Goal: Task Accomplishment & Management: Use online tool/utility

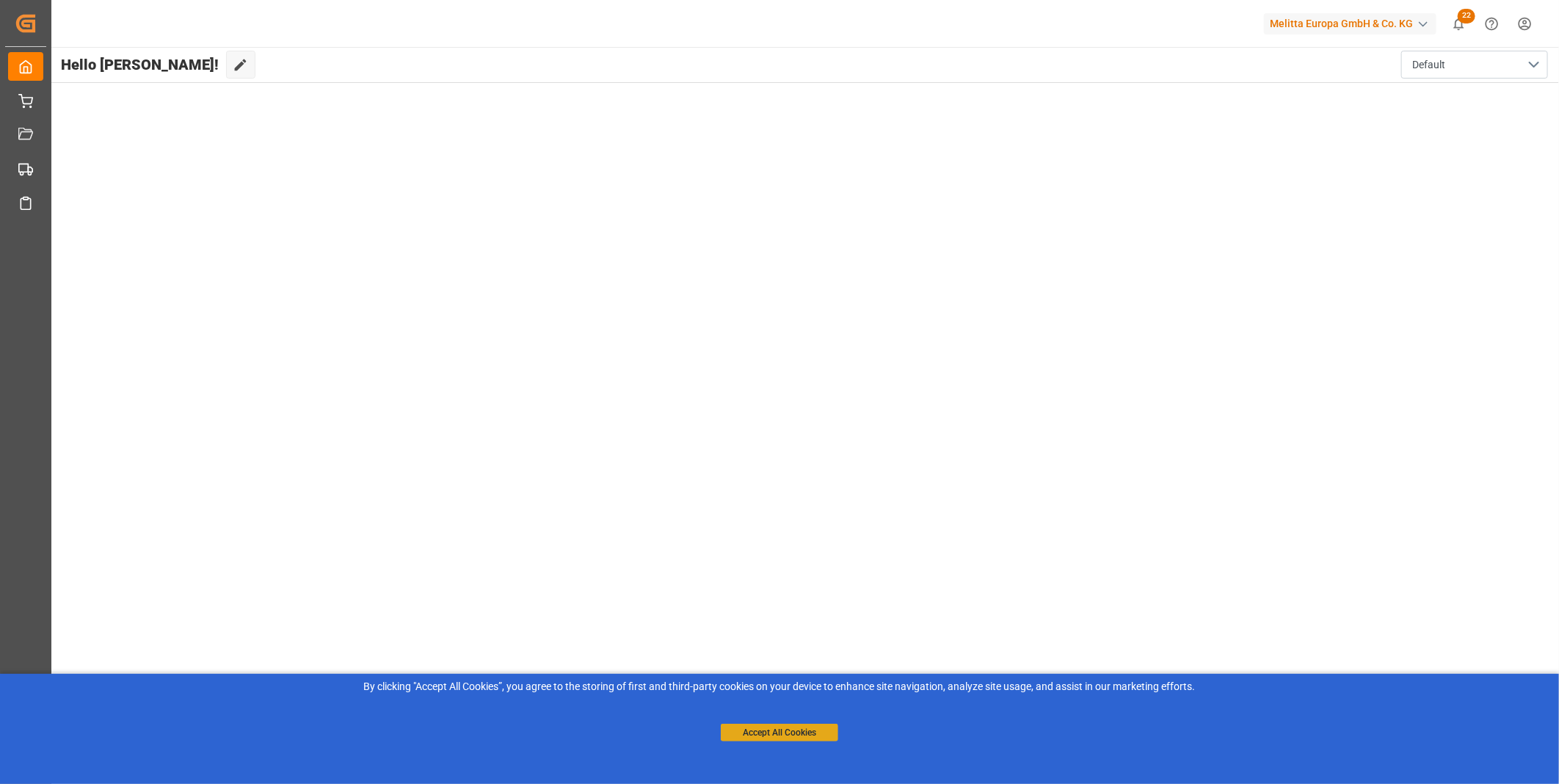
click at [788, 741] on button "Accept All Cookies" at bounding box center [779, 732] width 117 height 18
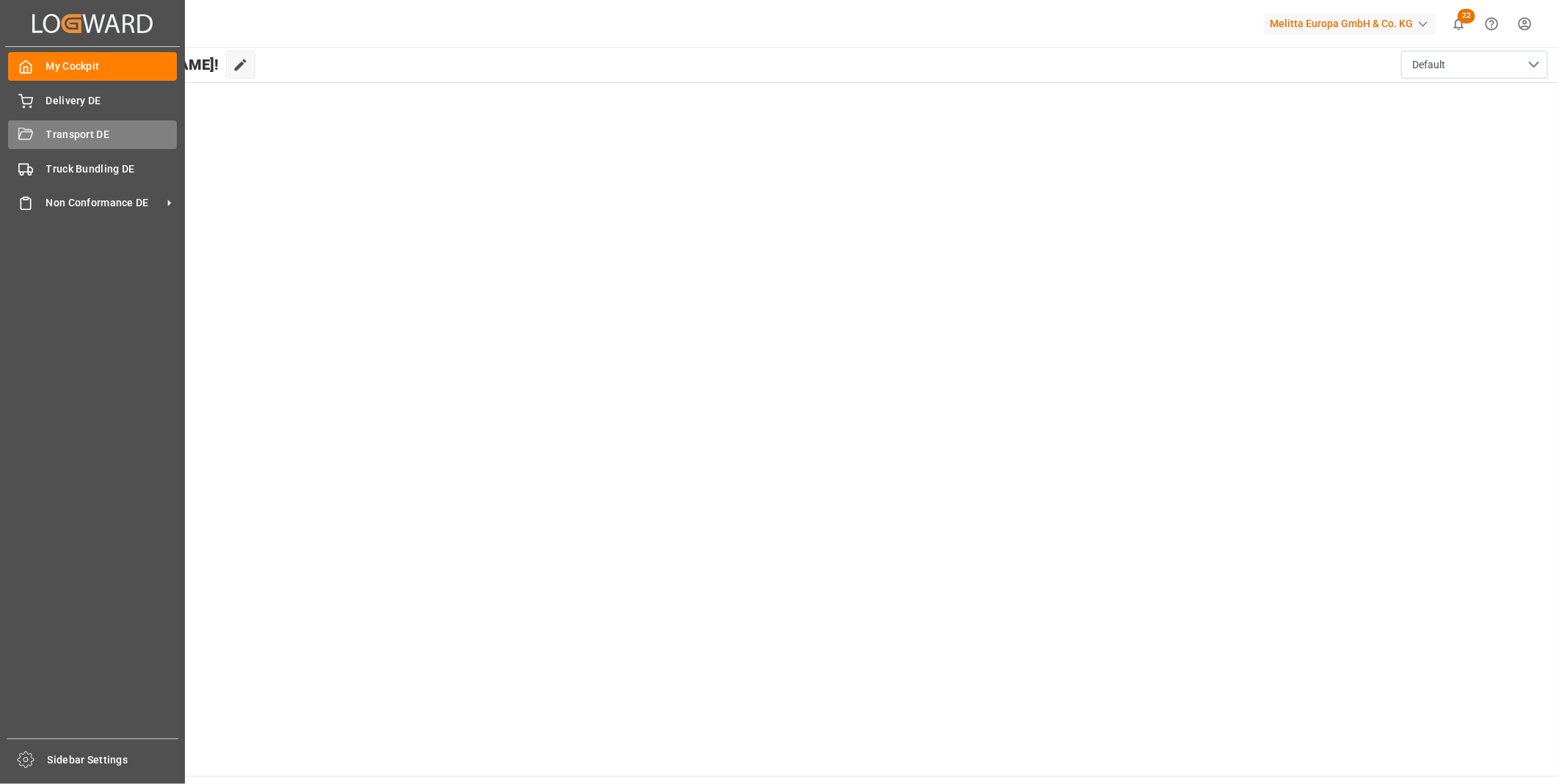
click at [76, 138] on span "Transport DE" at bounding box center [111, 134] width 131 height 15
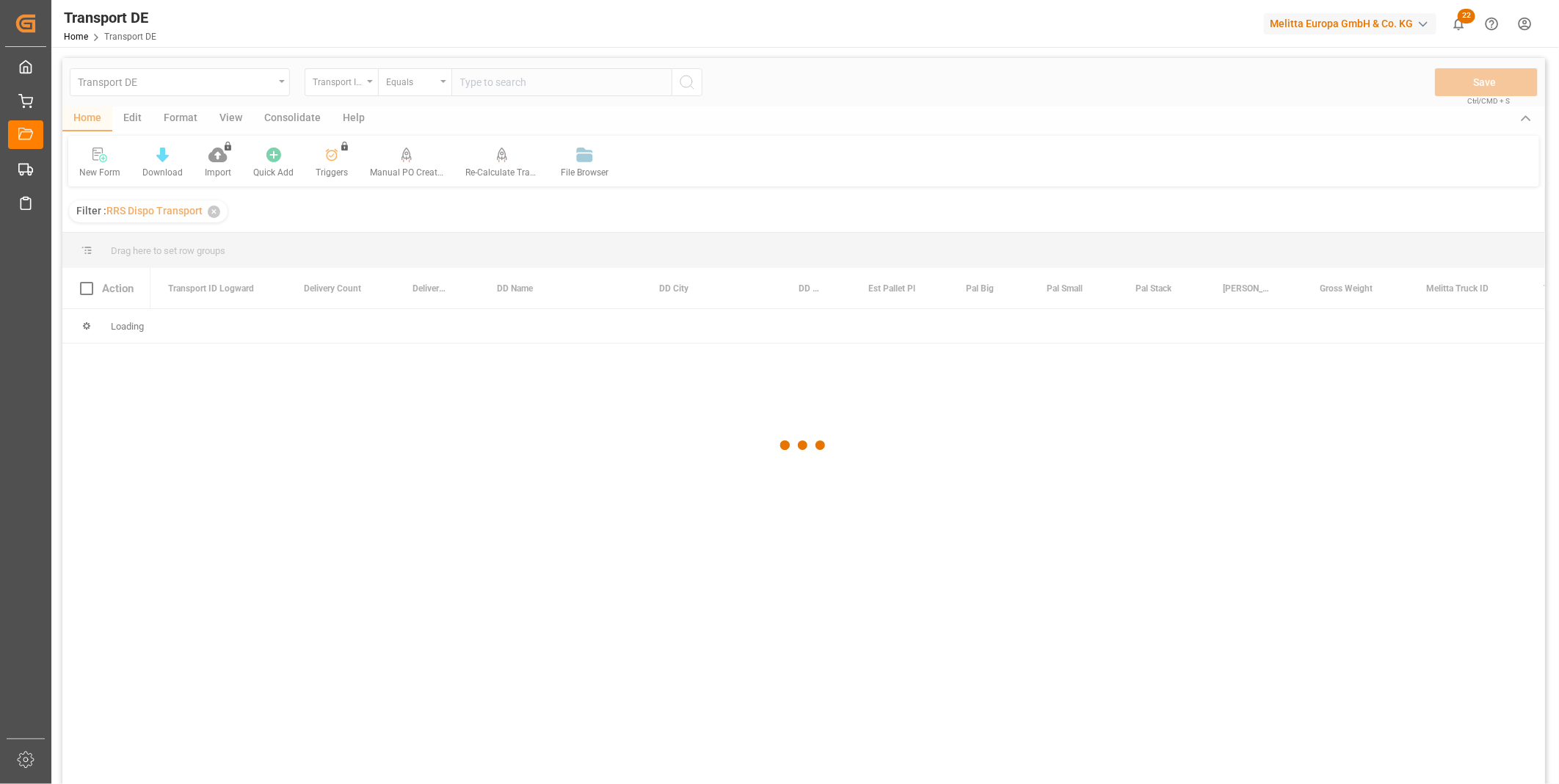
click at [279, 118] on div at bounding box center [804, 445] width 1483 height 775
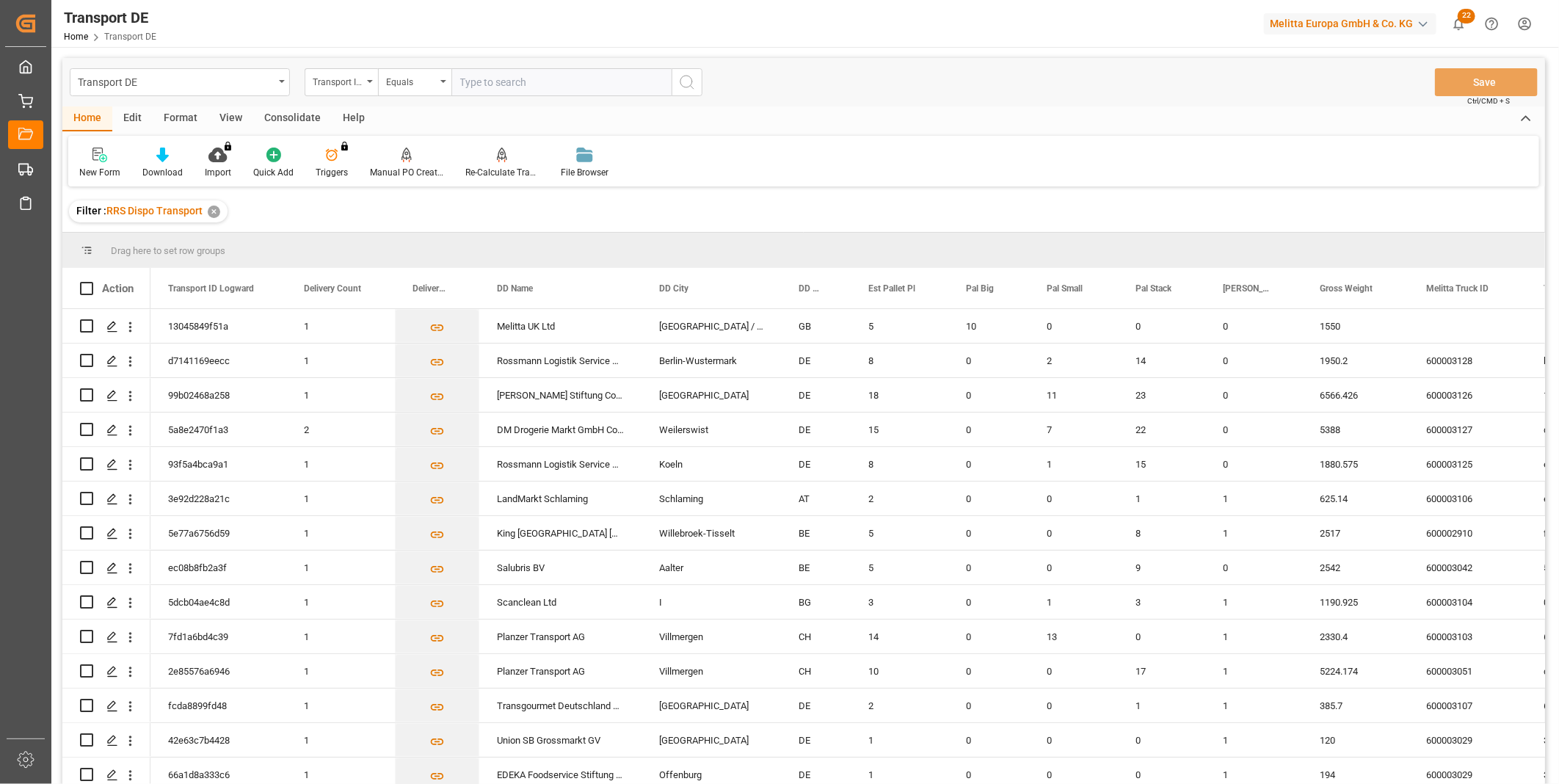
click at [289, 122] on div "Consolidate" at bounding box center [293, 118] width 79 height 25
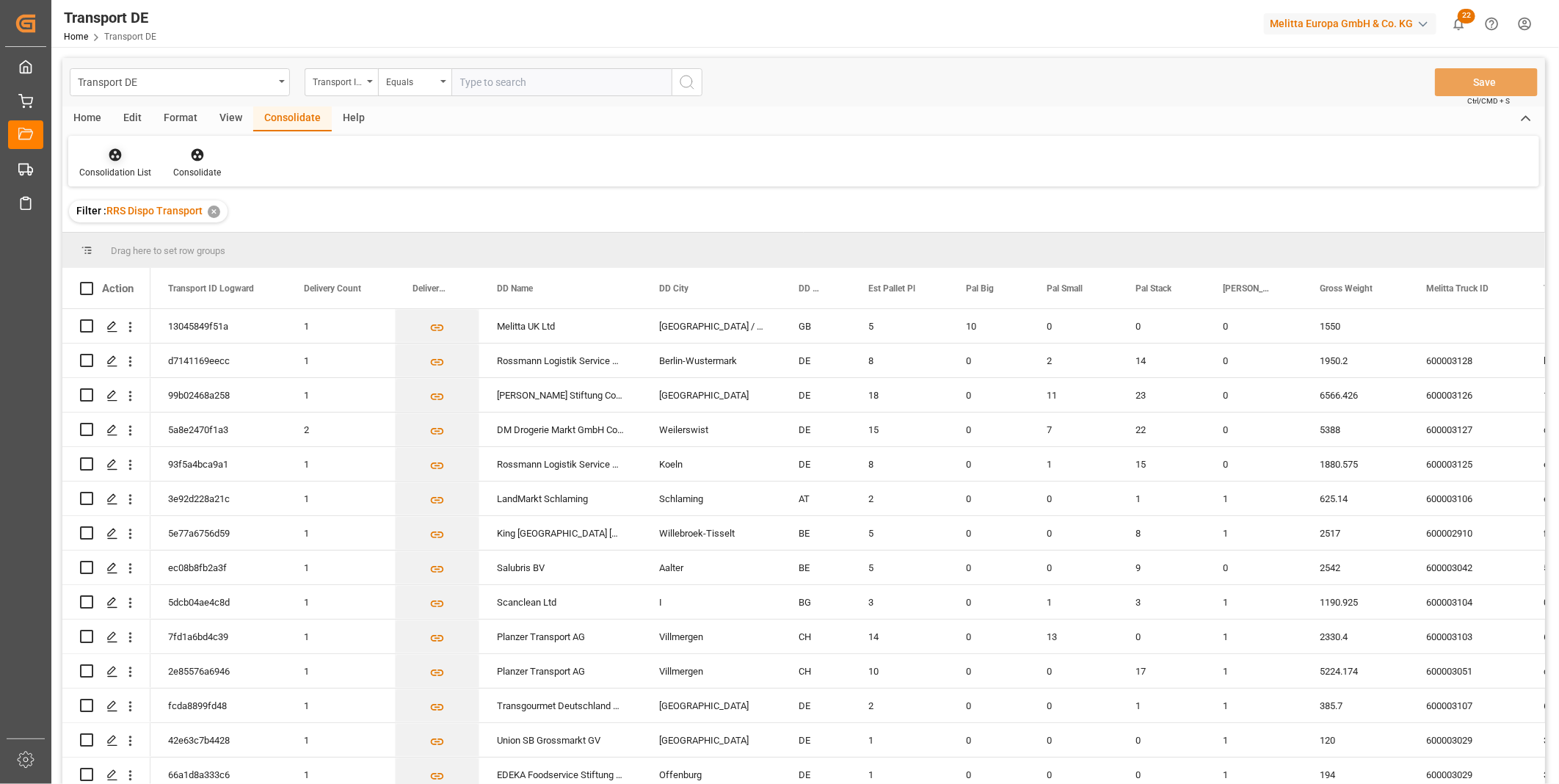
click at [105, 155] on div at bounding box center [116, 154] width 72 height 15
click at [170, 276] on div "Truck Bundling RRS Dispo Export" at bounding box center [195, 267] width 223 height 30
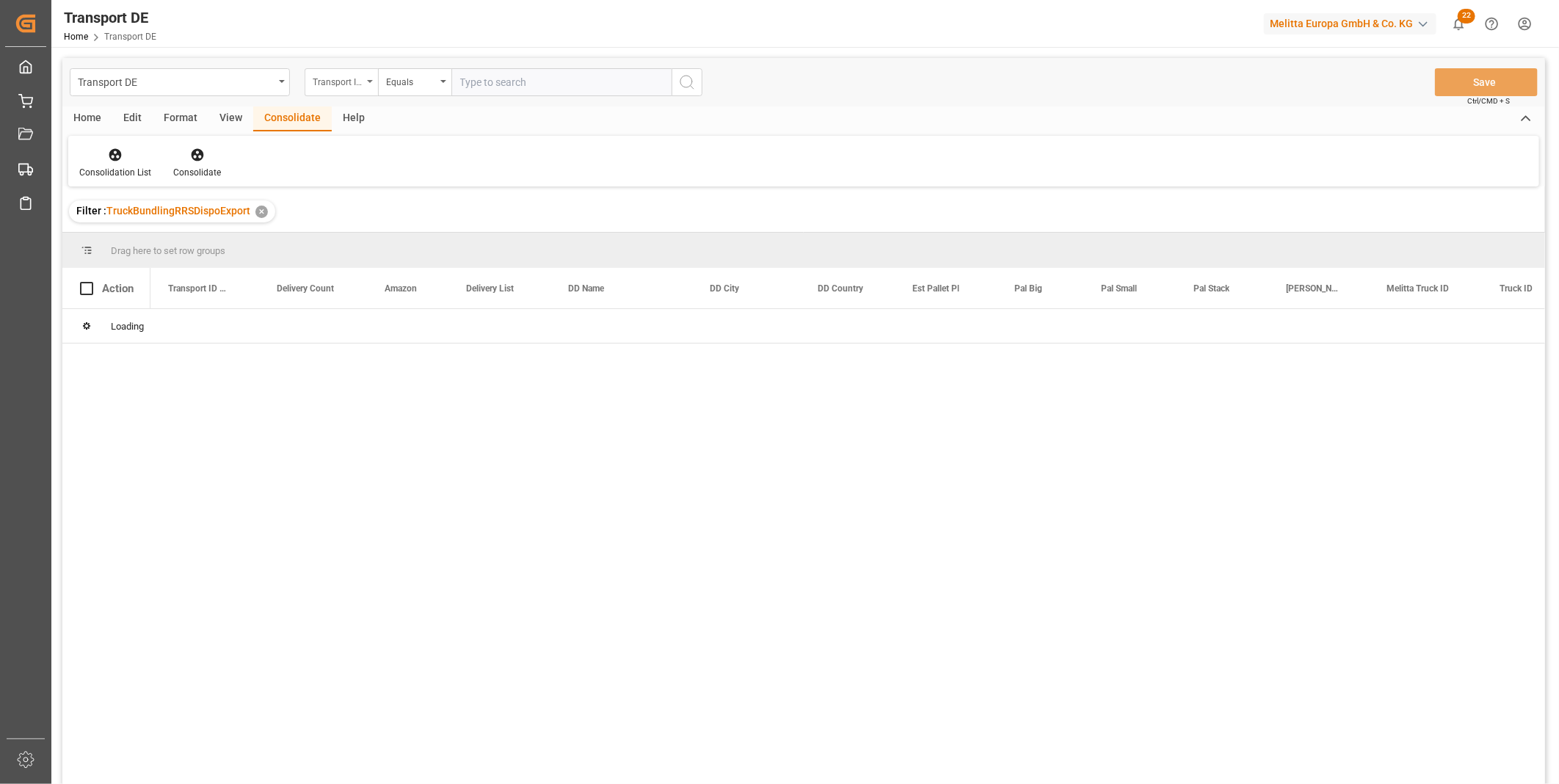
click at [339, 75] on div "Transport ID Logward" at bounding box center [337, 80] width 50 height 17
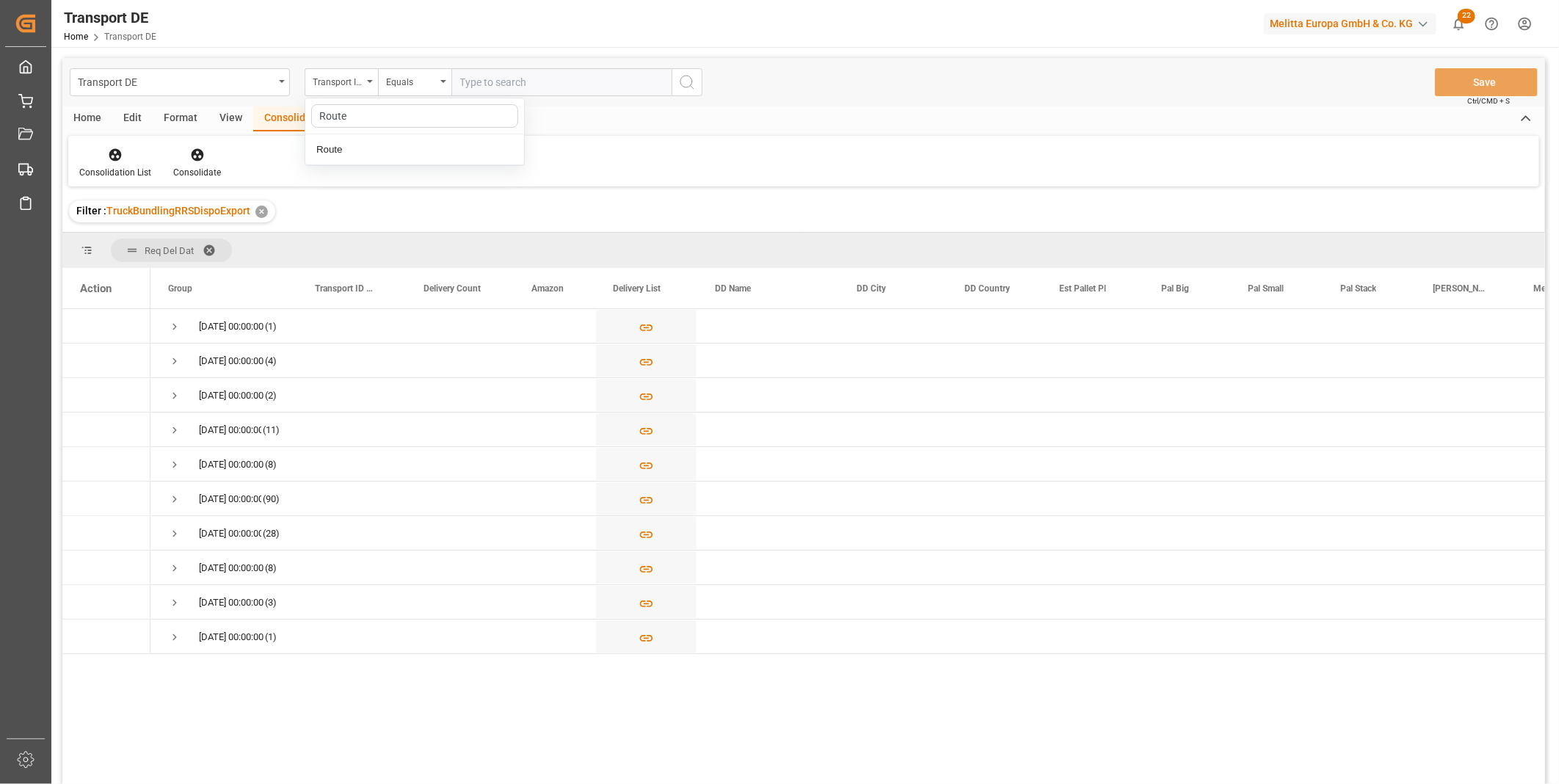
type input "Route"
click at [358, 149] on div "Route" at bounding box center [414, 150] width 218 height 31
click at [396, 81] on div "Equals" at bounding box center [411, 80] width 50 height 17
click at [445, 239] on div "Starts with" at bounding box center [487, 242] width 218 height 31
type input "PL"
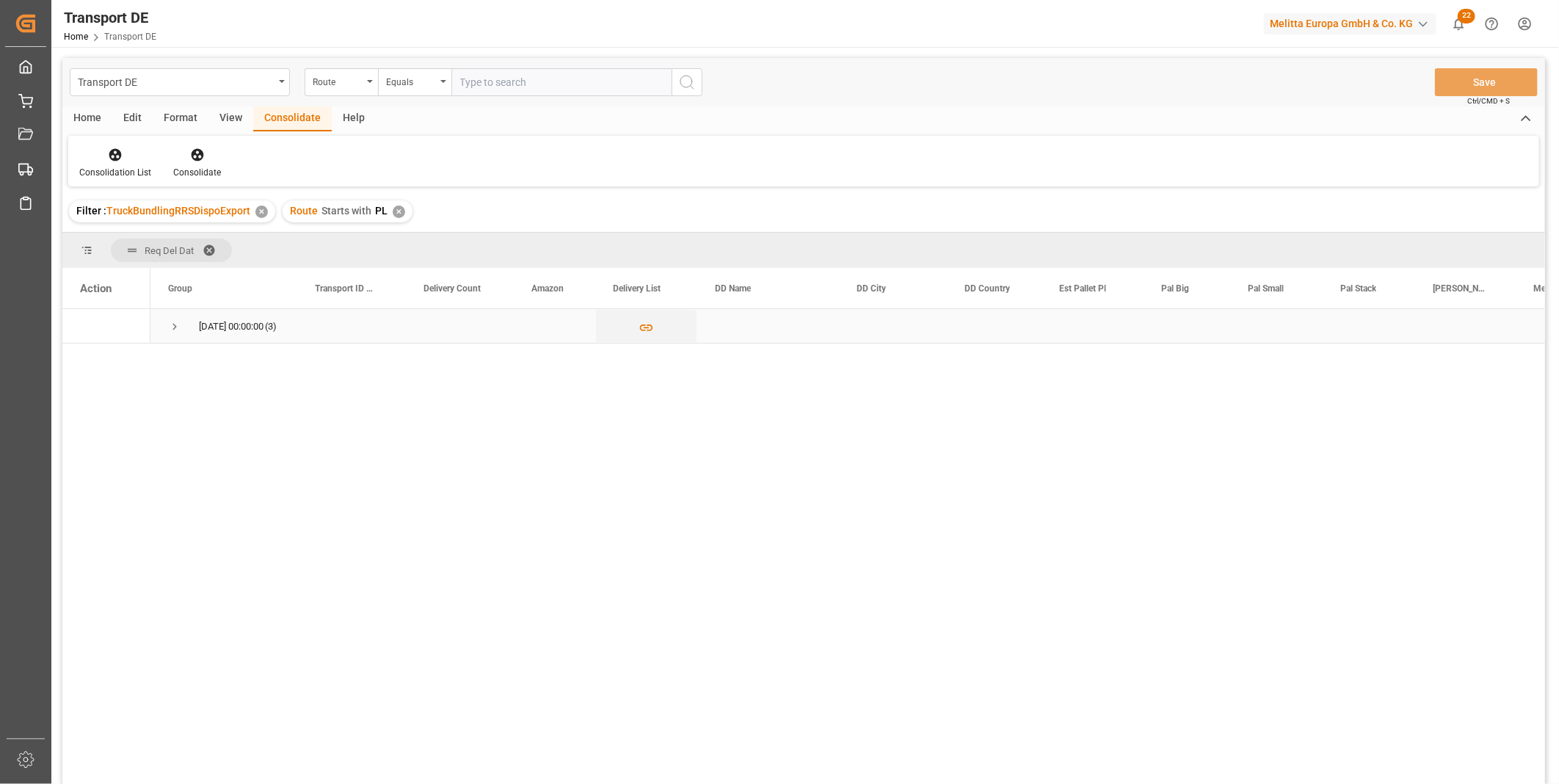
click at [172, 327] on span "Press SPACE to select this row." at bounding box center [174, 326] width 13 height 13
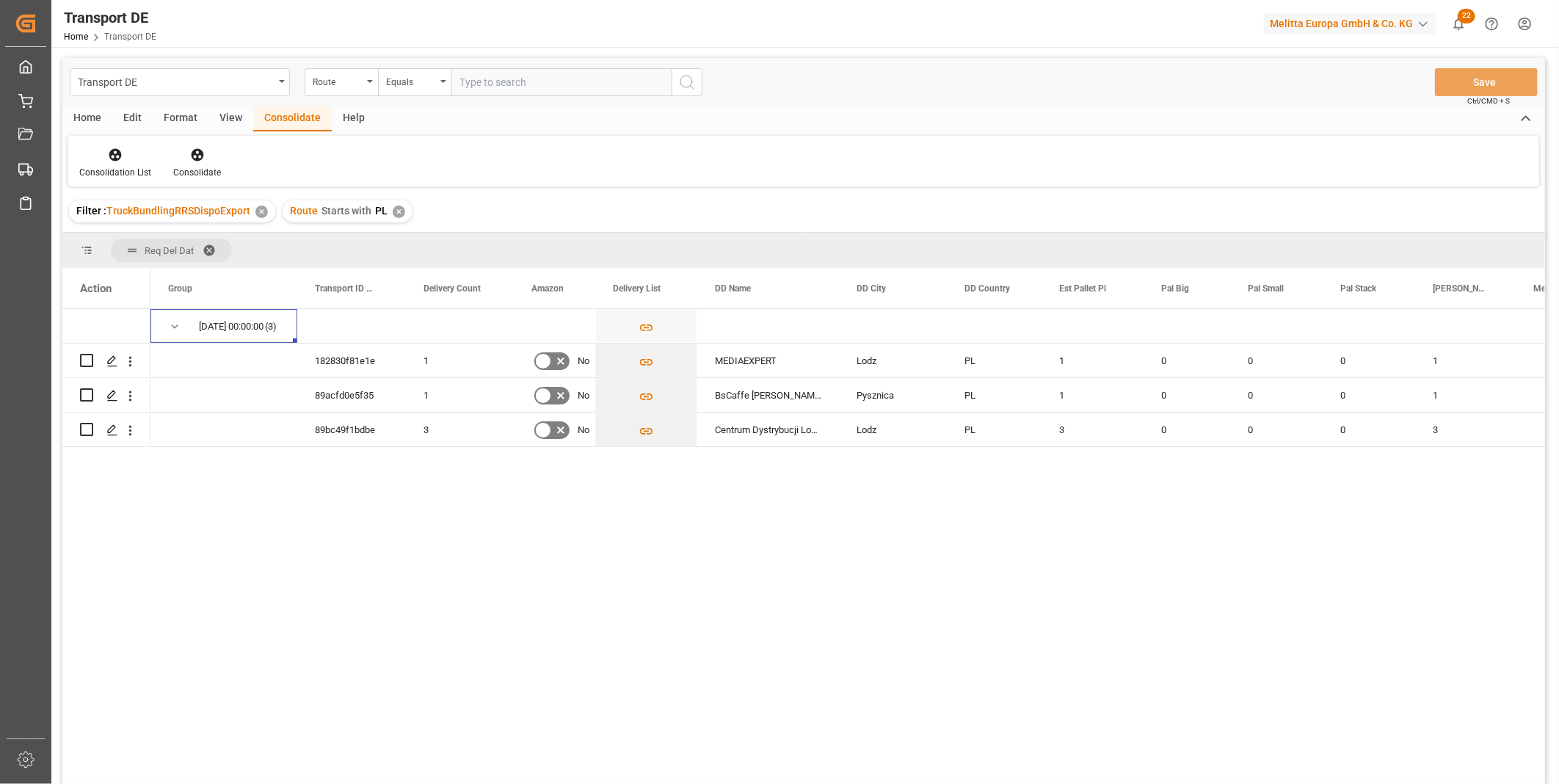
click at [109, 195] on div "Filter : TruckBundlingRRSDispoExport ✕ Route Starts with PL ✕" at bounding box center [804, 211] width 1483 height 41
click at [105, 170] on div "Consolidation List" at bounding box center [116, 172] width 72 height 13
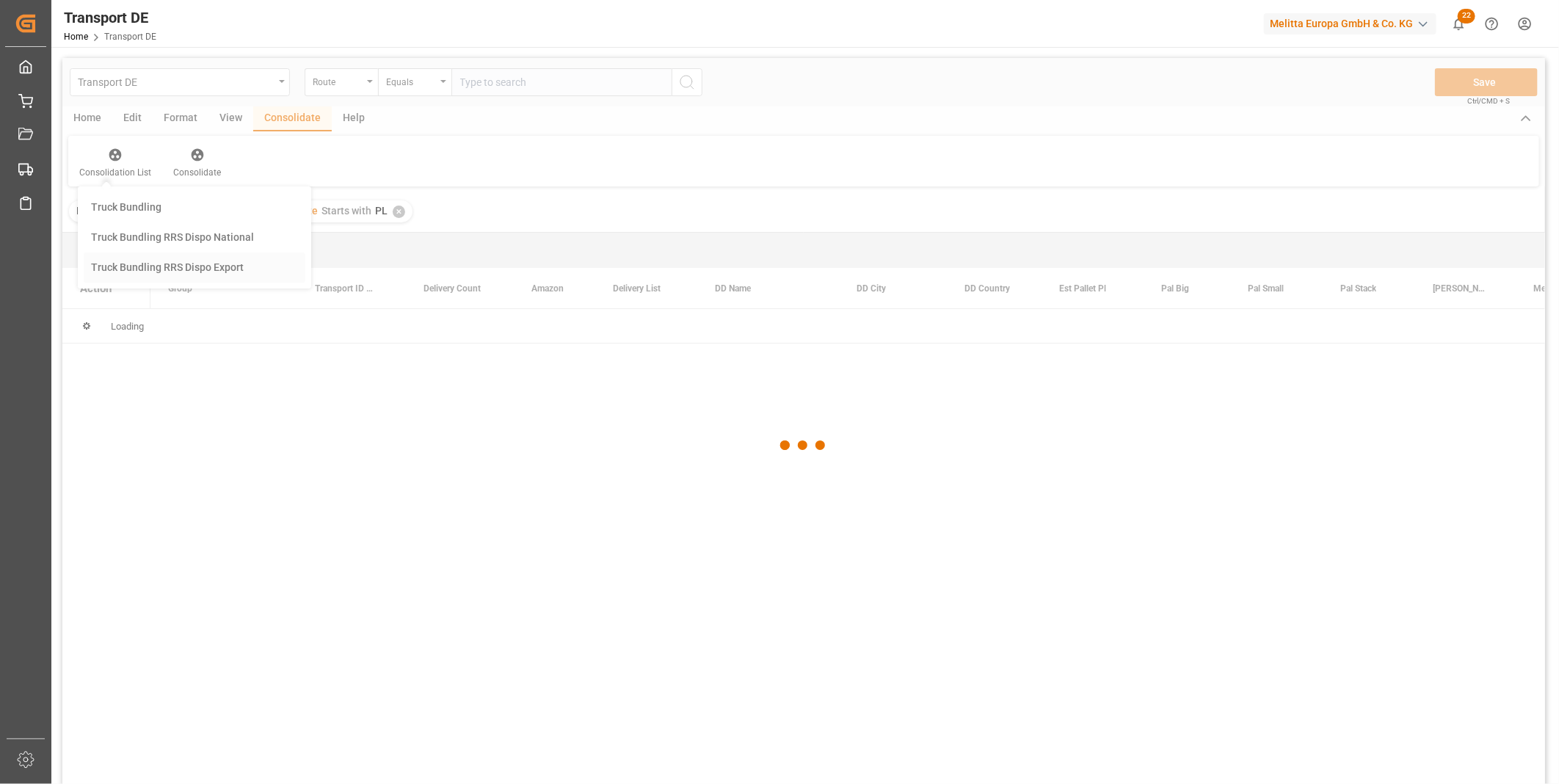
click at [193, 279] on div "Transport DE Route Equals Save Ctrl/CMD + S Home Edit Format View Consolidate H…" at bounding box center [804, 440] width 1483 height 764
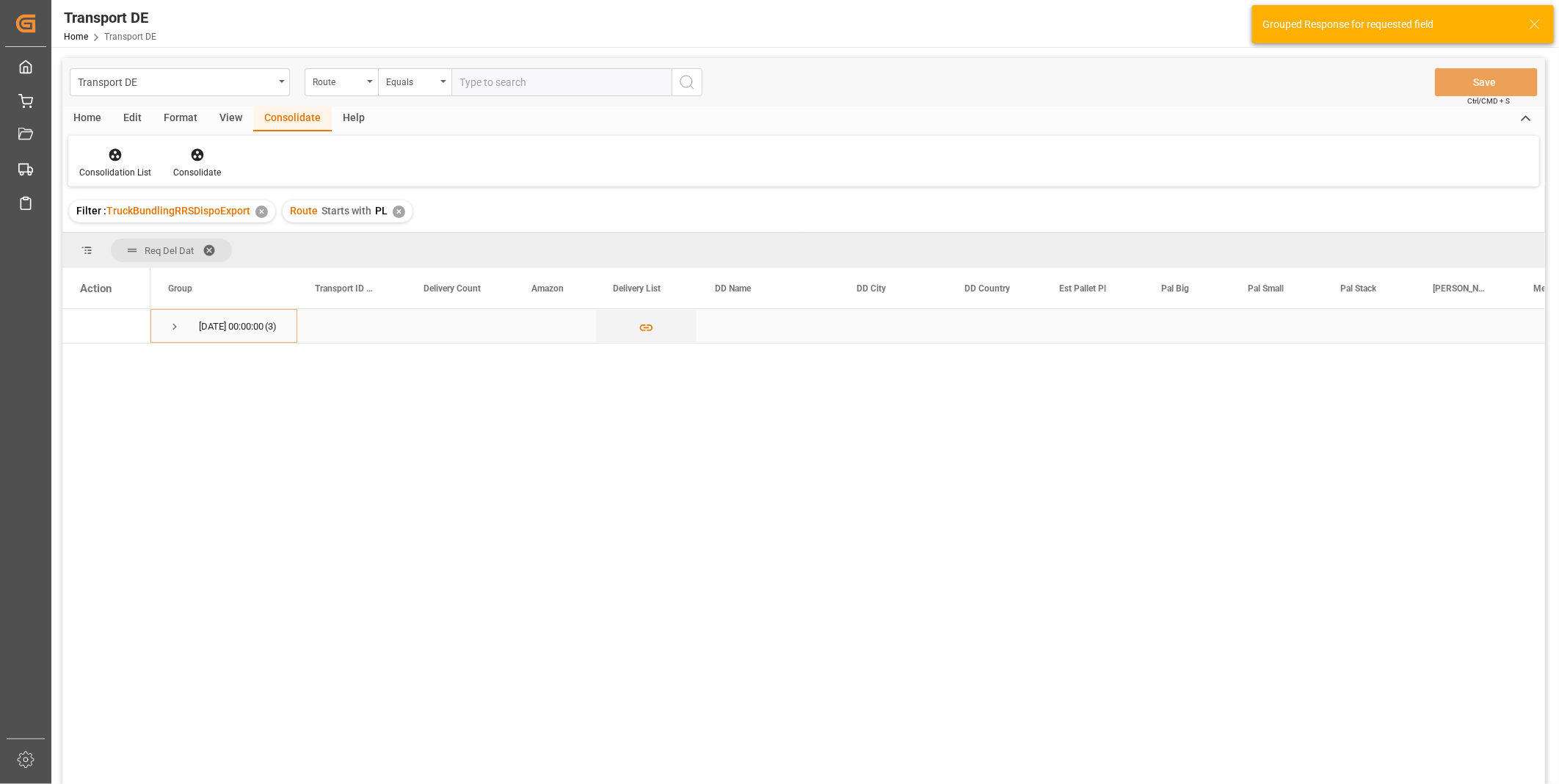
click at [171, 325] on span "Press SPACE to select this row." at bounding box center [174, 326] width 13 height 13
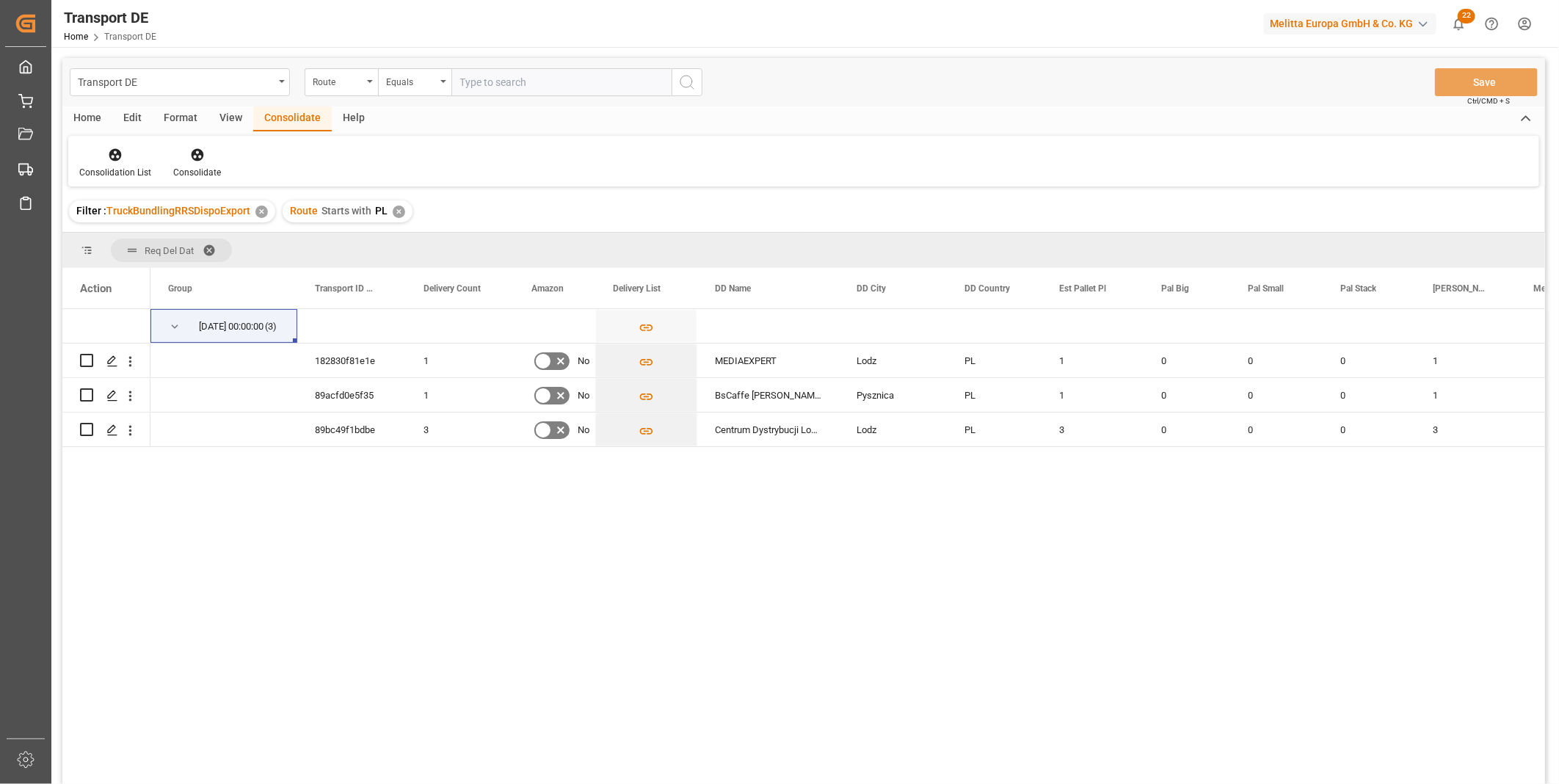
click at [988, 587] on div "09.10.2025 00:00:00 (3) 182830f81e1e 1 No MEDIAEXPERT Lodz PL 1 0 0 0 1 89acfd0…" at bounding box center [848, 551] width 1395 height 484
drag, startPoint x: 88, startPoint y: 358, endPoint x: 104, endPoint y: 353, distance: 16.8
click at [88, 358] on input "Press Space to toggle row selection (unchecked)" at bounding box center [86, 359] width 13 height 13
checkbox input "true"
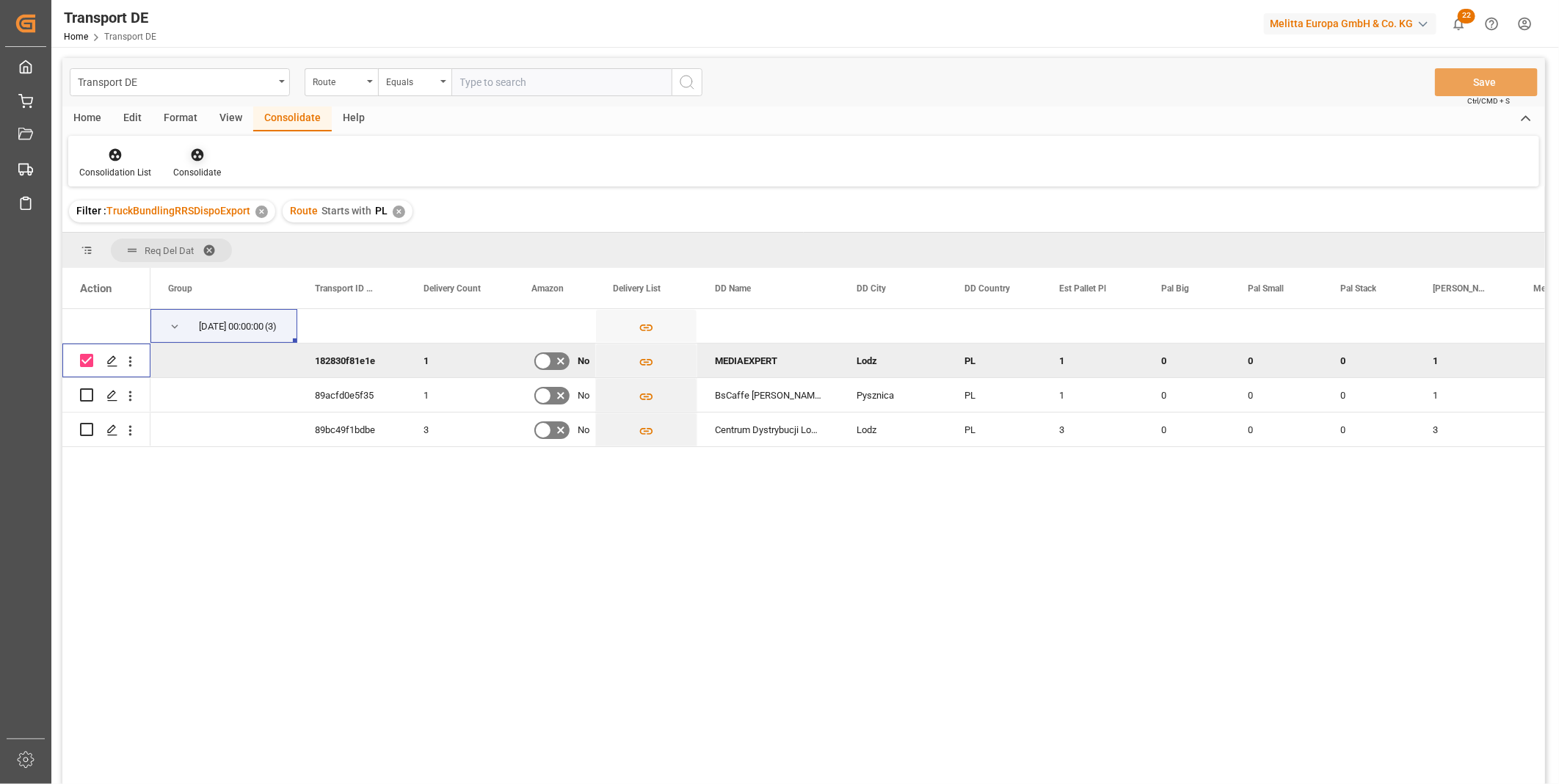
click at [195, 160] on icon at bounding box center [197, 154] width 15 height 15
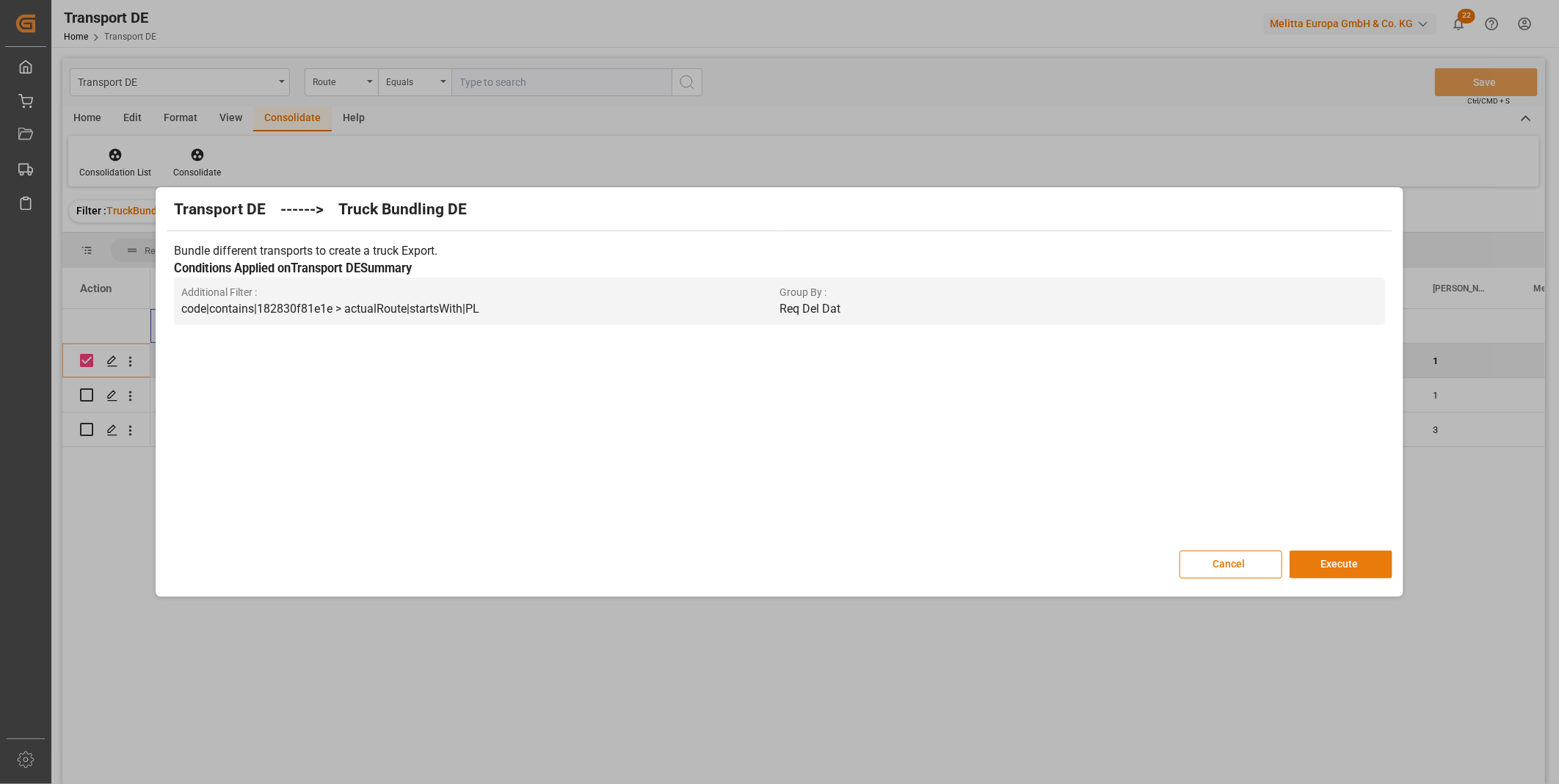
click at [1312, 555] on button "Execute" at bounding box center [1341, 564] width 103 height 28
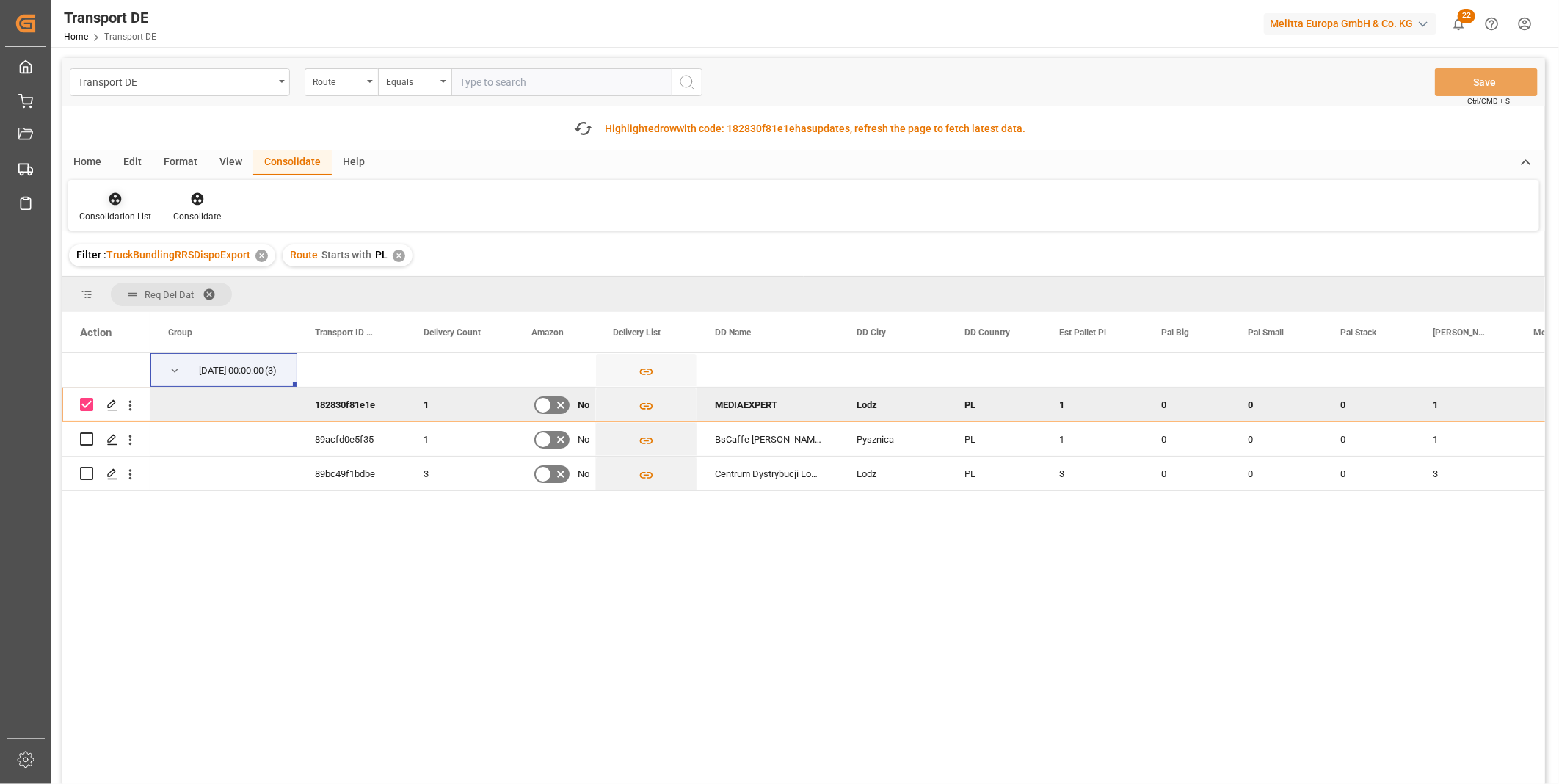
click at [101, 202] on div at bounding box center [116, 199] width 72 height 15
click at [157, 306] on div "Transport DE Route Equals Save Ctrl/CMD + S Fetch latest updates Highlighted ro…" at bounding box center [804, 462] width 1483 height 809
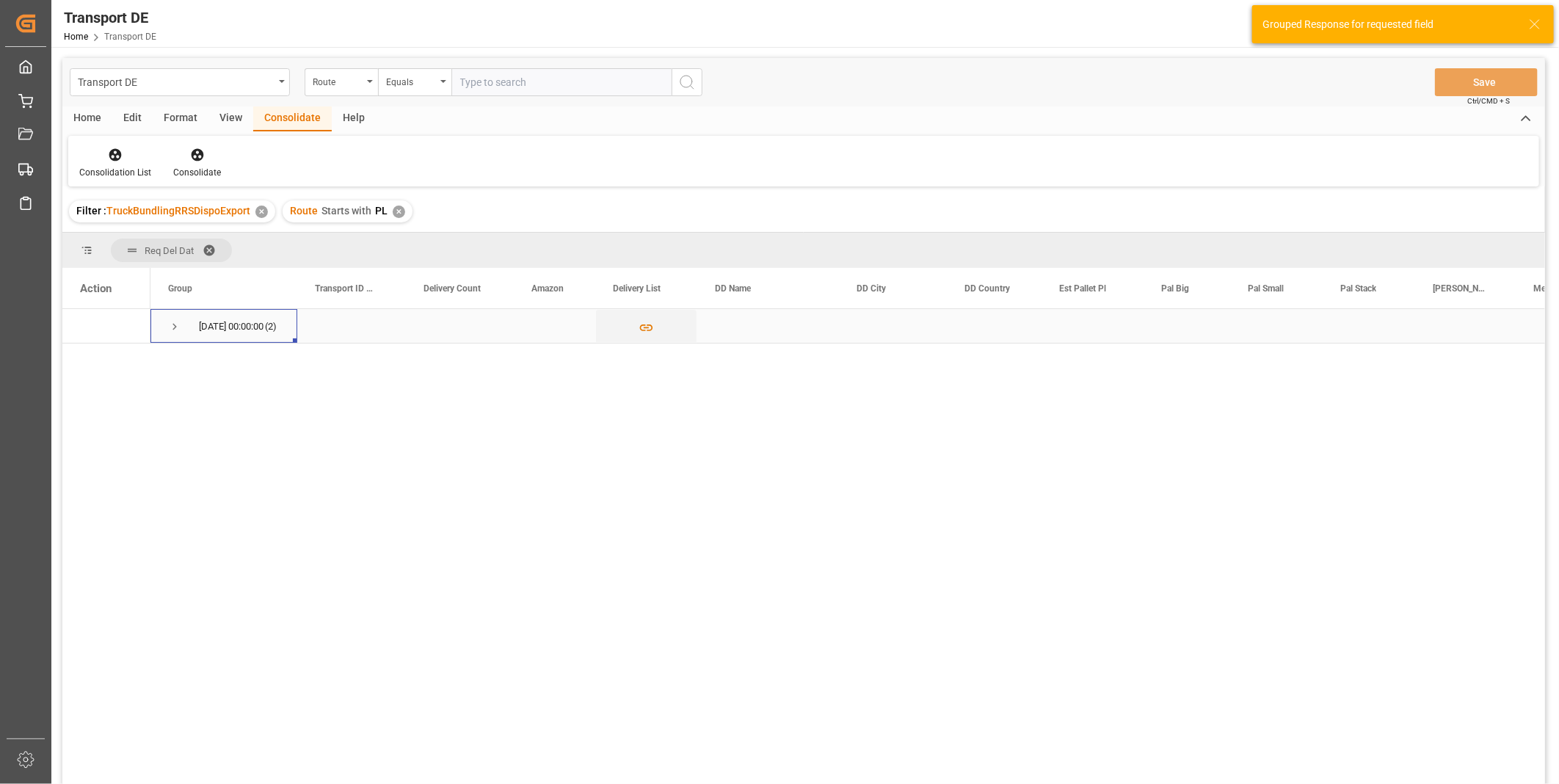
click at [172, 329] on span "Press SPACE to select this row." at bounding box center [174, 326] width 13 height 13
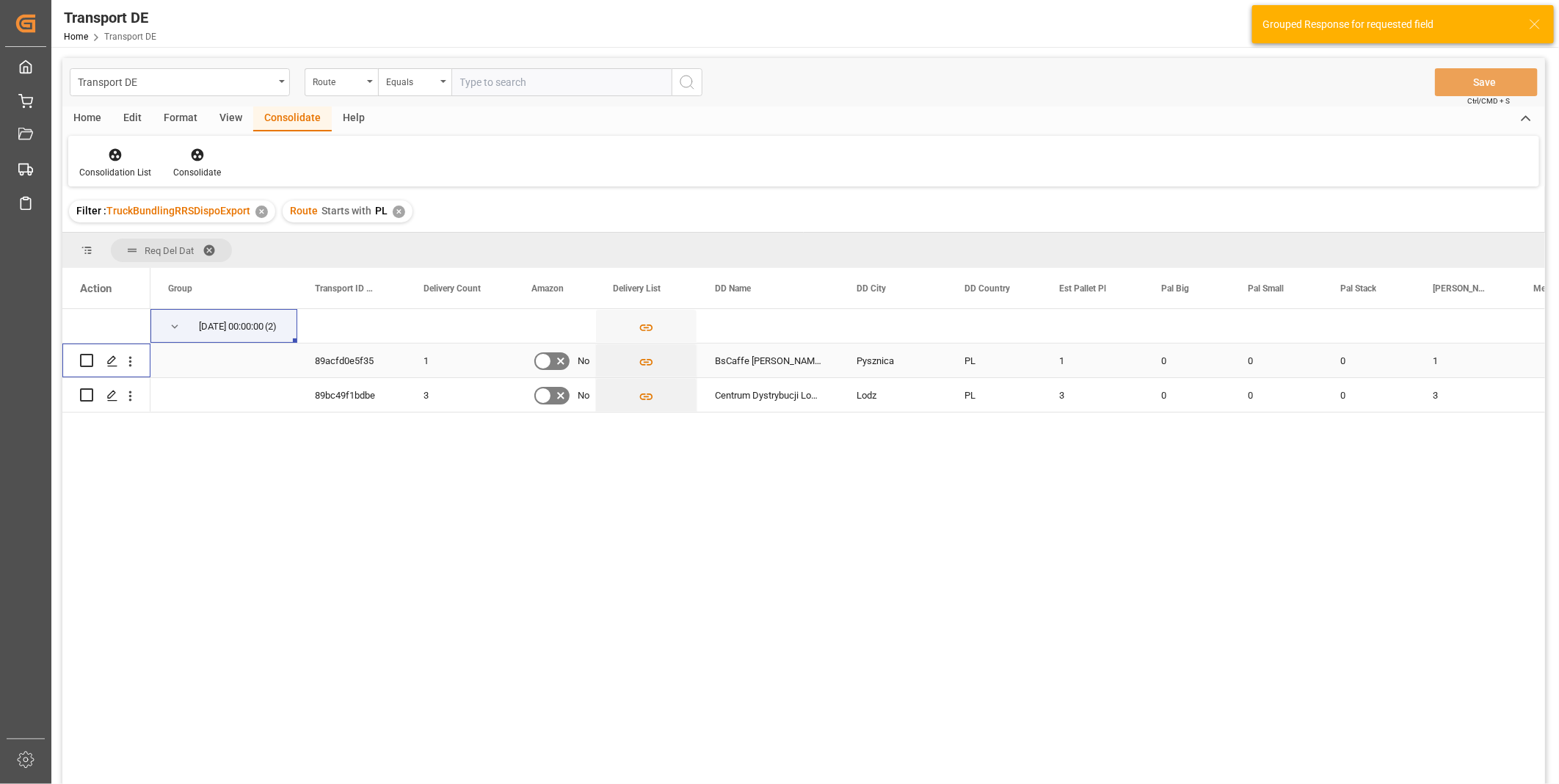
click at [90, 358] on input "Press Space to toggle row selection (unchecked)" at bounding box center [86, 359] width 13 height 13
checkbox input "true"
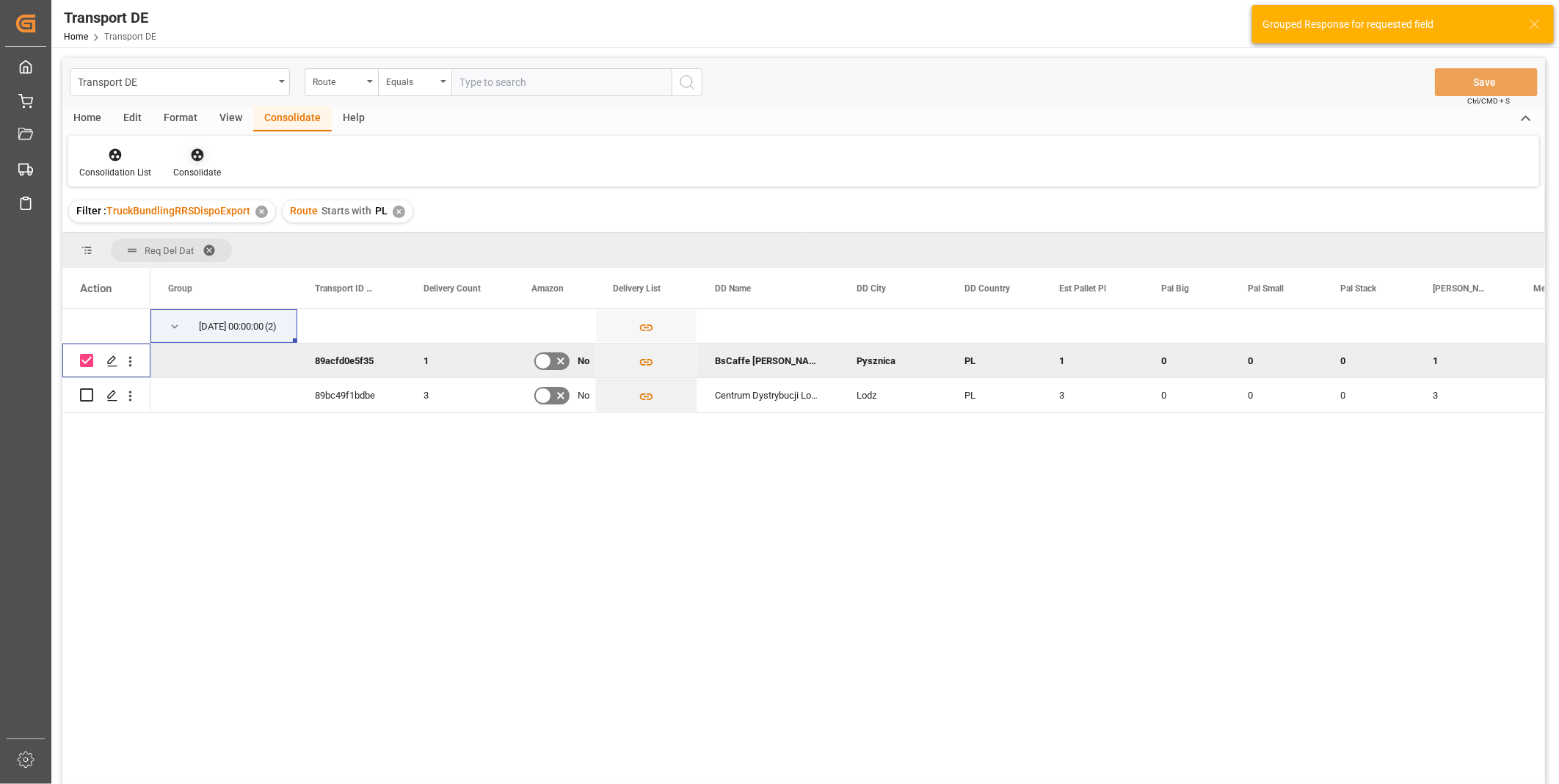
click at [185, 162] on div "Consolidate" at bounding box center [196, 163] width 69 height 33
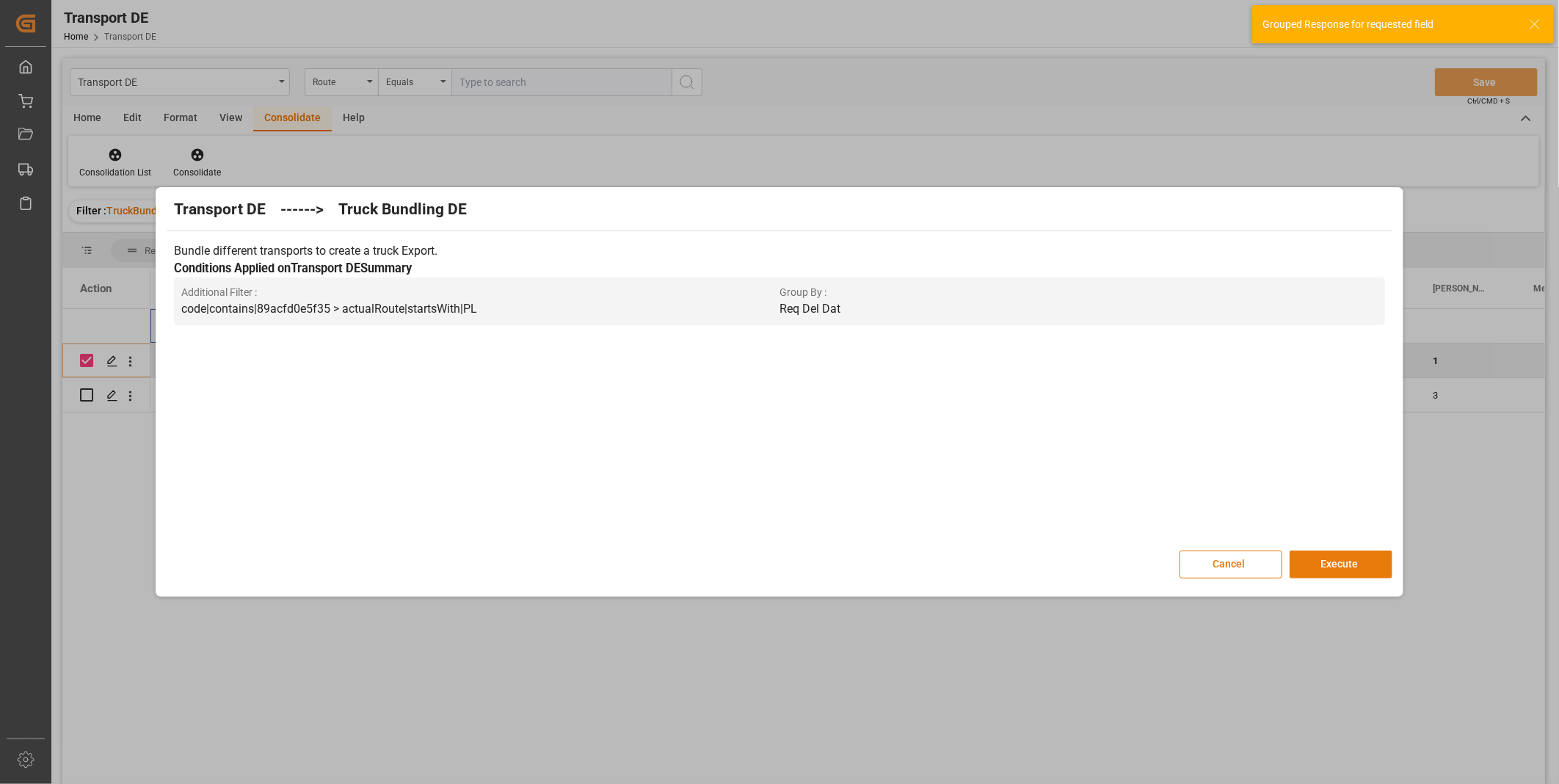
click at [1335, 561] on button "Execute" at bounding box center [1341, 564] width 103 height 28
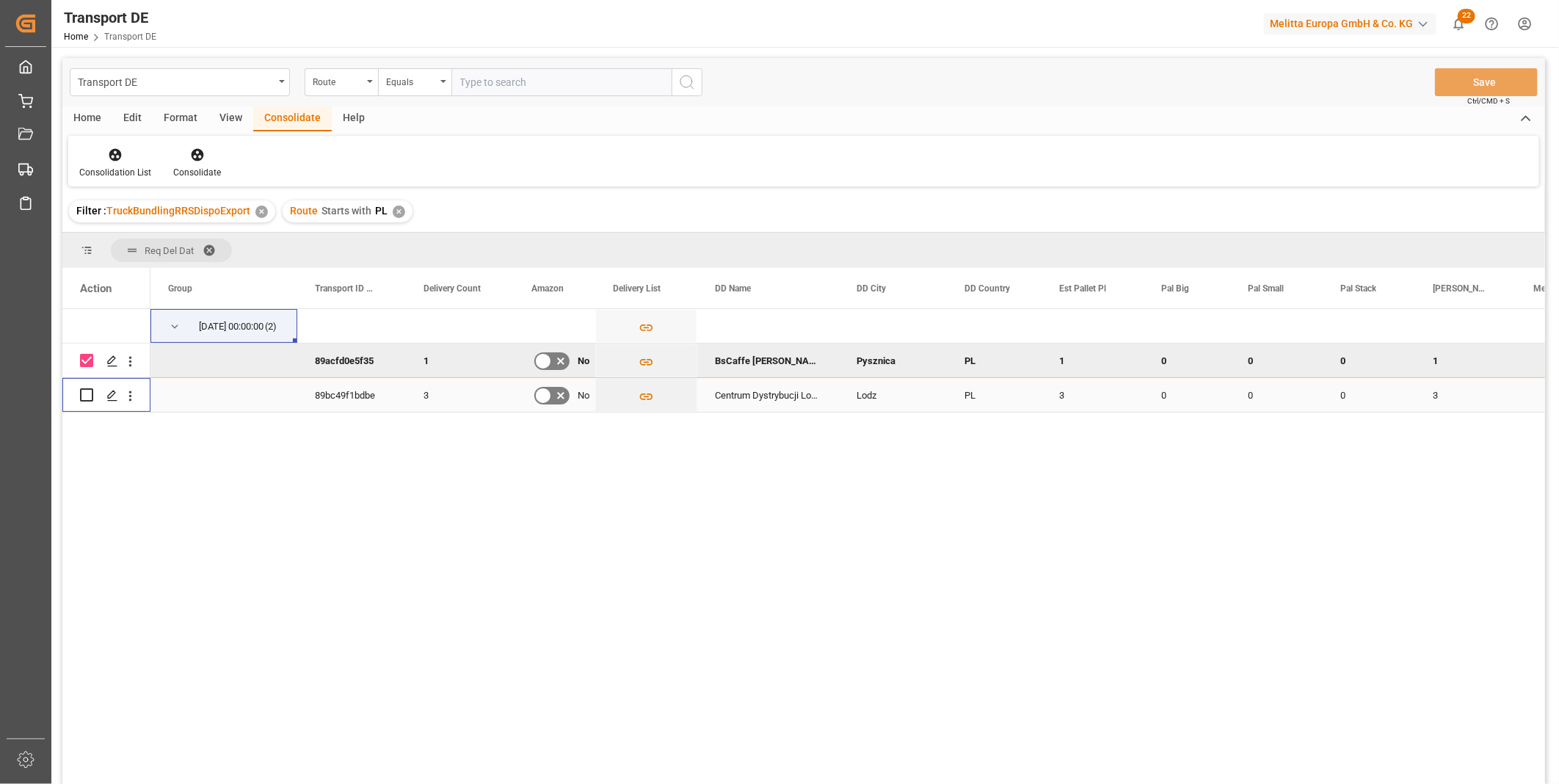
click at [83, 394] on input "Press Space to toggle row selection (unchecked)" at bounding box center [86, 395] width 13 height 13
checkbox input "true"
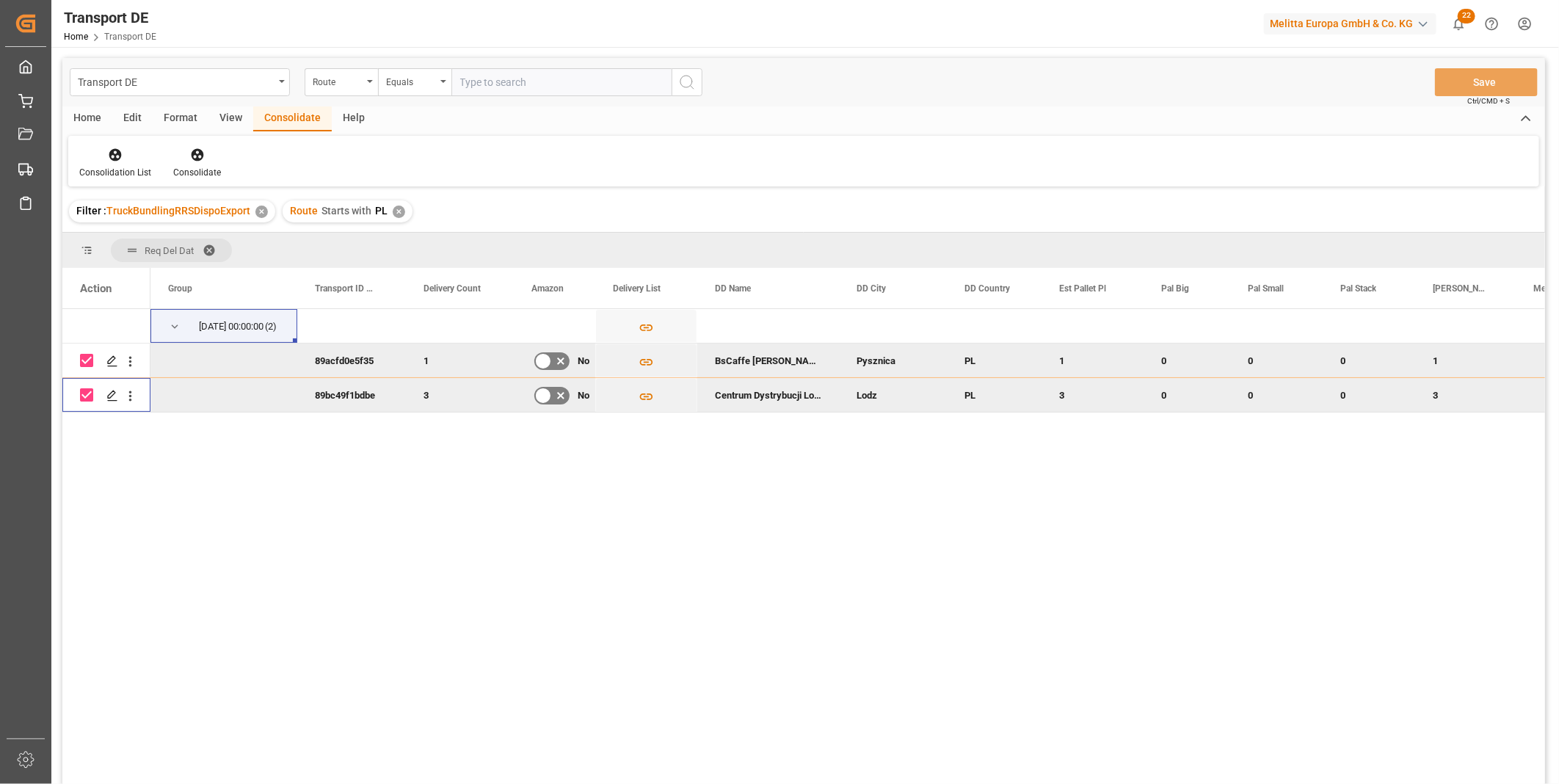
click at [85, 361] on input "Press Space to toggle row selection (checked)" at bounding box center [86, 359] width 13 height 13
checkbox input "false"
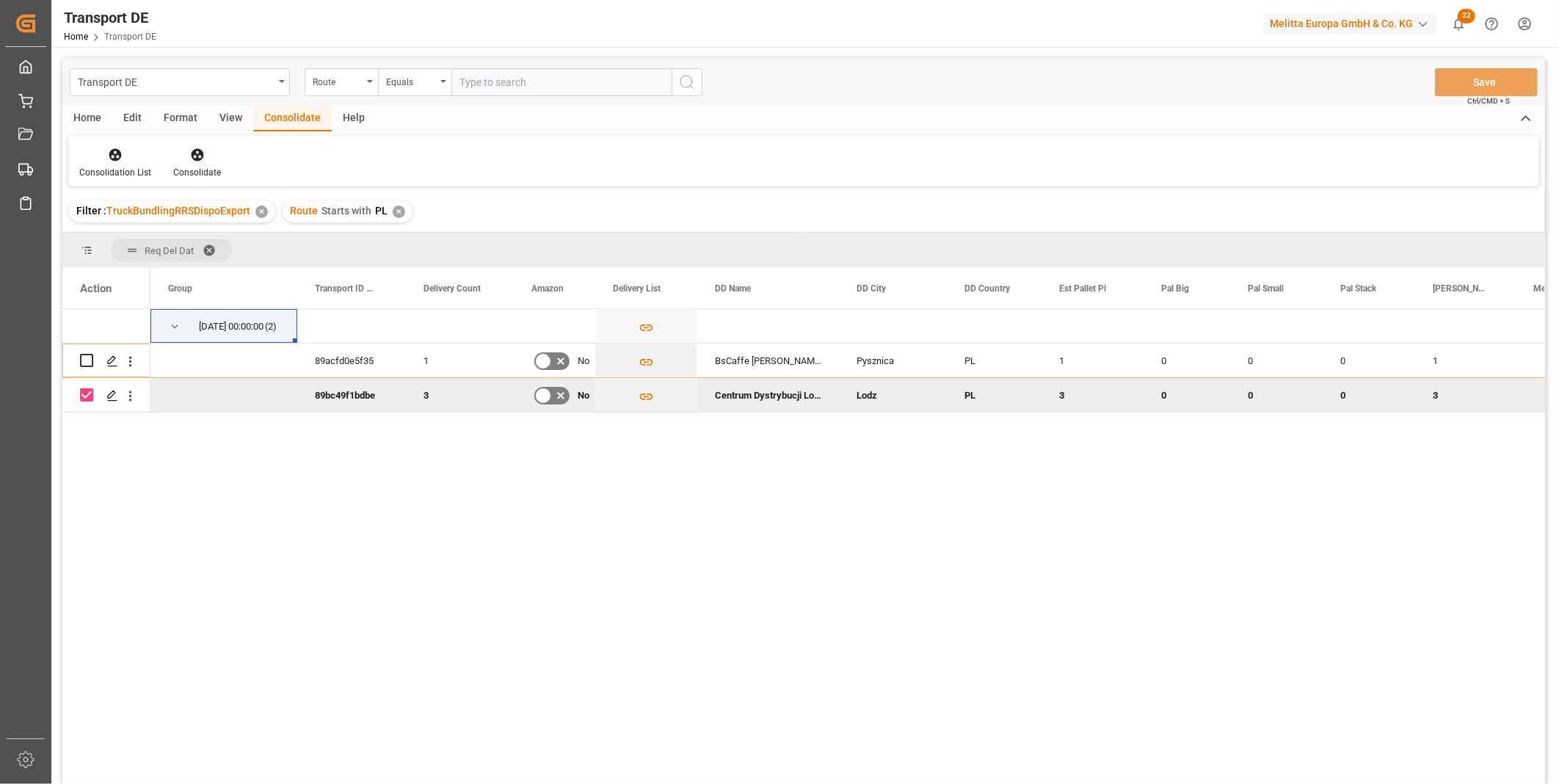
click at [207, 146] on div at bounding box center [197, 154] width 48 height 15
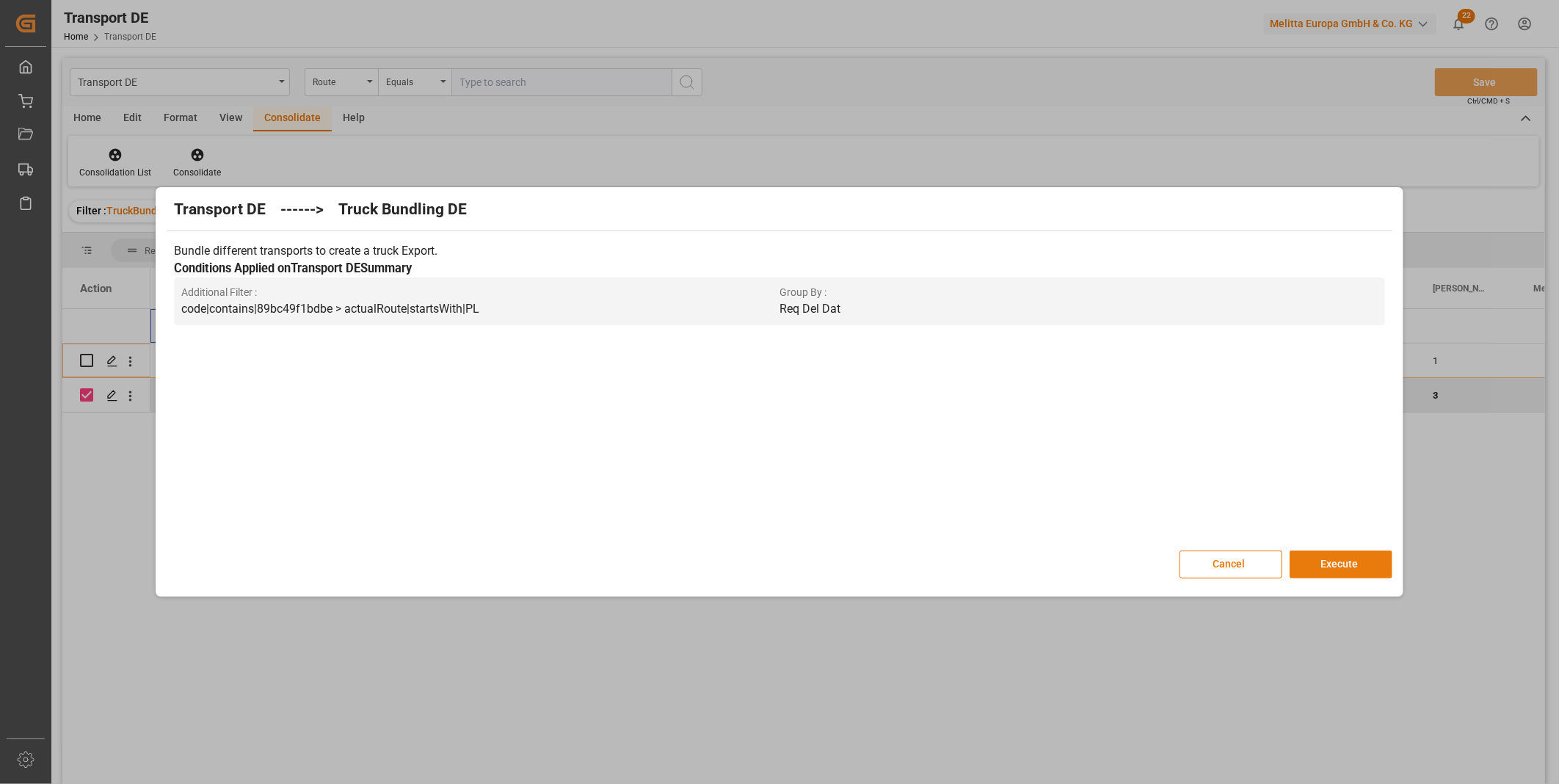
click at [1335, 550] on button "Execute" at bounding box center [1341, 564] width 103 height 28
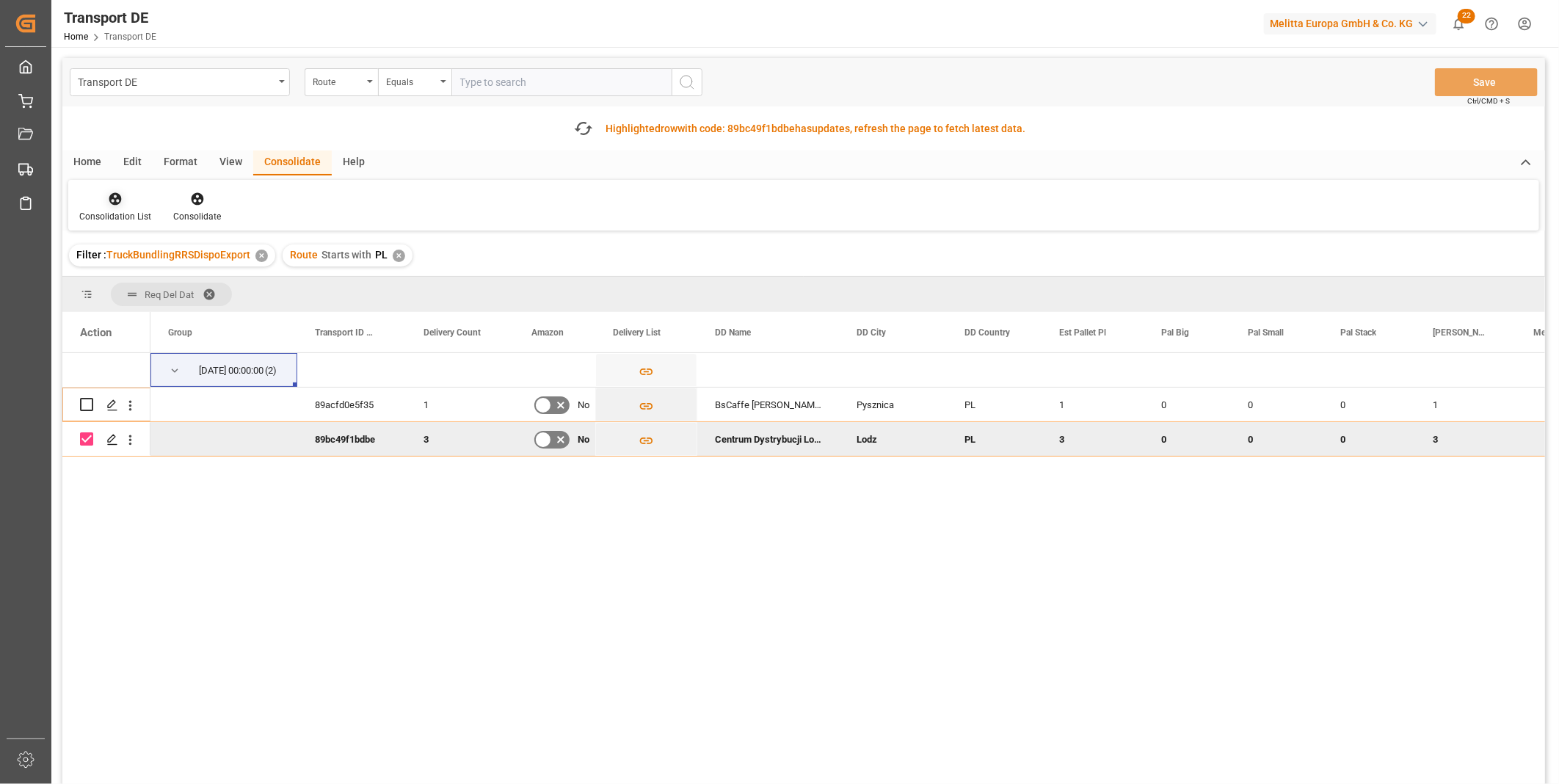
drag, startPoint x: 121, startPoint y: 202, endPoint x: 131, endPoint y: 208, distance: 11.7
click at [121, 202] on icon at bounding box center [115, 199] width 15 height 15
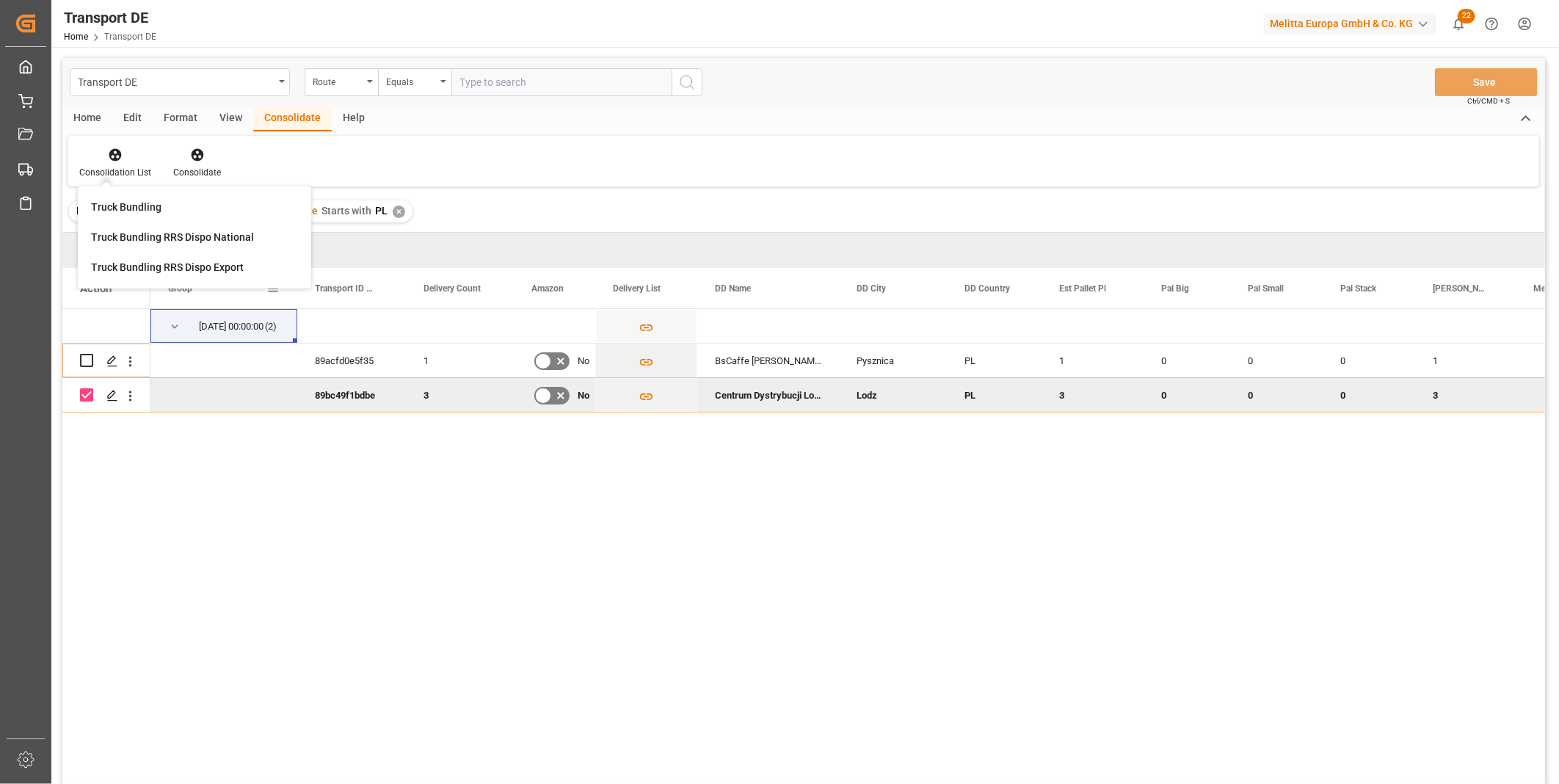
drag, startPoint x: 208, startPoint y: 306, endPoint x: 207, endPoint y: 327, distance: 21.0
click at [208, 306] on div "Group" at bounding box center [217, 288] width 98 height 40
click at [116, 170] on div "Consolidation List" at bounding box center [116, 172] width 72 height 13
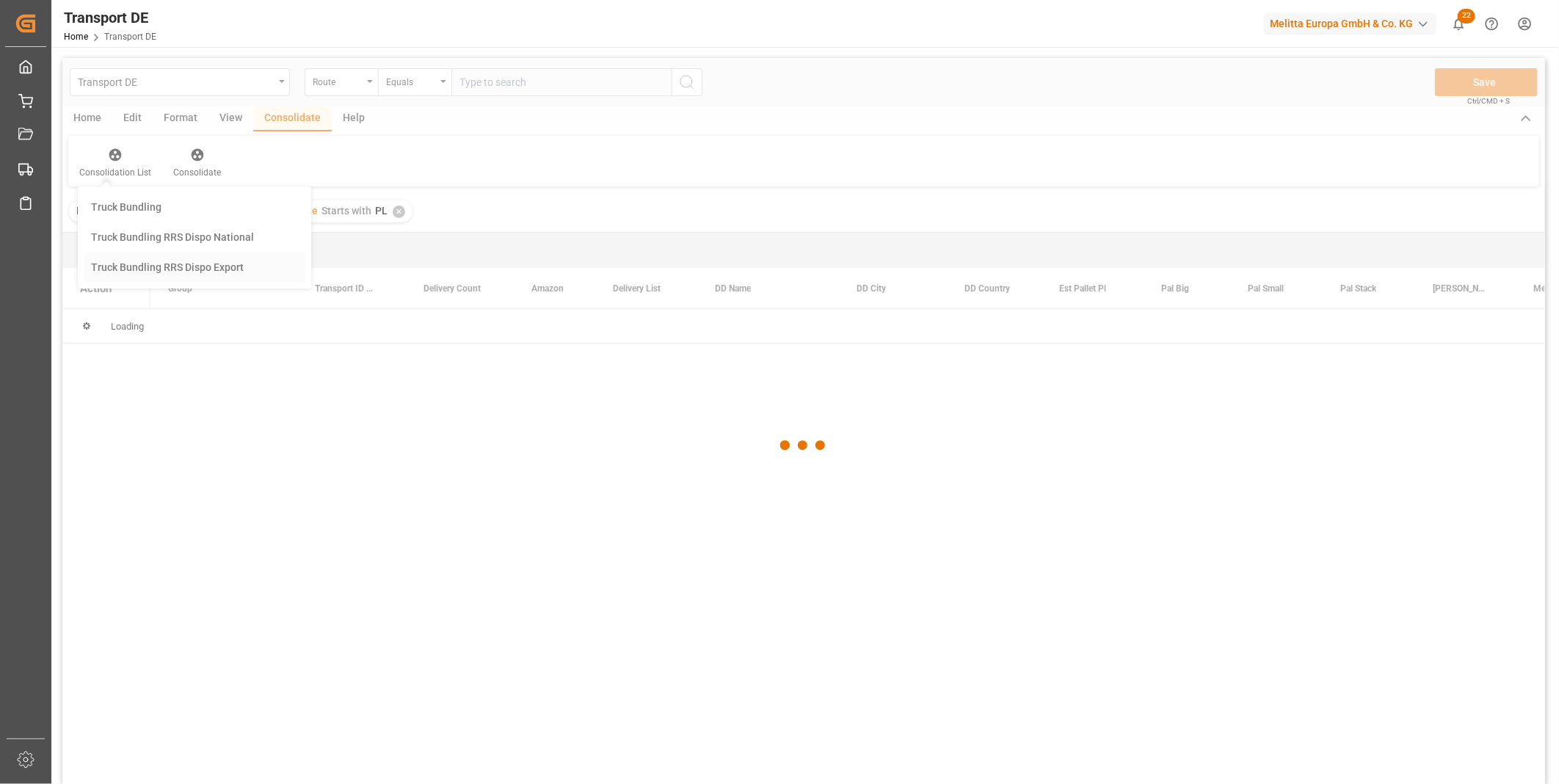
click at [172, 262] on div "Transport DE Route Equals Save Ctrl/CMD + S Home Edit Format View Consolidate H…" at bounding box center [804, 440] width 1483 height 764
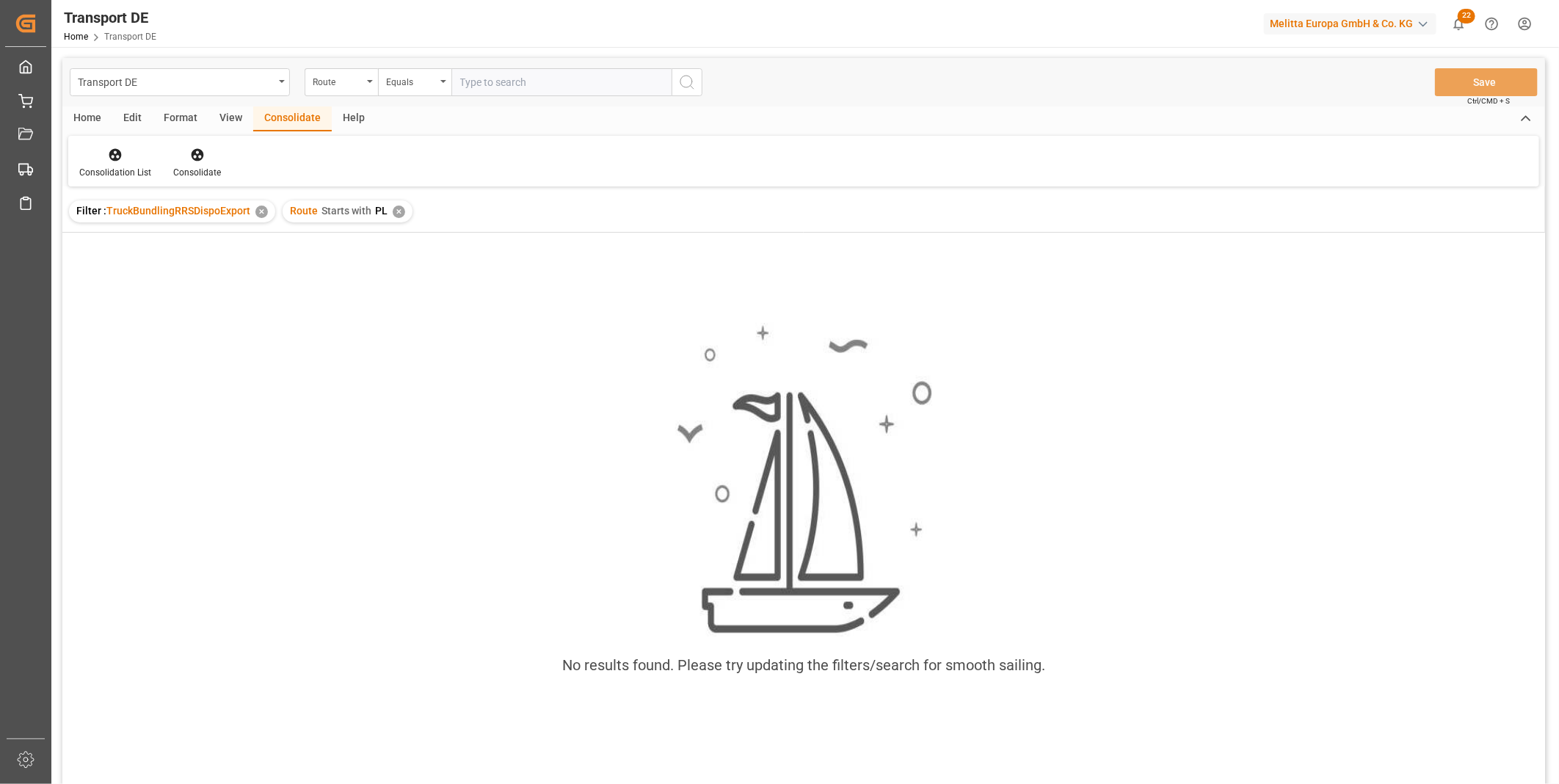
click at [394, 217] on div "Route Starts with PL ✕" at bounding box center [348, 211] width 130 height 22
click at [394, 205] on div "✕" at bounding box center [399, 211] width 13 height 13
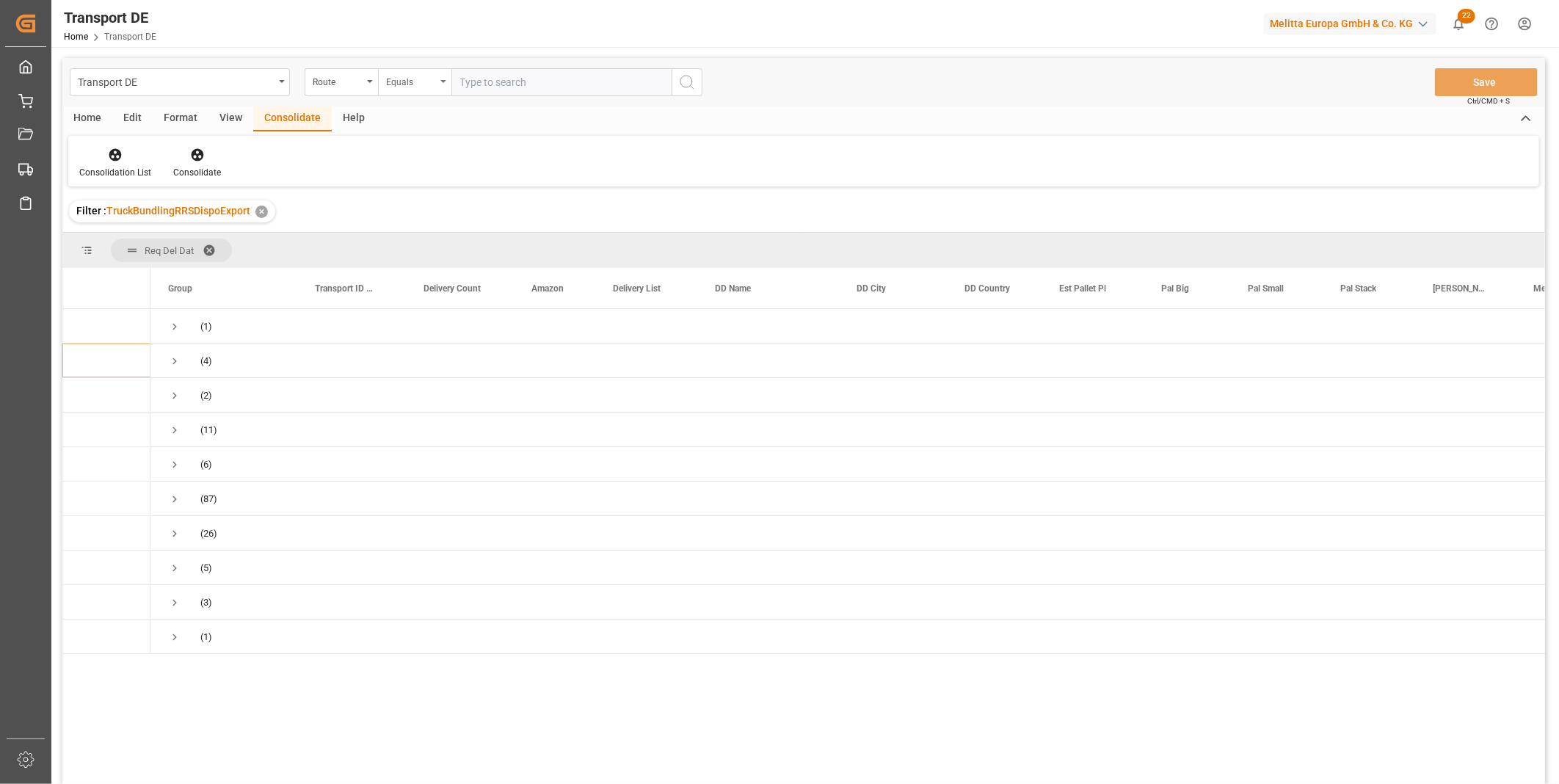
click at [402, 81] on div "Equals" at bounding box center [411, 80] width 50 height 17
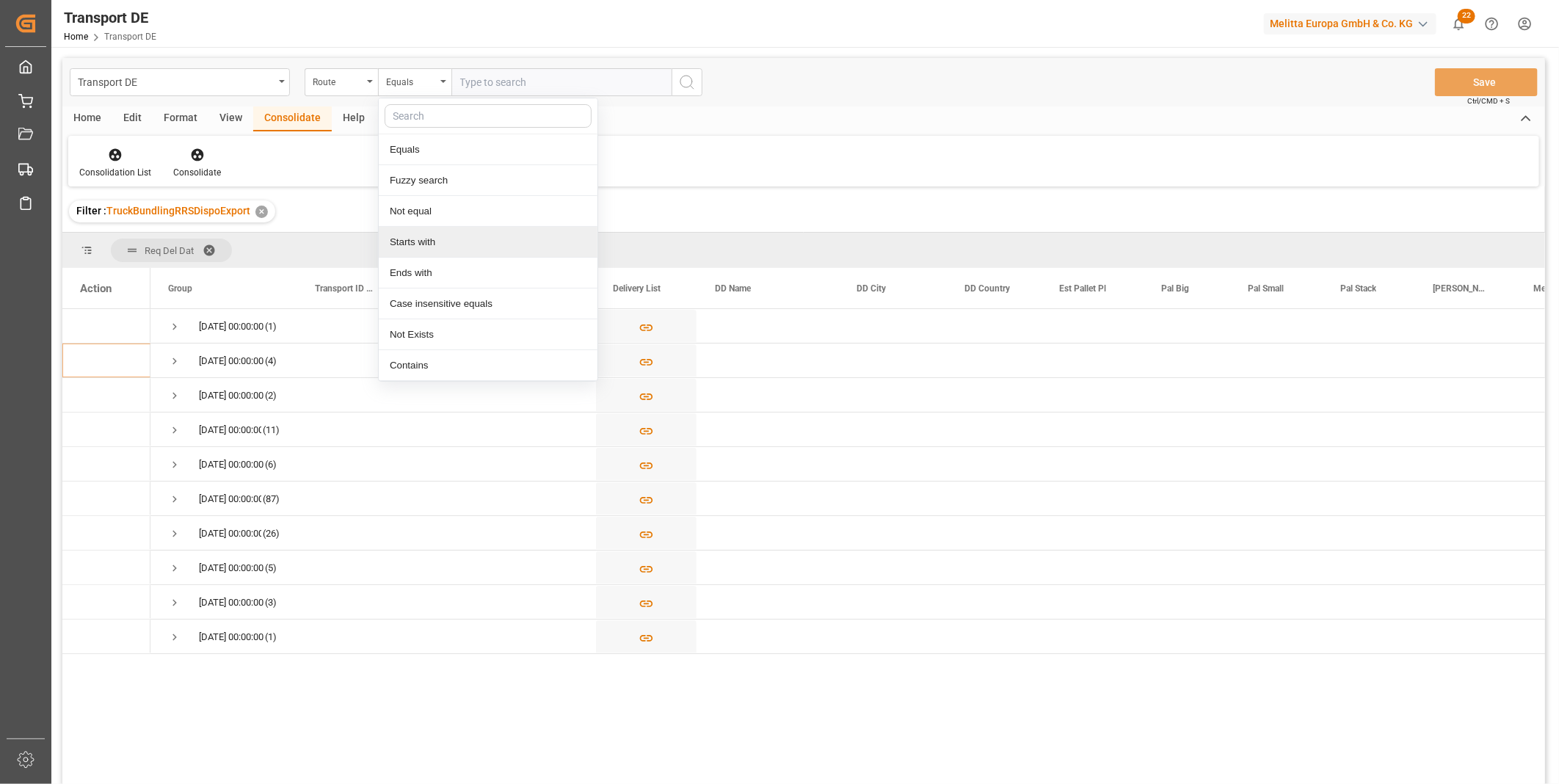
click at [420, 243] on div "Starts with" at bounding box center [487, 242] width 218 height 31
type input "GB"
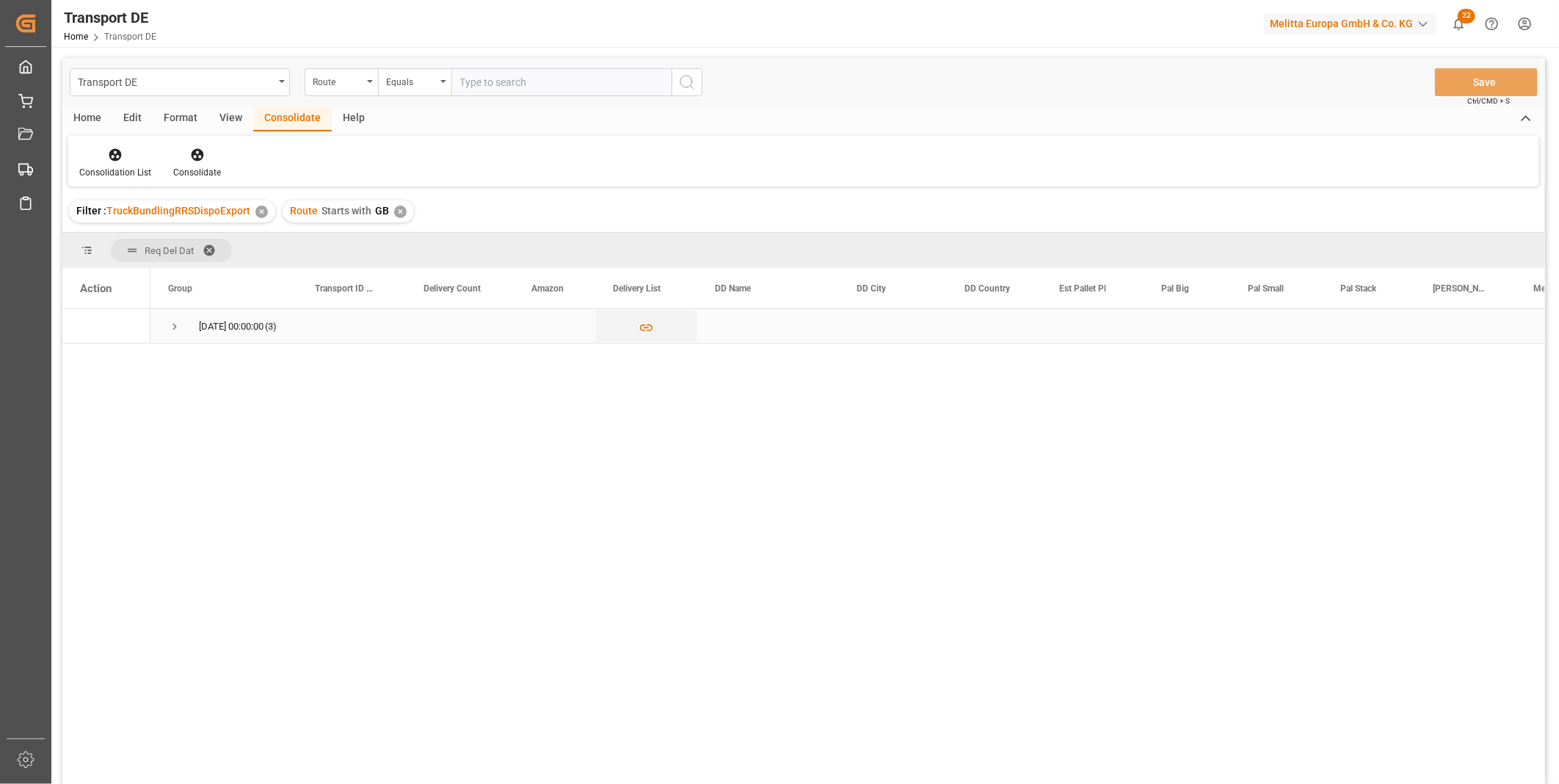
click at [176, 324] on span "Press SPACE to select this row." at bounding box center [174, 326] width 13 height 13
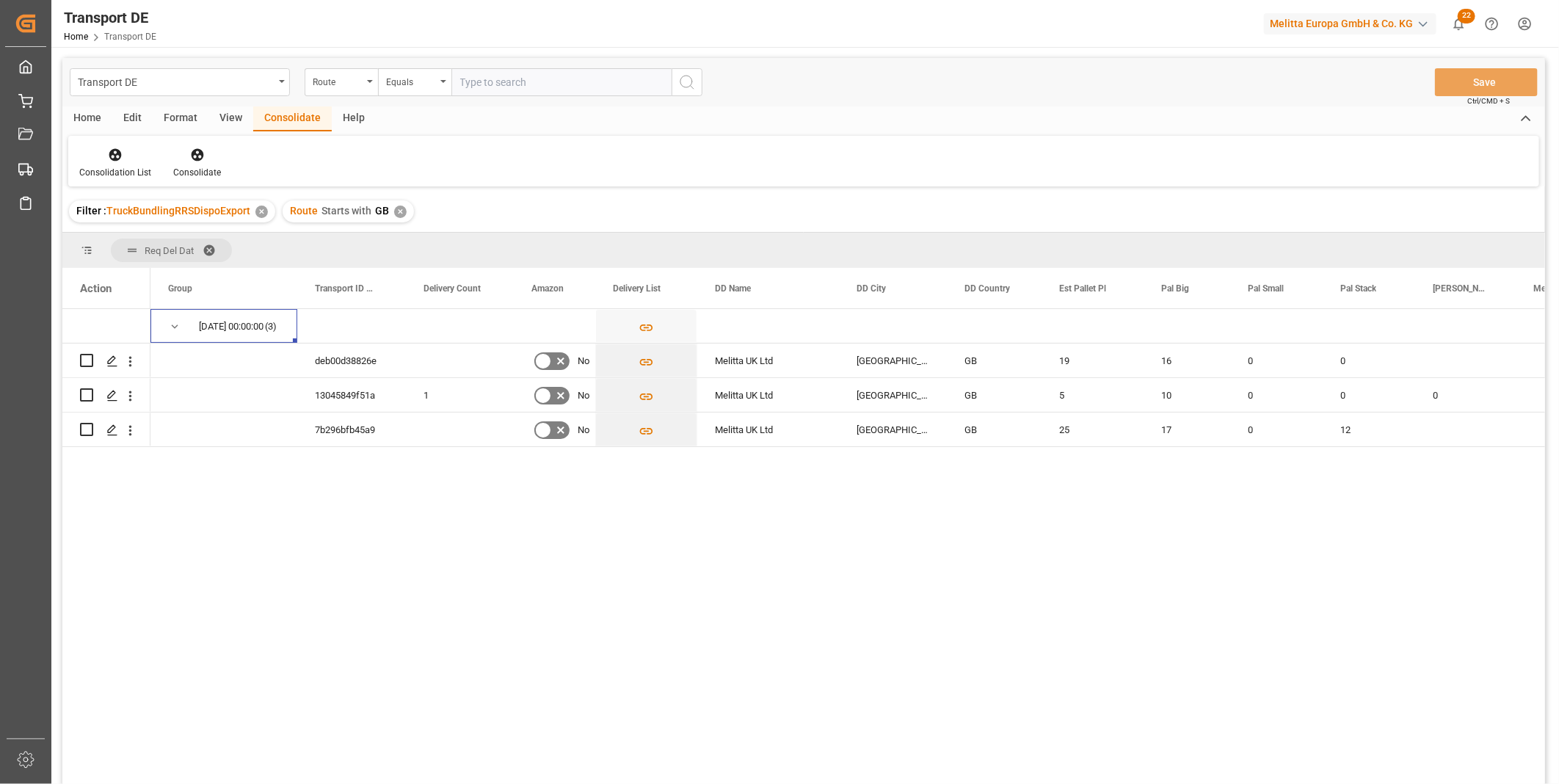
click at [402, 206] on div "✕" at bounding box center [400, 211] width 13 height 13
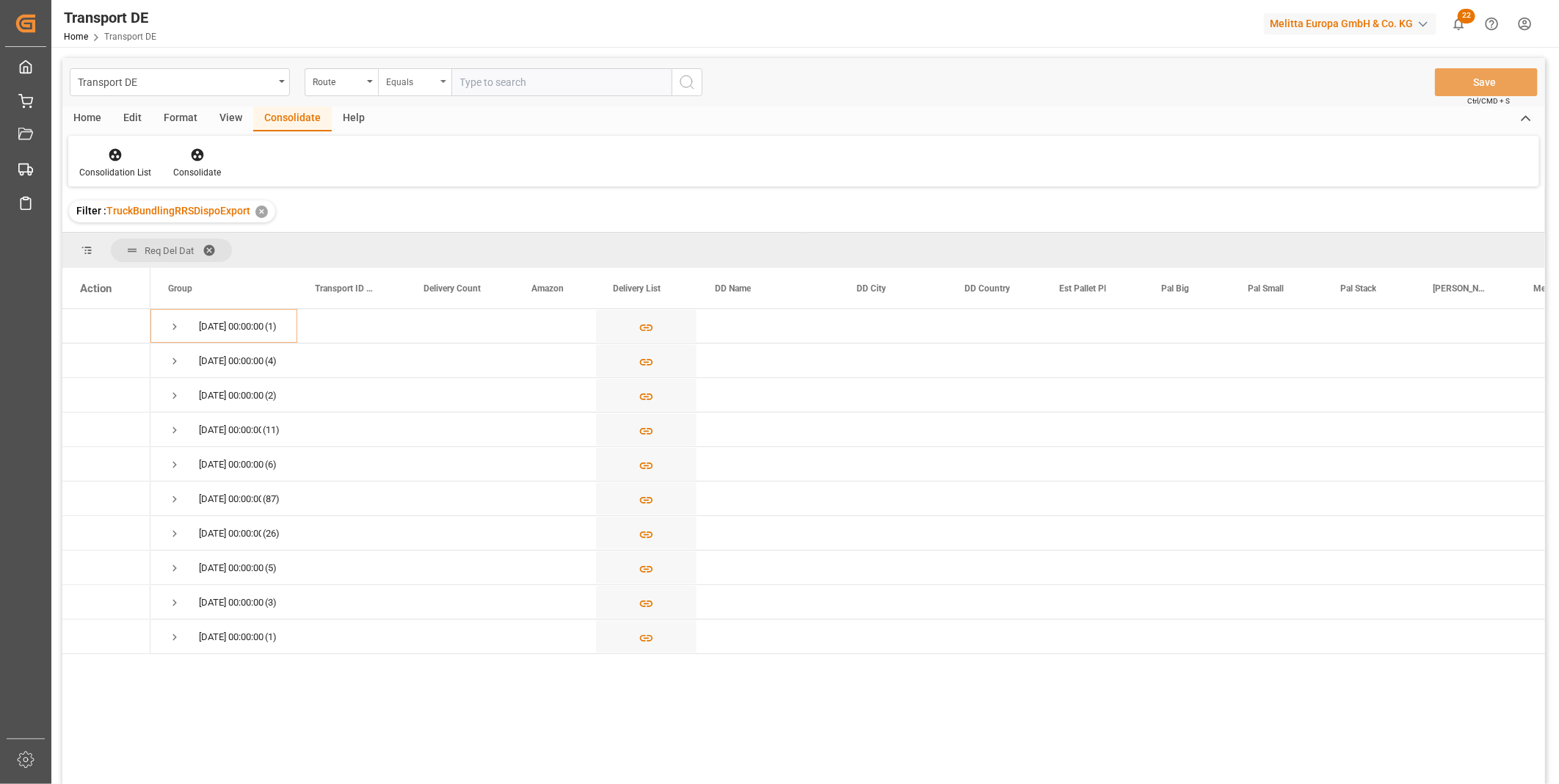
click at [425, 81] on div "Equals" at bounding box center [411, 80] width 50 height 17
click at [429, 229] on div "Starts with" at bounding box center [487, 242] width 218 height 31
type input "CZ"
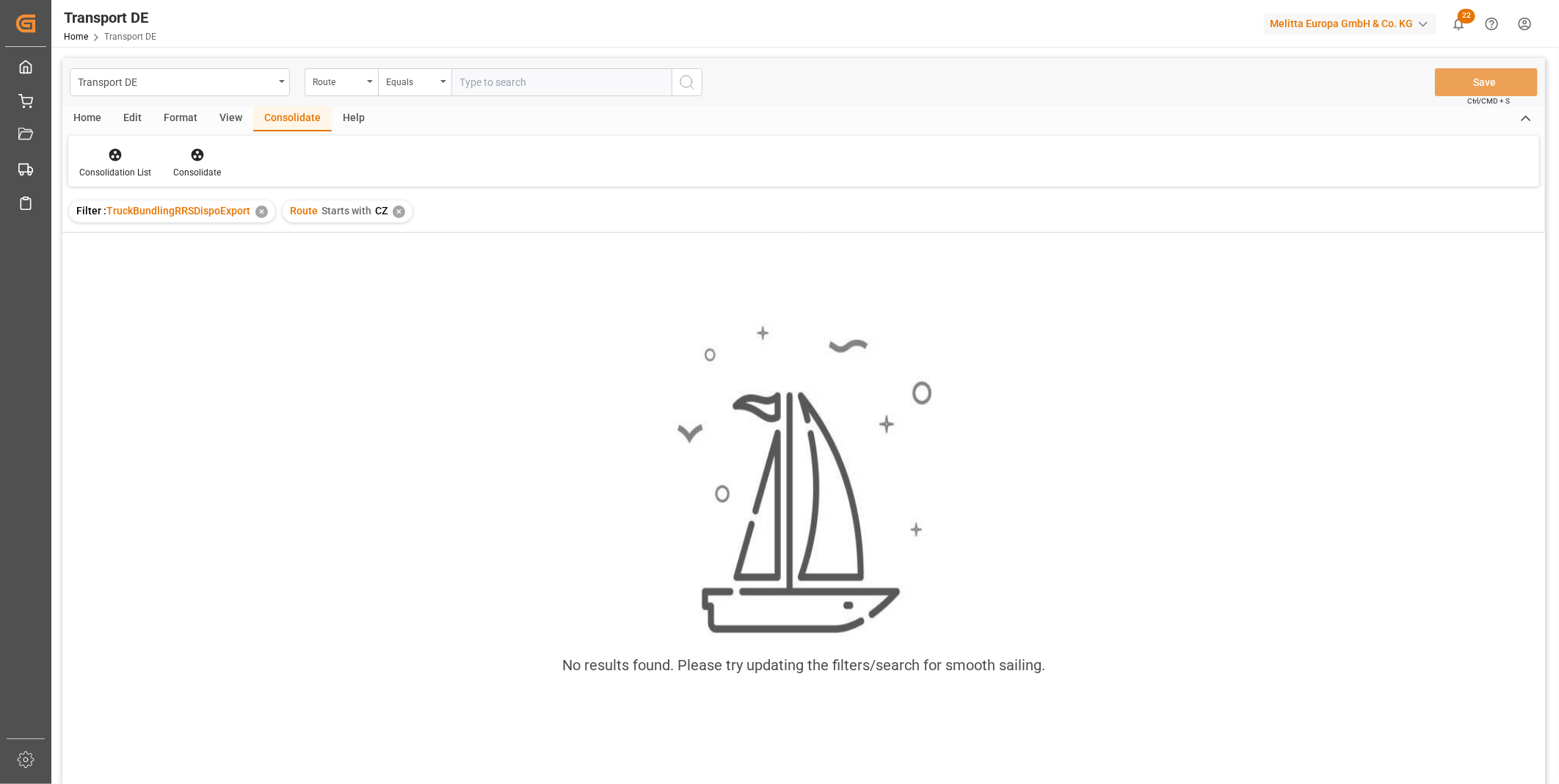
click at [399, 208] on div "✕" at bounding box center [399, 211] width 13 height 13
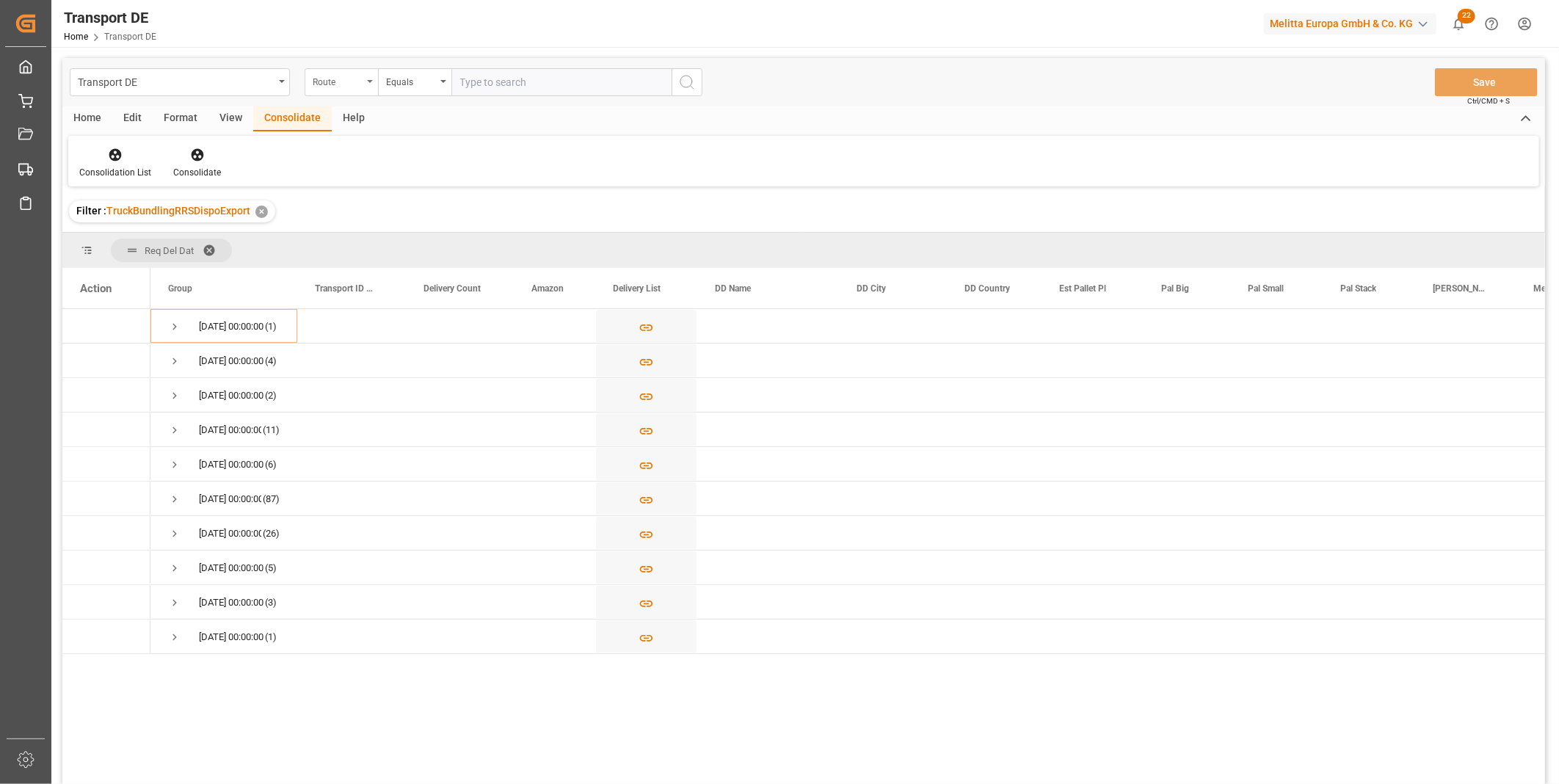
click at [358, 76] on div "Route" at bounding box center [337, 80] width 50 height 17
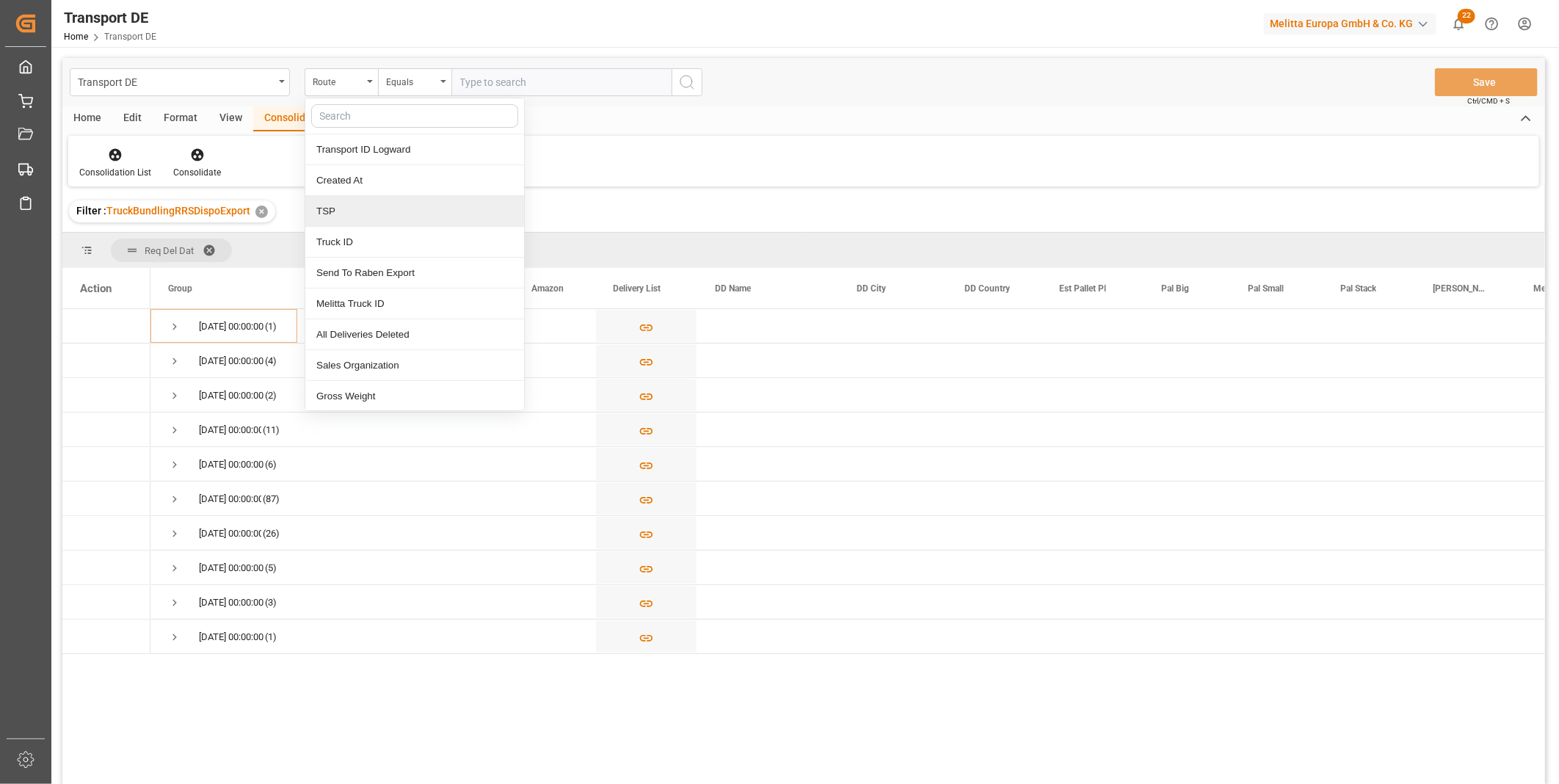
click at [377, 198] on div "TSP" at bounding box center [414, 211] width 218 height 31
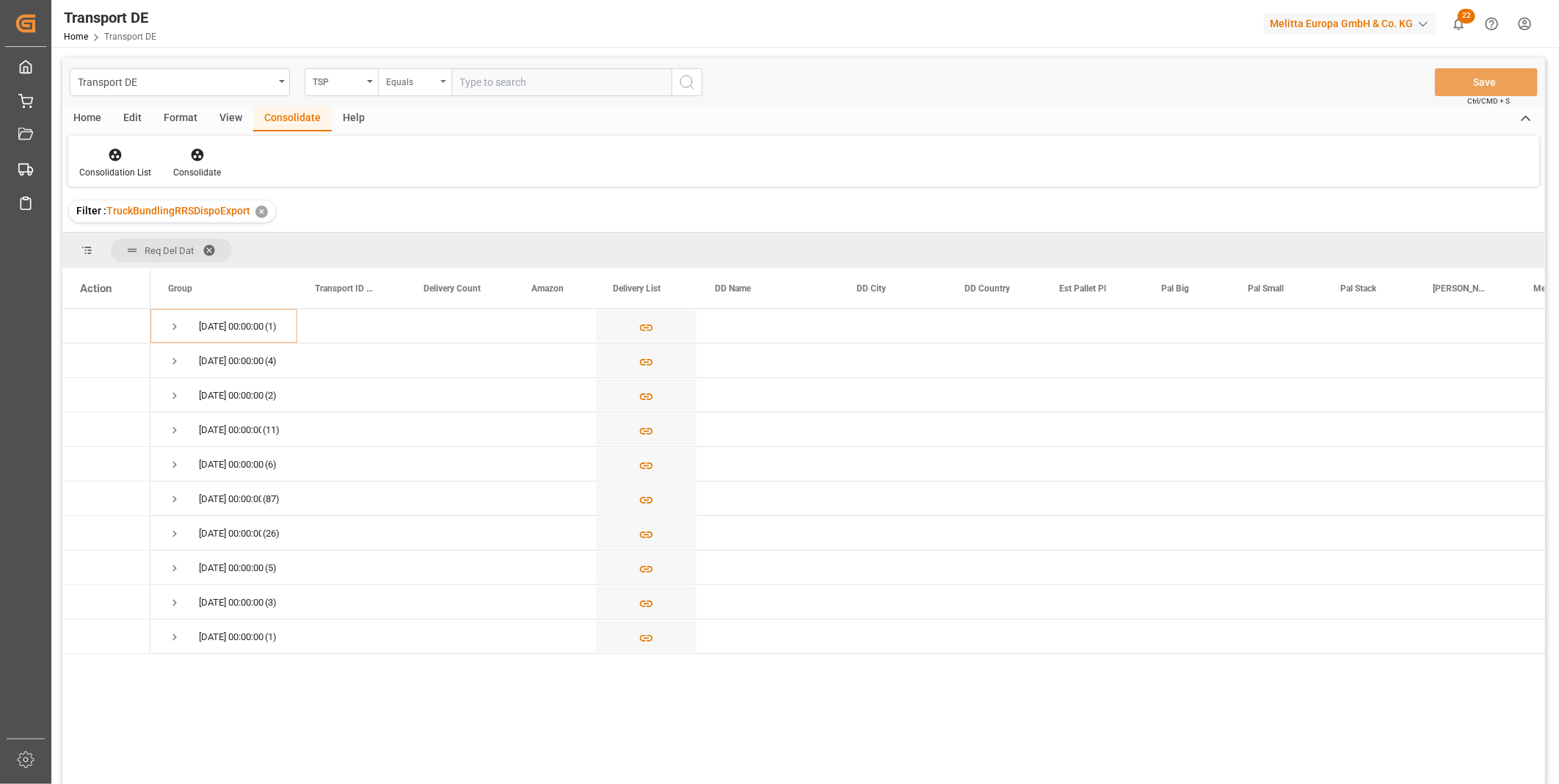
click at [390, 88] on div "Equals" at bounding box center [411, 80] width 50 height 17
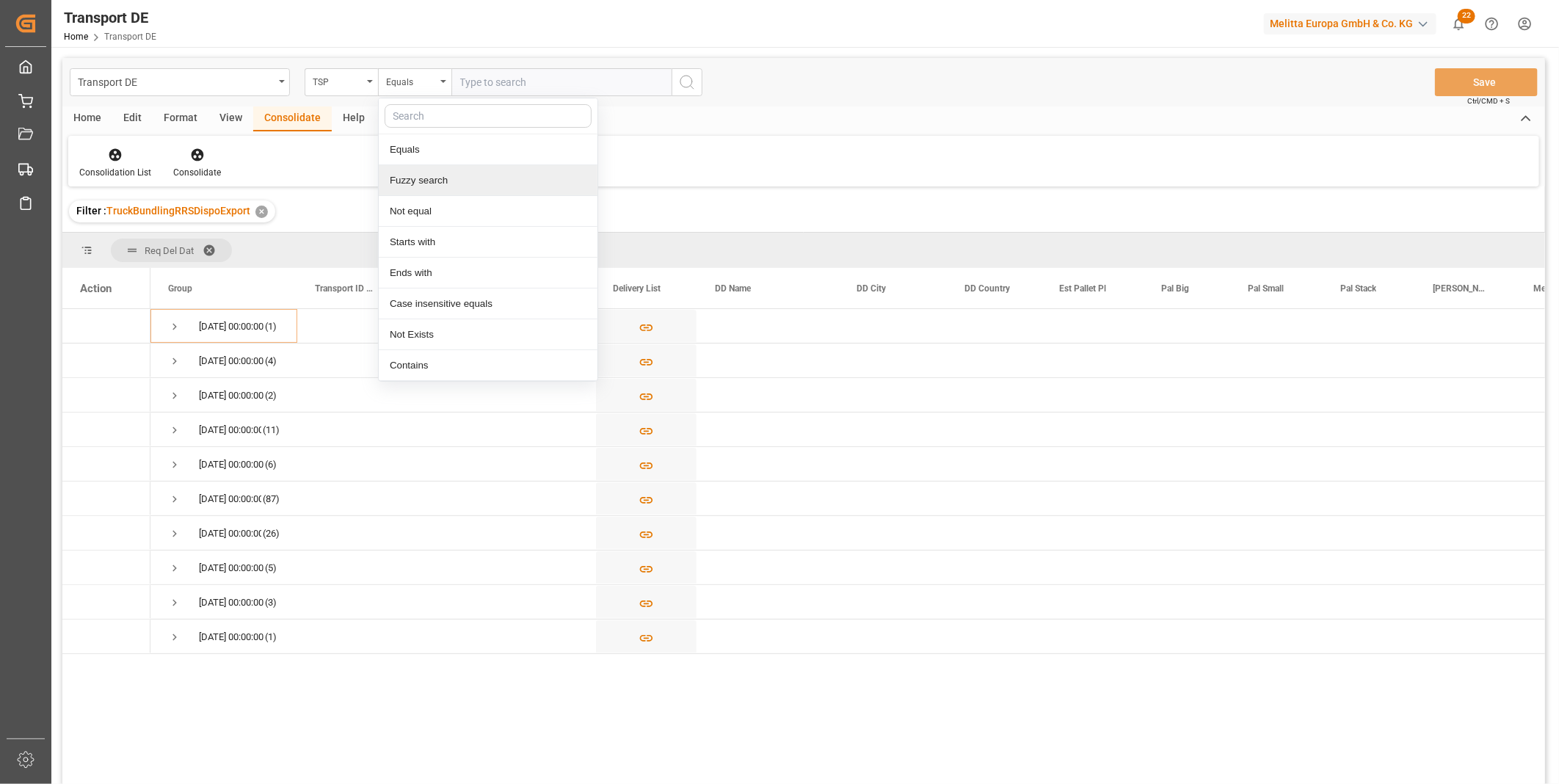
click at [574, 74] on input "text" at bounding box center [561, 82] width 220 height 28
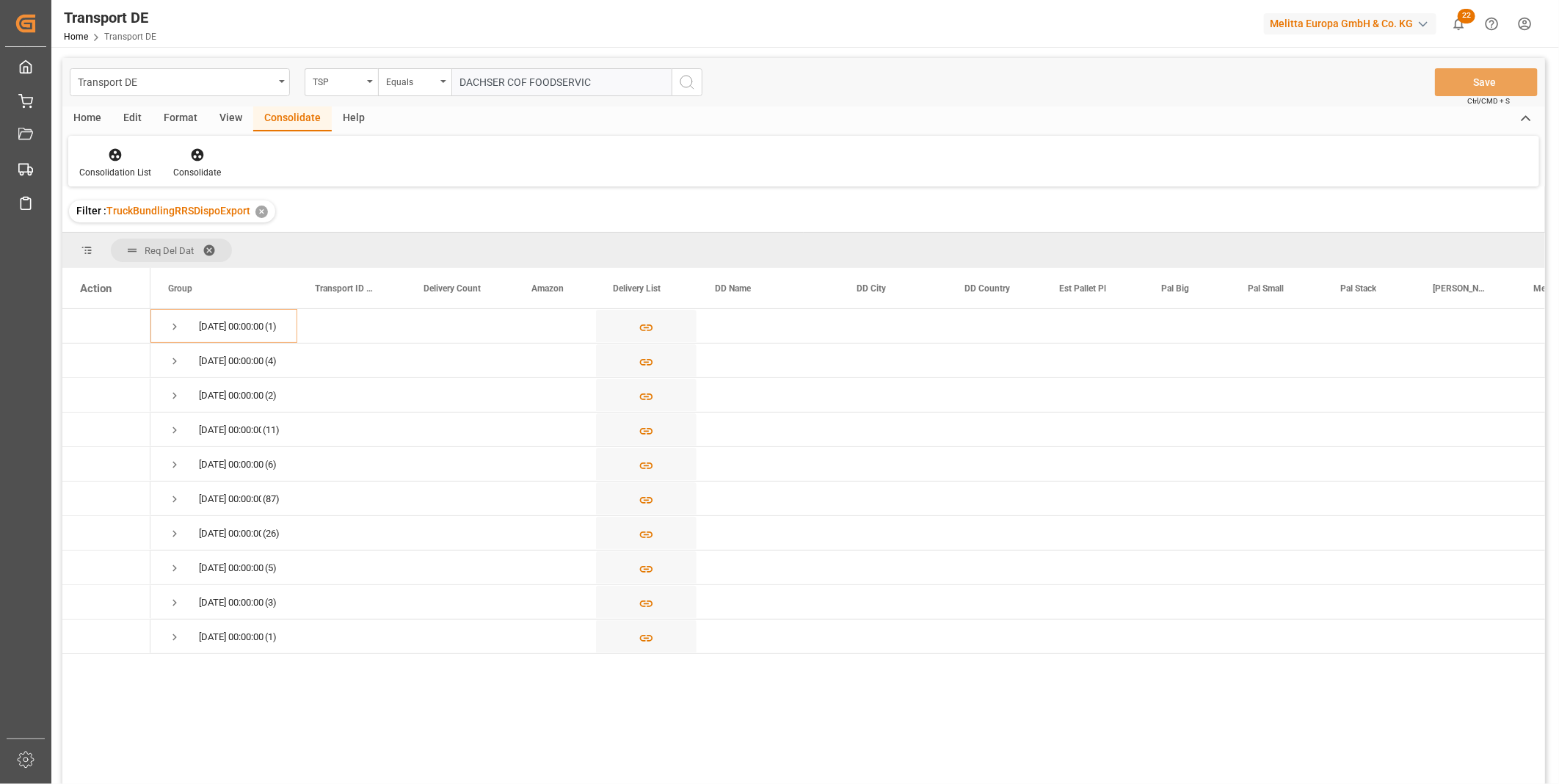
type input "DACHSER COF FOODSERVICE"
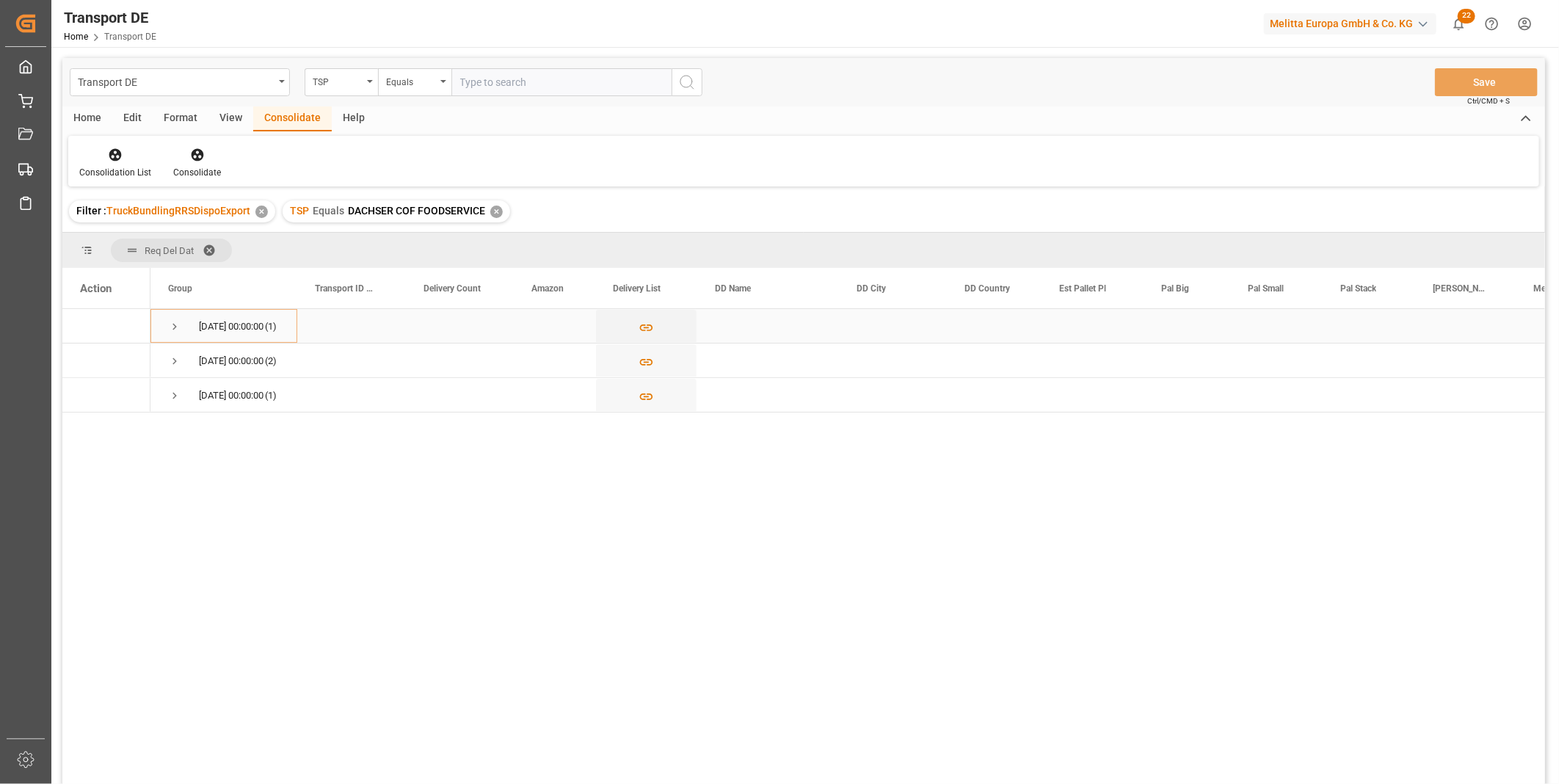
click at [165, 329] on div "30.09.2025 00:00:00 (1)" at bounding box center [223, 325] width 146 height 33
click at [170, 320] on span "Press SPACE to select this row." at bounding box center [174, 326] width 13 height 13
click at [86, 359] on input "Press Space to toggle row selection (unchecked)" at bounding box center [86, 359] width 13 height 13
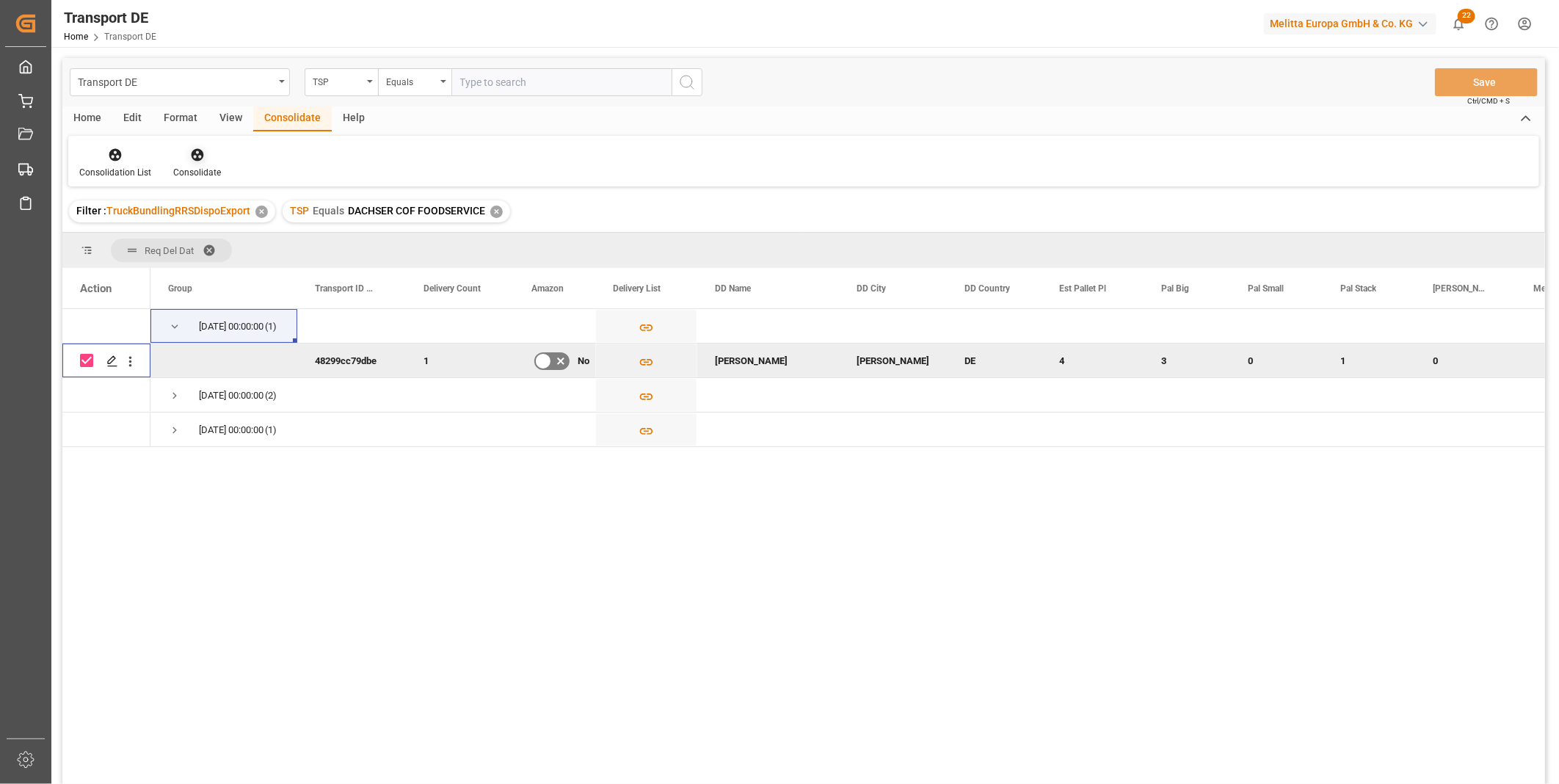
click at [193, 167] on div "Consolidate" at bounding box center [197, 172] width 48 height 13
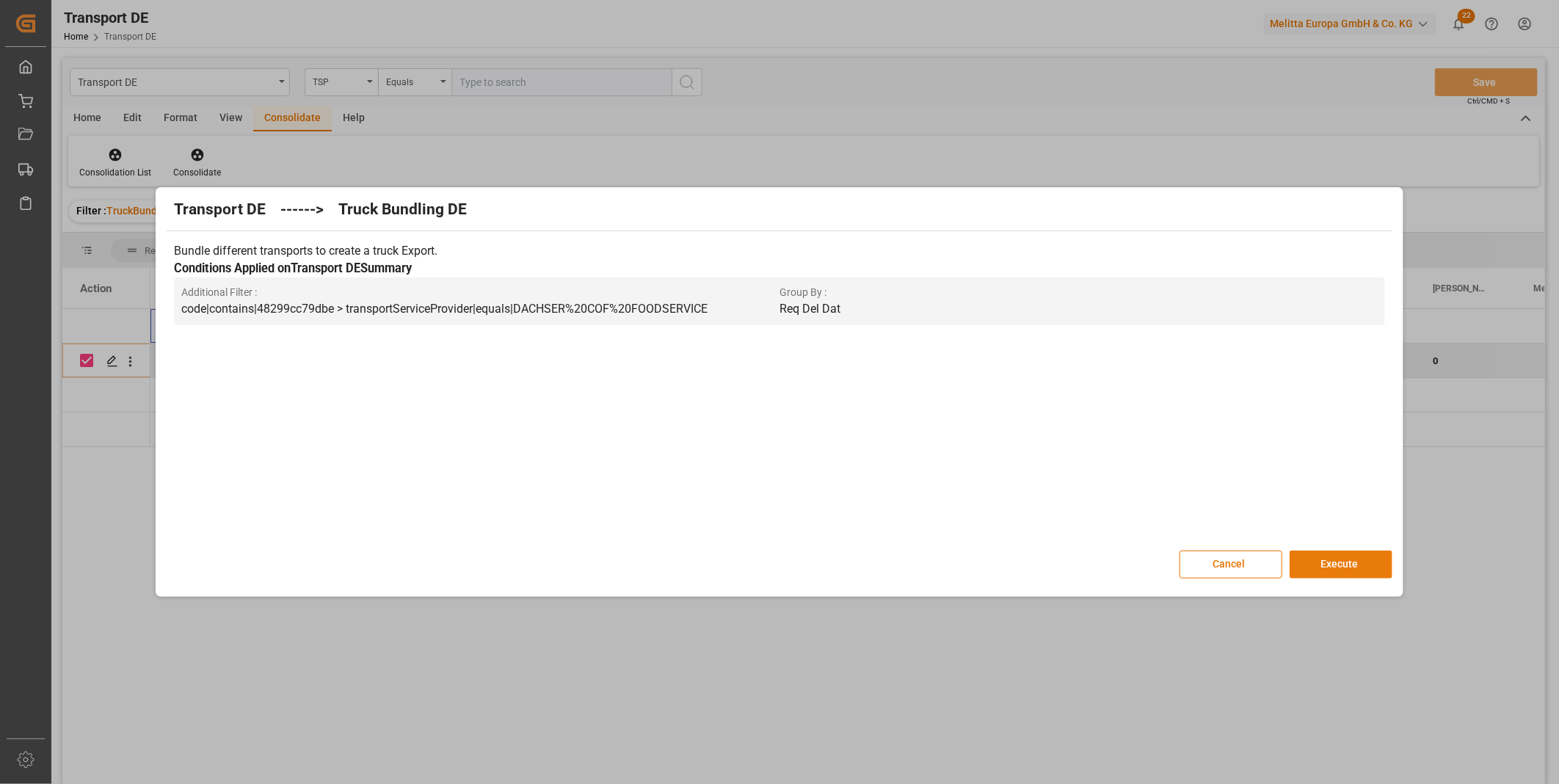
click at [1341, 556] on button "Execute" at bounding box center [1341, 564] width 103 height 28
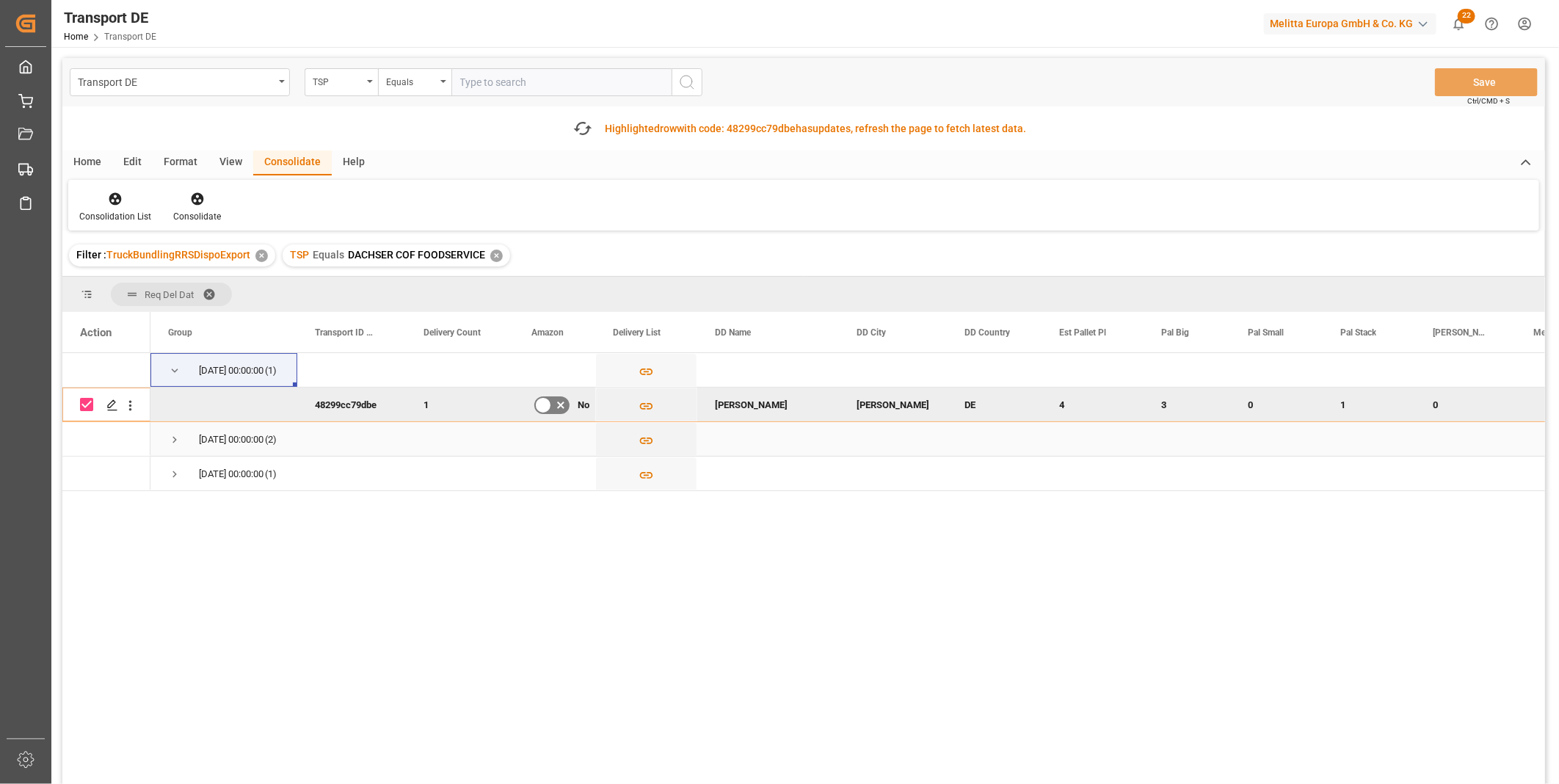
click at [181, 434] on span "09.10.2025 00:00:00 (2)" at bounding box center [223, 439] width 111 height 33
click at [170, 436] on span "Press SPACE to select this row." at bounding box center [174, 439] width 13 height 13
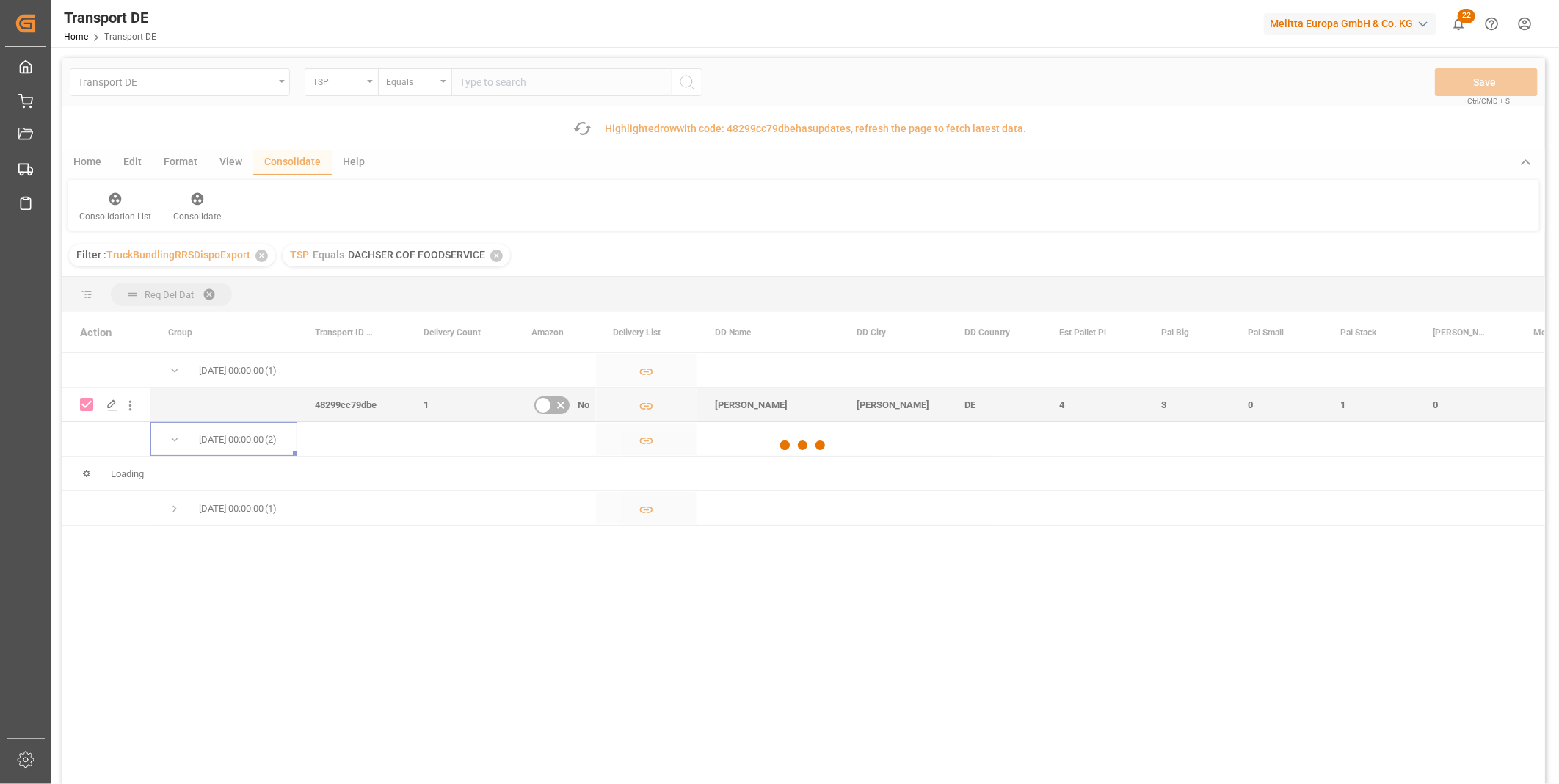
checkbox input "false"
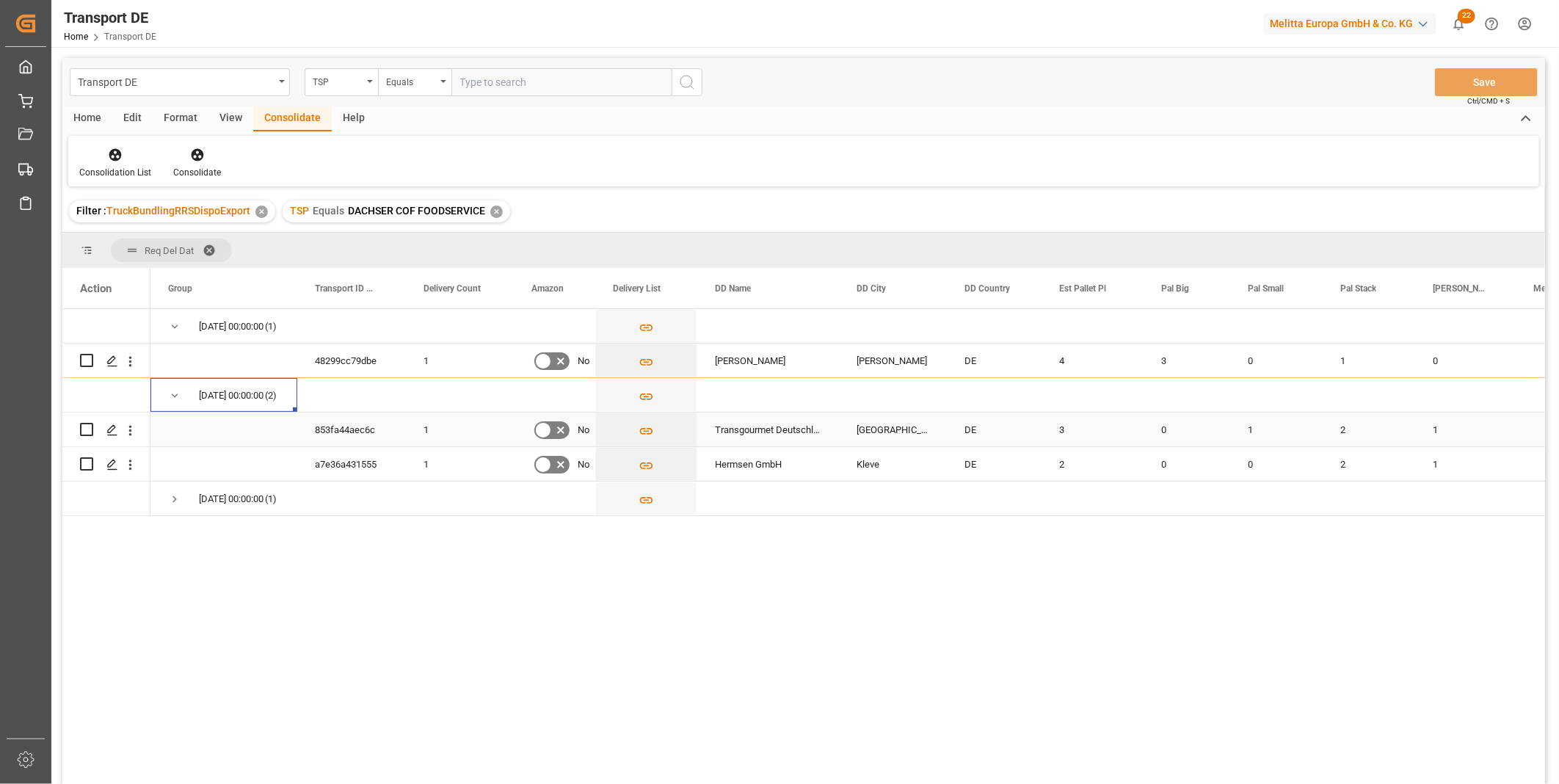
click at [85, 431] on input "Press Space to toggle row selection (unchecked)" at bounding box center [86, 429] width 13 height 13
checkbox input "true"
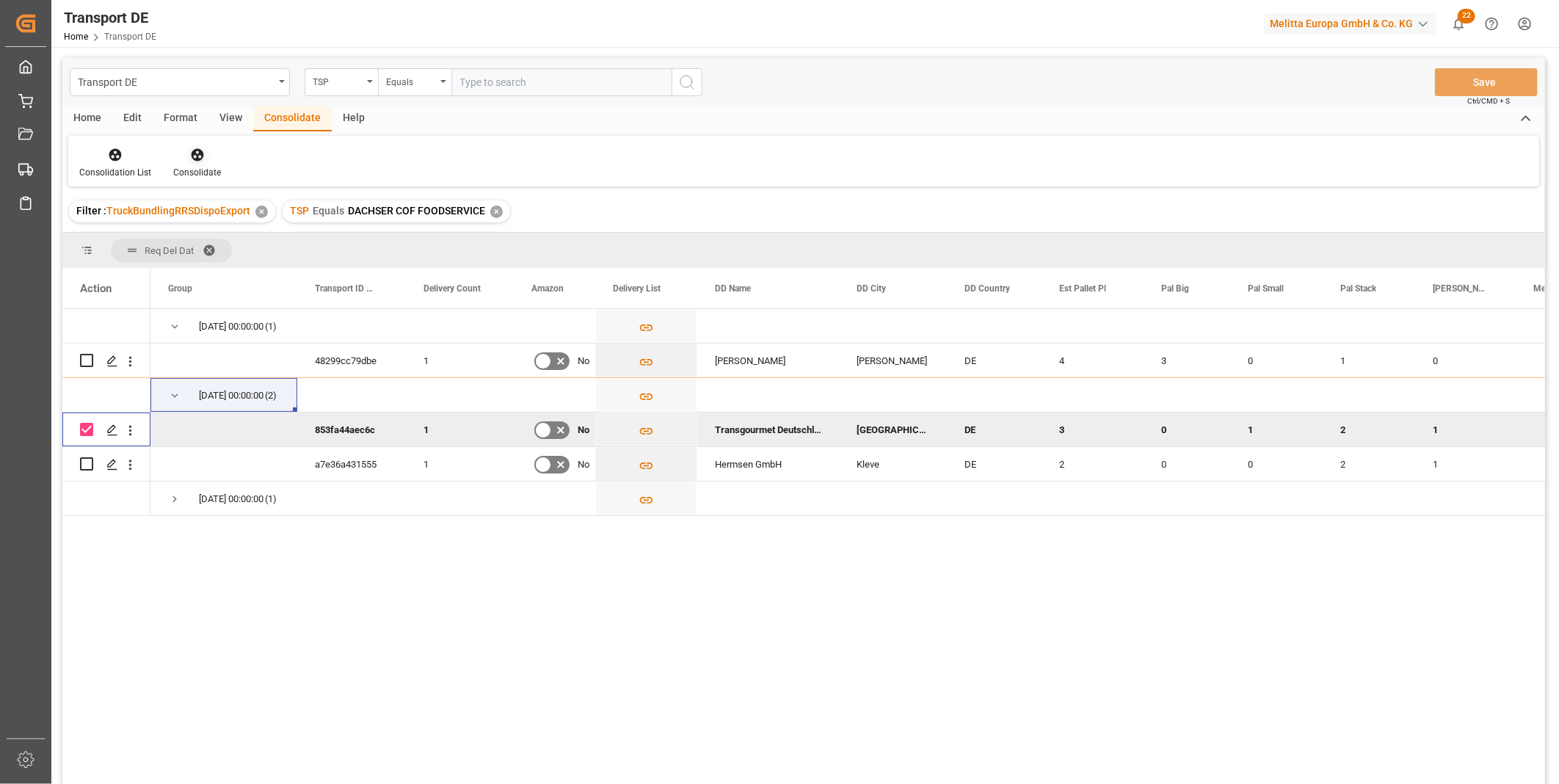
click at [193, 157] on icon at bounding box center [197, 154] width 15 height 15
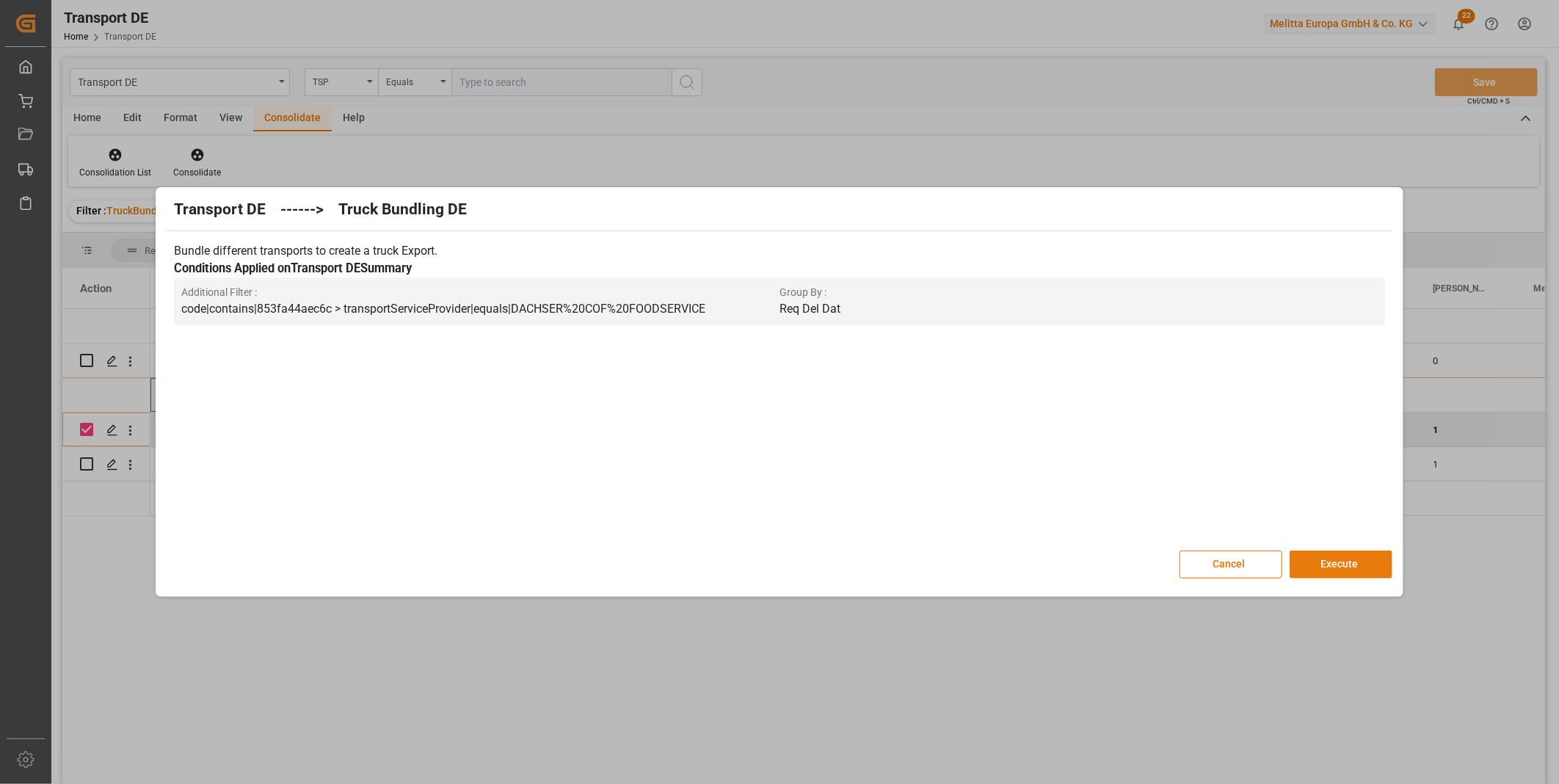
click at [1361, 561] on button "Execute" at bounding box center [1341, 564] width 103 height 28
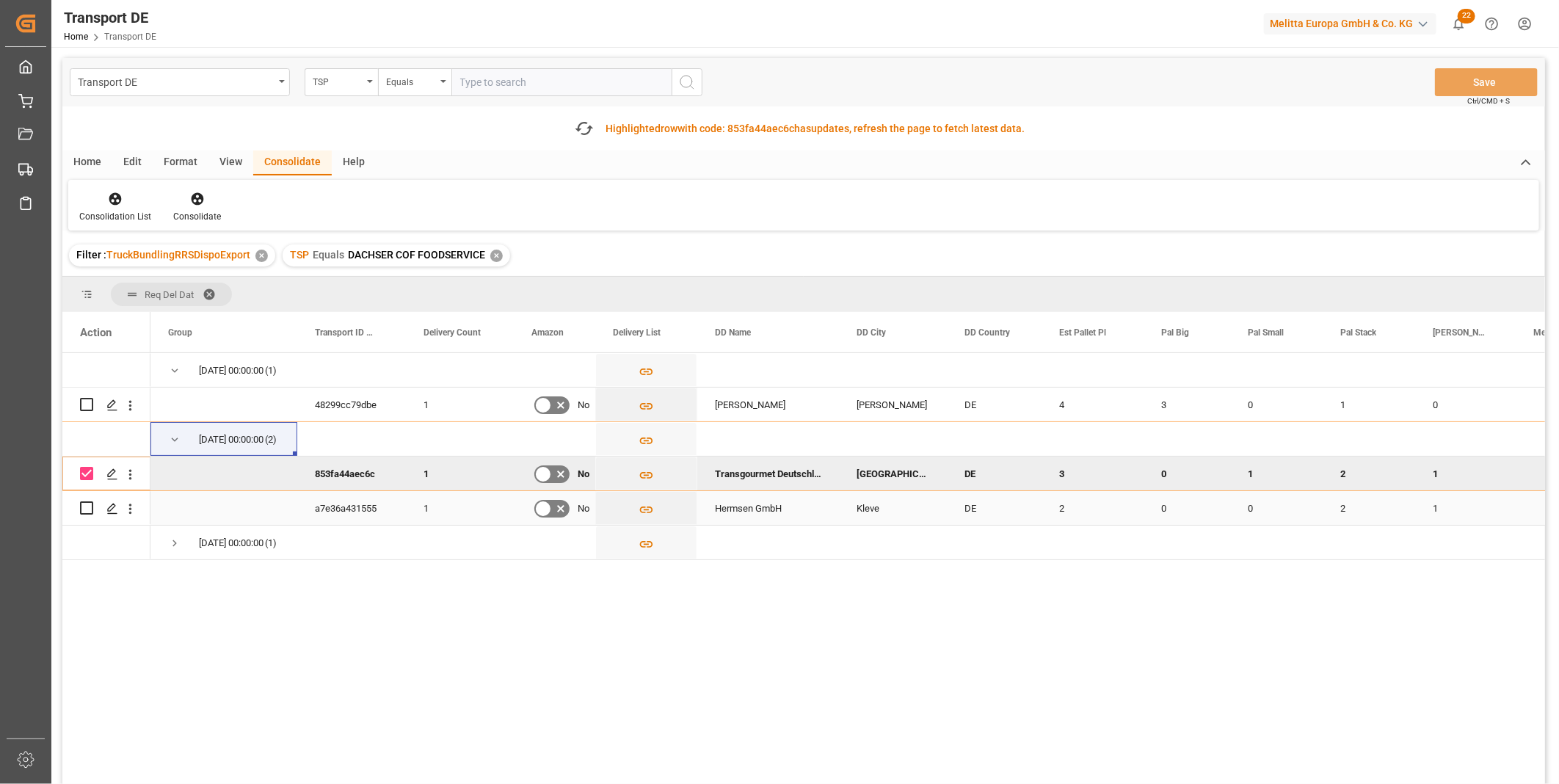
click at [84, 508] on input "Press Space to toggle row selection (unchecked)" at bounding box center [86, 508] width 13 height 13
checkbox input "true"
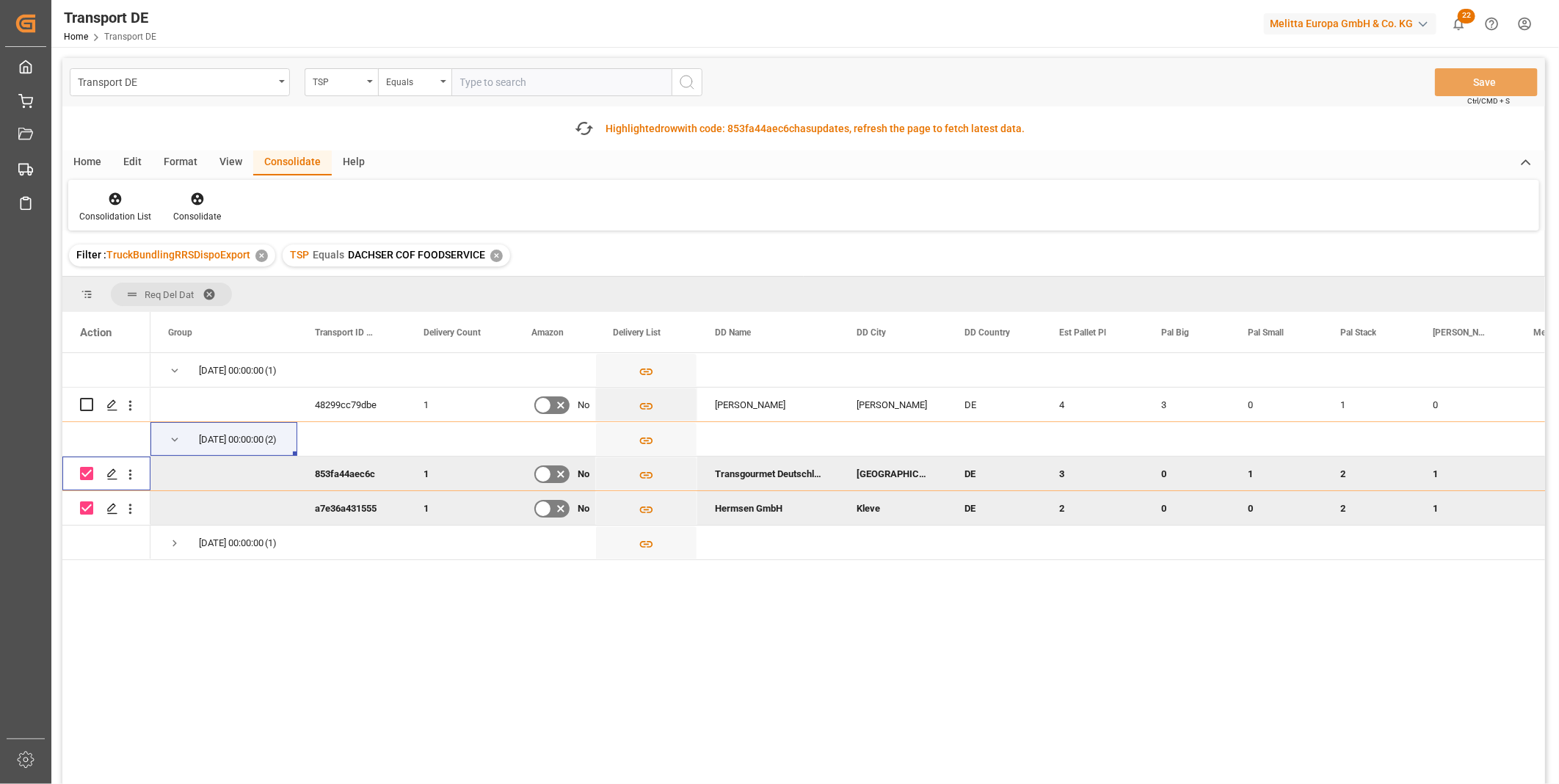
click at [86, 480] on div "Press SPACE to deselect this row." at bounding box center [86, 472] width 13 height 33
click at [88, 477] on input "Press Space to toggle row selection (checked)" at bounding box center [86, 472] width 13 height 13
checkbox input "false"
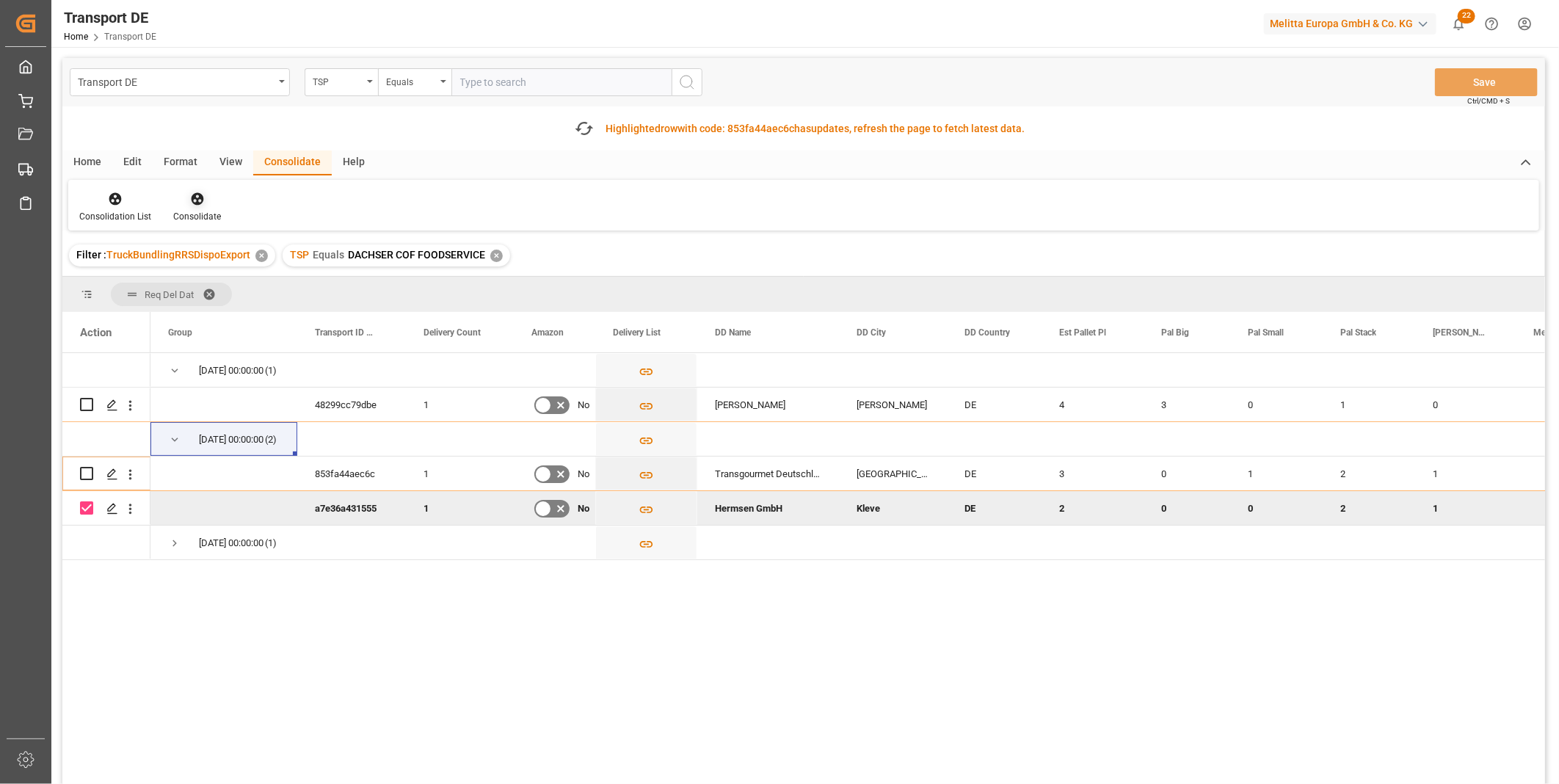
click at [206, 211] on div "Consolidate" at bounding box center [197, 216] width 48 height 13
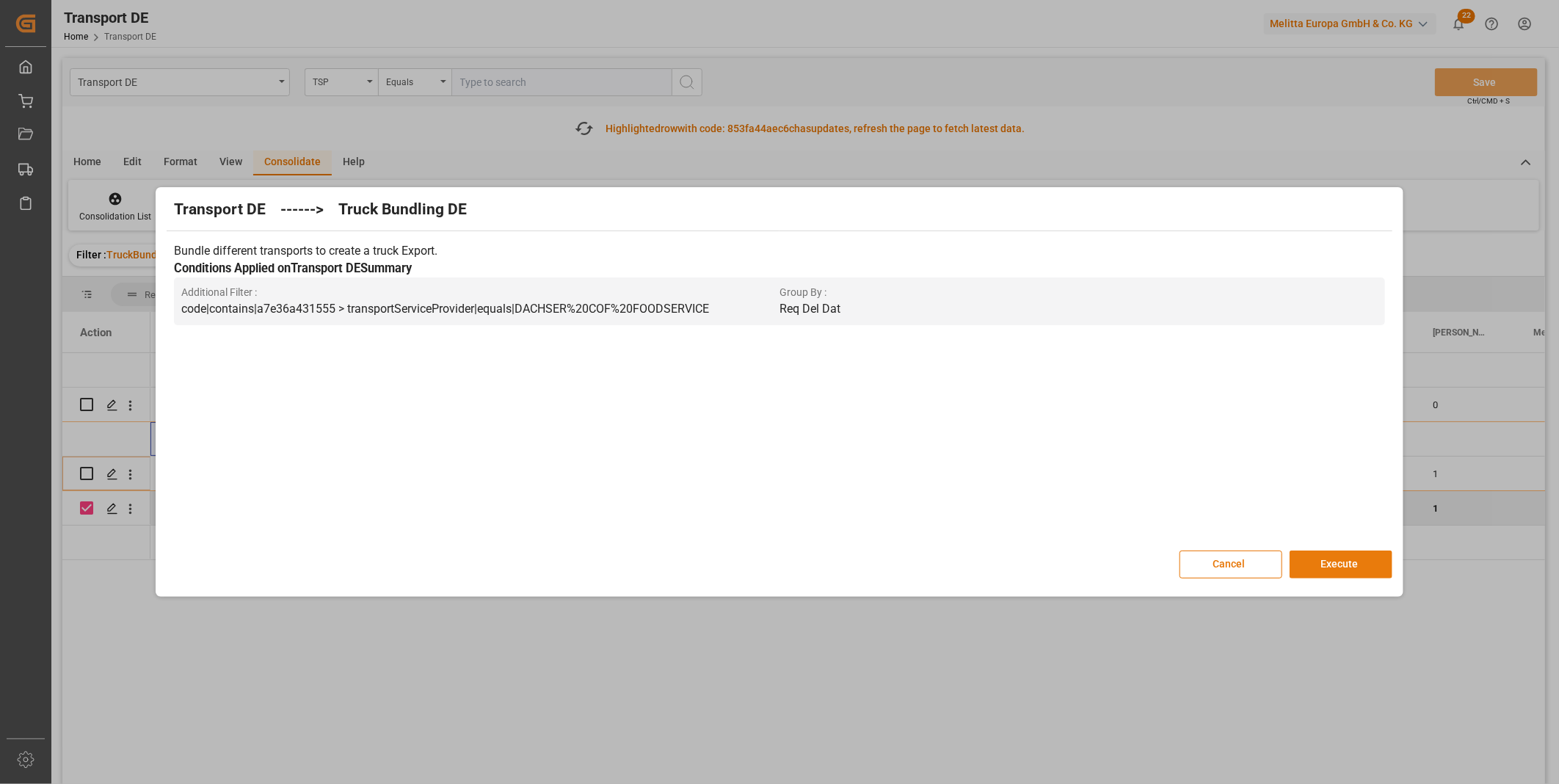
drag, startPoint x: 1281, startPoint y: 563, endPoint x: 1323, endPoint y: 563, distance: 42.0
click at [1323, 563] on div "Cancel Execute" at bounding box center [779, 564] width 1225 height 28
click at [1323, 563] on button "Execute" at bounding box center [1341, 564] width 103 height 28
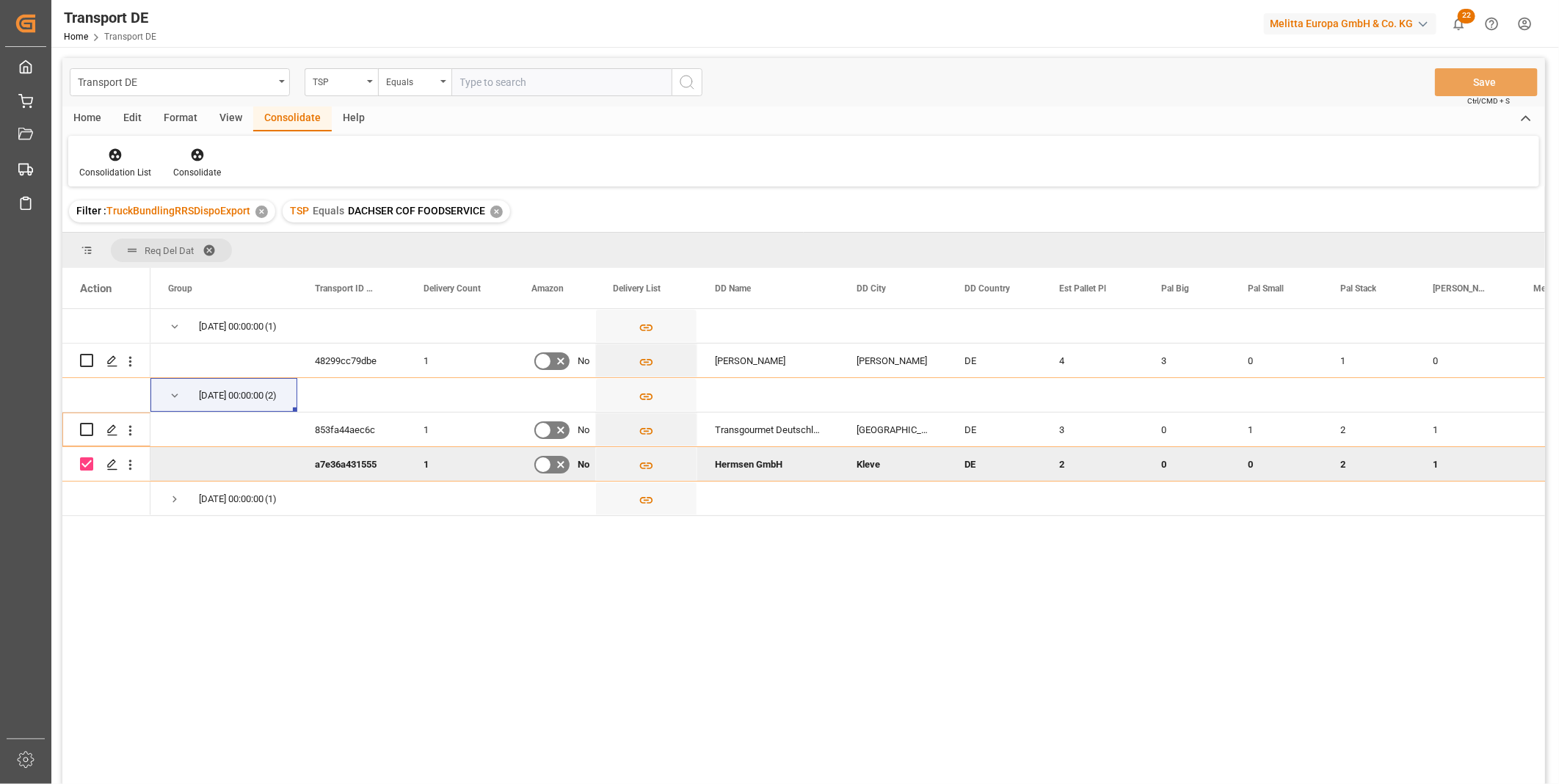
click at [132, 145] on div "Consolidation List Consolidate" at bounding box center [804, 161] width 1471 height 50
click at [128, 152] on div at bounding box center [116, 154] width 72 height 15
click at [177, 275] on div "Transport DE TSP Equals Save Ctrl/CMD + S Home Edit Format View Consolidate Hel…" at bounding box center [804, 440] width 1483 height 764
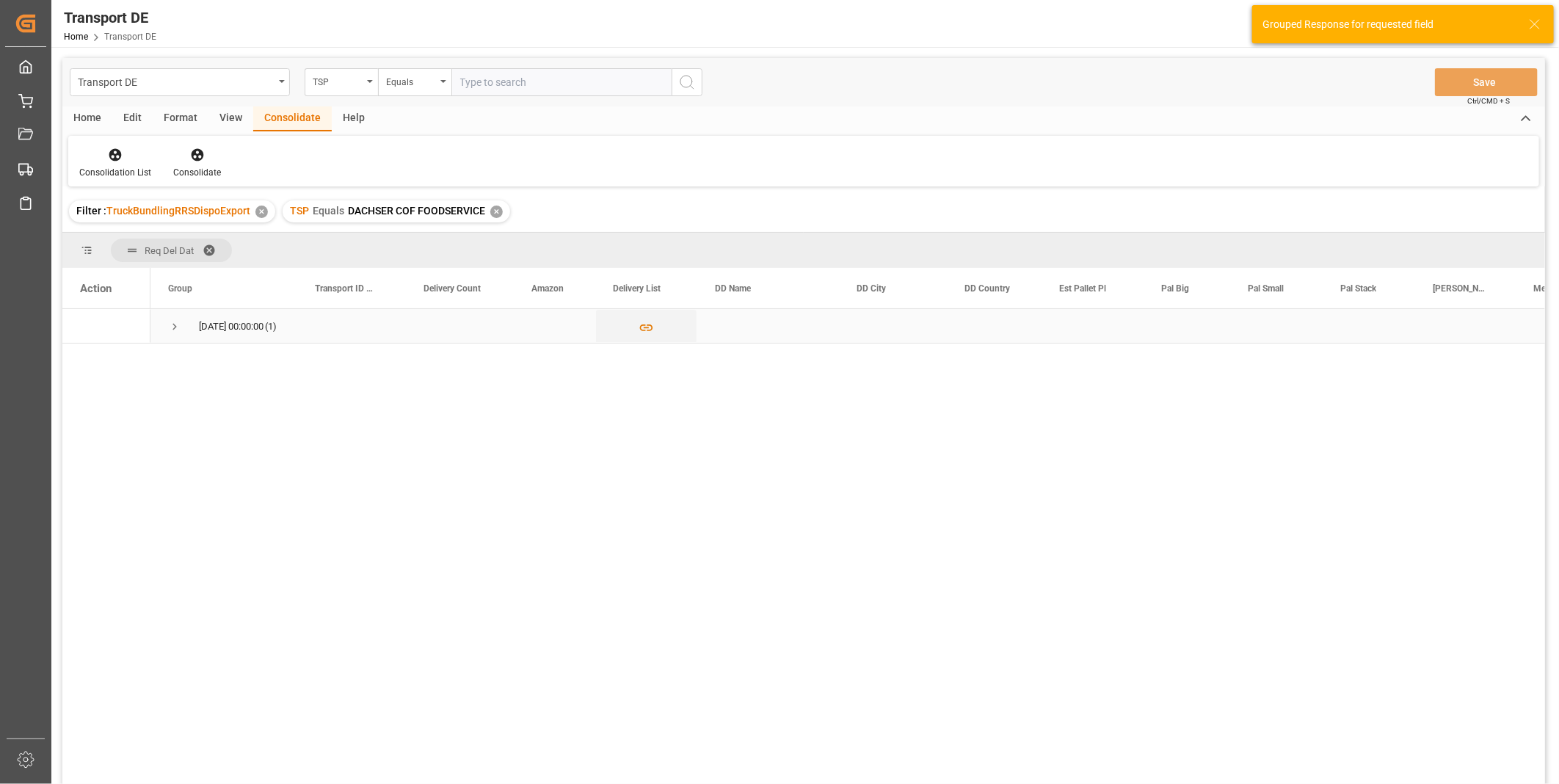
click at [181, 317] on span "15.10.2025 00:00:00 (1)" at bounding box center [223, 326] width 111 height 33
click at [173, 325] on span "Press SPACE to select this row." at bounding box center [174, 326] width 13 height 13
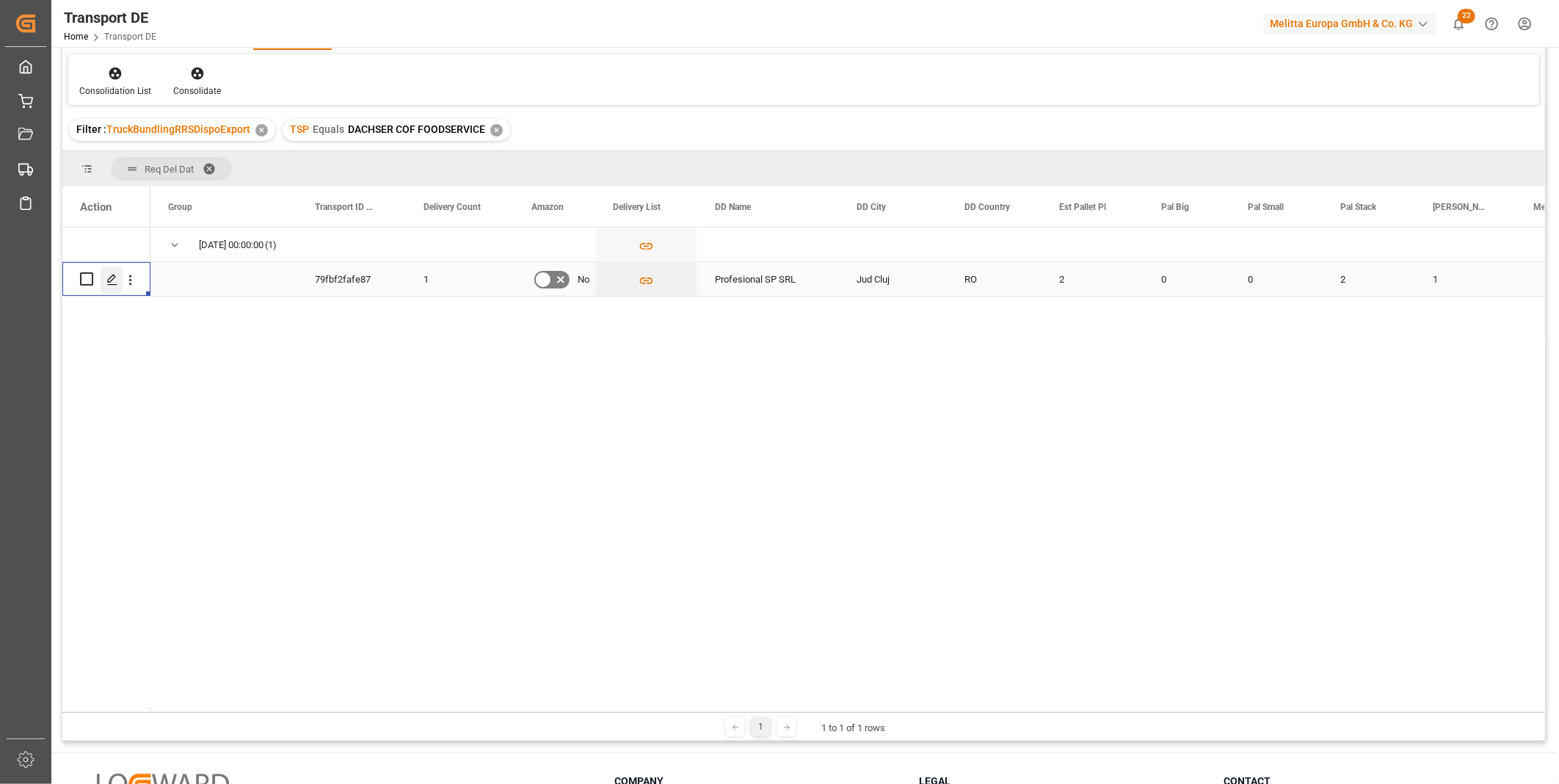
click at [115, 276] on polygon "Press SPACE to select this row." at bounding box center [111, 278] width 8 height 8
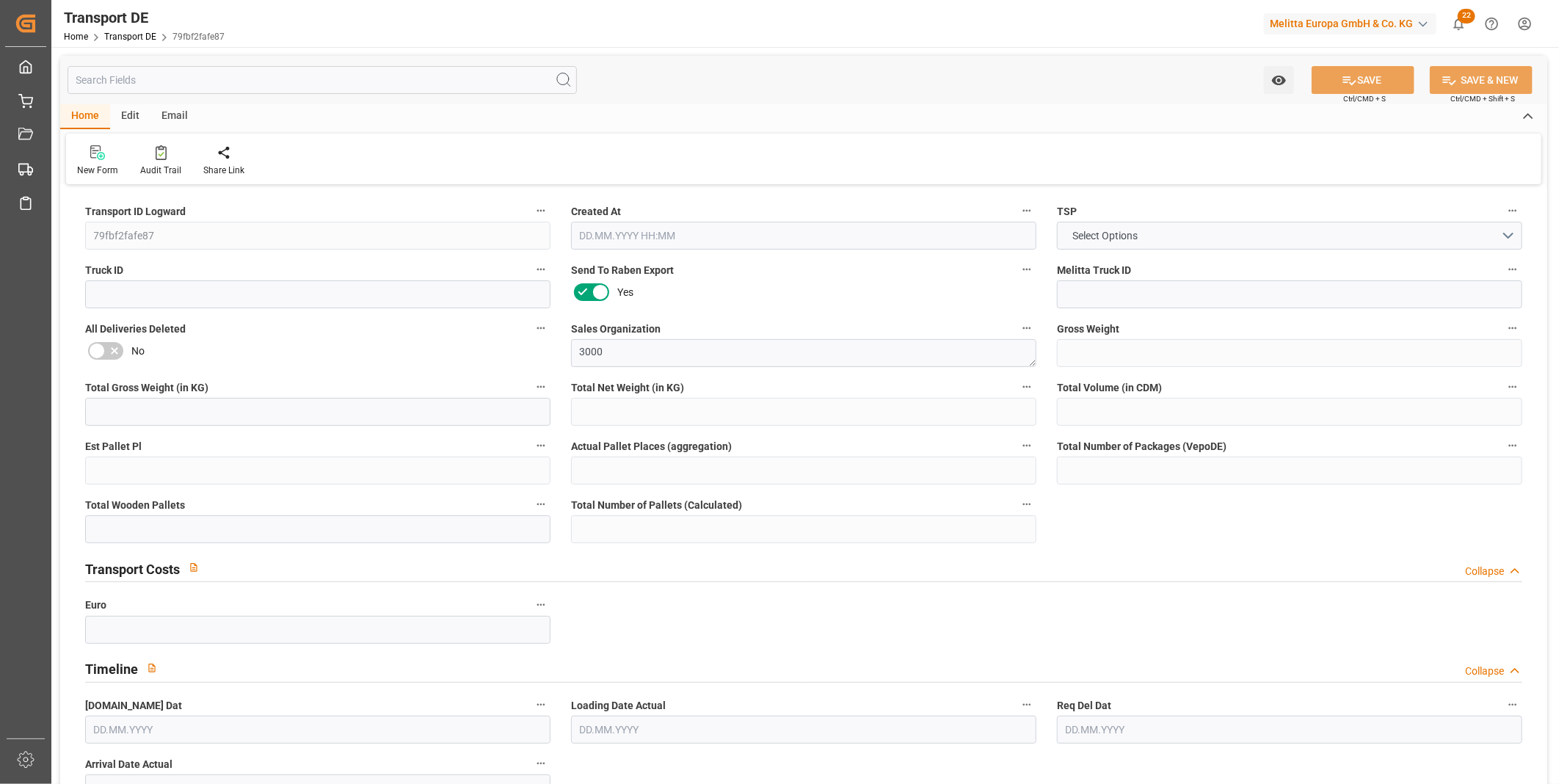
type input "848.841"
type input "774.851"
type input "647.828"
type input "2445.68"
type input "2"
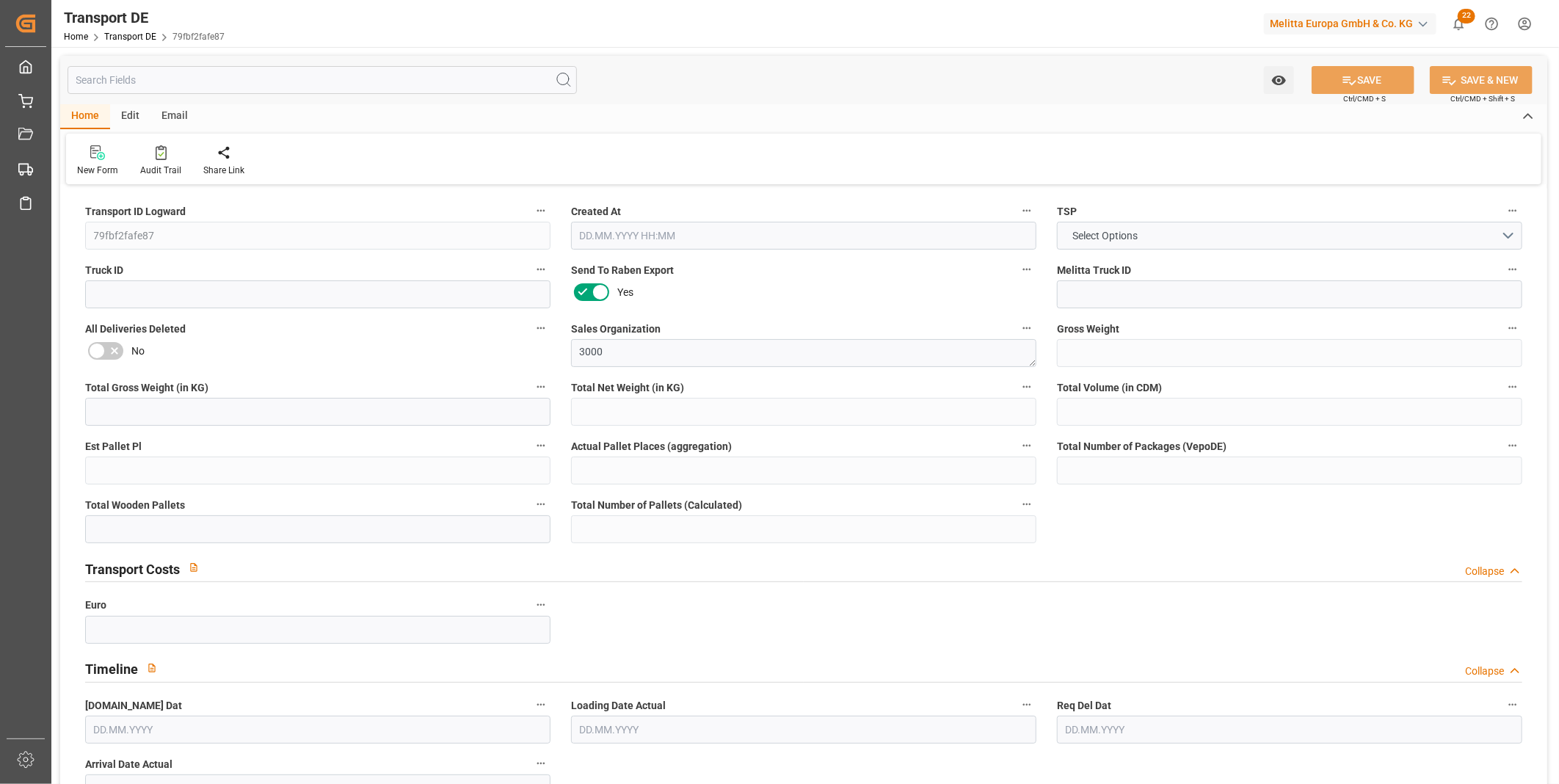
type input "0"
type input "3"
type input "2"
type input "0"
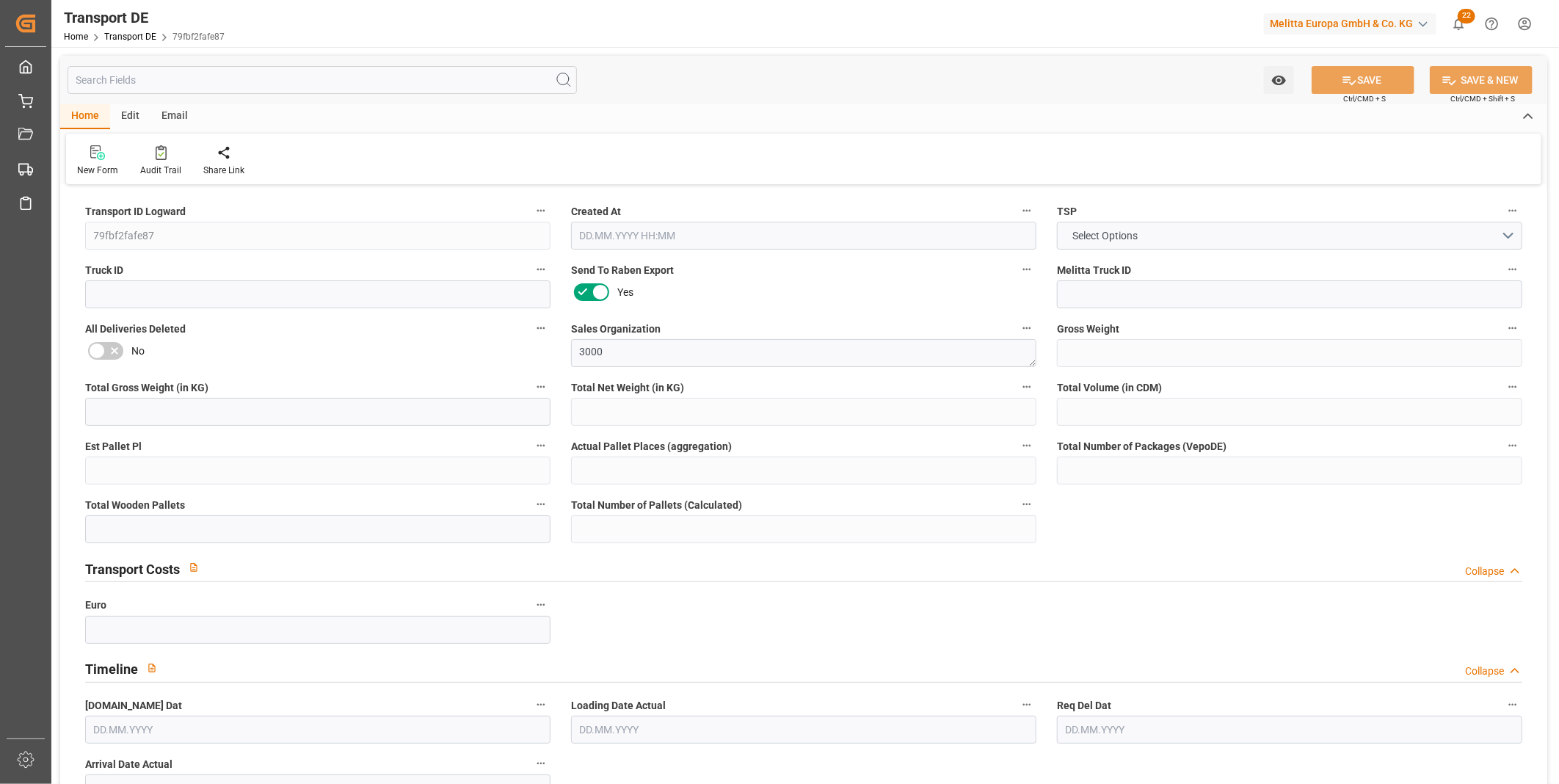
type input "40"
type input "0"
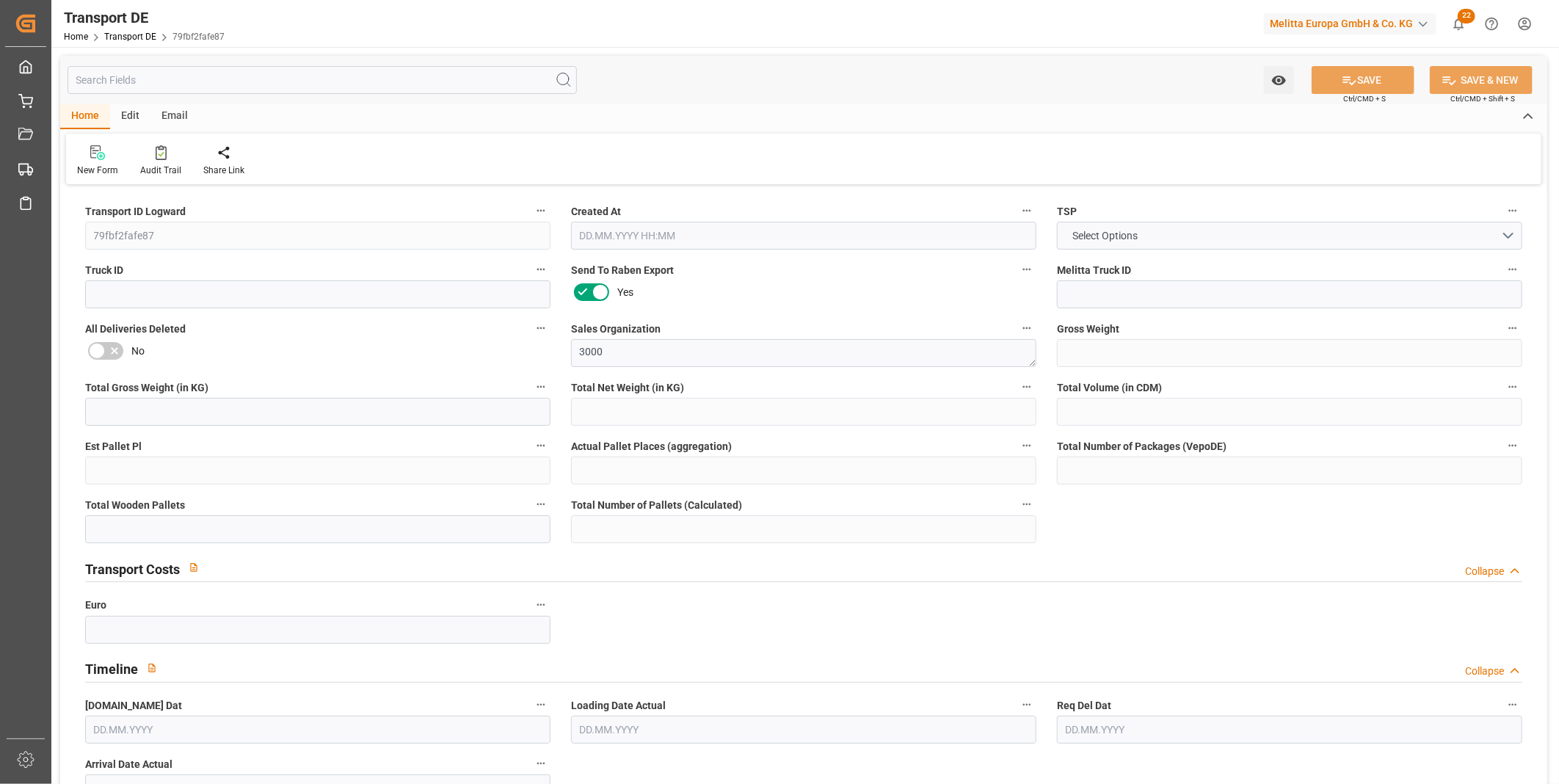
type input "0"
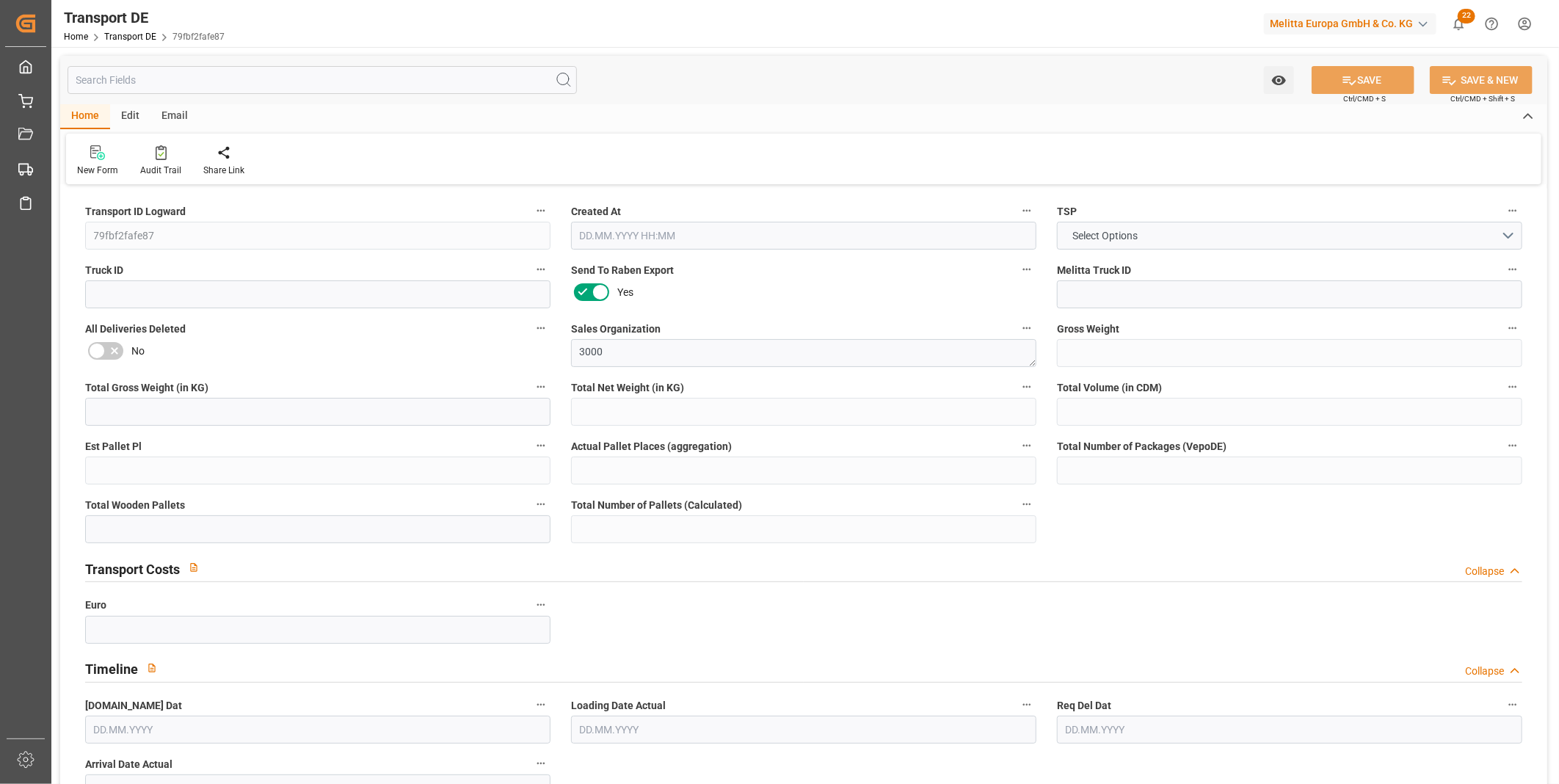
type input "0"
type input "2"
type input "0"
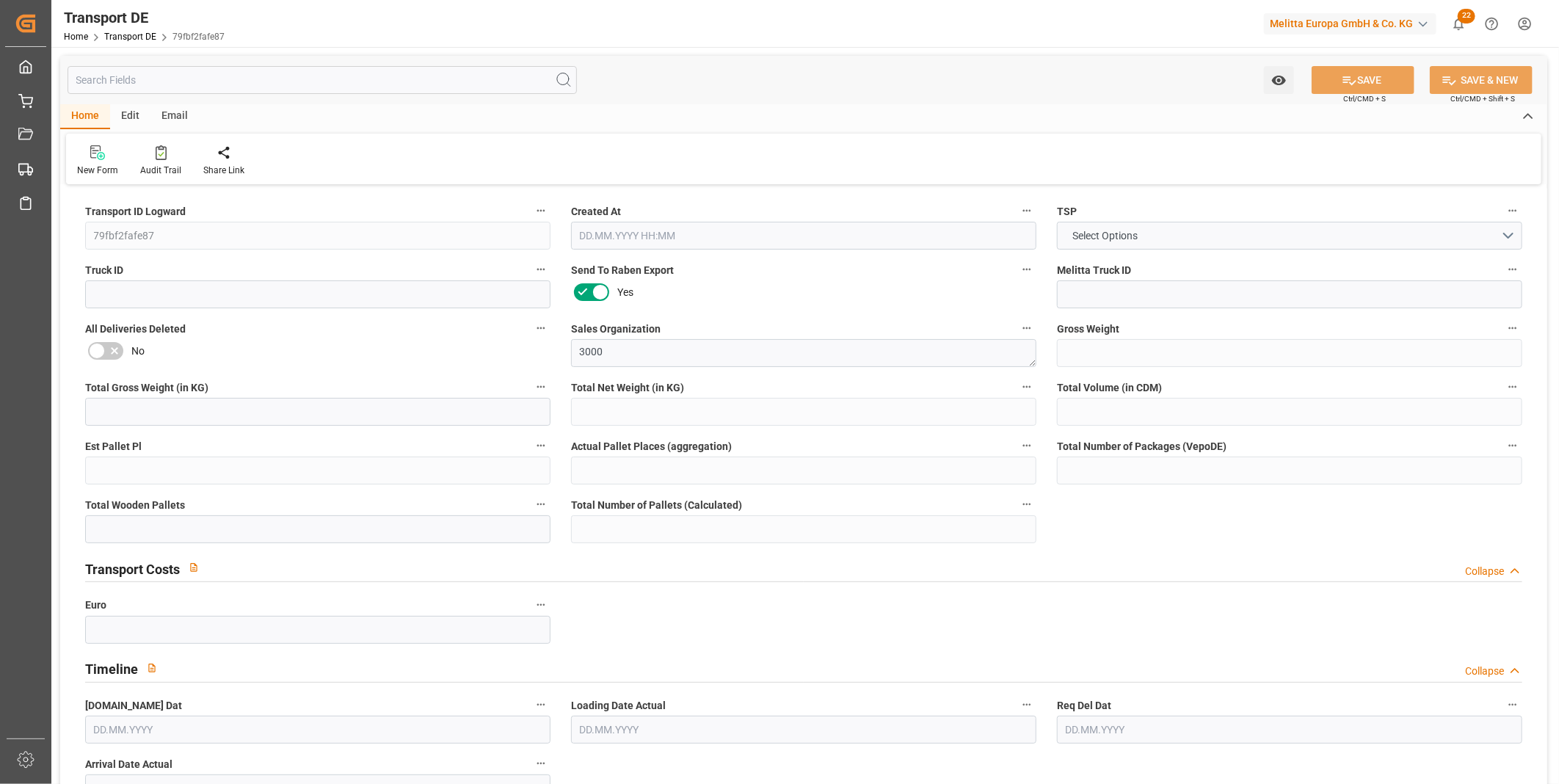
type input "0"
type input "1"
type input "0"
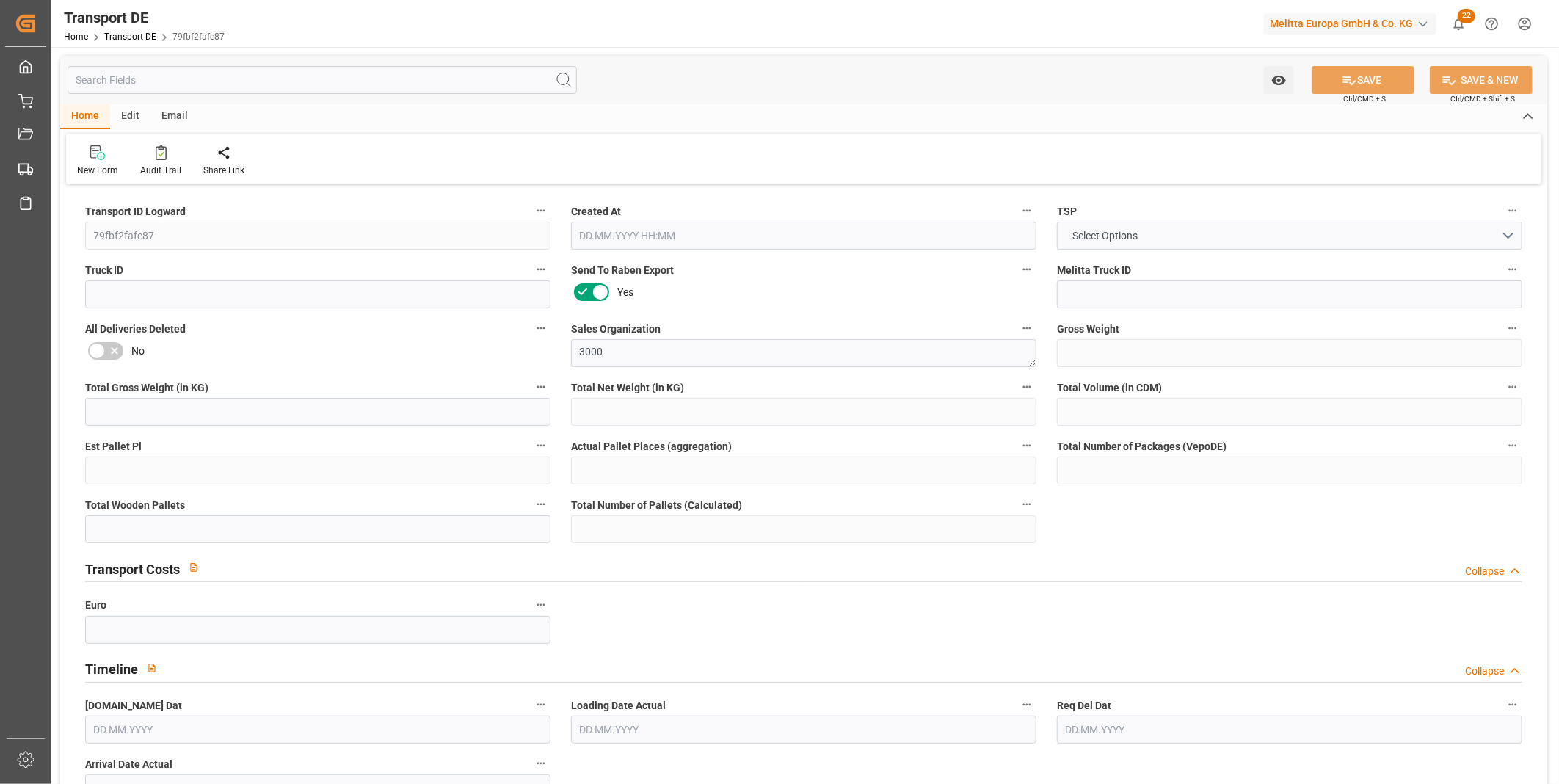
type input "250"
type input "304.4753"
type input "282.9133"
type input "30.09.2025 23:00"
type input "07.10.2025"
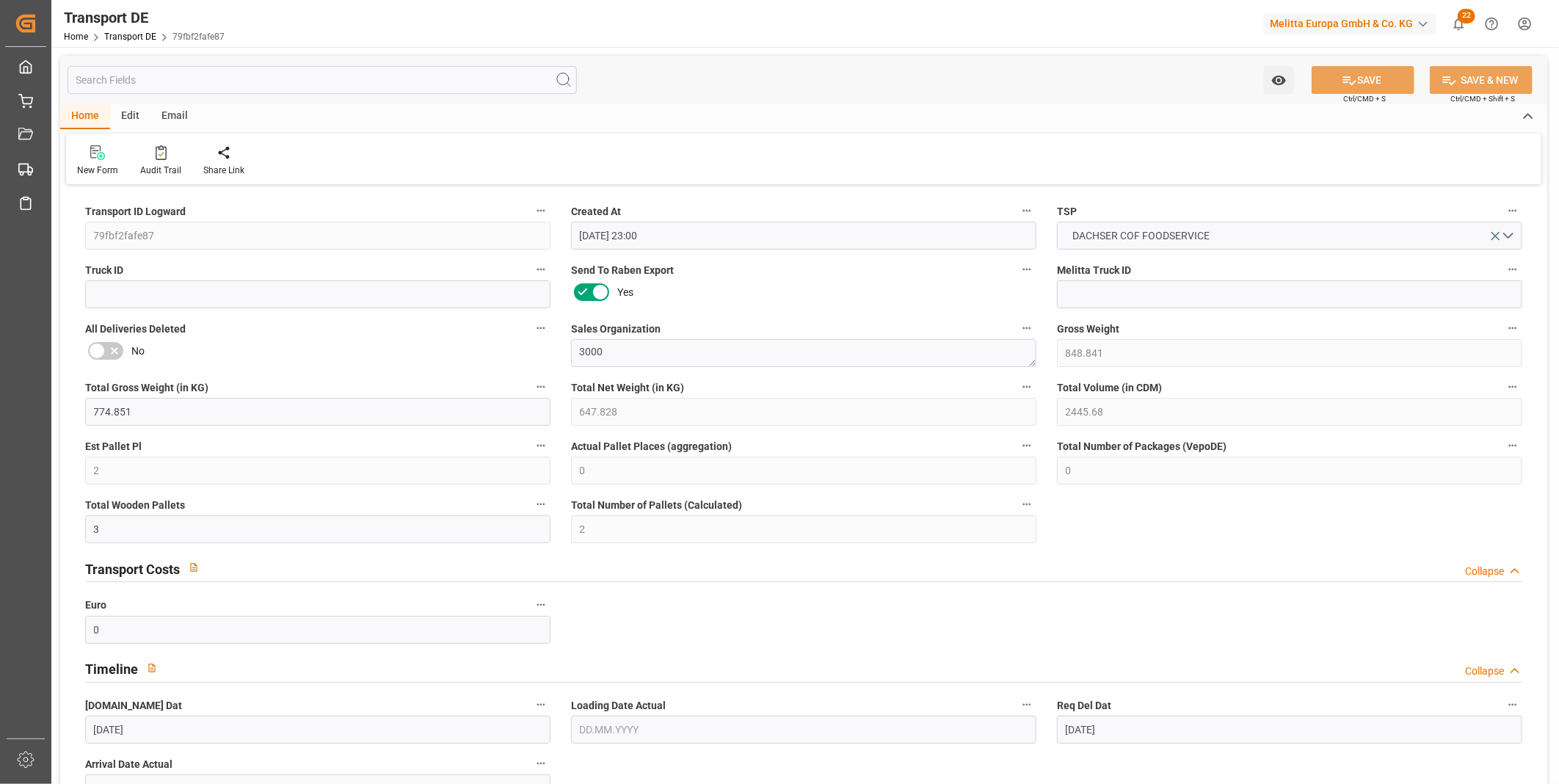
type input "15.10.2025"
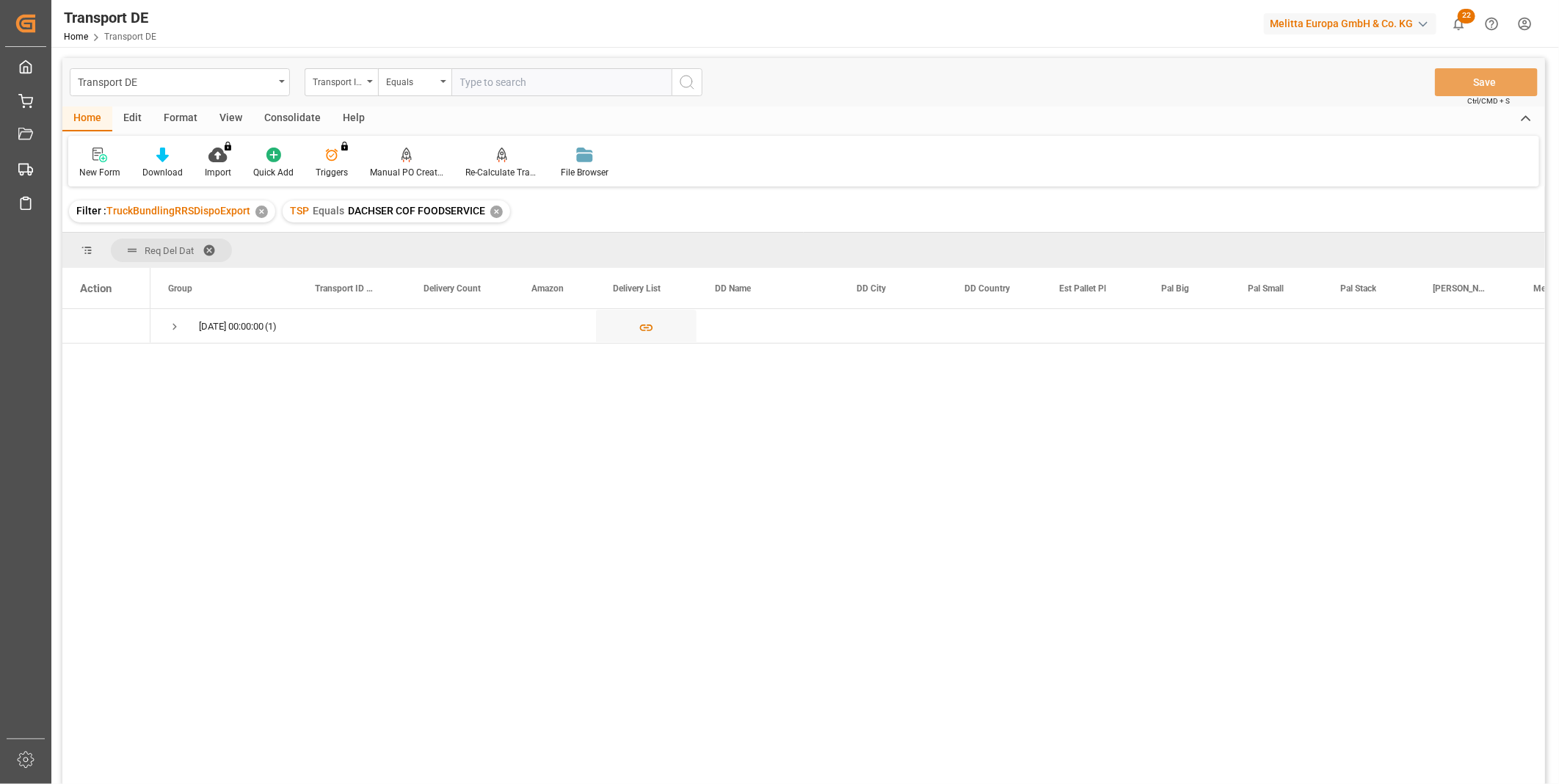
drag, startPoint x: 295, startPoint y: 120, endPoint x: 223, endPoint y: 223, distance: 125.7
click at [294, 120] on div "Consolidate" at bounding box center [293, 118] width 79 height 25
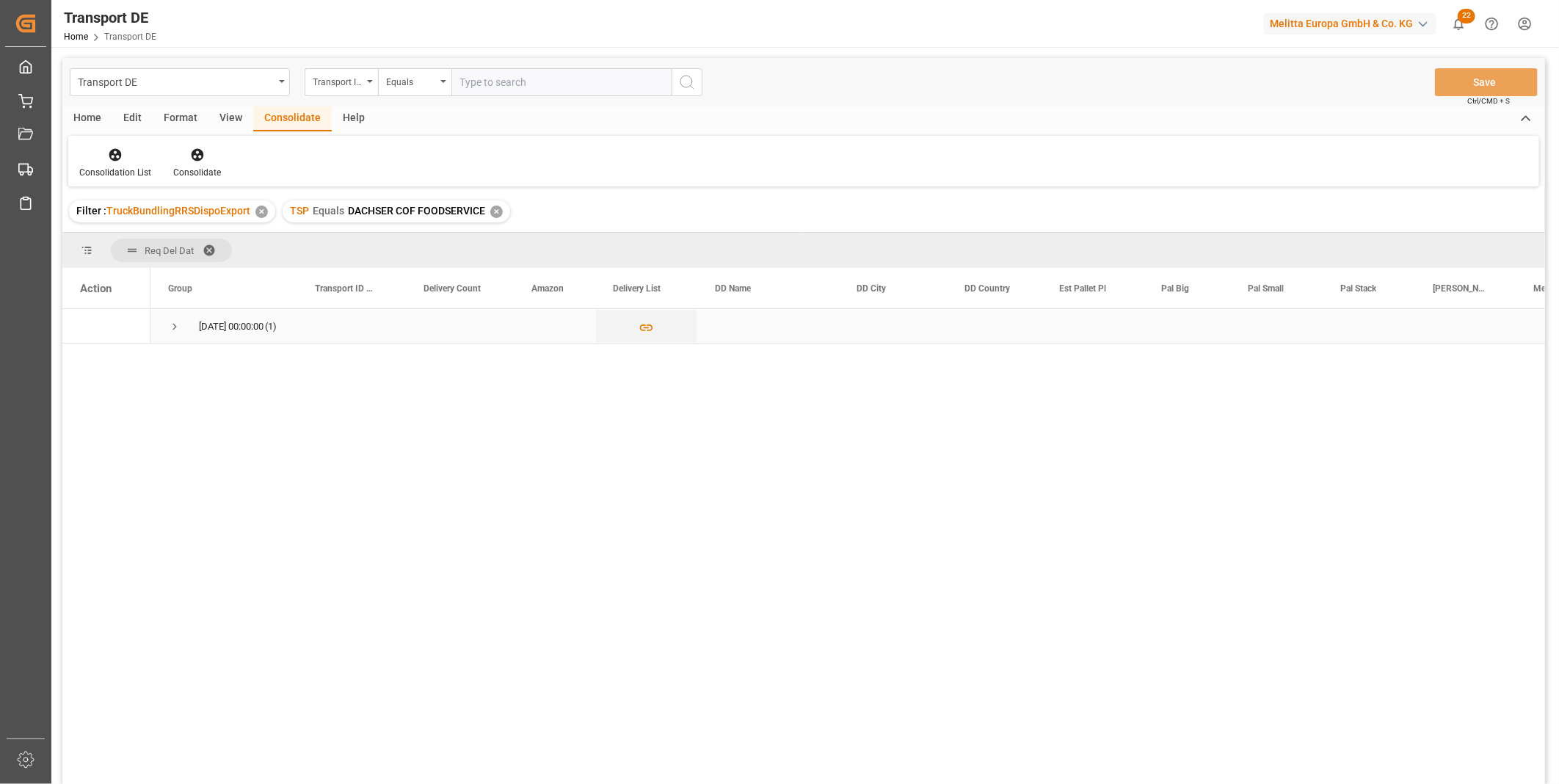
click at [172, 317] on span "Press SPACE to select this row." at bounding box center [174, 326] width 13 height 33
click at [120, 353] on div "Press SPACE to select this row." at bounding box center [111, 361] width 22 height 27
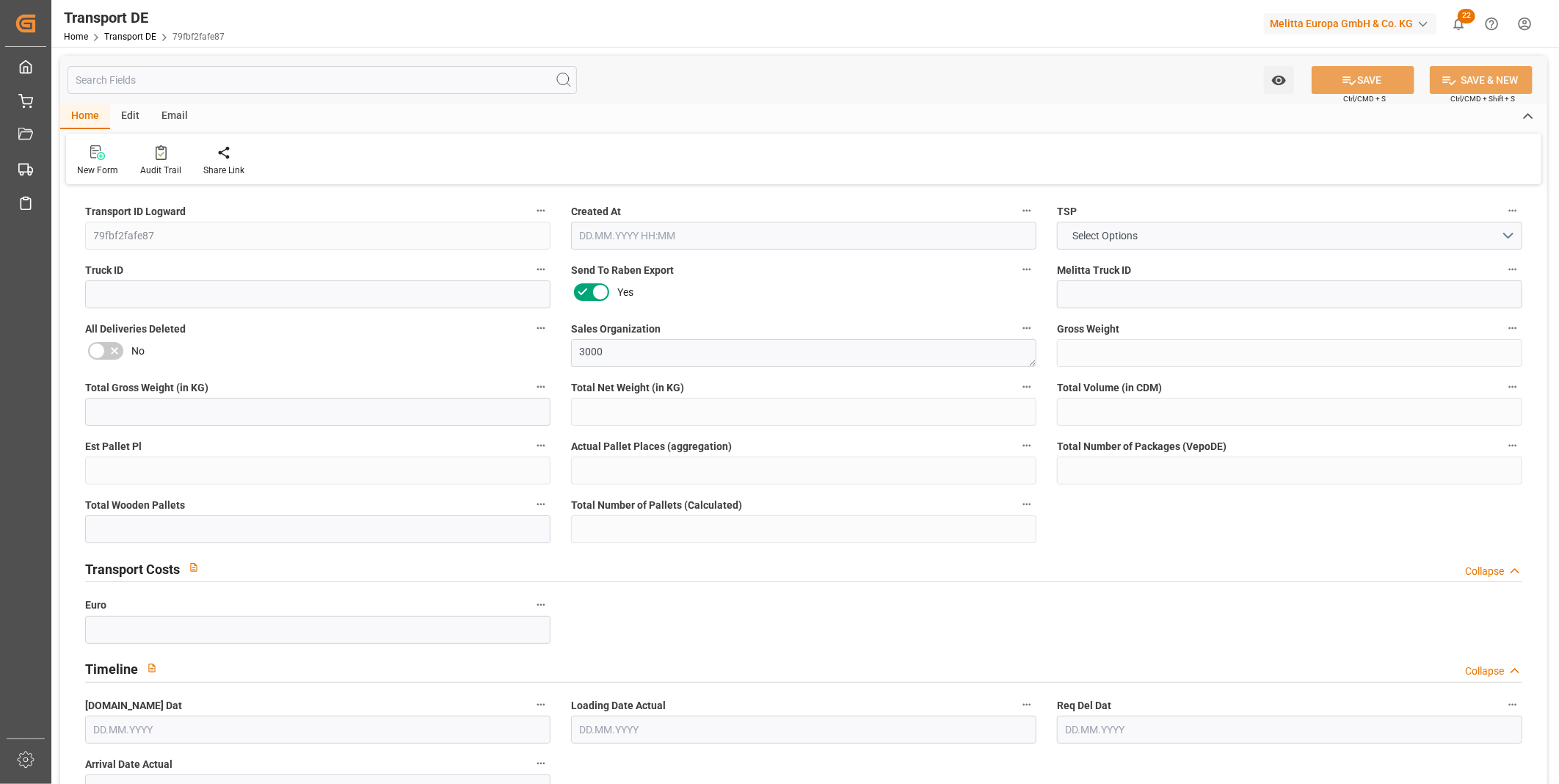
type input "848.841"
type input "774.851"
type input "647.828"
type input "2445.68"
type input "2"
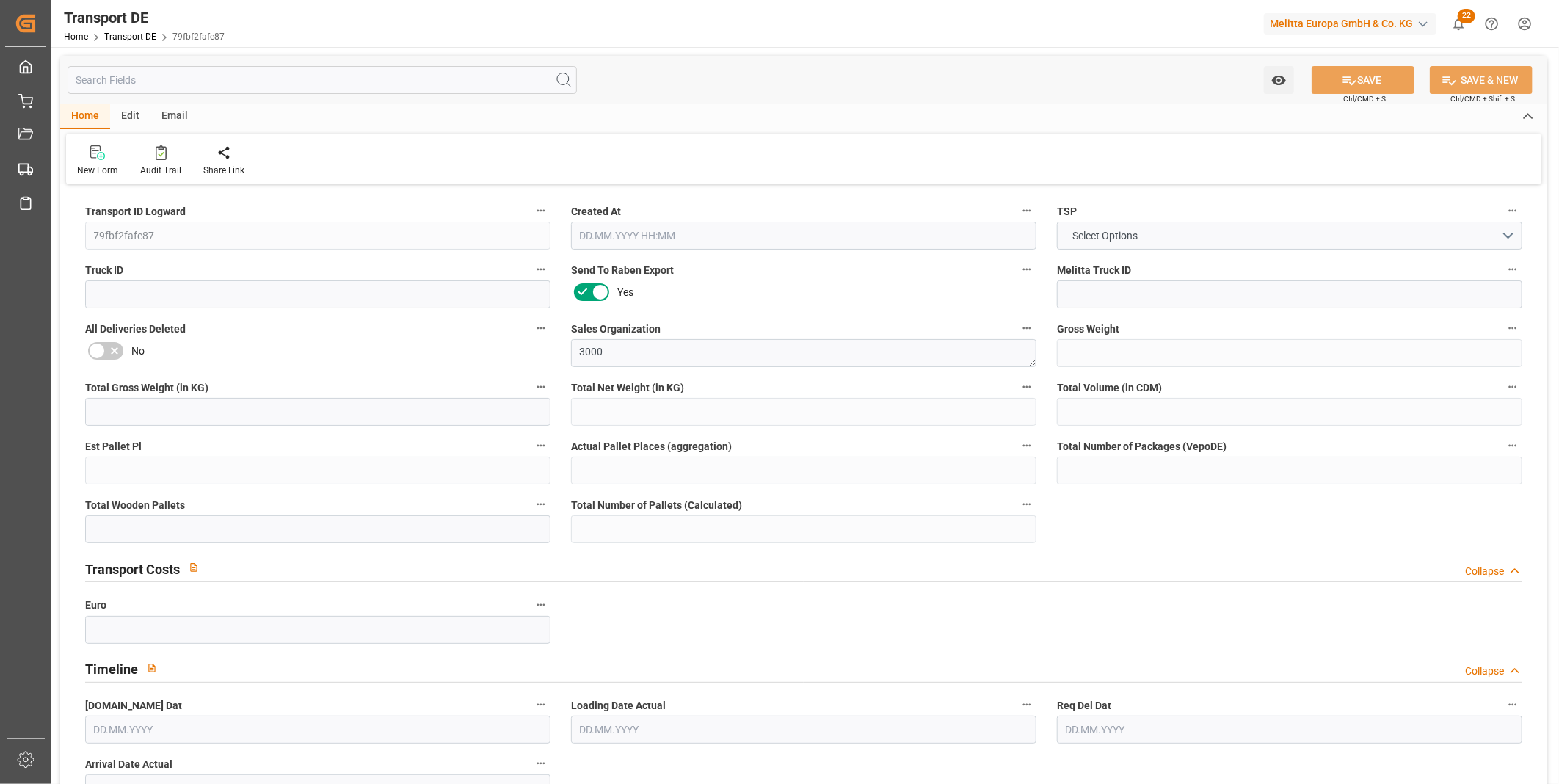
type input "0"
type input "3"
type input "2"
type input "0"
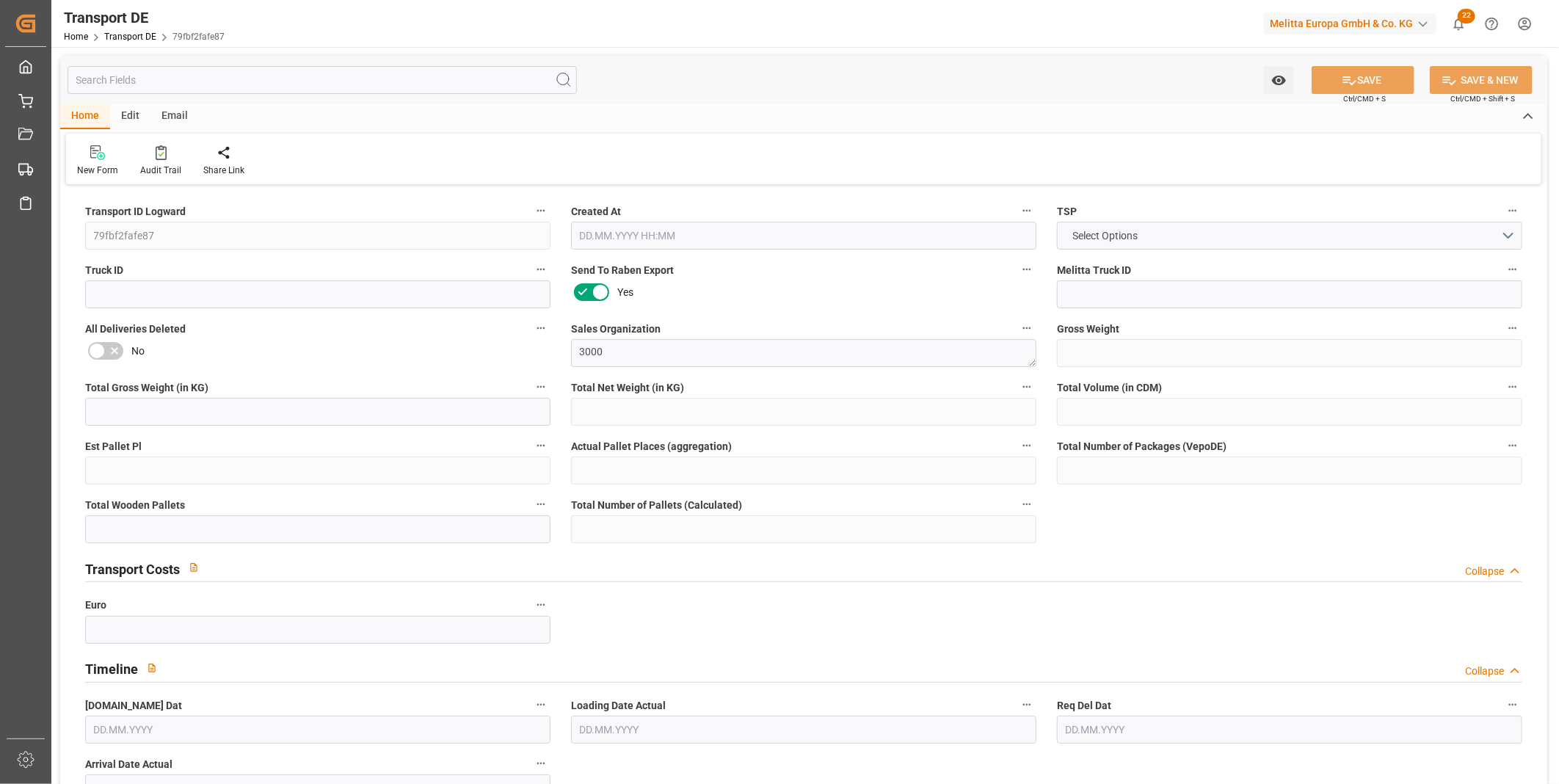
type input "40"
type input "0"
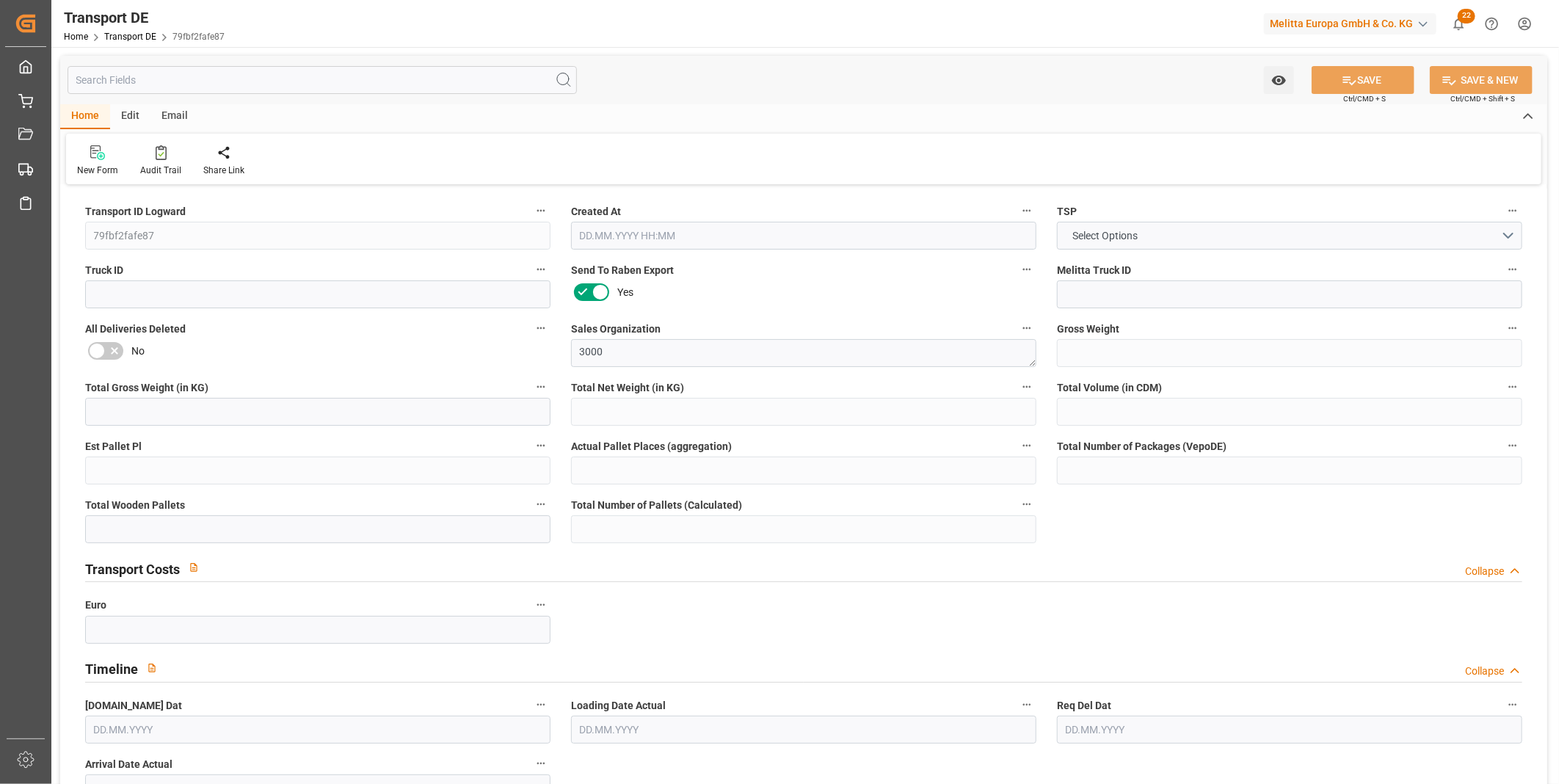
type input "0"
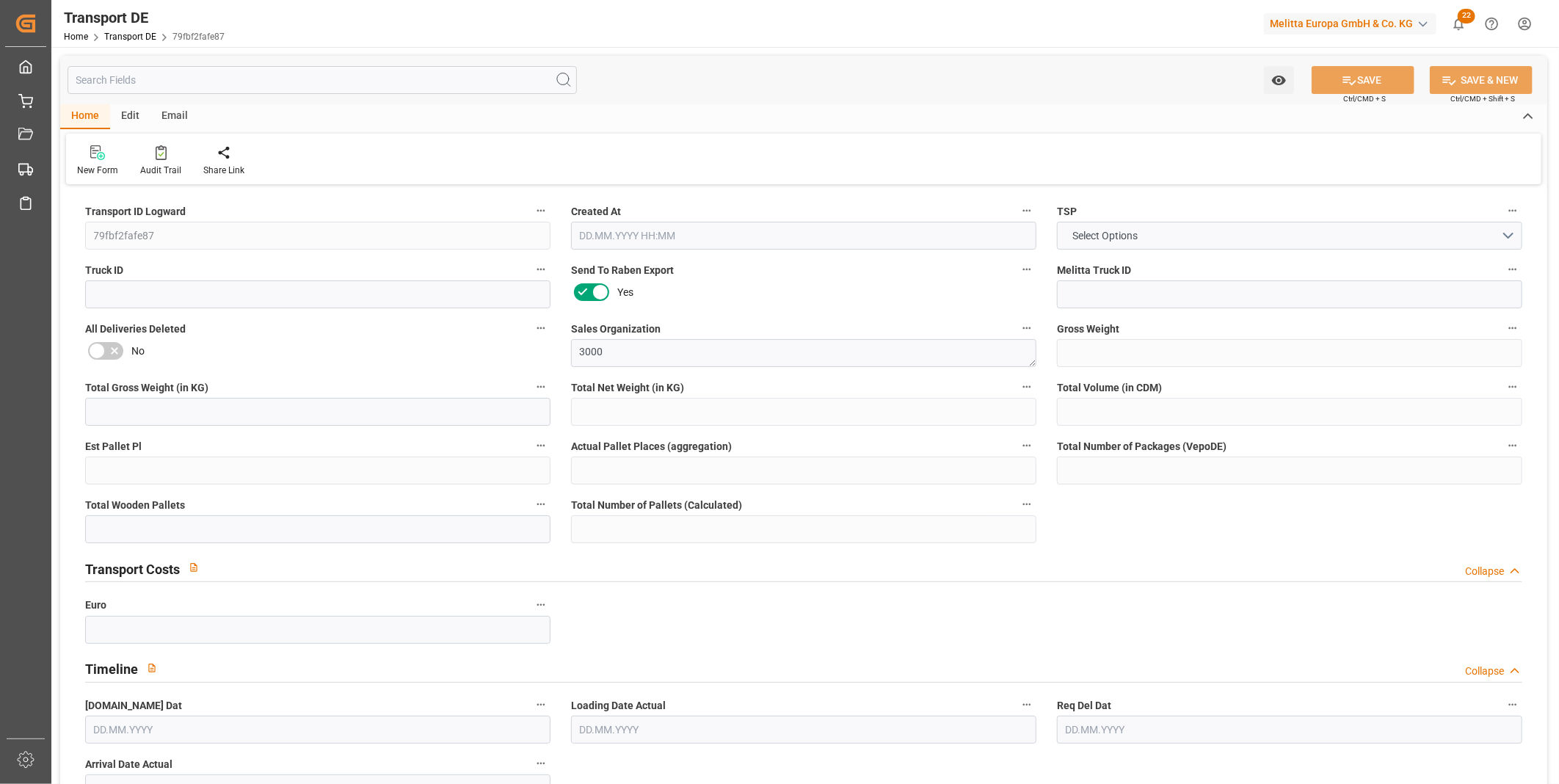
type input "0"
type input "2"
type input "0"
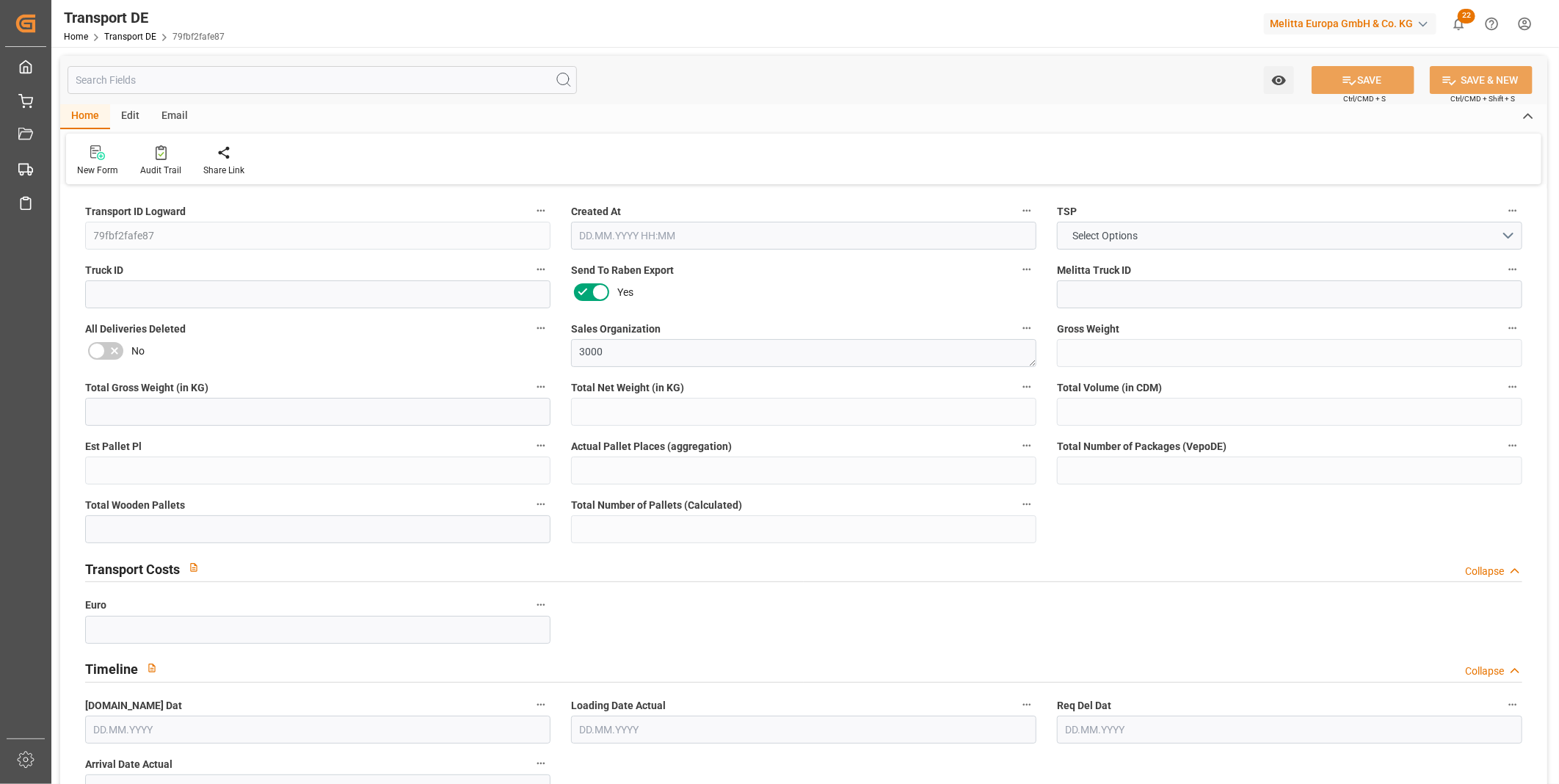
type input "0"
type input "1"
type input "0"
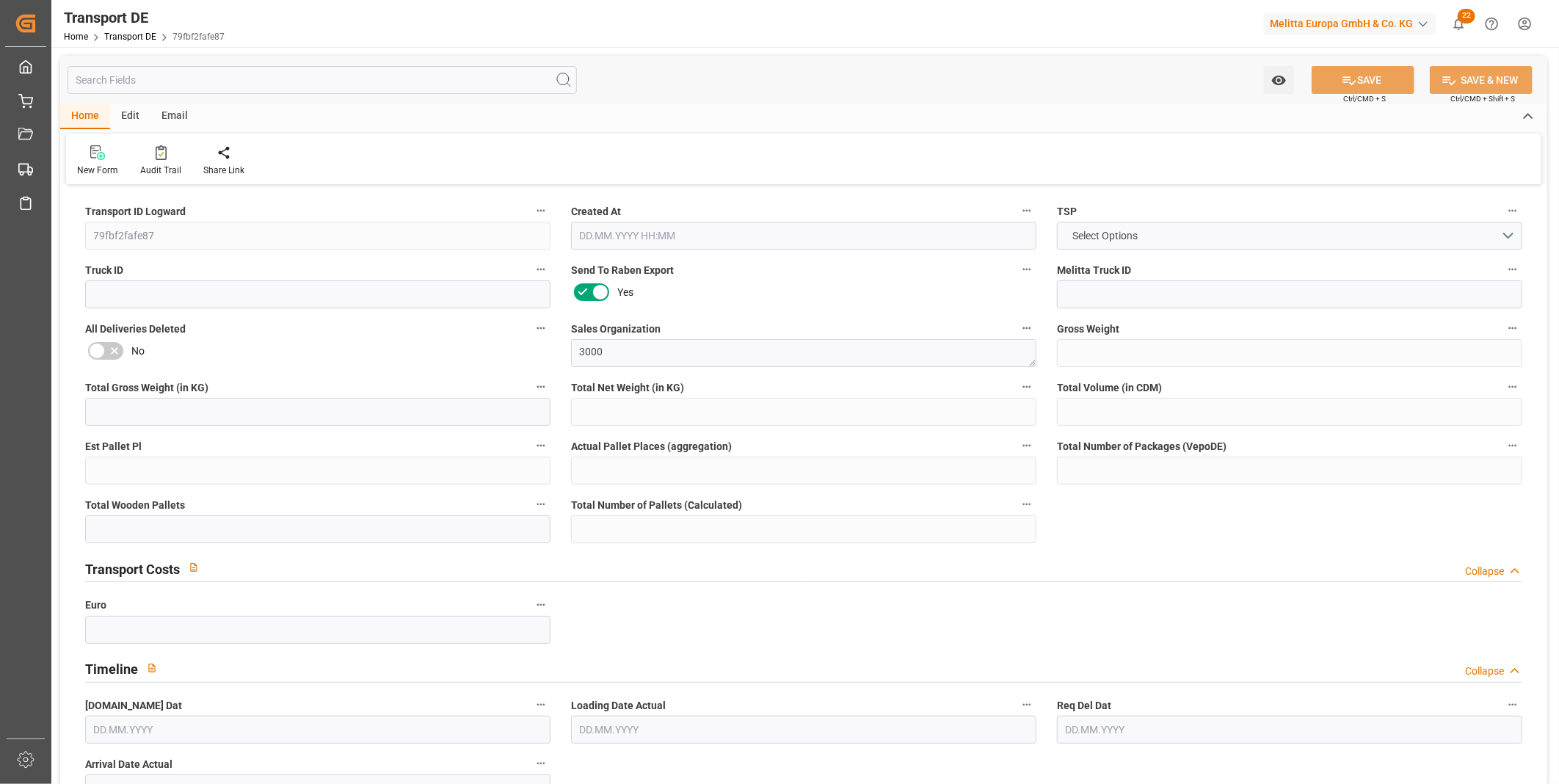
type input "250"
type input "304.4753"
type input "282.9133"
type input "30.09.2025 23:00"
type input "07.10.2025"
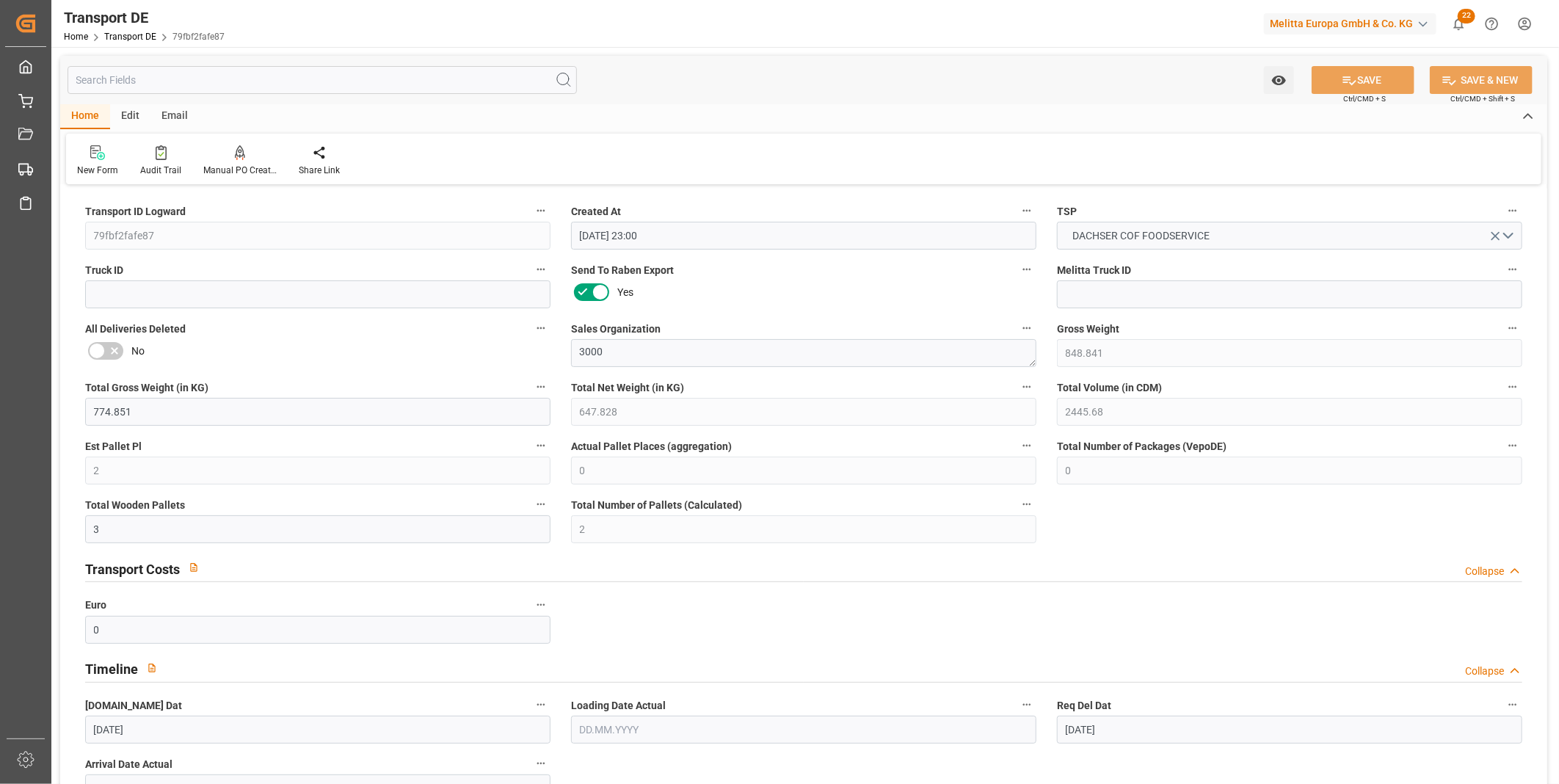
type input "15.10.2025"
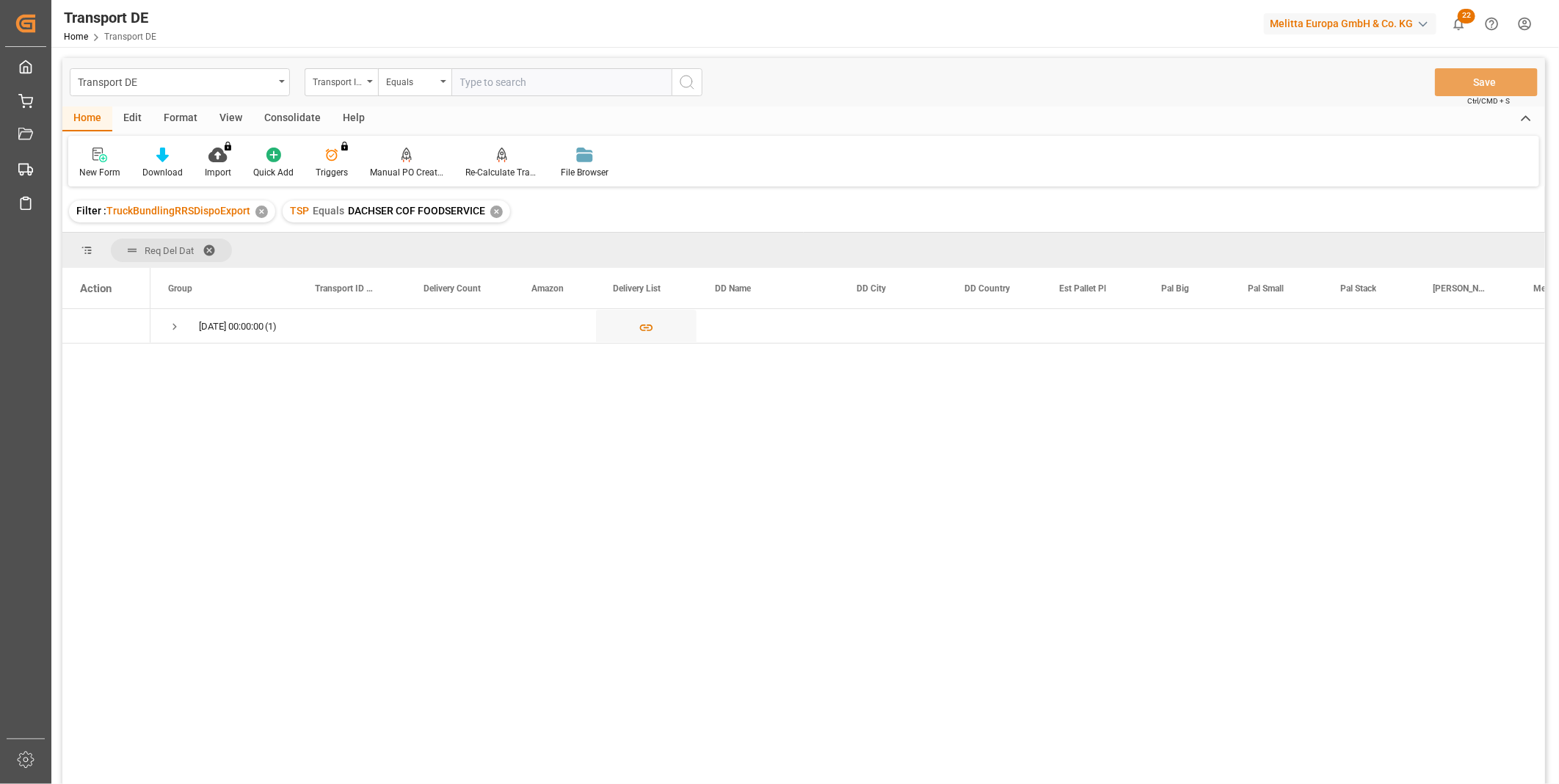
drag, startPoint x: 297, startPoint y: 110, endPoint x: 280, endPoint y: 132, distance: 27.8
click at [297, 110] on div "Consolidate" at bounding box center [293, 118] width 79 height 25
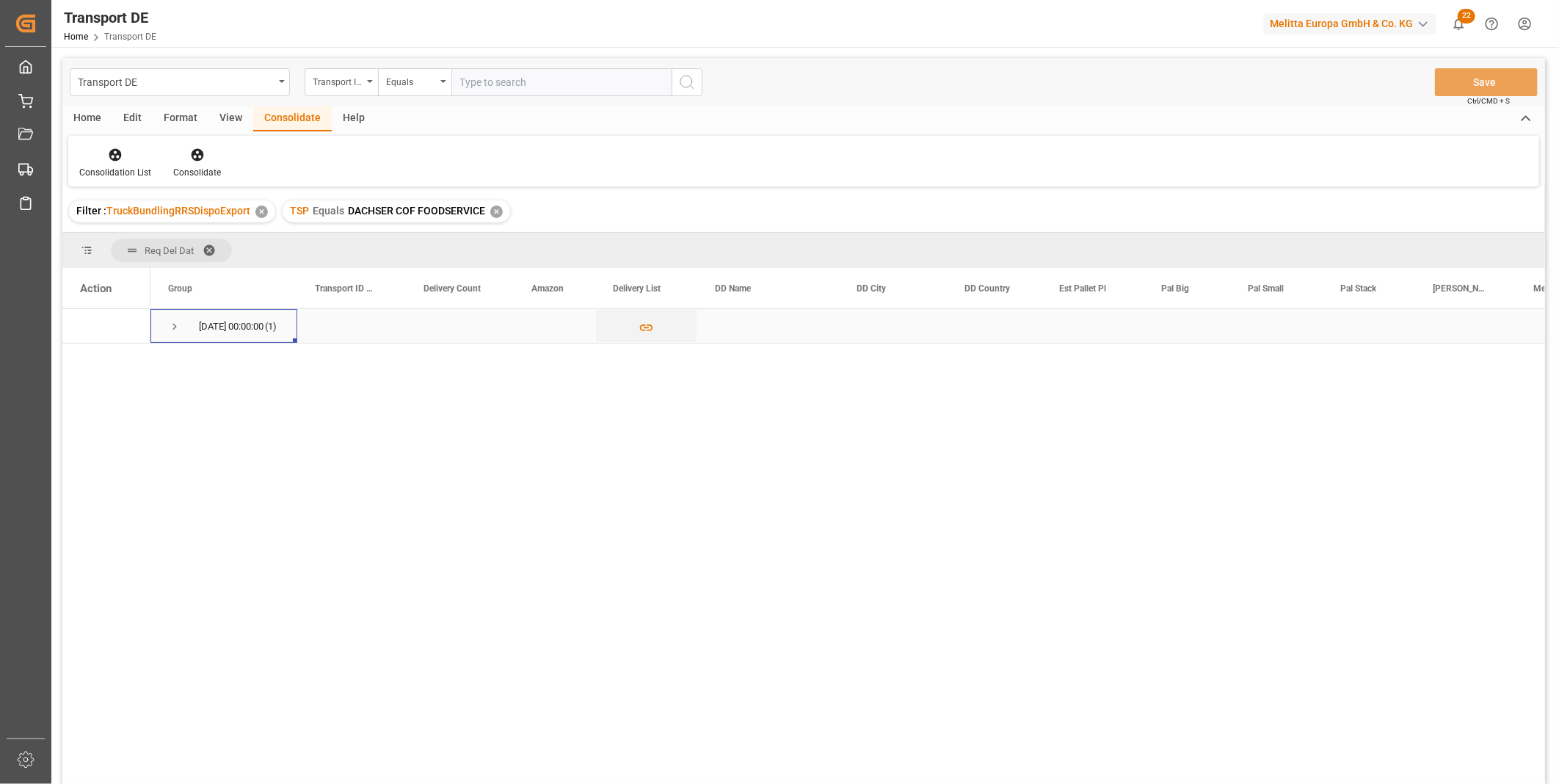
click at [179, 327] on span "Press SPACE to select this row." at bounding box center [174, 326] width 13 height 13
click at [107, 358] on icon "Press SPACE to select this row." at bounding box center [112, 361] width 12 height 12
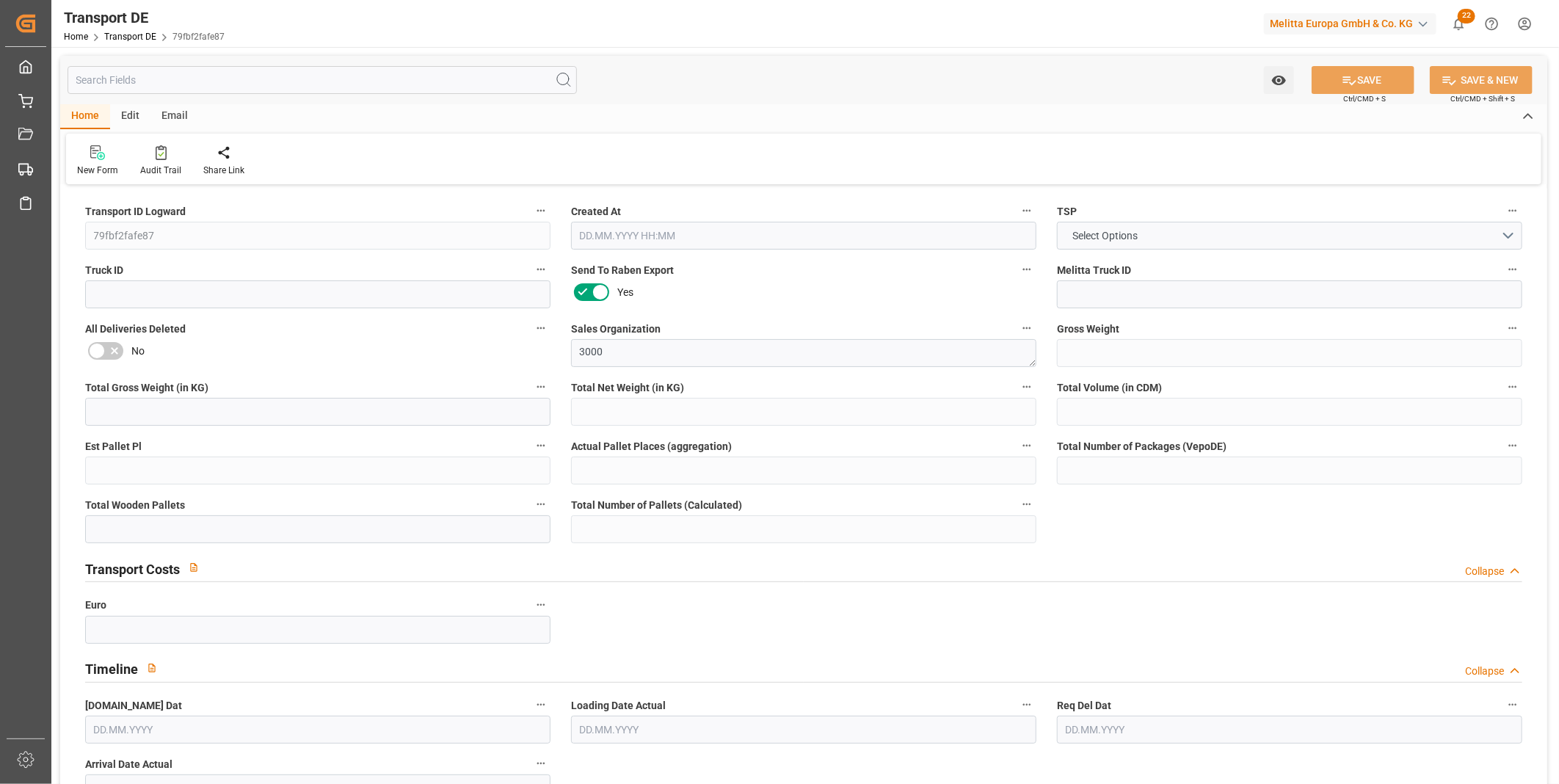
type input "848.841"
type input "774.851"
type input "647.828"
type input "2445.68"
type input "2"
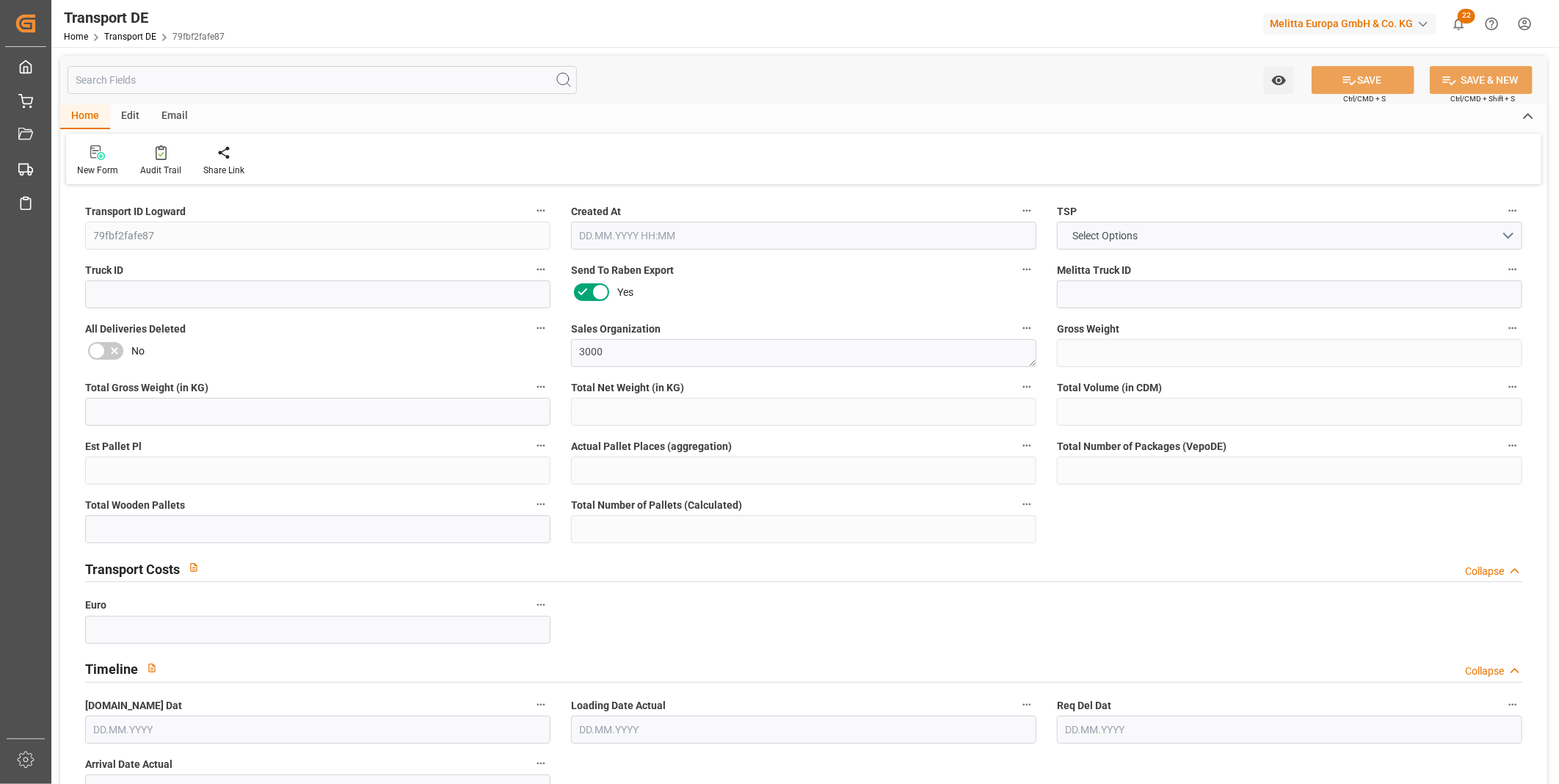
type input "0"
type input "3"
type input "2"
type input "0"
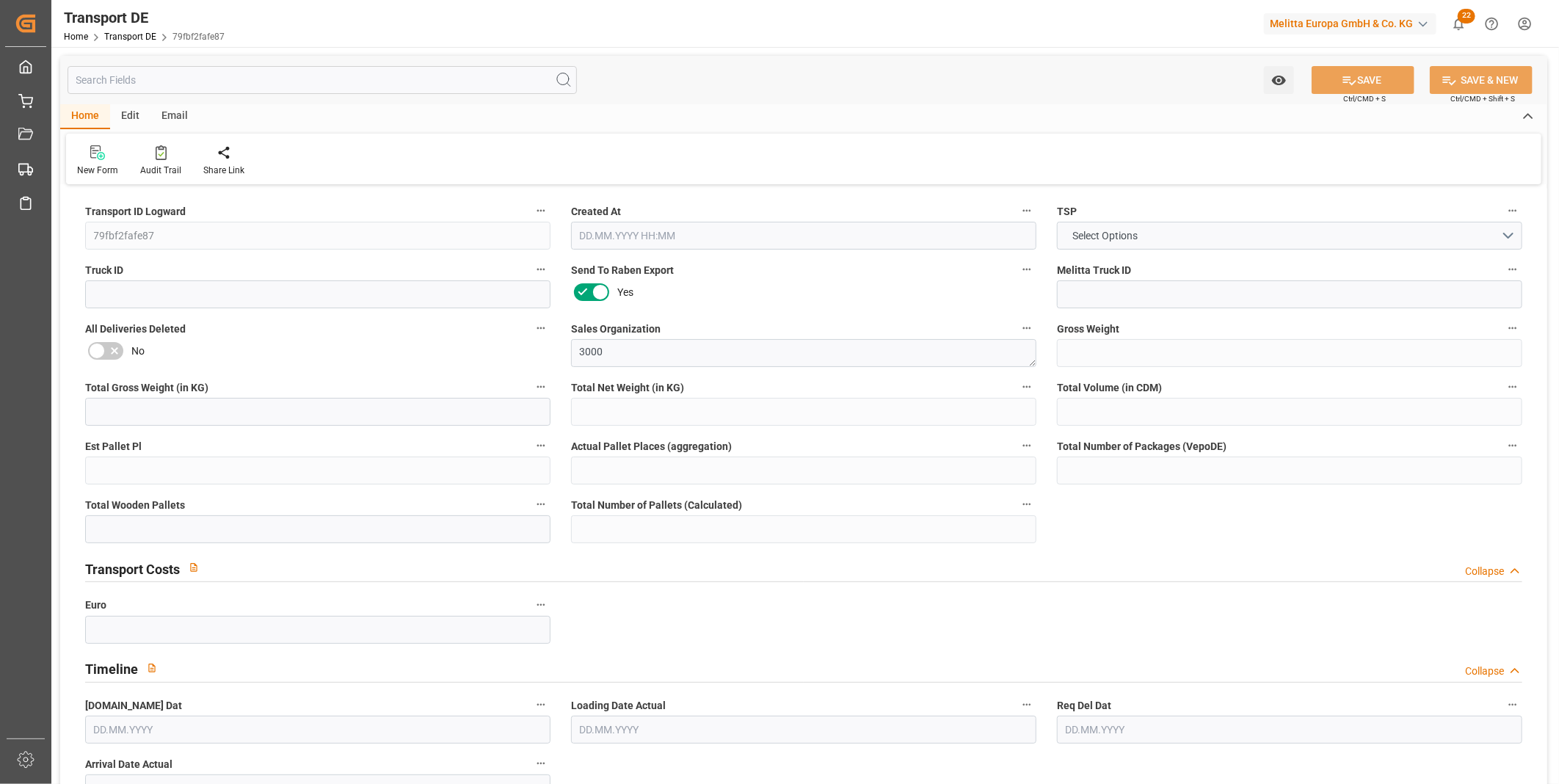
type input "40"
type input "0"
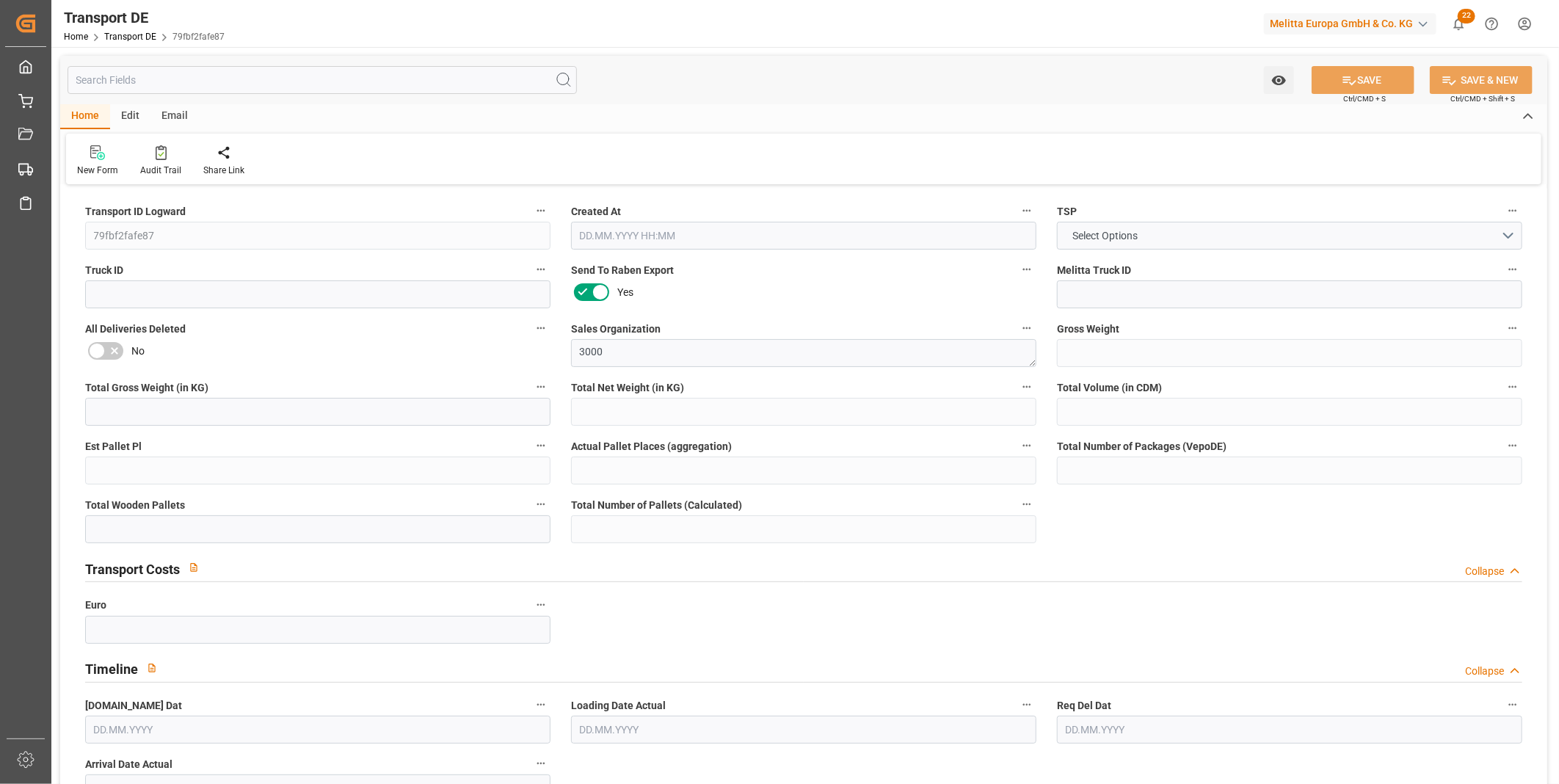
type input "0"
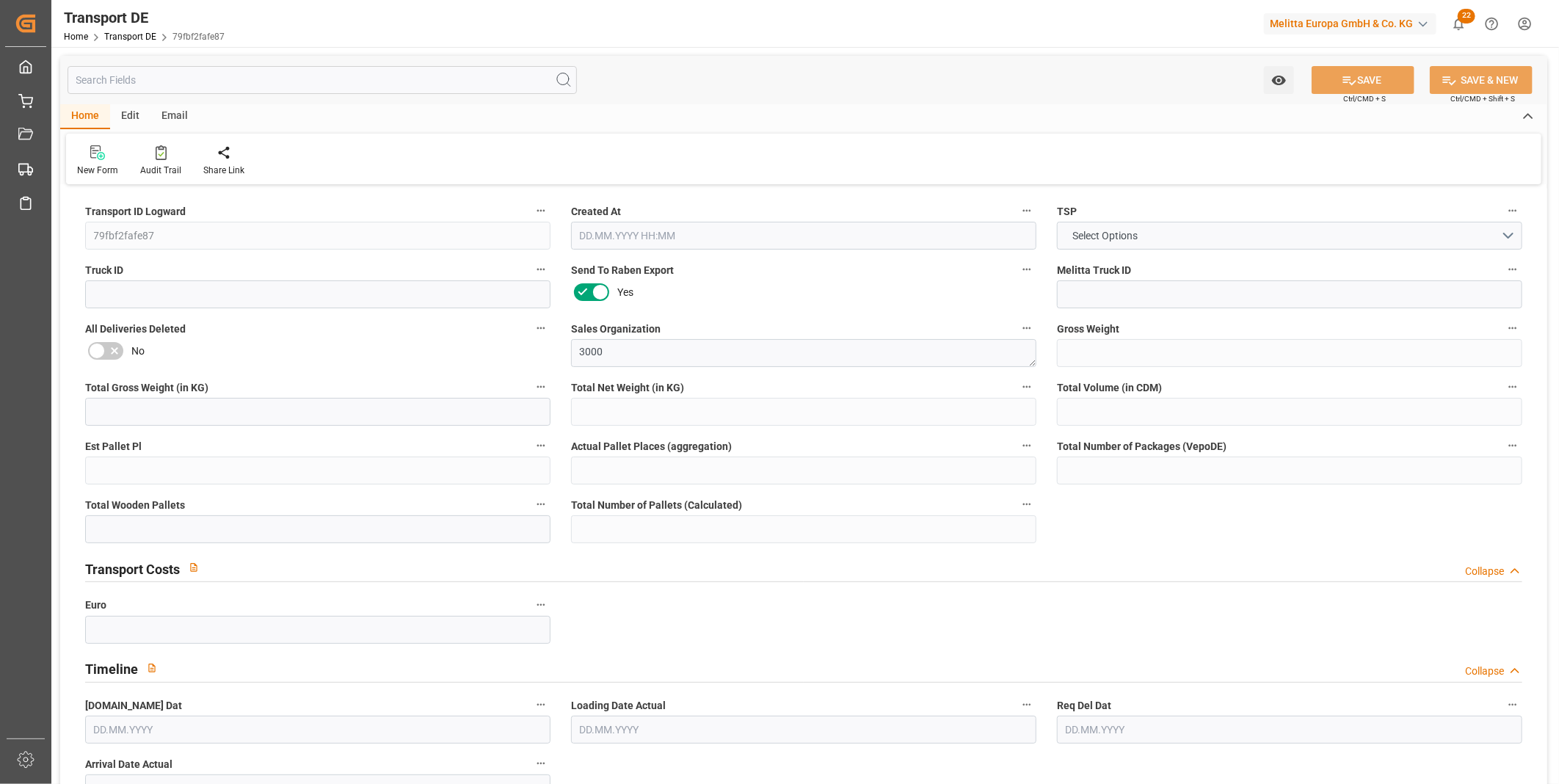
type input "0"
type input "2"
type input "0"
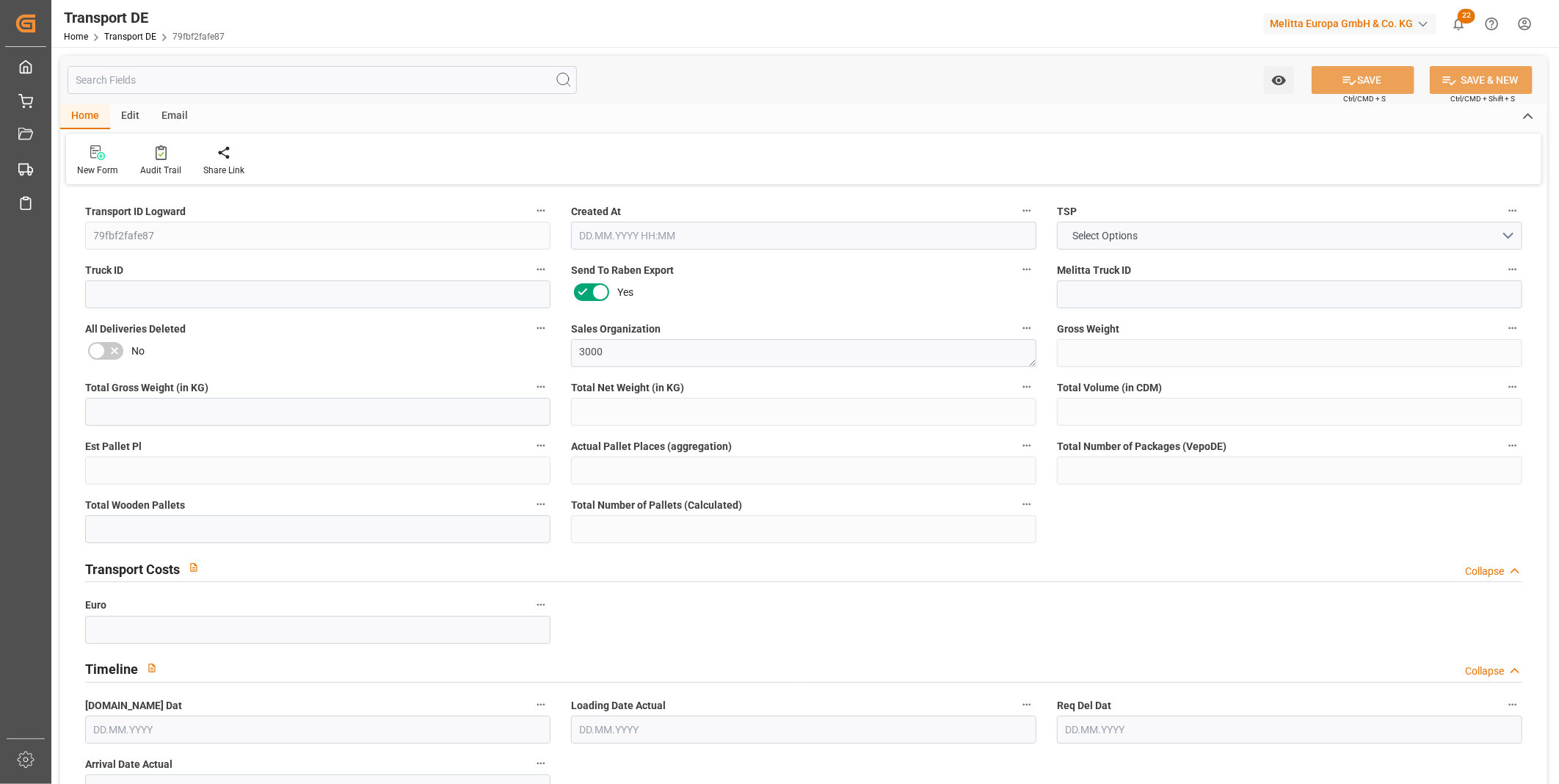
type input "0"
type input "1"
type input "0"
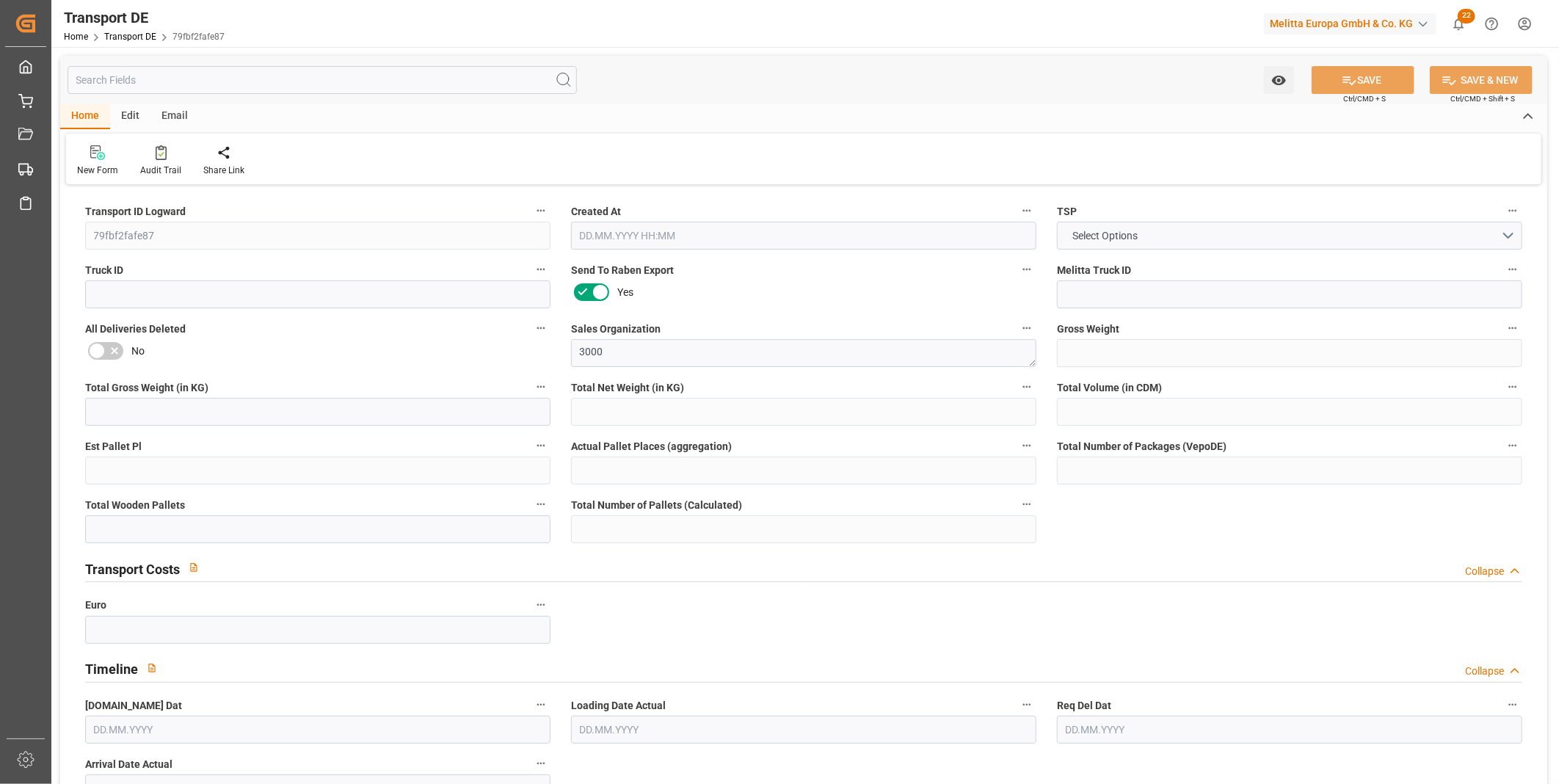
type input "250"
type input "304.4753"
type input "282.9133"
type input "30.09.2025 23:00"
type input "07.10.2025"
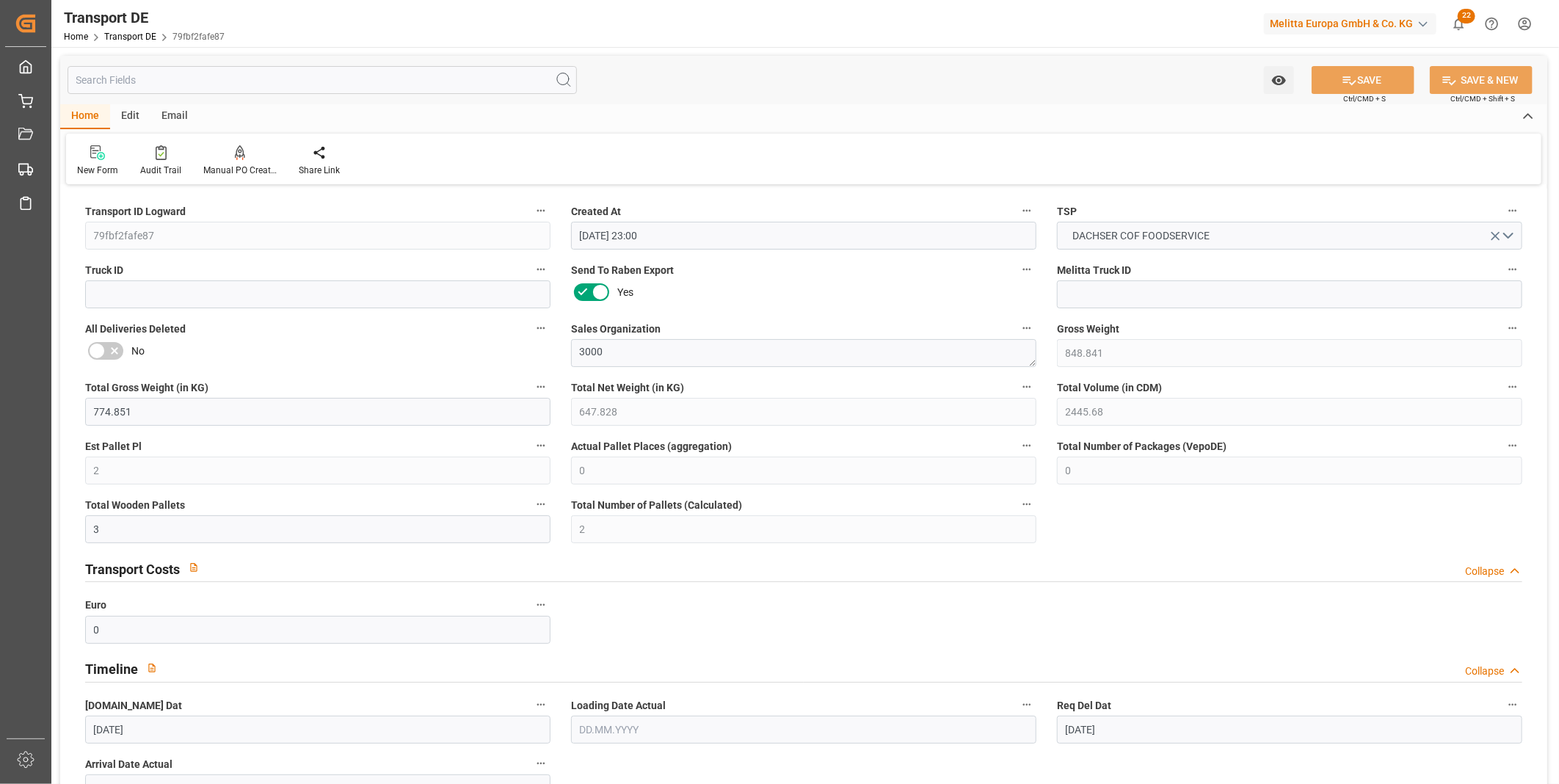
type input "15.10.2025"
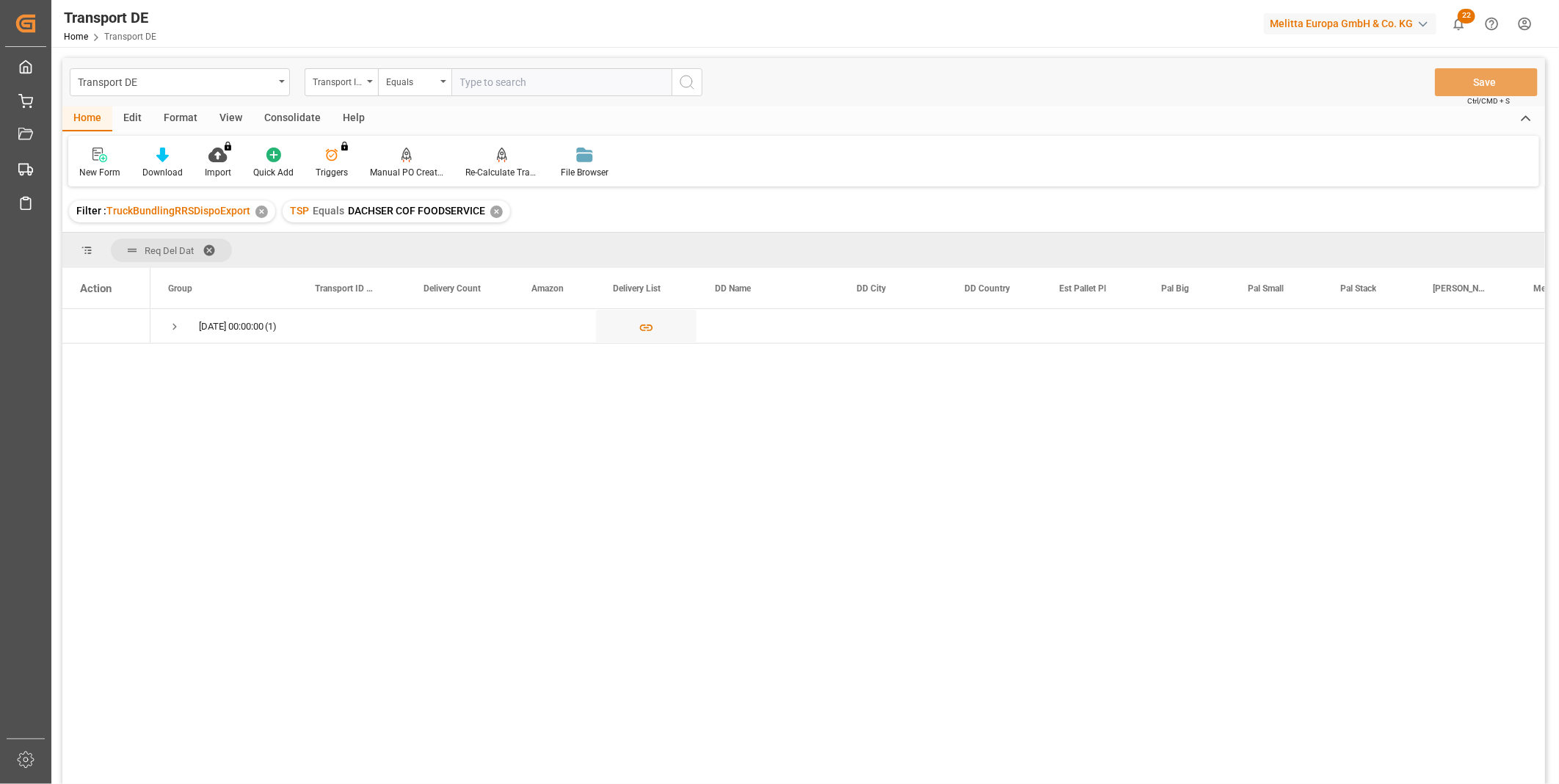
click at [289, 118] on div "Consolidate" at bounding box center [293, 118] width 79 height 25
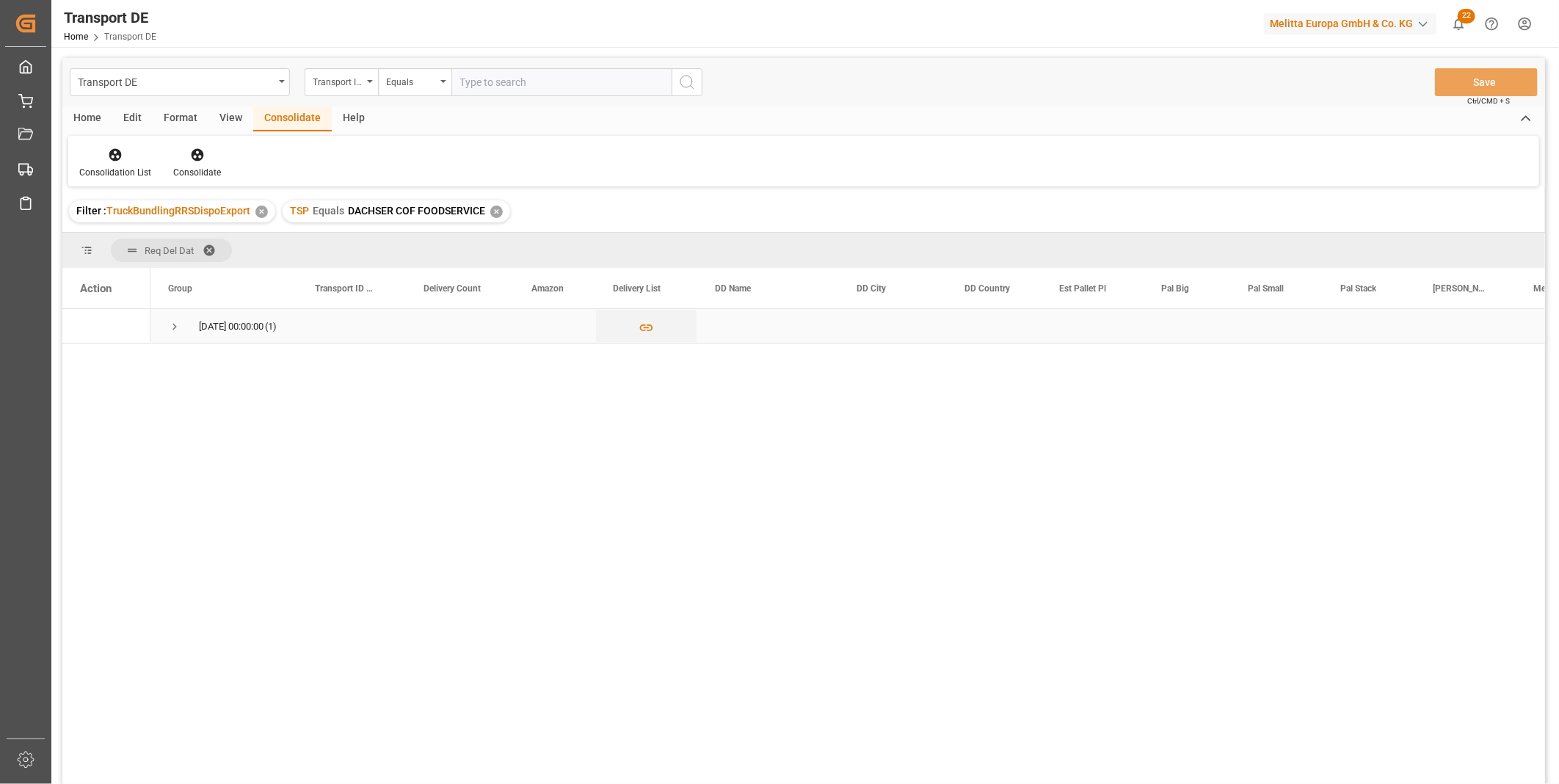
click at [169, 329] on span "Press SPACE to select this row." at bounding box center [174, 326] width 13 height 13
click at [646, 365] on icon "Press SPACE to select this row." at bounding box center [646, 362] width 15 height 15
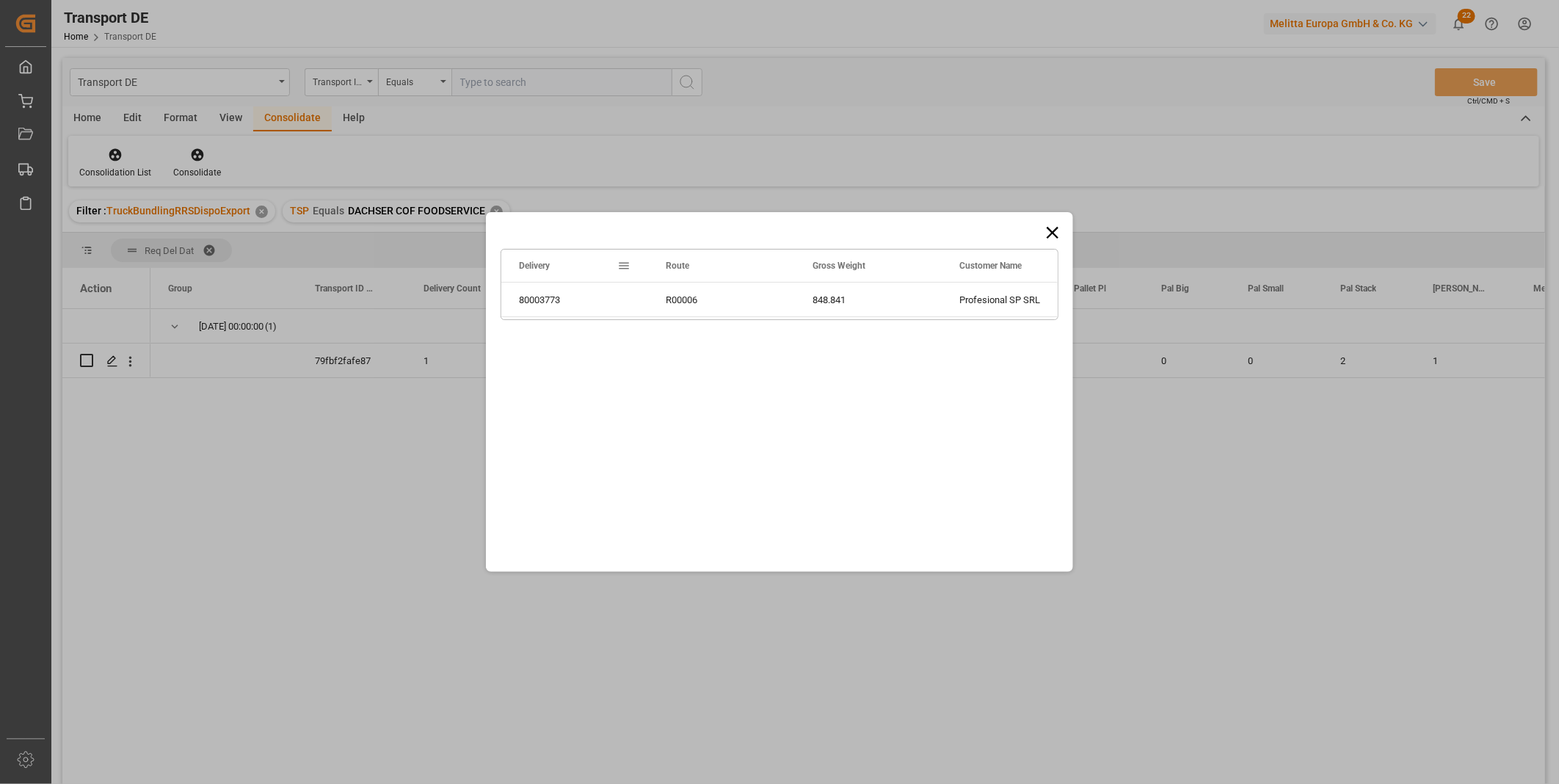
click at [1055, 236] on icon at bounding box center [1053, 233] width 12 height 12
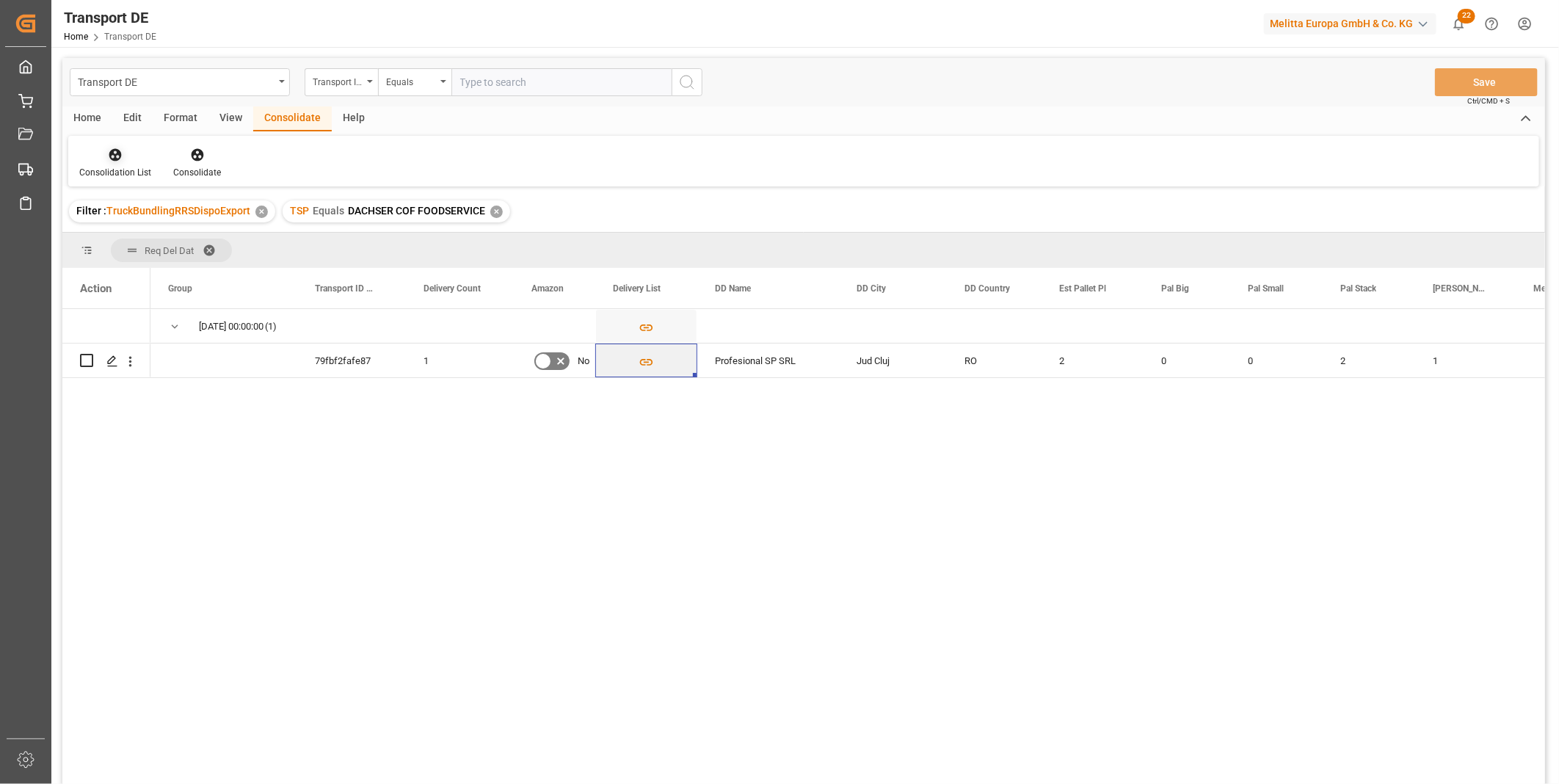
click at [113, 154] on icon at bounding box center [116, 155] width 13 height 13
click at [149, 258] on div "Transport DE Transport ID Logward Equals Save Ctrl/CMD + S Home Edit Format Vie…" at bounding box center [804, 440] width 1483 height 764
click at [493, 213] on div "✕" at bounding box center [497, 211] width 13 height 13
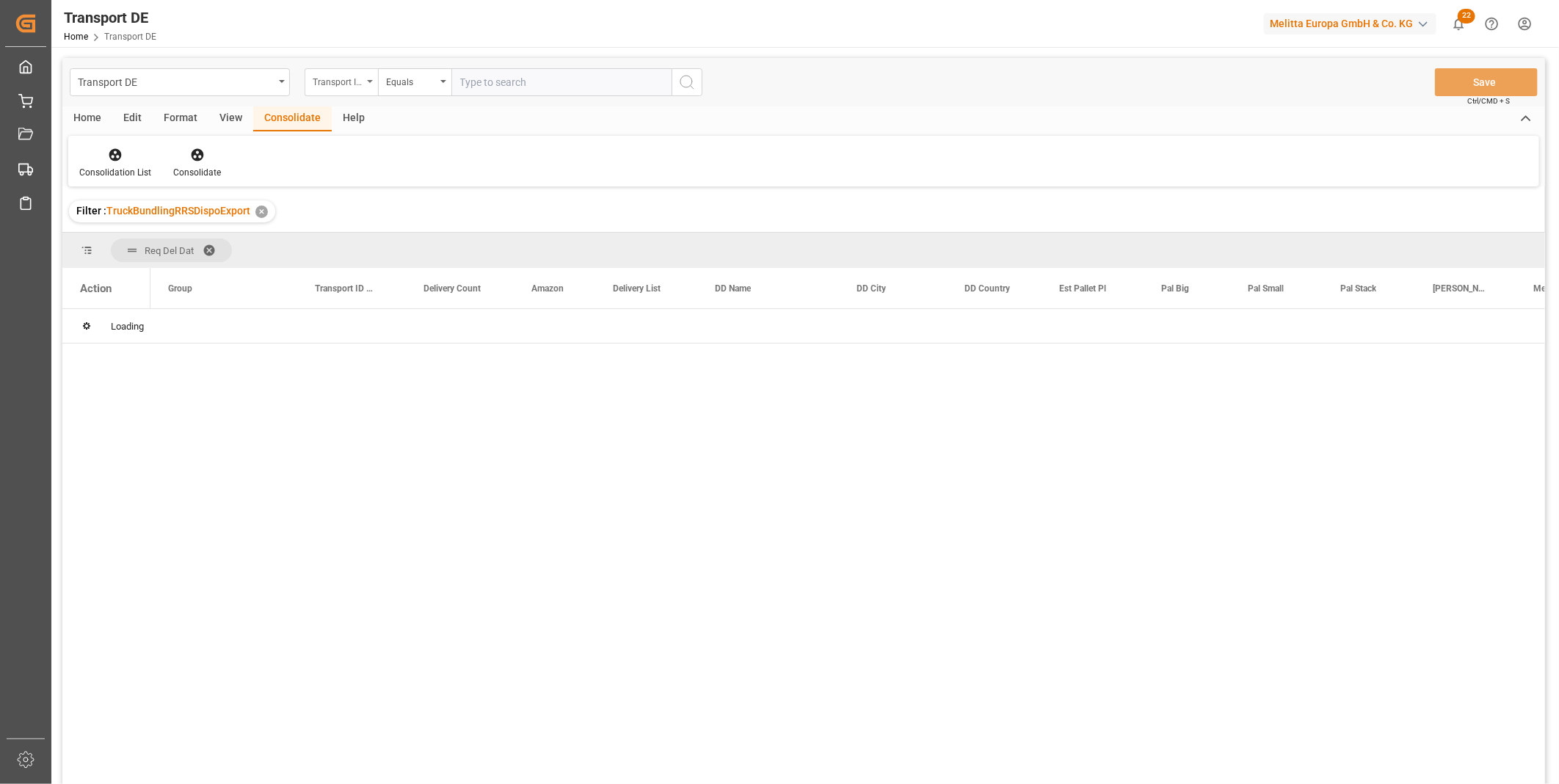
click at [355, 74] on div "Transport ID Logward" at bounding box center [337, 80] width 50 height 17
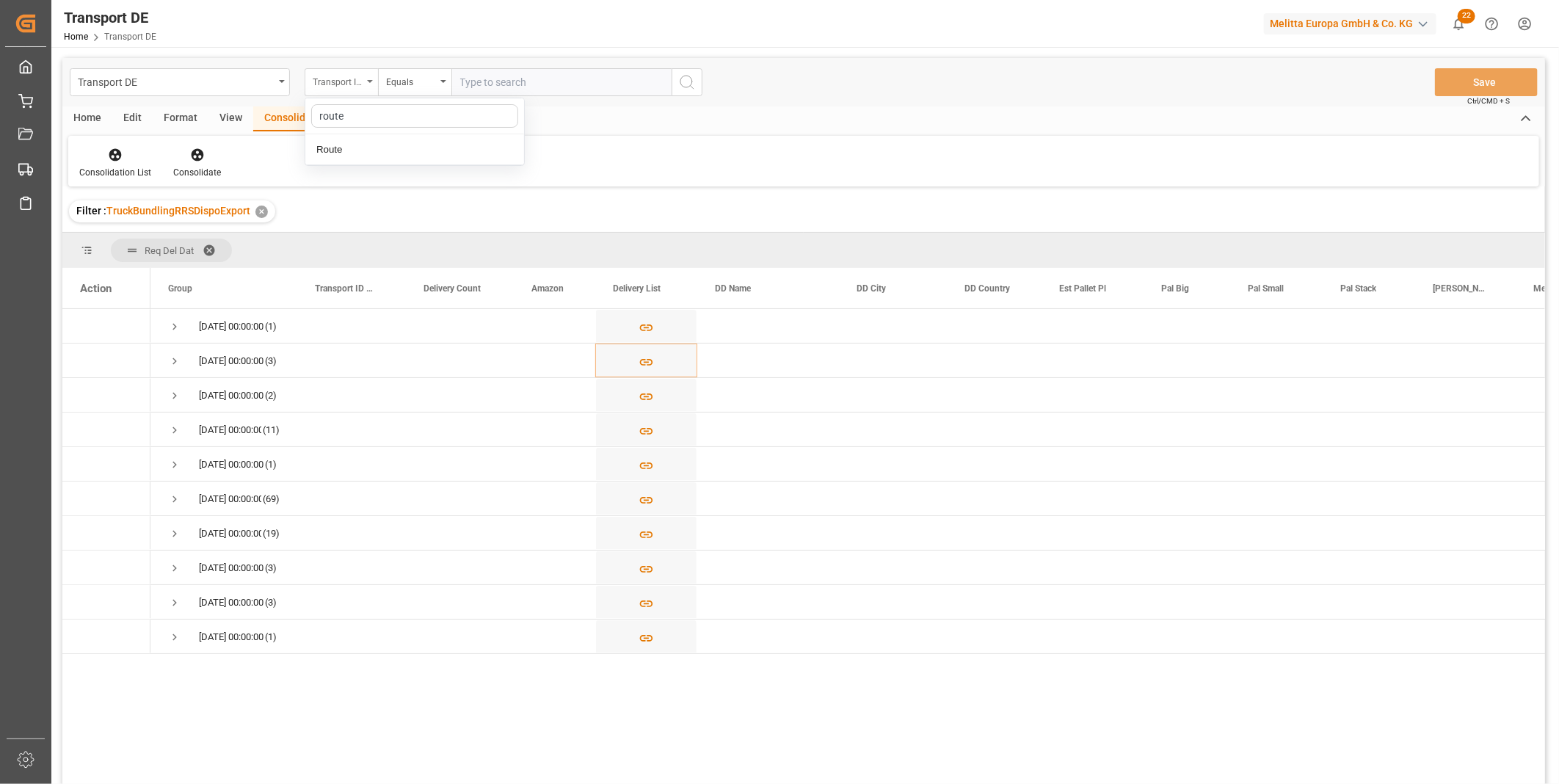
type input "route"
click at [360, 147] on div "Route" at bounding box center [414, 150] width 218 height 31
click at [398, 75] on div "Equals" at bounding box center [411, 80] width 50 height 17
click at [409, 229] on div "Starts with" at bounding box center [487, 242] width 218 height 31
type input "GB"
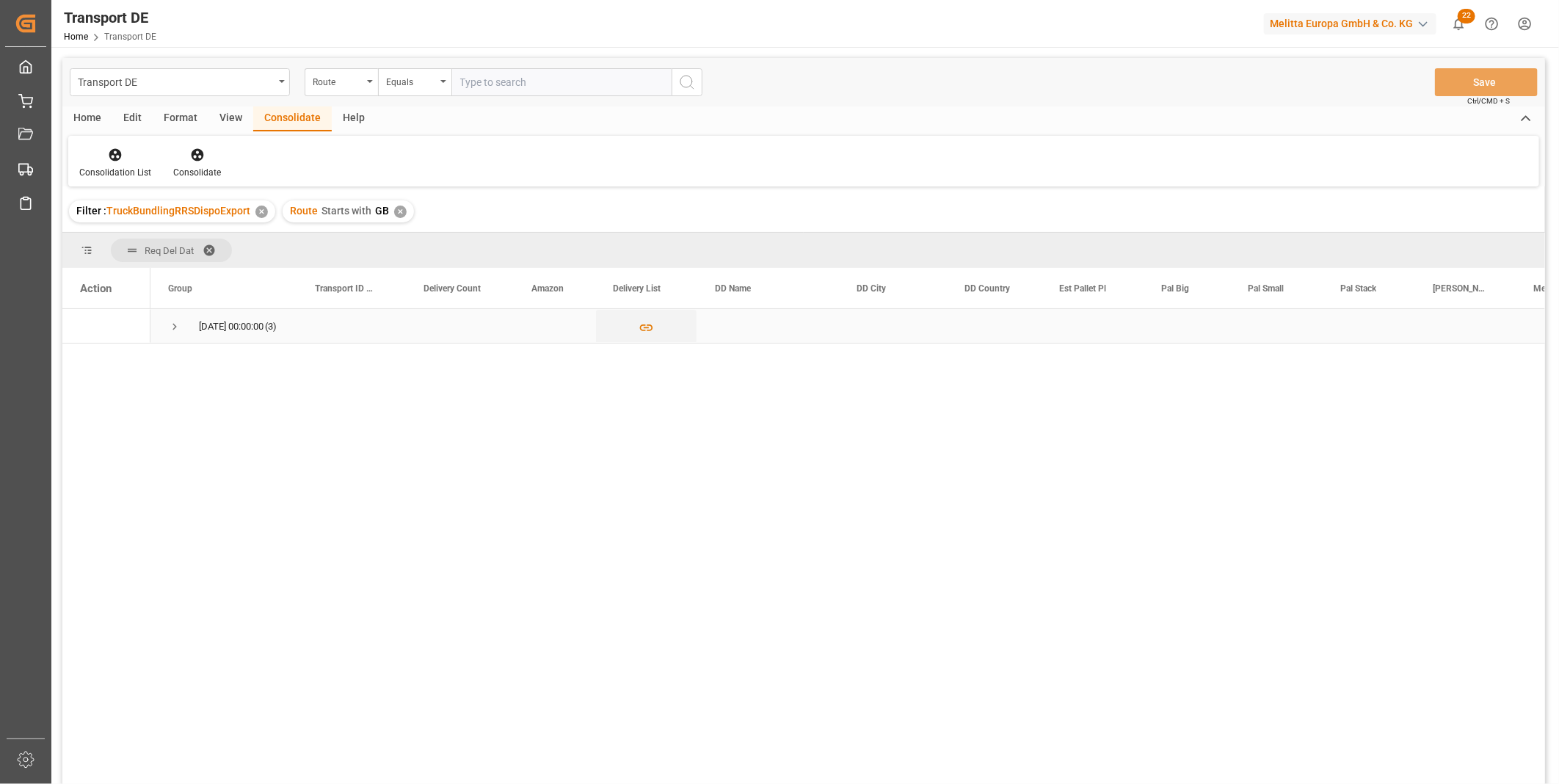
click at [179, 325] on span "Press SPACE to select this row." at bounding box center [174, 326] width 13 height 13
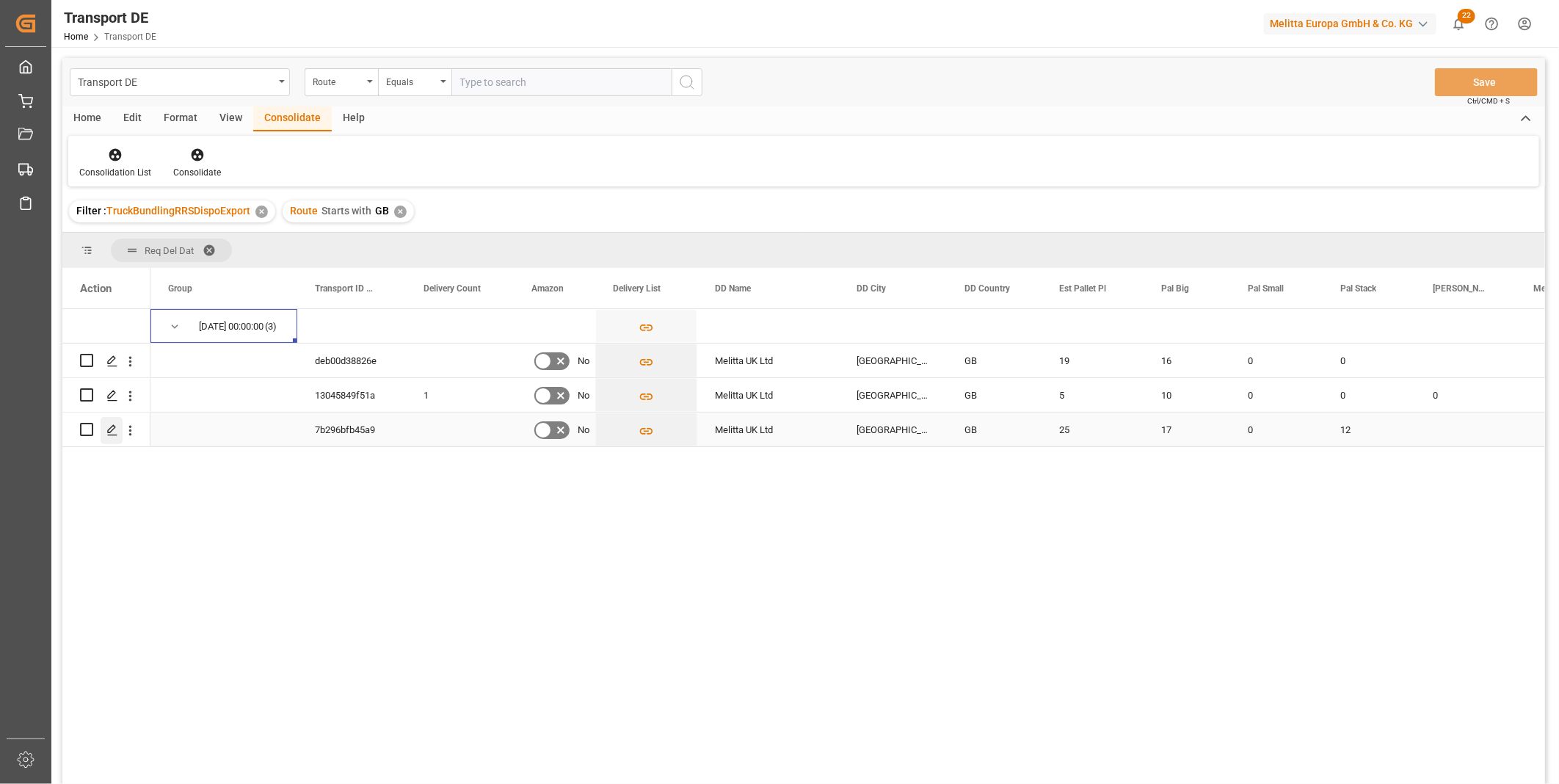
click at [112, 431] on icon "Press SPACE to select this row." at bounding box center [112, 431] width 12 height 12
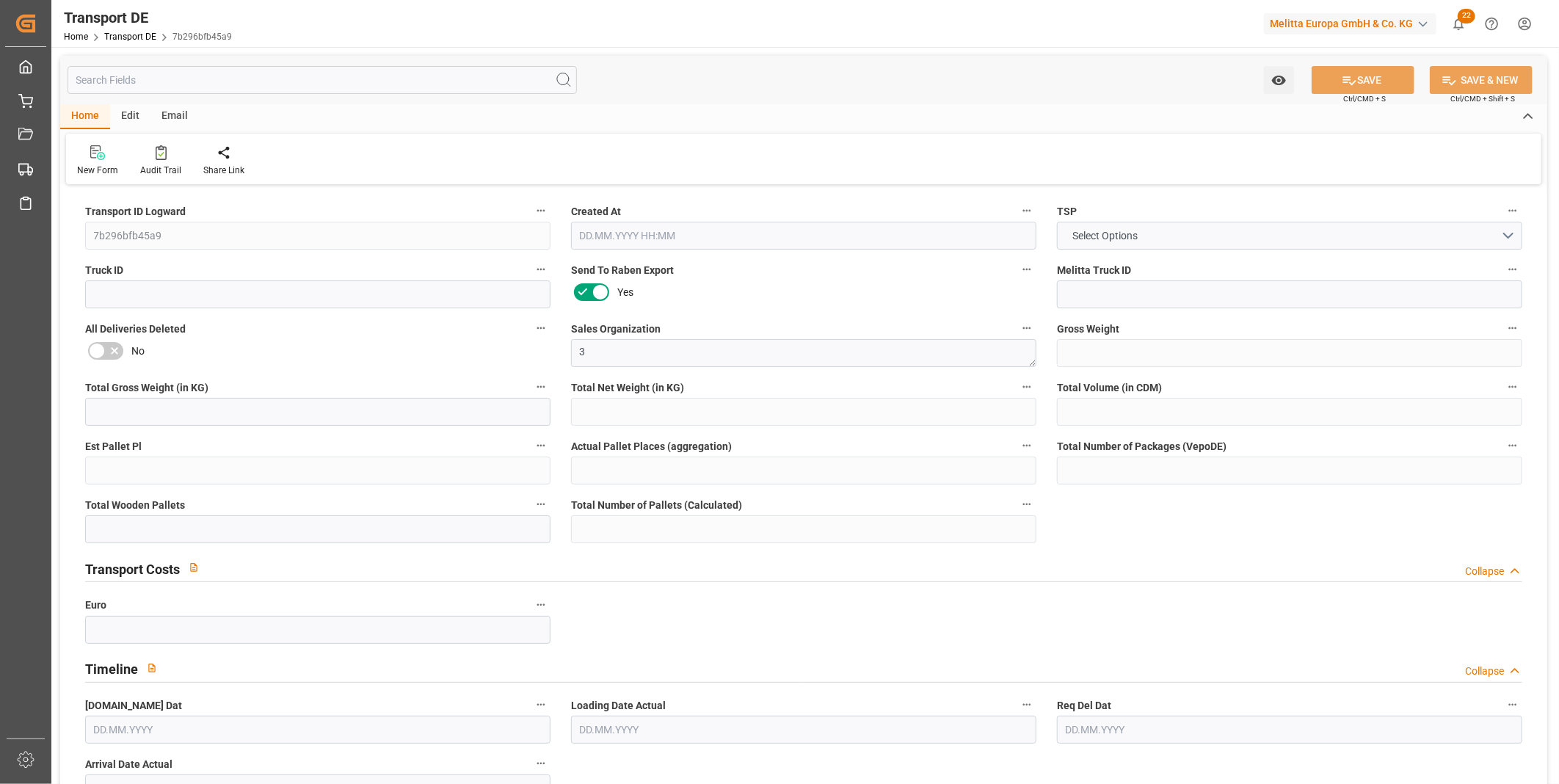
type input "5344.212"
type input "4512.63"
type input "3630.26"
type input "37607.912"
type input "25"
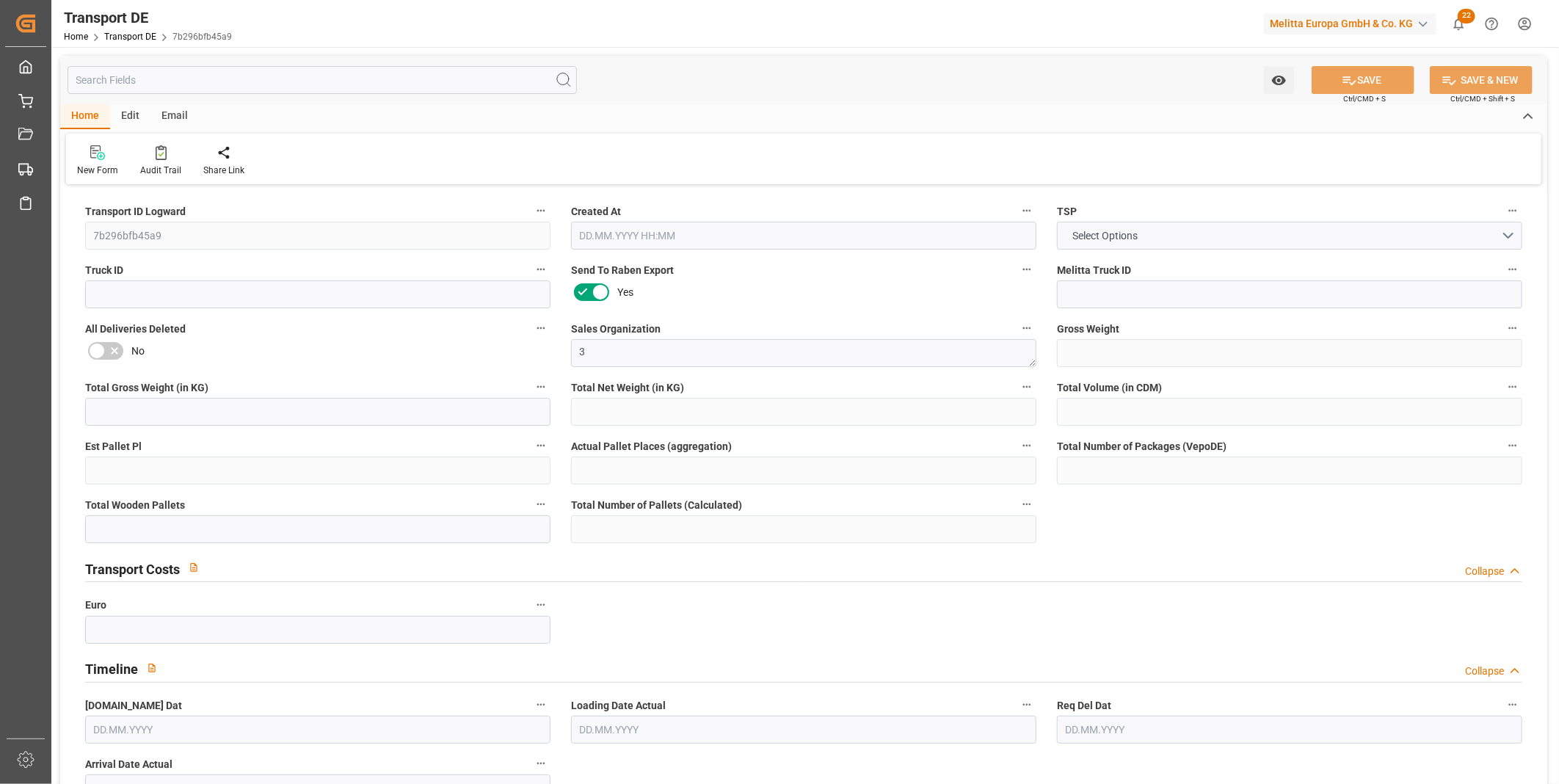
type input "0"
type input "31"
type input "29"
type input "0"
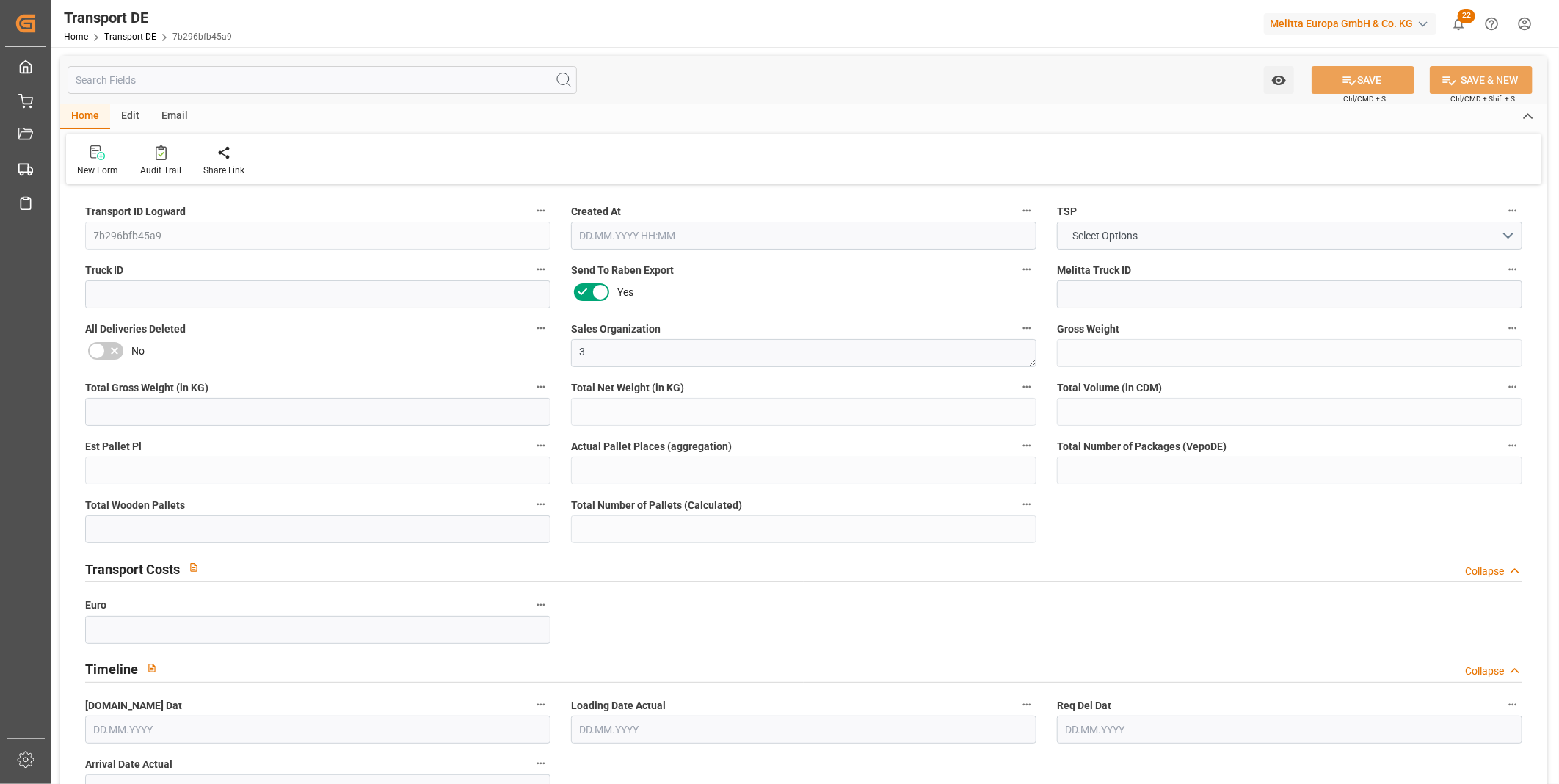
type input "0"
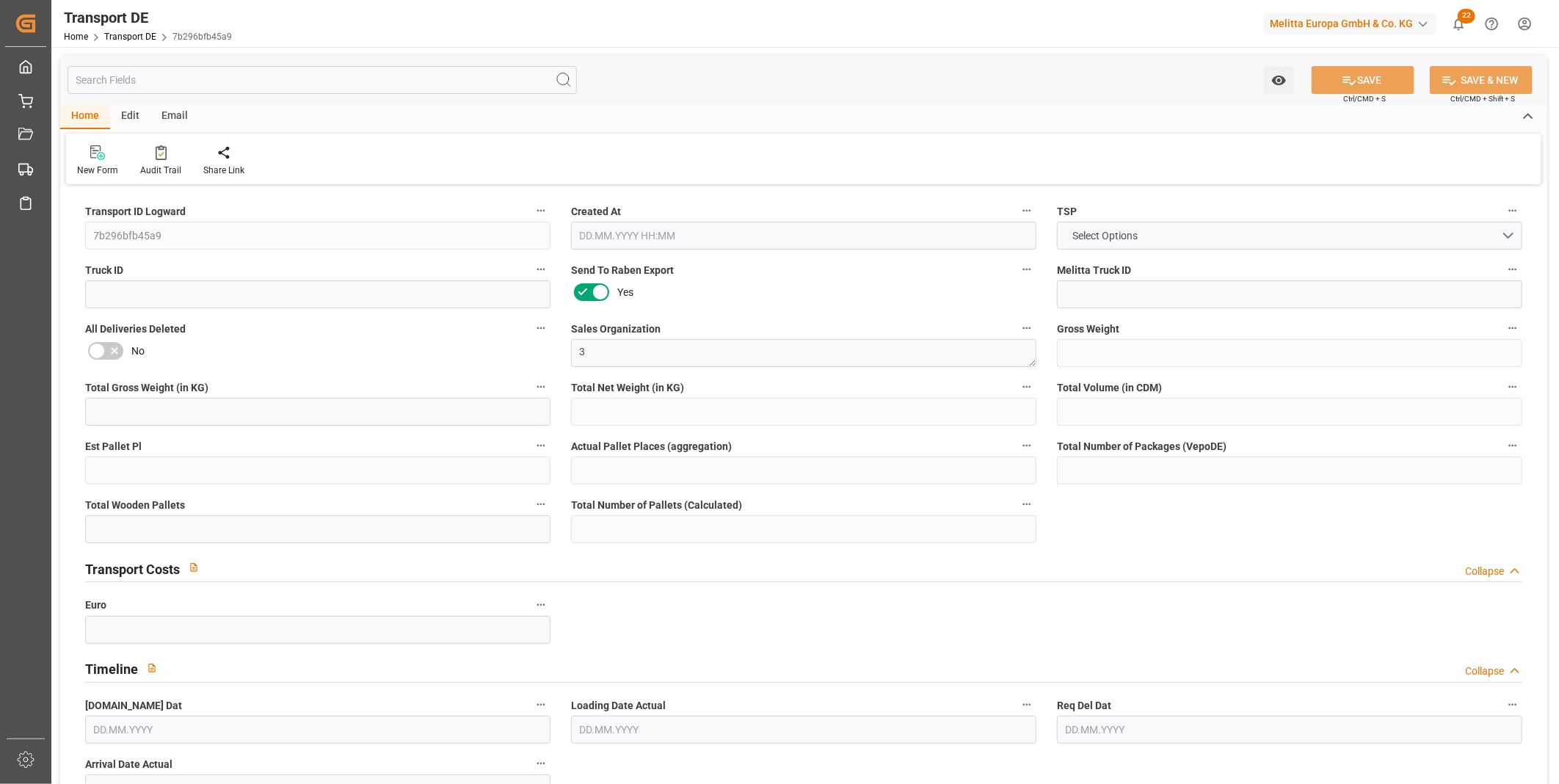
type input "0"
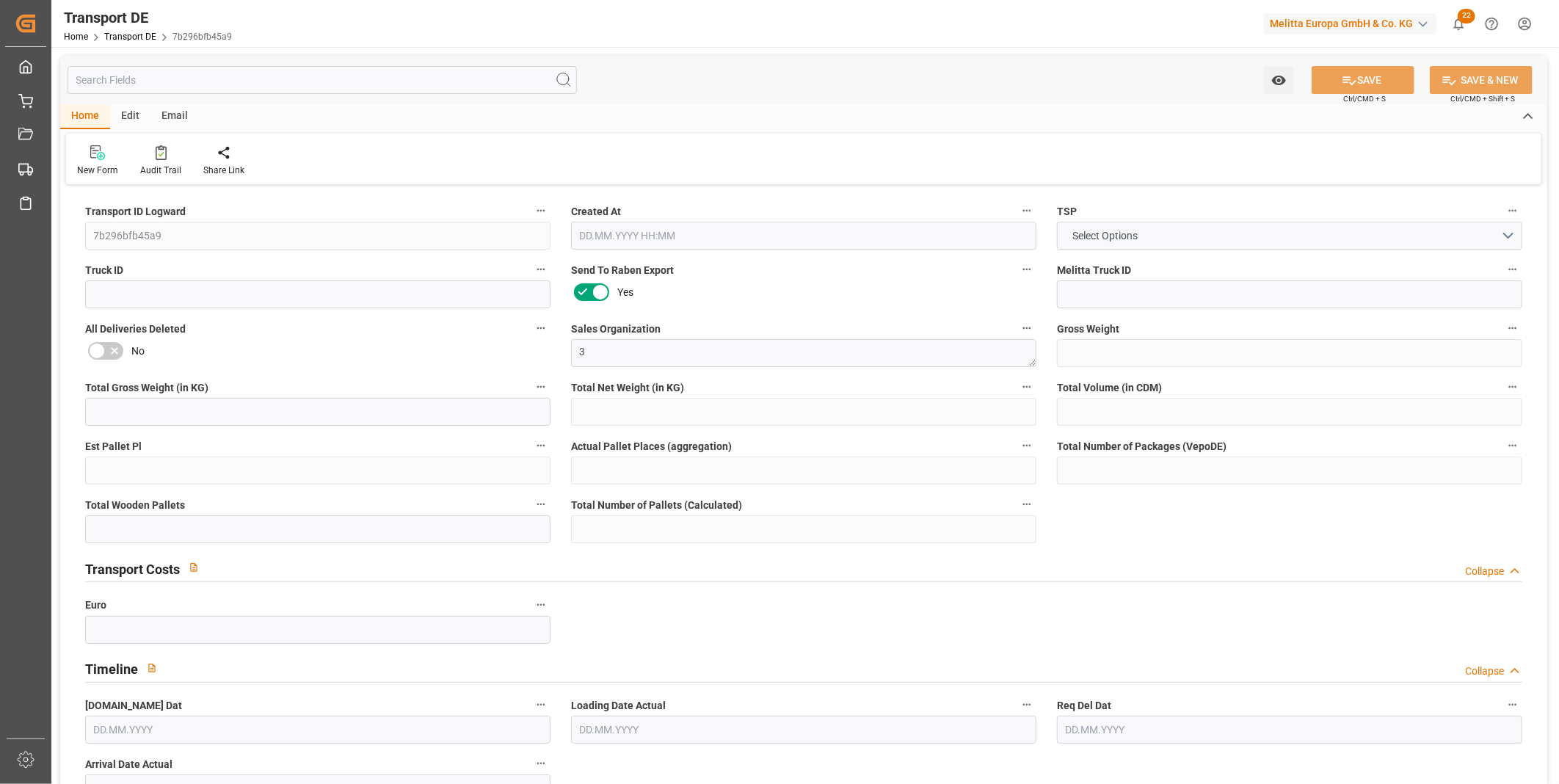
type input "17"
type input "0"
type input "12"
type input "0"
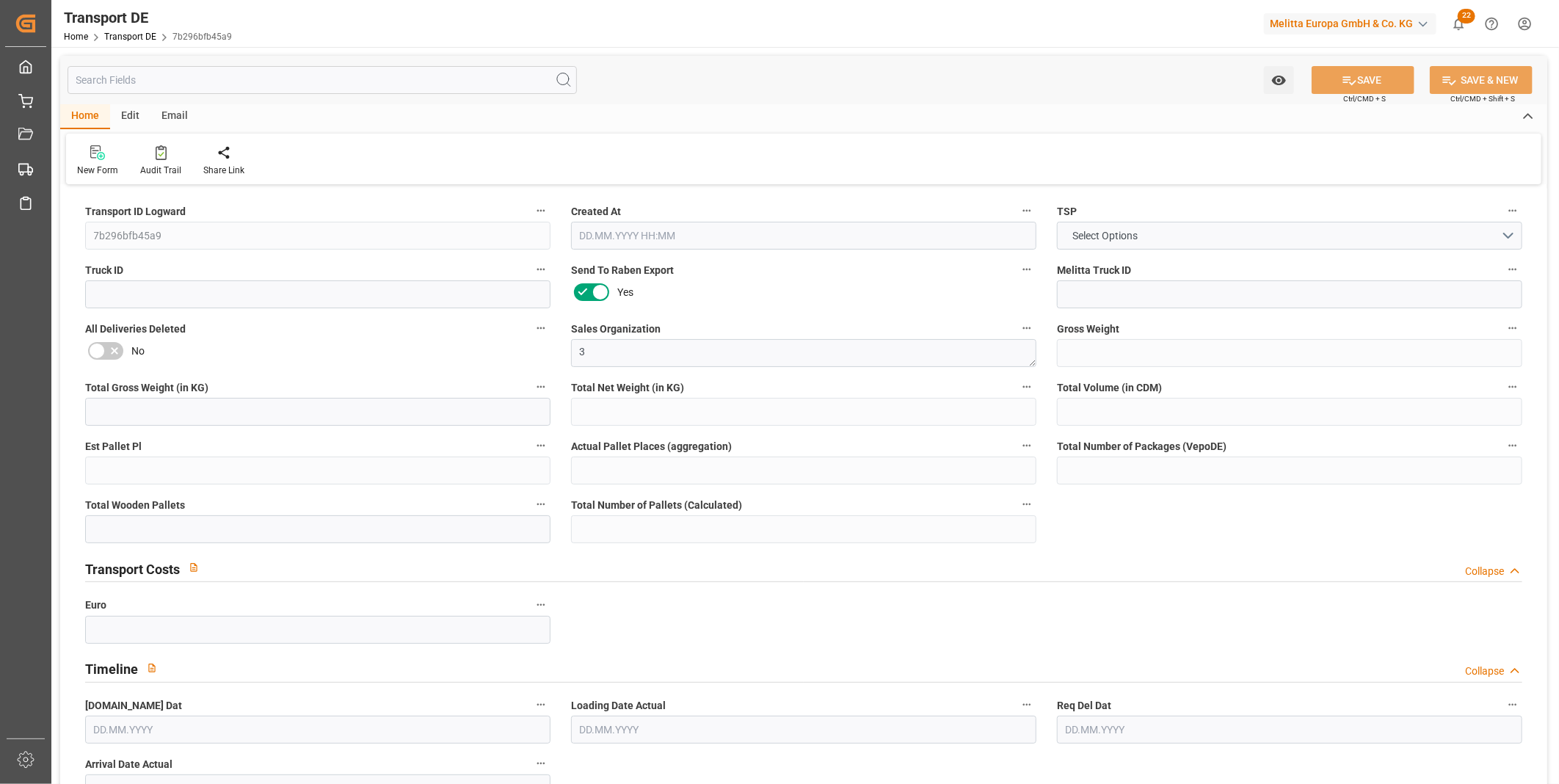
type input "0"
type input "01.10.2025 08:37"
type input "08.10.2025"
type input "14.10.2025"
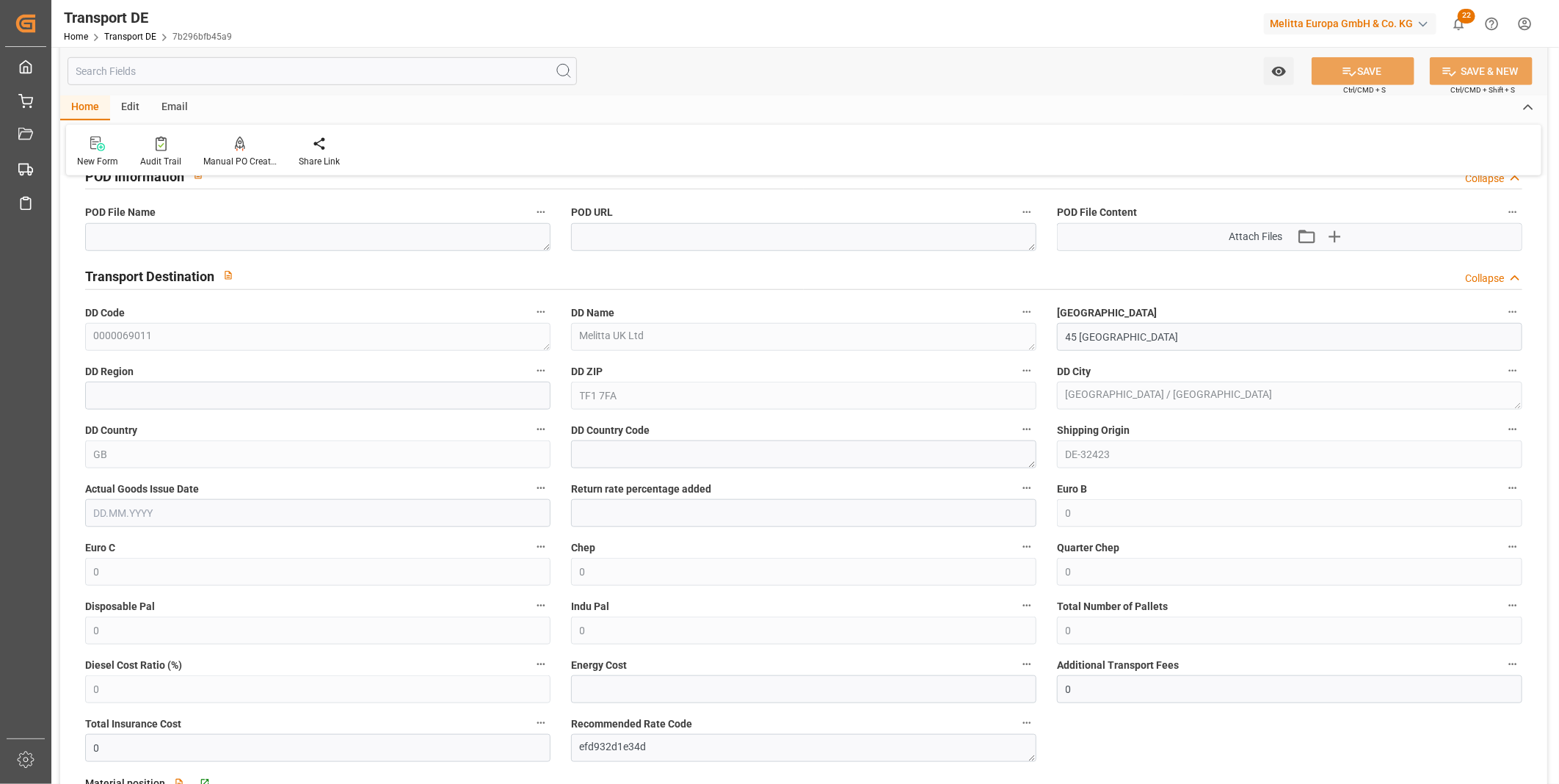
scroll to position [1222, 0]
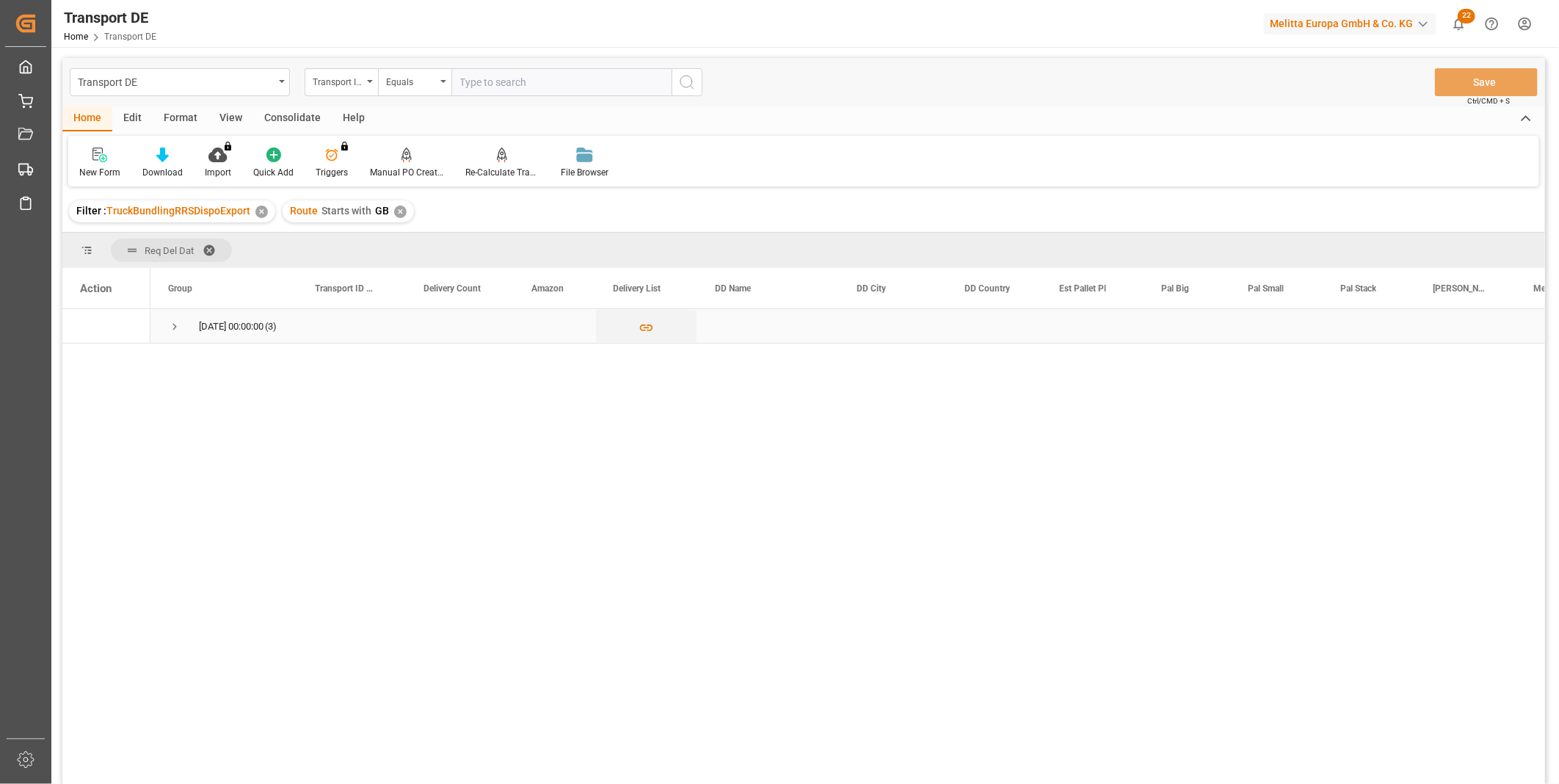
click at [175, 332] on span "Press SPACE to select this row." at bounding box center [174, 326] width 13 height 13
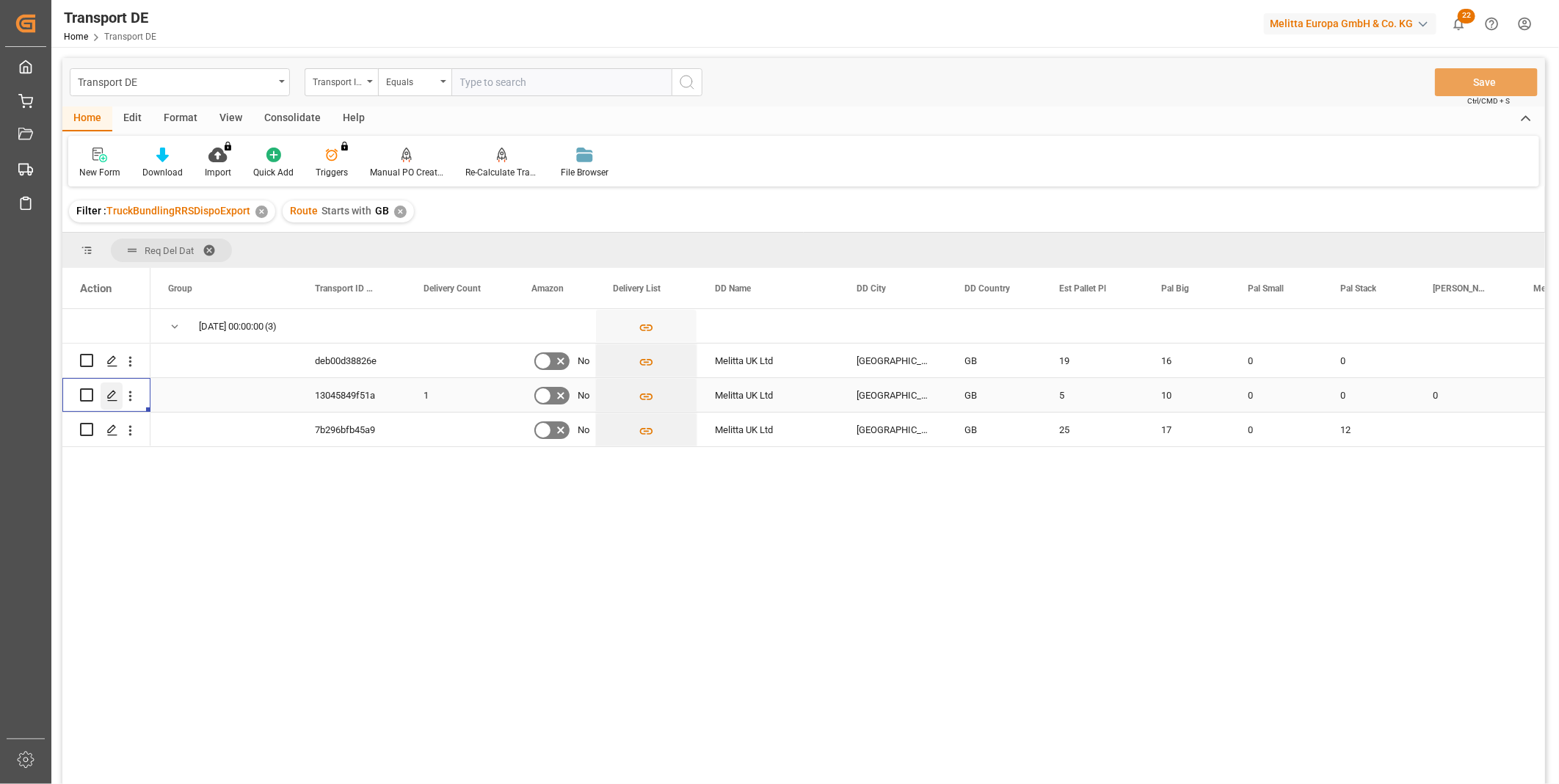
click at [109, 395] on icon "Press SPACE to select this row." at bounding box center [112, 395] width 12 height 12
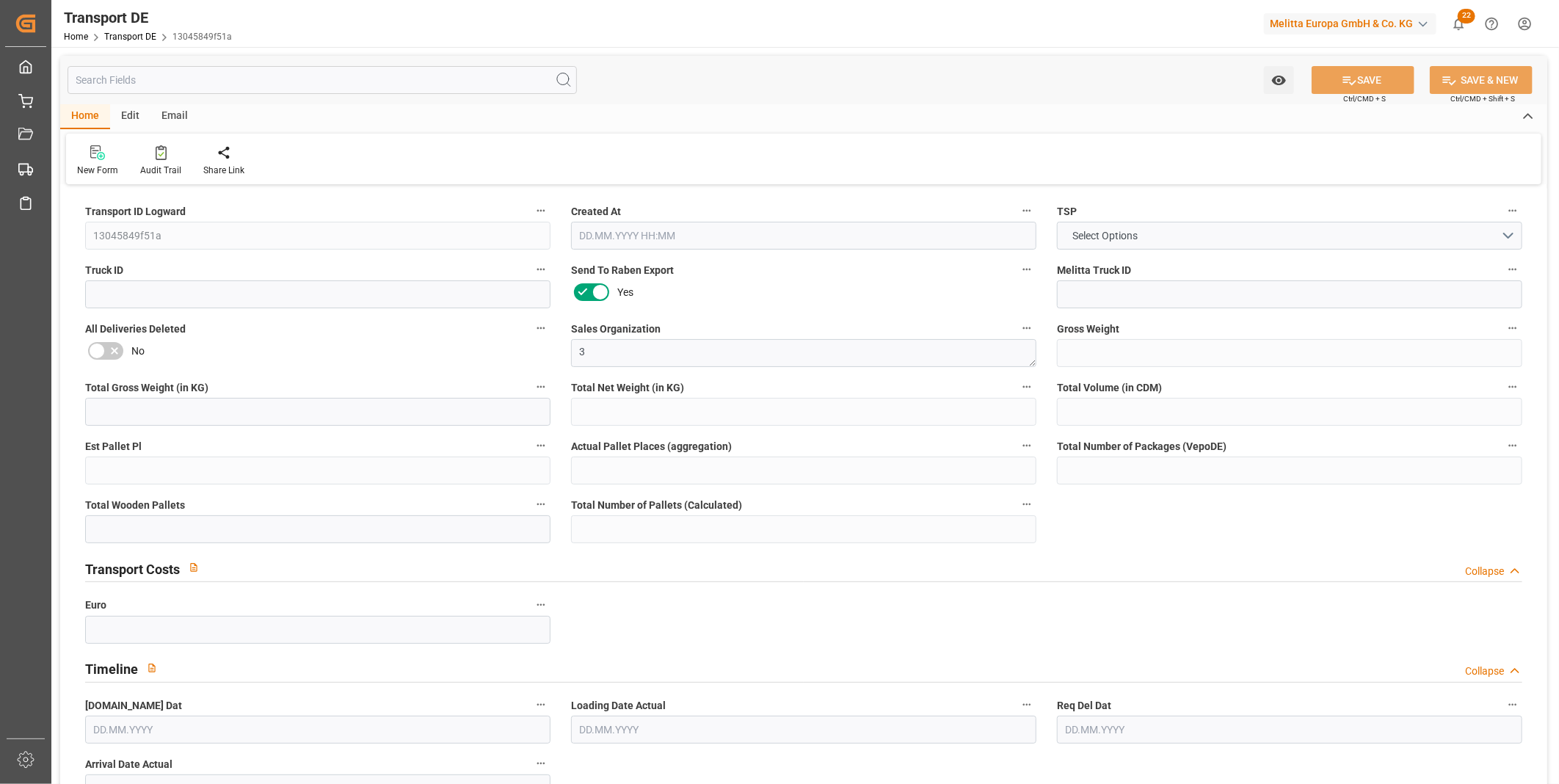
type input "1550"
type input "1251.2"
type input "1065.6"
type input "9942.4"
type input "5"
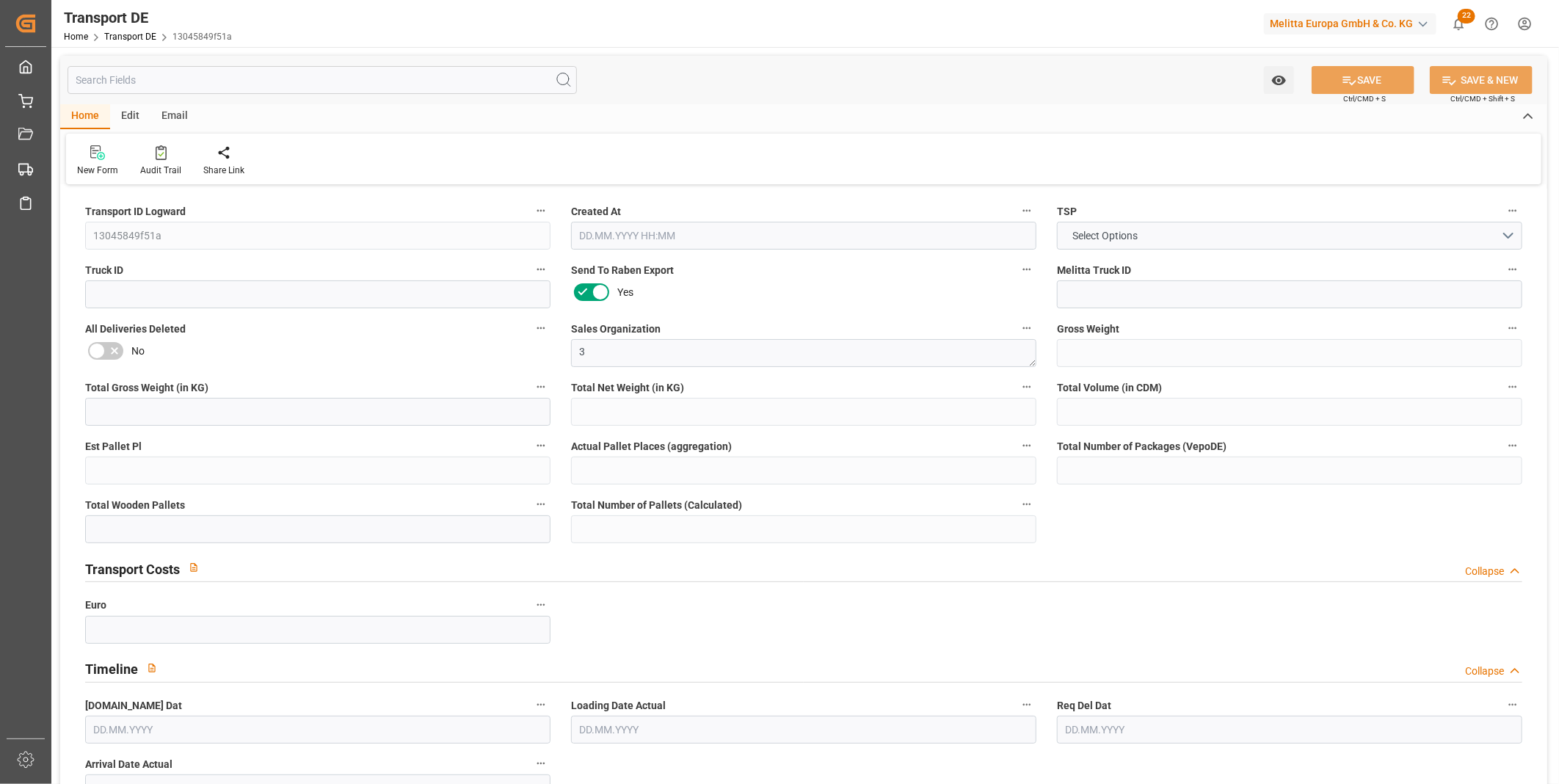
type input "0"
type input "10"
type input "0"
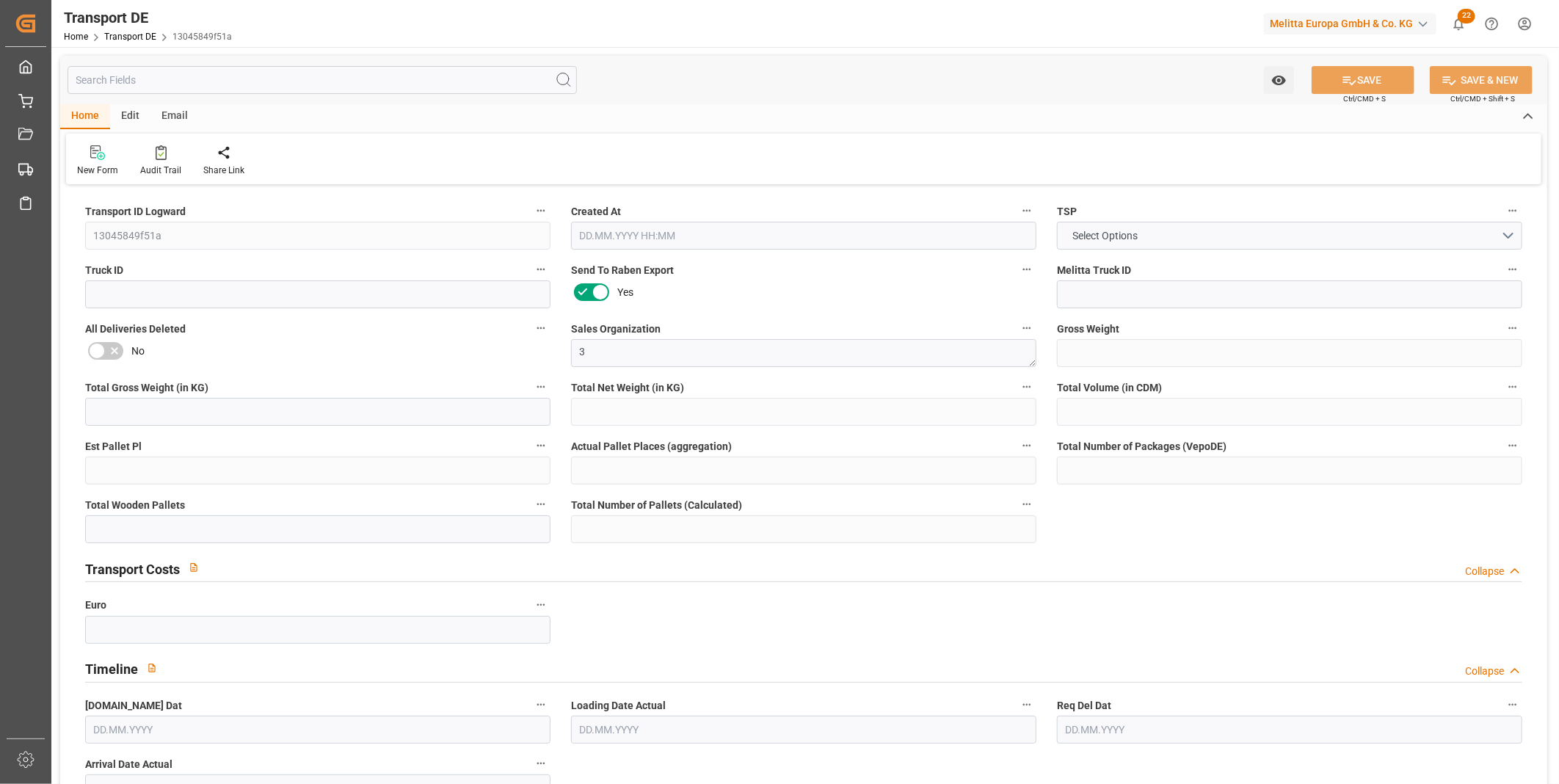
type input "0"
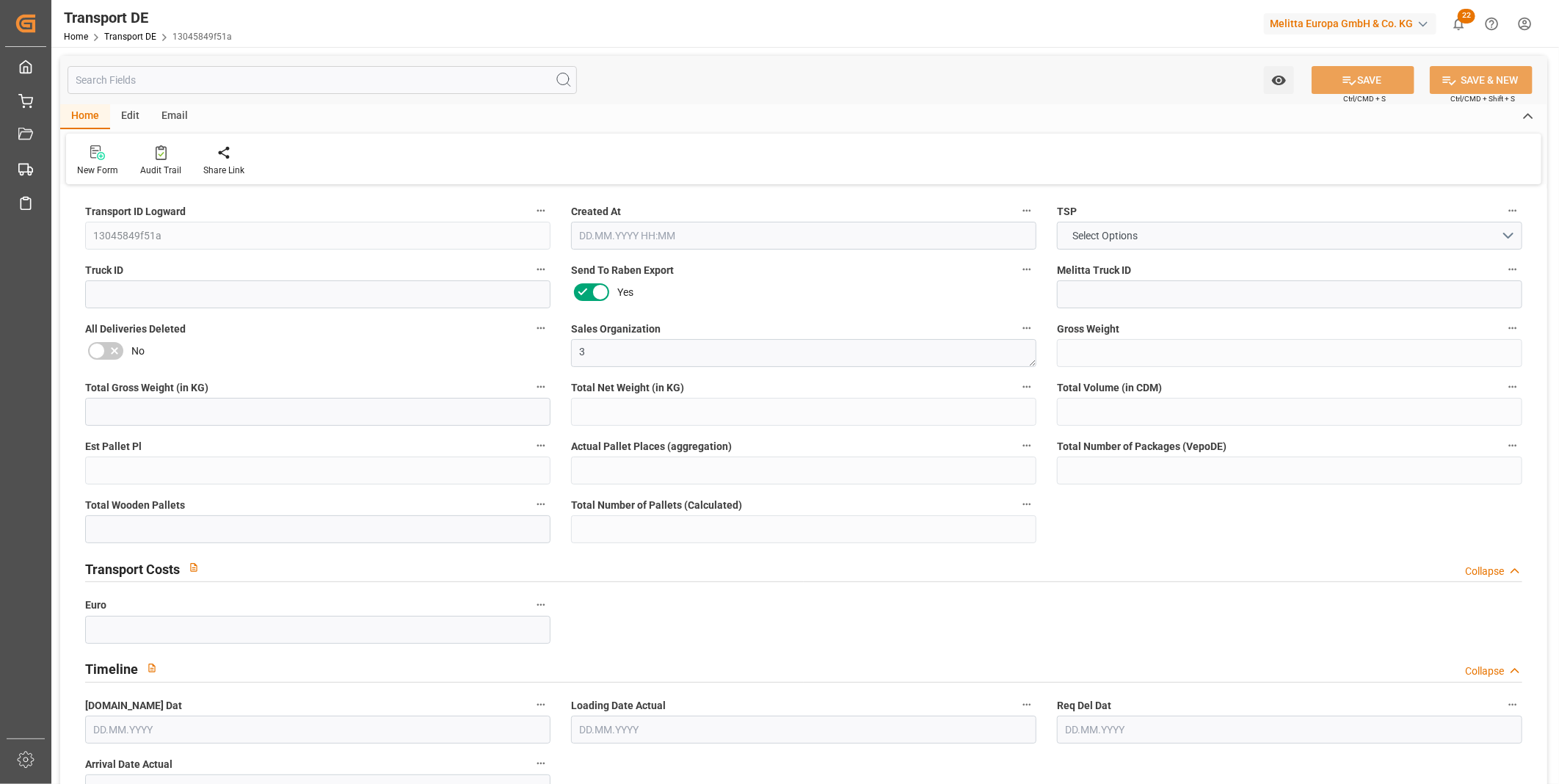
type input "0"
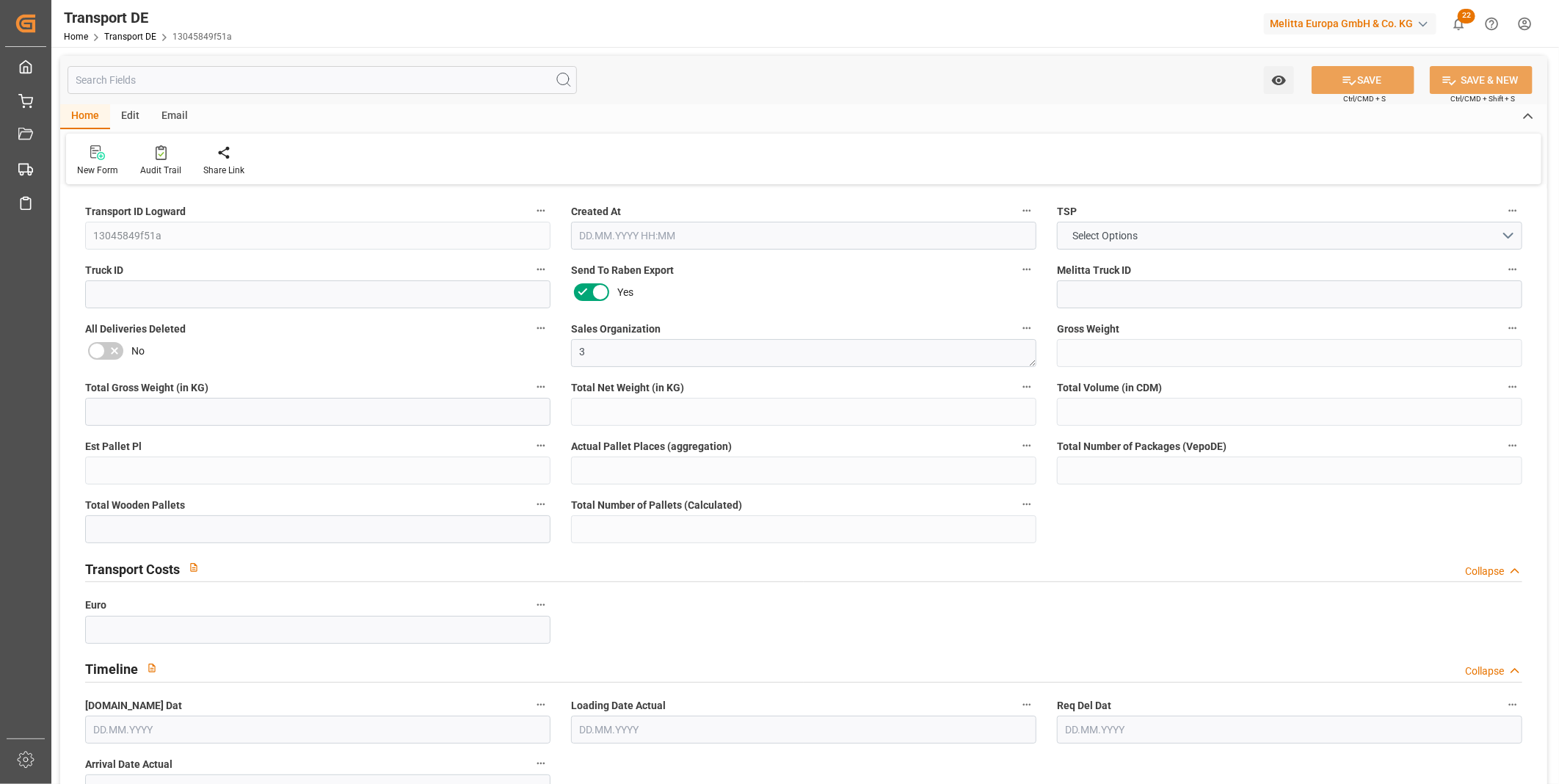
type input "10"
type input "0"
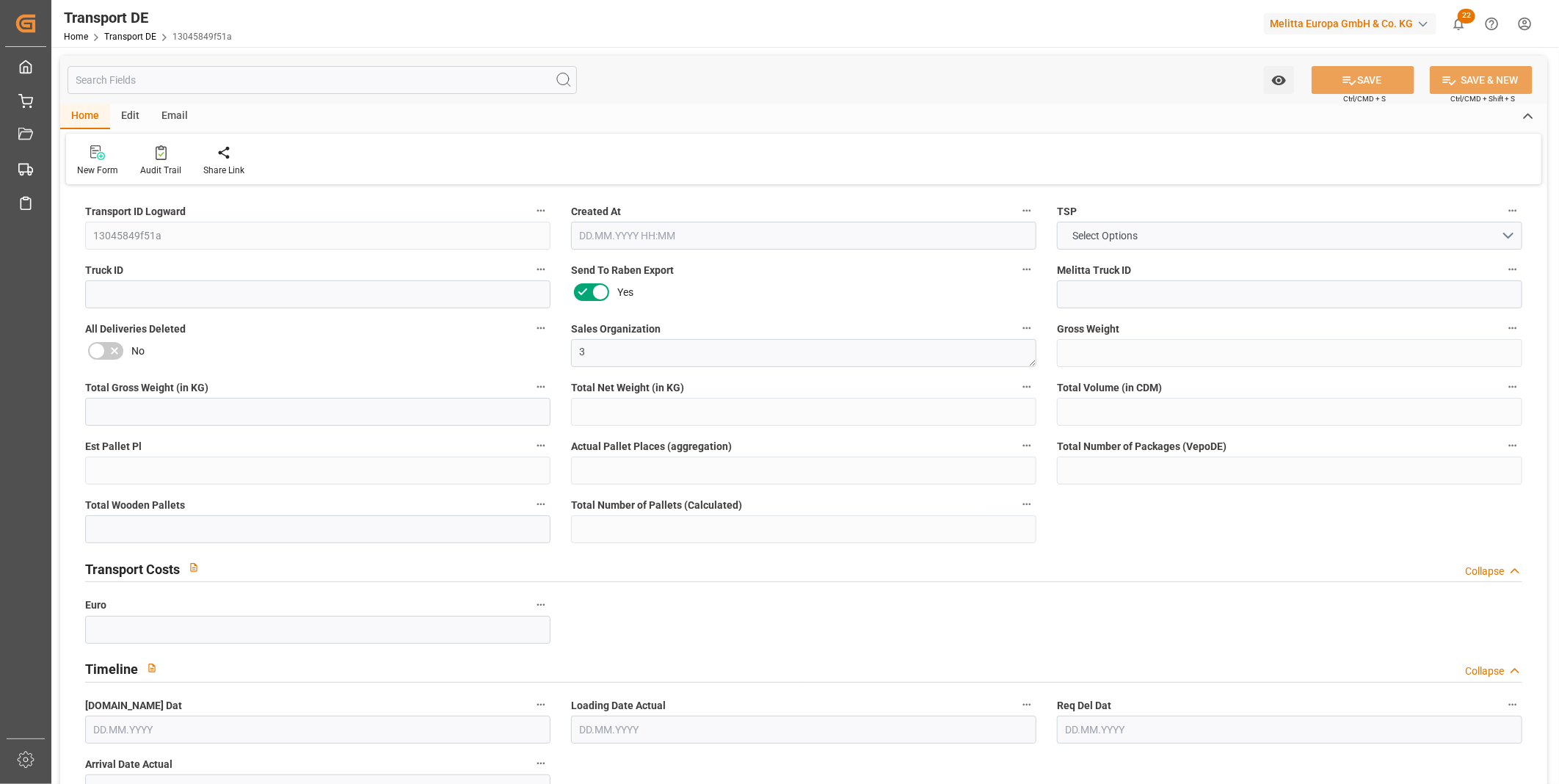
type input "0"
type input "1"
type input "0"
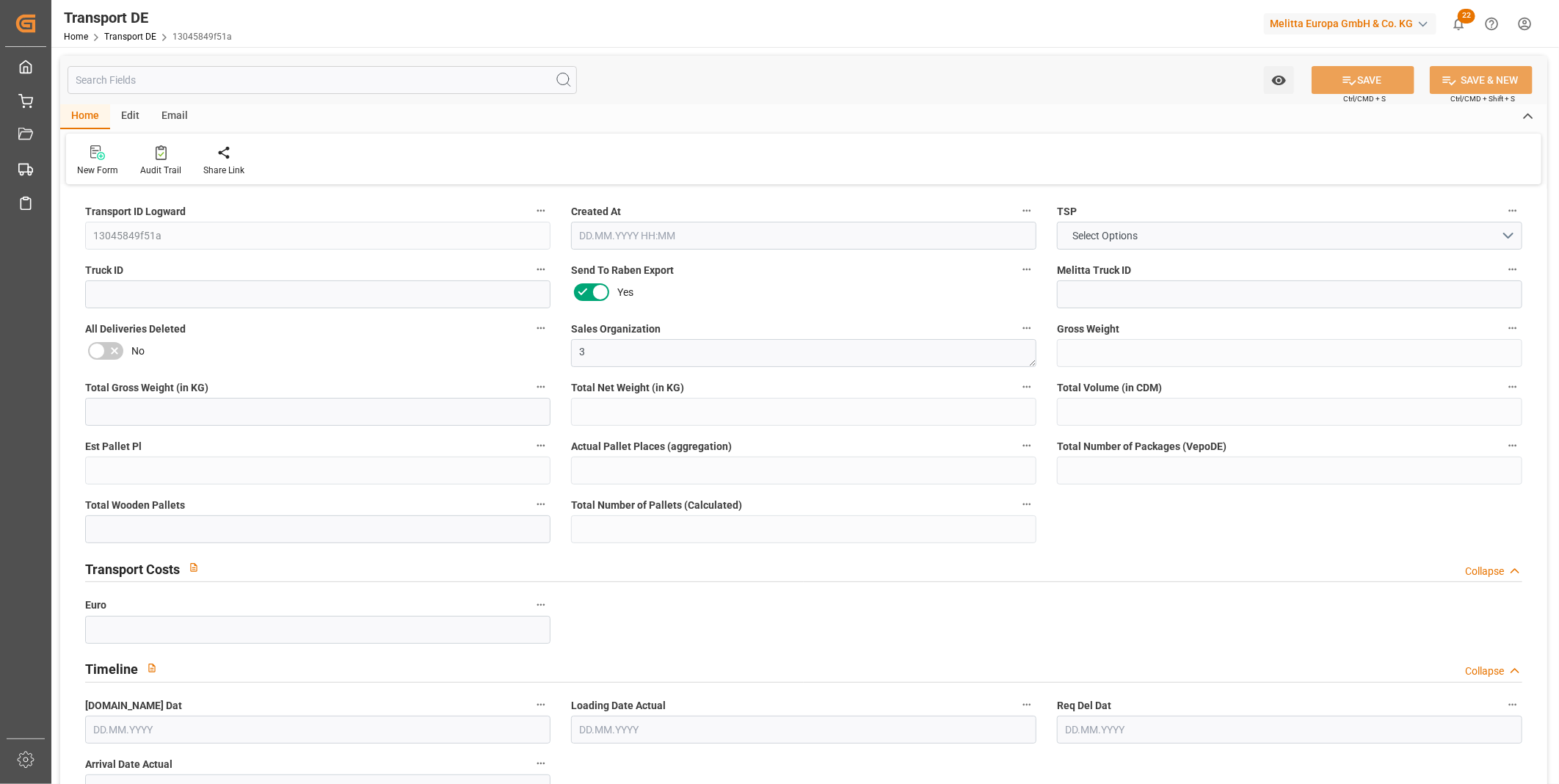
type input "39.586"
type input "0"
type input "01.10.2025 08:37"
type input "08.10.2025"
type input "14.10.2025"
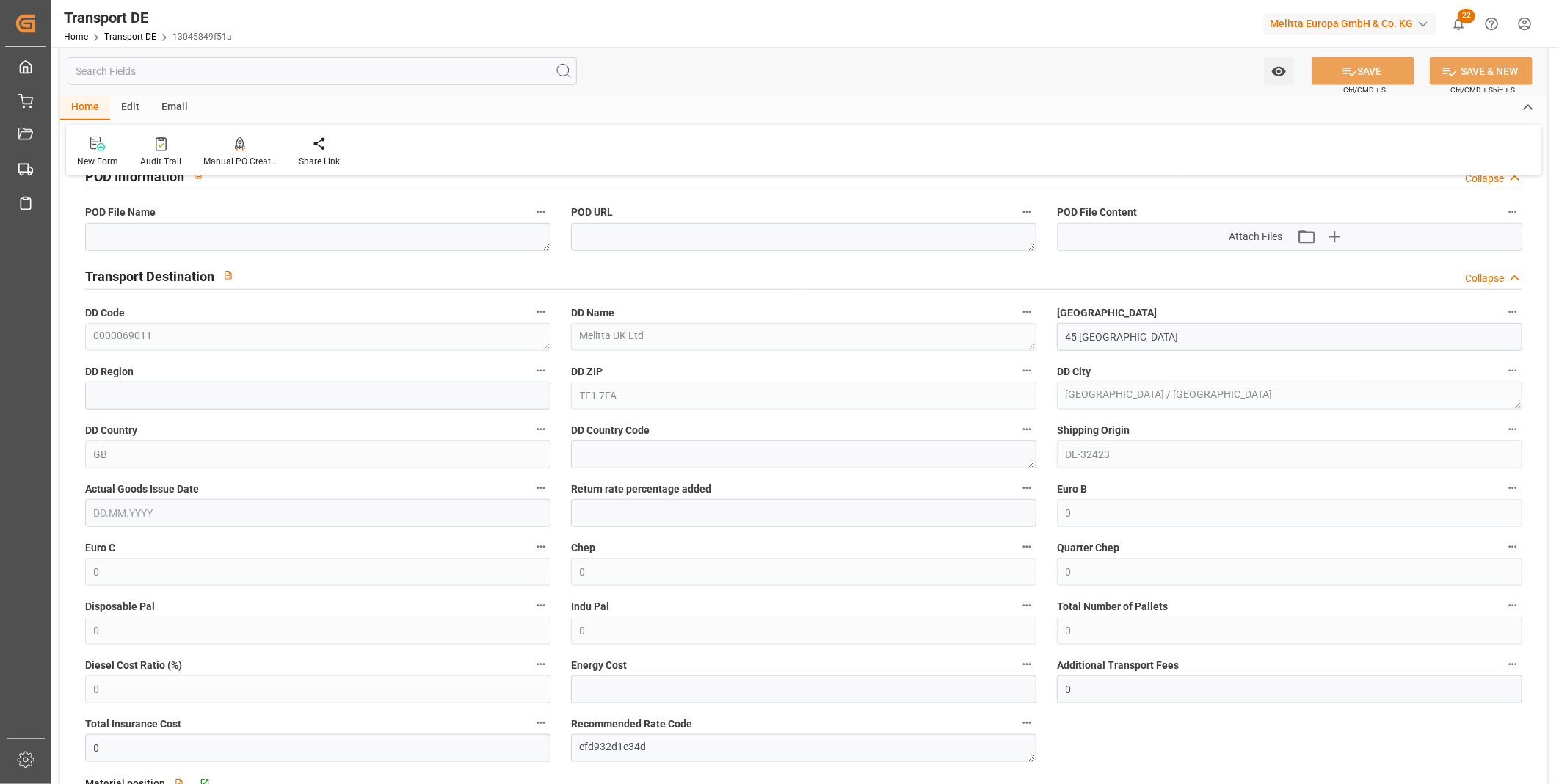
scroll to position [1141, 0]
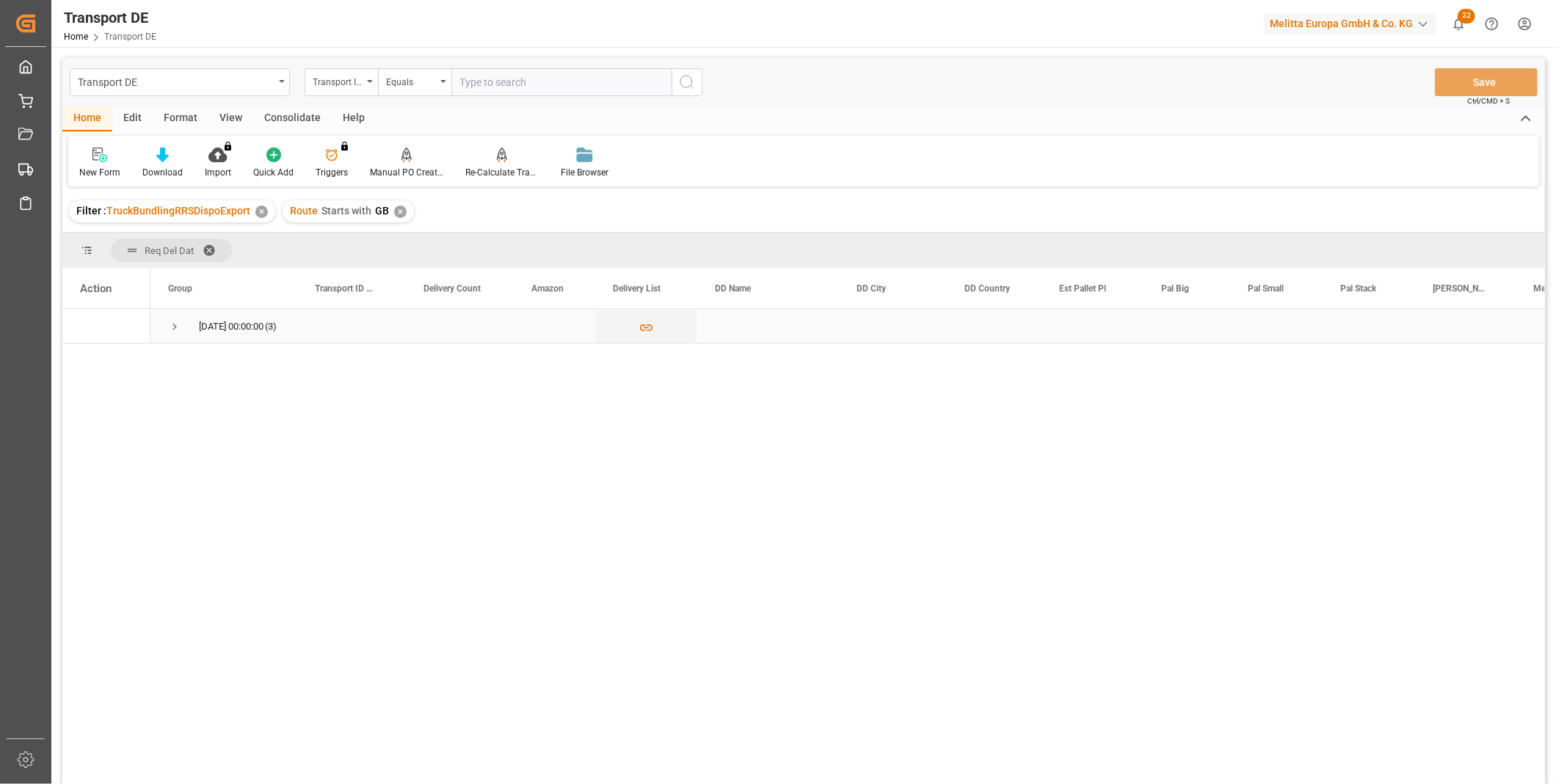
click at [177, 328] on span "Press SPACE to select this row." at bounding box center [174, 326] width 13 height 13
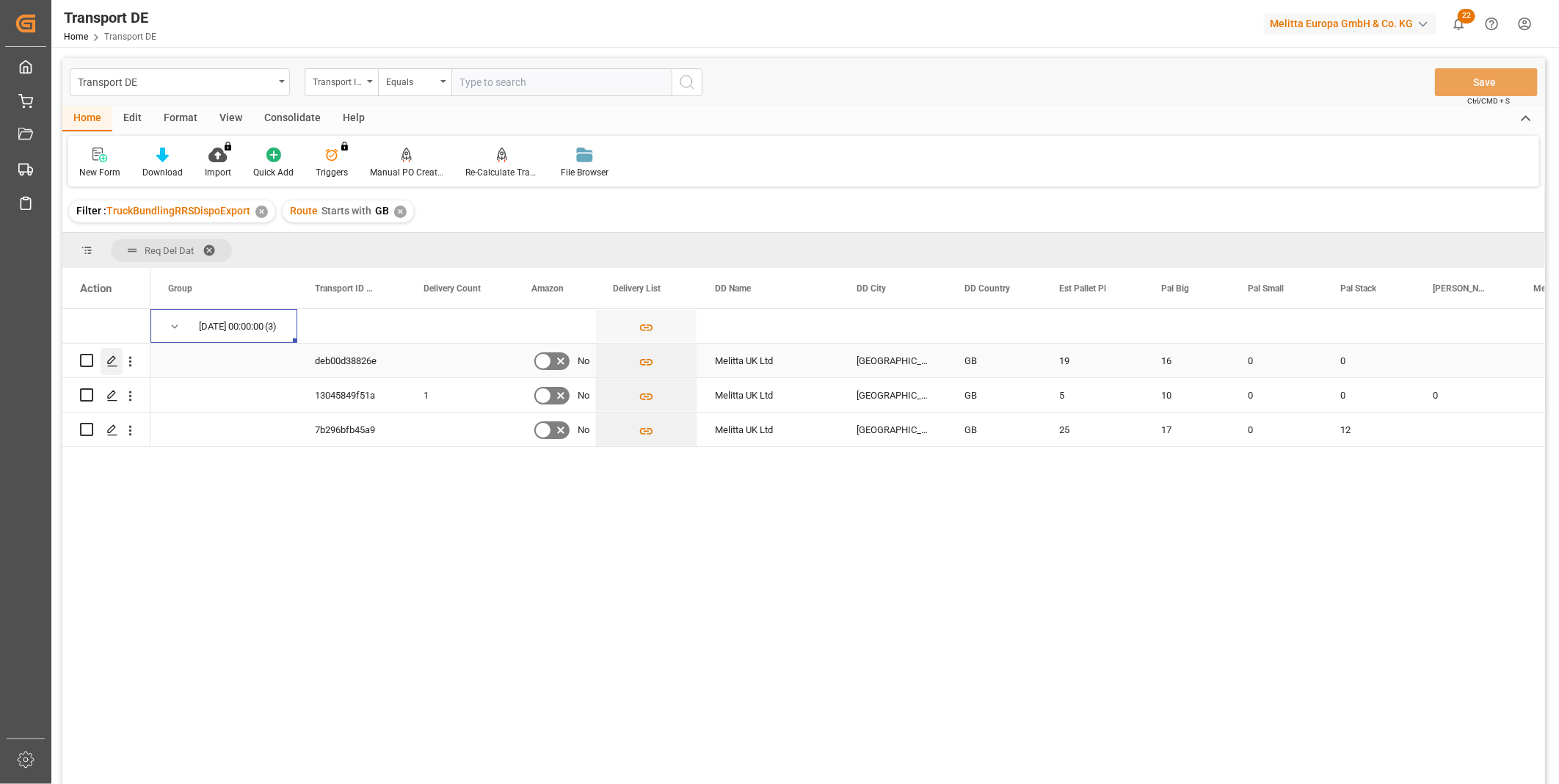
click at [111, 358] on icon "Press SPACE to select this row." at bounding box center [112, 361] width 12 height 12
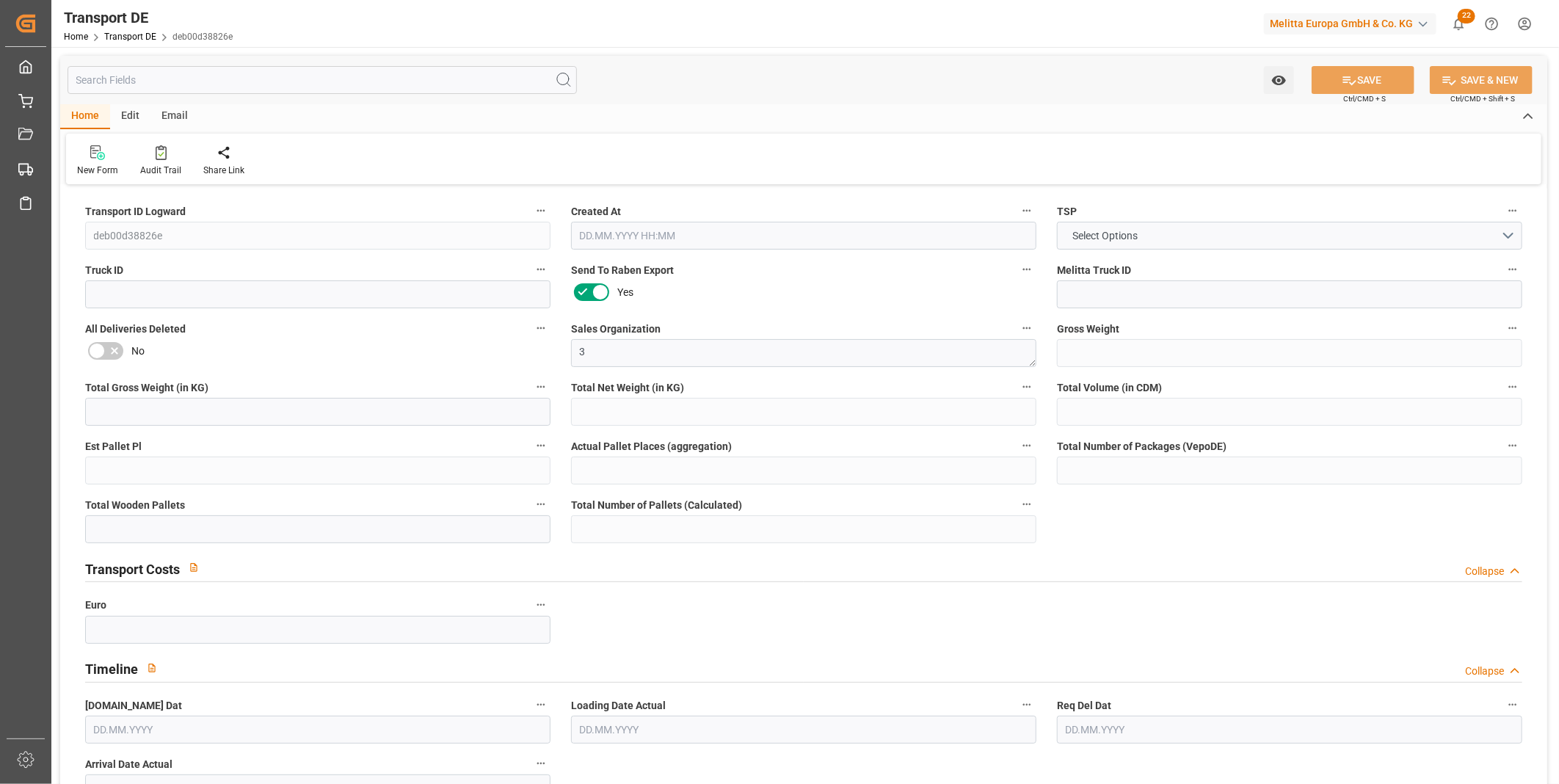
type input "4034.808"
type input "3390.216"
type input "2870.238"
type input "27504.324"
type input "19"
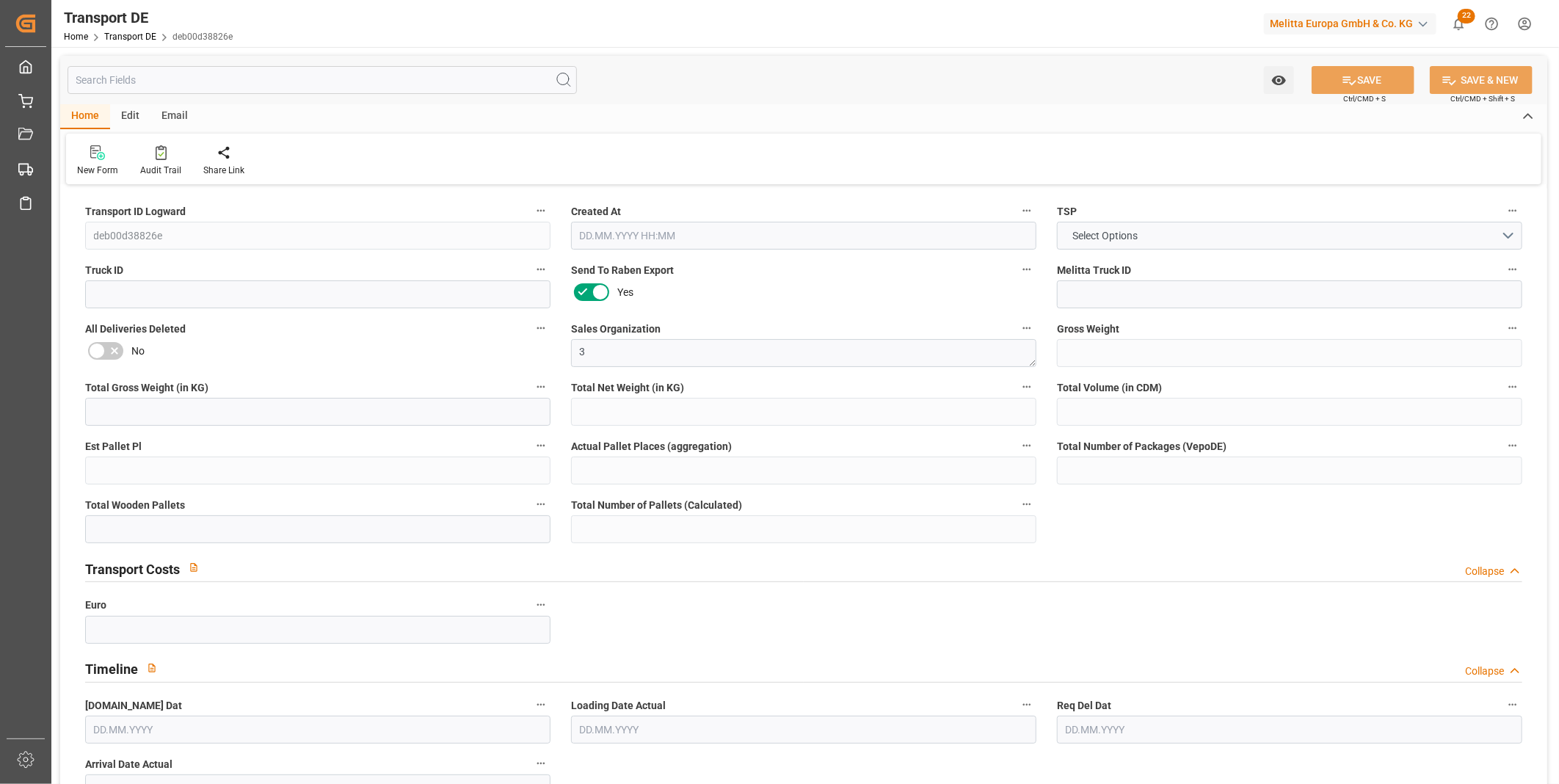
type input "0"
type input "22"
type input "16"
type input "0"
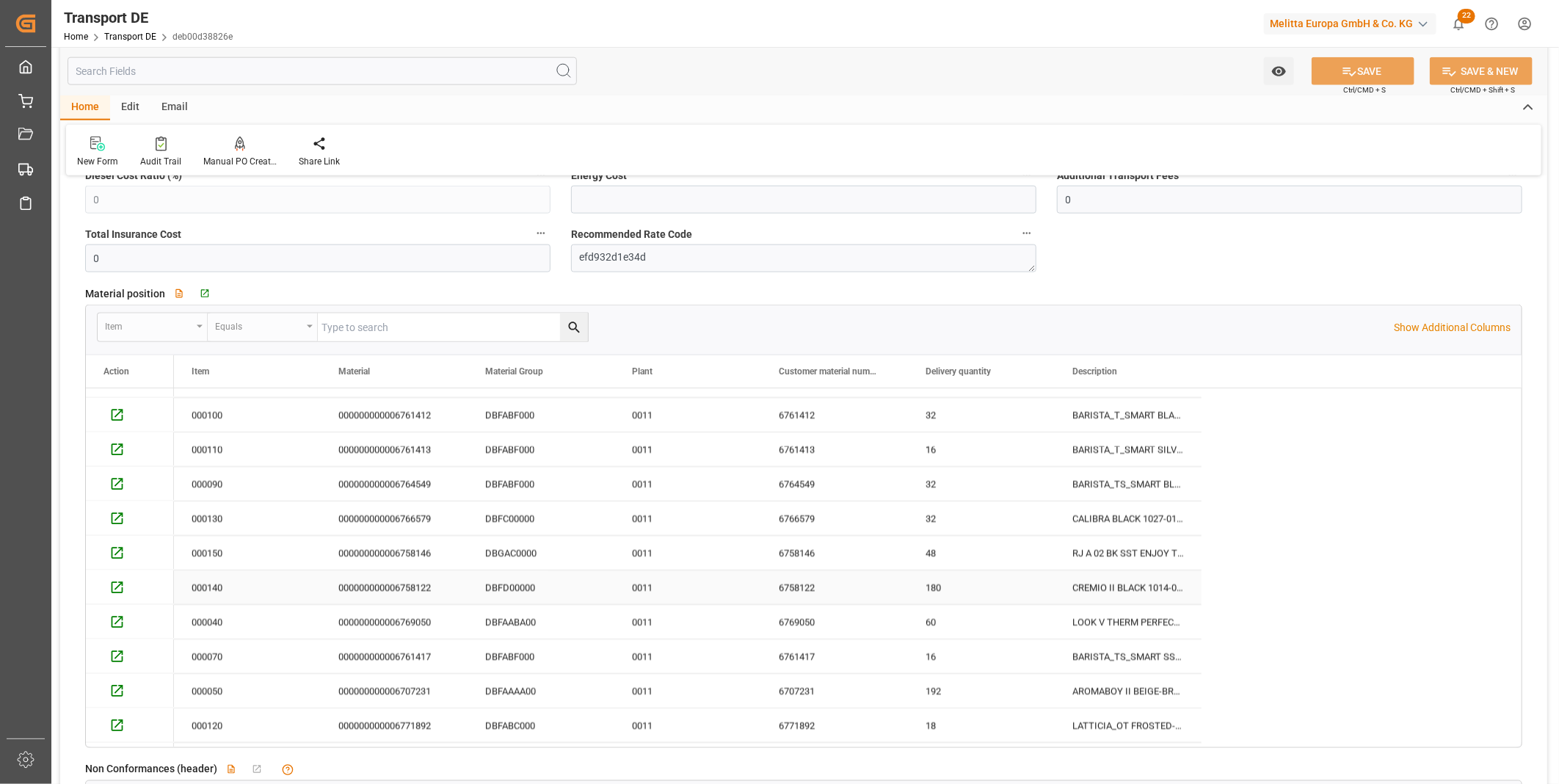
scroll to position [193, 0]
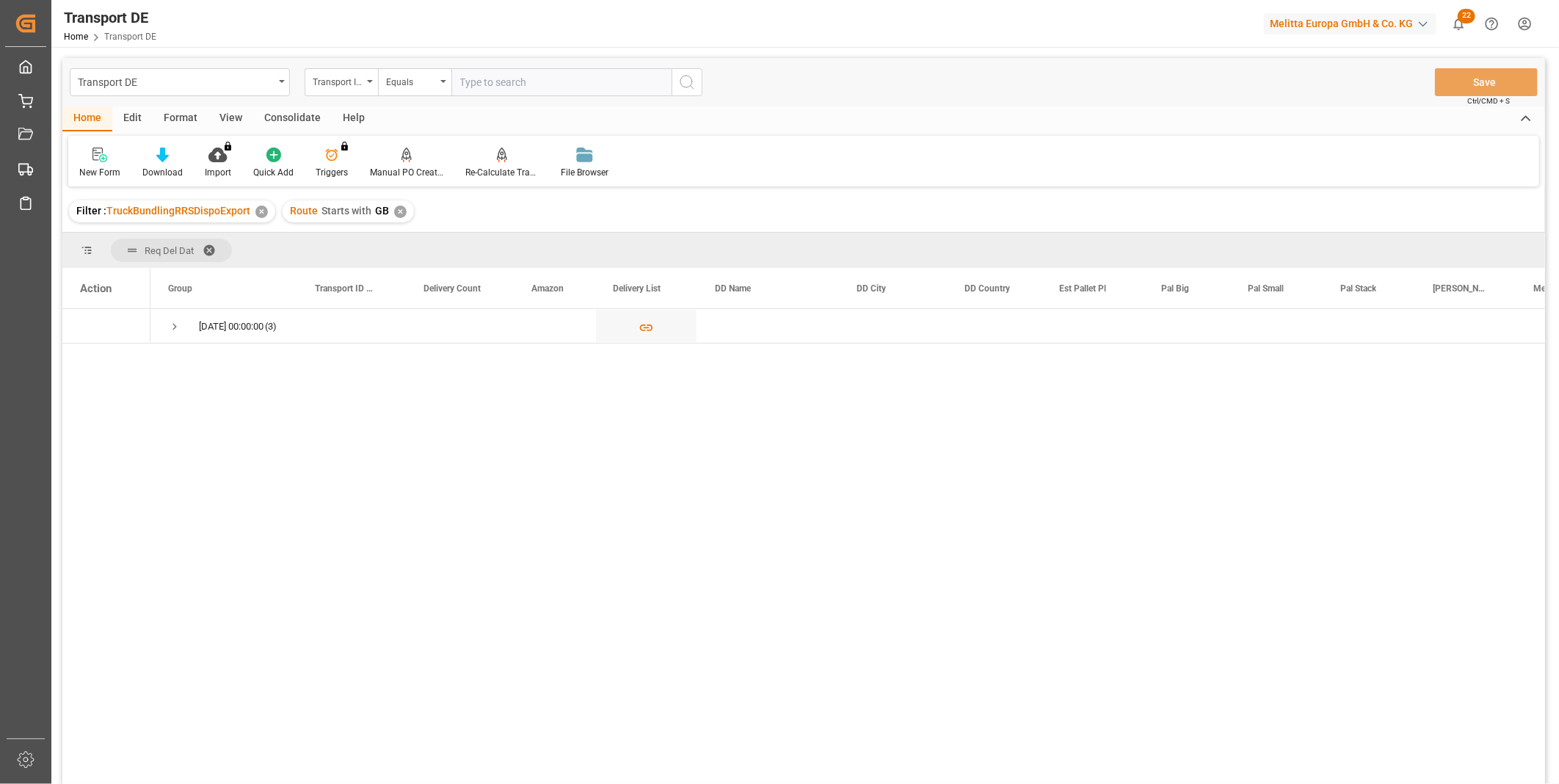
click at [295, 104] on div "Transport DE Transport ID Logward Equals Save Ctrl/CMD + S" at bounding box center [804, 82] width 1483 height 49
click at [294, 112] on div "Consolidate" at bounding box center [293, 118] width 79 height 25
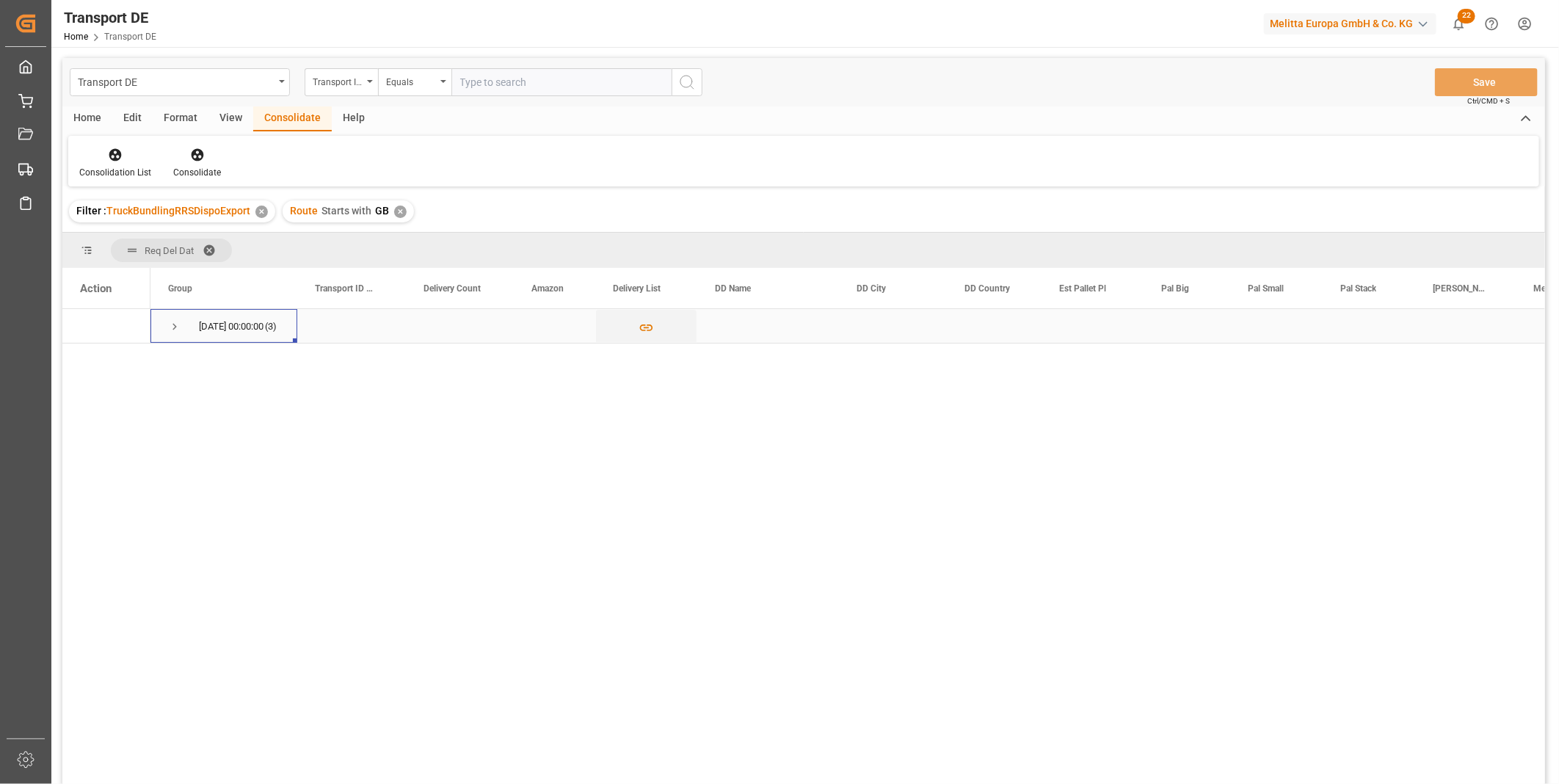
click at [172, 330] on span "Press SPACE to select this row." at bounding box center [174, 326] width 13 height 13
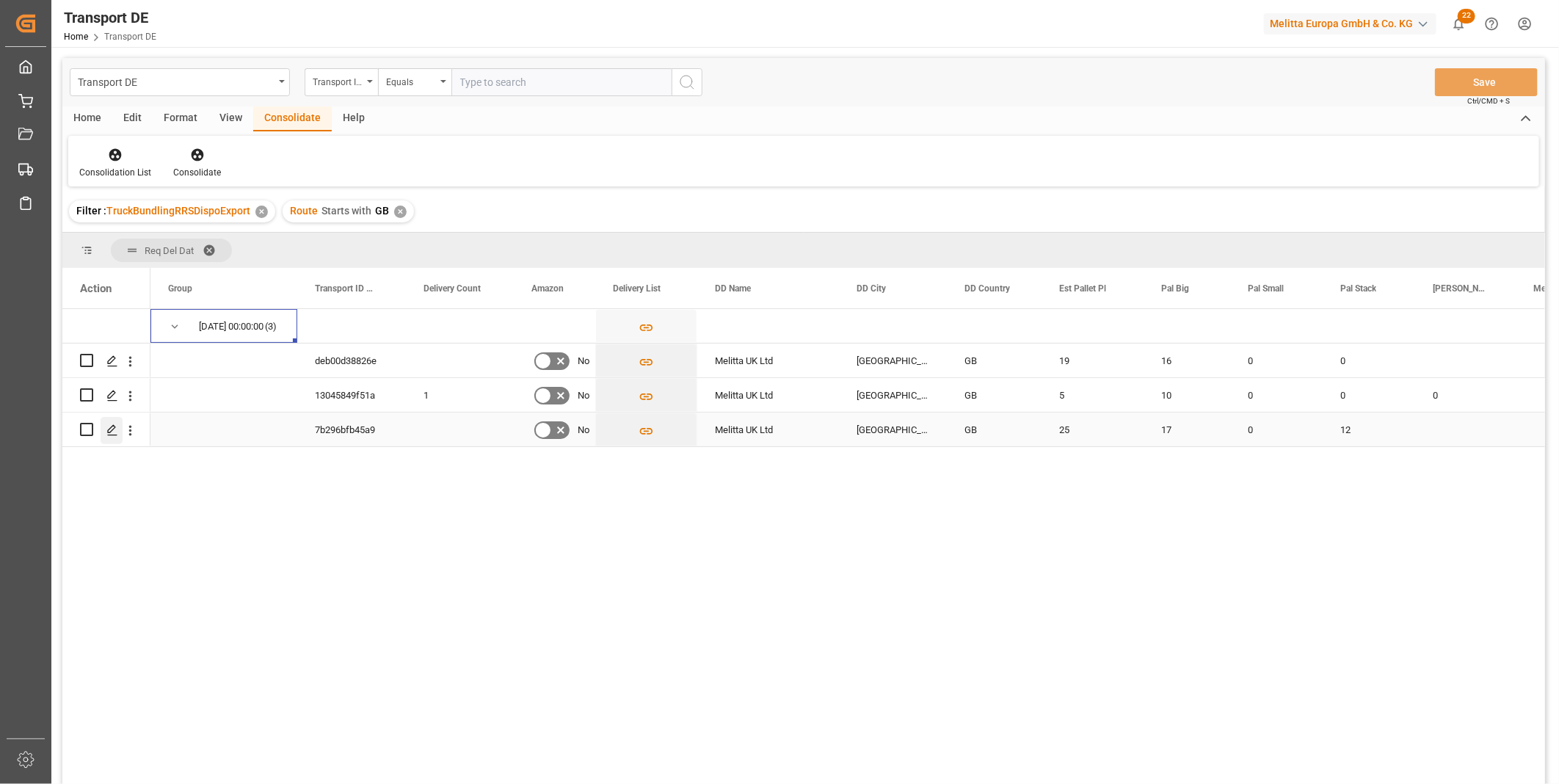
click at [114, 420] on div "Press SPACE to select this row." at bounding box center [111, 431] width 22 height 27
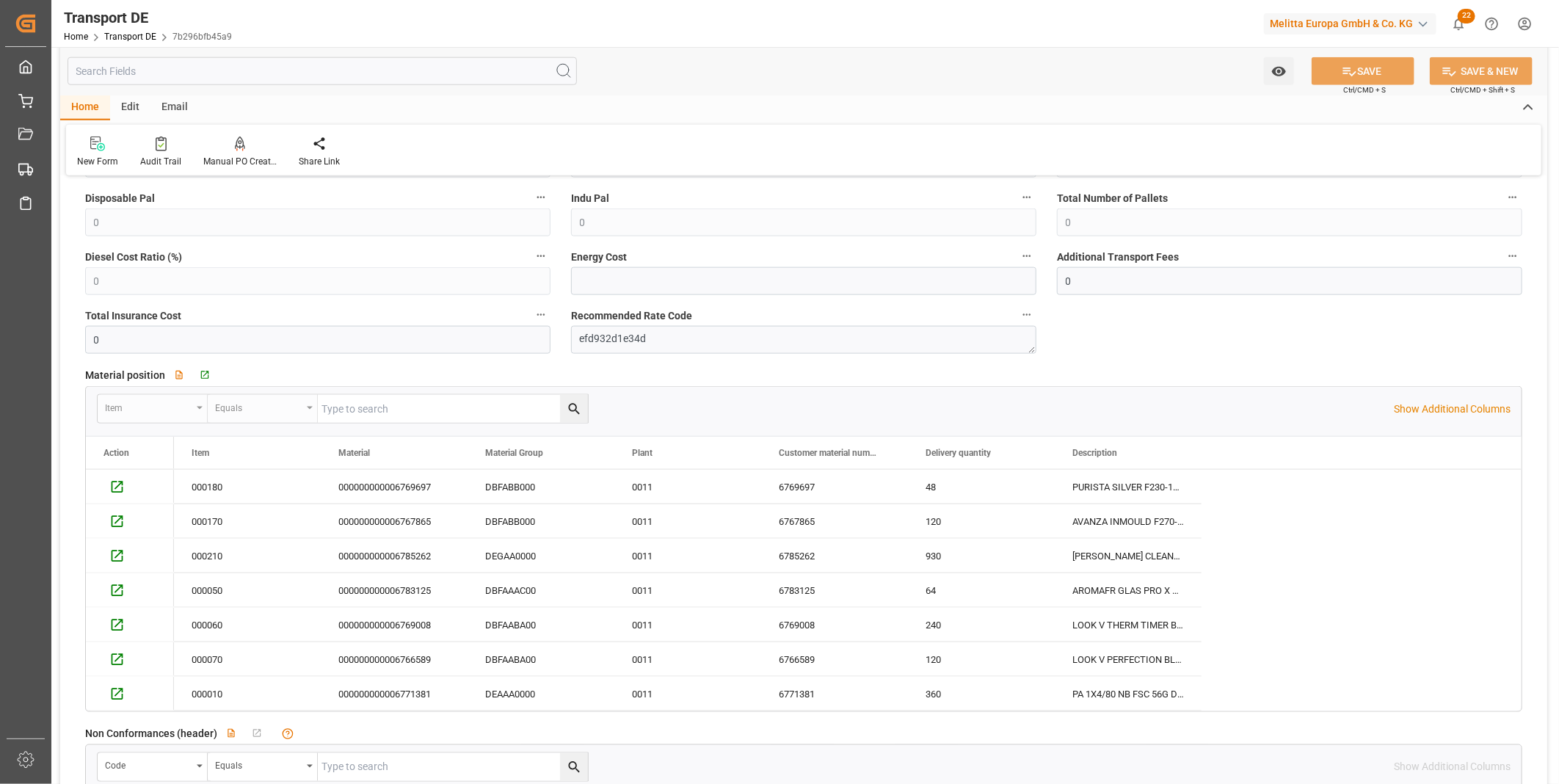
scroll to position [1141, 0]
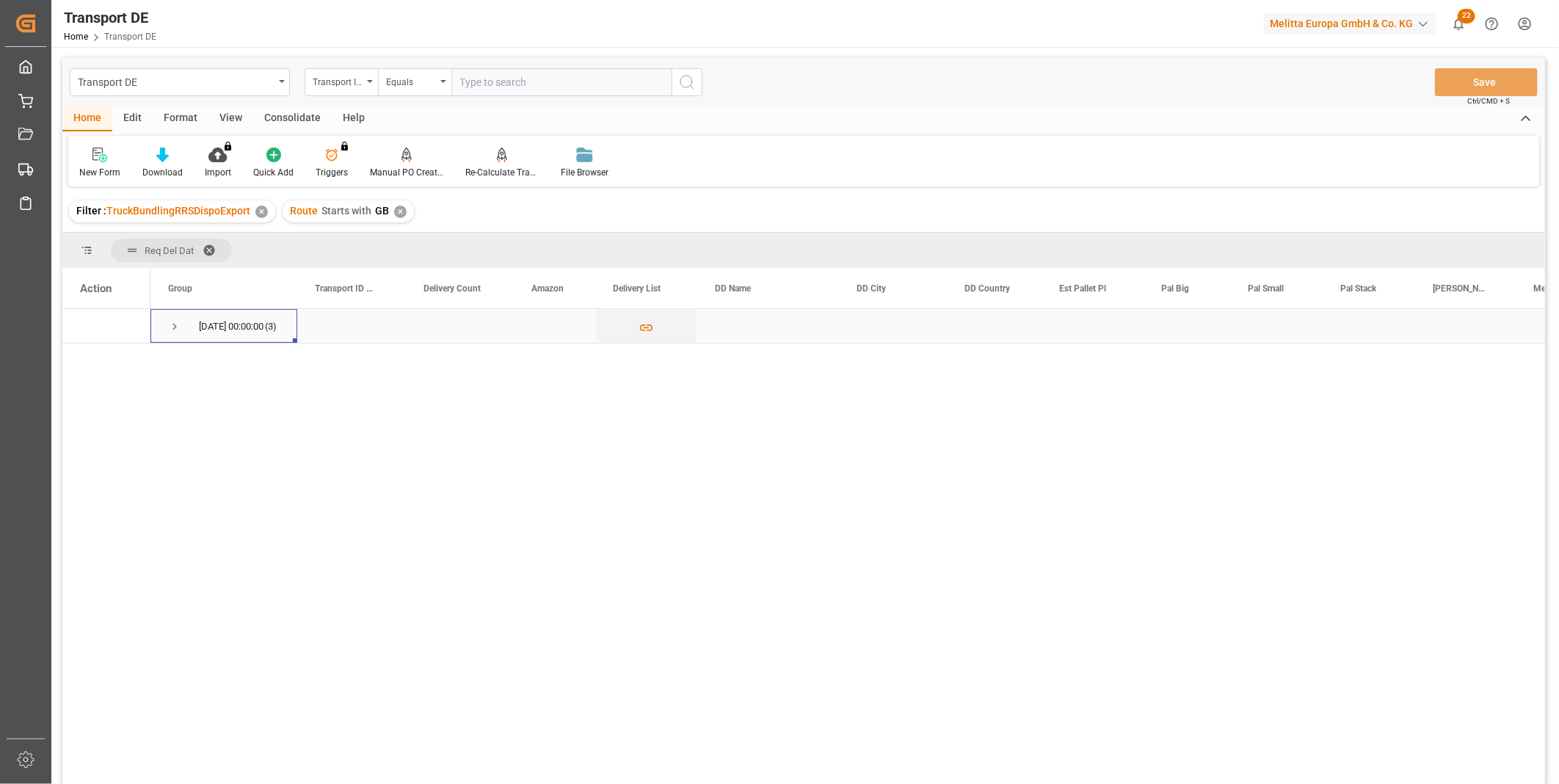
click at [164, 330] on div "14.10.2025 00:00:00 (3)" at bounding box center [223, 325] width 146 height 33
click at [295, 113] on div "Consolidate" at bounding box center [293, 118] width 79 height 25
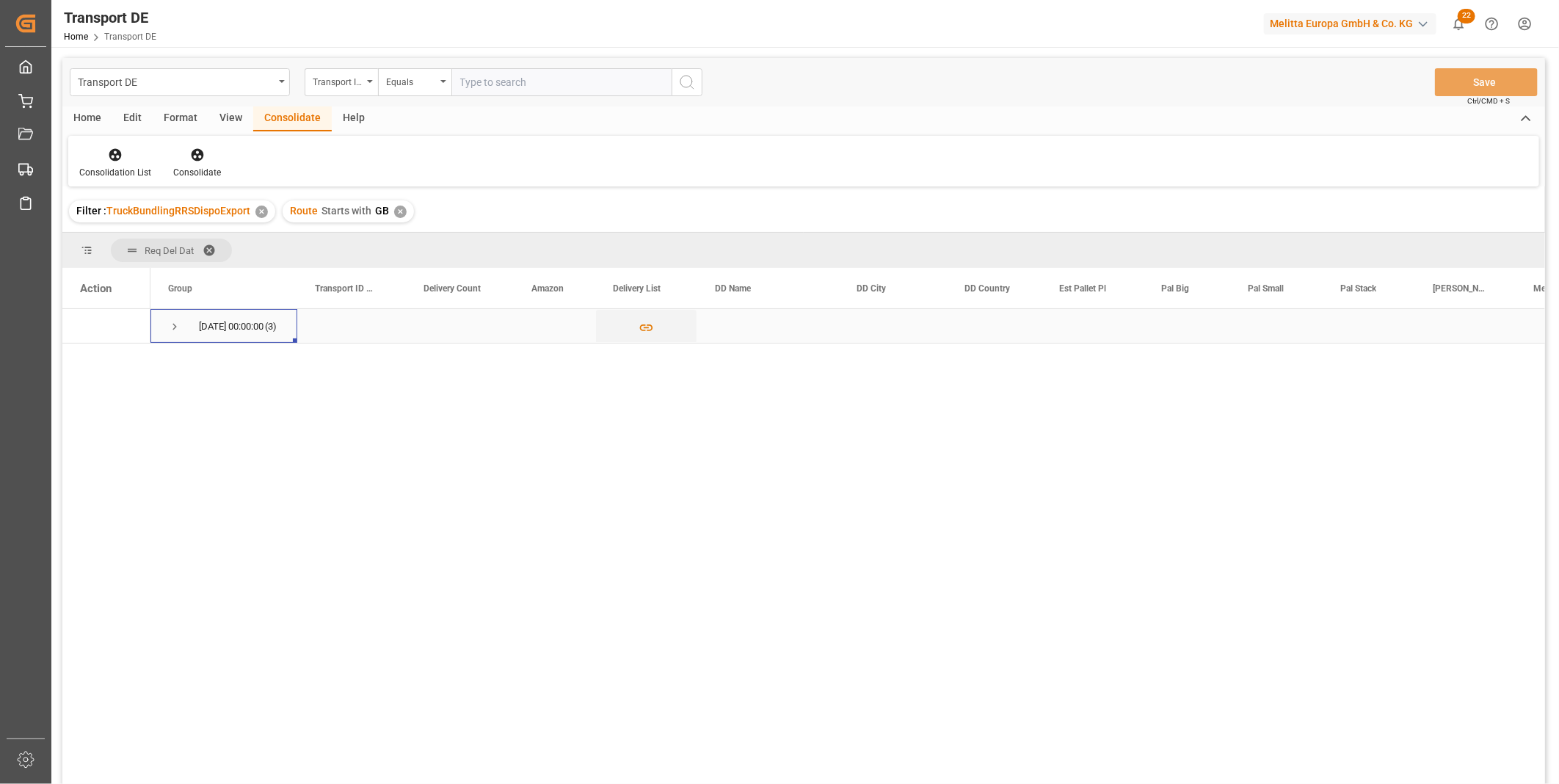
click at [170, 327] on span "Press SPACE to select this row." at bounding box center [174, 326] width 13 height 13
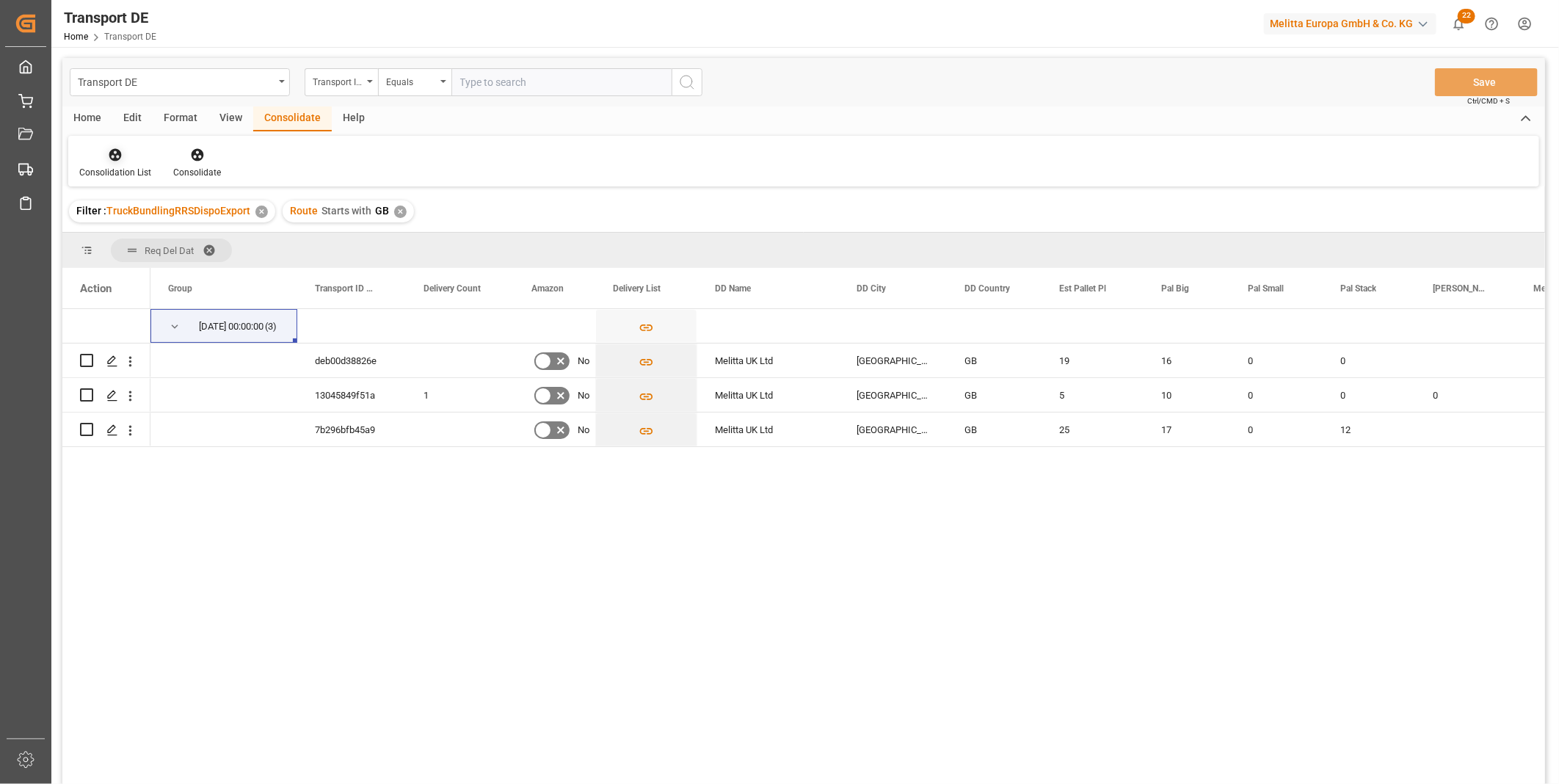
click at [117, 167] on div "Consolidation List" at bounding box center [116, 172] width 72 height 13
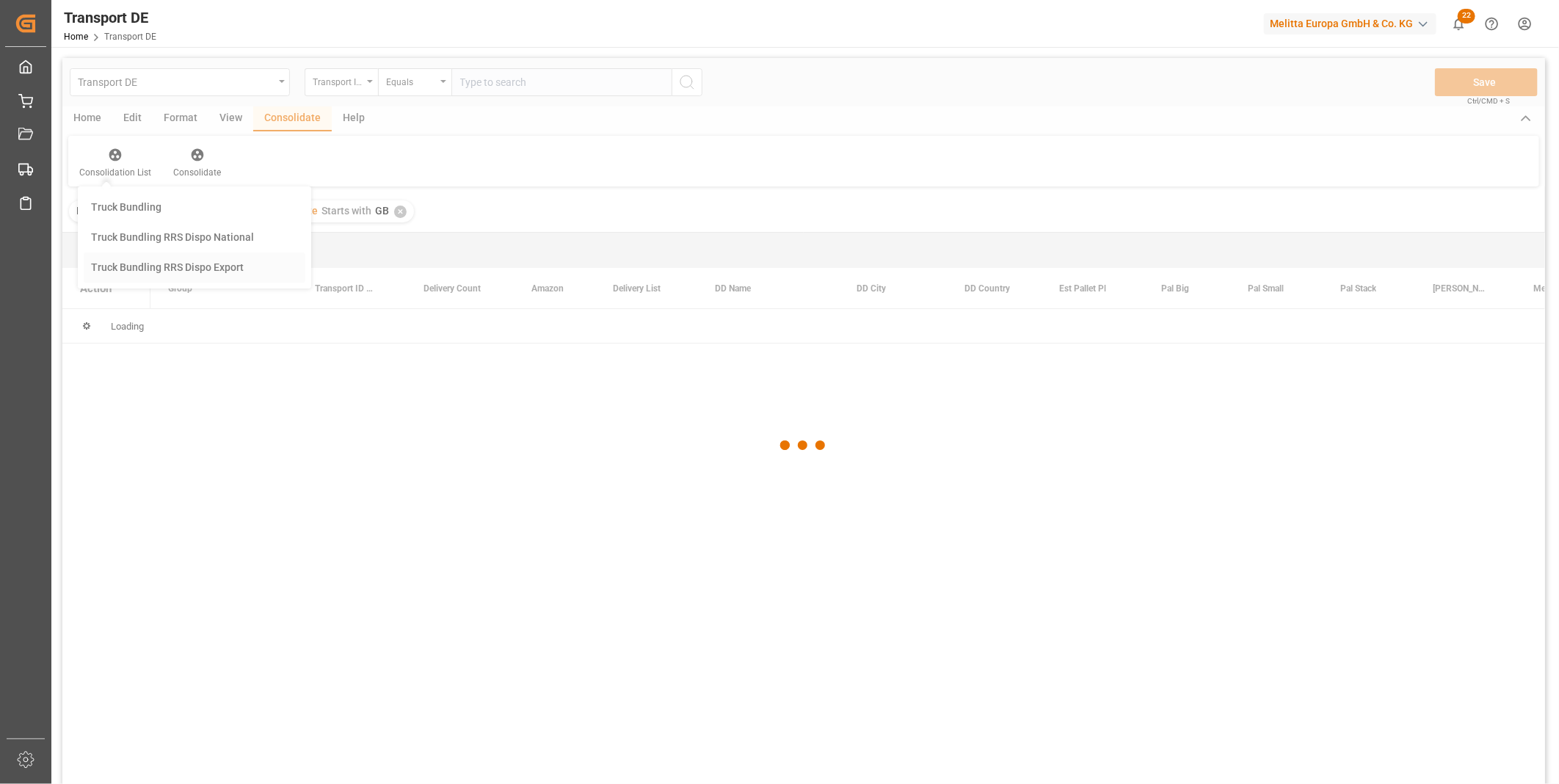
click at [208, 270] on div "Transport DE Transport ID Logward Equals Save Ctrl/CMD + S Home Edit Format Vie…" at bounding box center [804, 440] width 1483 height 764
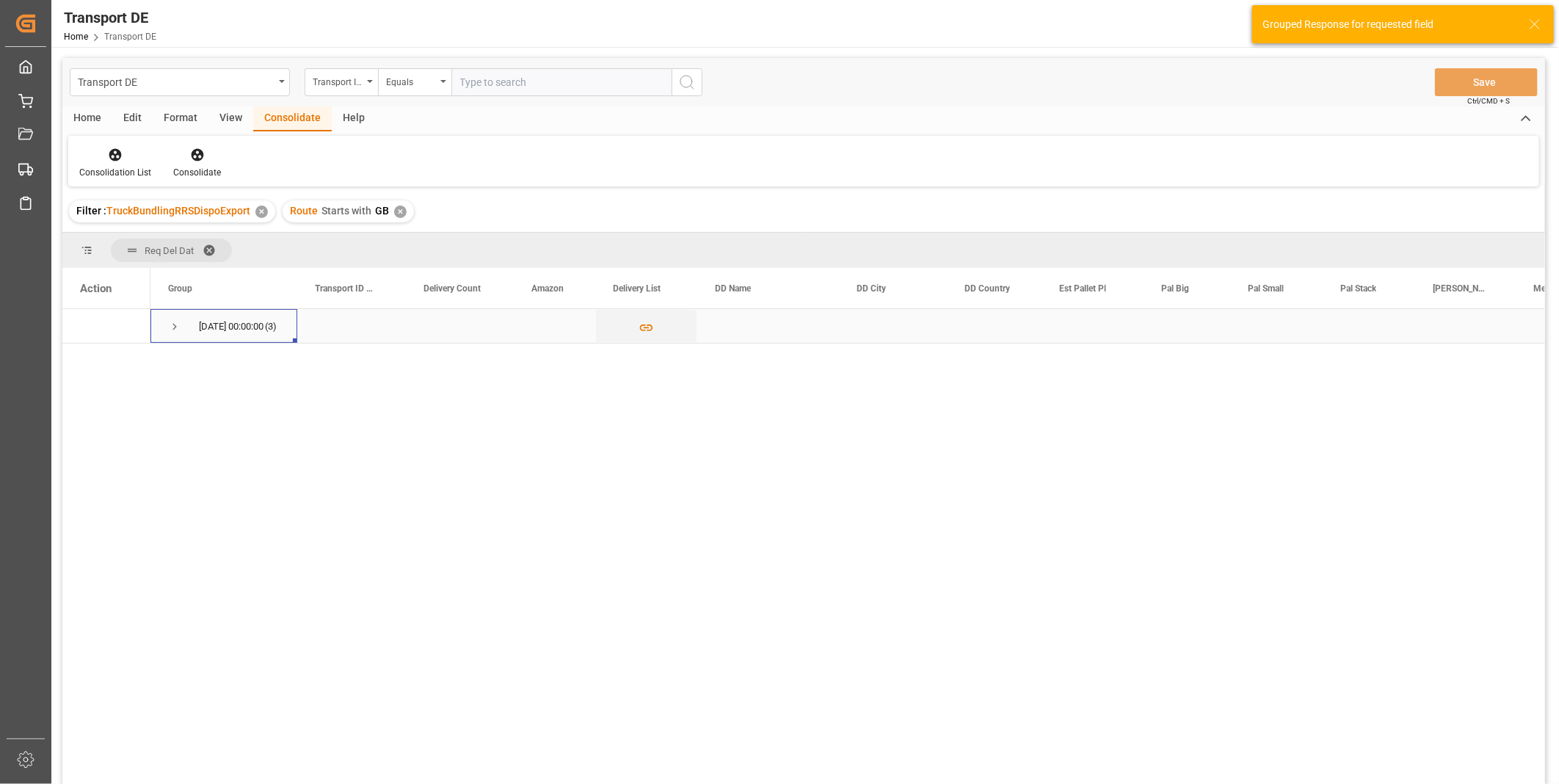
click at [172, 327] on span "Press SPACE to select this row." at bounding box center [174, 326] width 13 height 13
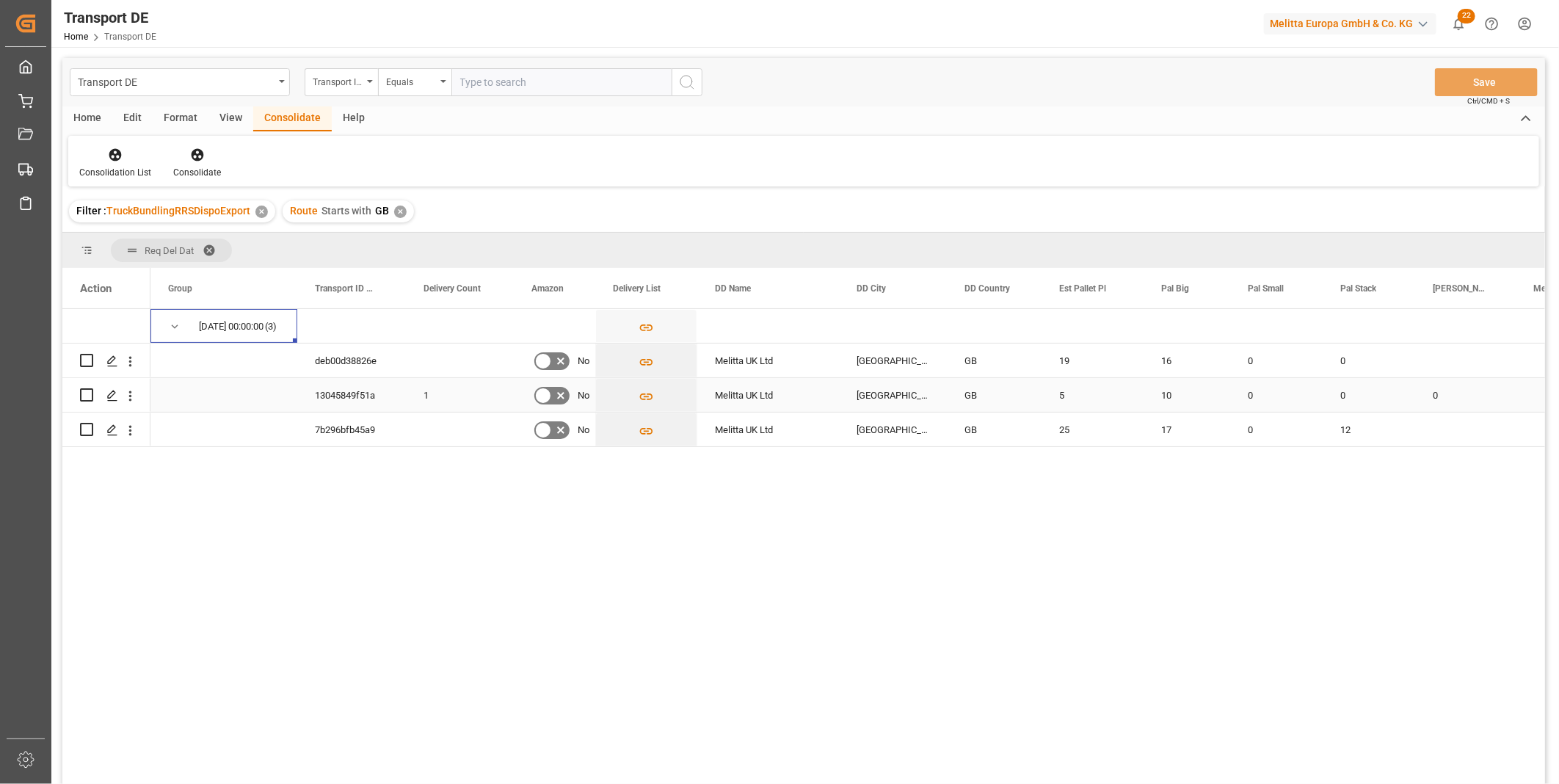
click at [86, 396] on input "Press Space to toggle row selection (unchecked)" at bounding box center [86, 395] width 13 height 13
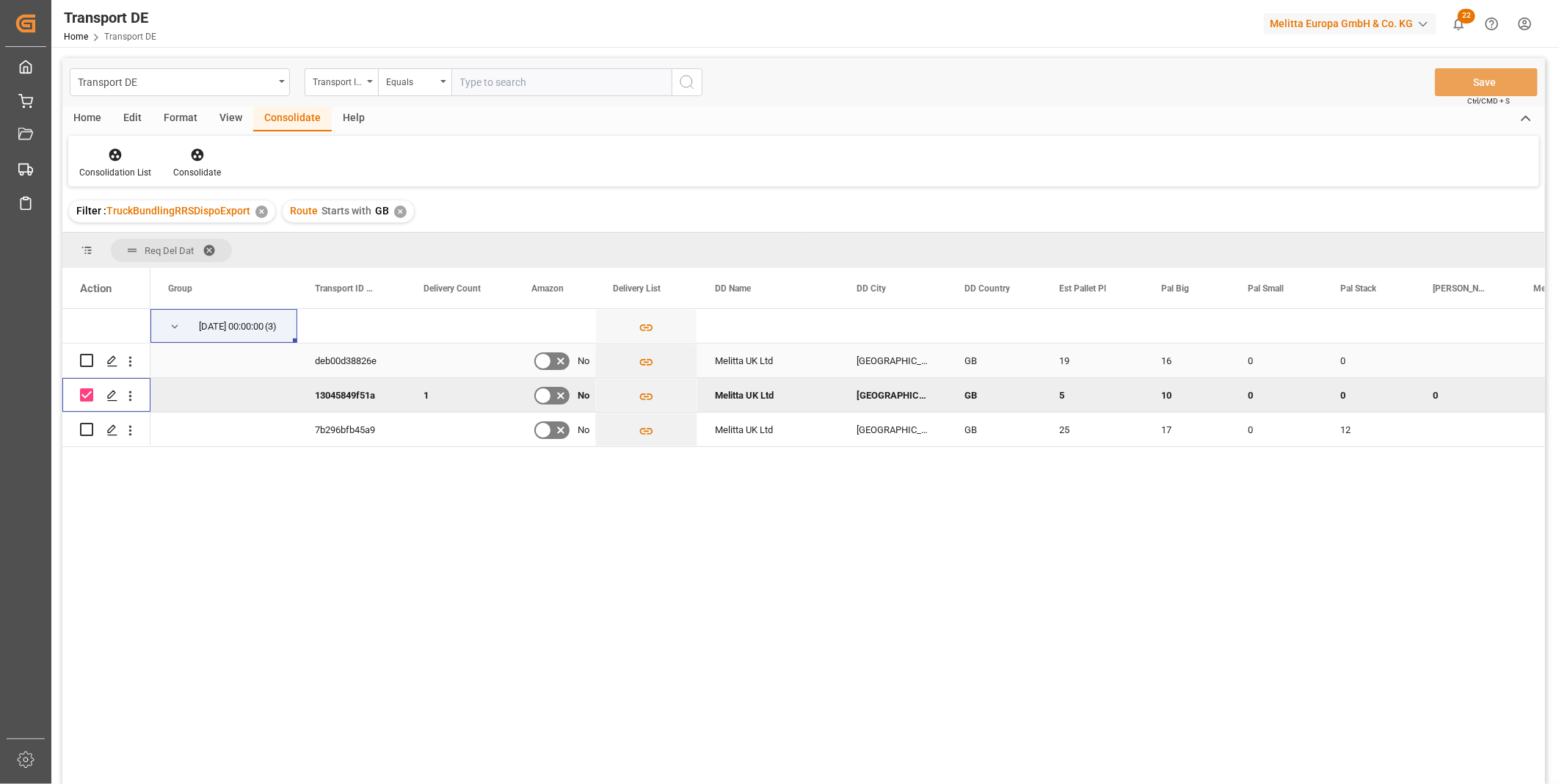
click at [82, 360] on input "Press Space to toggle row selection (unchecked)" at bounding box center [86, 359] width 13 height 13
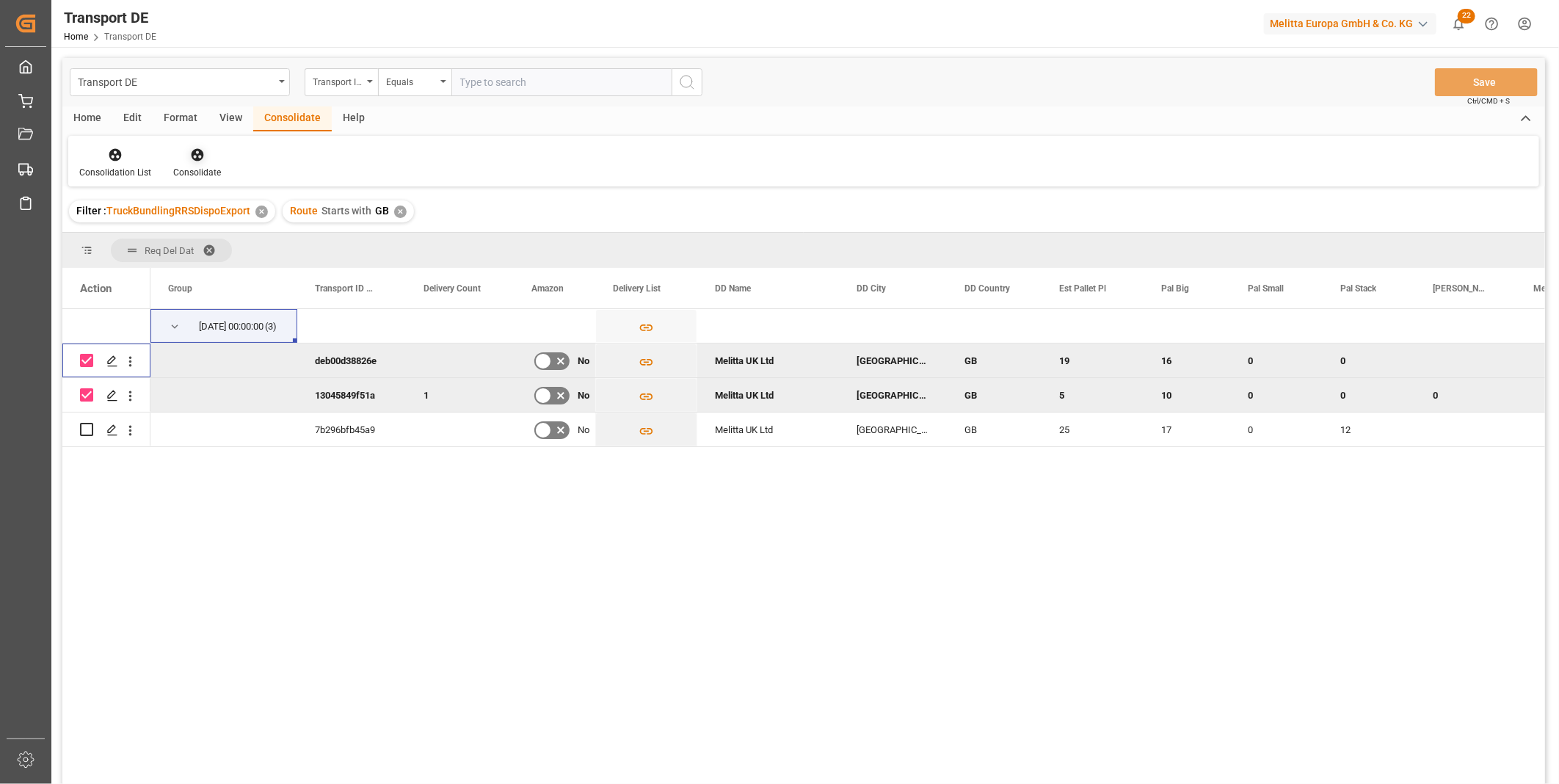
click at [197, 159] on icon at bounding box center [197, 155] width 13 height 13
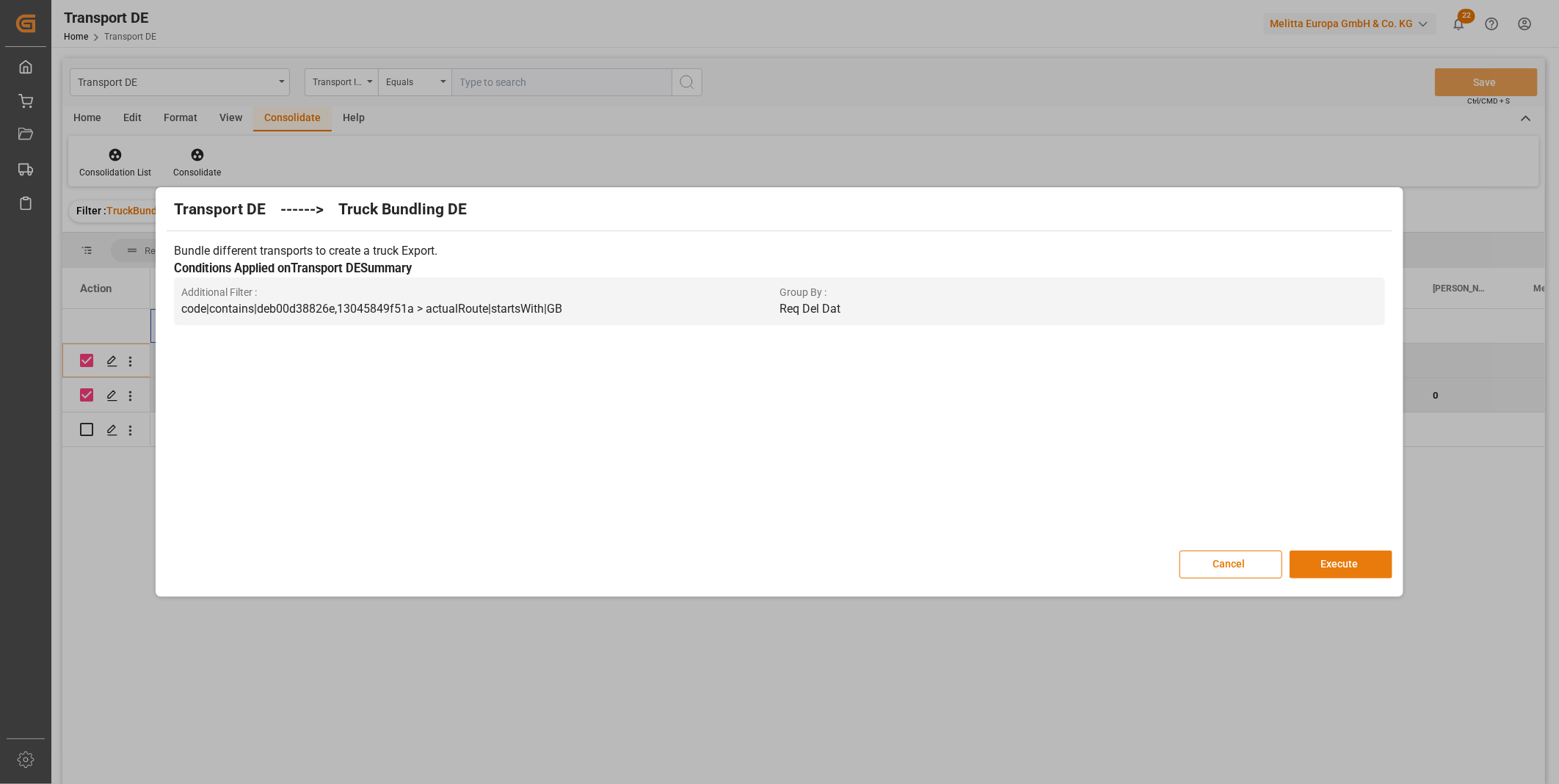
click at [1337, 563] on button "Execute" at bounding box center [1341, 564] width 103 height 28
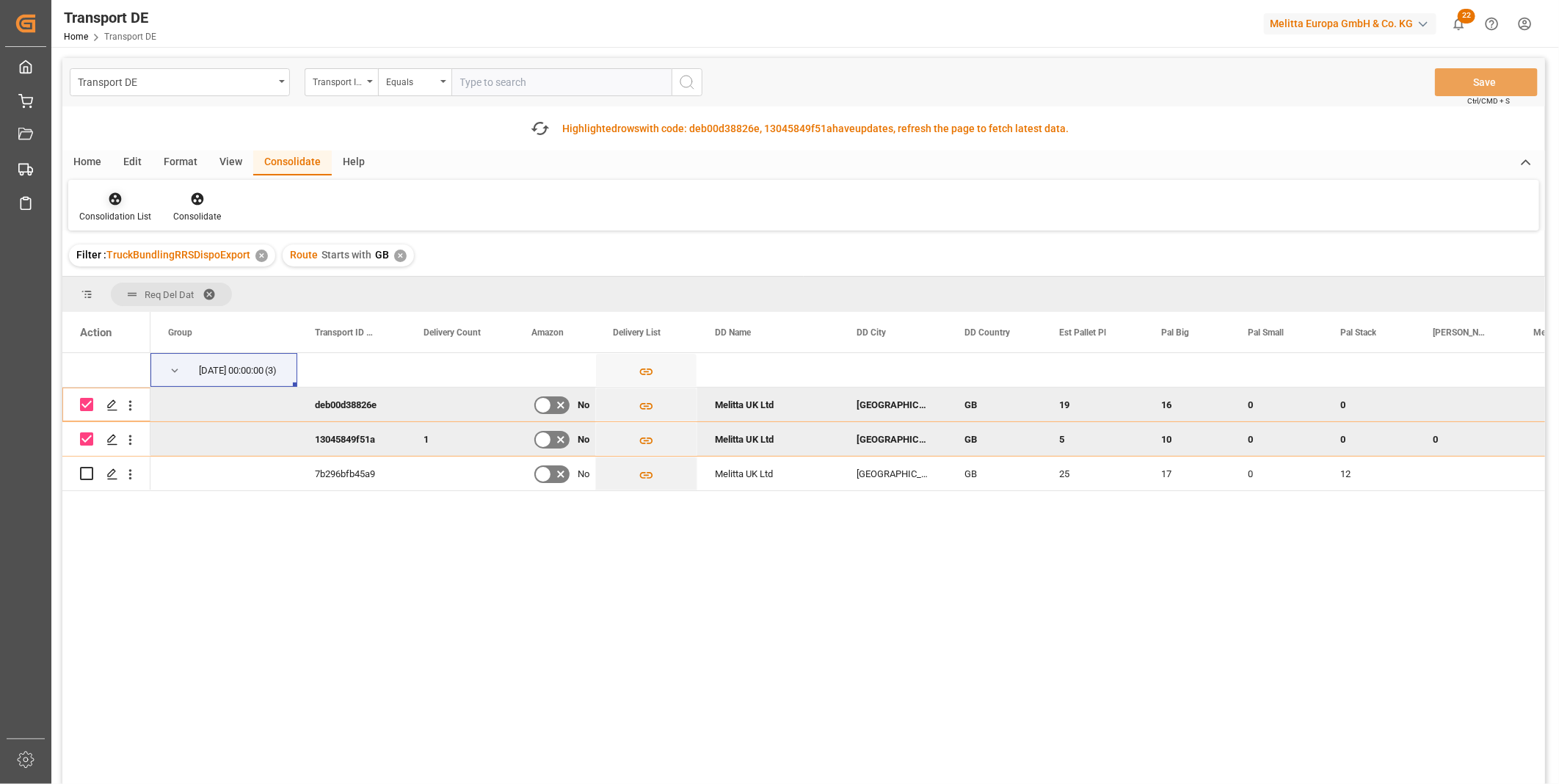
click at [121, 205] on icon at bounding box center [115, 199] width 15 height 15
click at [171, 306] on div "Transport DE Transport ID Logward Equals Save Ctrl/CMD + S Fetch latest updates…" at bounding box center [804, 462] width 1483 height 809
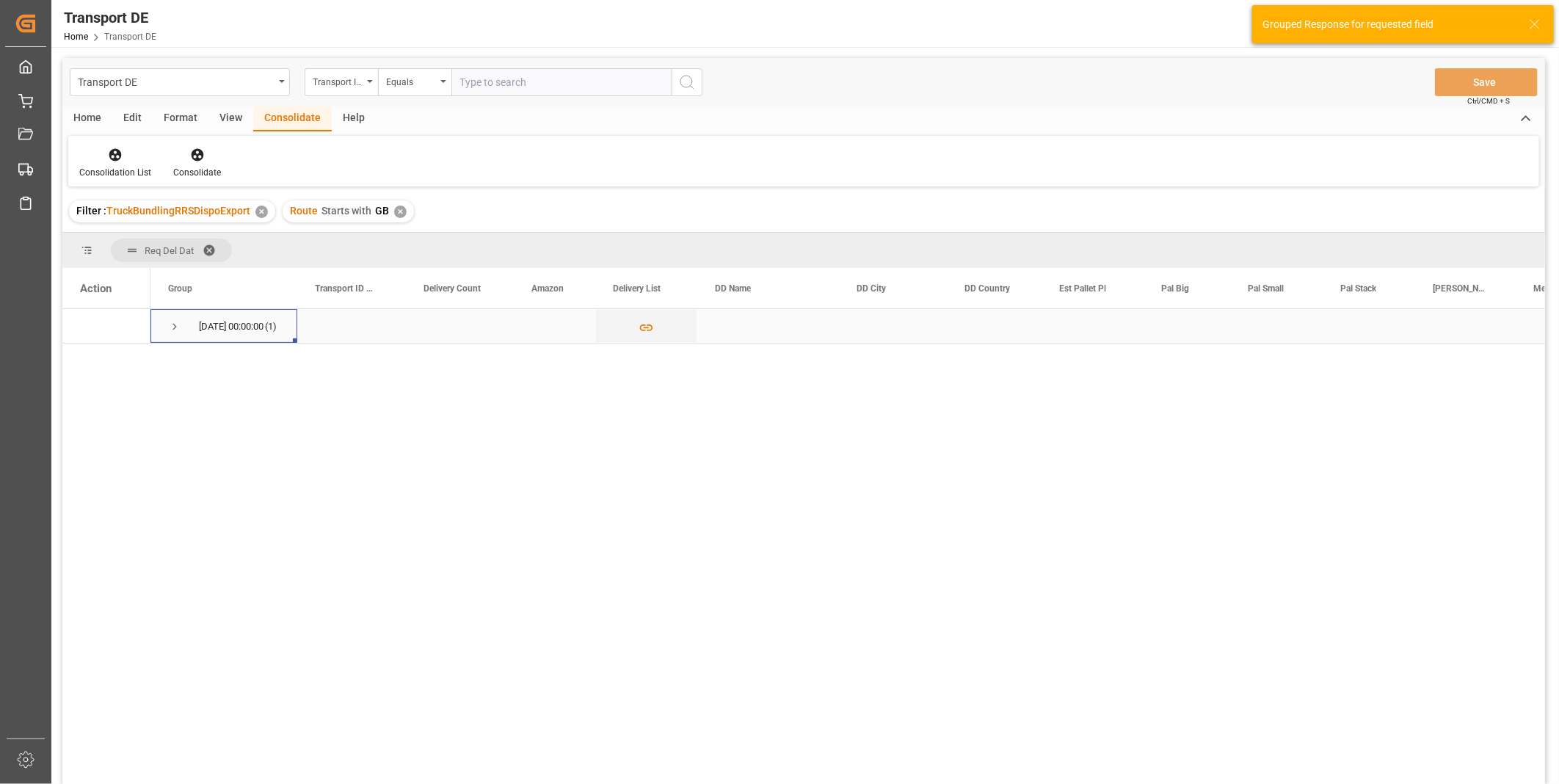
click at [167, 329] on div "14.10.2025 00:00:00 (1)" at bounding box center [223, 325] width 146 height 33
click at [172, 329] on span "Press SPACE to select this row." at bounding box center [174, 326] width 13 height 13
click at [86, 354] on input "Press Space to toggle row selection (unchecked)" at bounding box center [86, 359] width 13 height 13
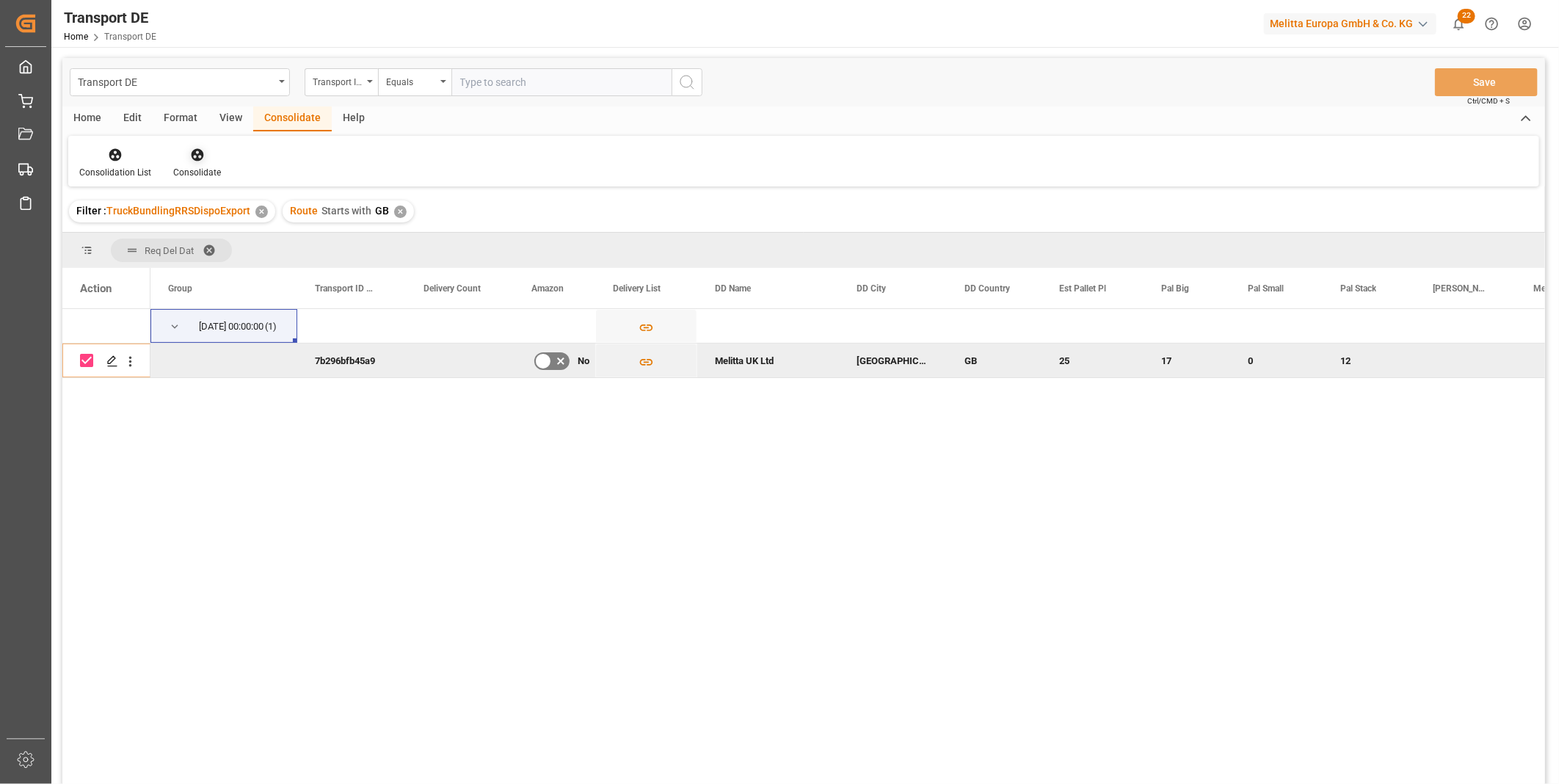
click at [192, 146] on div at bounding box center [197, 154] width 48 height 15
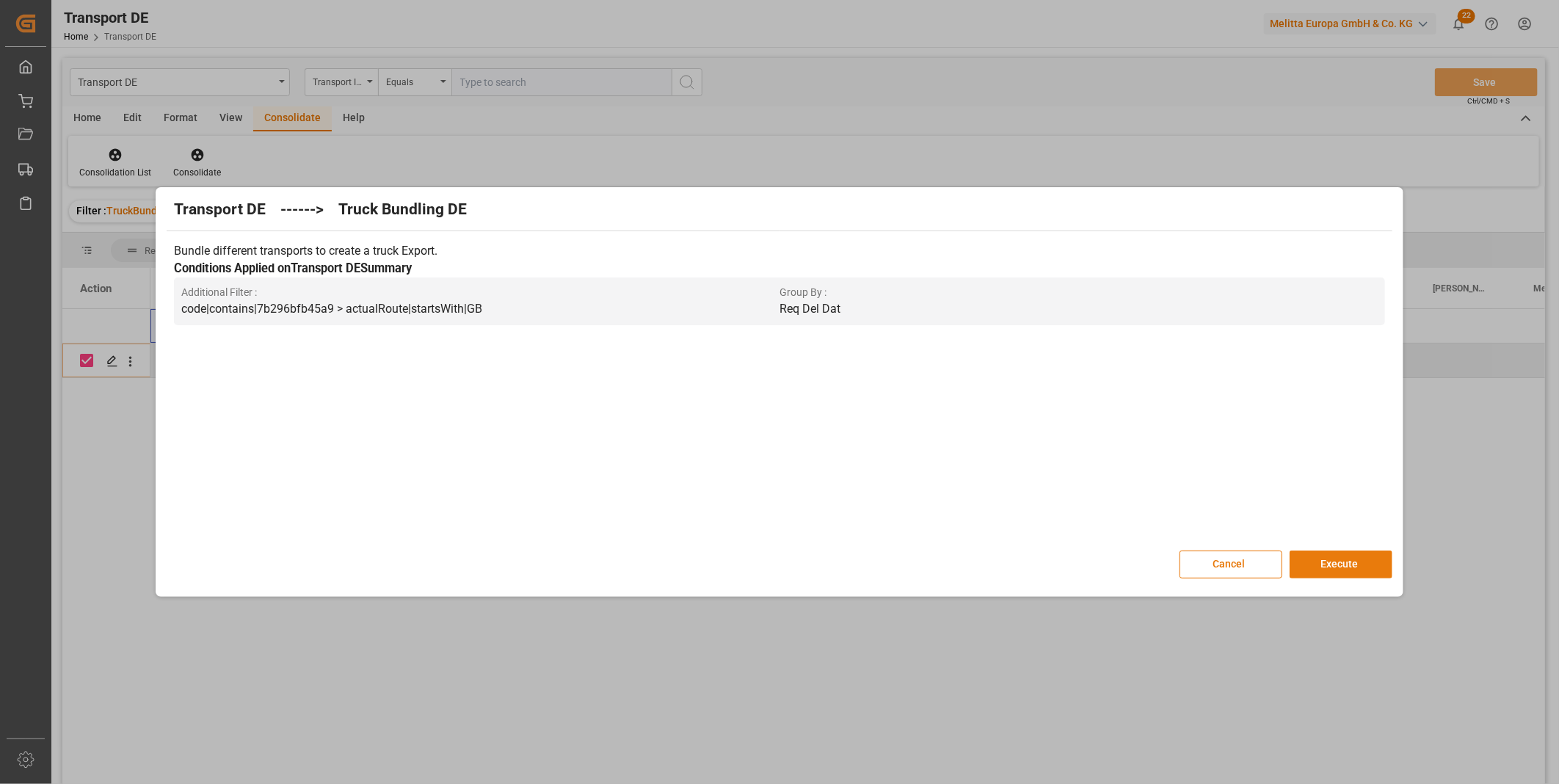
click at [1330, 559] on button "Execute" at bounding box center [1341, 564] width 103 height 28
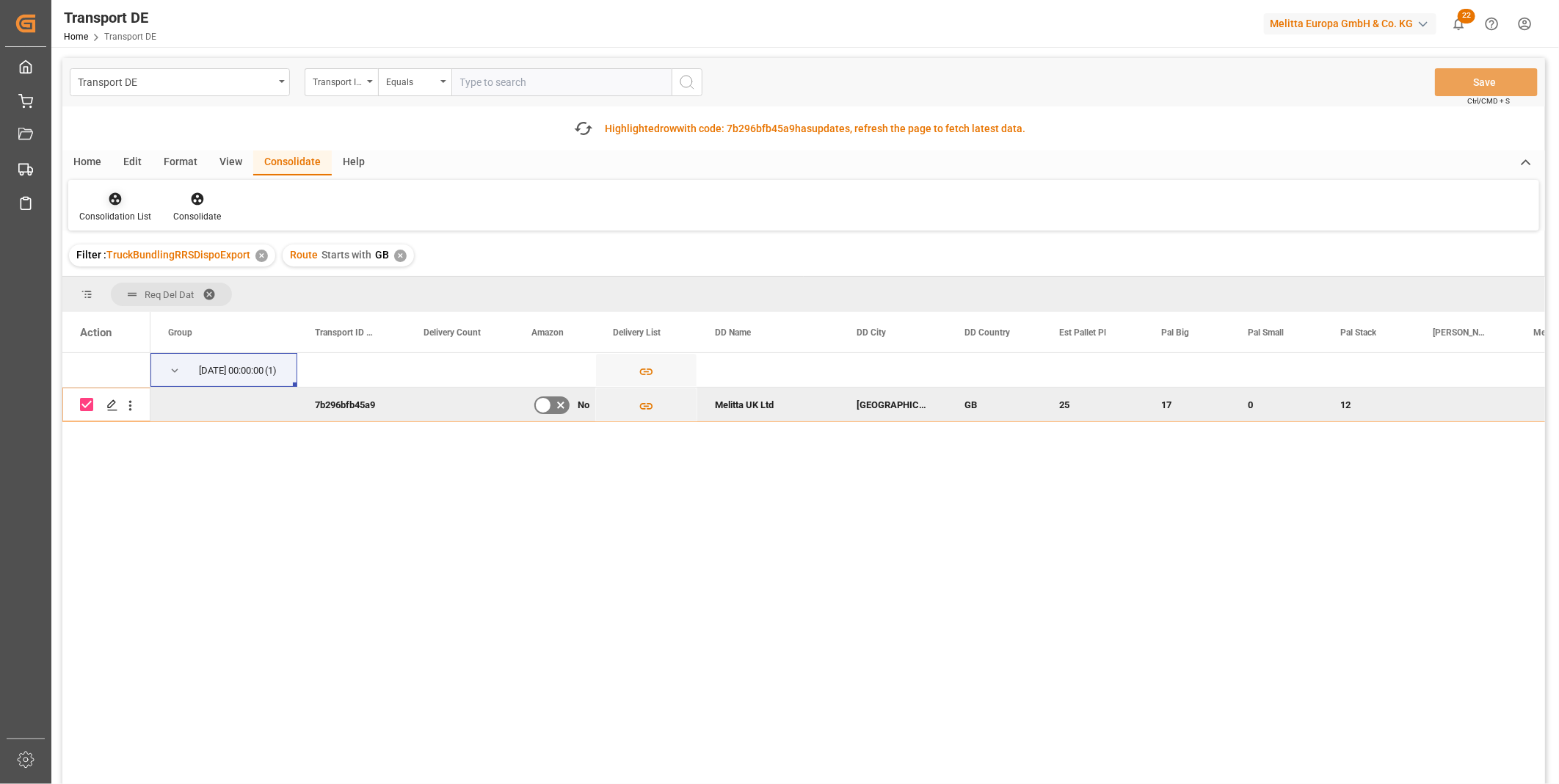
click at [105, 191] on div at bounding box center [116, 199] width 72 height 15
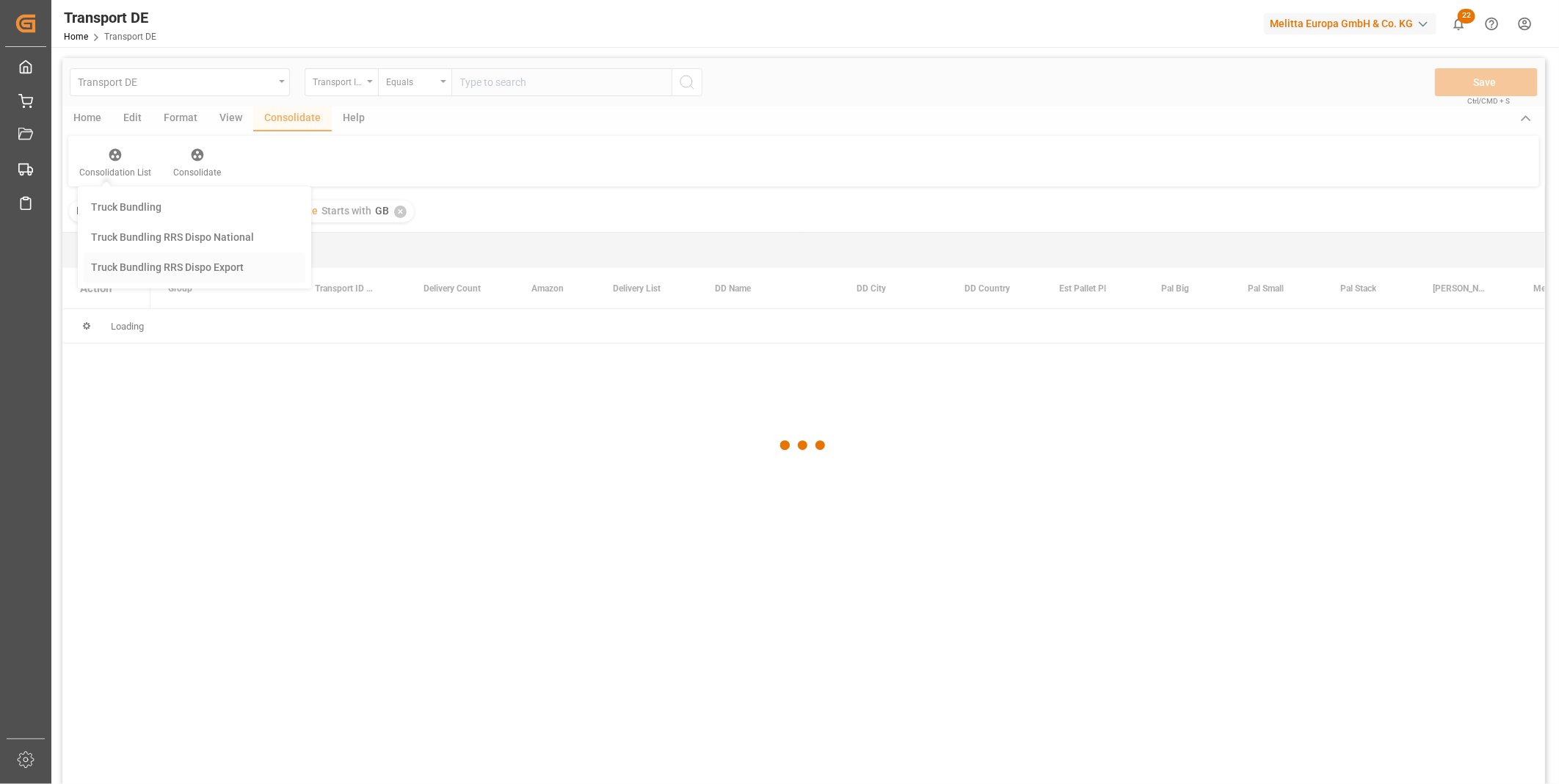
click at [199, 309] on div "Transport DE Transport ID Logward Equals Save Ctrl/CMD + S Home Edit Format Vie…" at bounding box center [804, 440] width 1483 height 764
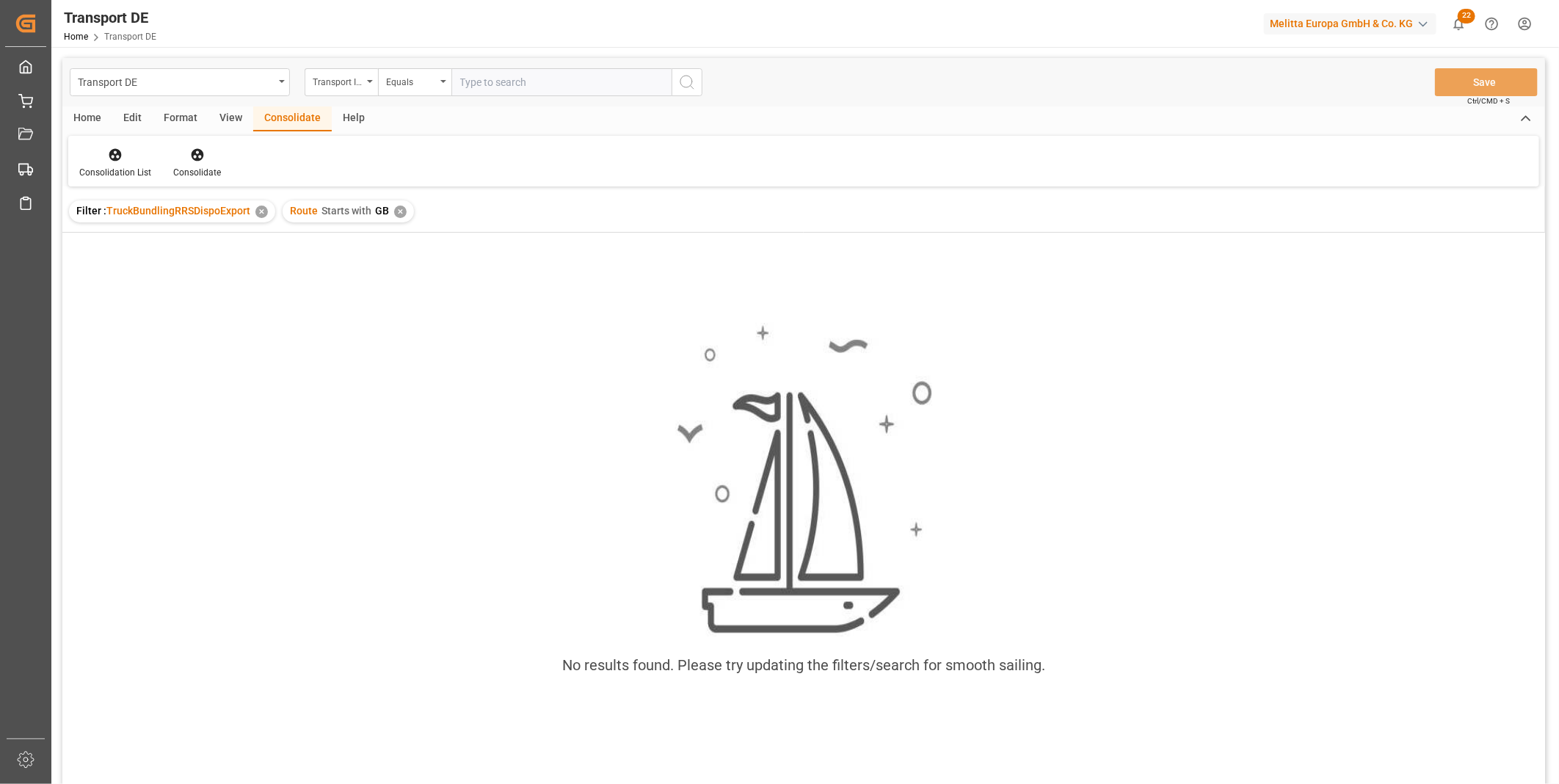
click at [400, 213] on div "✕" at bounding box center [400, 211] width 13 height 13
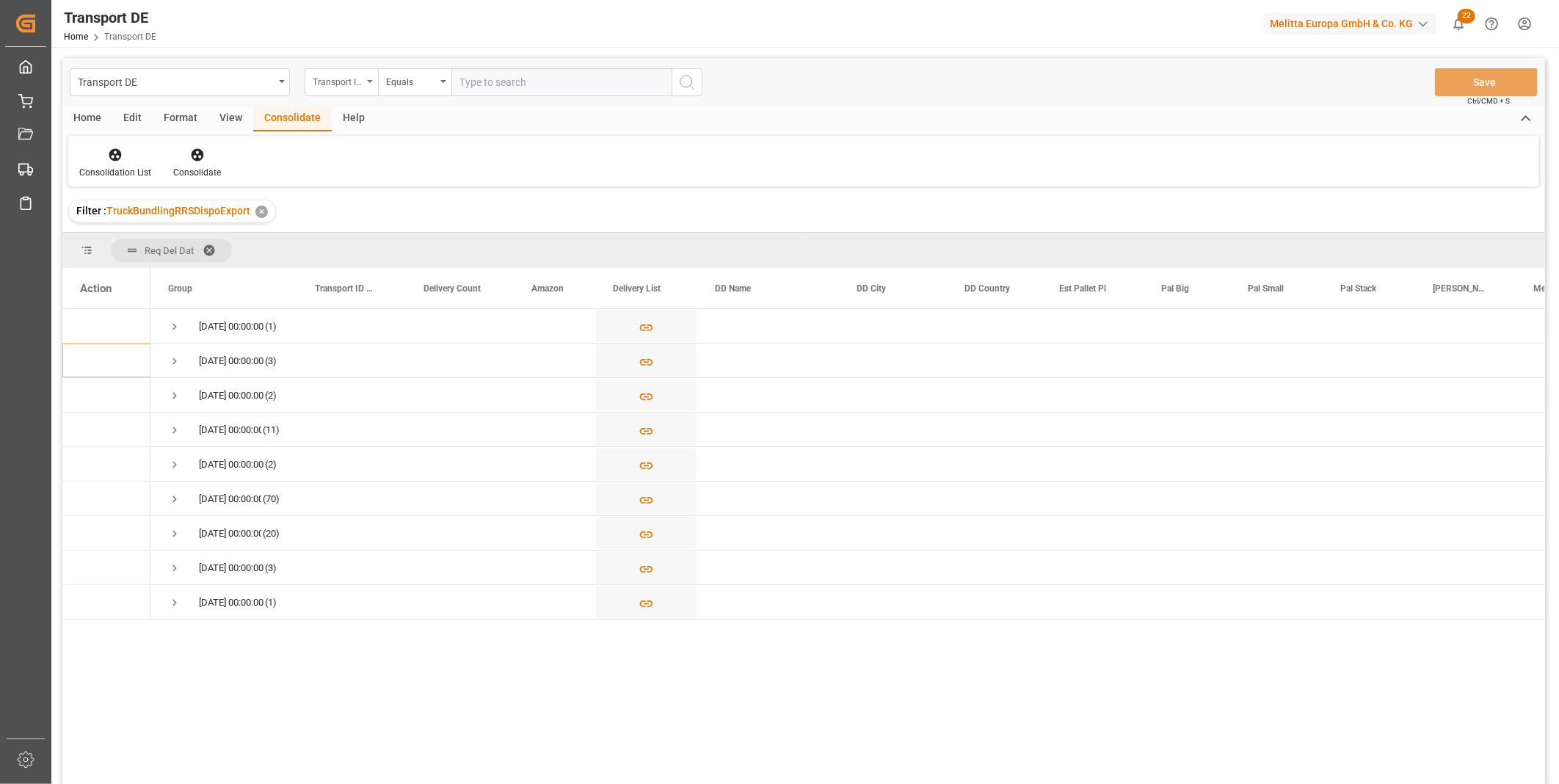
click at [339, 78] on div "Transport ID Logward" at bounding box center [337, 80] width 50 height 17
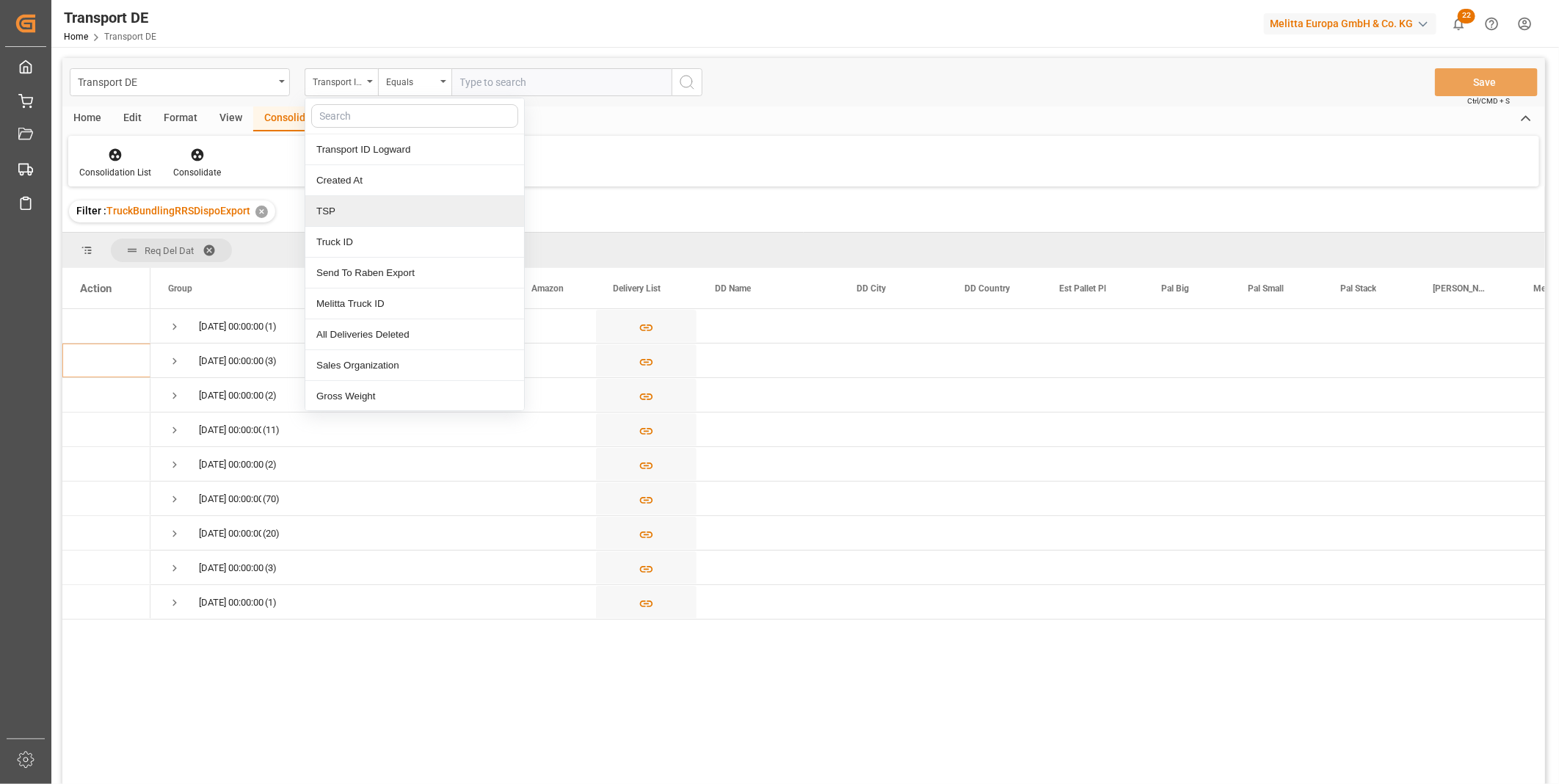
click at [347, 211] on div "TSP" at bounding box center [414, 211] width 218 height 31
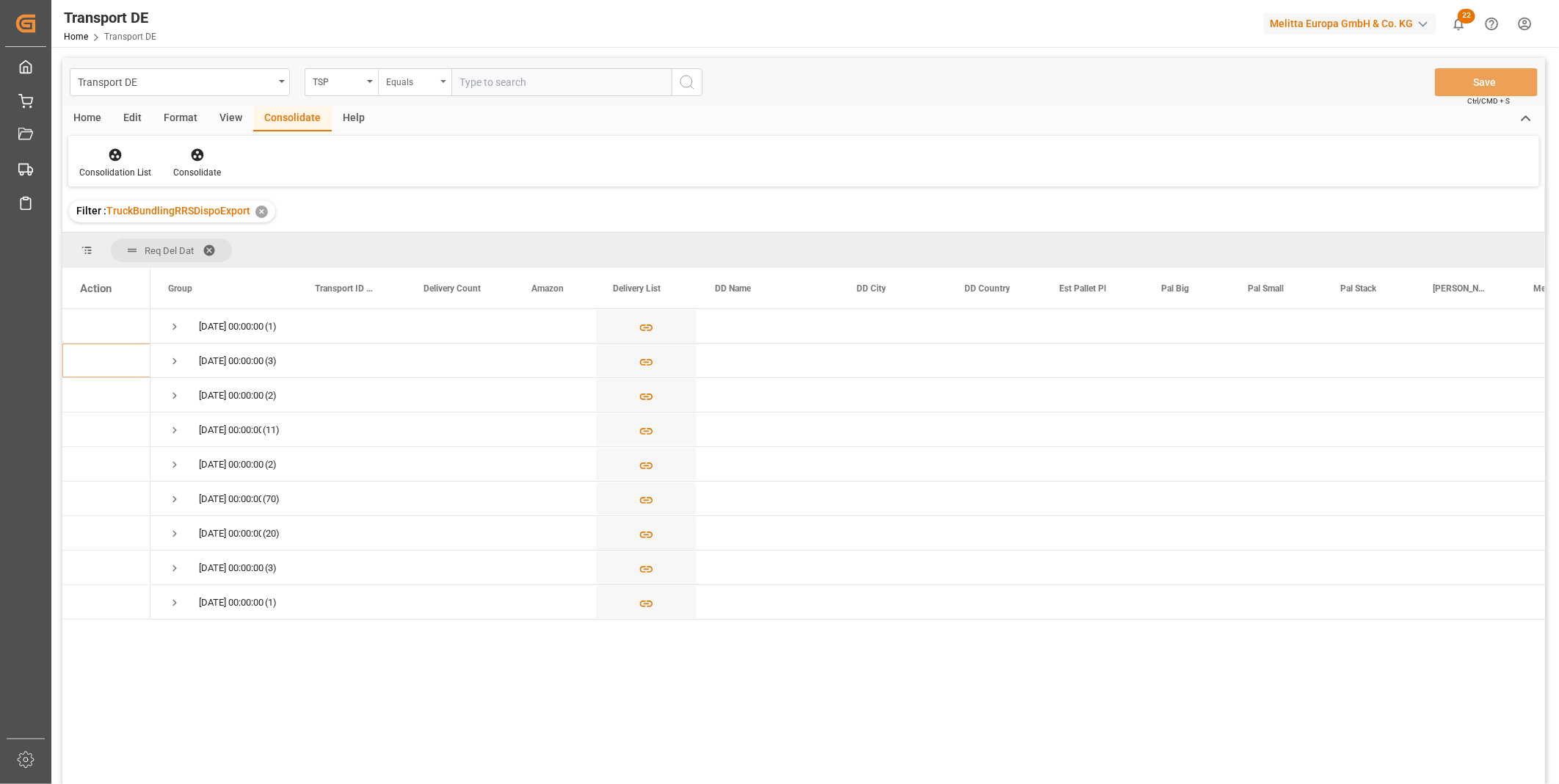
click at [386, 75] on div "Equals" at bounding box center [411, 80] width 50 height 17
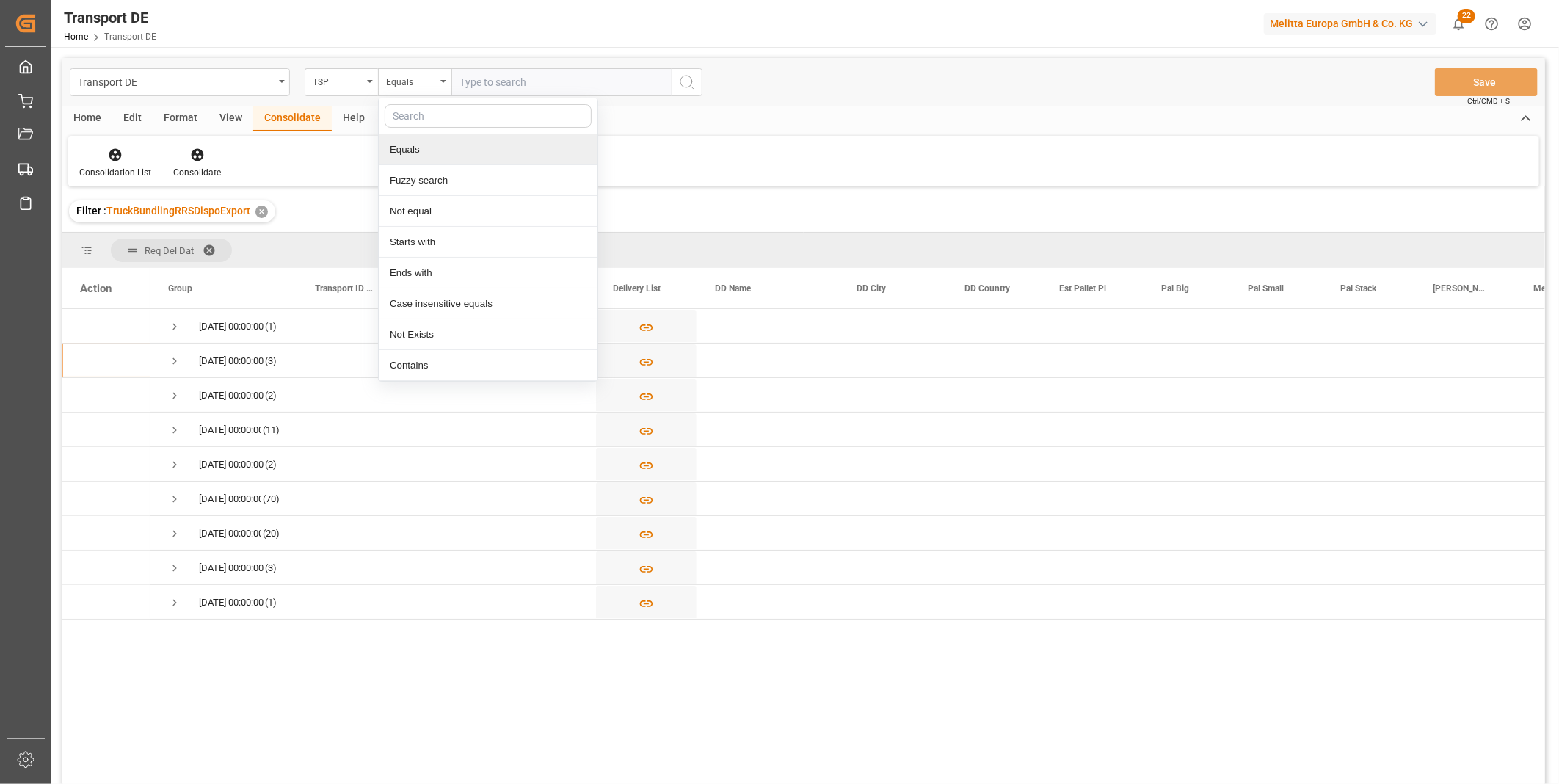
click at [503, 86] on input "text" at bounding box center [561, 82] width 220 height 28
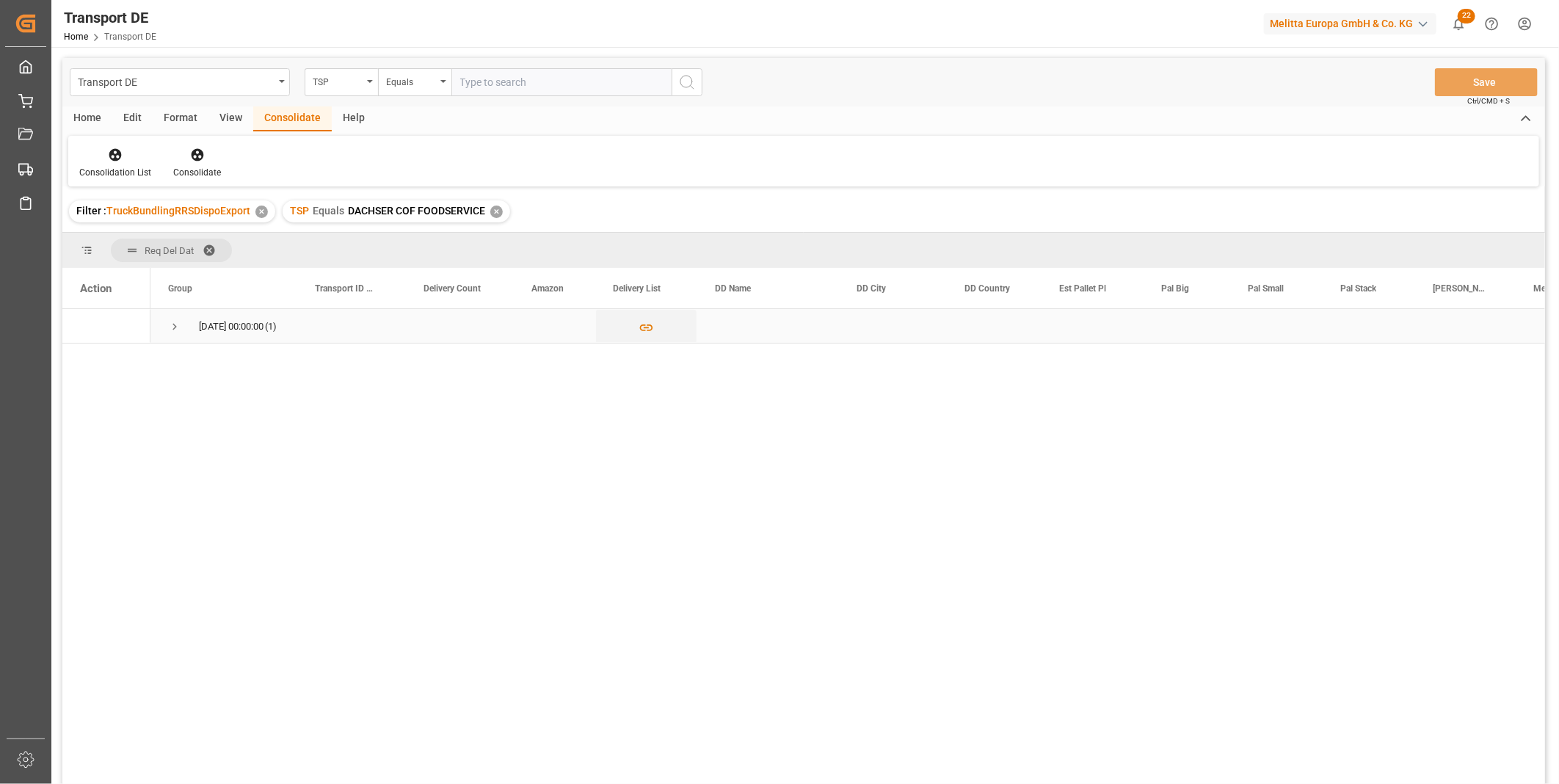
click at [167, 326] on div "15.10.2025 00:00:00 (1)" at bounding box center [223, 325] width 146 height 33
click at [176, 324] on span "Press SPACE to select this row." at bounding box center [174, 326] width 13 height 13
click at [119, 162] on icon at bounding box center [115, 154] width 15 height 15
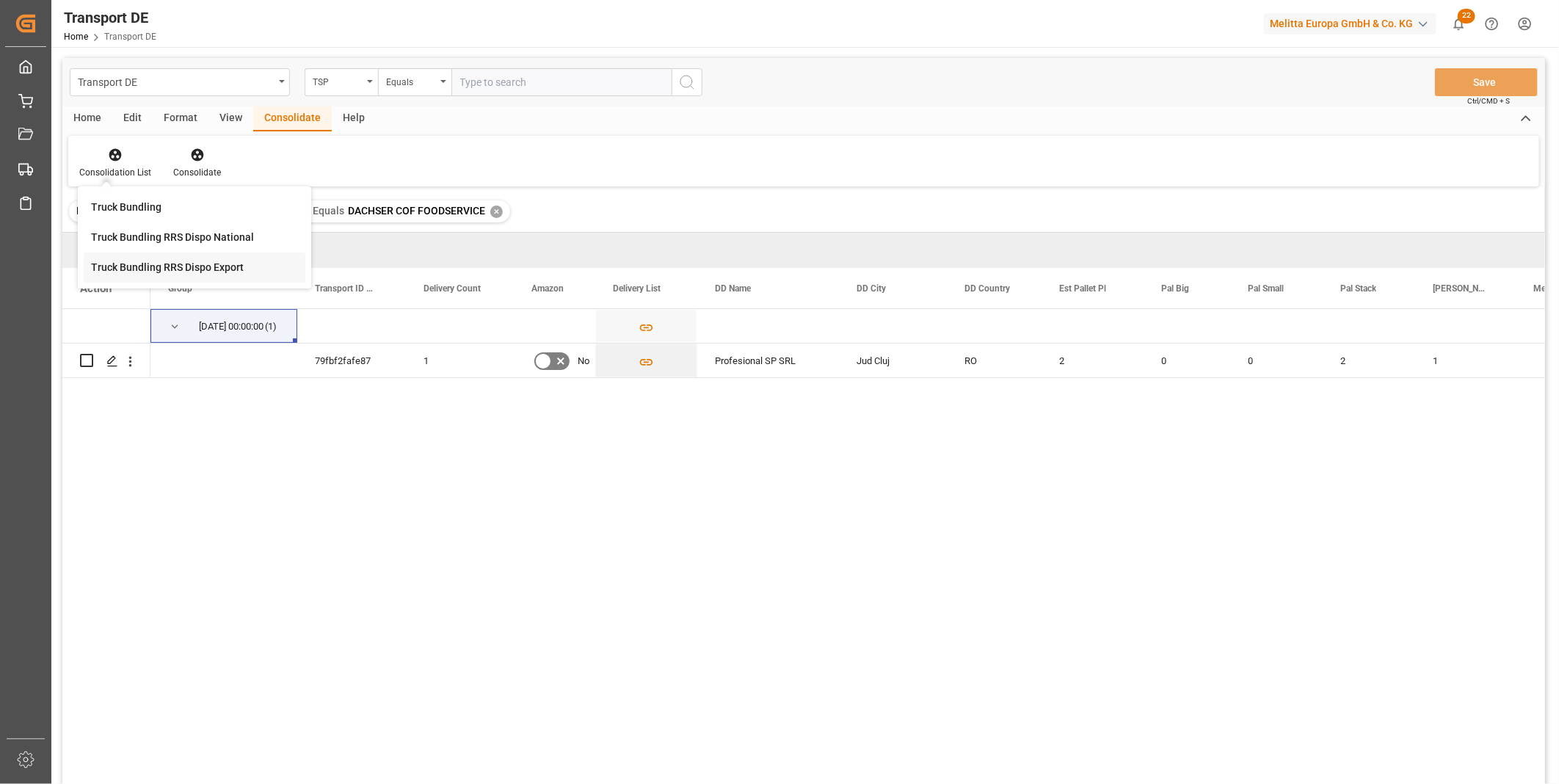
click at [199, 274] on div "Transport DE TSP Equals Save Ctrl/CMD + S Home Edit Format View Consolidate Hel…" at bounding box center [804, 440] width 1483 height 764
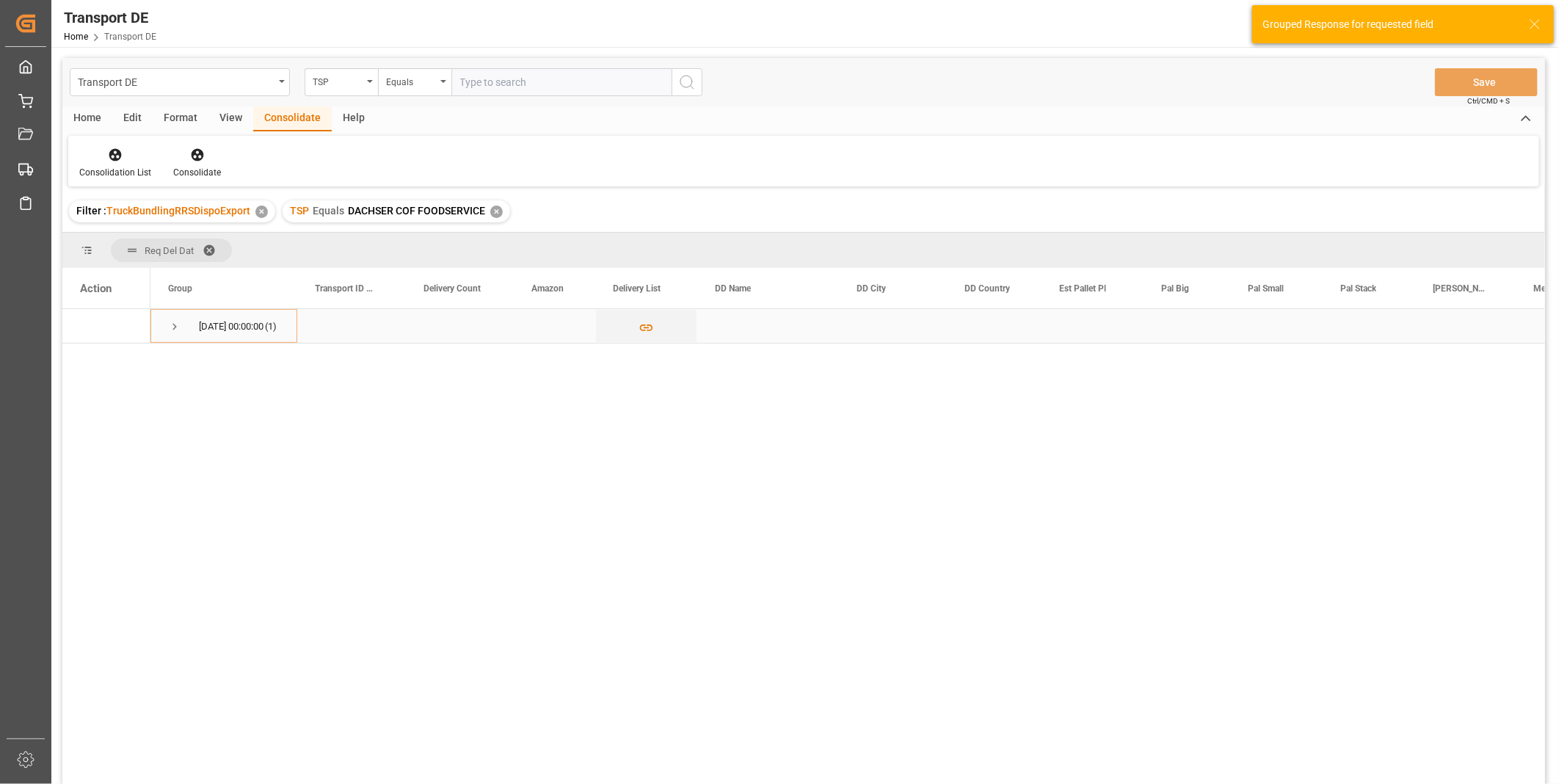
click at [173, 330] on span "Press SPACE to select this row." at bounding box center [174, 326] width 13 height 13
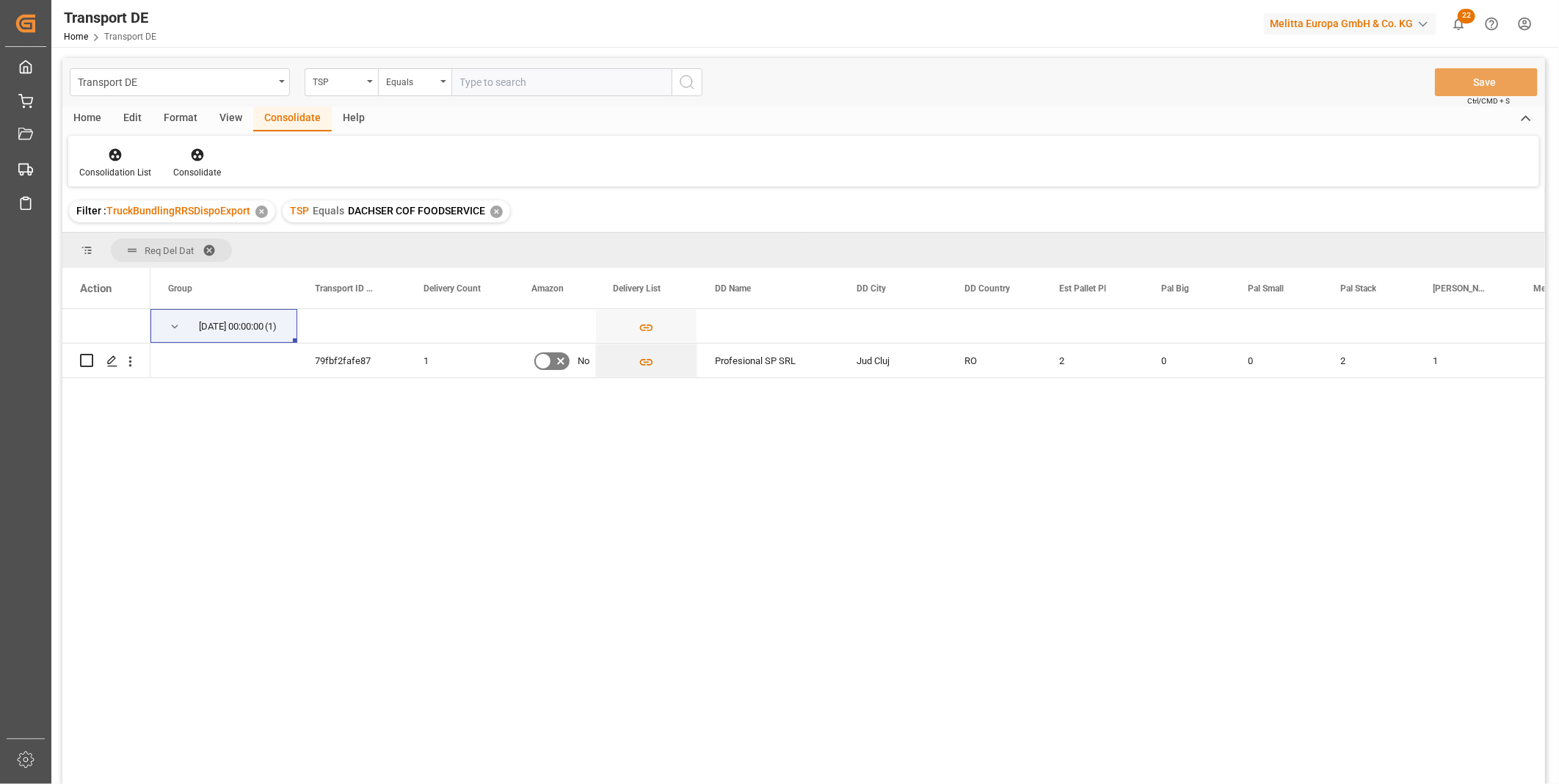
drag, startPoint x: 488, startPoint y: 210, endPoint x: 477, endPoint y: 200, distance: 14.9
click at [491, 210] on div "✕" at bounding box center [497, 211] width 13 height 13
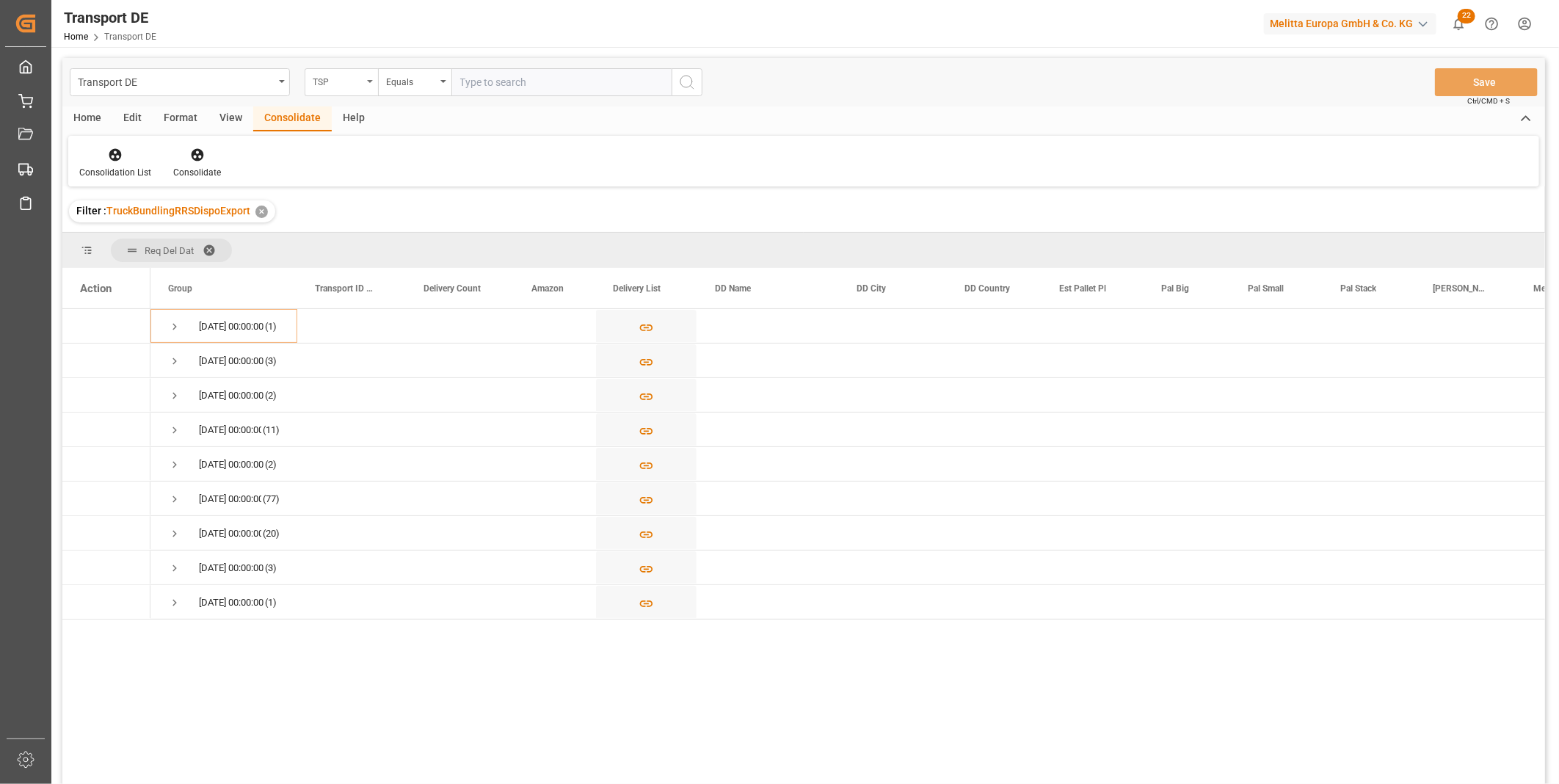
click at [349, 80] on div "TSP" at bounding box center [337, 80] width 50 height 17
click at [394, 148] on div "Route" at bounding box center [414, 150] width 218 height 31
click at [415, 79] on div "Equals" at bounding box center [411, 80] width 50 height 17
click at [433, 243] on div "Starts with" at bounding box center [487, 242] width 218 height 31
click at [687, 71] on button "search button" at bounding box center [687, 82] width 31 height 28
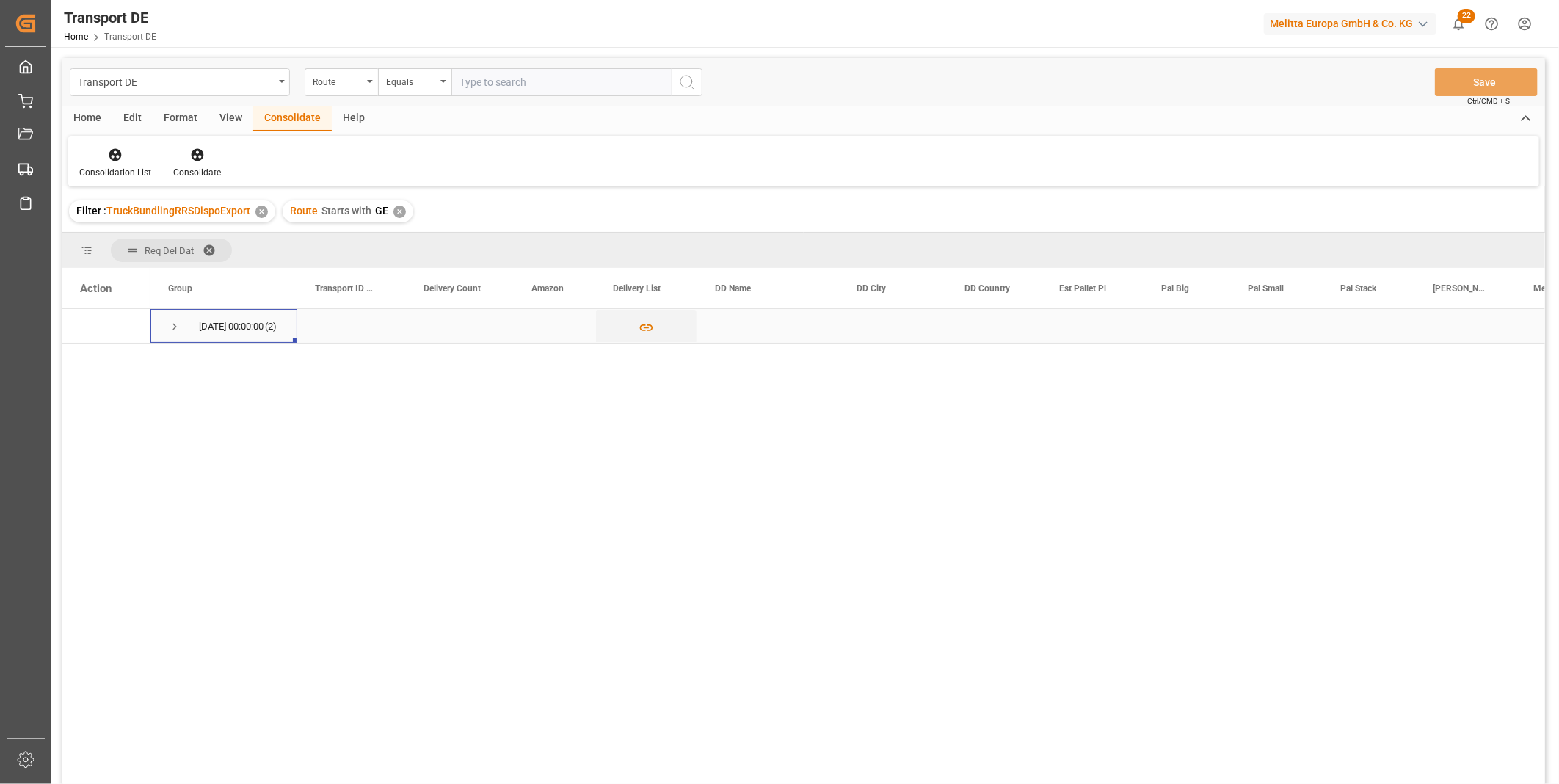
click at [174, 320] on span "Press SPACE to select this row." at bounding box center [174, 326] width 13 height 13
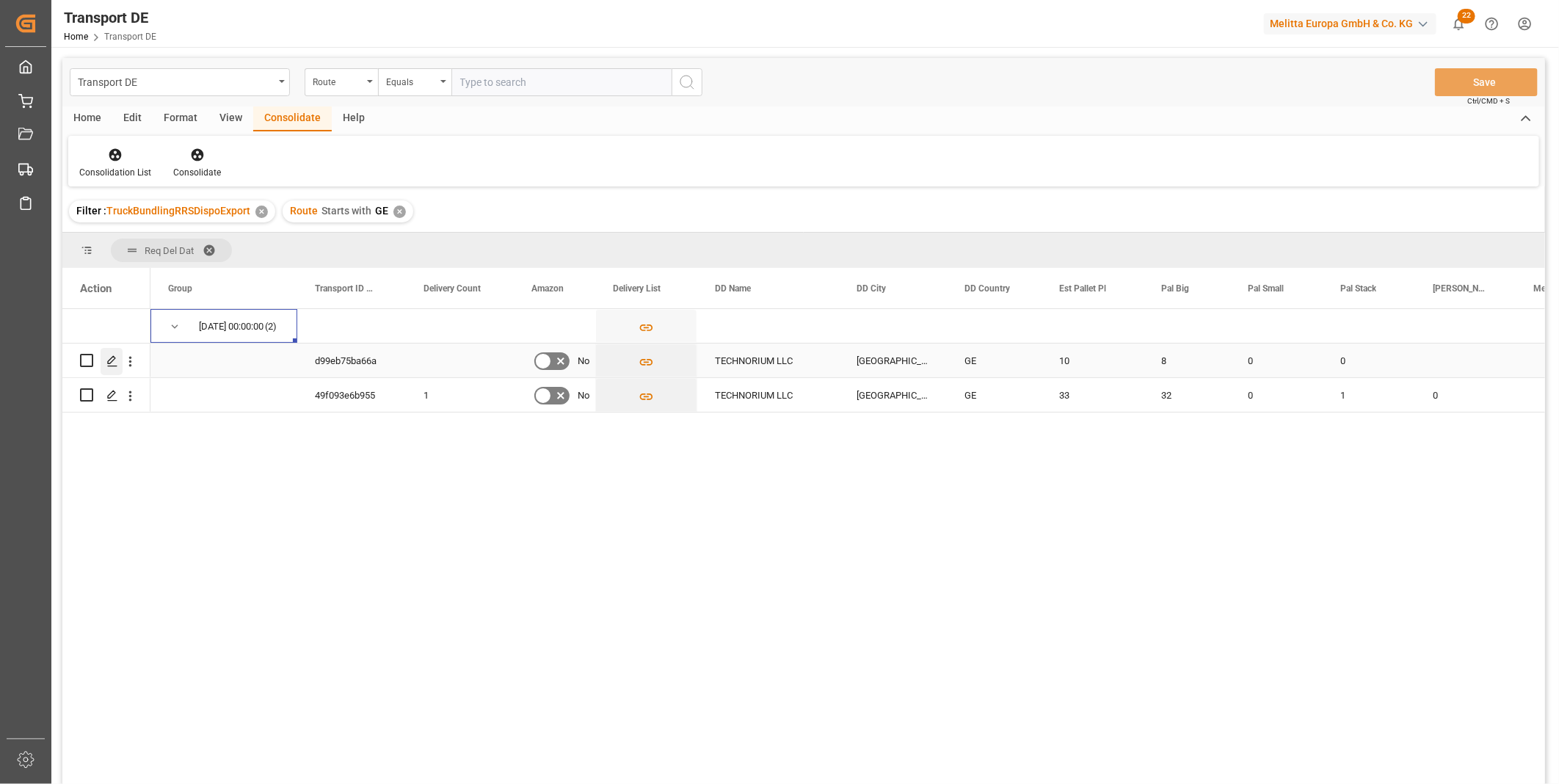
click at [111, 355] on icon "Press SPACE to select this row." at bounding box center [112, 361] width 12 height 12
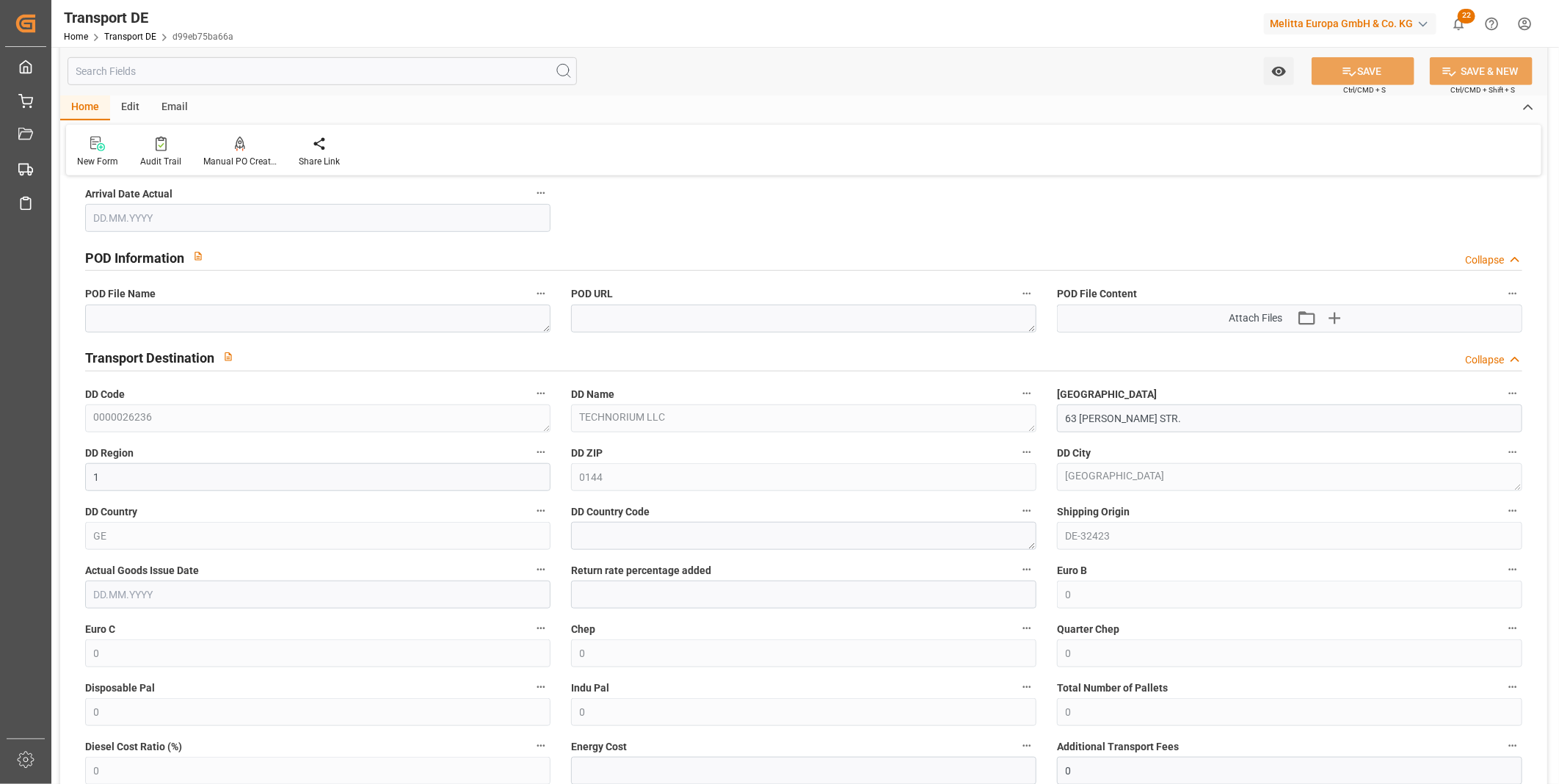
scroll to position [1060, 0]
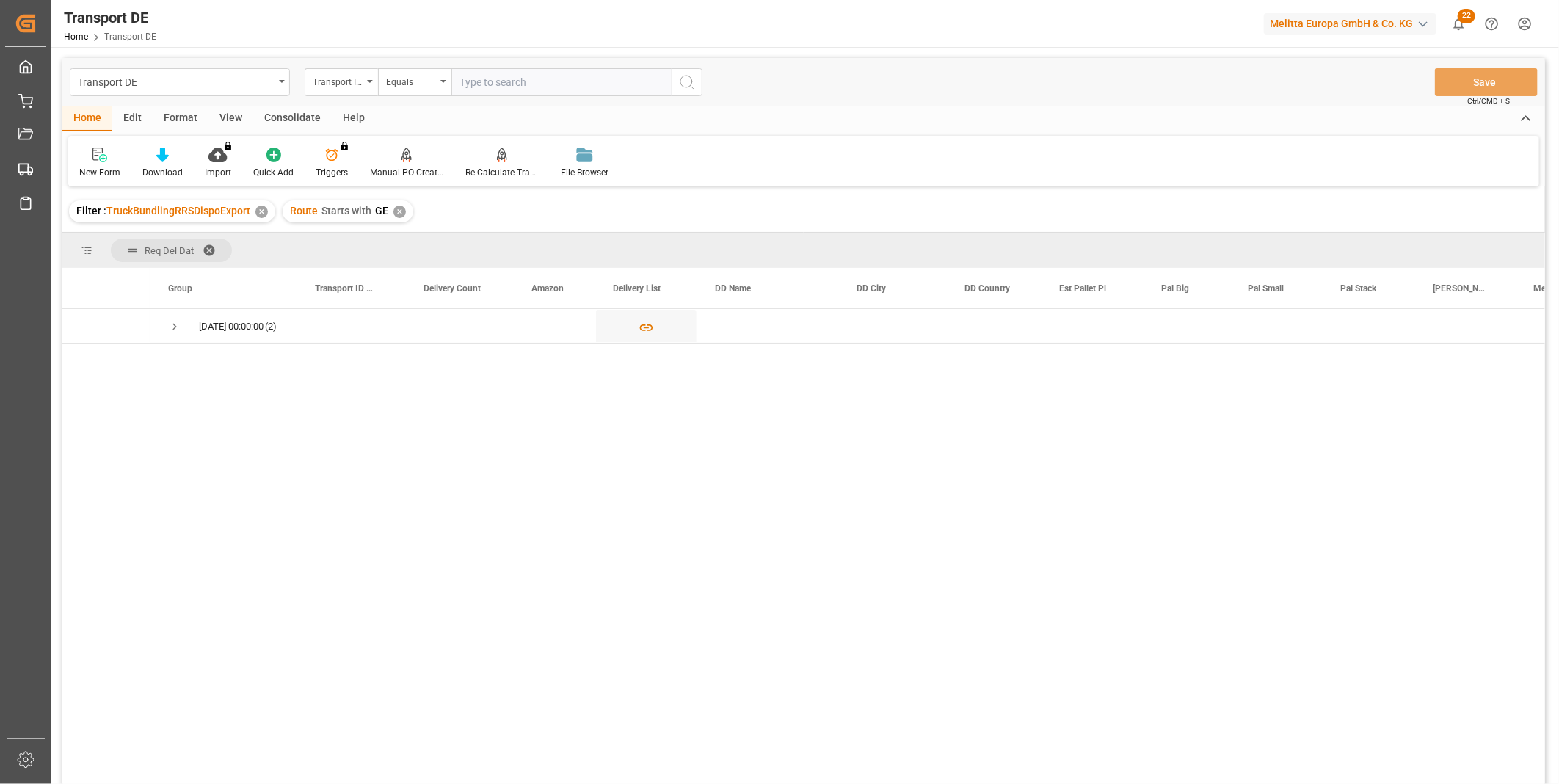
click at [301, 123] on div "Consolidate" at bounding box center [293, 118] width 79 height 25
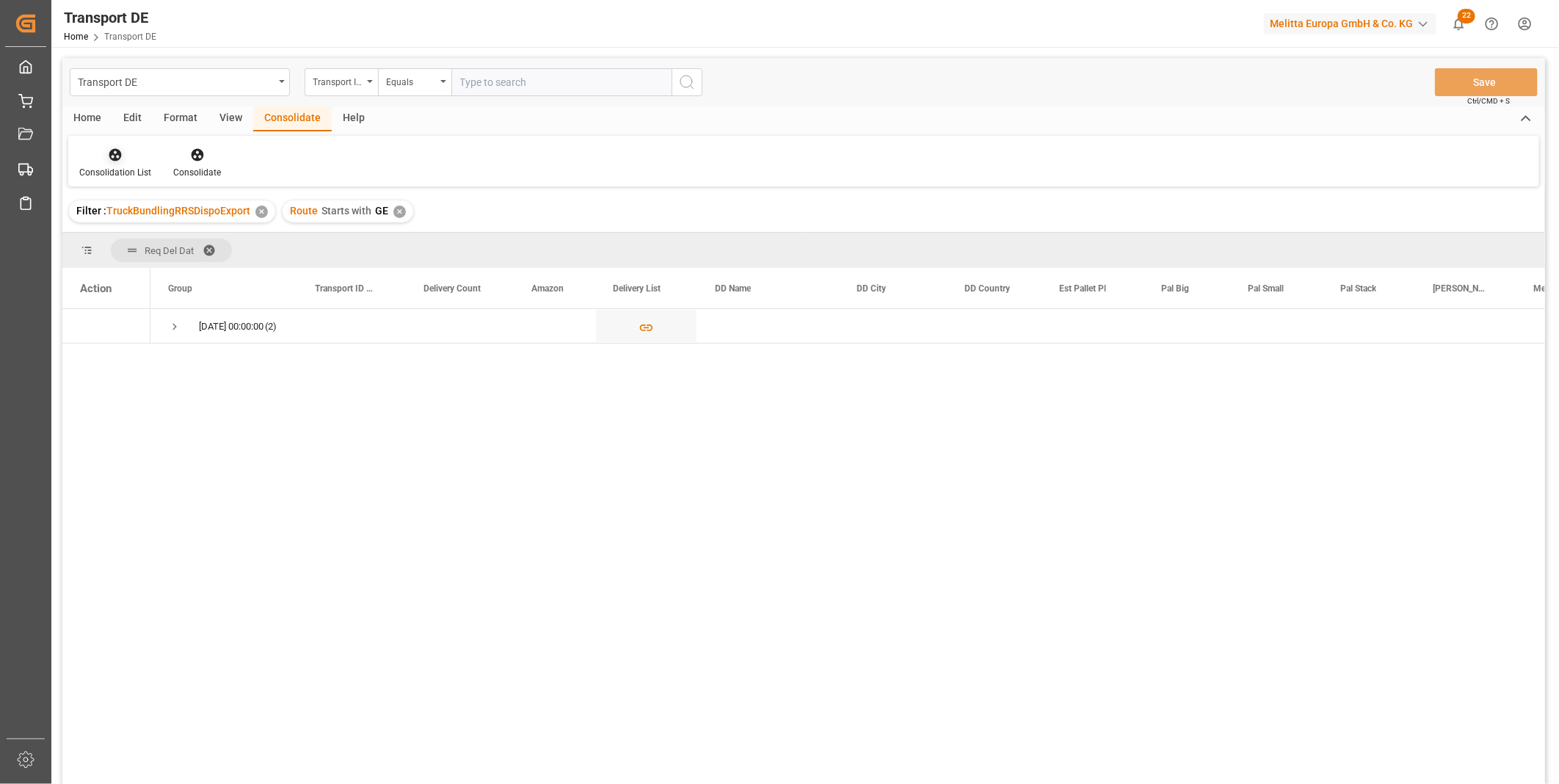
click at [125, 160] on div at bounding box center [116, 154] width 72 height 15
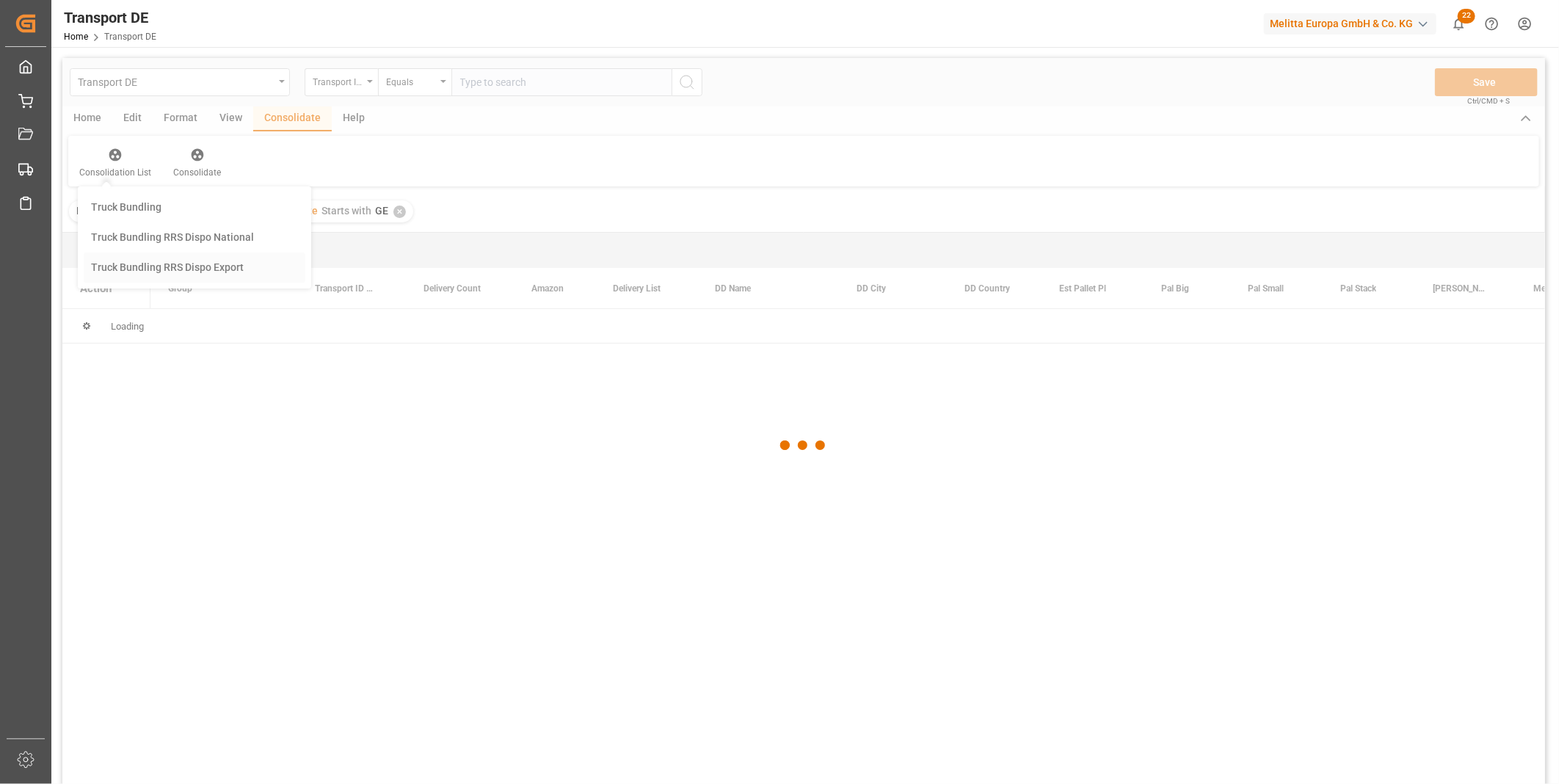
click at [238, 257] on div "Transport DE Transport ID Logward Equals Save Ctrl/CMD + S Home Edit Format Vie…" at bounding box center [804, 440] width 1483 height 764
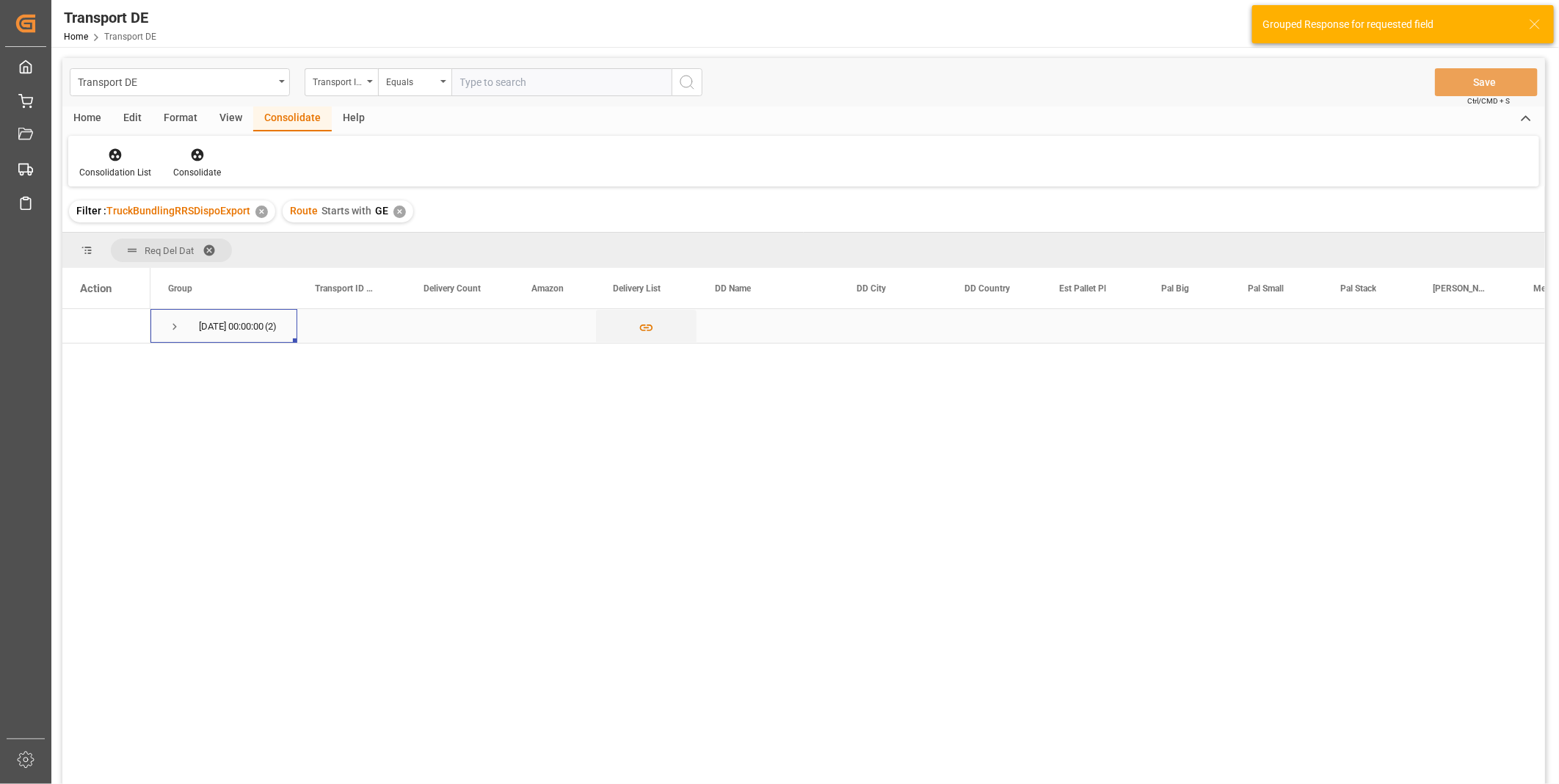
click at [174, 327] on span "Press SPACE to select this row." at bounding box center [174, 326] width 13 height 13
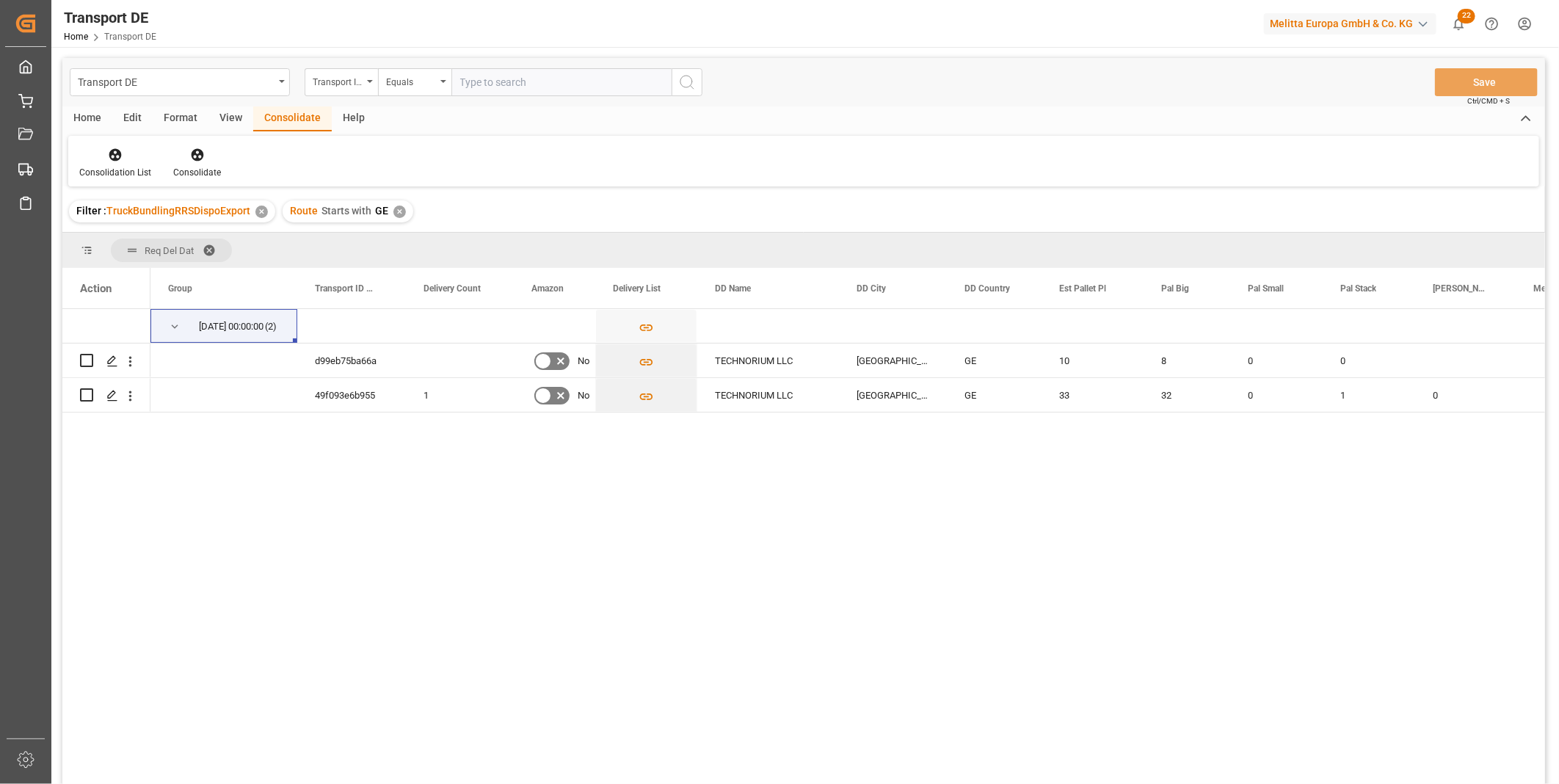
click at [394, 213] on div "✕" at bounding box center [400, 211] width 13 height 13
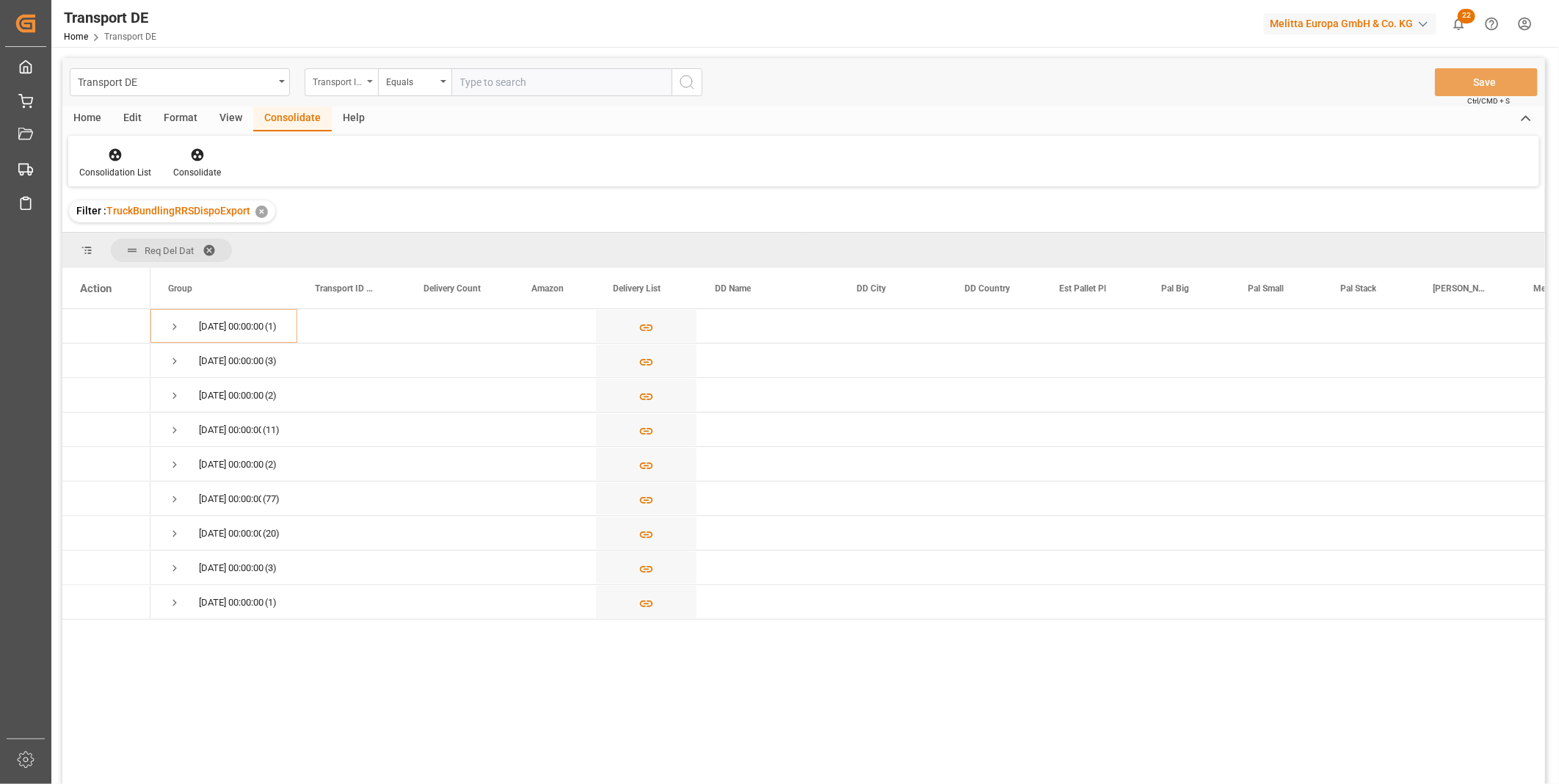
click at [345, 85] on div "Transport ID Logward" at bounding box center [337, 80] width 50 height 17
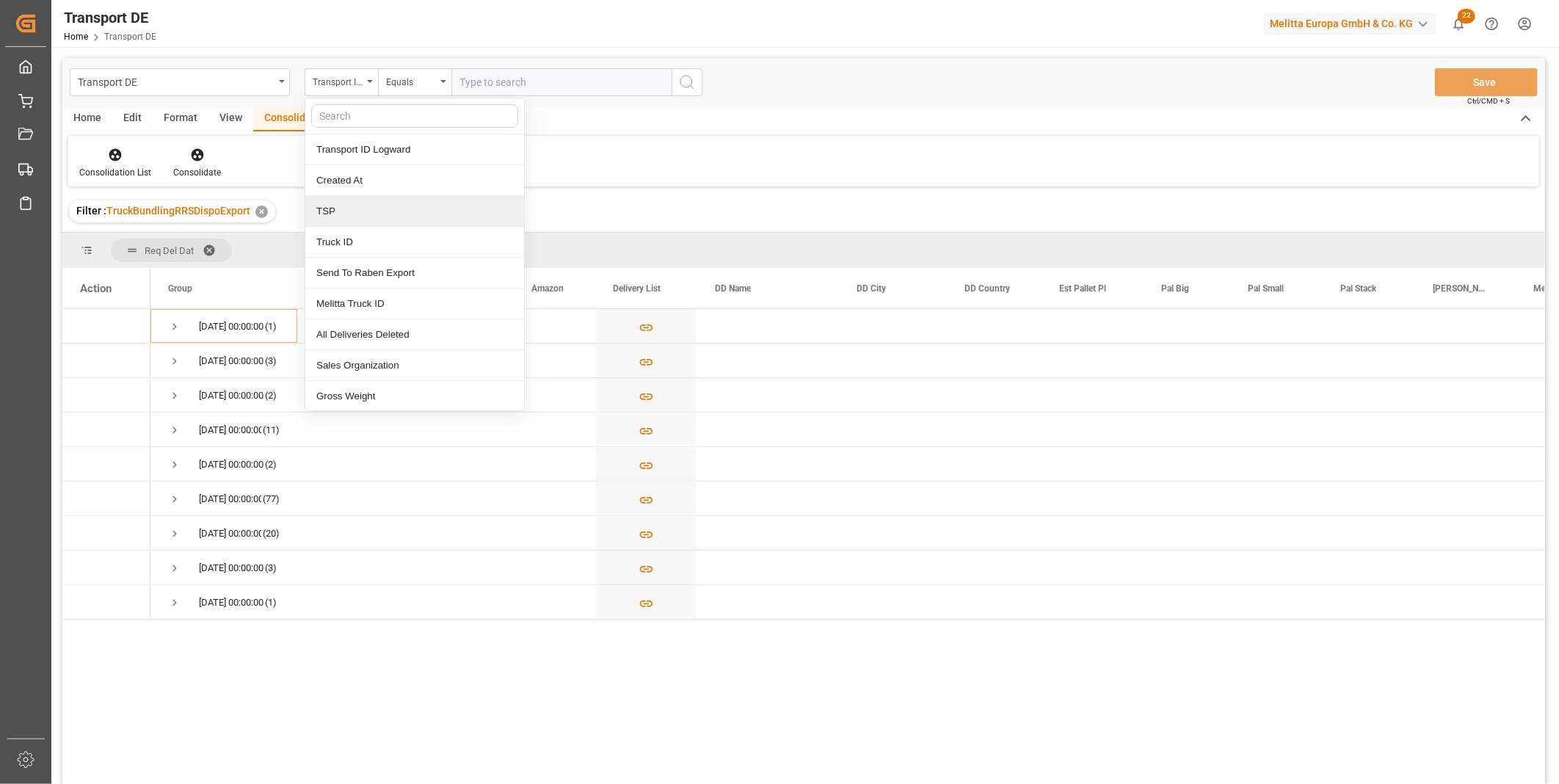
click at [334, 216] on div "TSP" at bounding box center [414, 211] width 218 height 31
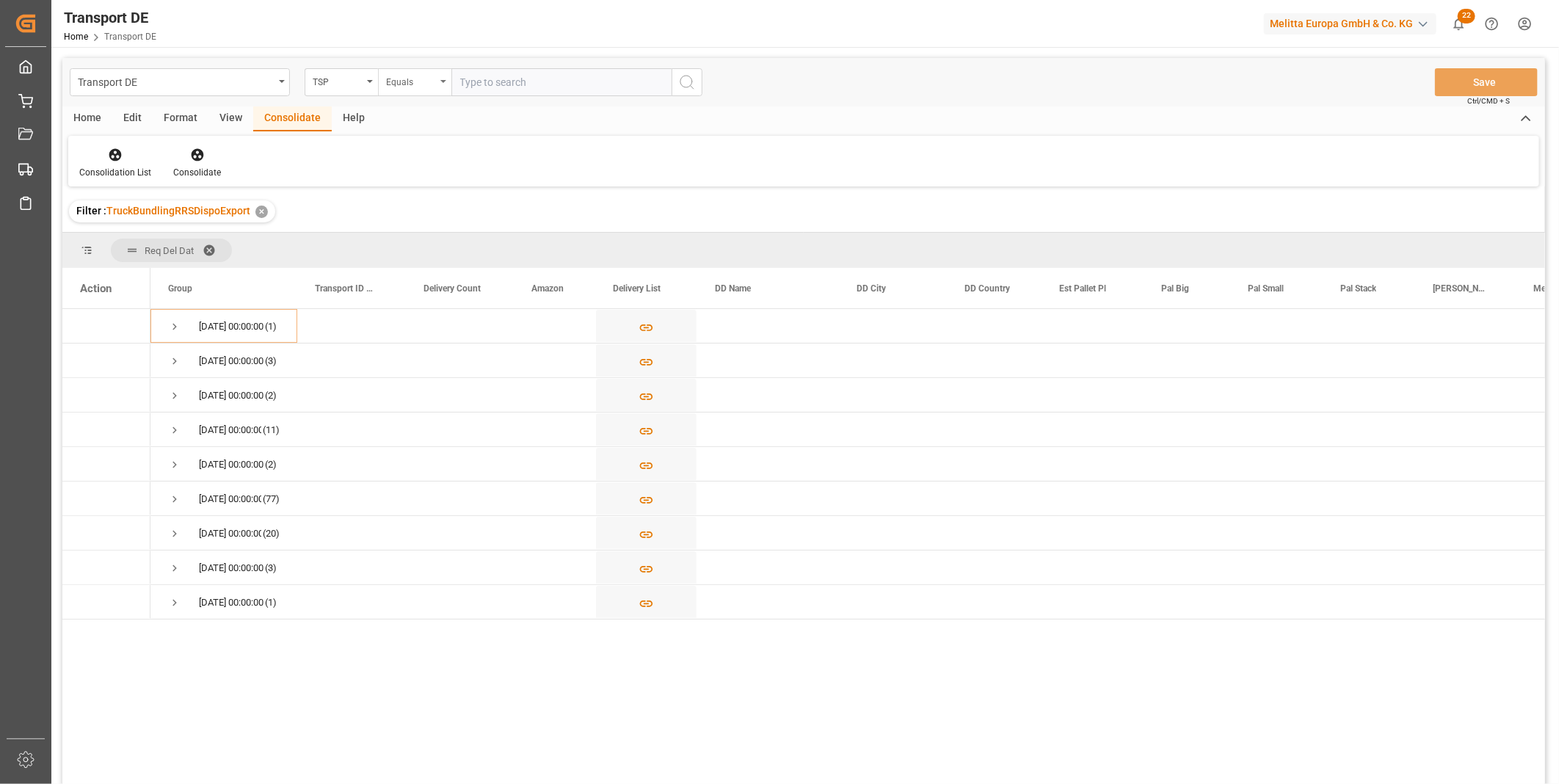
click at [398, 74] on div "Equals" at bounding box center [411, 80] width 50 height 17
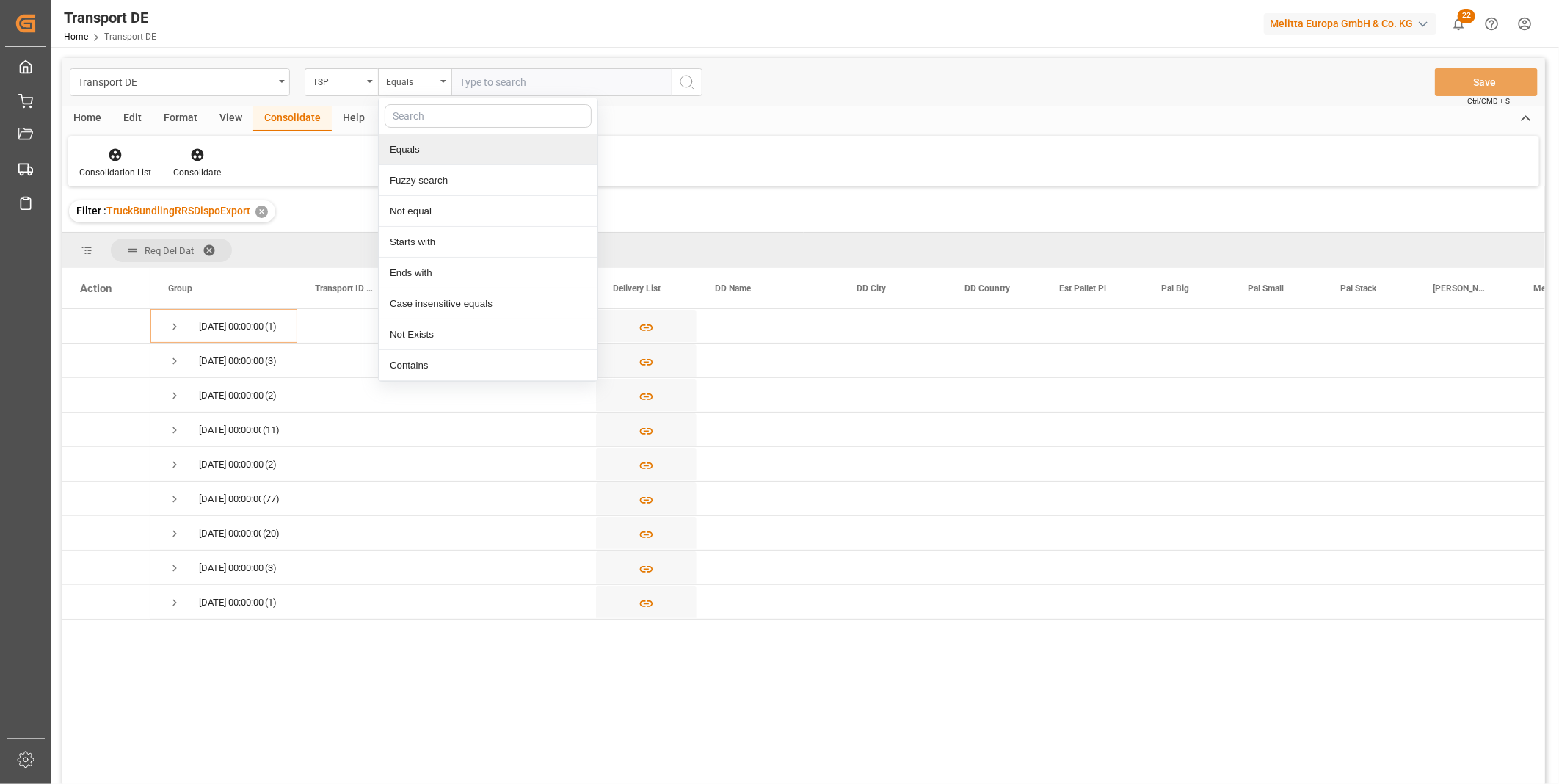
click at [533, 62] on div "Transport DE TSP Equals Equals Fuzzy search Not equal Starts with Ends with Cas…" at bounding box center [804, 82] width 1483 height 49
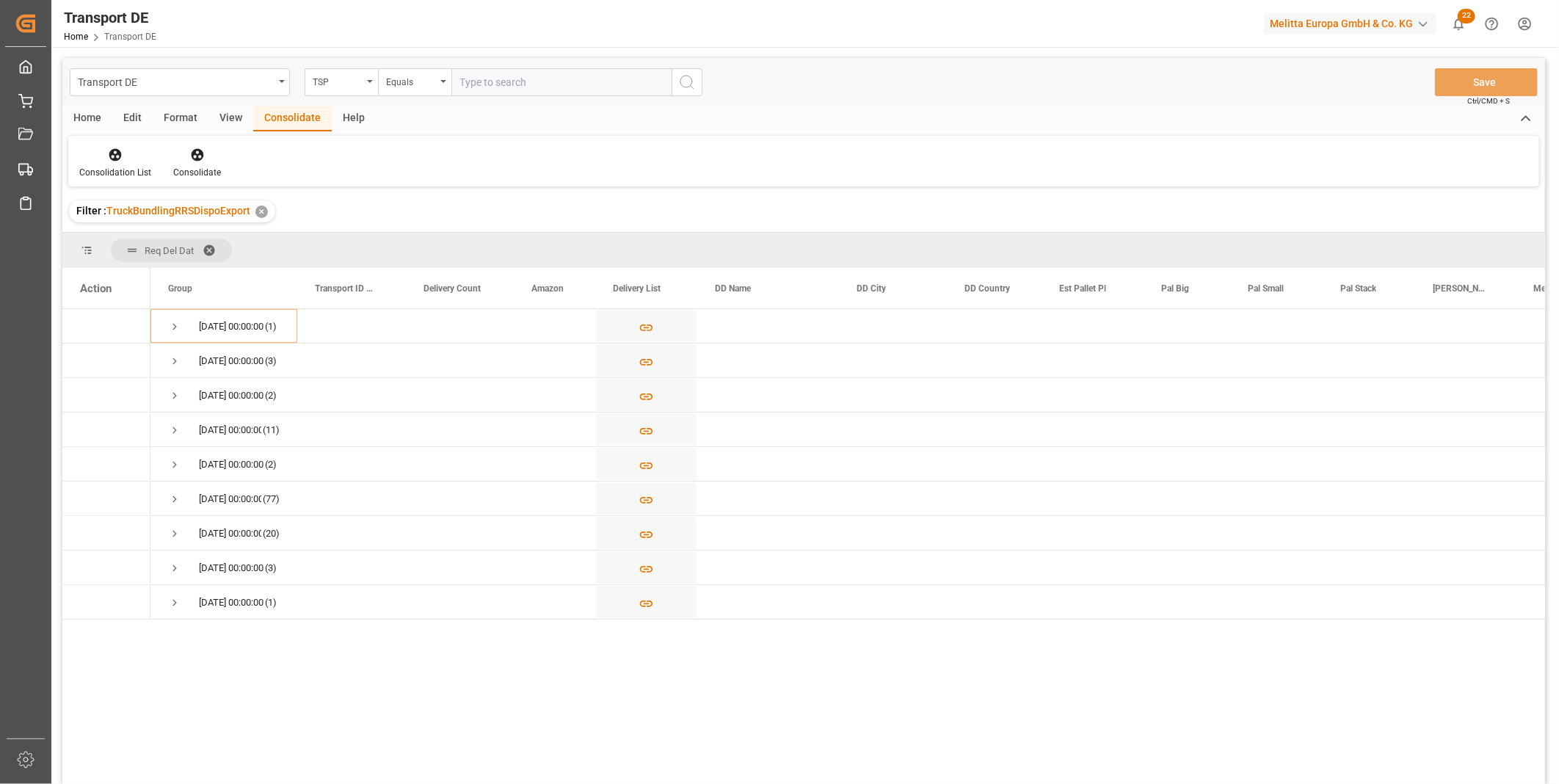
click at [528, 76] on input "text" at bounding box center [561, 82] width 220 height 28
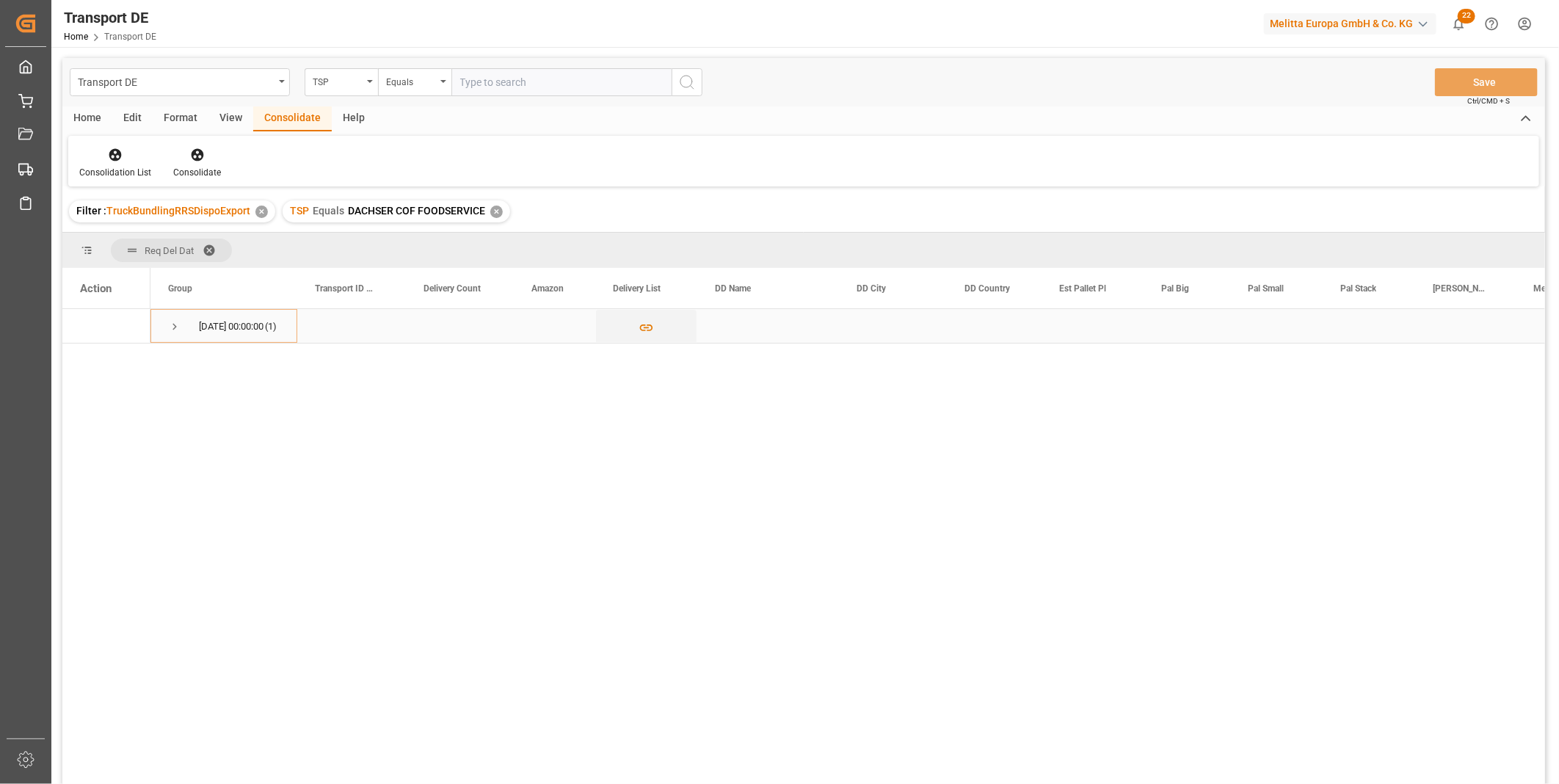
click at [178, 323] on span "Press SPACE to select this row." at bounding box center [174, 326] width 13 height 13
click at [487, 210] on div "TSP Equals DACHSER COF FOODSERVICE ✕" at bounding box center [396, 211] width 228 height 22
click at [492, 211] on div "✕" at bounding box center [497, 211] width 13 height 13
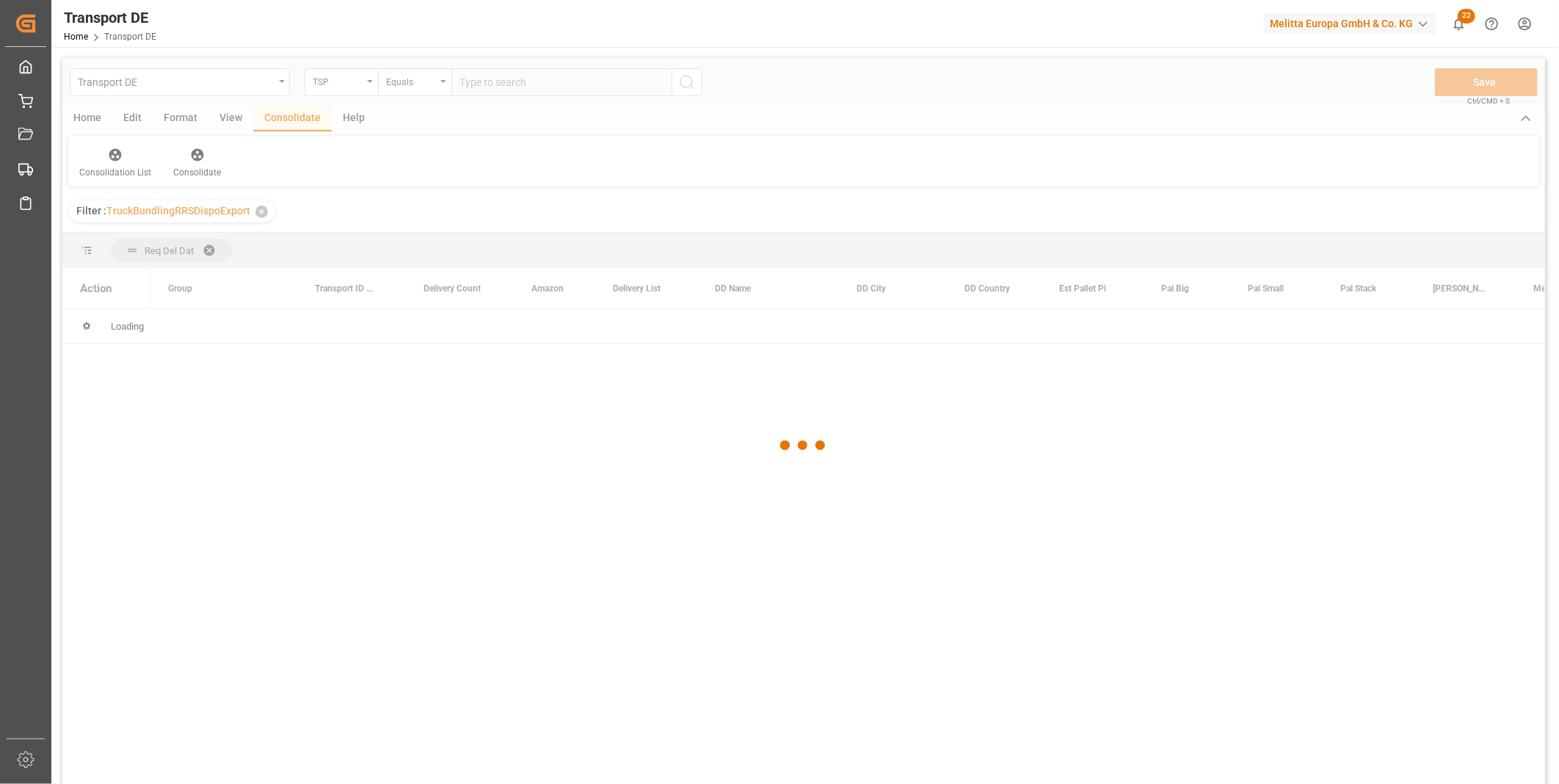
click at [351, 90] on div at bounding box center [804, 445] width 1483 height 775
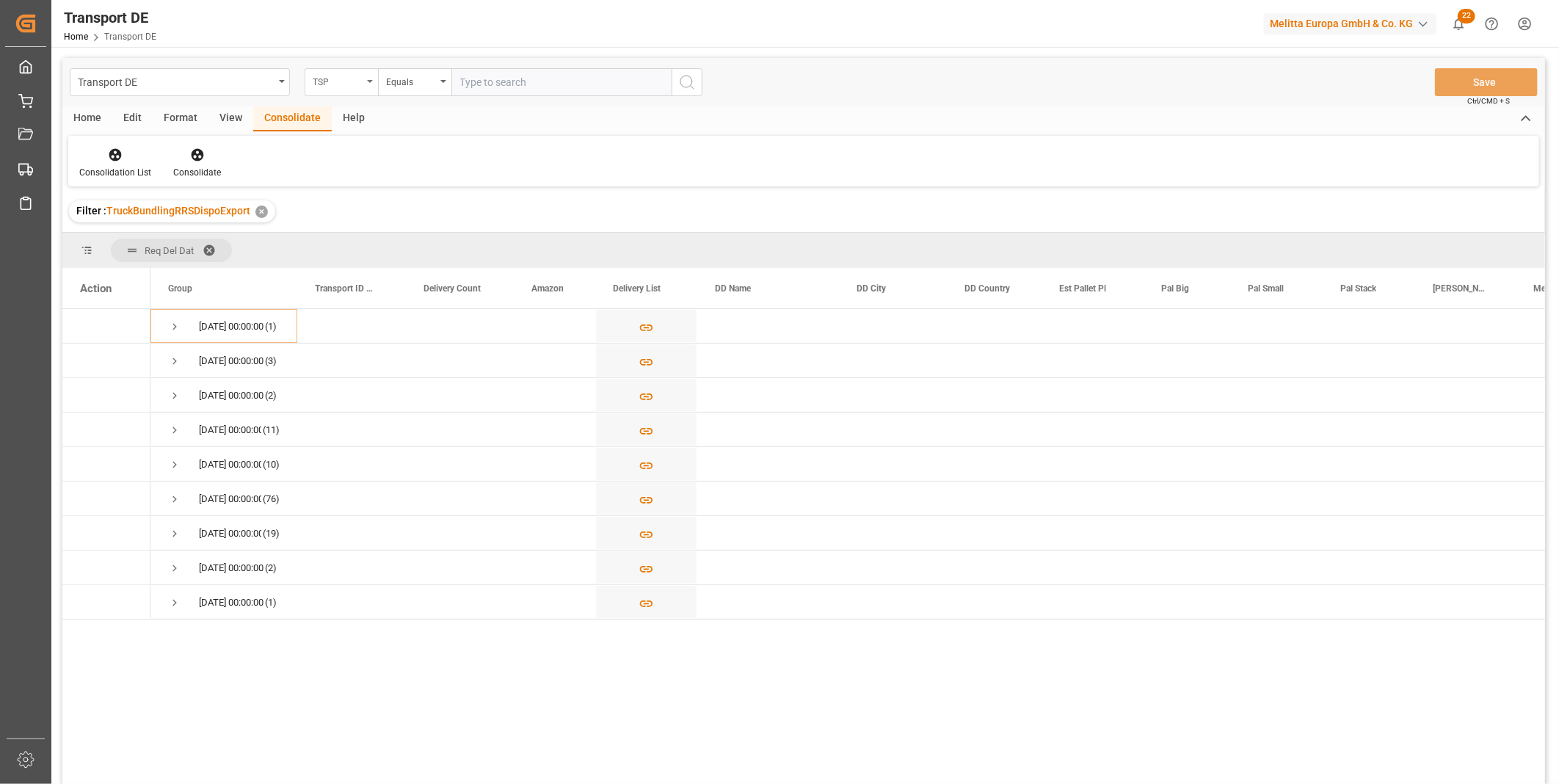
click at [348, 86] on div "TSP" at bounding box center [337, 80] width 50 height 17
drag, startPoint x: 375, startPoint y: 148, endPoint x: 427, endPoint y: 92, distance: 76.4
click at [376, 148] on div "Route" at bounding box center [414, 150] width 218 height 31
click at [427, 80] on div "Equals" at bounding box center [411, 80] width 50 height 17
click at [440, 231] on div "Starts with" at bounding box center [487, 242] width 218 height 31
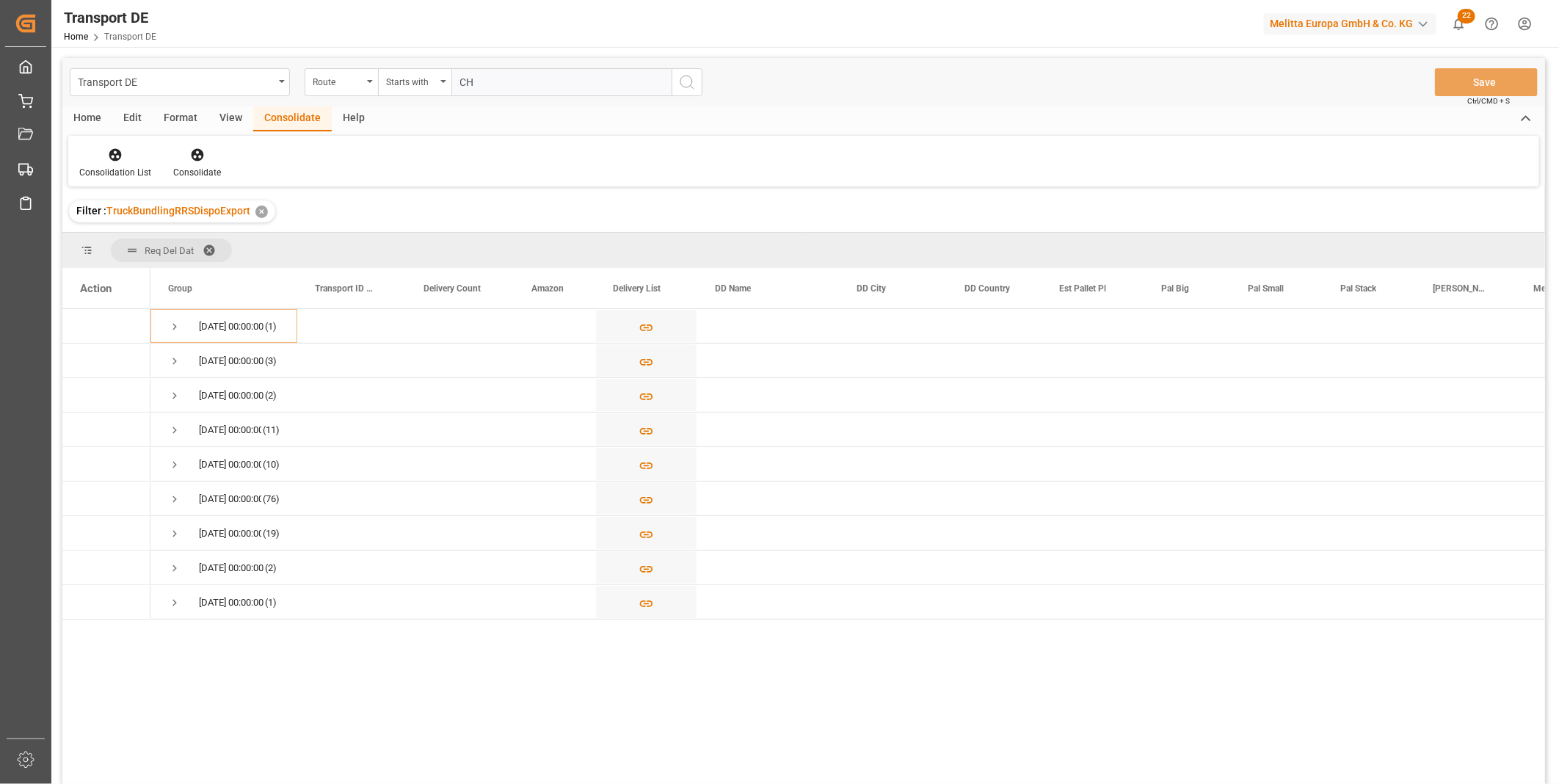
click at [675, 79] on button "search button" at bounding box center [687, 82] width 31 height 28
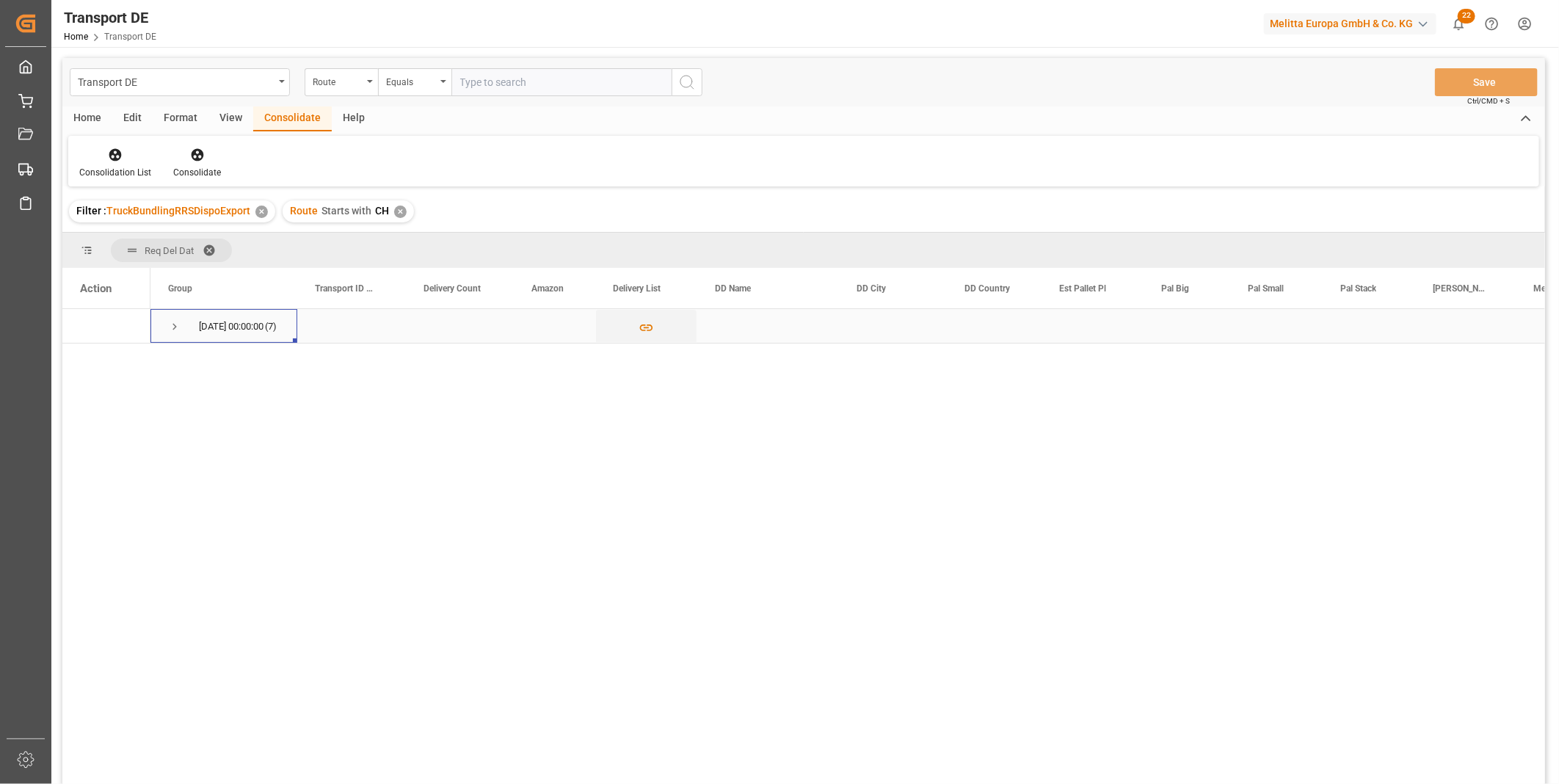
click at [174, 332] on span "Press SPACE to select this row." at bounding box center [174, 326] width 13 height 13
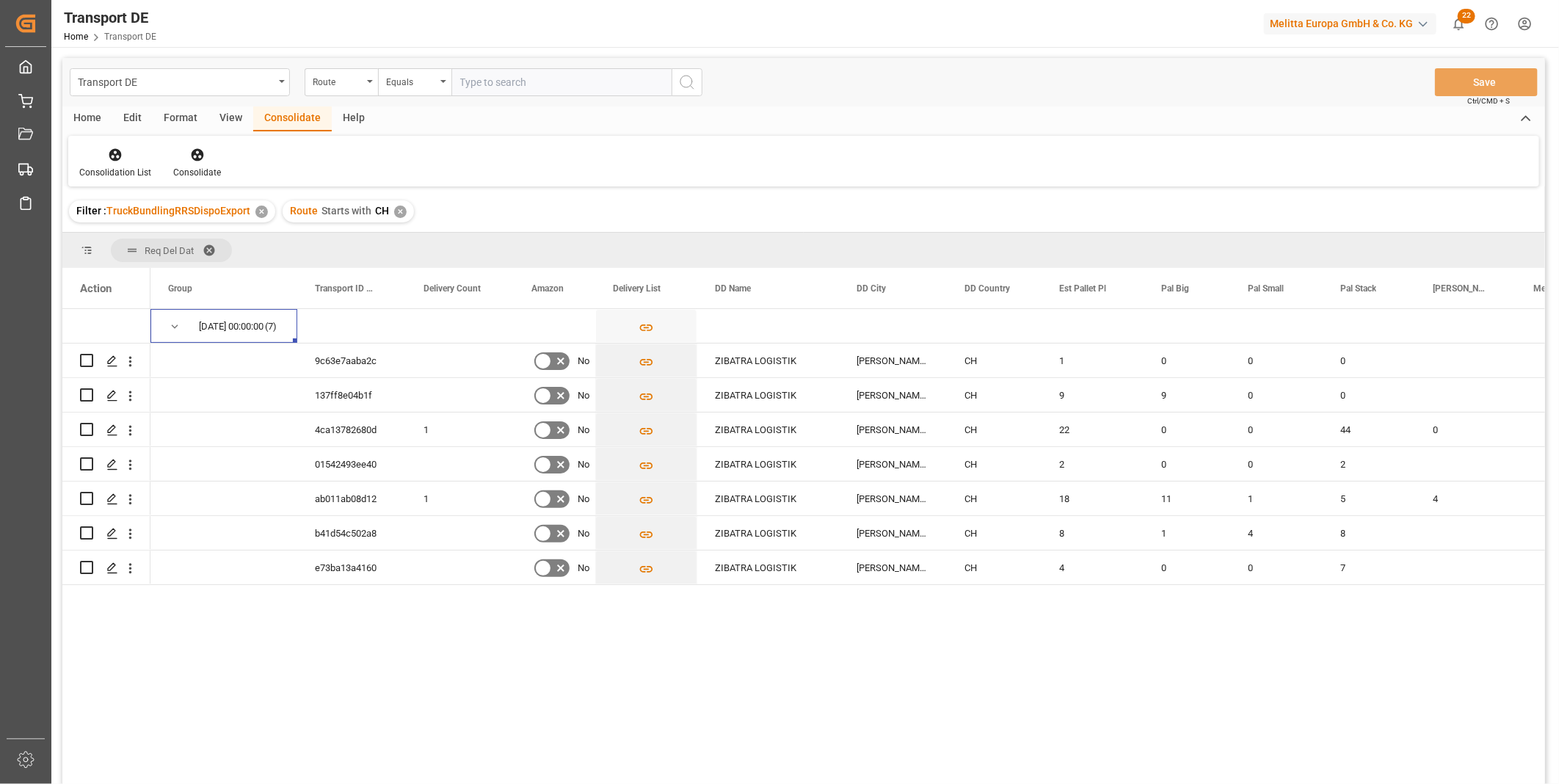
click at [395, 213] on div "✕" at bounding box center [400, 211] width 13 height 13
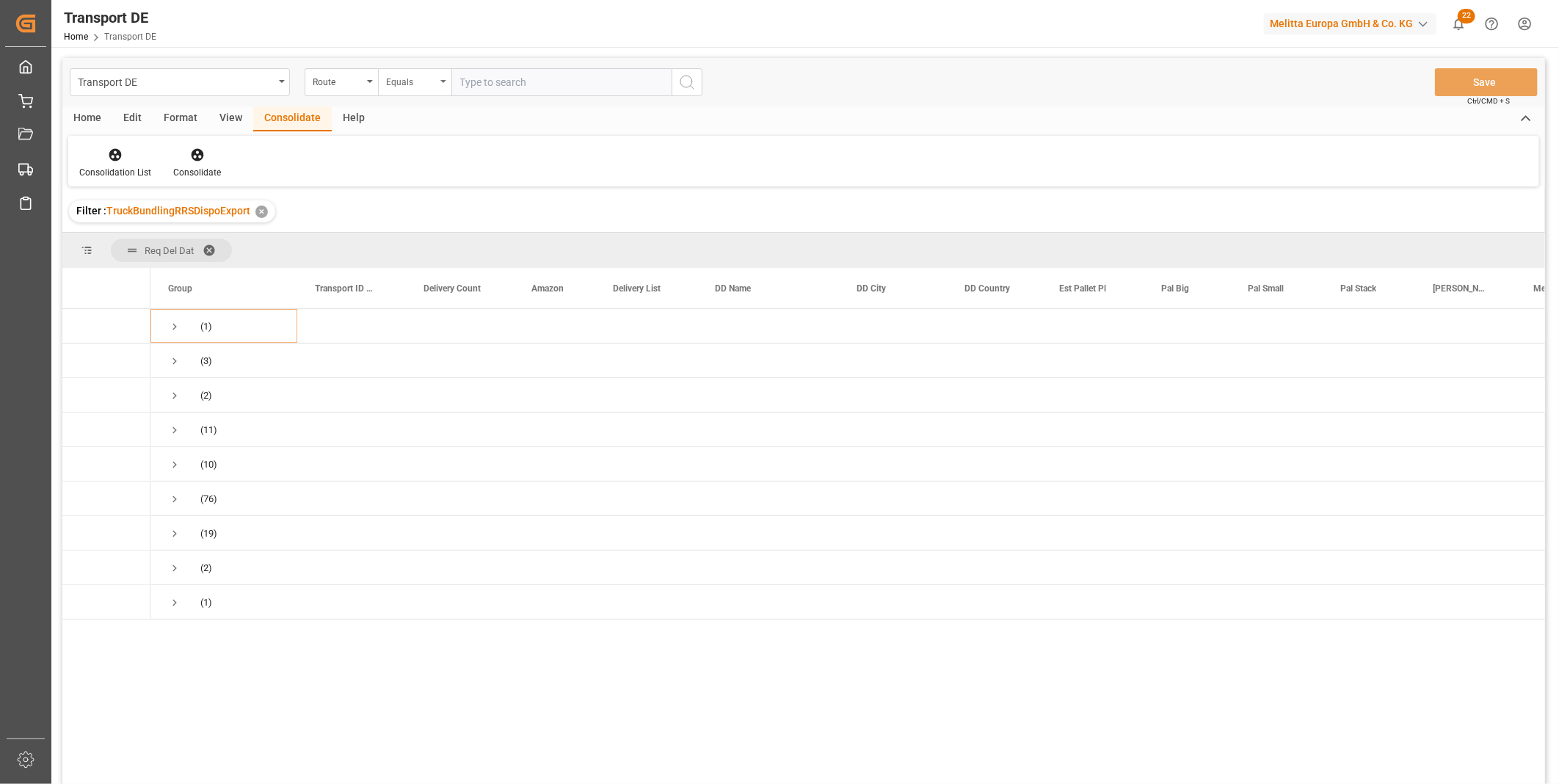
click at [401, 90] on div "Equals" at bounding box center [415, 82] width 74 height 28
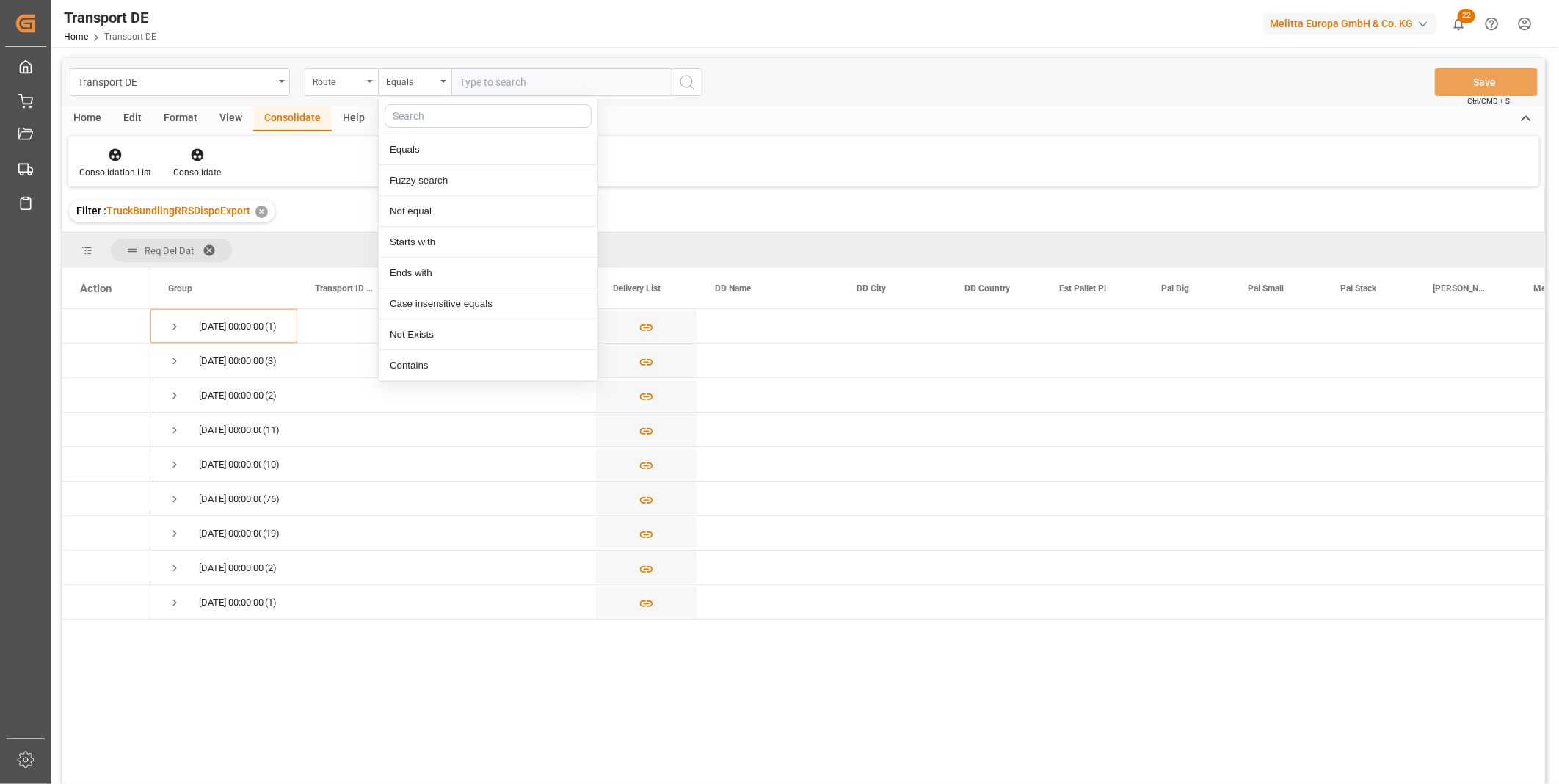
click at [372, 85] on div "Route" at bounding box center [342, 82] width 74 height 28
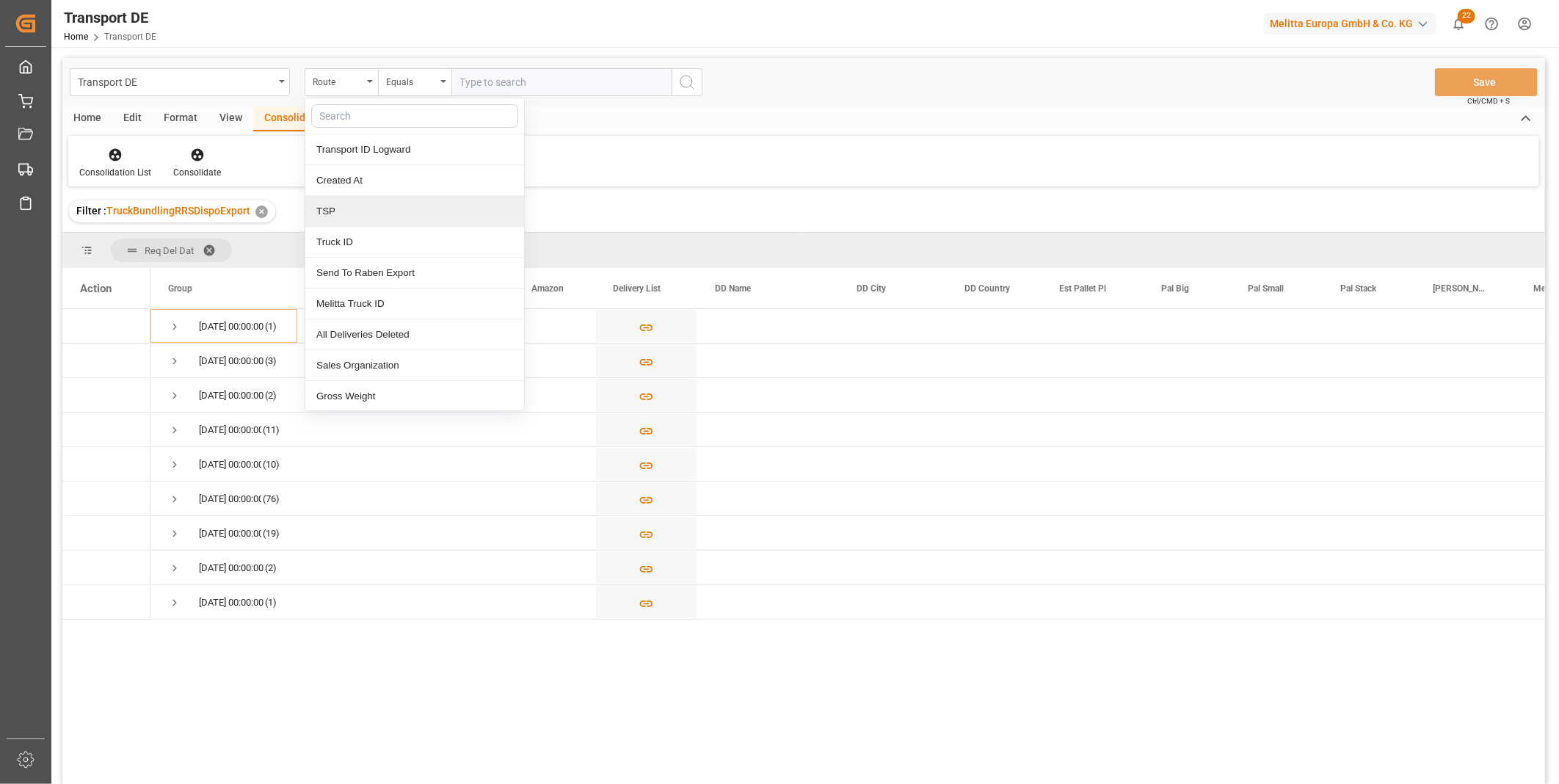
click at [361, 210] on div "TSP" at bounding box center [414, 211] width 218 height 31
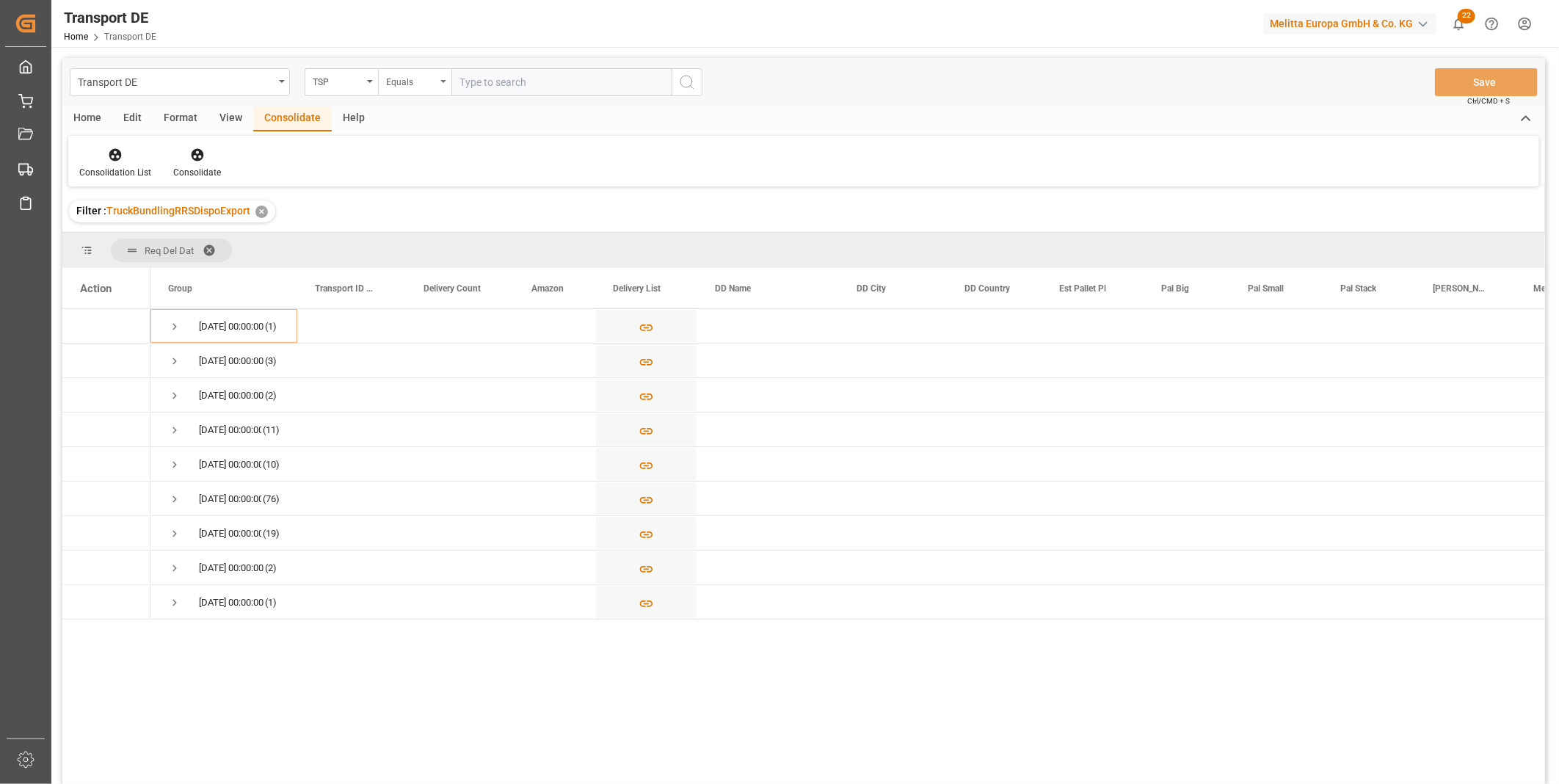
click at [408, 72] on div "Equals" at bounding box center [411, 80] width 50 height 17
click at [431, 235] on div "Starts with" at bounding box center [487, 242] width 218 height 31
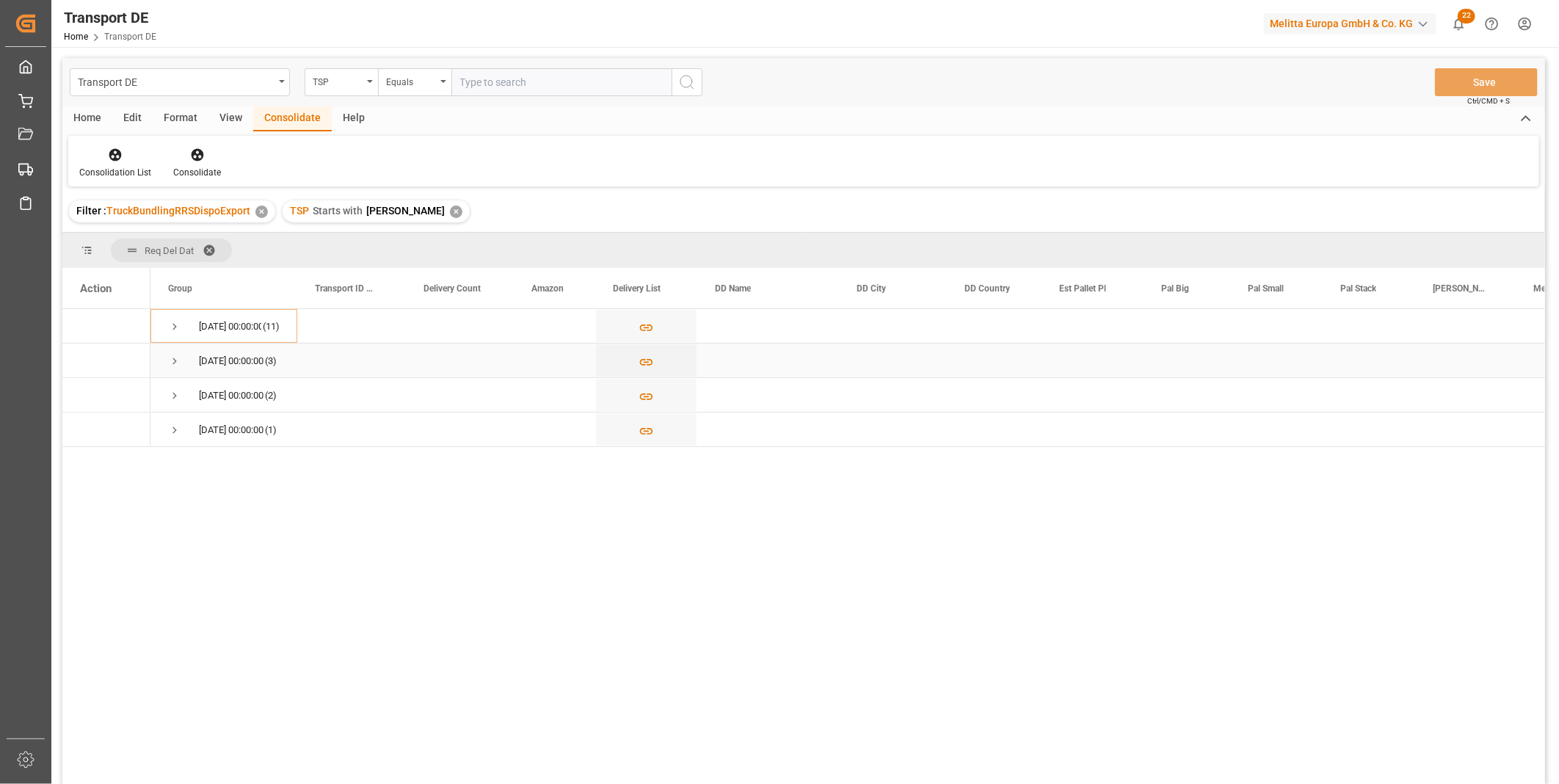
click at [170, 364] on span "Press SPACE to select this row." at bounding box center [174, 360] width 13 height 13
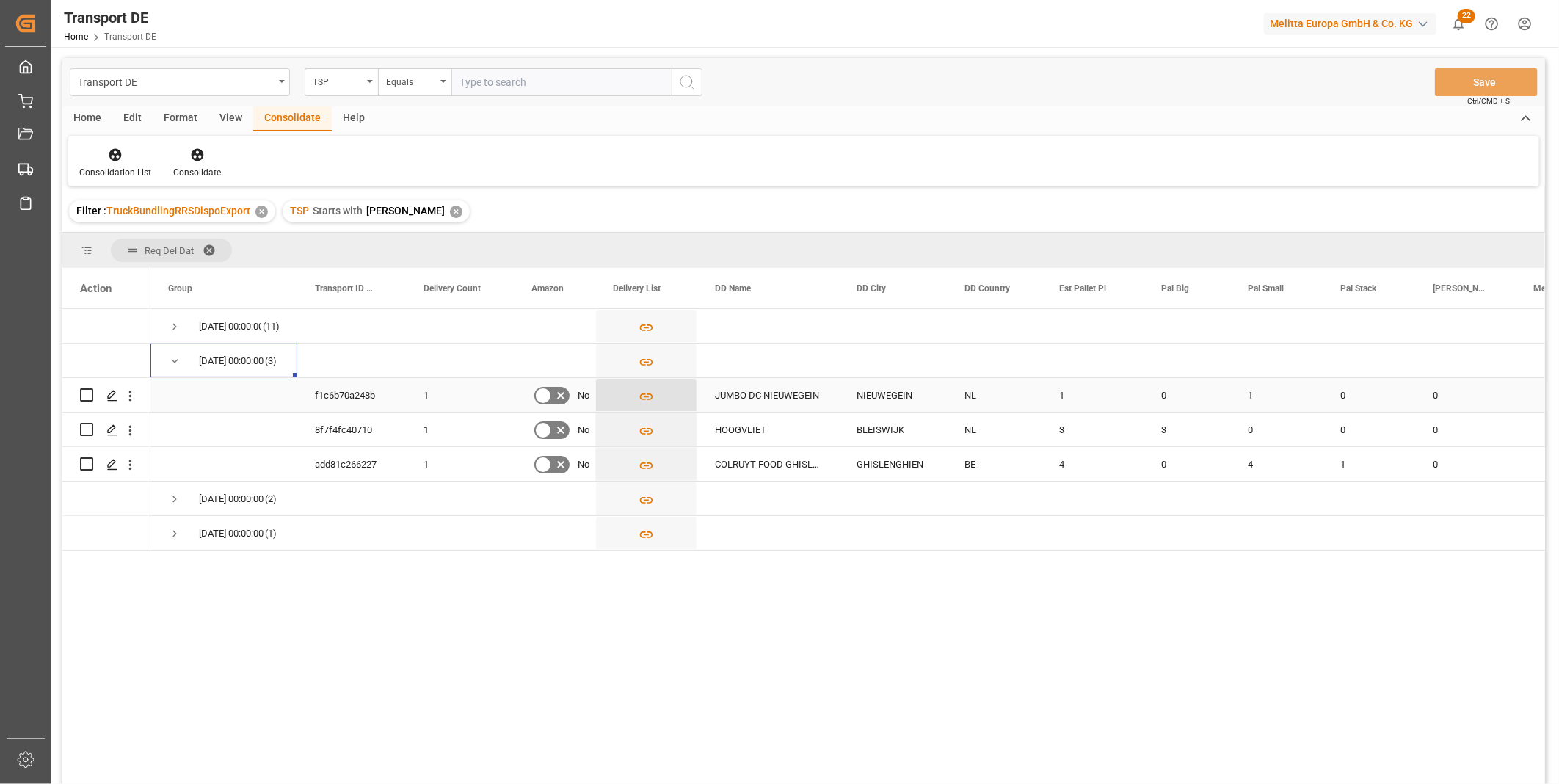
click at [656, 394] on button "Press SPACE to select this row." at bounding box center [646, 395] width 100 height 33
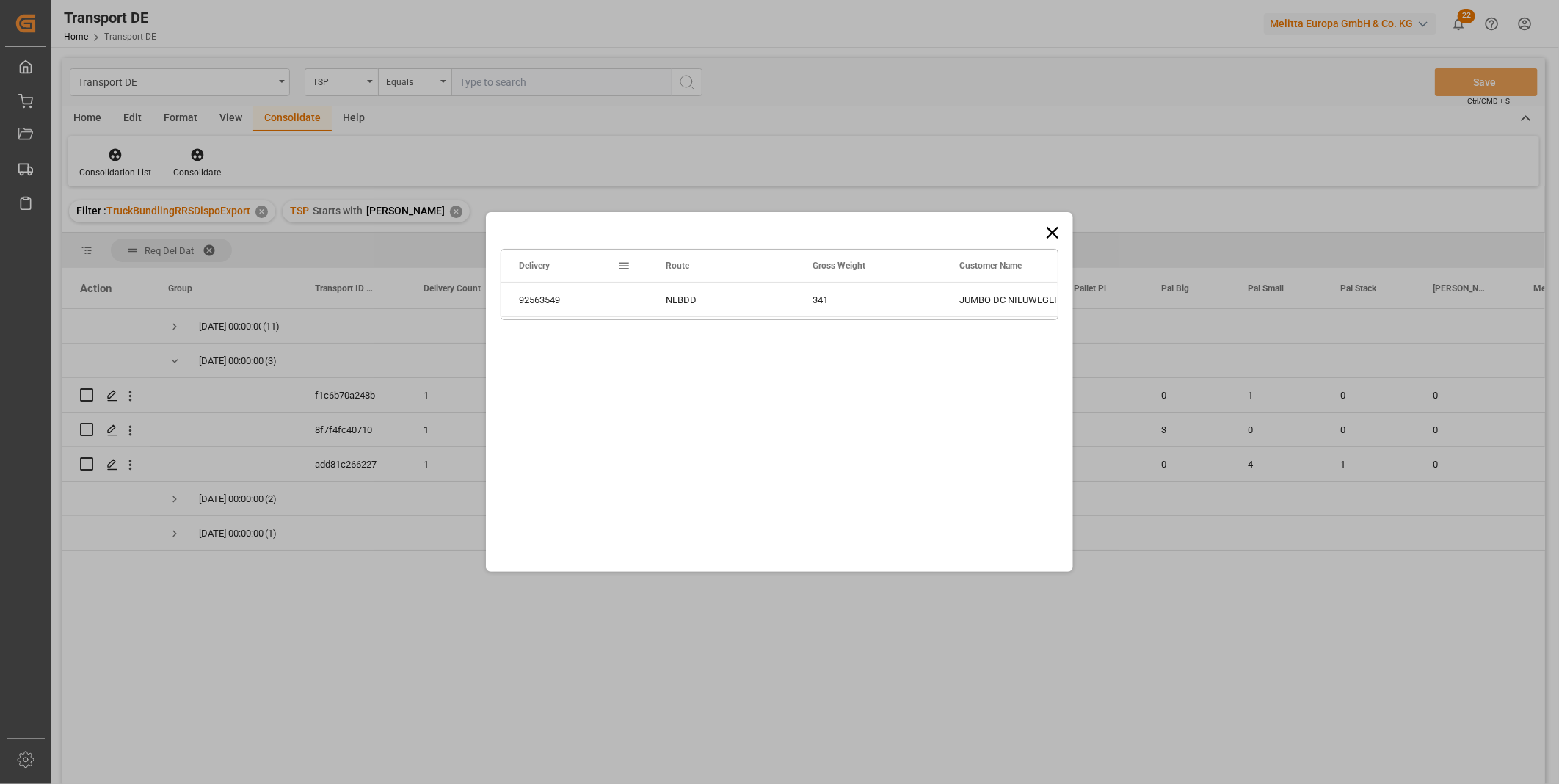
click at [1051, 228] on icon at bounding box center [1052, 233] width 21 height 21
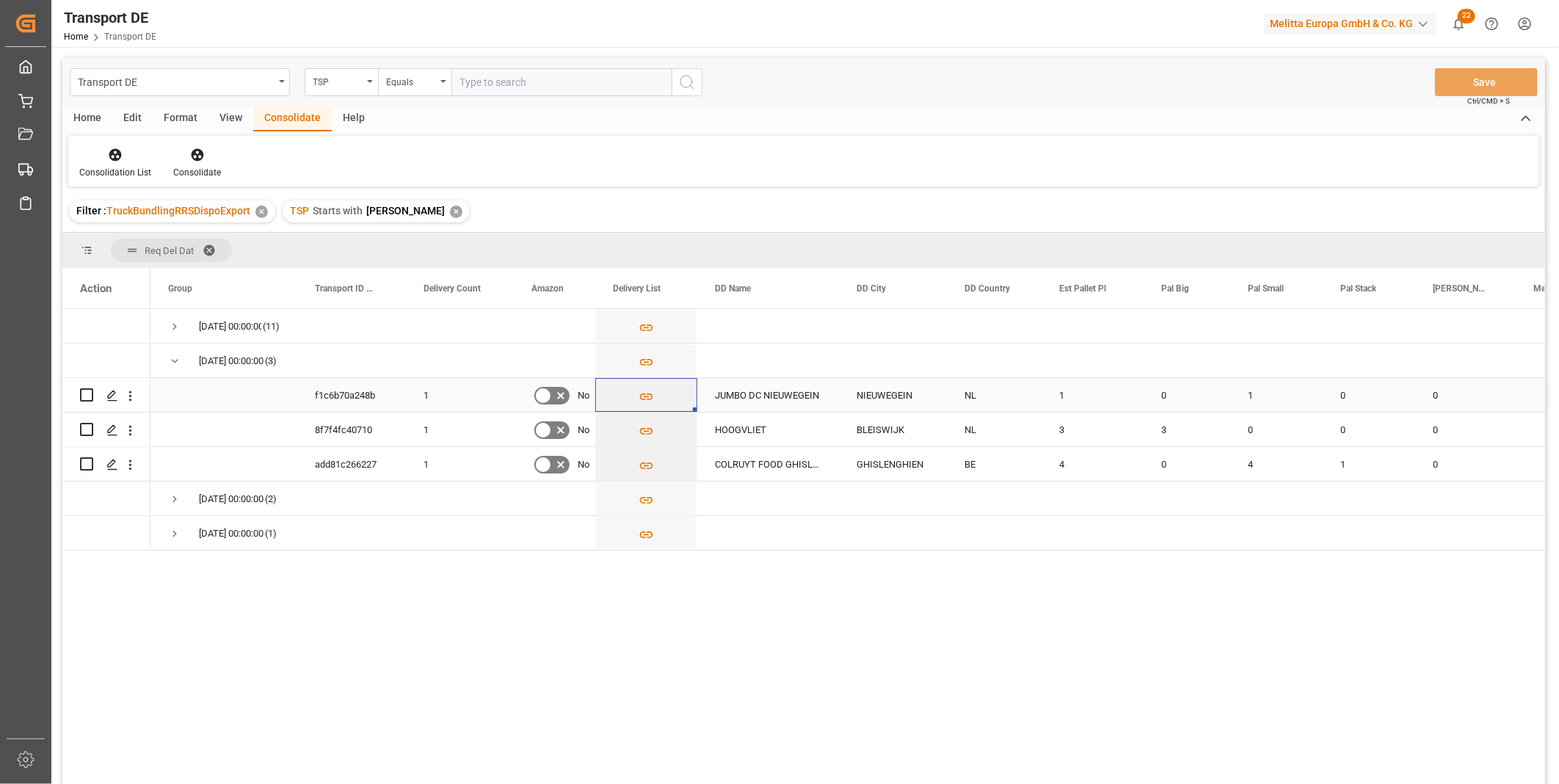
click at [82, 394] on input "Press Space to toggle row selection (unchecked)" at bounding box center [86, 395] width 13 height 13
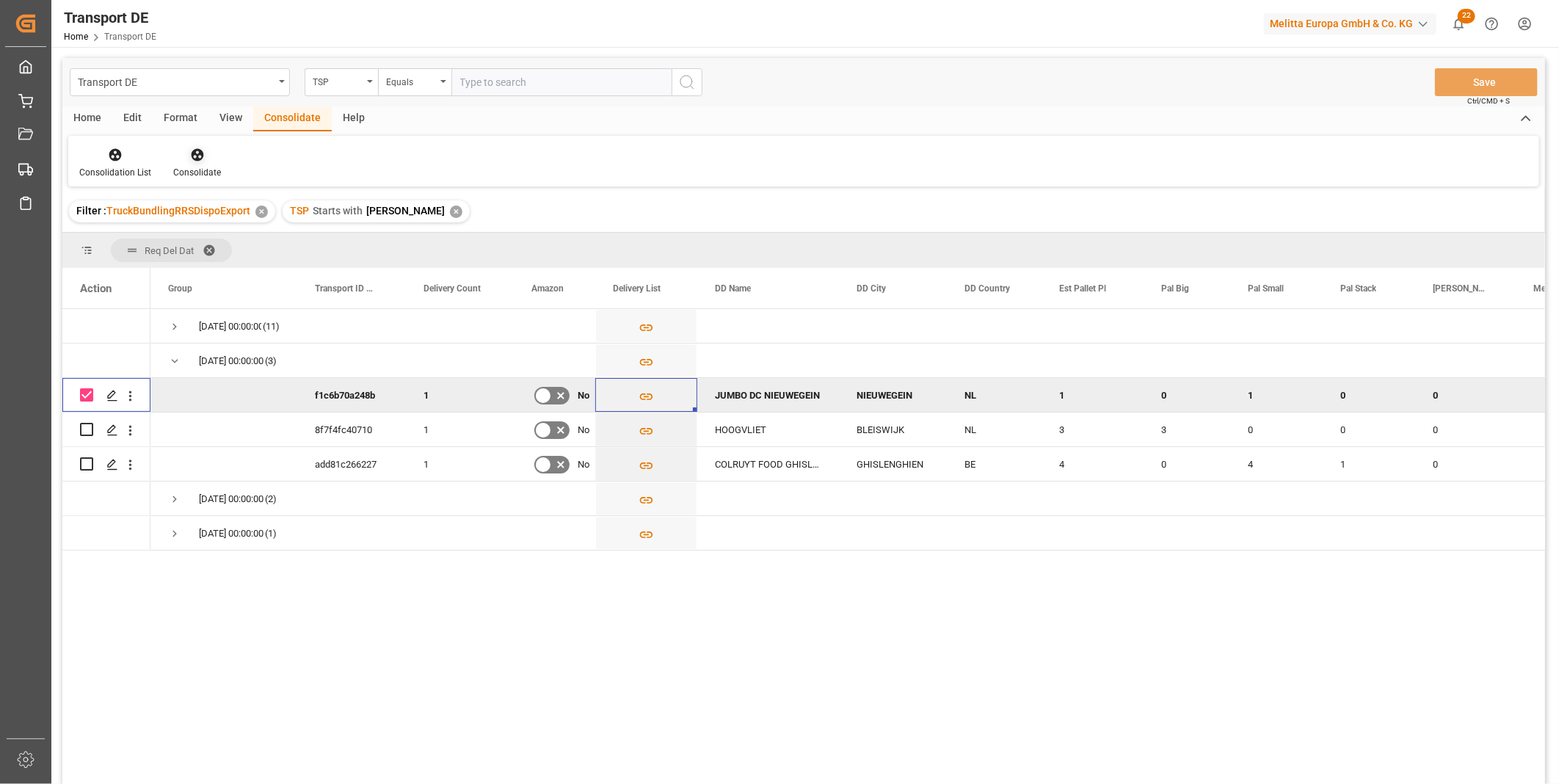
click at [199, 151] on icon at bounding box center [197, 155] width 13 height 13
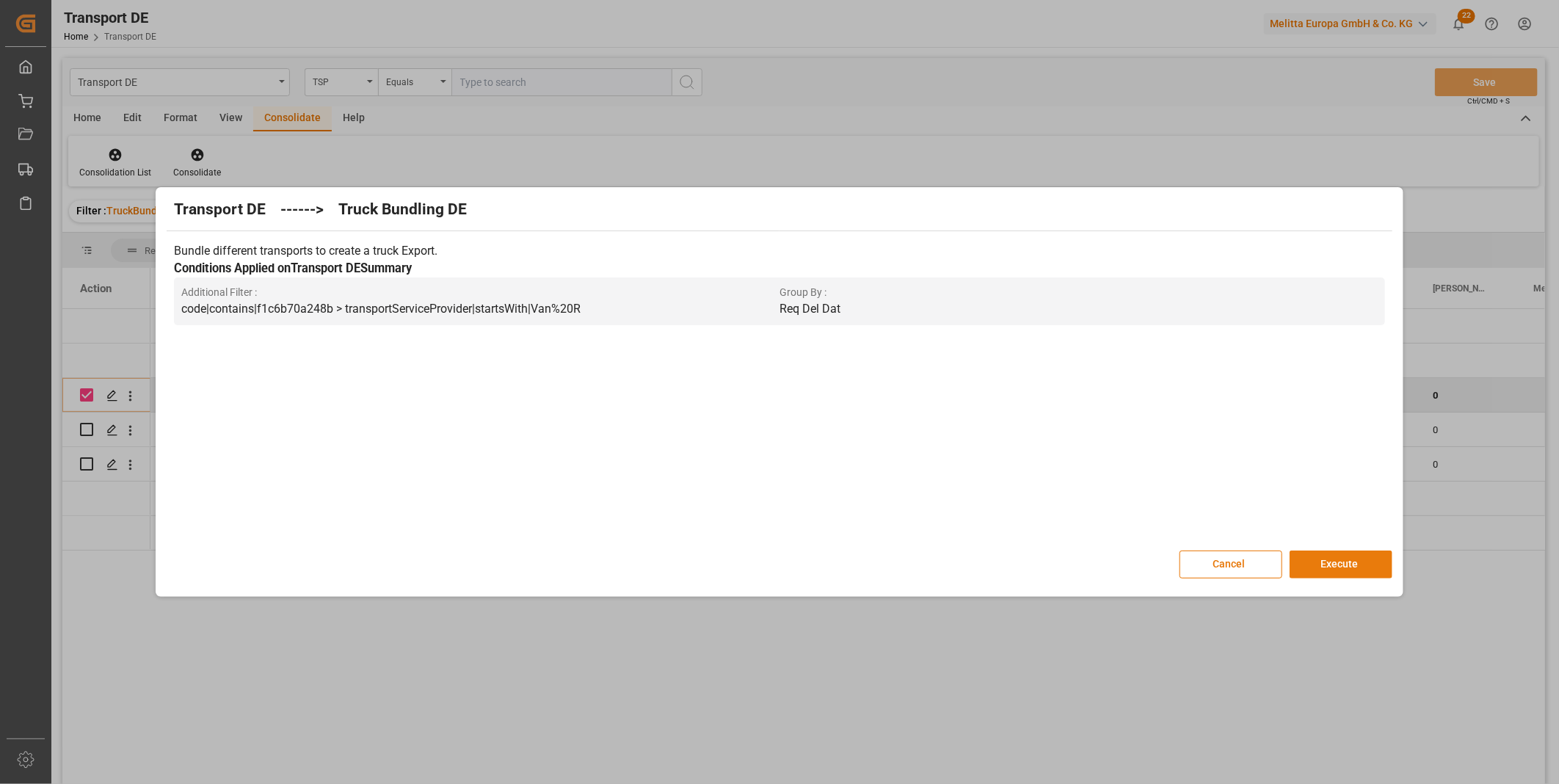
click at [1356, 553] on button "Execute" at bounding box center [1341, 564] width 103 height 28
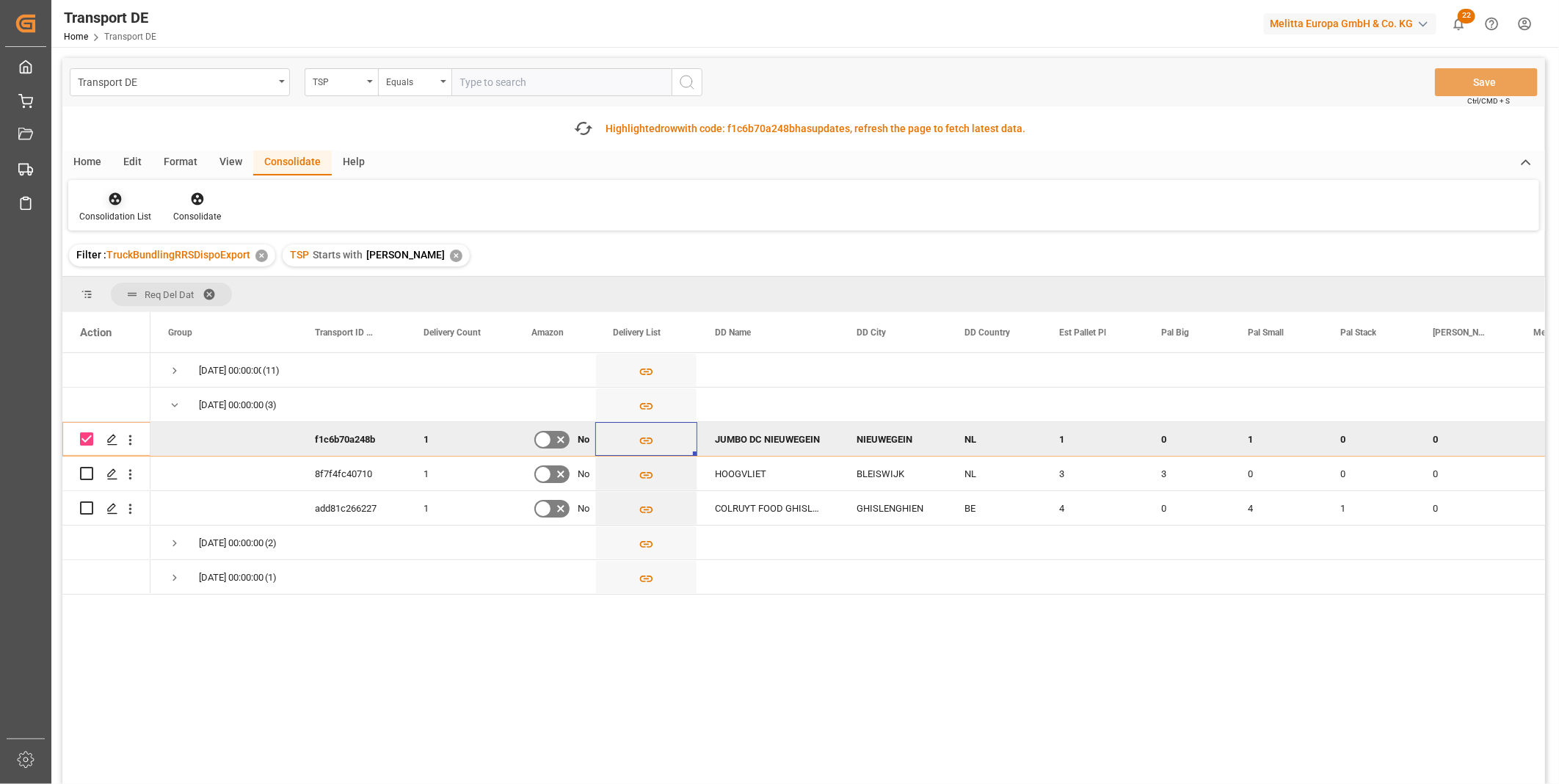
click at [99, 199] on div at bounding box center [116, 199] width 72 height 15
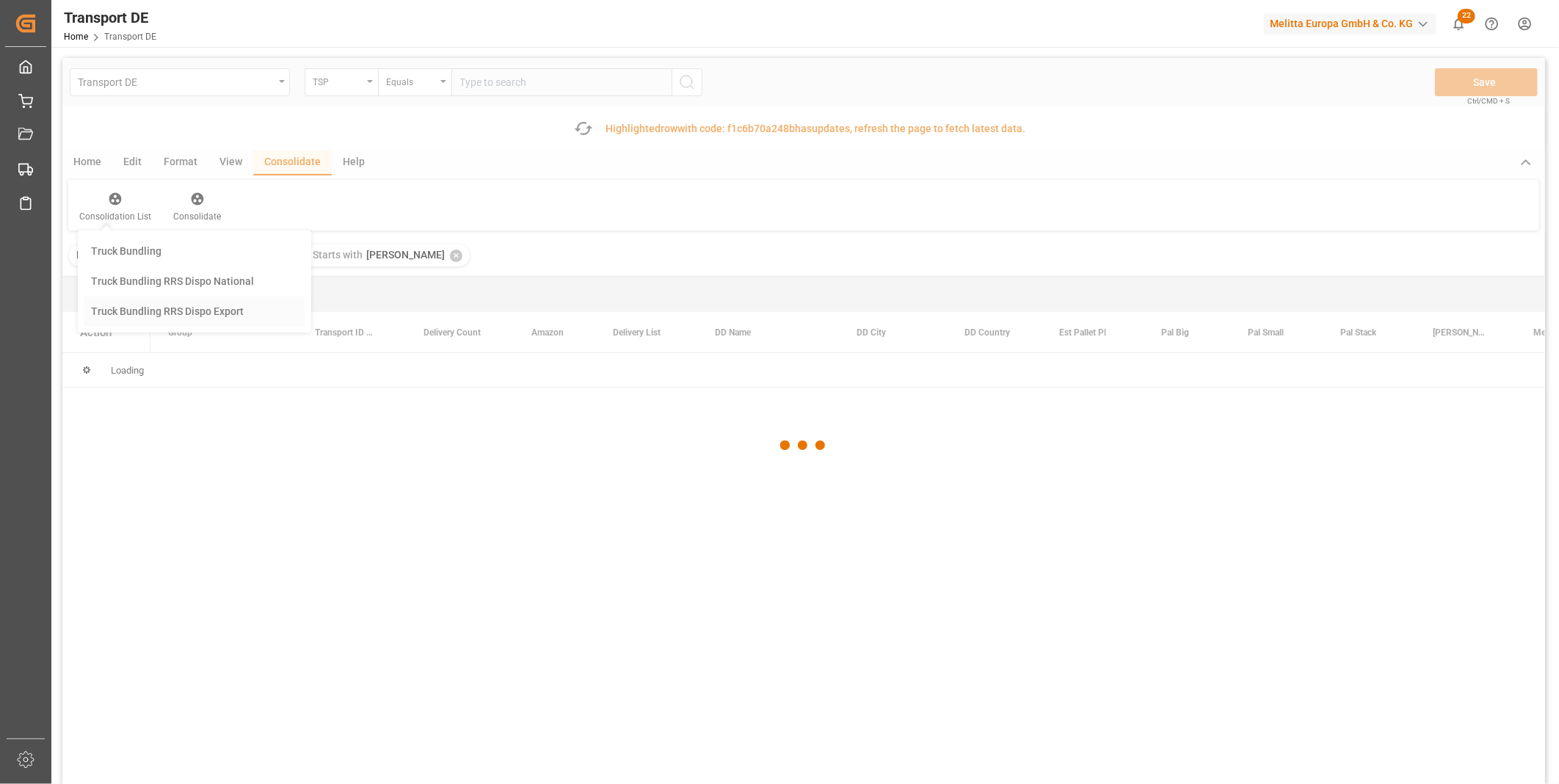
click at [186, 312] on div "Transport DE TSP Equals Save Ctrl/CMD + S Fetch latest updates Highlighted row …" at bounding box center [804, 462] width 1483 height 809
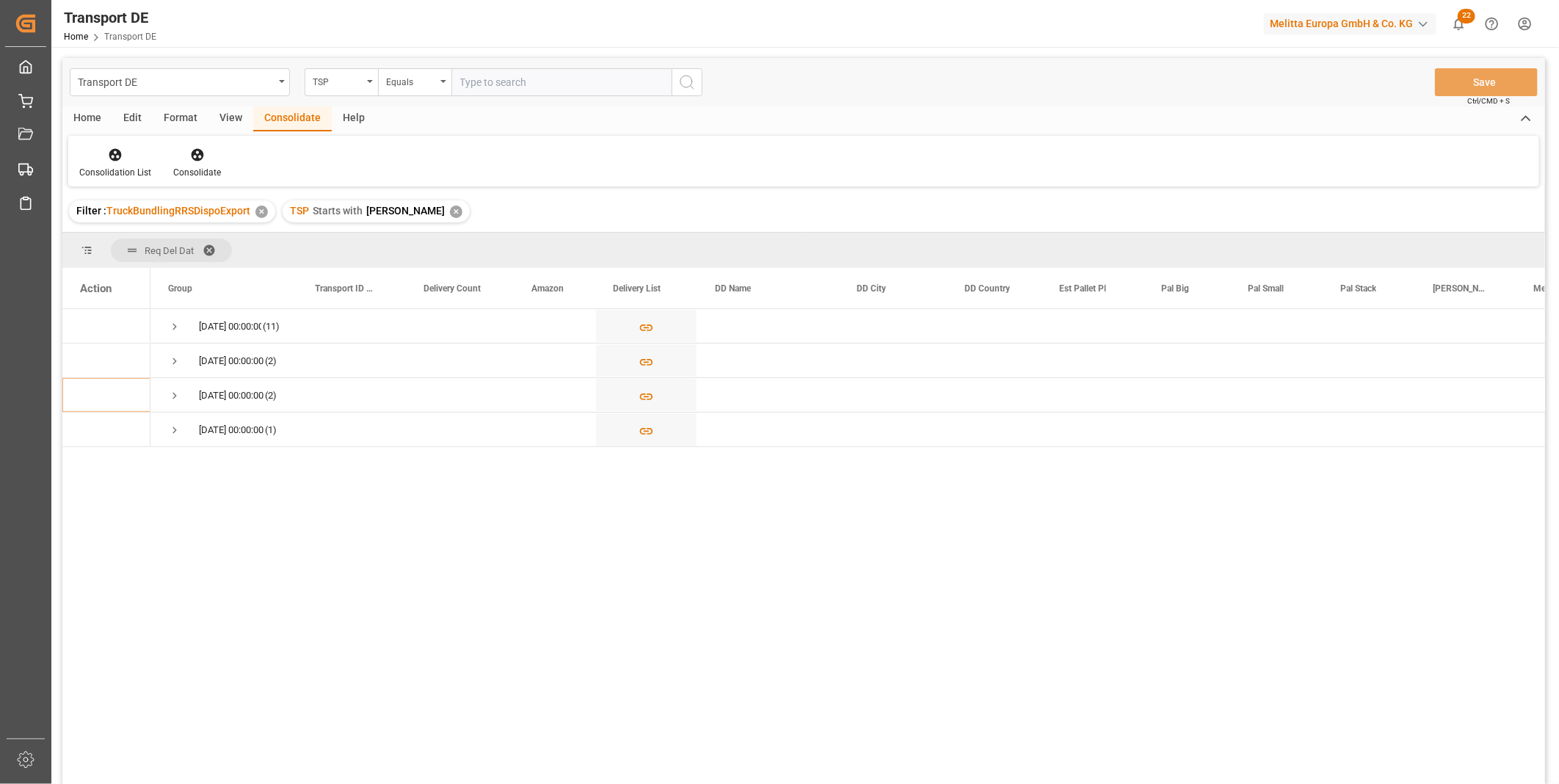
click at [412, 214] on div "TSP Starts with Van R ✕" at bounding box center [376, 211] width 187 height 22
click at [450, 208] on div "✕" at bounding box center [456, 211] width 13 height 13
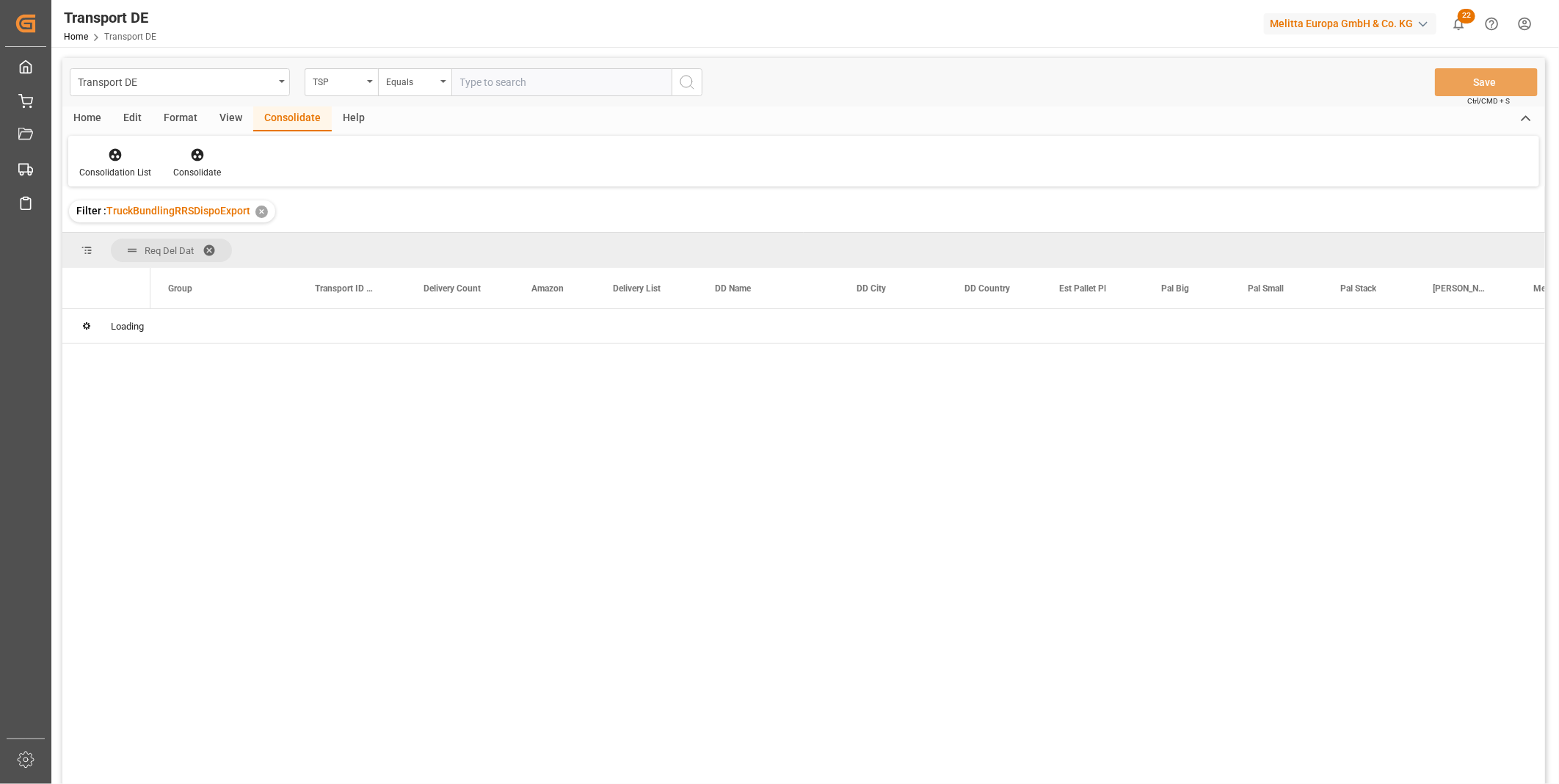
click at [341, 92] on div "TSP" at bounding box center [342, 82] width 74 height 28
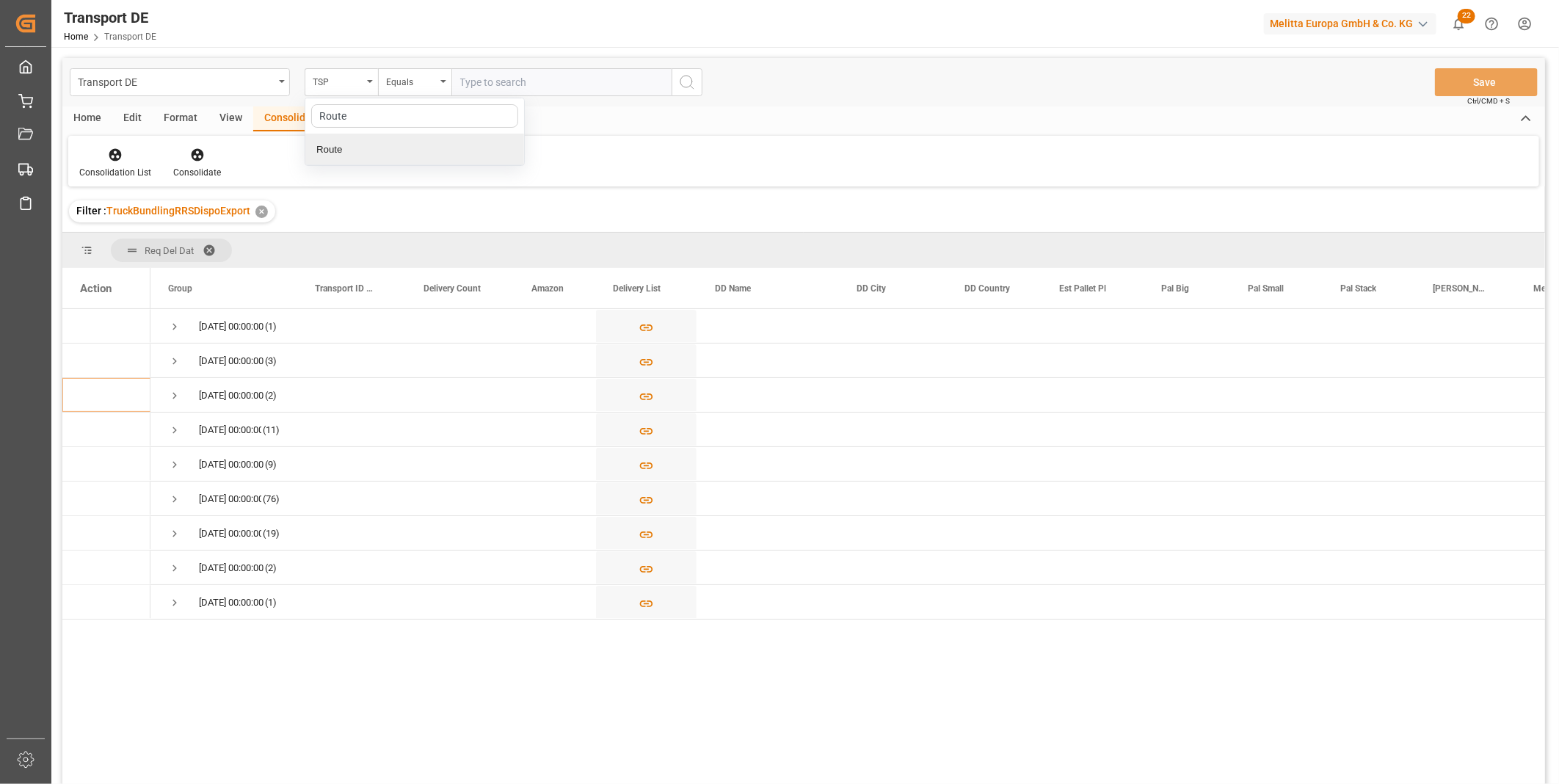
click at [356, 163] on div "Route" at bounding box center [414, 150] width 218 height 31
click at [419, 99] on div "Transport DE Route Equals Save Ctrl/CMD + S" at bounding box center [804, 82] width 1483 height 49
click at [419, 86] on div "Equals" at bounding box center [411, 80] width 50 height 17
click at [448, 234] on div "Starts with" at bounding box center [487, 242] width 218 height 31
click at [692, 90] on icon "search button" at bounding box center [687, 82] width 18 height 18
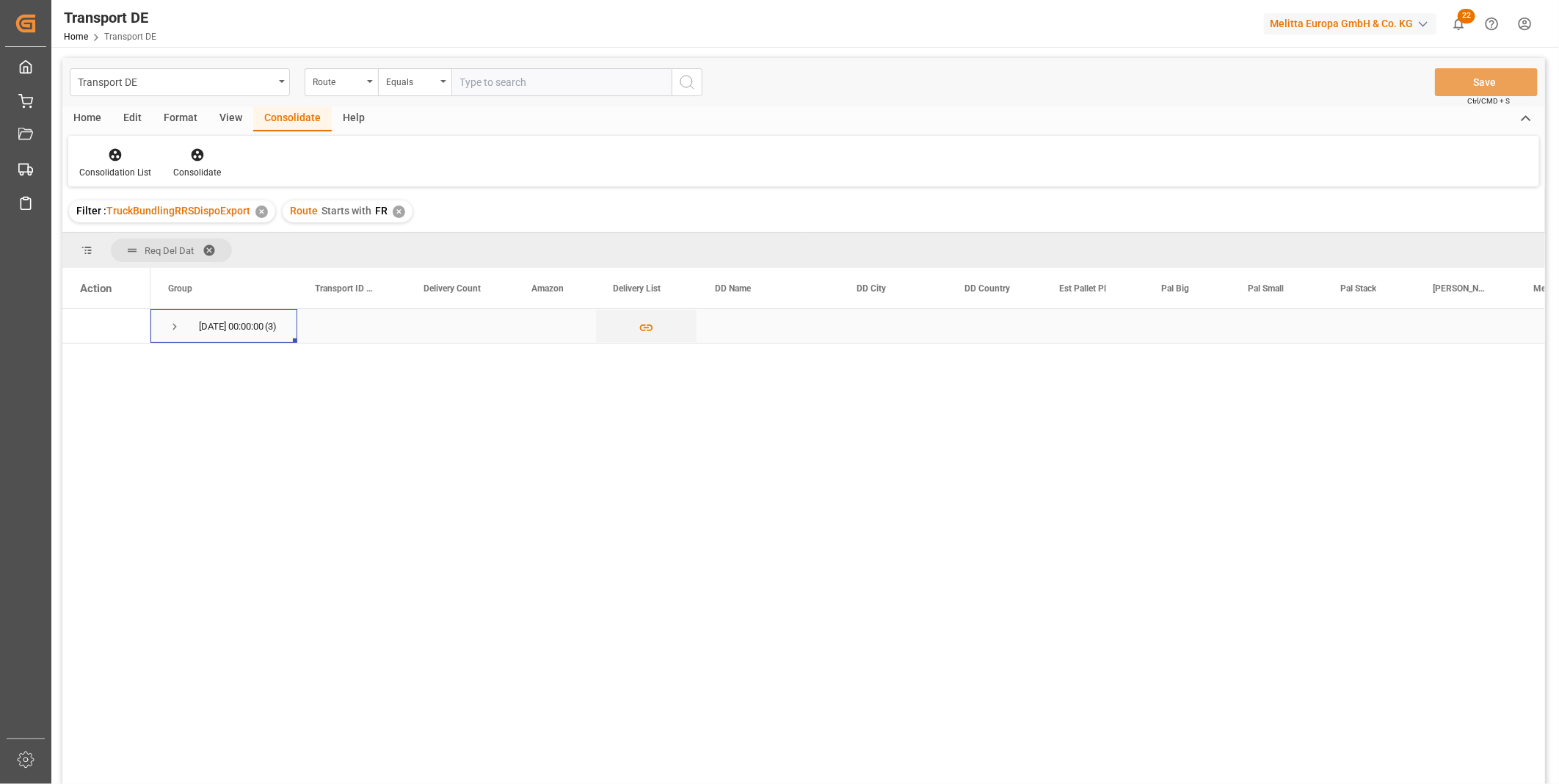
click at [183, 320] on span "07.10.2025 00:00:00 (3)" at bounding box center [223, 326] width 111 height 33
click at [172, 323] on span "Press SPACE to select this row." at bounding box center [174, 326] width 13 height 13
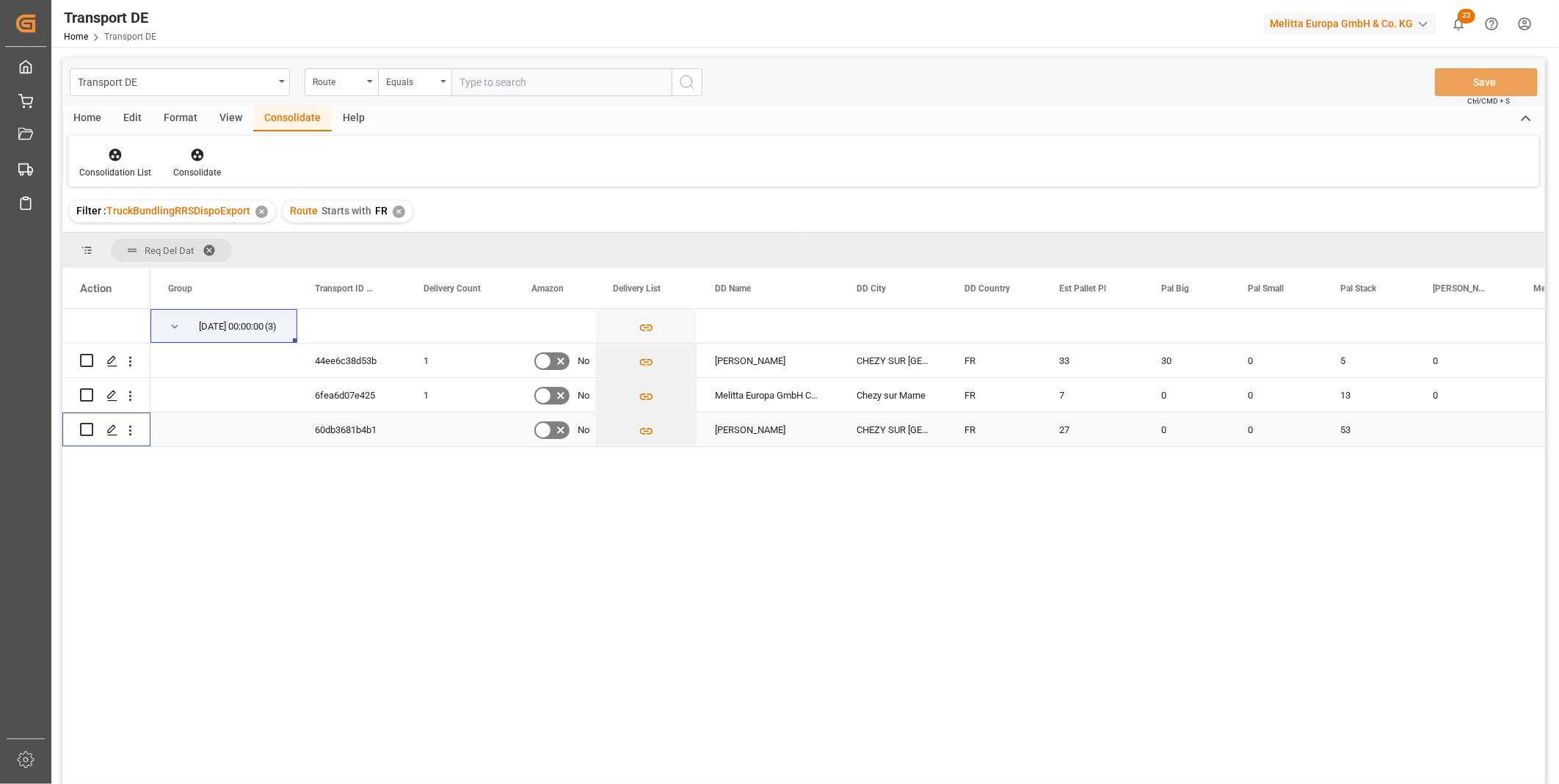
click at [83, 429] on input "Press Space to toggle row selection (unchecked)" at bounding box center [86, 429] width 13 height 13
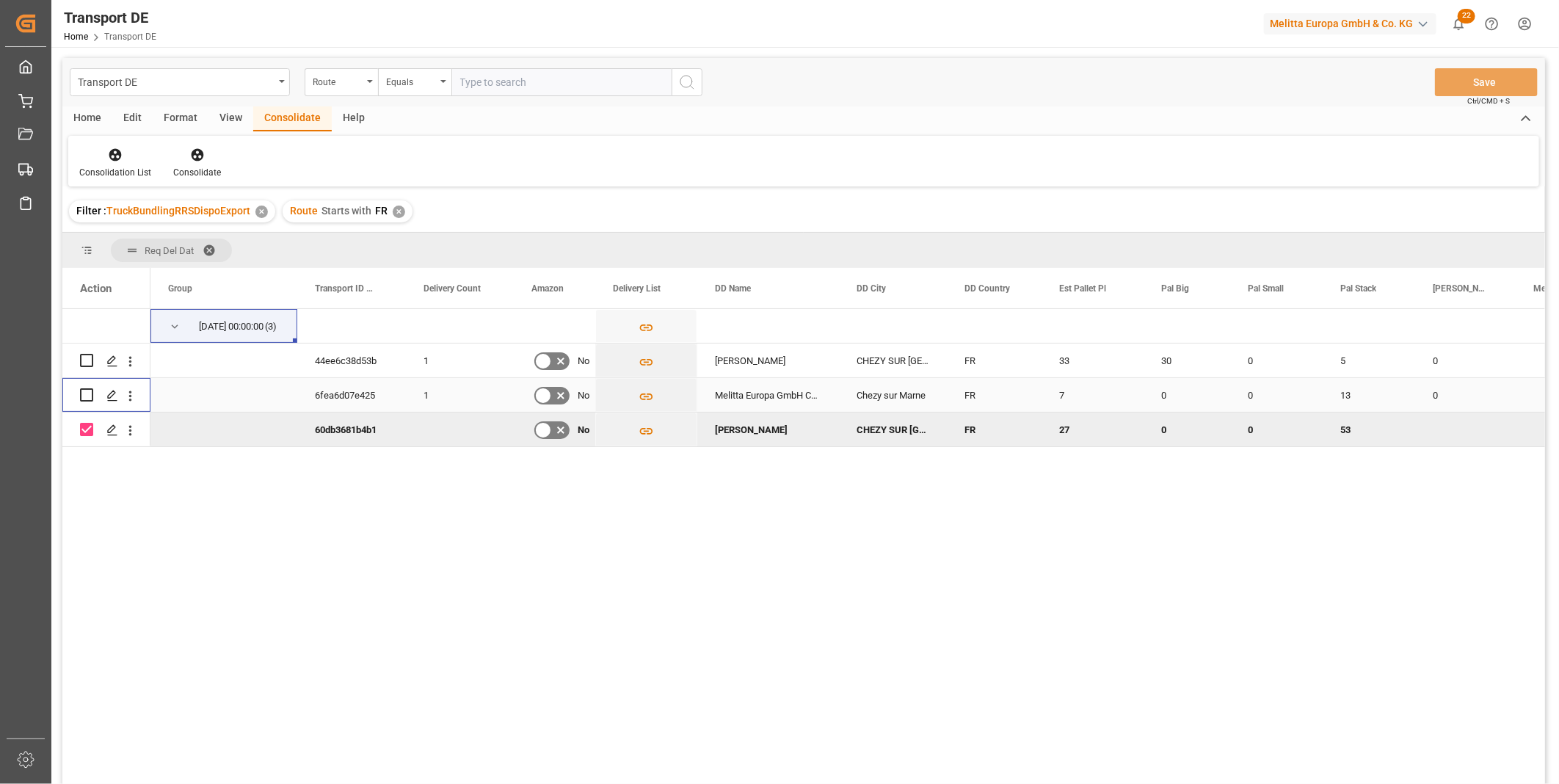
click at [86, 398] on input "Press Space to toggle row selection (unchecked)" at bounding box center [86, 395] width 13 height 13
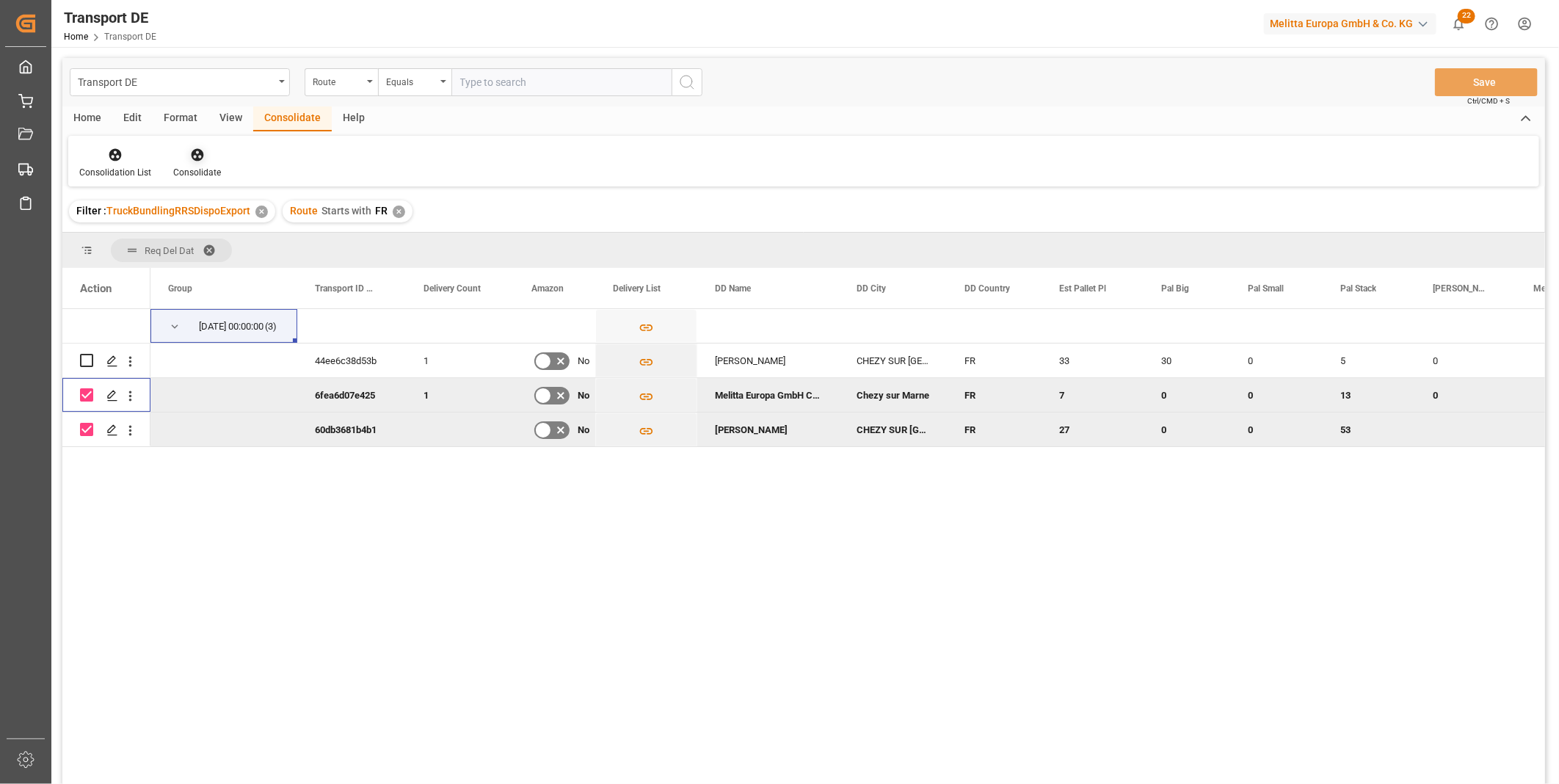
click at [205, 162] on div at bounding box center [197, 154] width 48 height 15
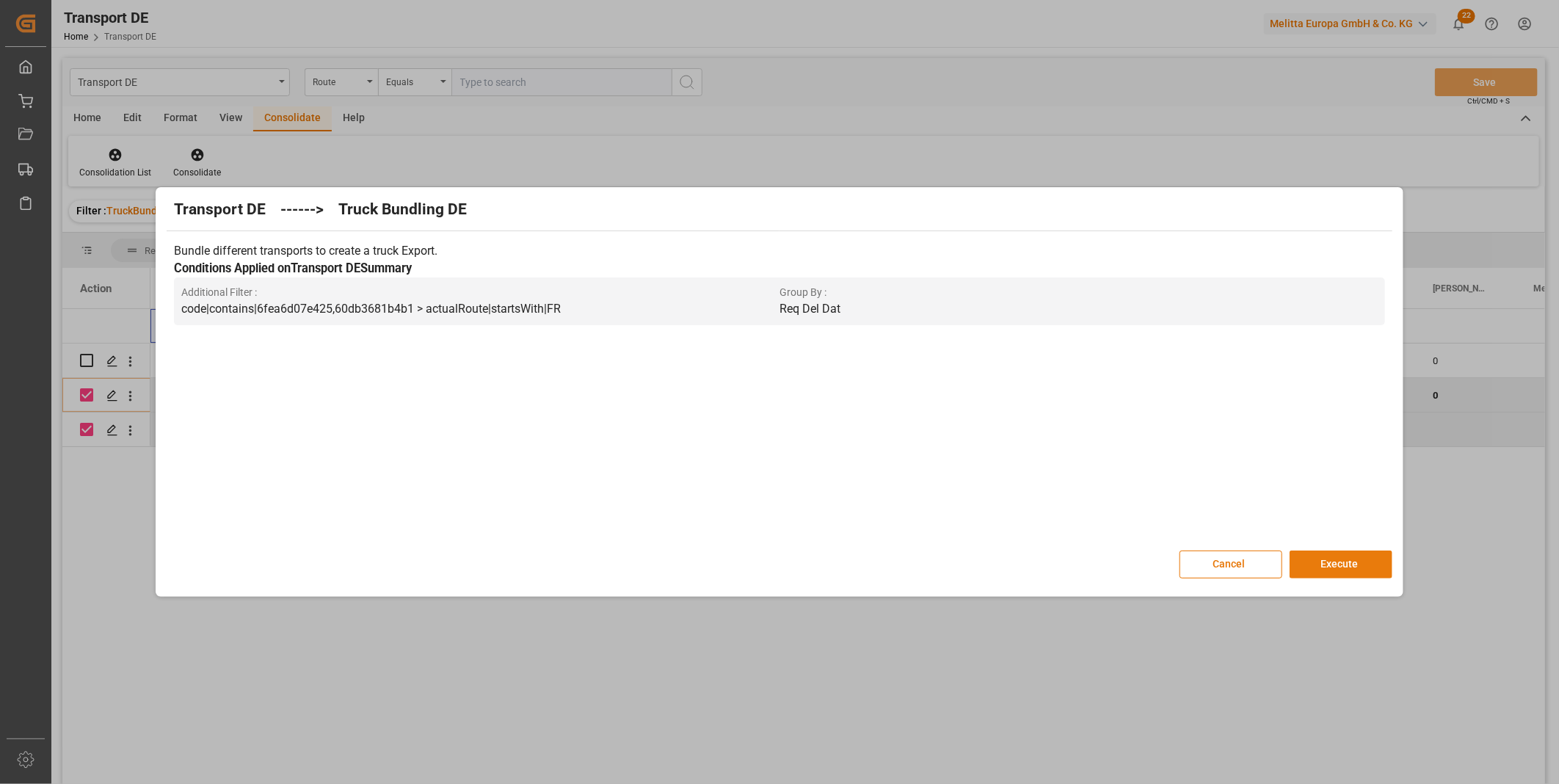
click at [1355, 562] on button "Execute" at bounding box center [1341, 564] width 103 height 28
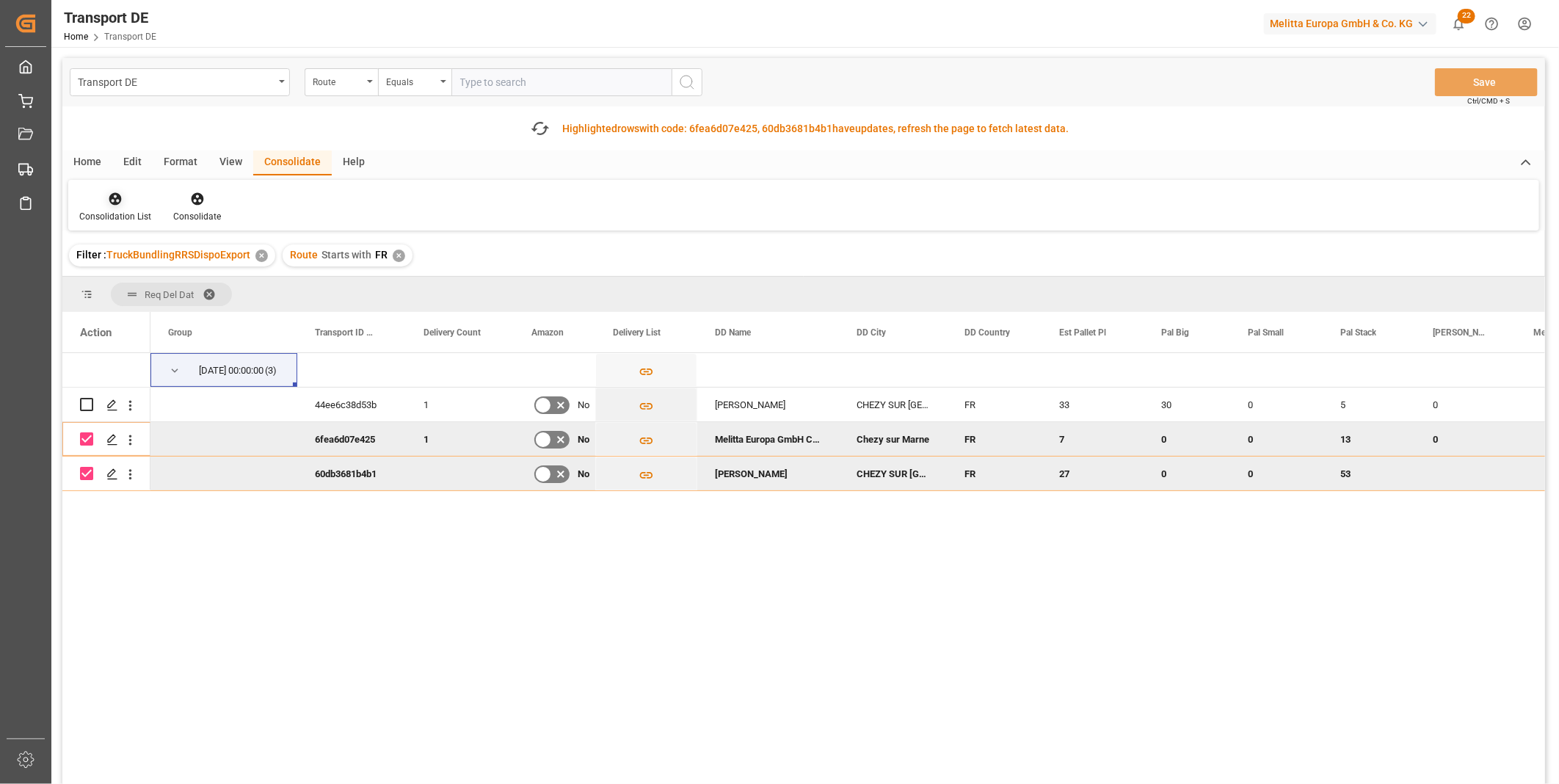
click at [108, 204] on icon at bounding box center [115, 199] width 15 height 15
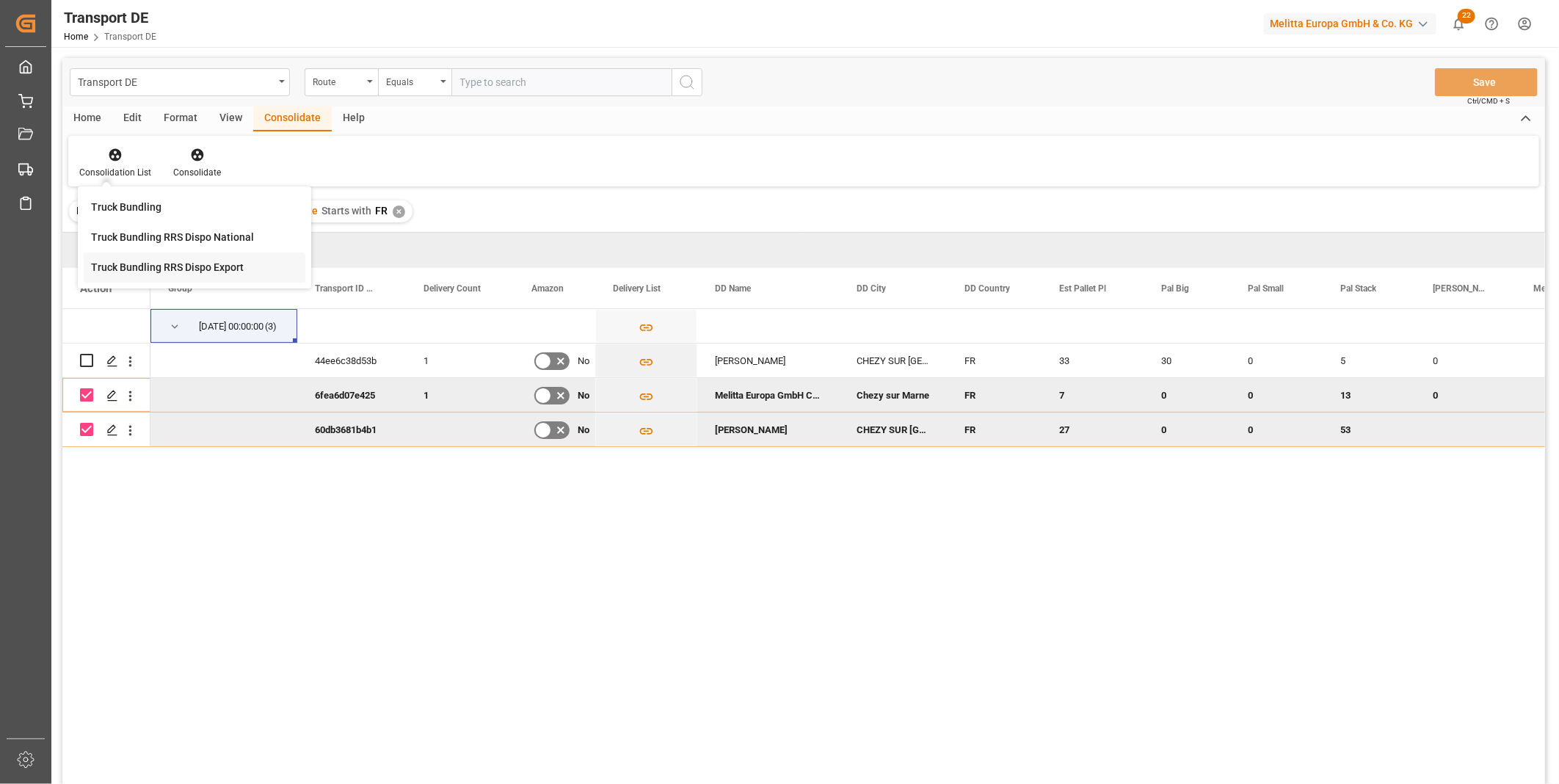
click at [175, 317] on span "Press SPACE to select this row." at bounding box center [174, 326] width 13 height 33
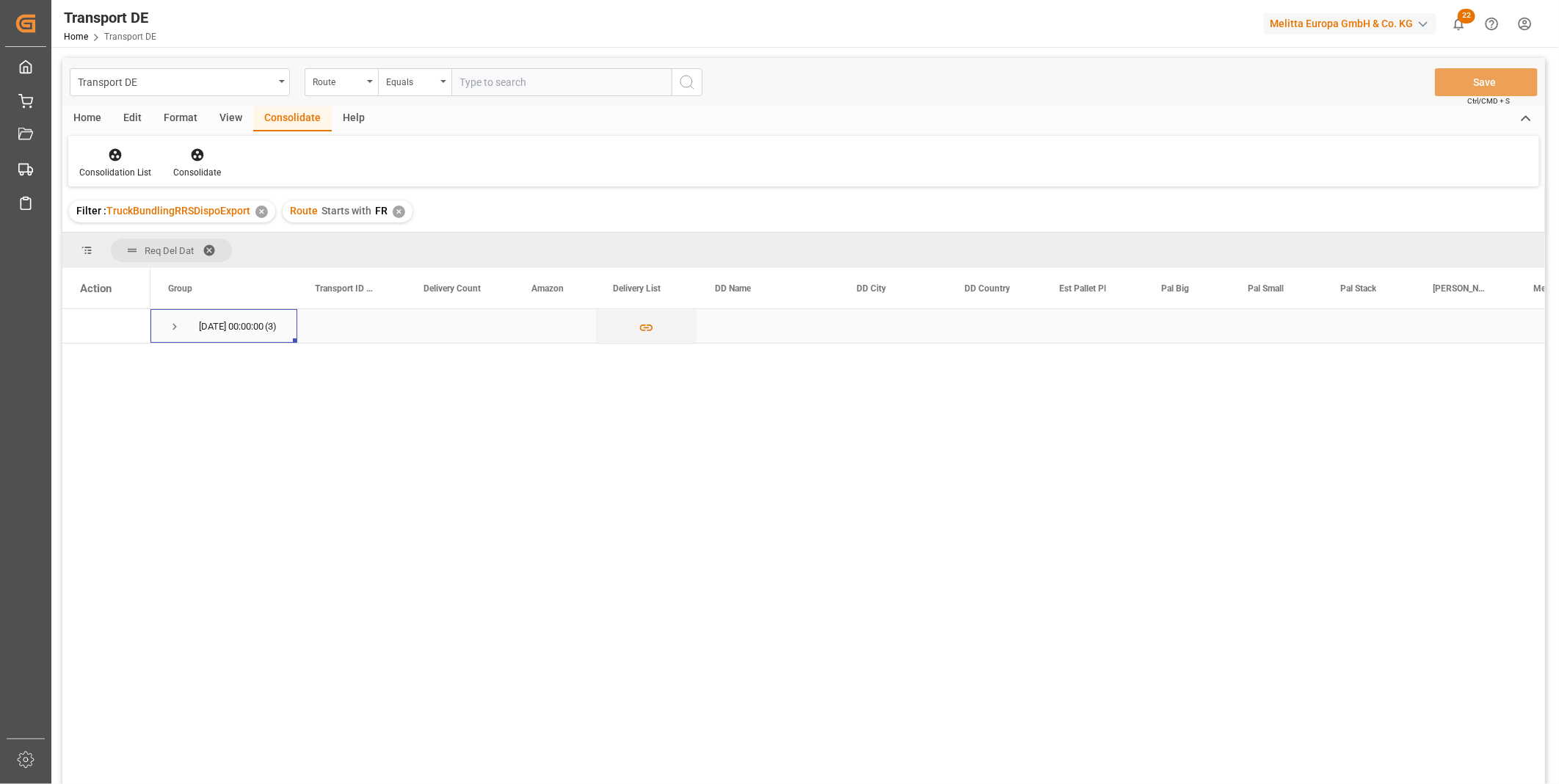
click at [169, 325] on span "Press SPACE to select this row." at bounding box center [174, 326] width 13 height 13
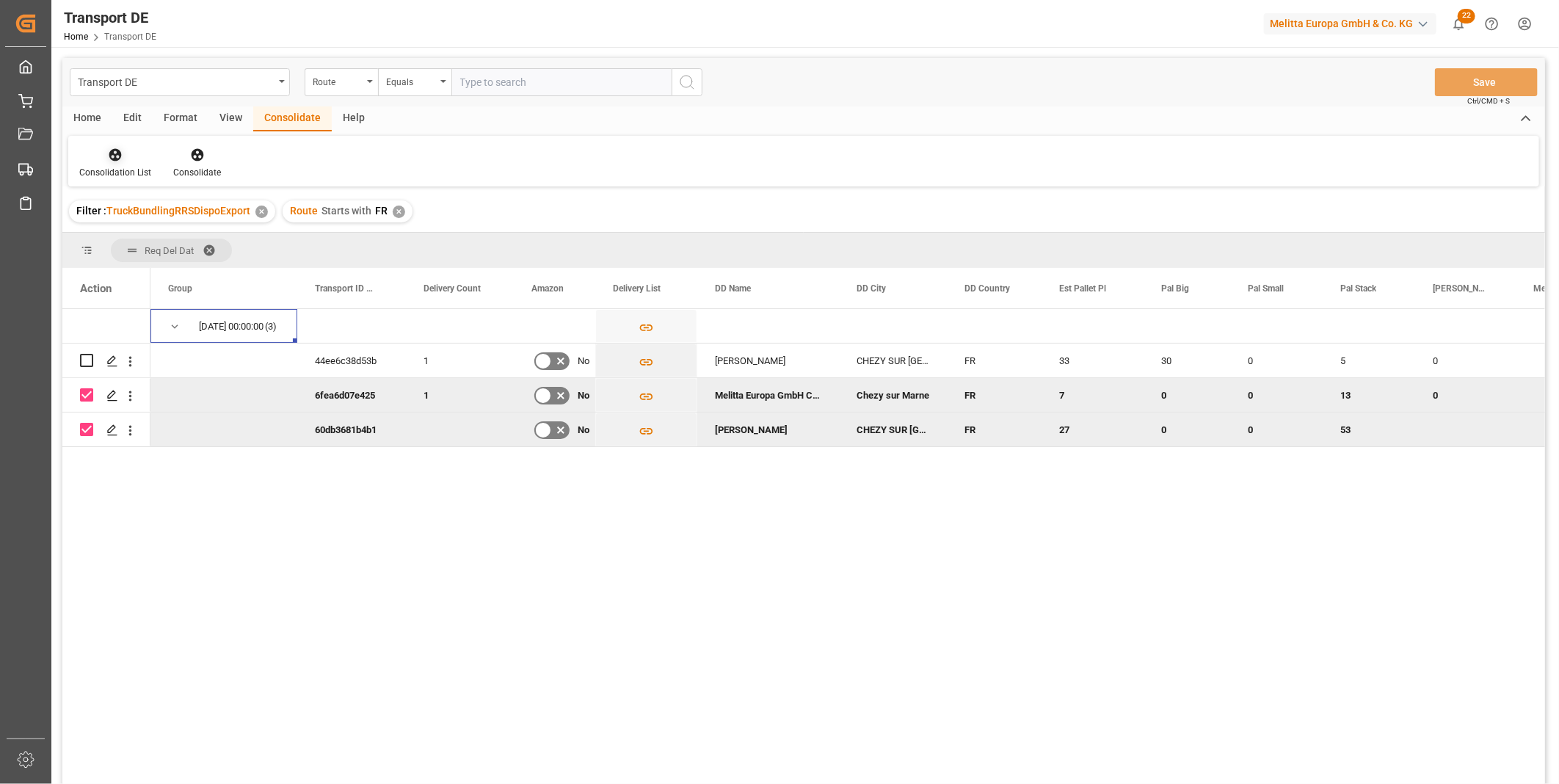
click at [114, 148] on icon at bounding box center [115, 154] width 15 height 15
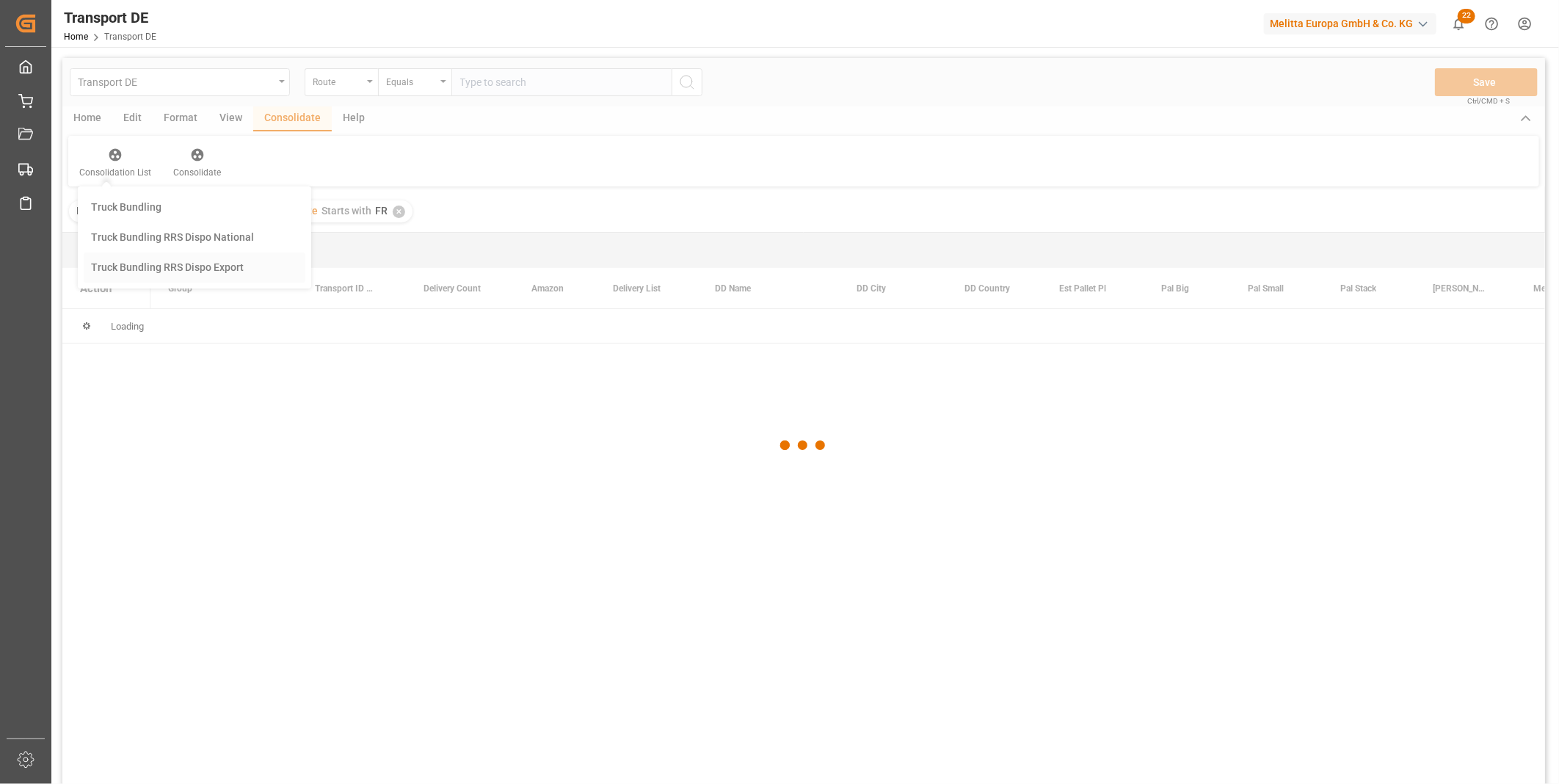
click at [162, 264] on div "Transport DE Route Equals Save Ctrl/CMD + S Home Edit Format View Consolidate H…" at bounding box center [804, 440] width 1483 height 764
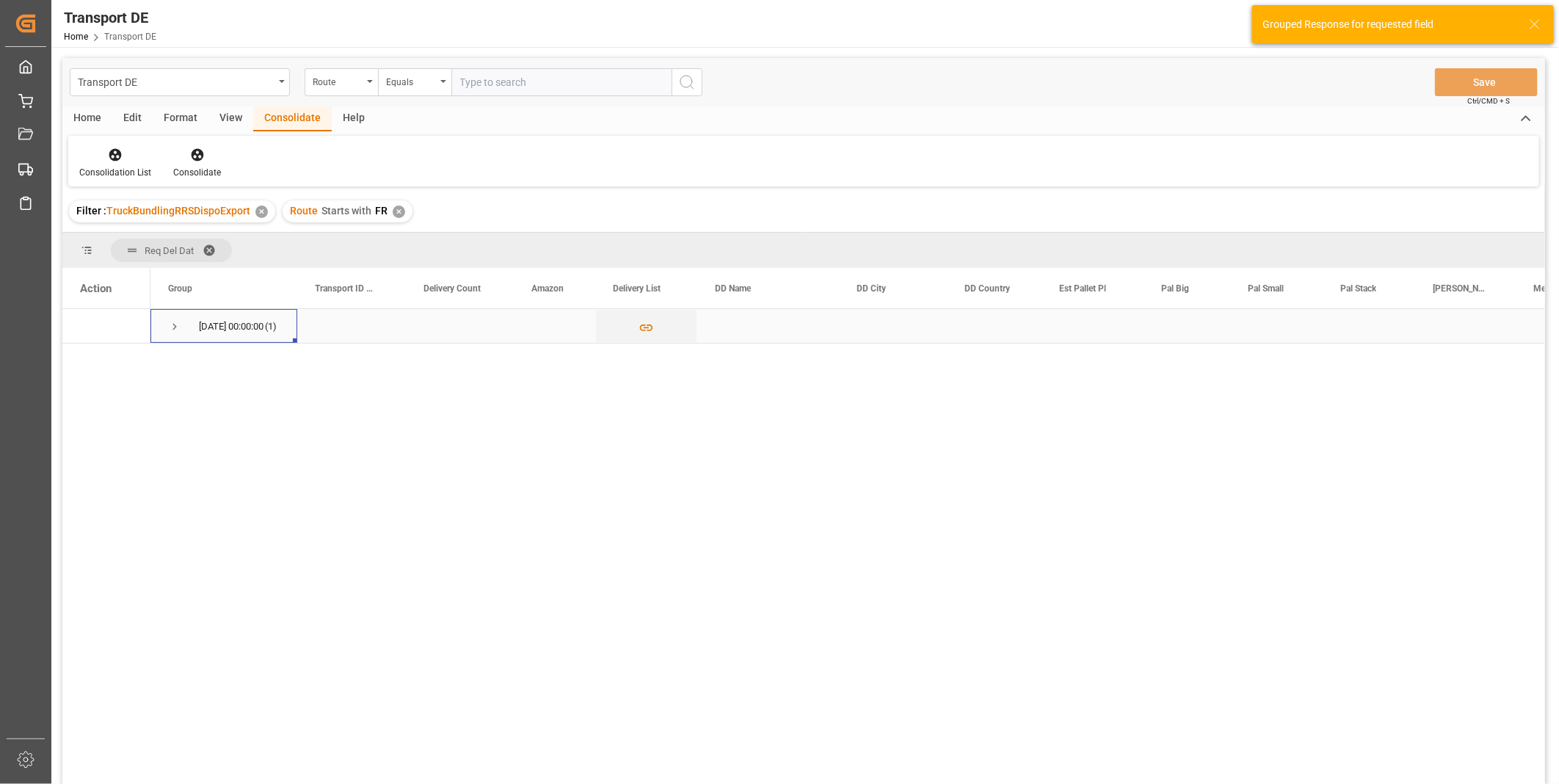
click at [189, 319] on span "07.10.2025 00:00:00 (1)" at bounding box center [223, 326] width 111 height 33
click at [176, 324] on span "Press SPACE to select this row." at bounding box center [174, 326] width 13 height 13
click at [90, 361] on input "Press Space to toggle row selection (unchecked)" at bounding box center [86, 359] width 13 height 13
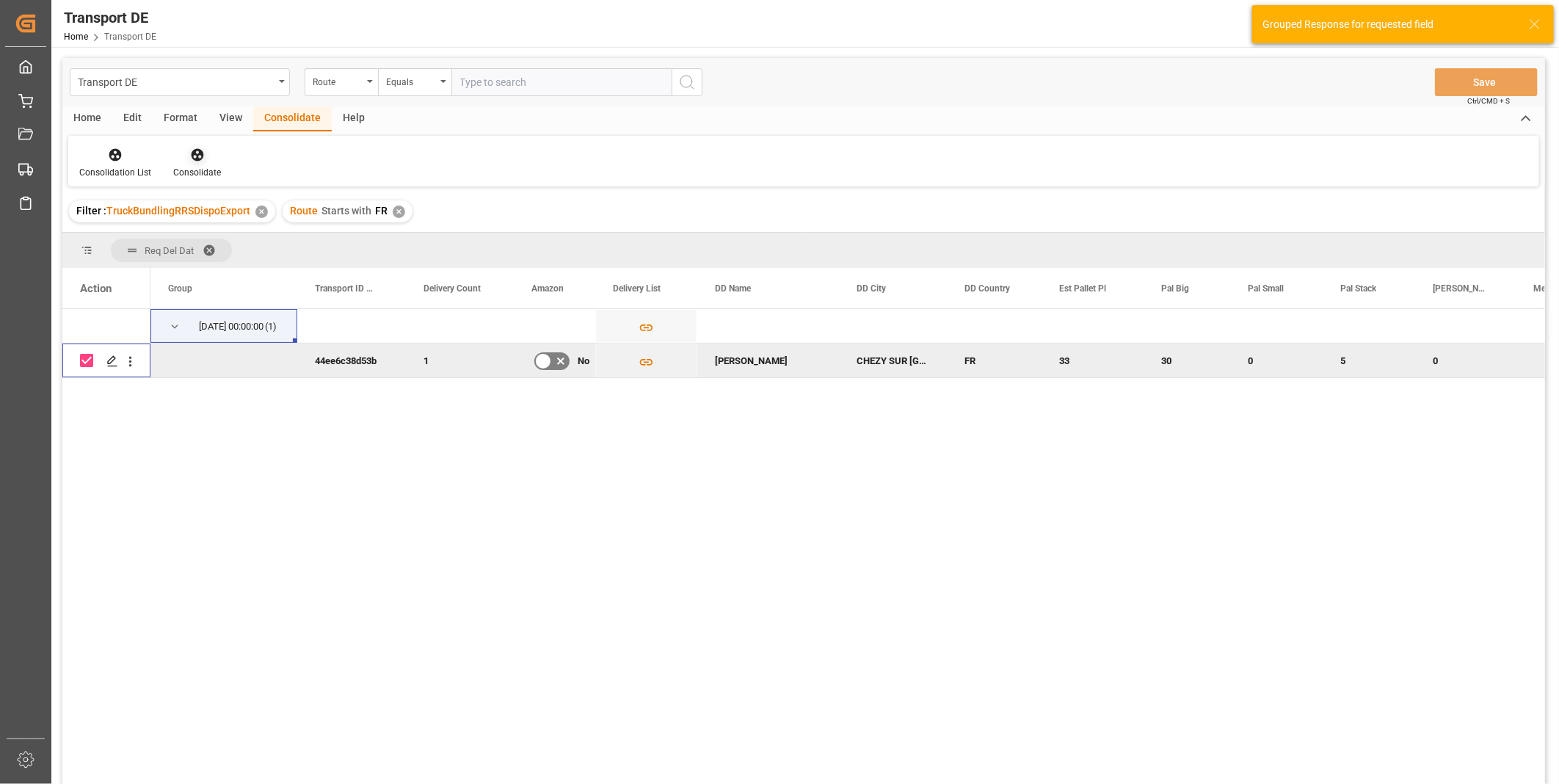
click at [198, 163] on div "Consolidate" at bounding box center [196, 163] width 69 height 33
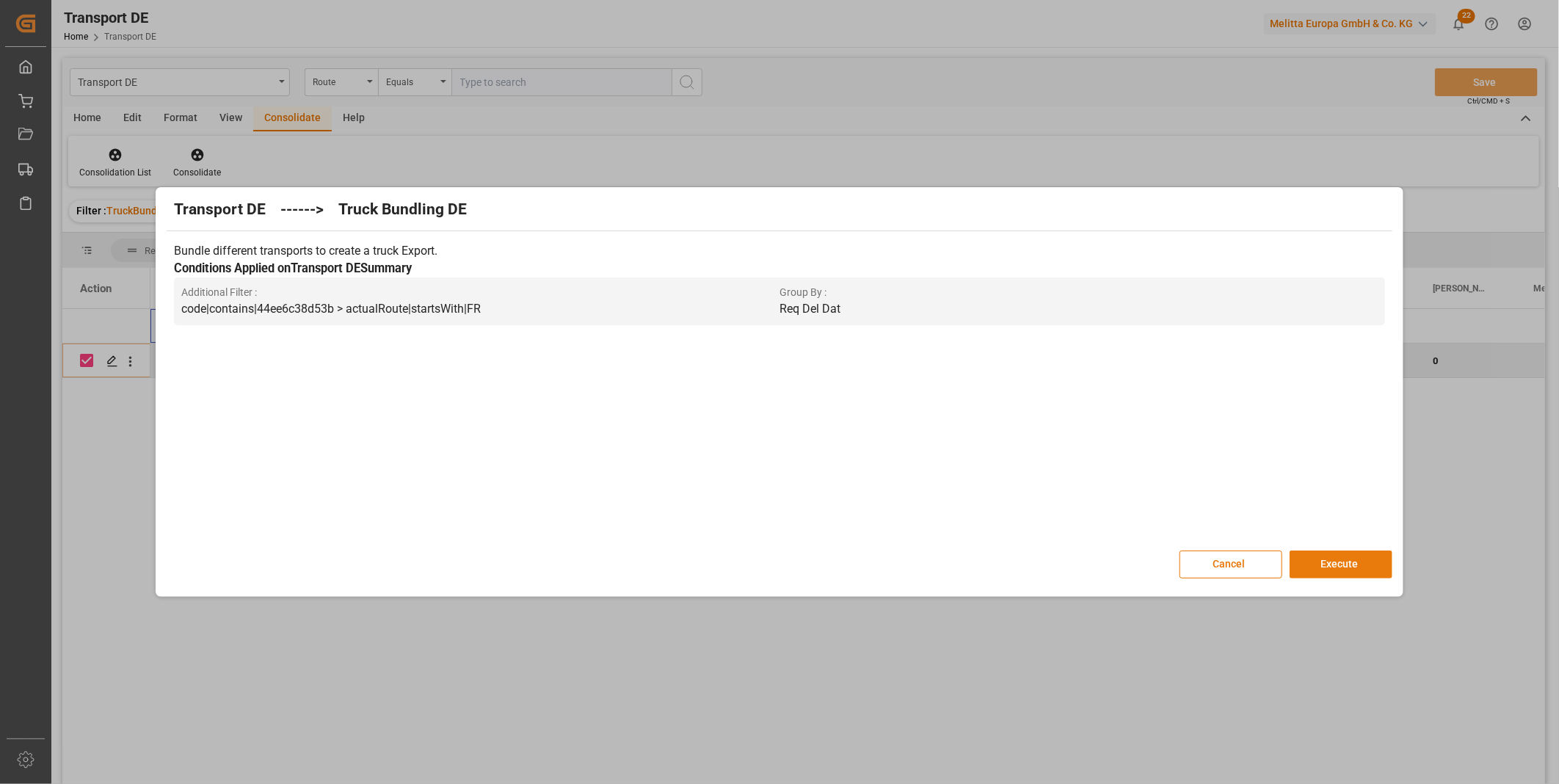
click at [1320, 561] on button "Execute" at bounding box center [1341, 564] width 103 height 28
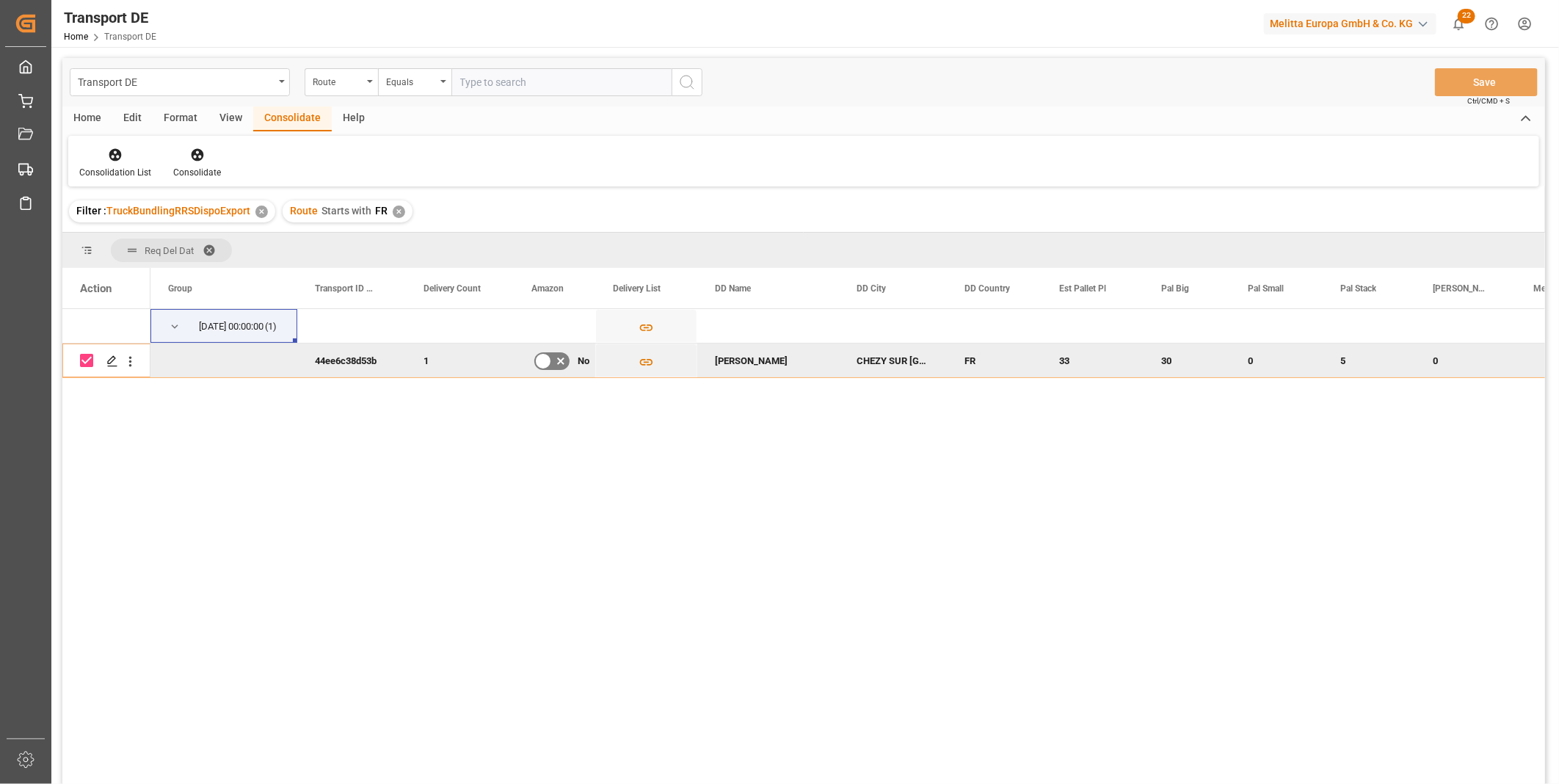
click at [118, 145] on div "Consolidation List Consolidate" at bounding box center [804, 161] width 1471 height 50
click at [110, 147] on icon at bounding box center [115, 154] width 15 height 15
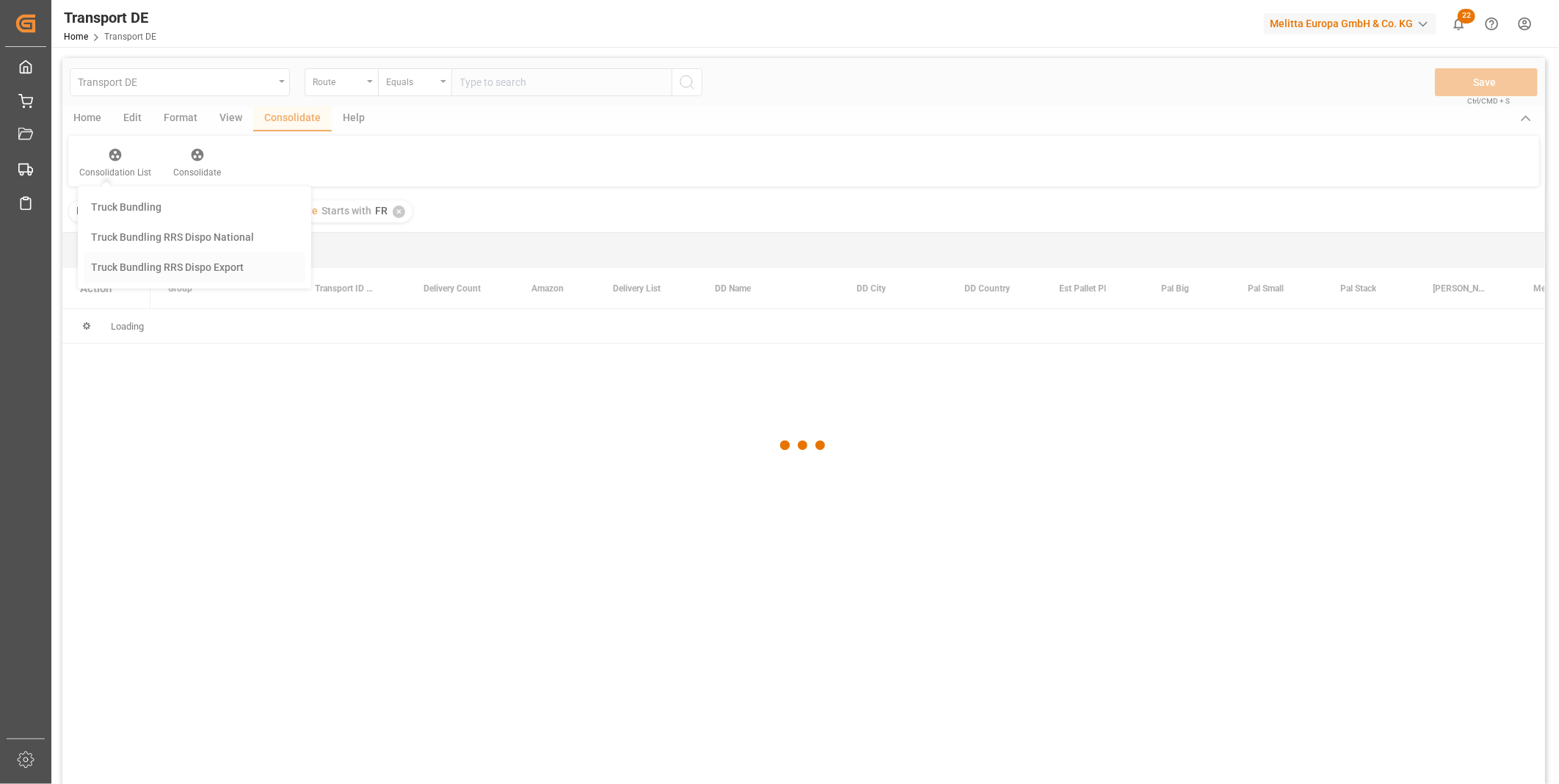
click at [247, 265] on div "Transport DE Route Equals Save Ctrl/CMD + S Home Edit Format View Consolidate H…" at bounding box center [804, 440] width 1483 height 764
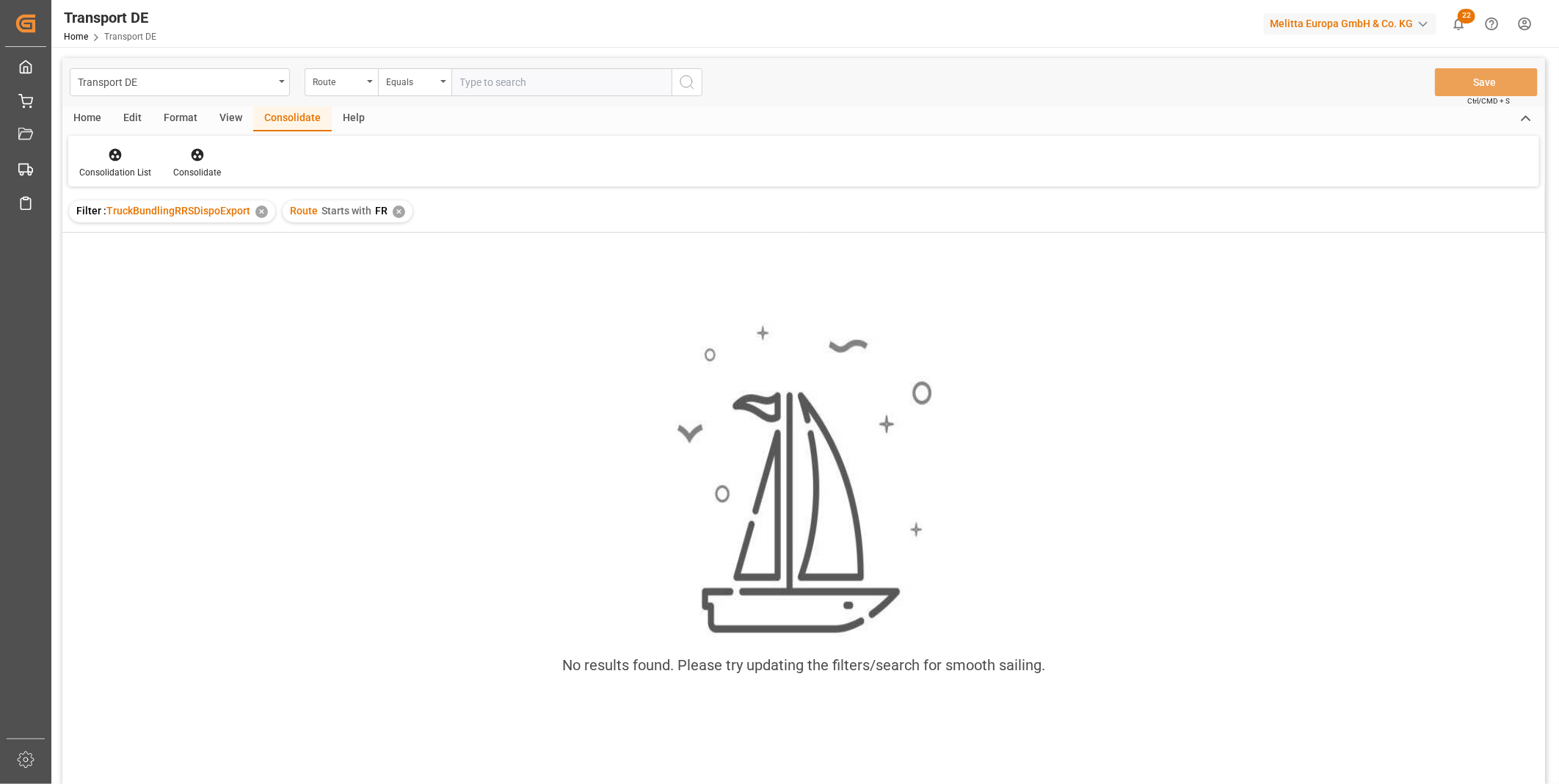
click at [394, 207] on div "✕" at bounding box center [399, 211] width 13 height 13
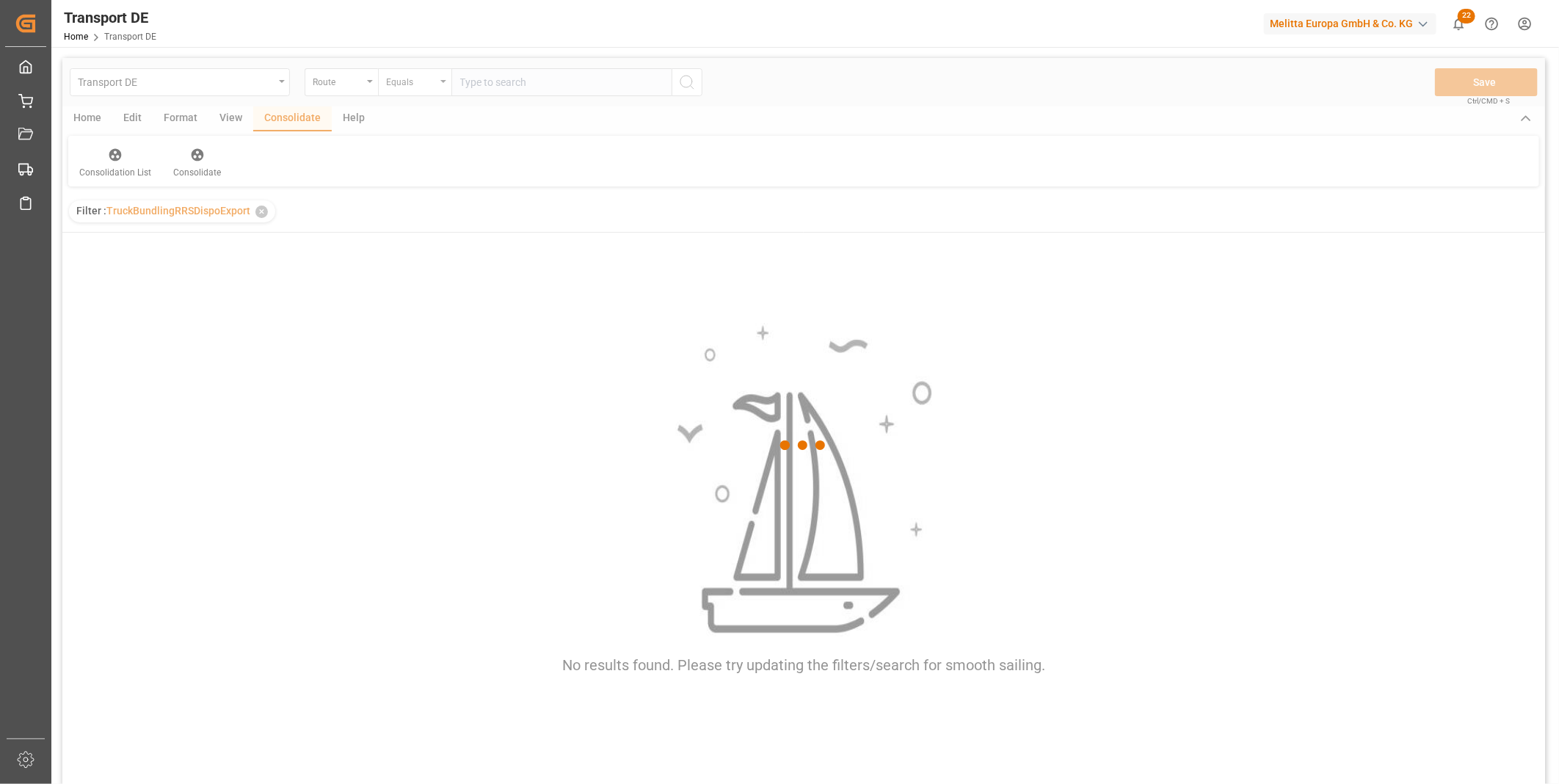
click at [413, 86] on div "Equals" at bounding box center [411, 80] width 50 height 17
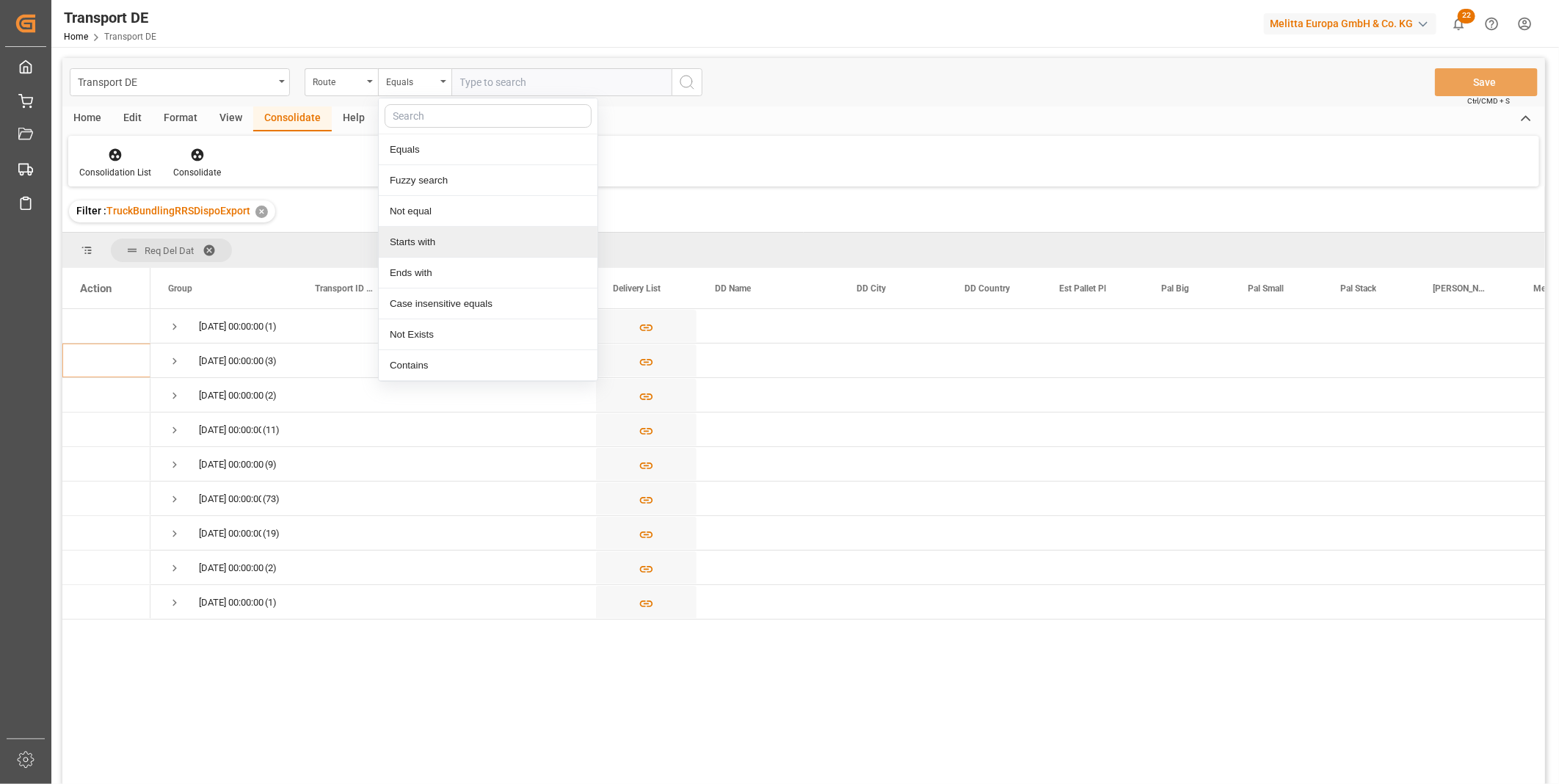
click at [412, 239] on div "Starts with" at bounding box center [487, 242] width 218 height 31
click at [683, 86] on icon "search button" at bounding box center [687, 82] width 18 height 18
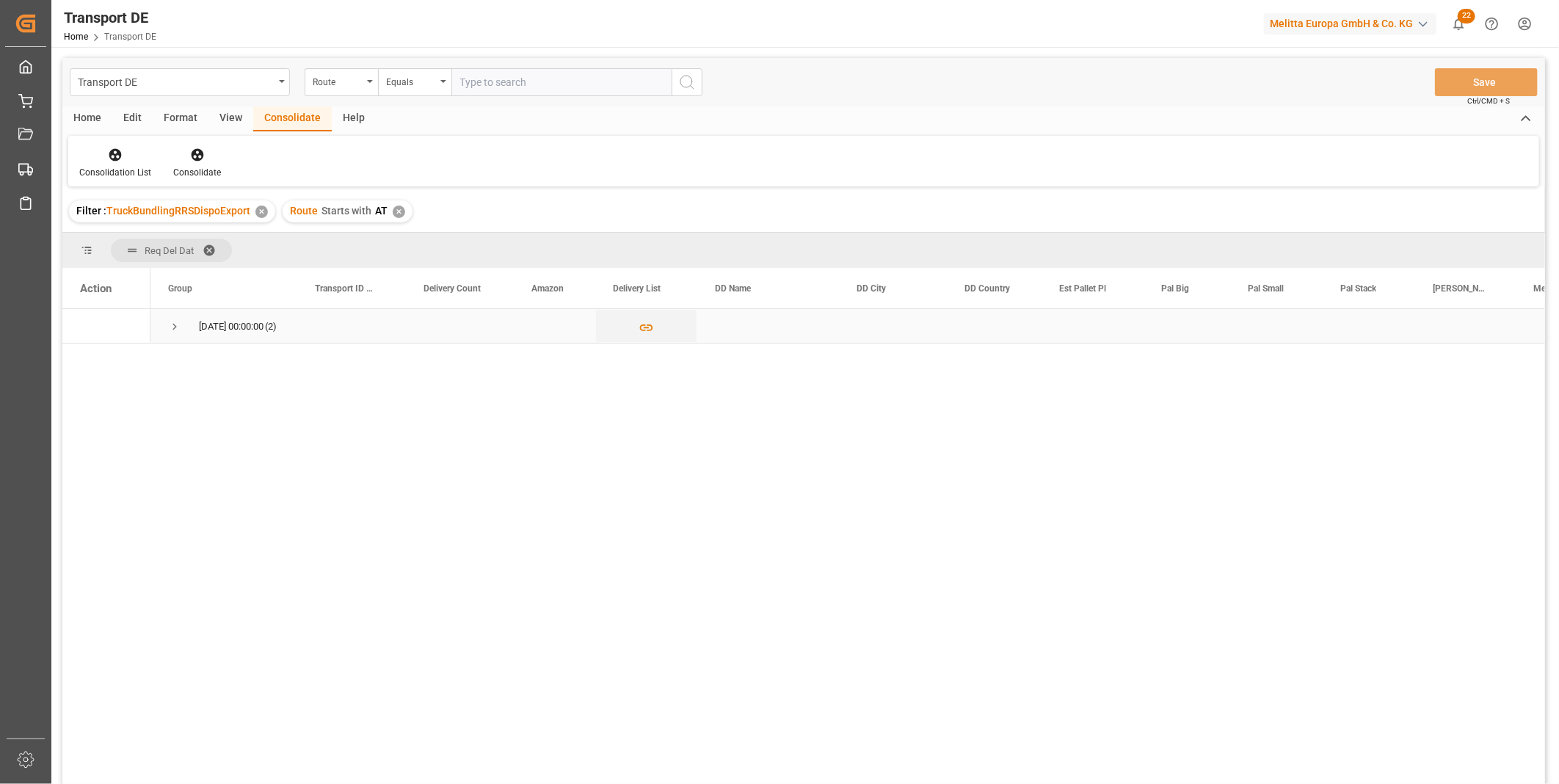
click at [172, 323] on span "Press SPACE to select this row." at bounding box center [174, 326] width 13 height 13
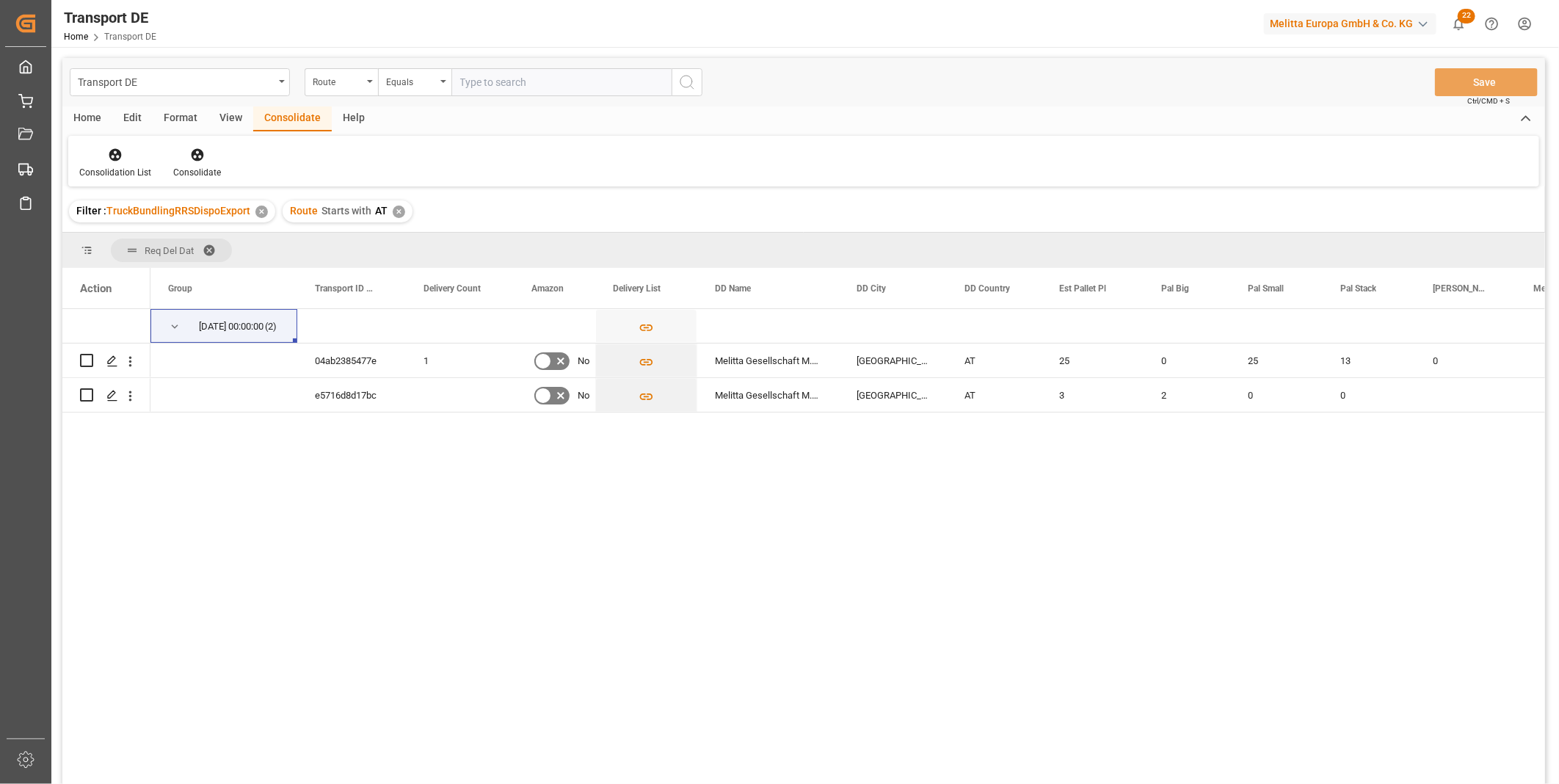
click at [398, 211] on div "✕" at bounding box center [399, 211] width 13 height 13
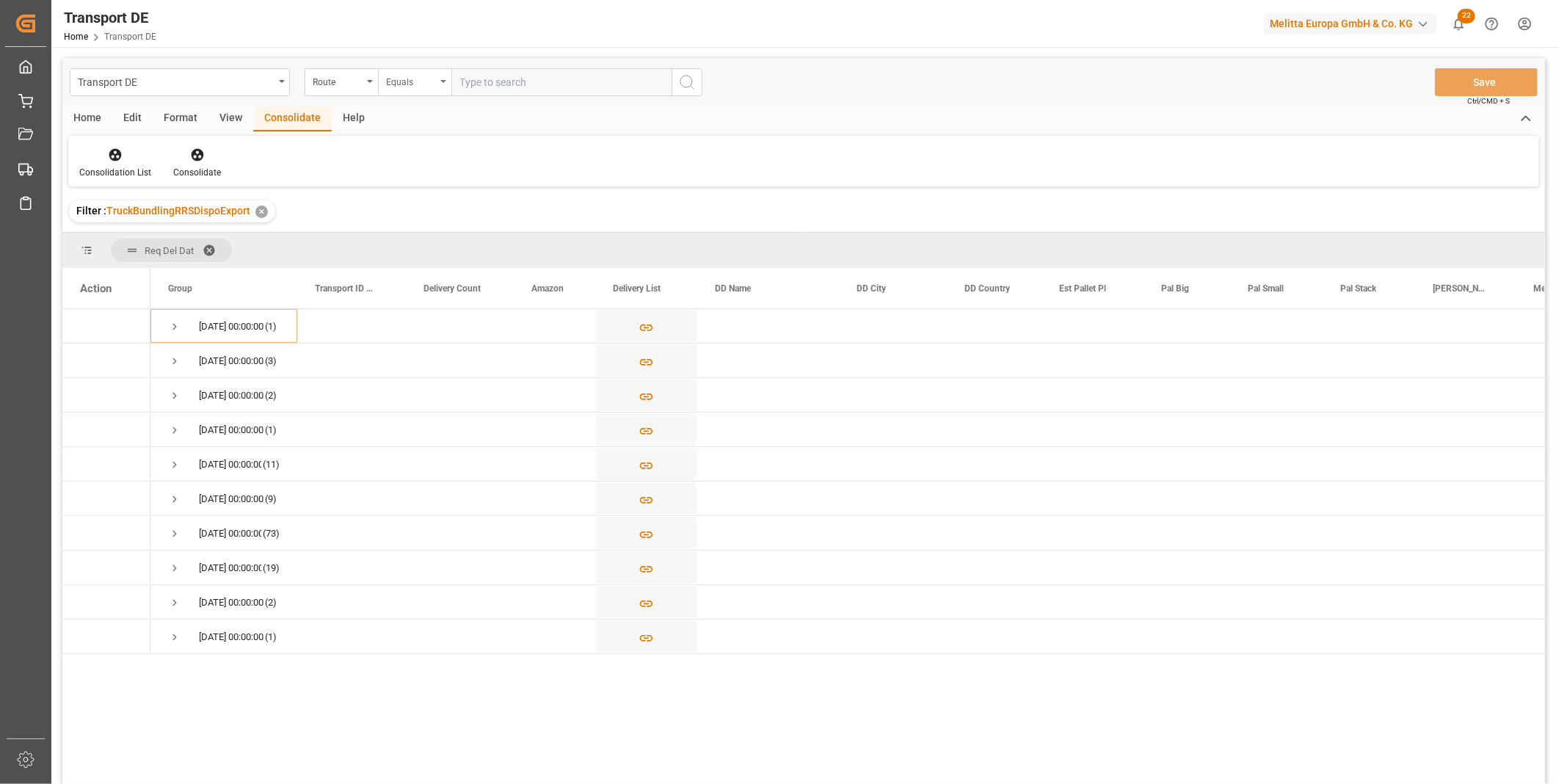
click at [408, 89] on div "Equals" at bounding box center [415, 82] width 74 height 28
click at [435, 244] on div "Starts with" at bounding box center [487, 242] width 218 height 31
click at [655, 85] on input "SE" at bounding box center [561, 82] width 220 height 28
click at [693, 77] on icon "search button" at bounding box center [687, 82] width 18 height 18
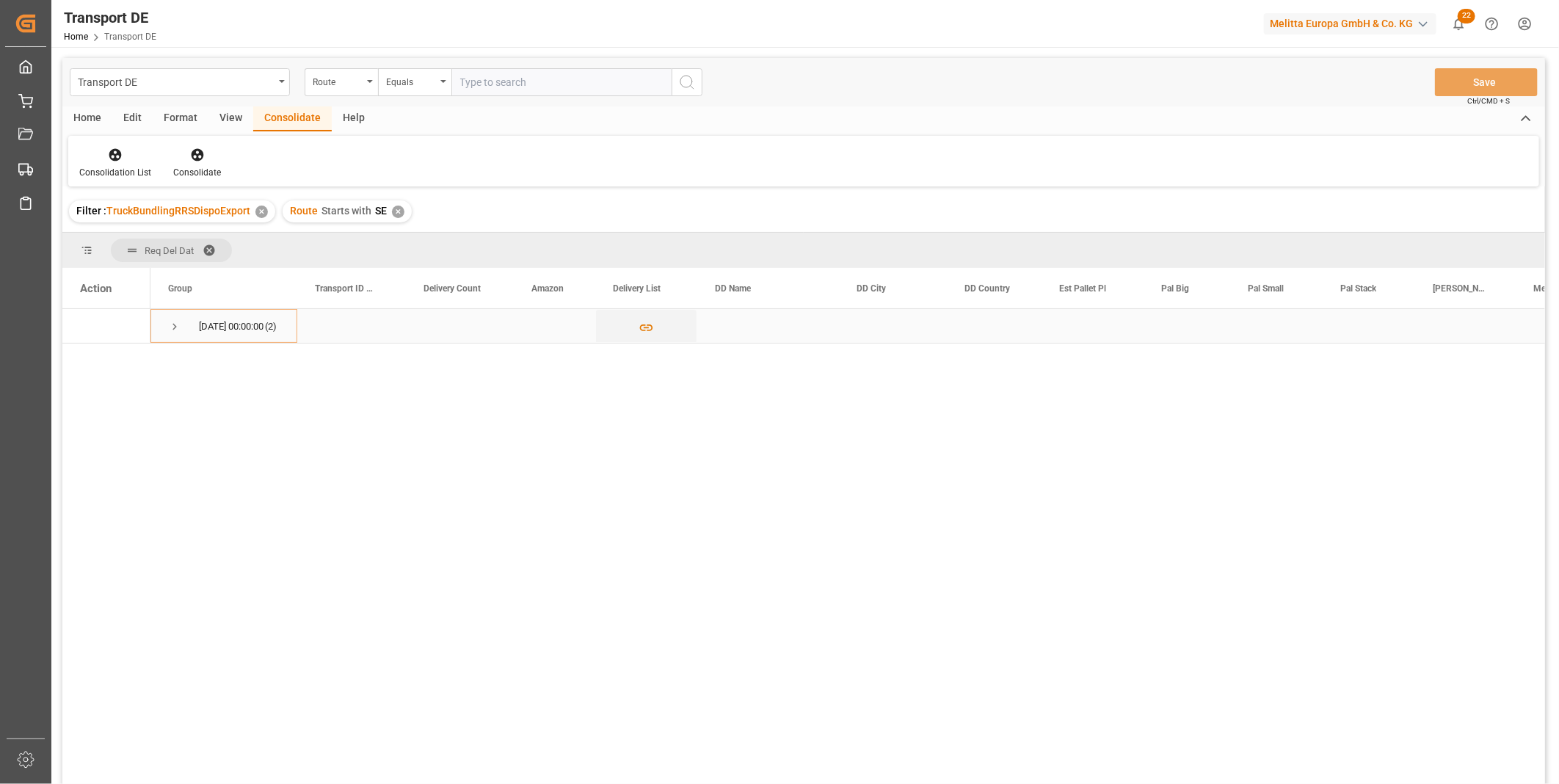
click at [170, 327] on span "Press SPACE to select this row." at bounding box center [174, 326] width 13 height 13
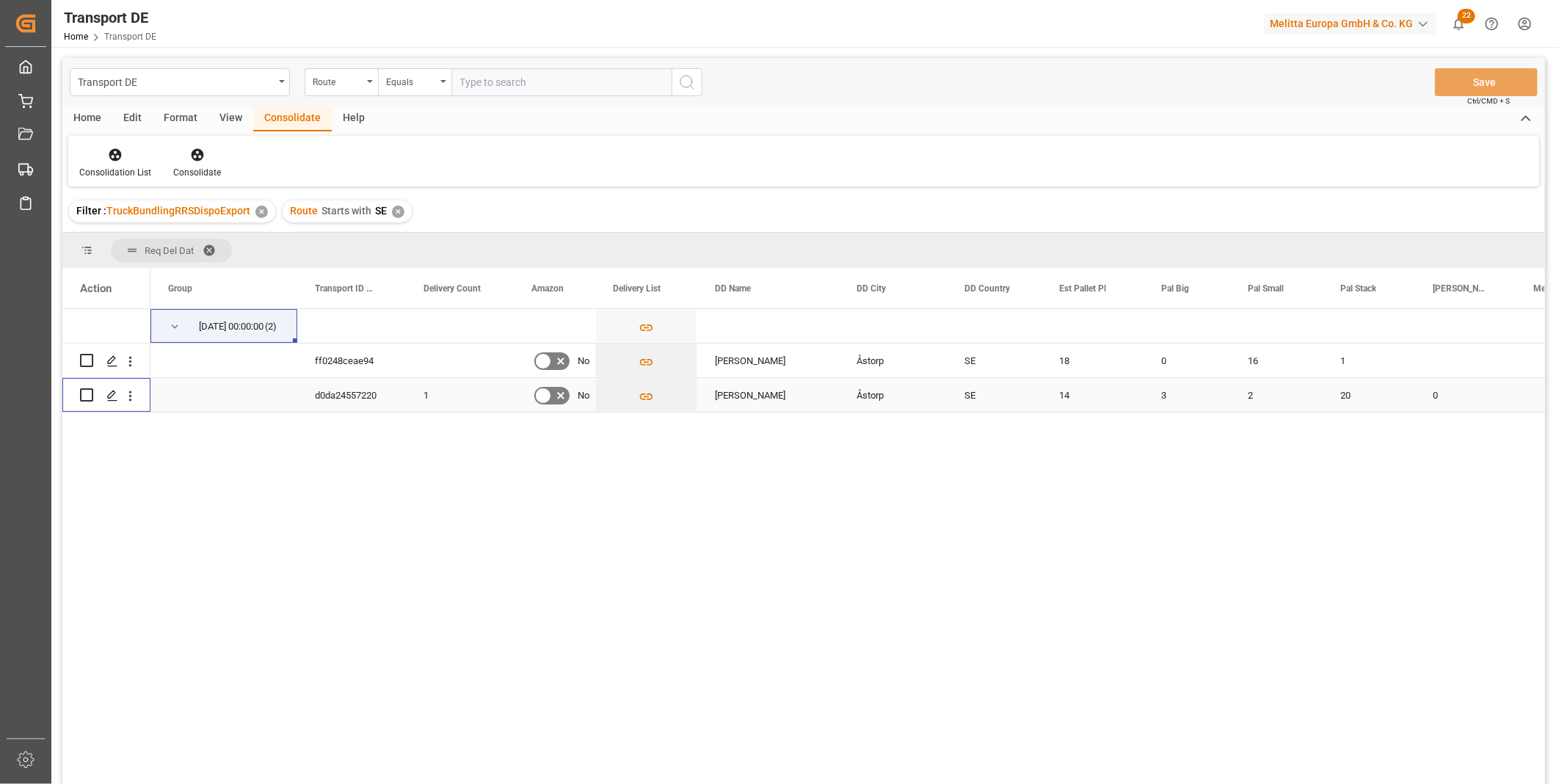
click at [89, 395] on input "Press Space to toggle row selection (unchecked)" at bounding box center [86, 395] width 13 height 13
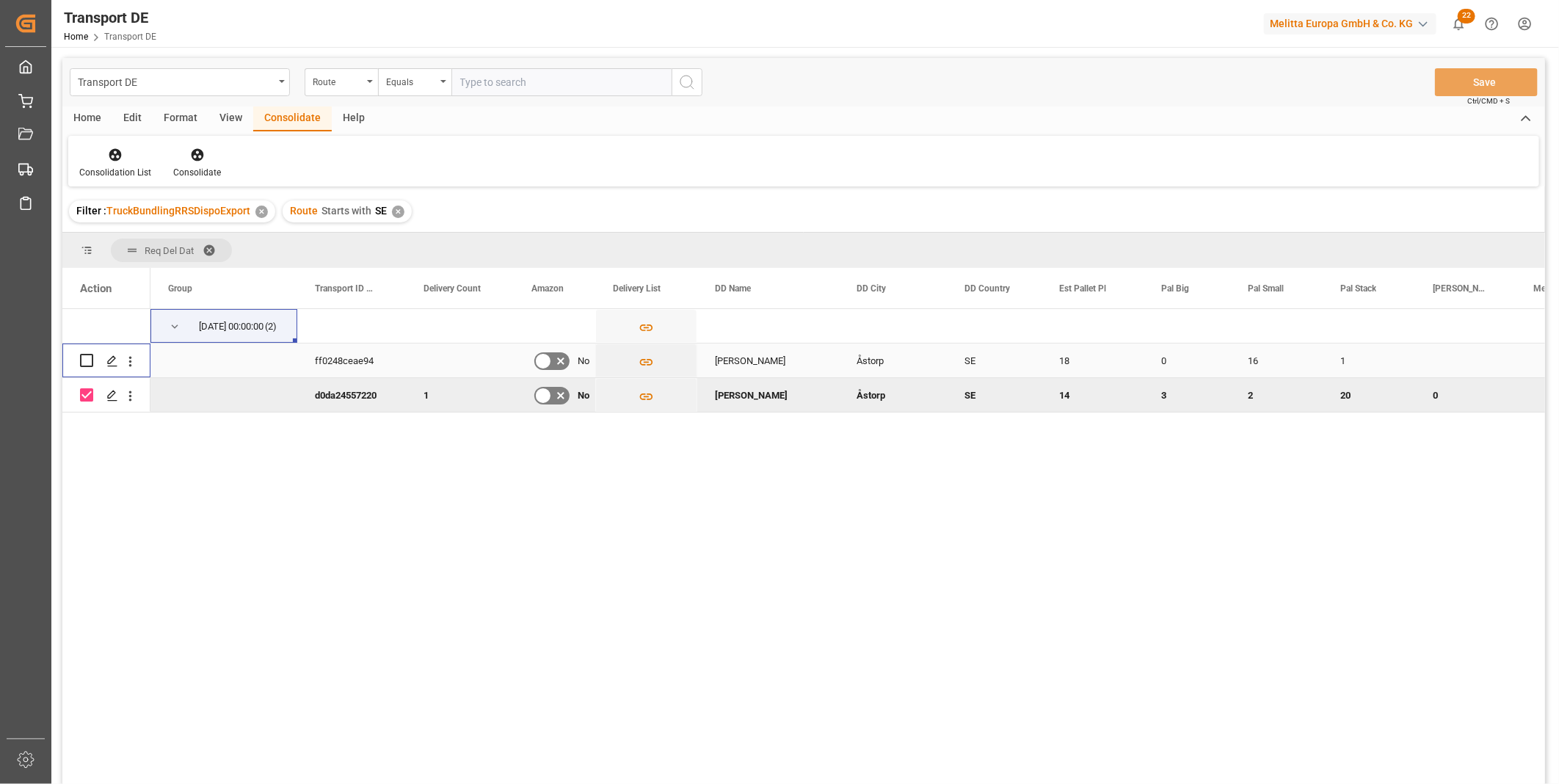
click at [89, 357] on input "Press Space to toggle row selection (unchecked)" at bounding box center [86, 359] width 13 height 13
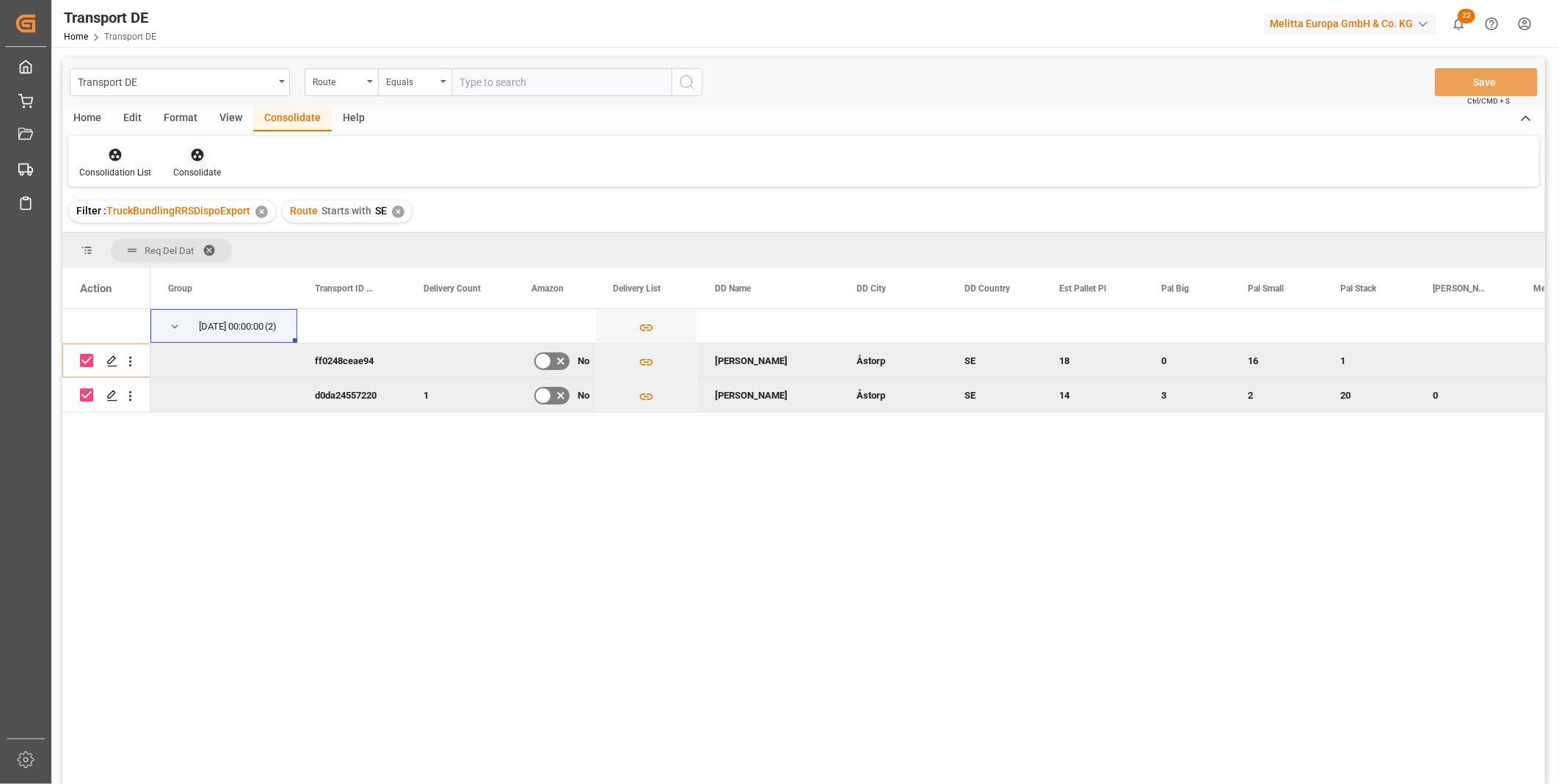
click at [193, 159] on icon at bounding box center [197, 155] width 13 height 13
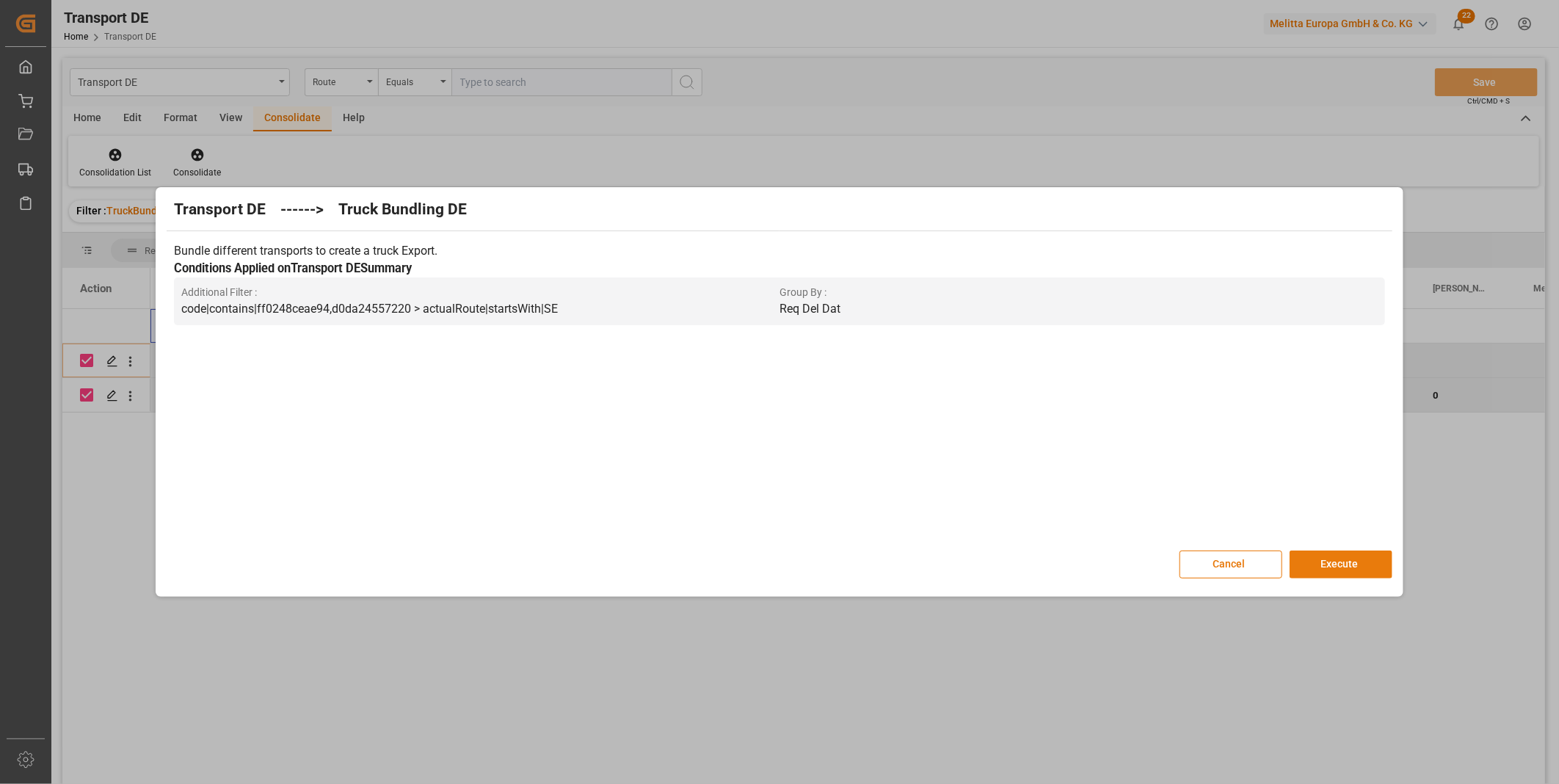
click at [1360, 570] on button "Execute" at bounding box center [1341, 564] width 103 height 28
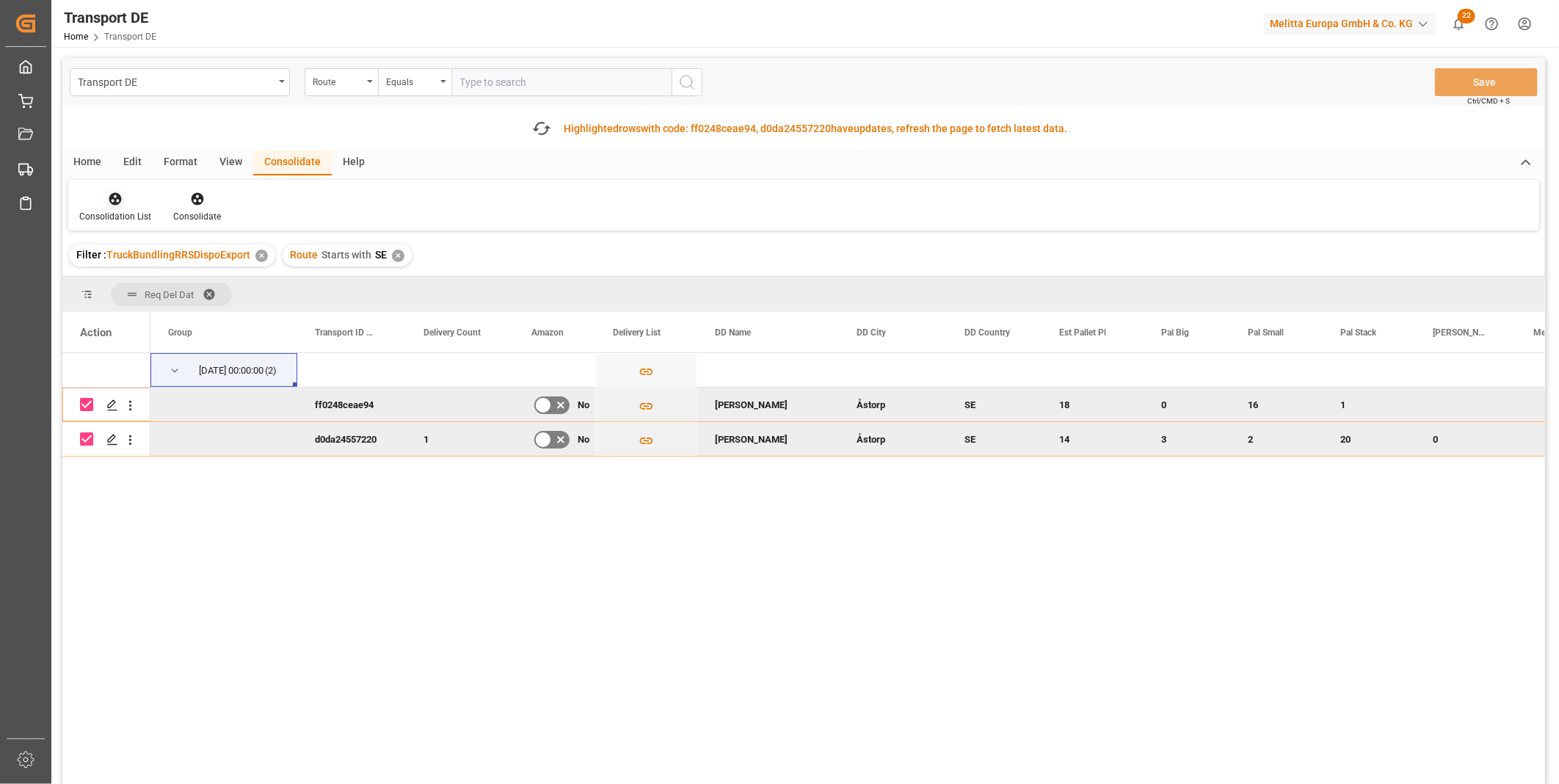
click at [121, 201] on icon at bounding box center [115, 199] width 15 height 15
click at [189, 319] on div "Transport DE Route Equals Save Ctrl/CMD + S Fetch latest updates Highlighted ro…" at bounding box center [804, 462] width 1483 height 809
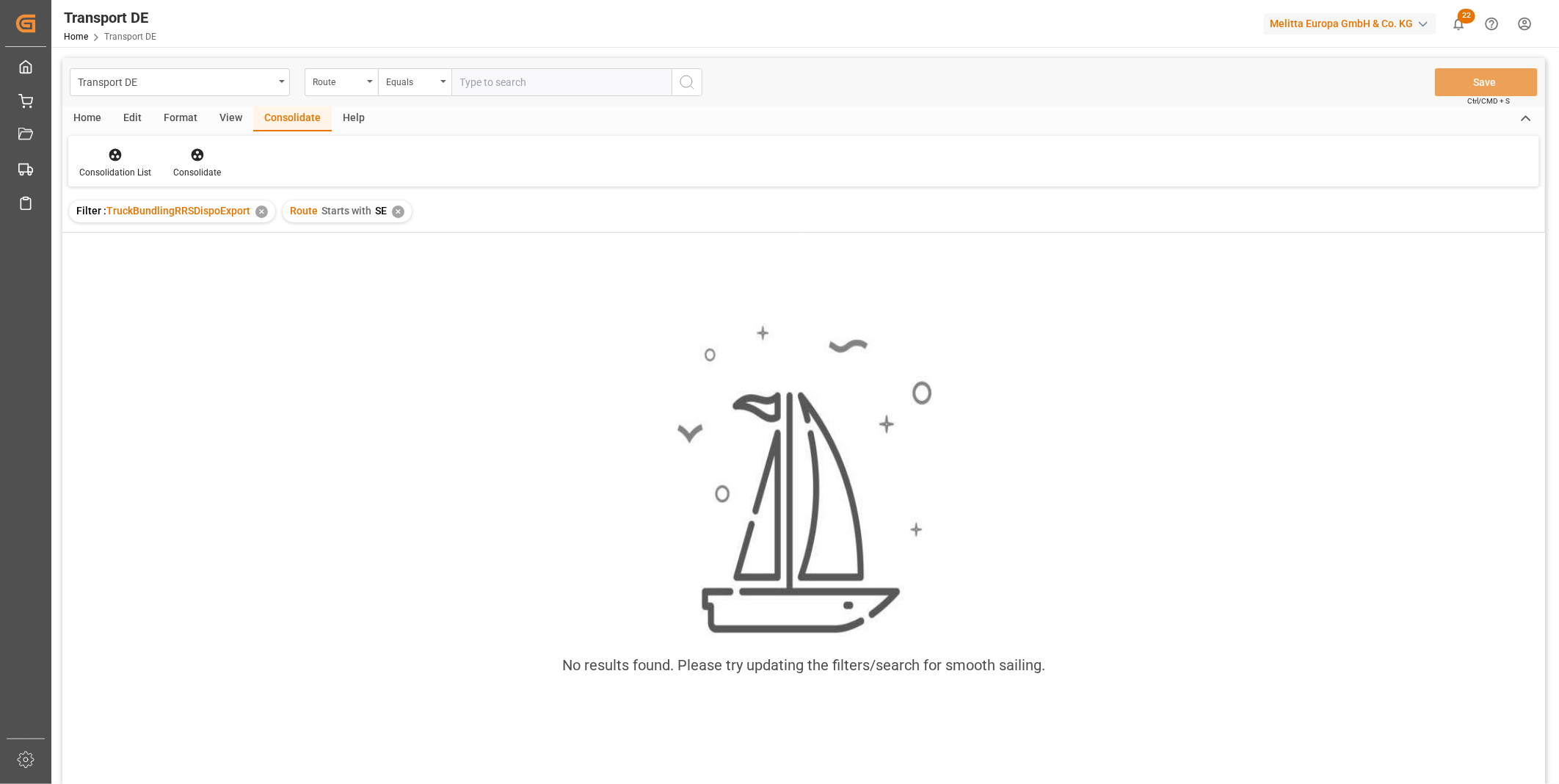
click at [402, 215] on div "Route Starts with SE ✕" at bounding box center [347, 211] width 129 height 22
click at [396, 209] on div "✕" at bounding box center [398, 211] width 13 height 13
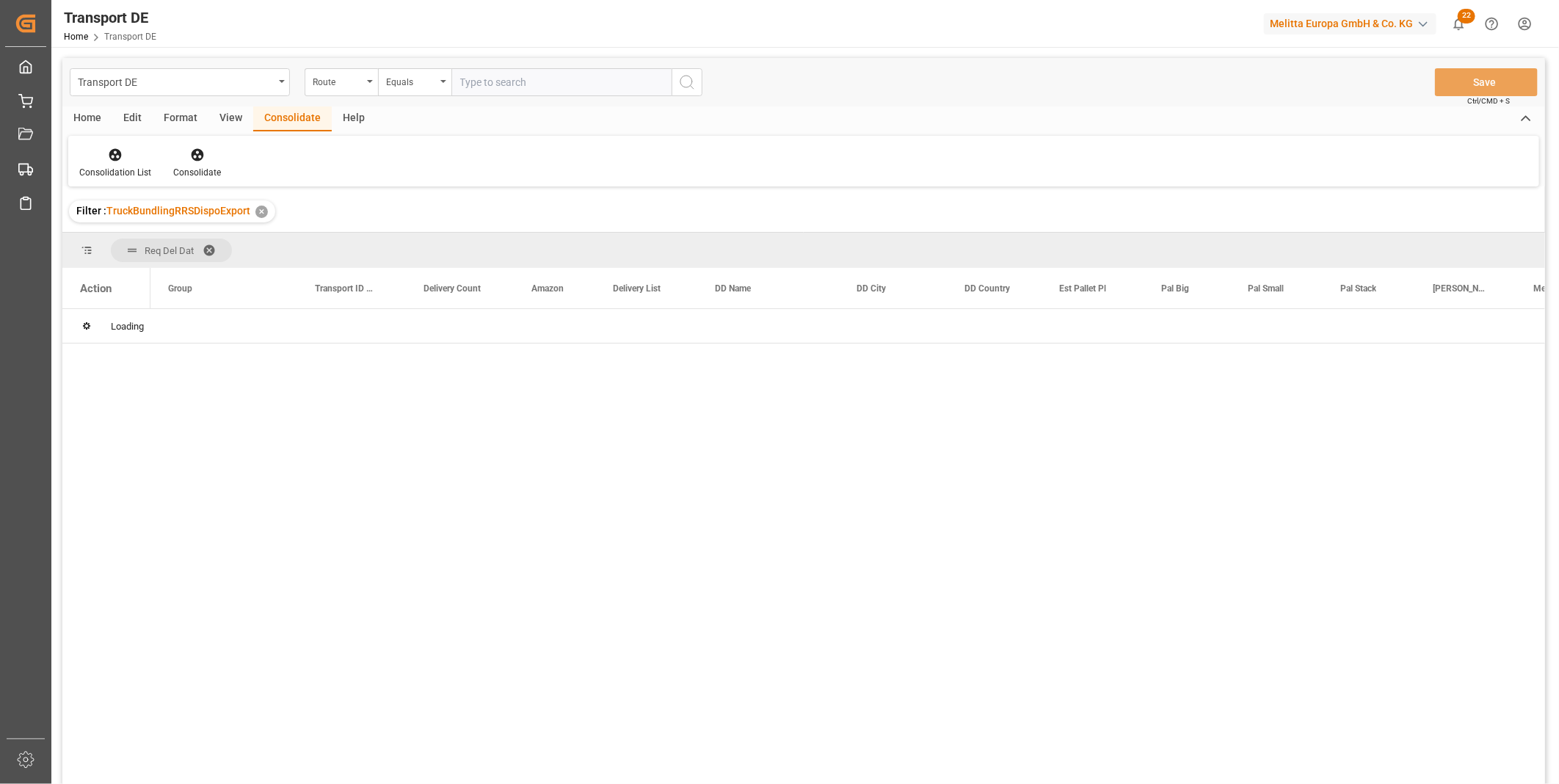
click at [405, 64] on div "Transport DE Route Equals Save Ctrl/CMD + S" at bounding box center [804, 82] width 1483 height 49
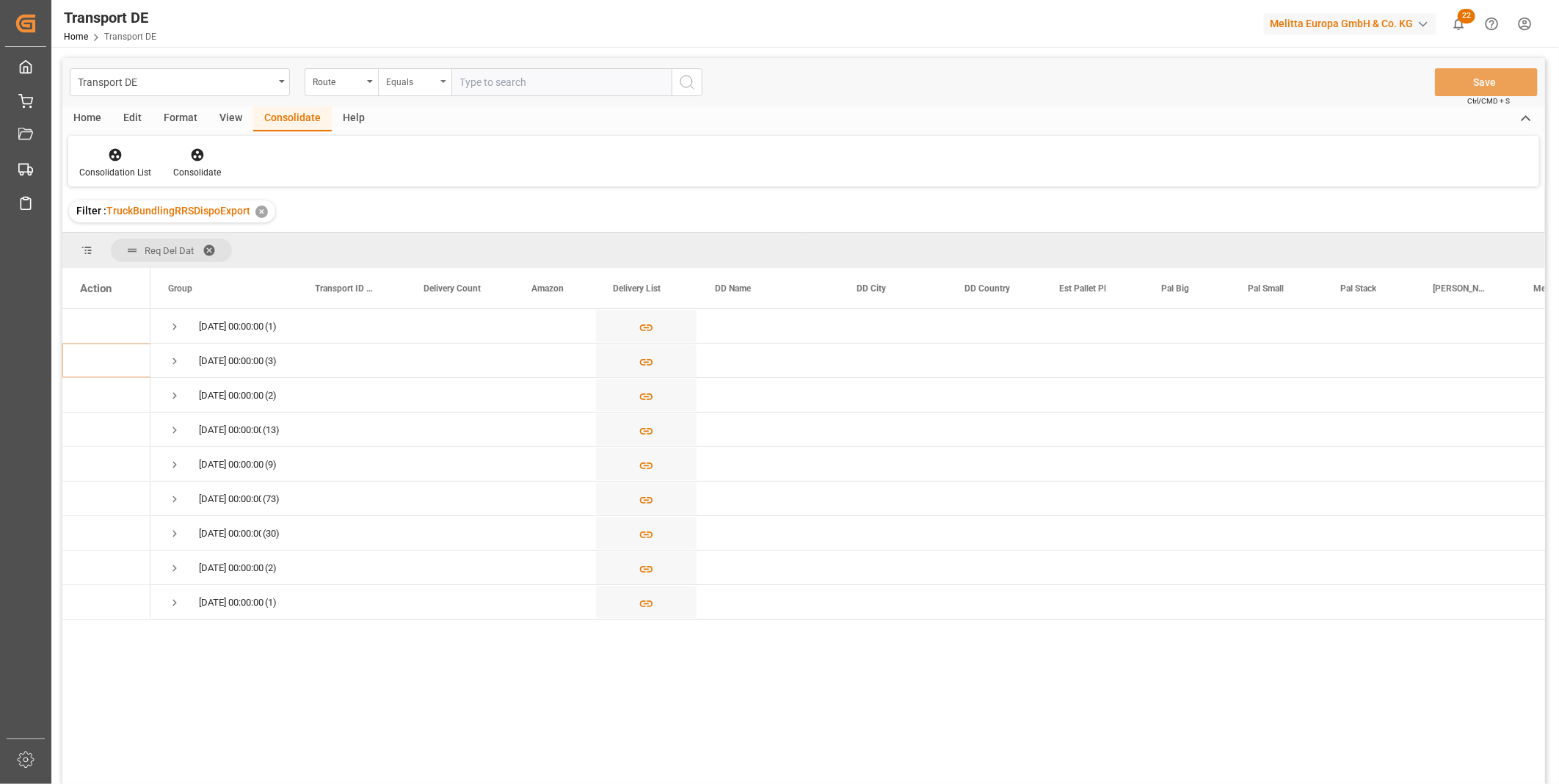
click at [405, 69] on div "Equals" at bounding box center [415, 82] width 74 height 28
click at [420, 235] on div "Starts with" at bounding box center [487, 242] width 218 height 31
click at [685, 86] on icon "search button" at bounding box center [687, 82] width 18 height 18
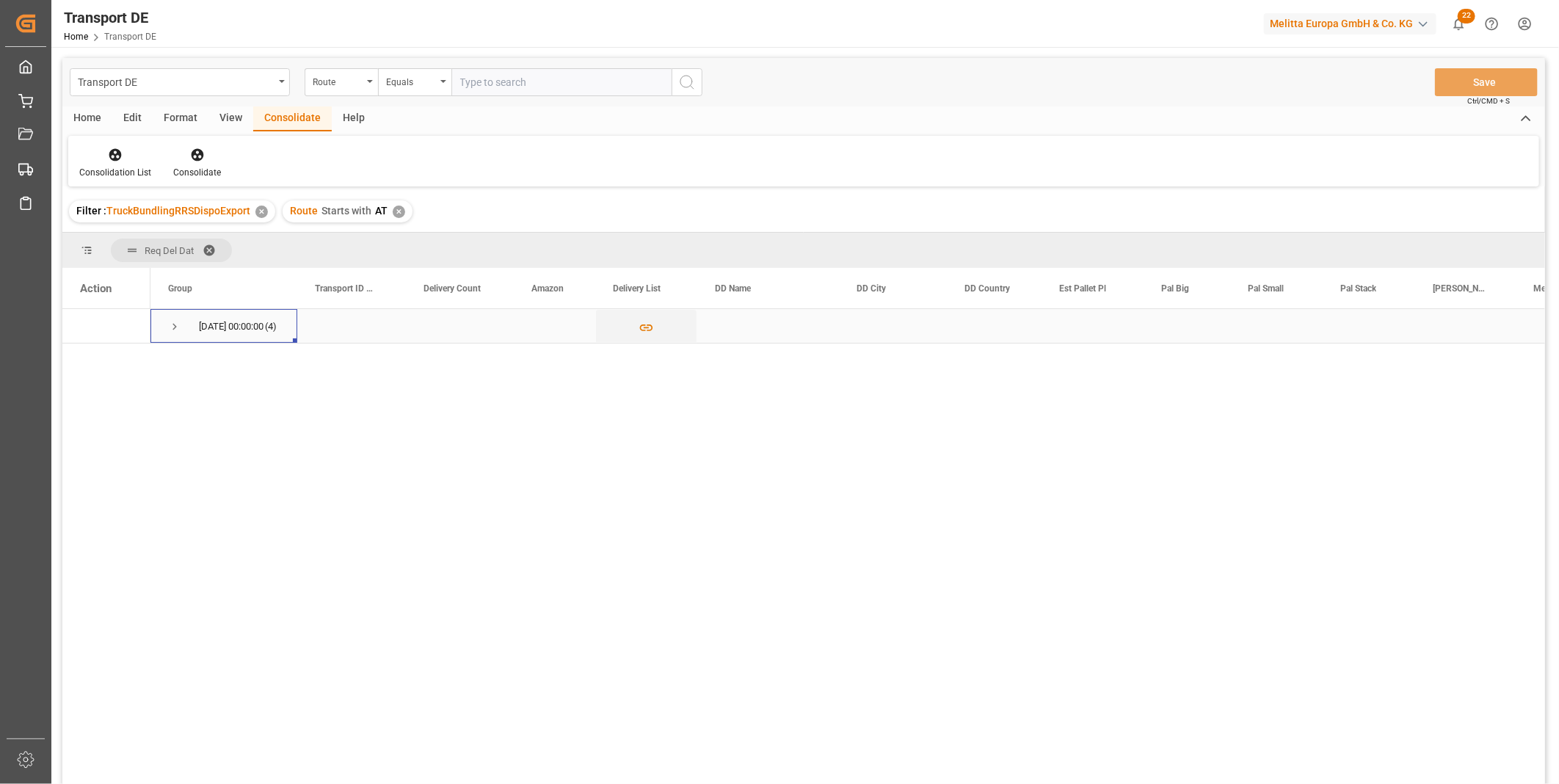
click at [164, 319] on div "07.10.2025 00:00:00 (4)" at bounding box center [223, 325] width 146 height 33
click at [173, 323] on span "Press SPACE to select this row." at bounding box center [174, 326] width 13 height 13
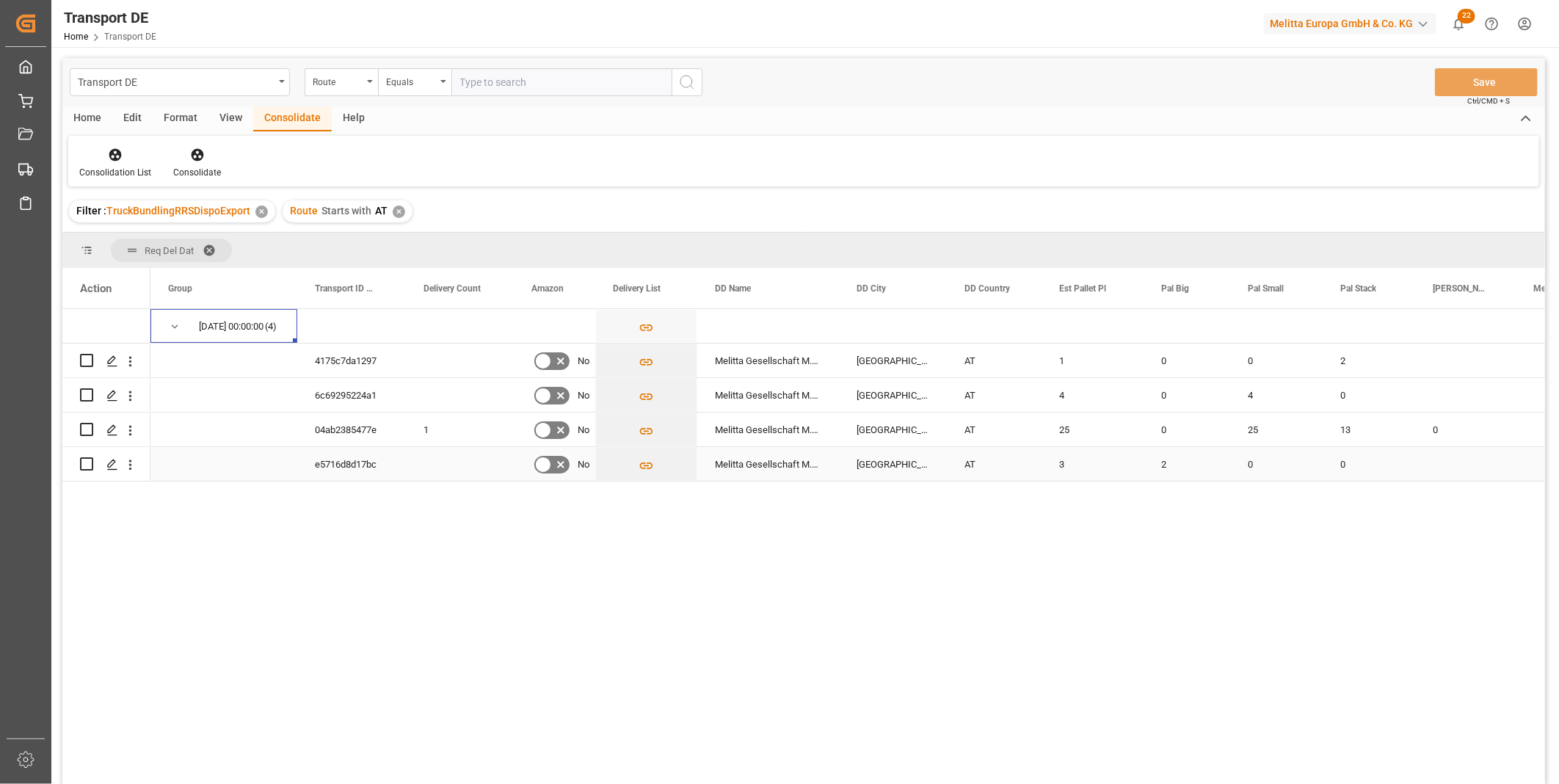
click at [86, 460] on input "Press Space to toggle row selection (unchecked)" at bounding box center [86, 463] width 13 height 13
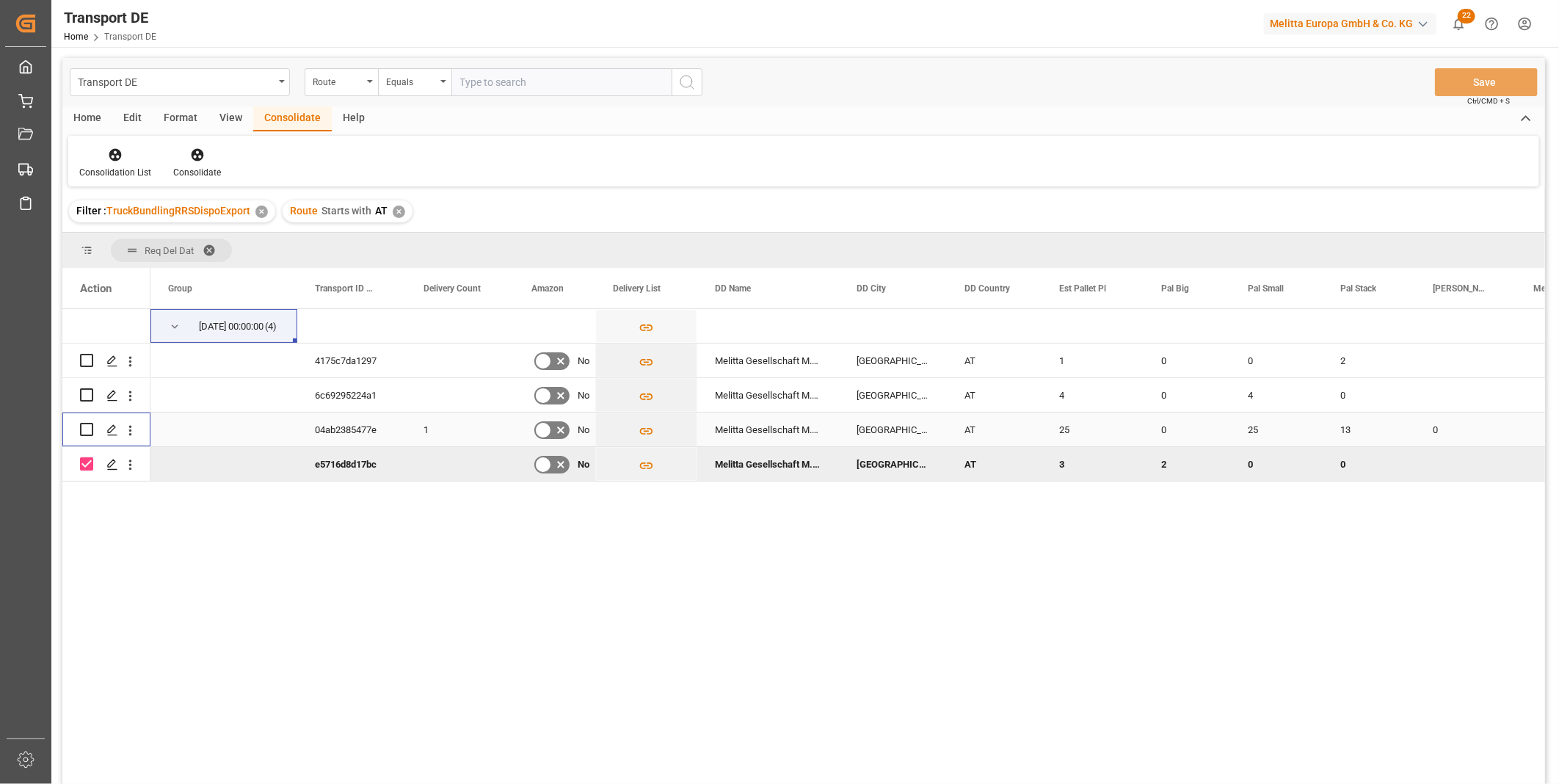
click at [88, 437] on div "Press SPACE to select this row." at bounding box center [86, 429] width 13 height 33
click at [86, 386] on div "Press SPACE to select this row." at bounding box center [86, 395] width 13 height 33
click at [83, 429] on input "Press Space to toggle row selection (unchecked)" at bounding box center [86, 429] width 13 height 13
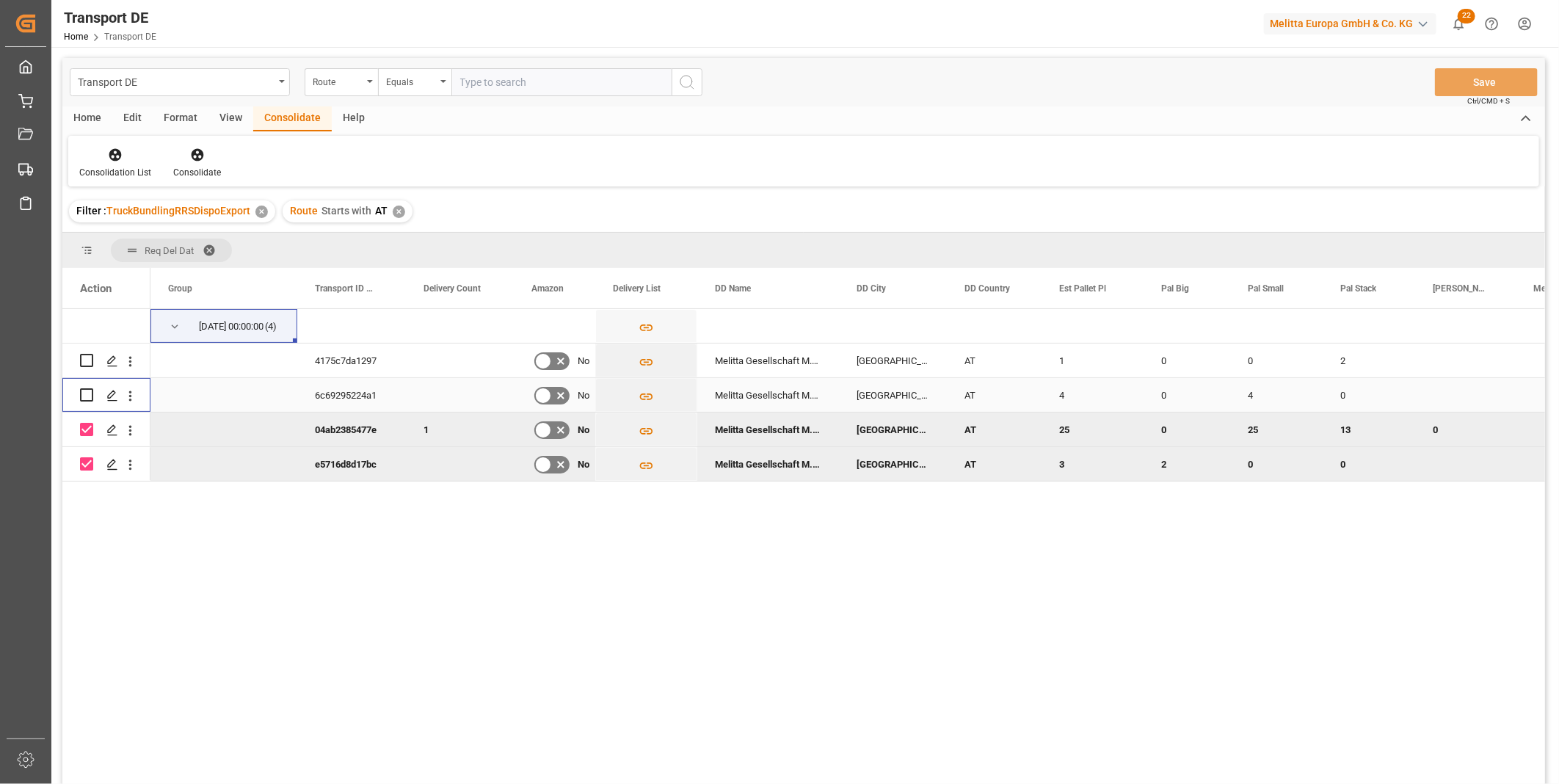
click at [89, 392] on input "Press Space to toggle row selection (unchecked)" at bounding box center [86, 395] width 13 height 13
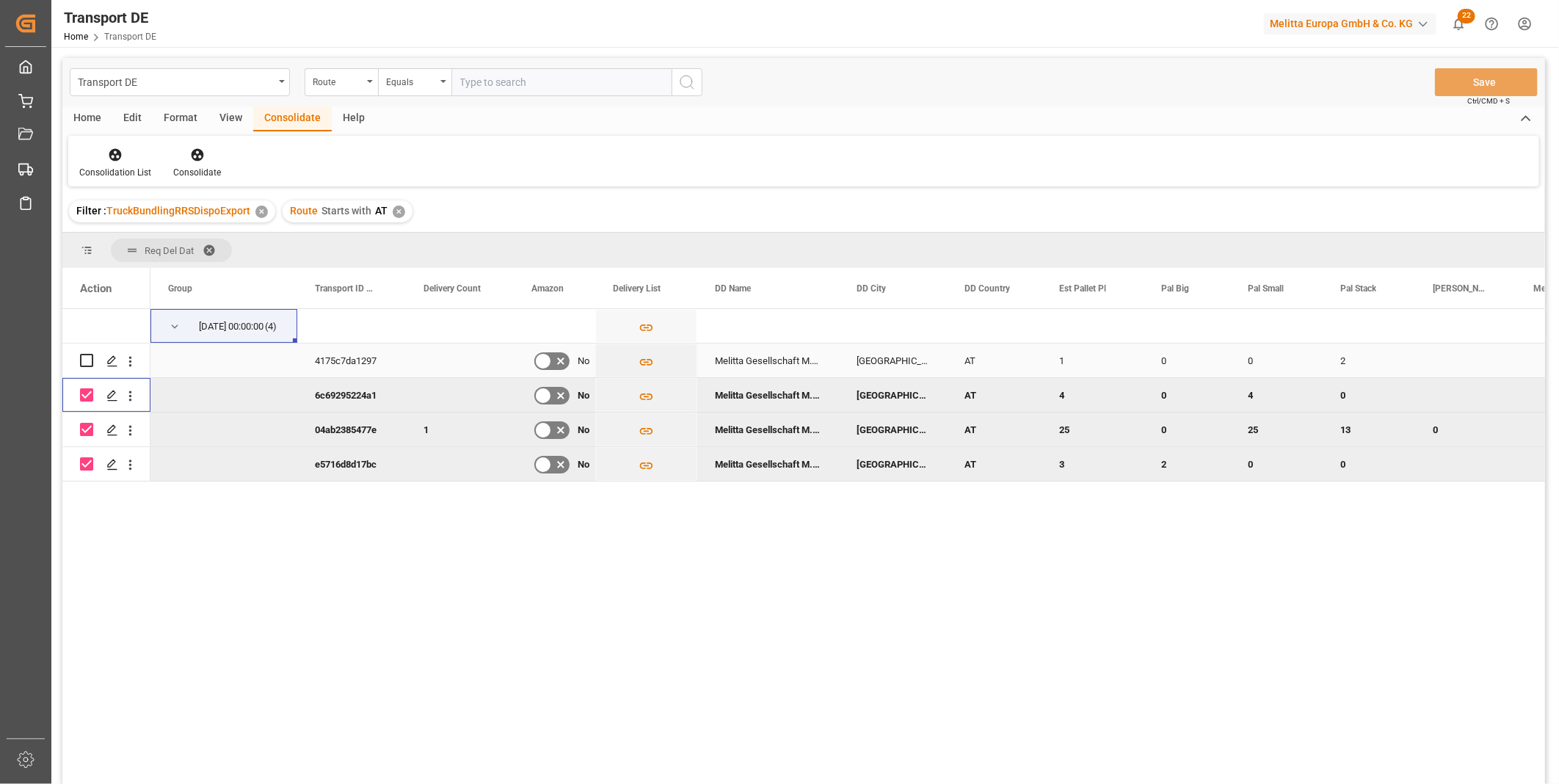
click at [90, 365] on input "Press Space to toggle row selection (unchecked)" at bounding box center [86, 359] width 13 height 13
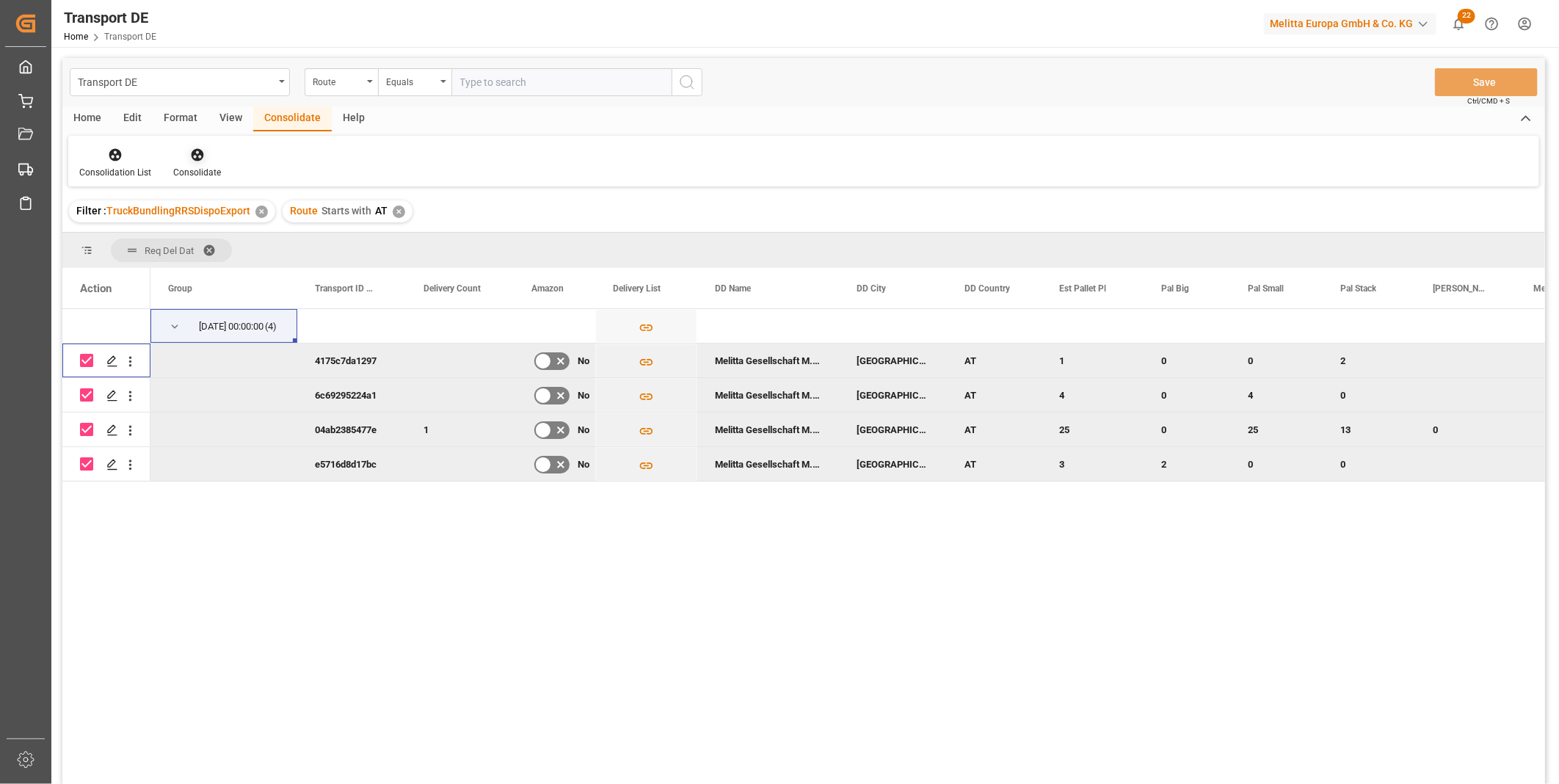
click at [205, 169] on div "Consolidate" at bounding box center [197, 172] width 48 height 13
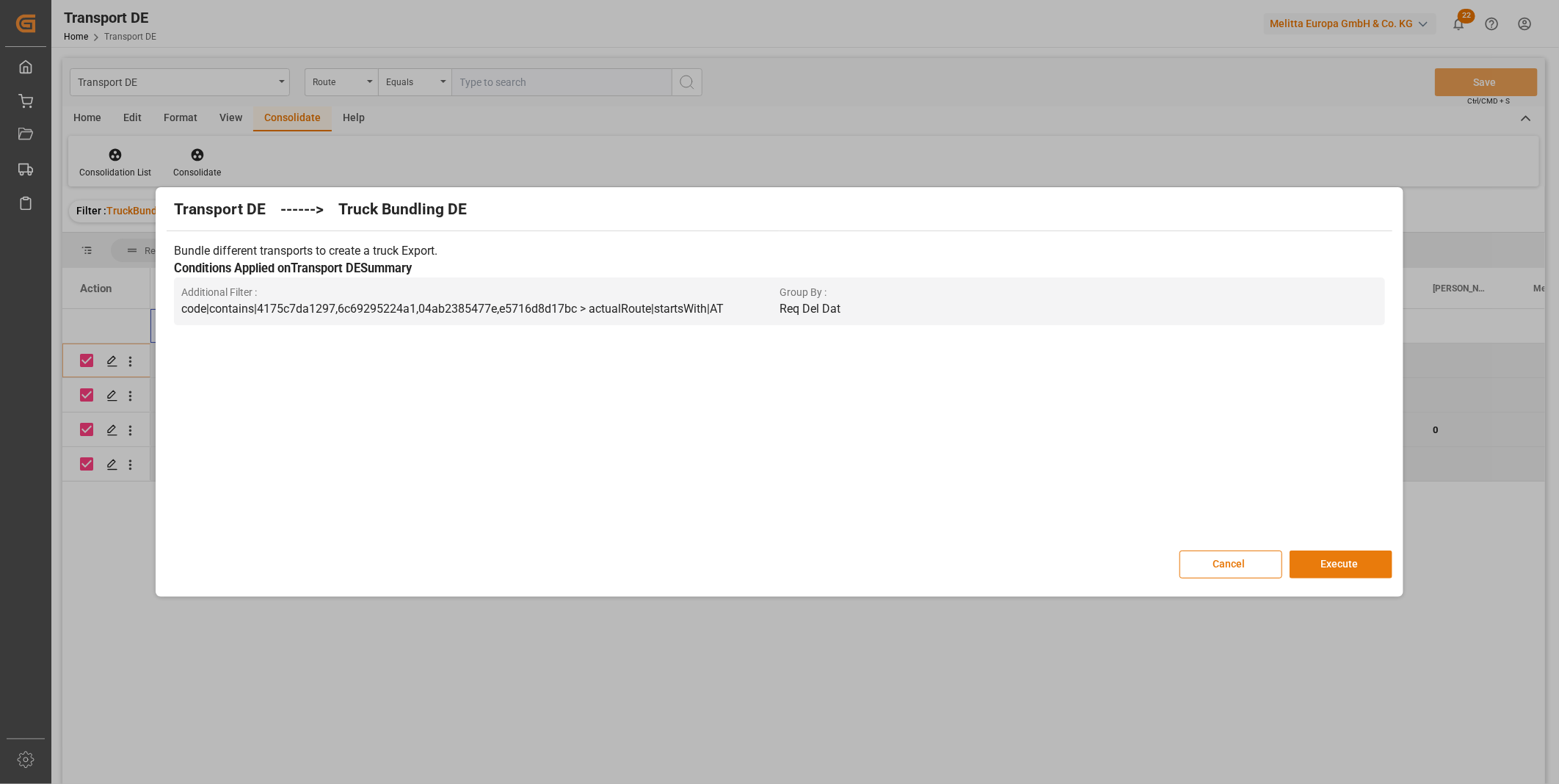
click at [1337, 567] on button "Execute" at bounding box center [1341, 564] width 103 height 28
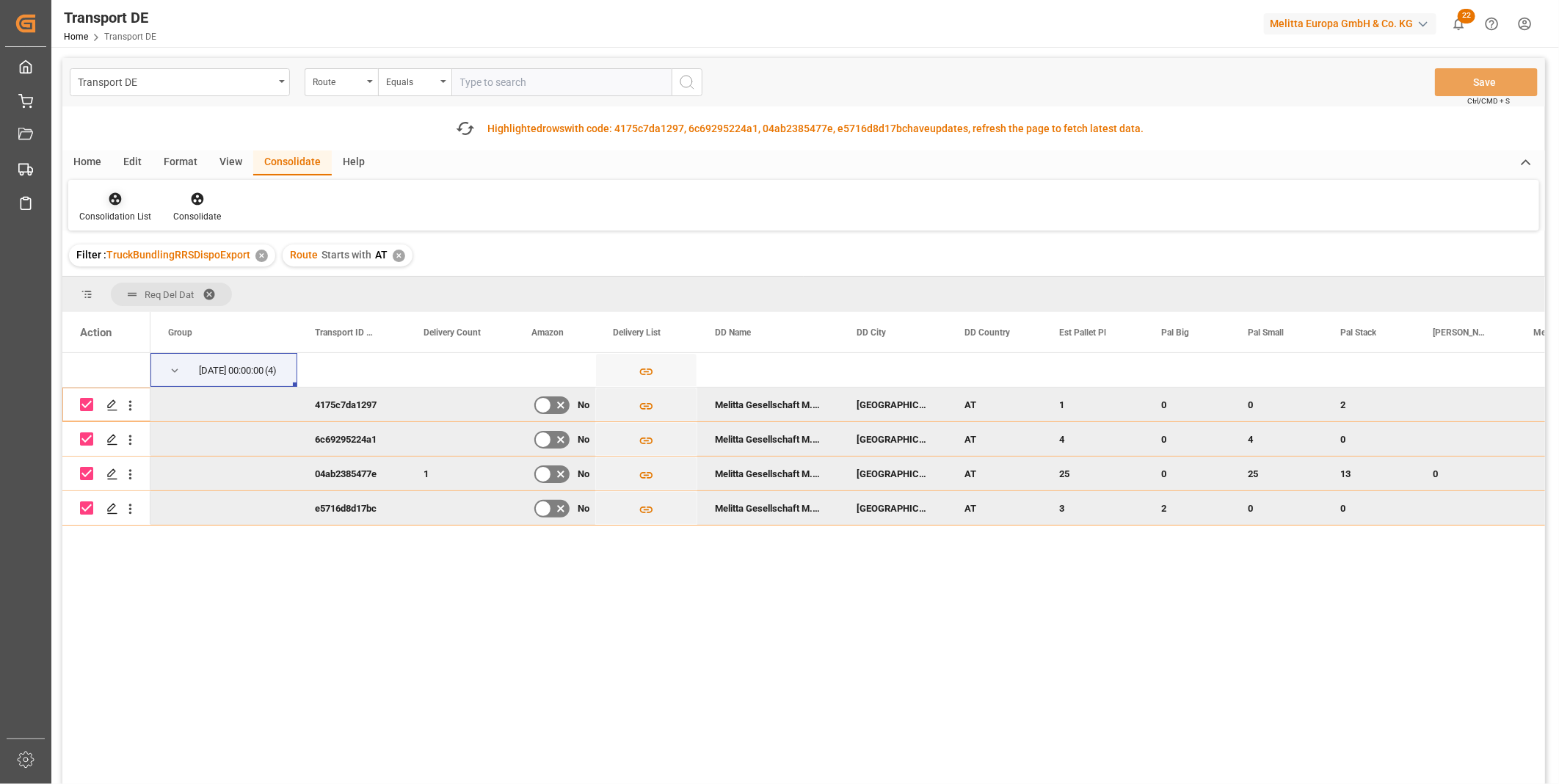
click at [103, 195] on div at bounding box center [116, 199] width 72 height 15
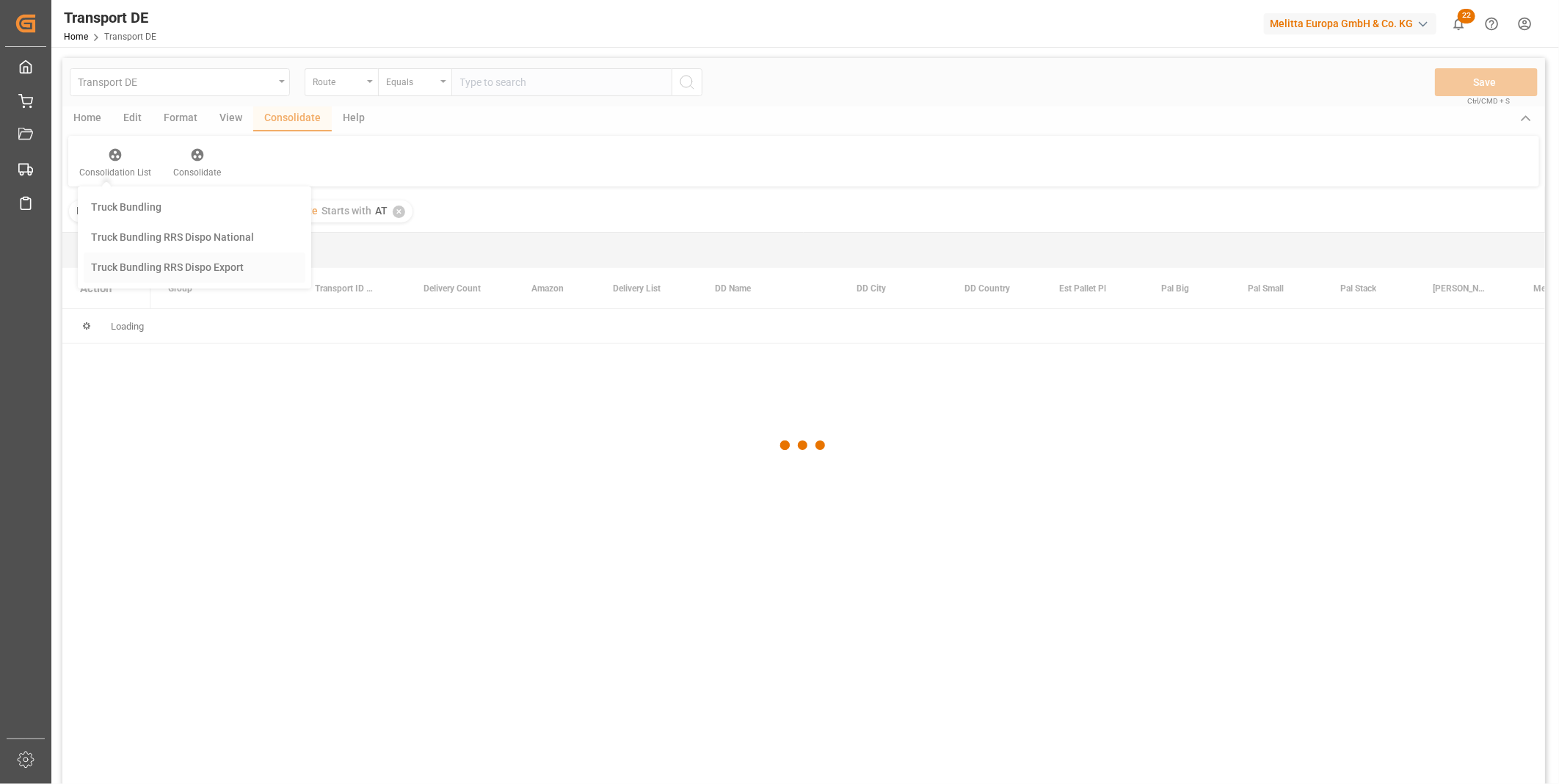
click at [172, 318] on div "Transport DE Route Equals Save Ctrl/CMD + S Home Edit Format View Consolidate H…" at bounding box center [804, 440] width 1483 height 764
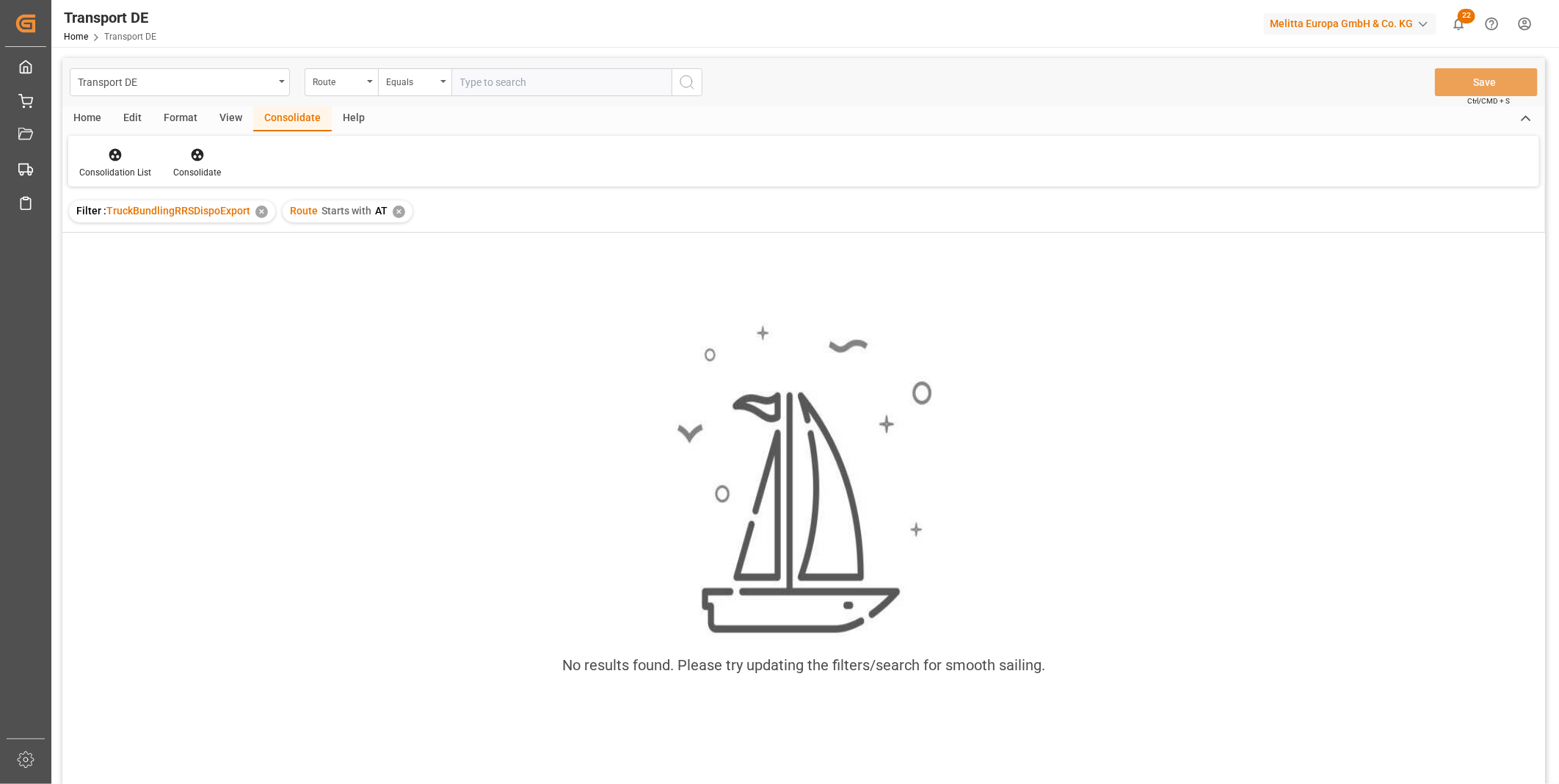
click at [404, 208] on div "Route Starts with AT ✕" at bounding box center [348, 211] width 130 height 22
click at [400, 210] on div "✕" at bounding box center [399, 211] width 13 height 13
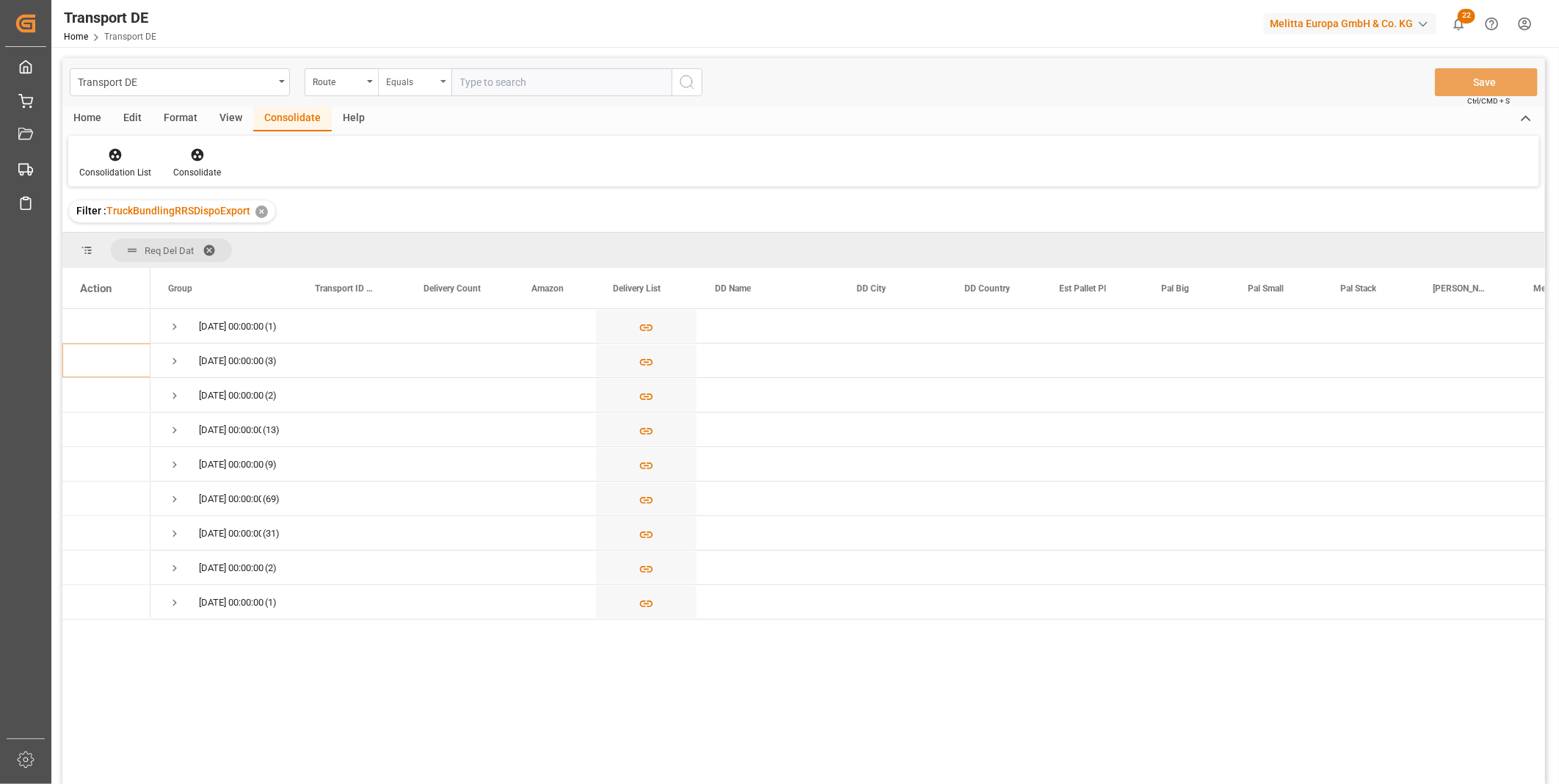
click at [420, 86] on div "Equals" at bounding box center [411, 80] width 50 height 17
click at [441, 246] on div "Starts with" at bounding box center [487, 242] width 218 height 31
click at [511, 72] on input "text" at bounding box center [561, 82] width 220 height 28
click at [701, 83] on button "search button" at bounding box center [687, 82] width 31 height 28
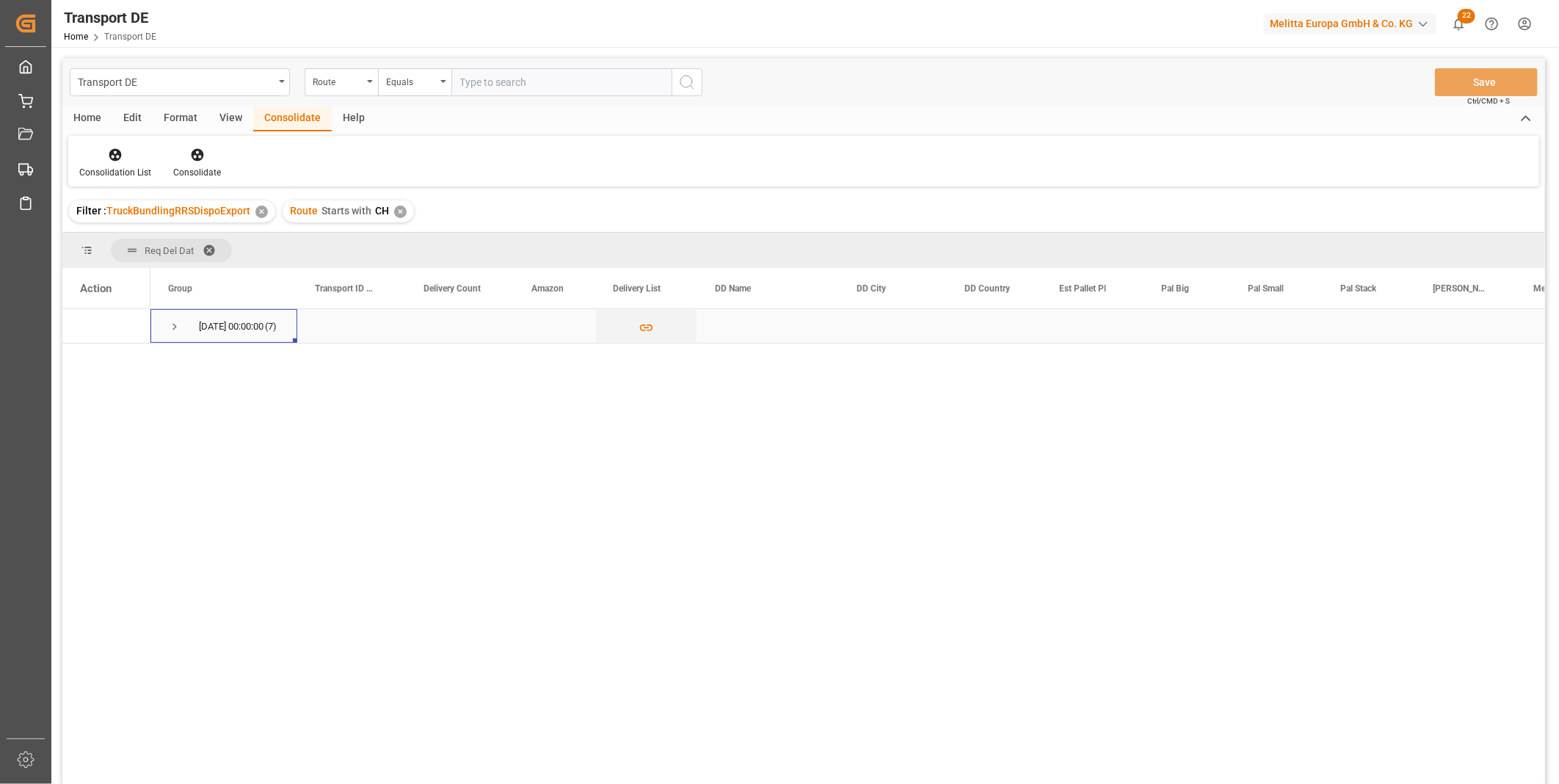
click at [170, 335] on span "Press SPACE to select this row." at bounding box center [174, 326] width 13 height 33
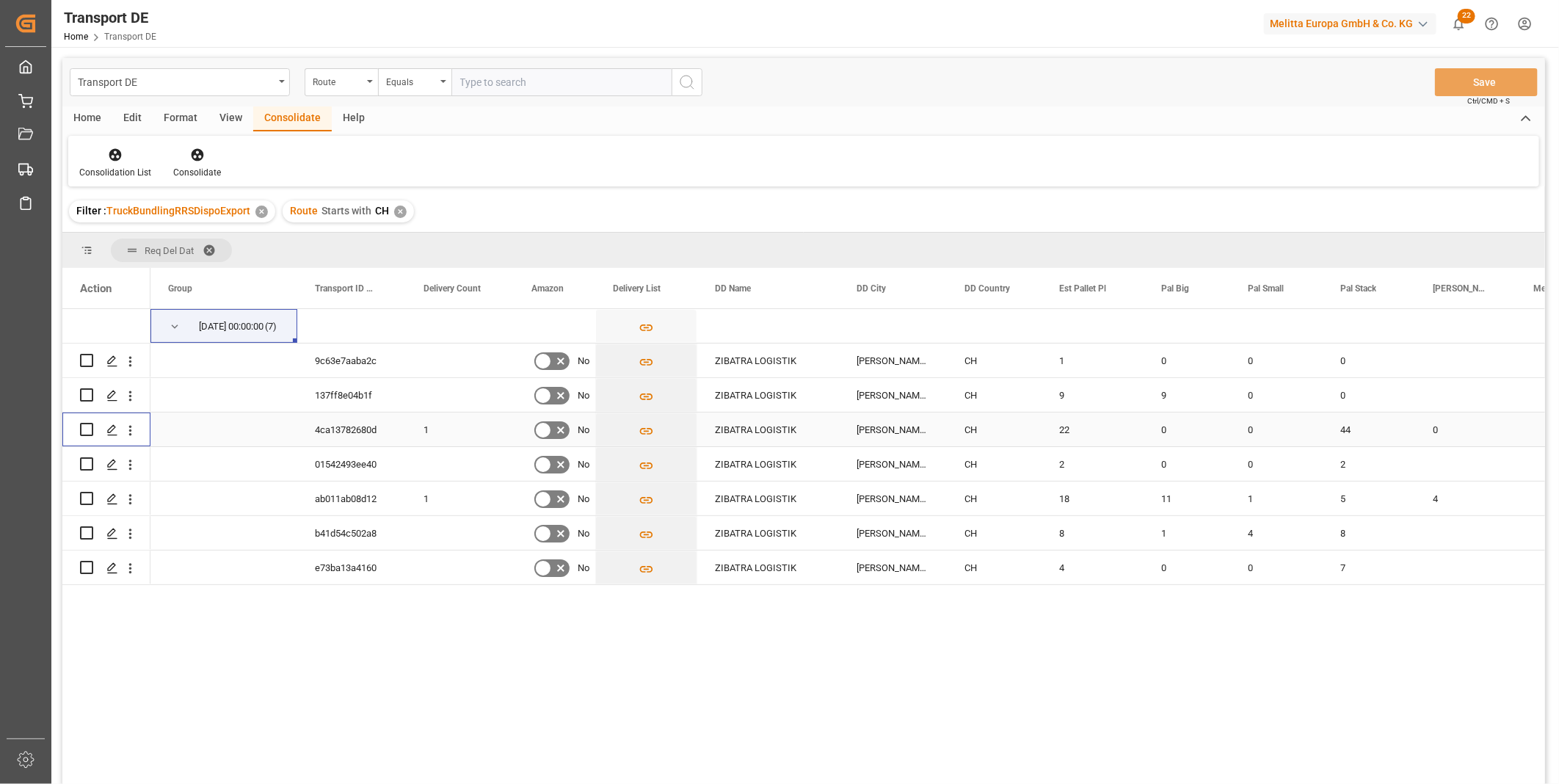
click at [86, 423] on input "Press Space to toggle row selection (unchecked)" at bounding box center [86, 429] width 13 height 13
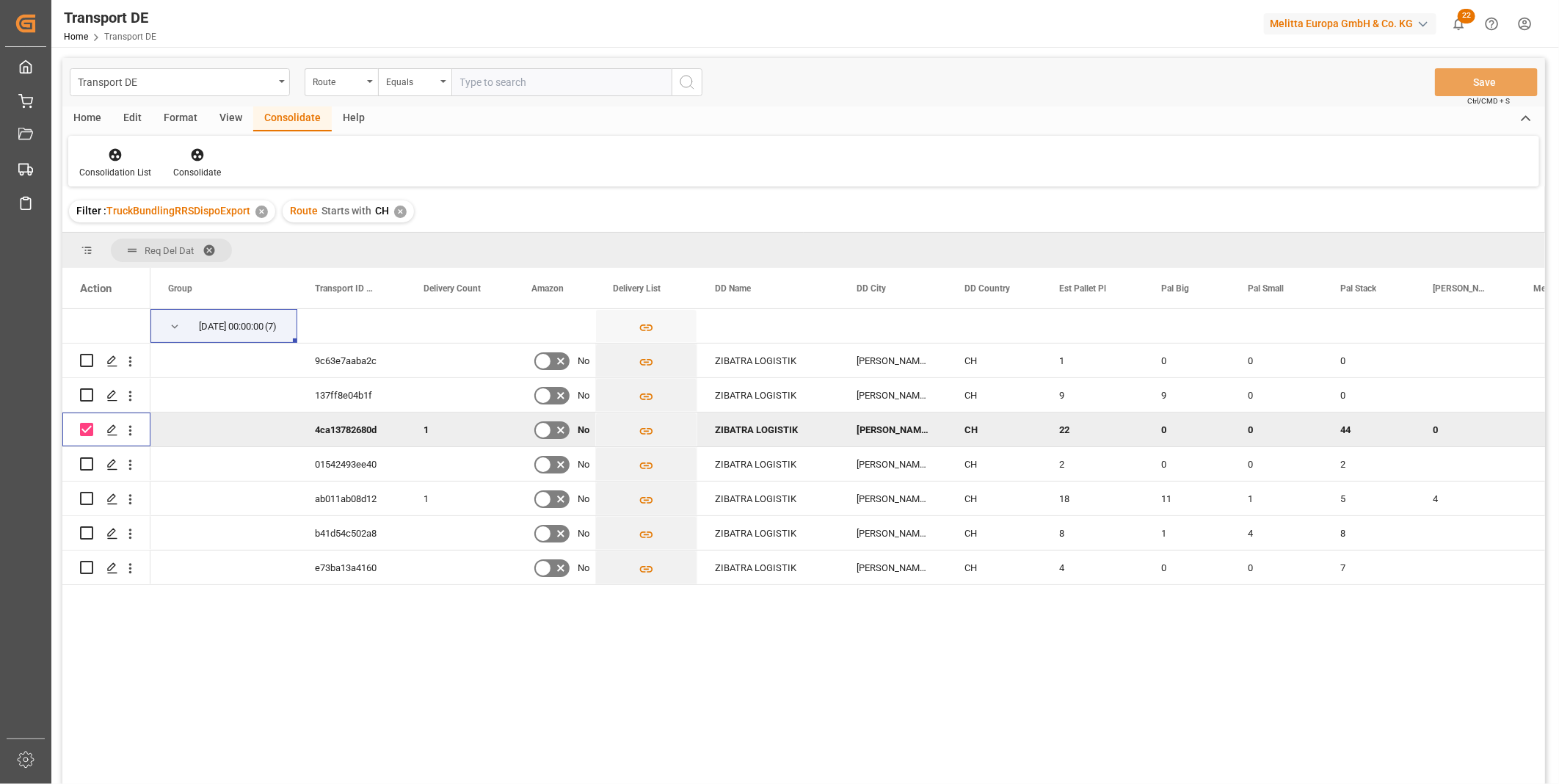
click at [86, 424] on input "Press Space to toggle row selection (checked)" at bounding box center [86, 429] width 13 height 13
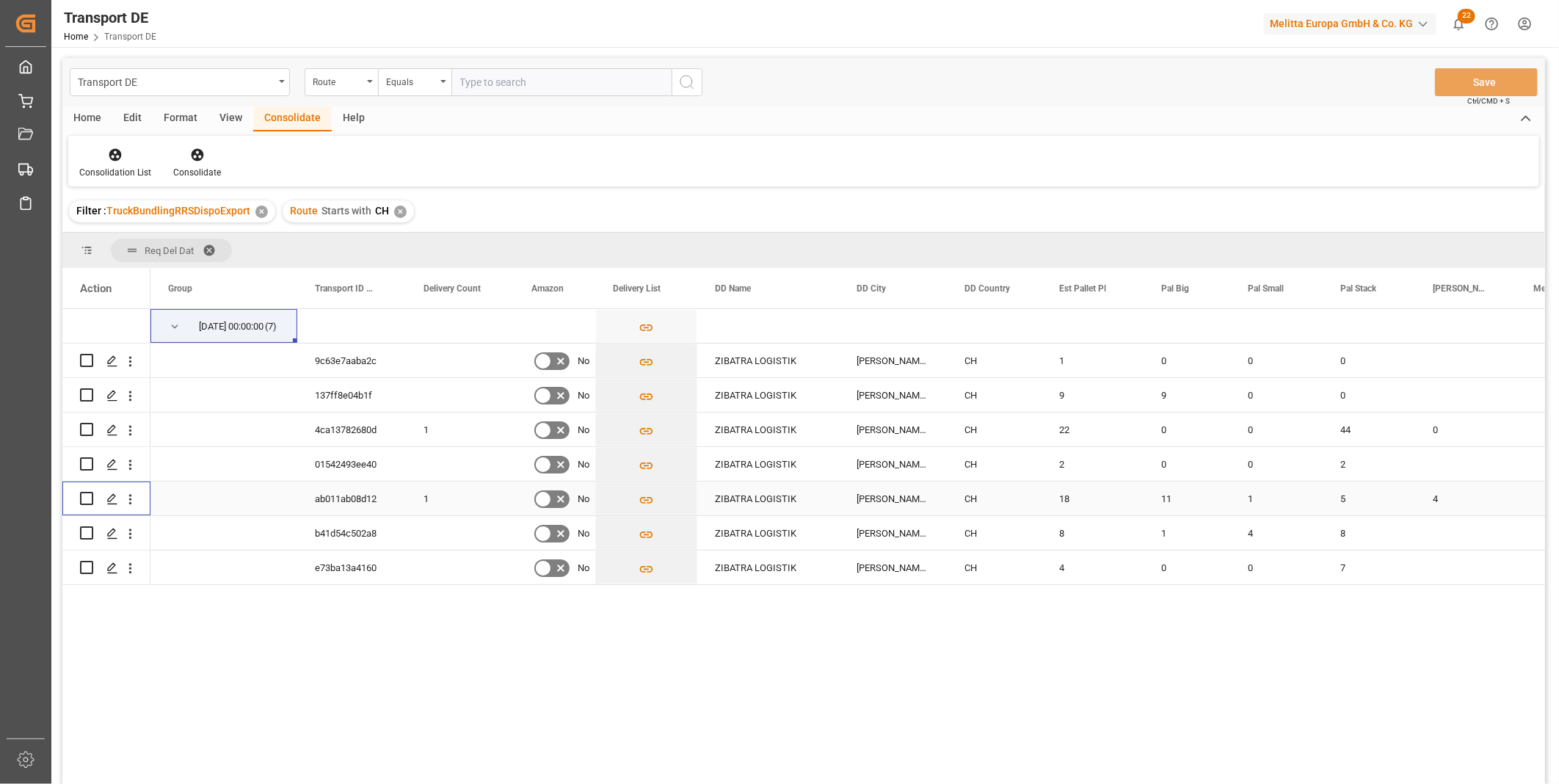
click at [90, 502] on input "Press Space to toggle row selection (unchecked)" at bounding box center [86, 497] width 13 height 13
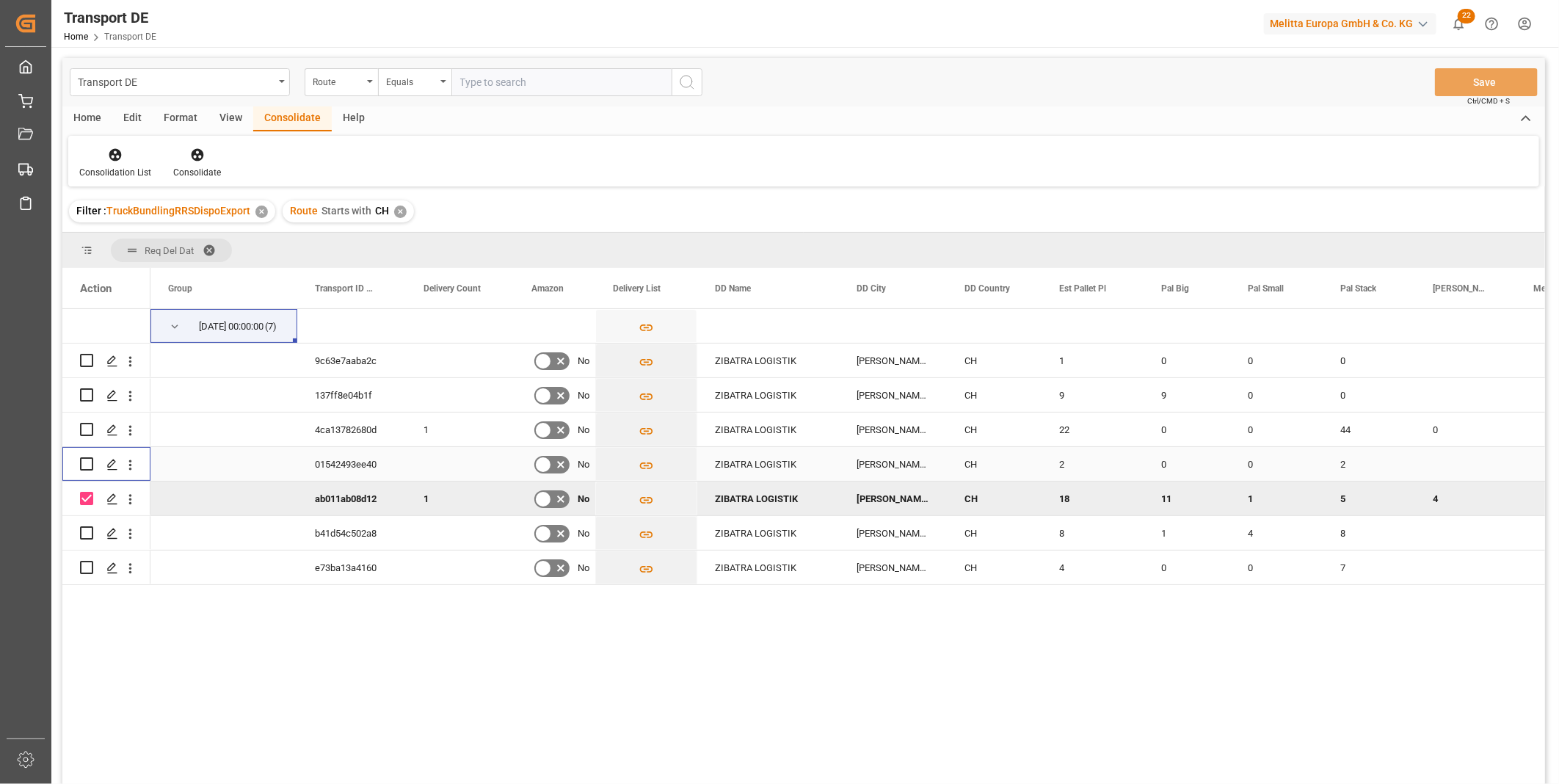
click at [85, 465] on input "Press Space to toggle row selection (unchecked)" at bounding box center [86, 463] width 13 height 13
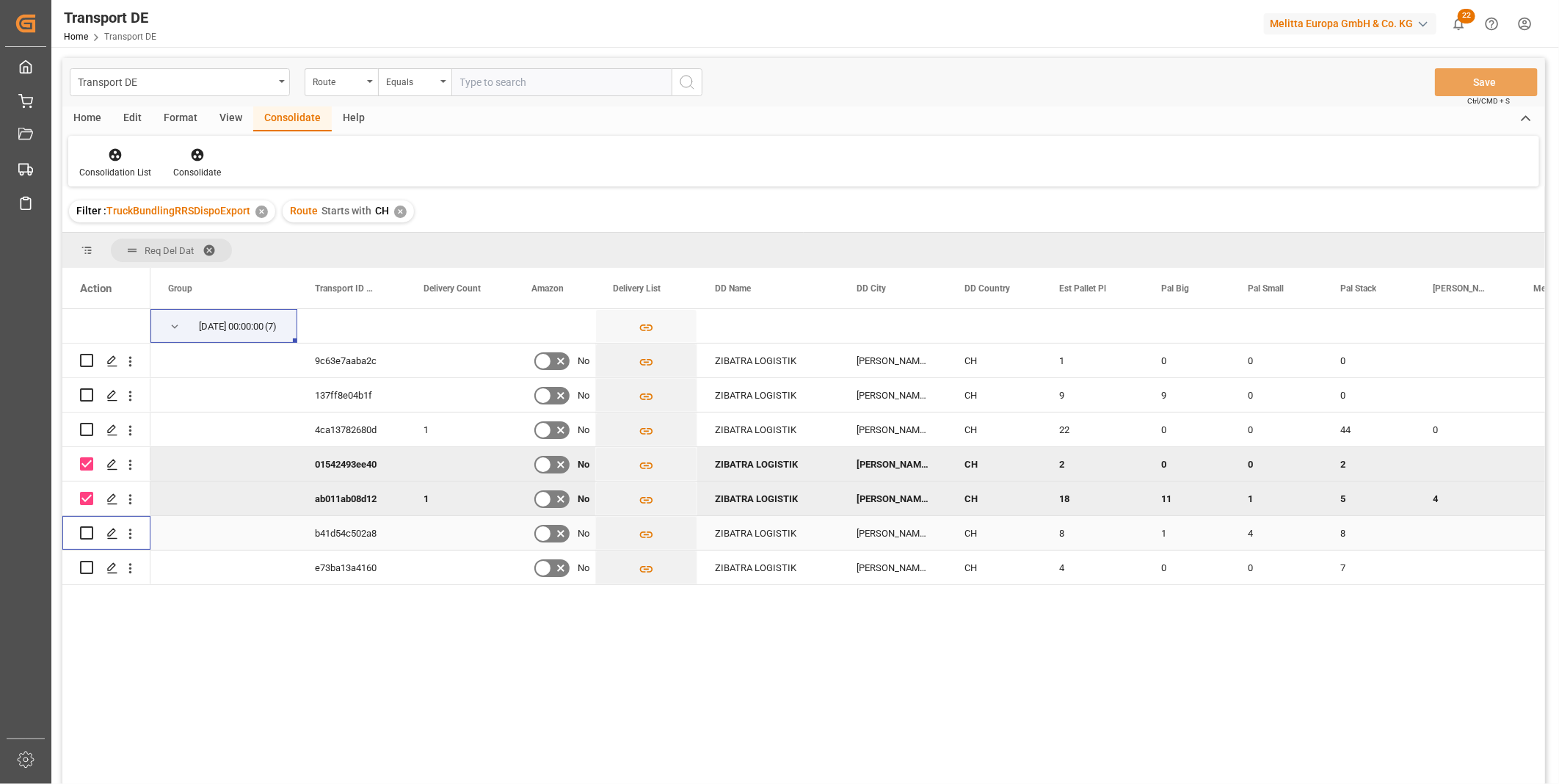
click at [91, 532] on input "Press Space to toggle row selection (unchecked)" at bounding box center [86, 532] width 13 height 13
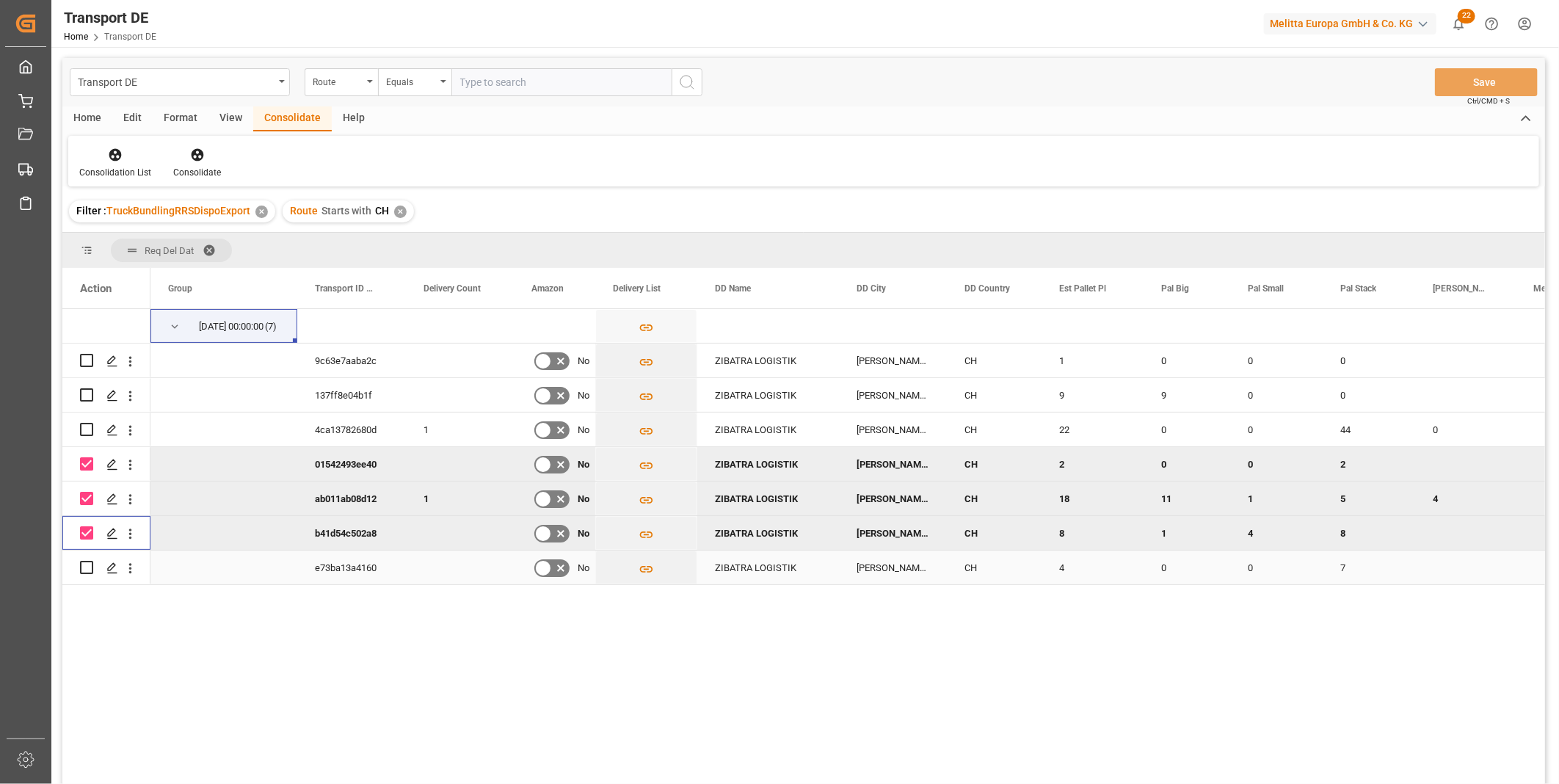
click at [84, 563] on input "Press Space to toggle row selection (unchecked)" at bounding box center [86, 567] width 13 height 13
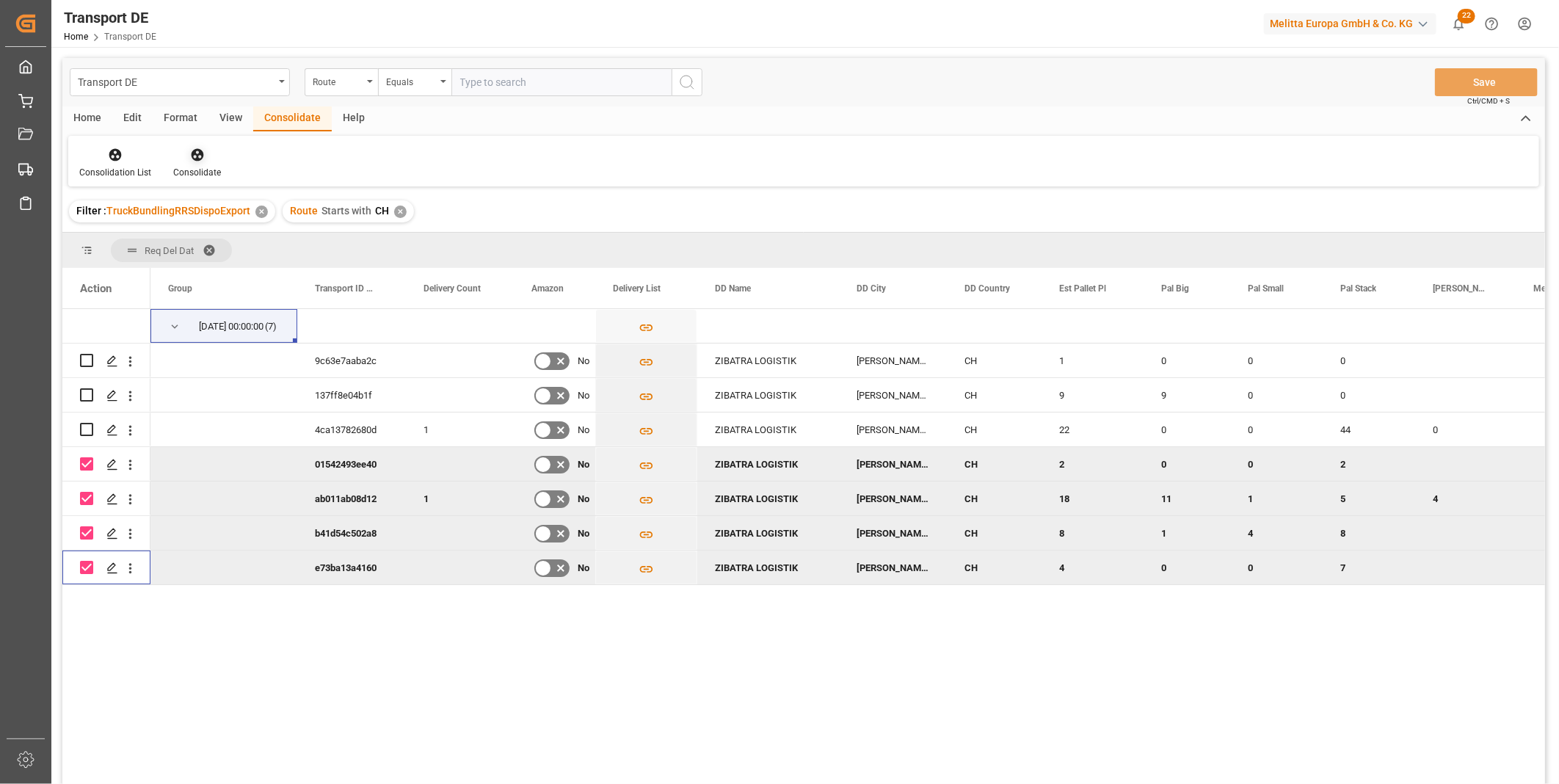
click at [204, 162] on div at bounding box center [197, 154] width 48 height 15
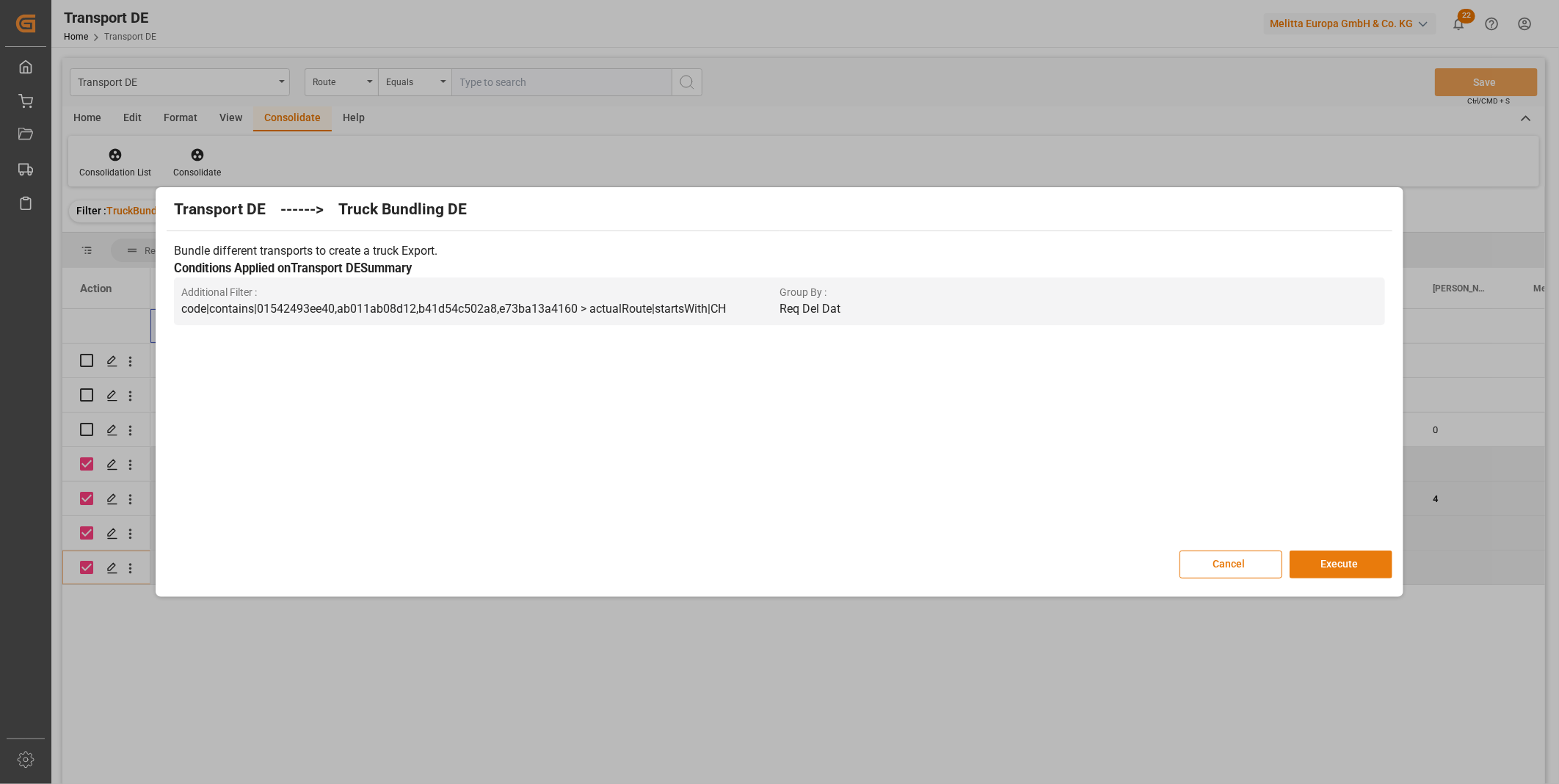
click at [1331, 561] on button "Execute" at bounding box center [1341, 564] width 103 height 28
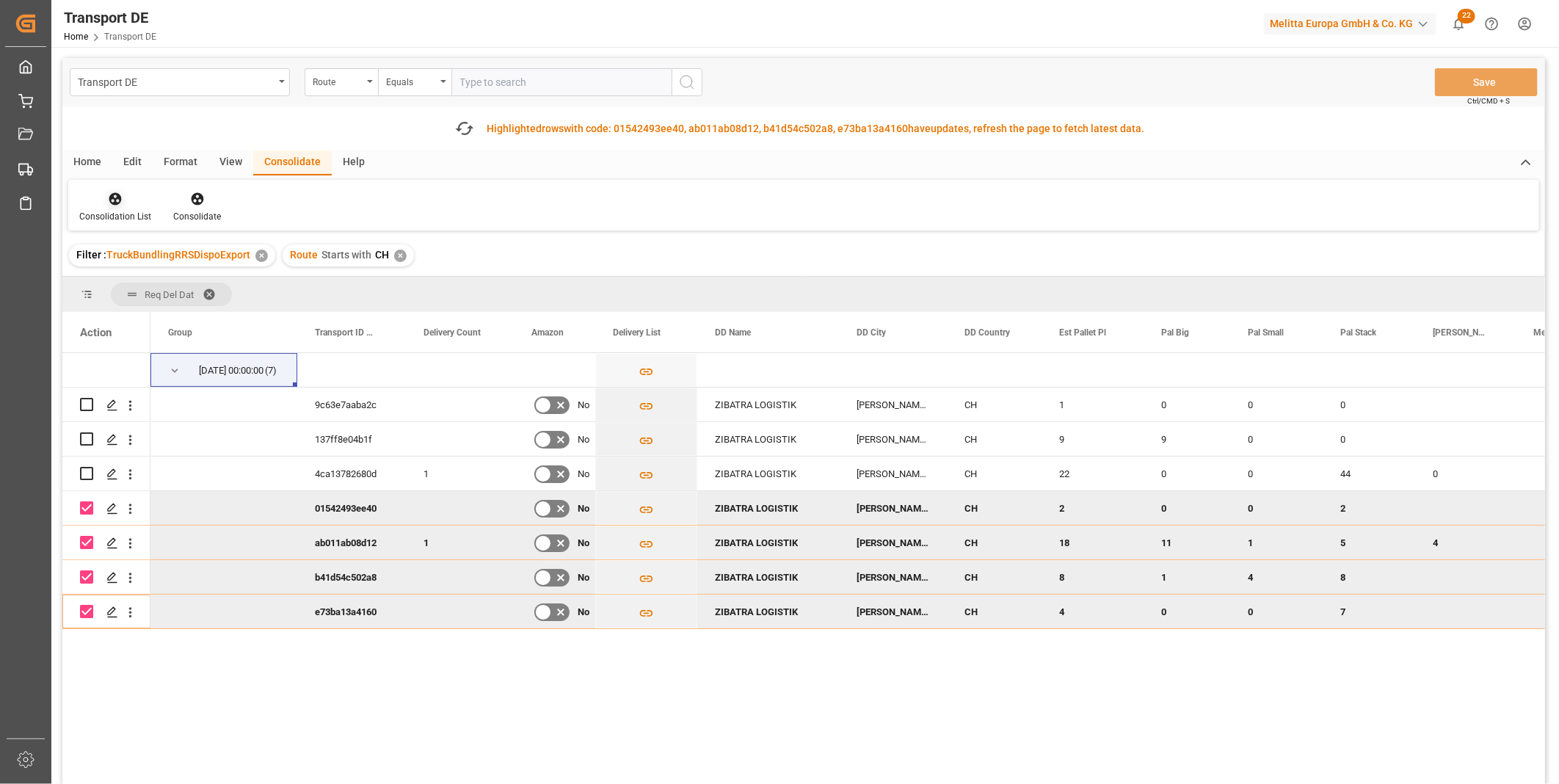
click at [105, 202] on div at bounding box center [116, 199] width 72 height 15
click at [164, 308] on div "Transport DE Route Equals Save Ctrl/CMD + S Fetch latest updates Highlighted ro…" at bounding box center [804, 462] width 1483 height 809
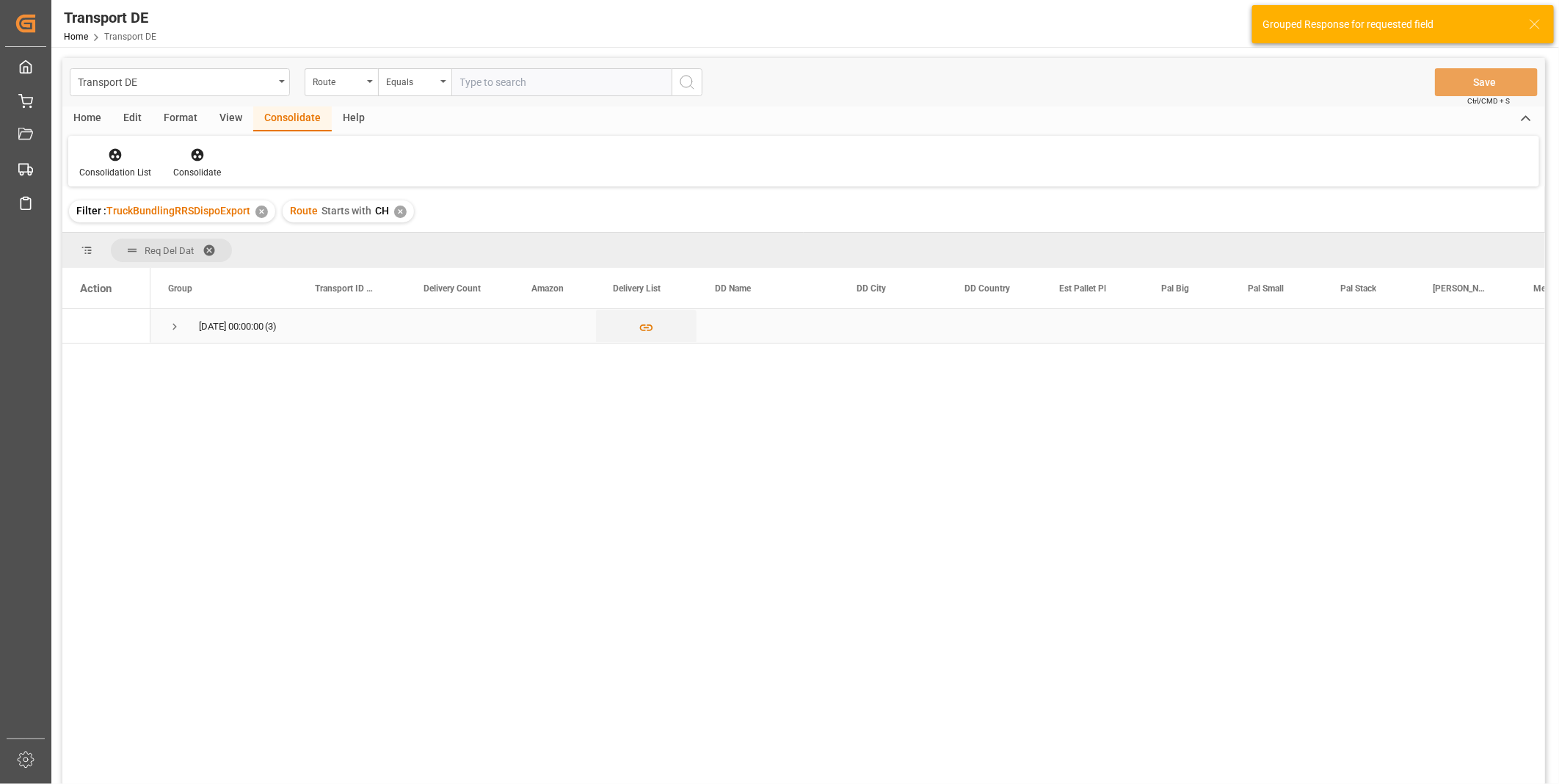
click at [175, 326] on span "Press SPACE to select this row." at bounding box center [174, 326] width 13 height 13
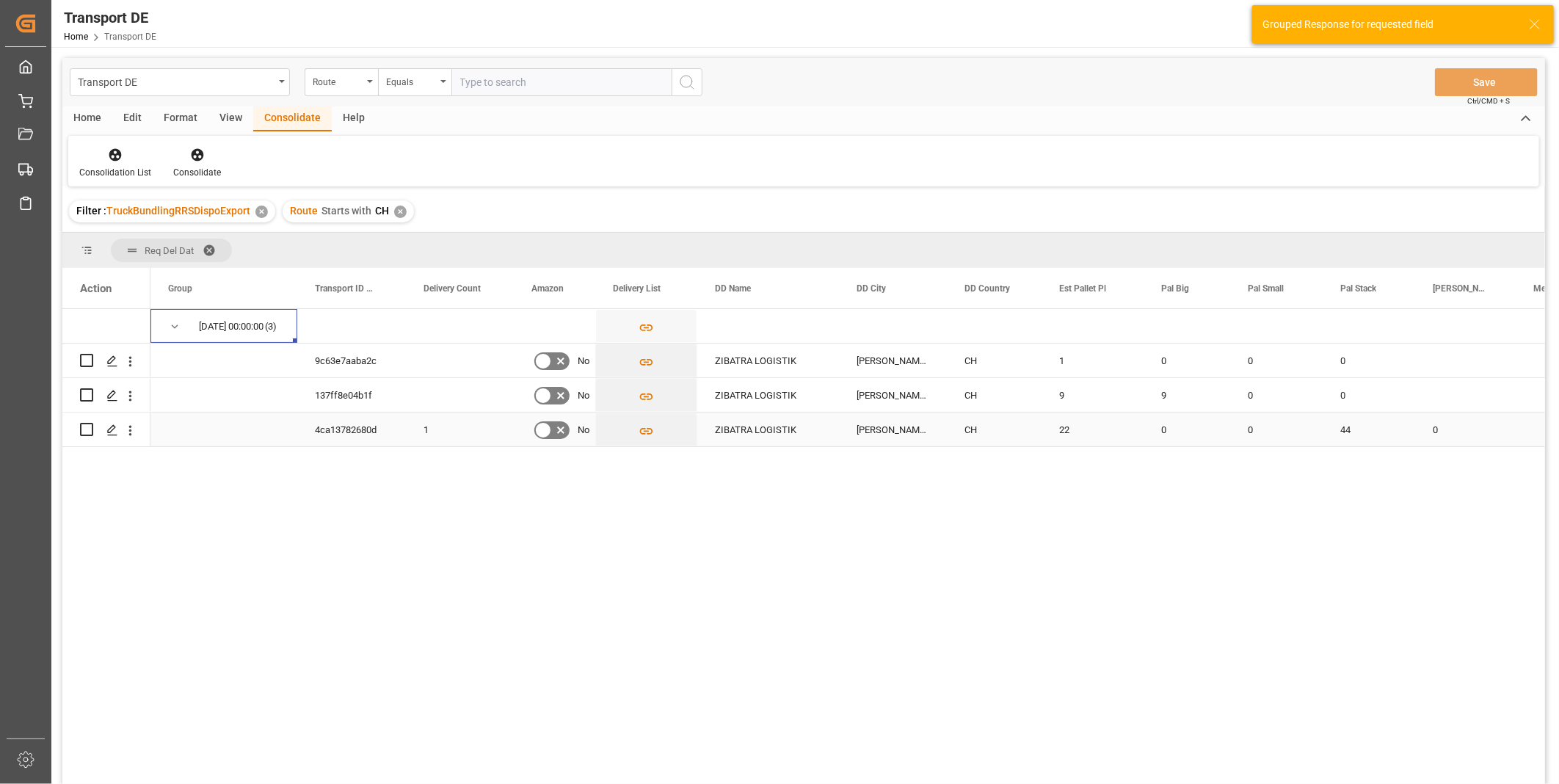
click at [85, 429] on input "Press Space to toggle row selection (unchecked)" at bounding box center [86, 429] width 13 height 13
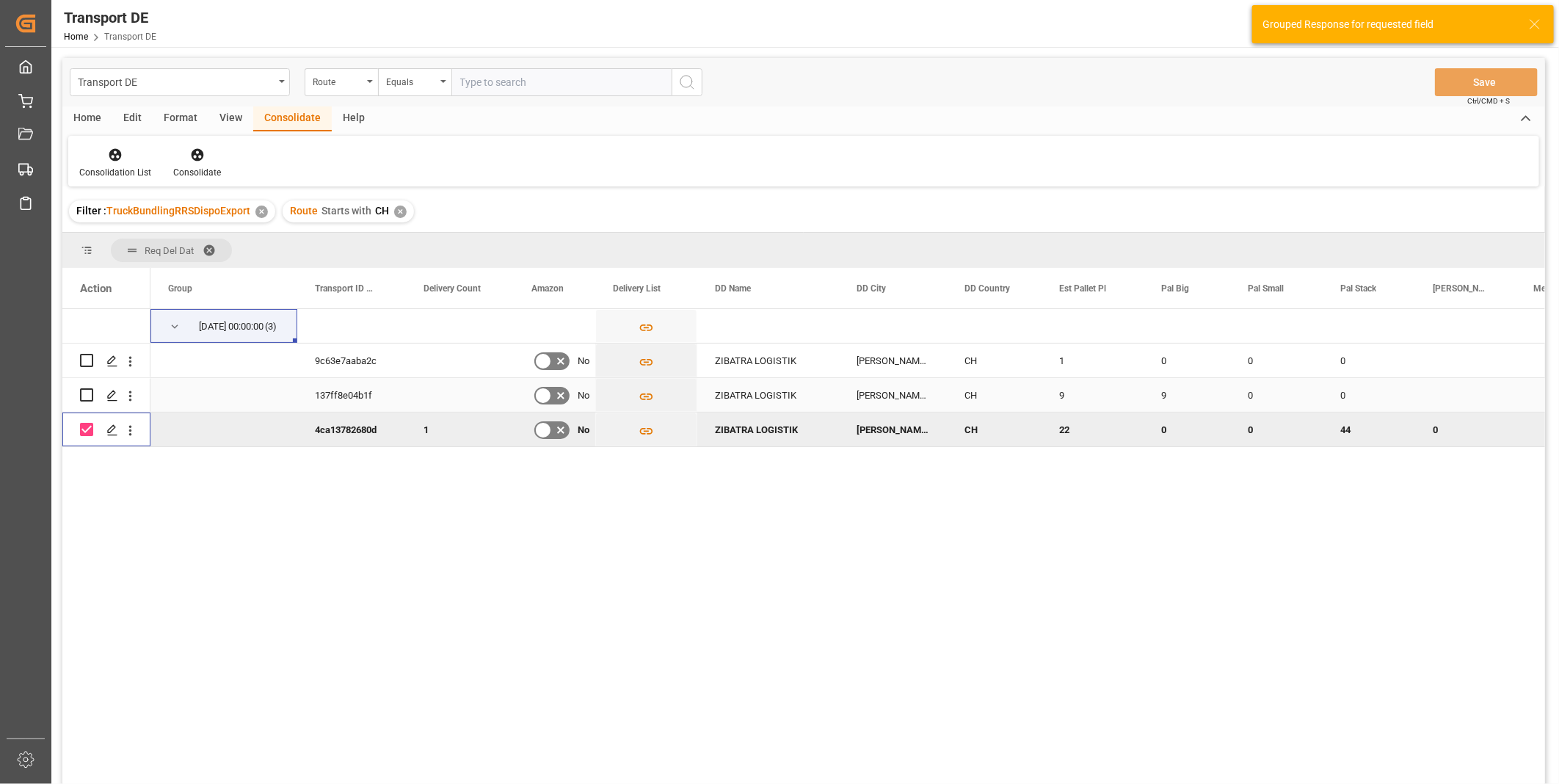
click at [85, 399] on input "Press Space to toggle row selection (unchecked)" at bounding box center [86, 395] width 13 height 13
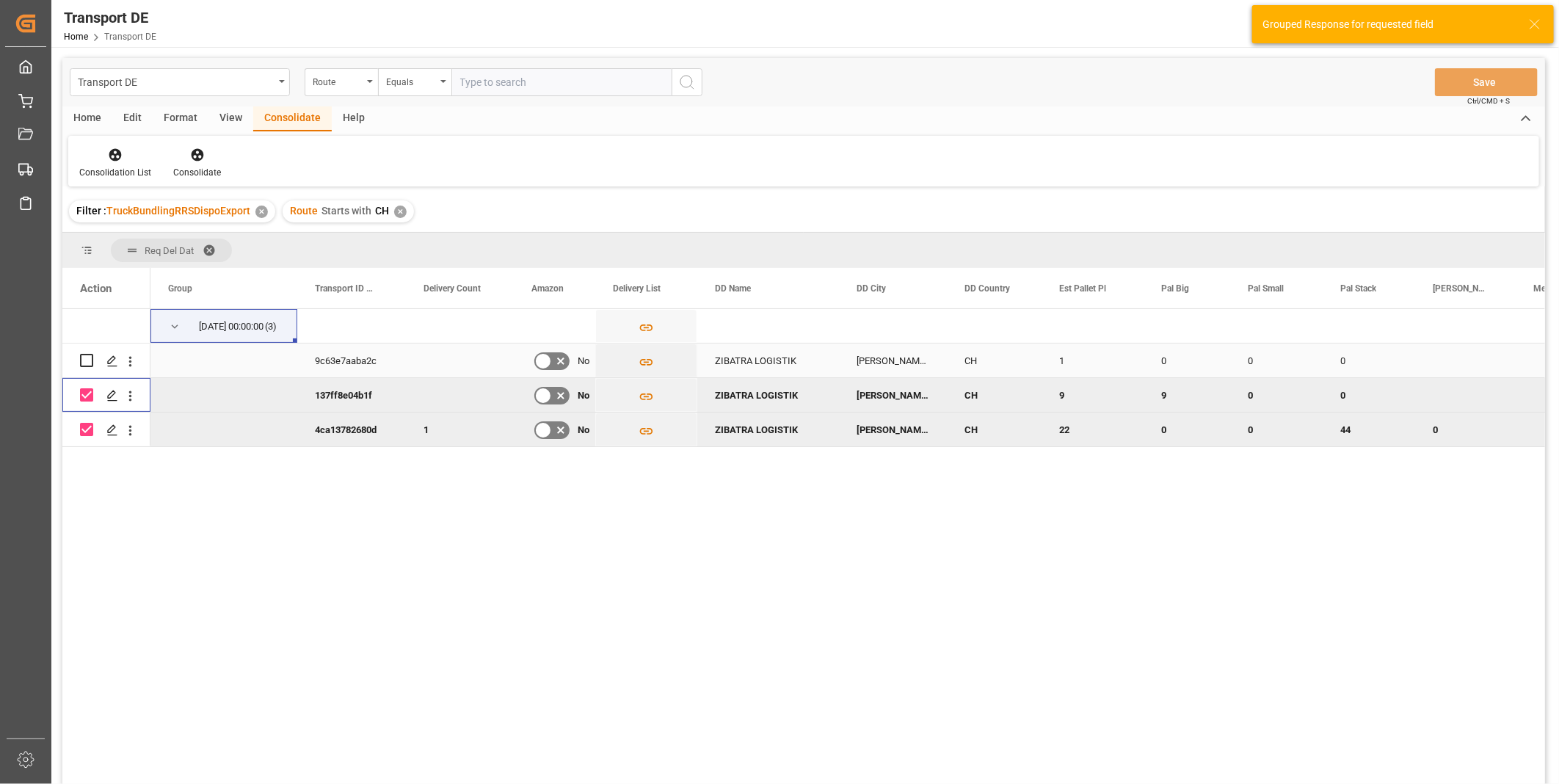
click at [84, 365] on input "Press Space to toggle row selection (unchecked)" at bounding box center [86, 359] width 13 height 13
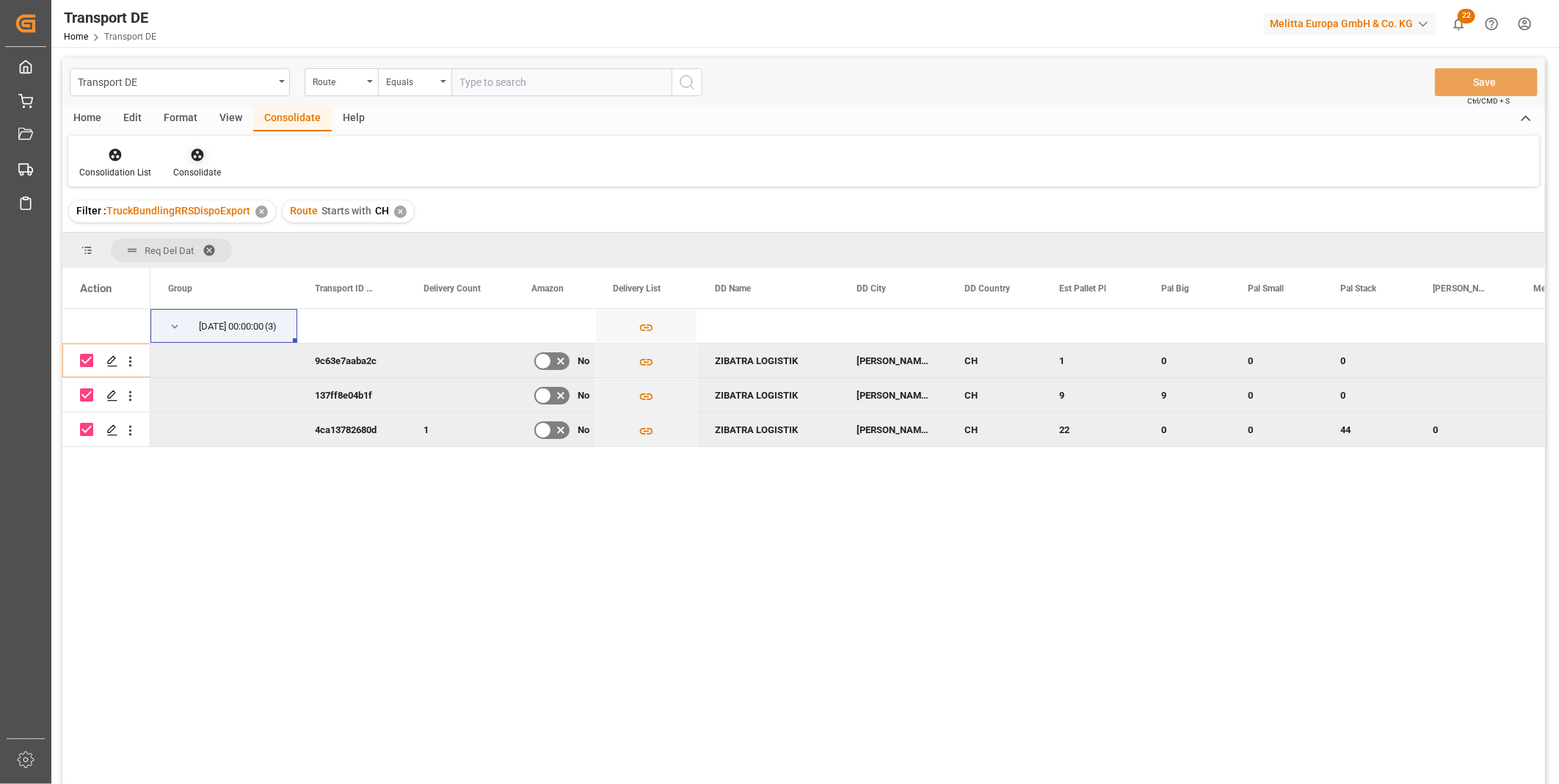
click at [202, 158] on icon at bounding box center [197, 154] width 15 height 15
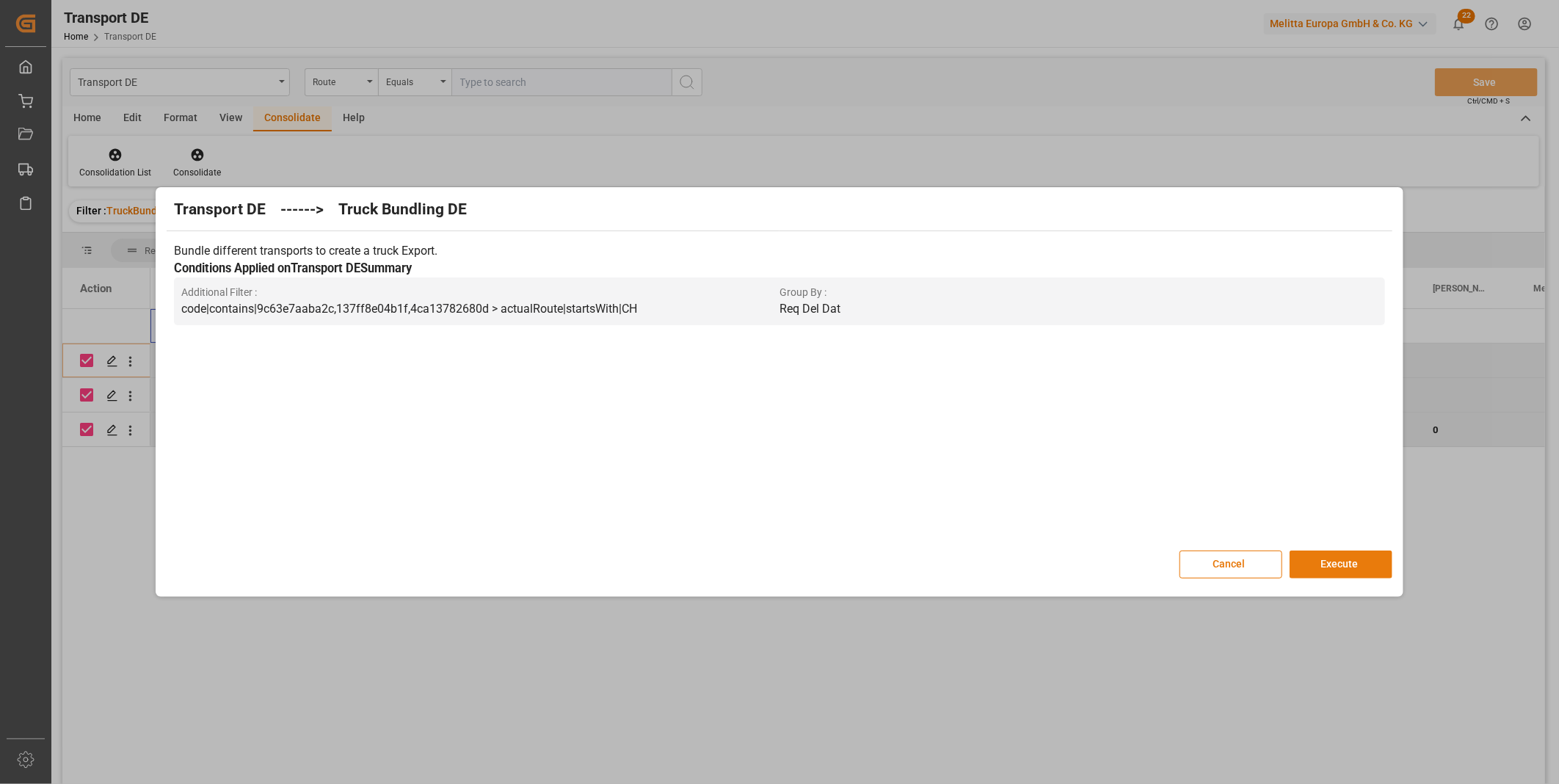
click at [1320, 555] on button "Execute" at bounding box center [1341, 564] width 103 height 28
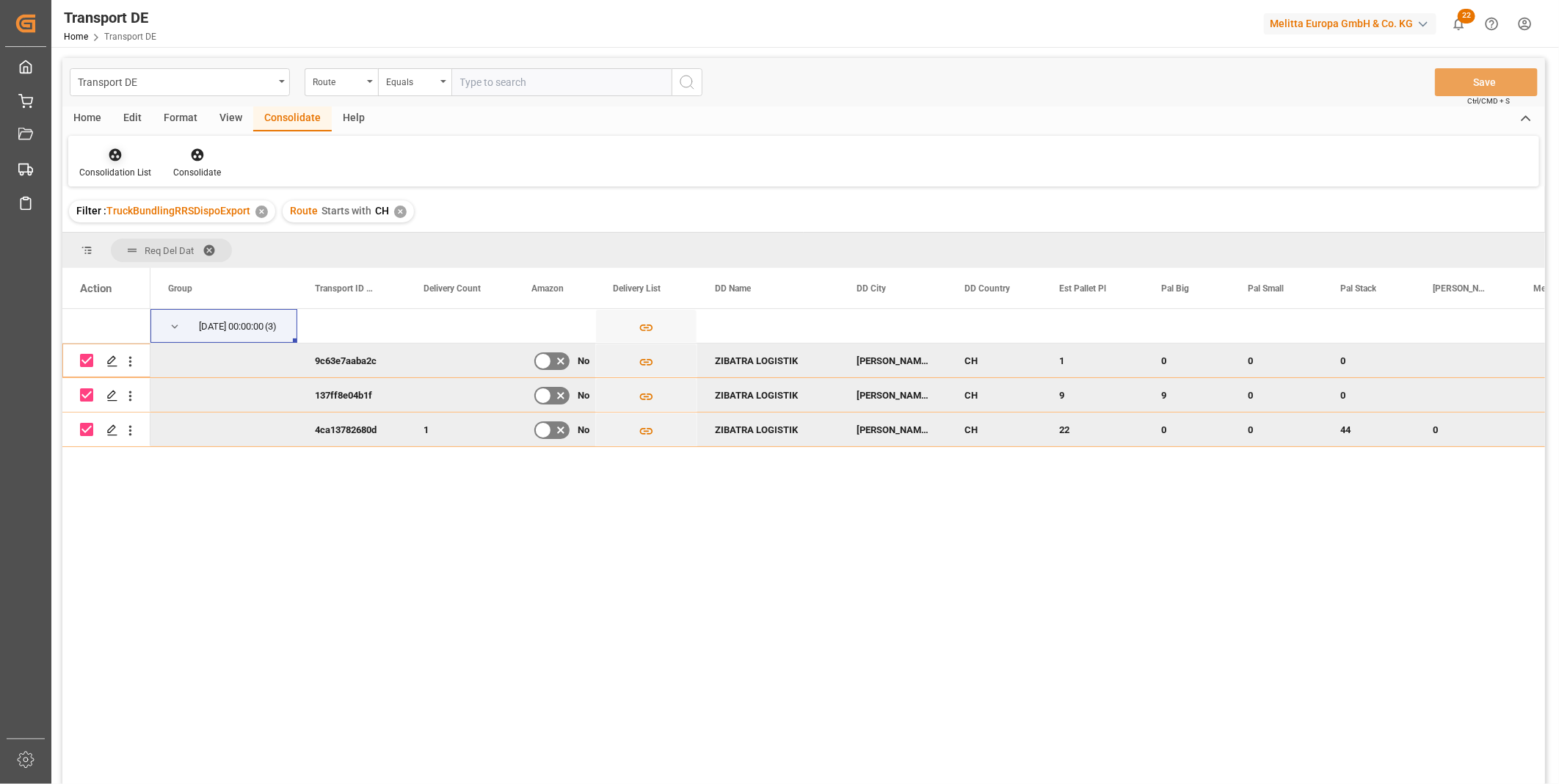
click at [114, 163] on div "Consolidation List" at bounding box center [116, 163] width 94 height 33
click at [128, 261] on div "Transport DE Route Equals Save Ctrl/CMD + S Home Edit Format View Consolidate H…" at bounding box center [804, 440] width 1483 height 764
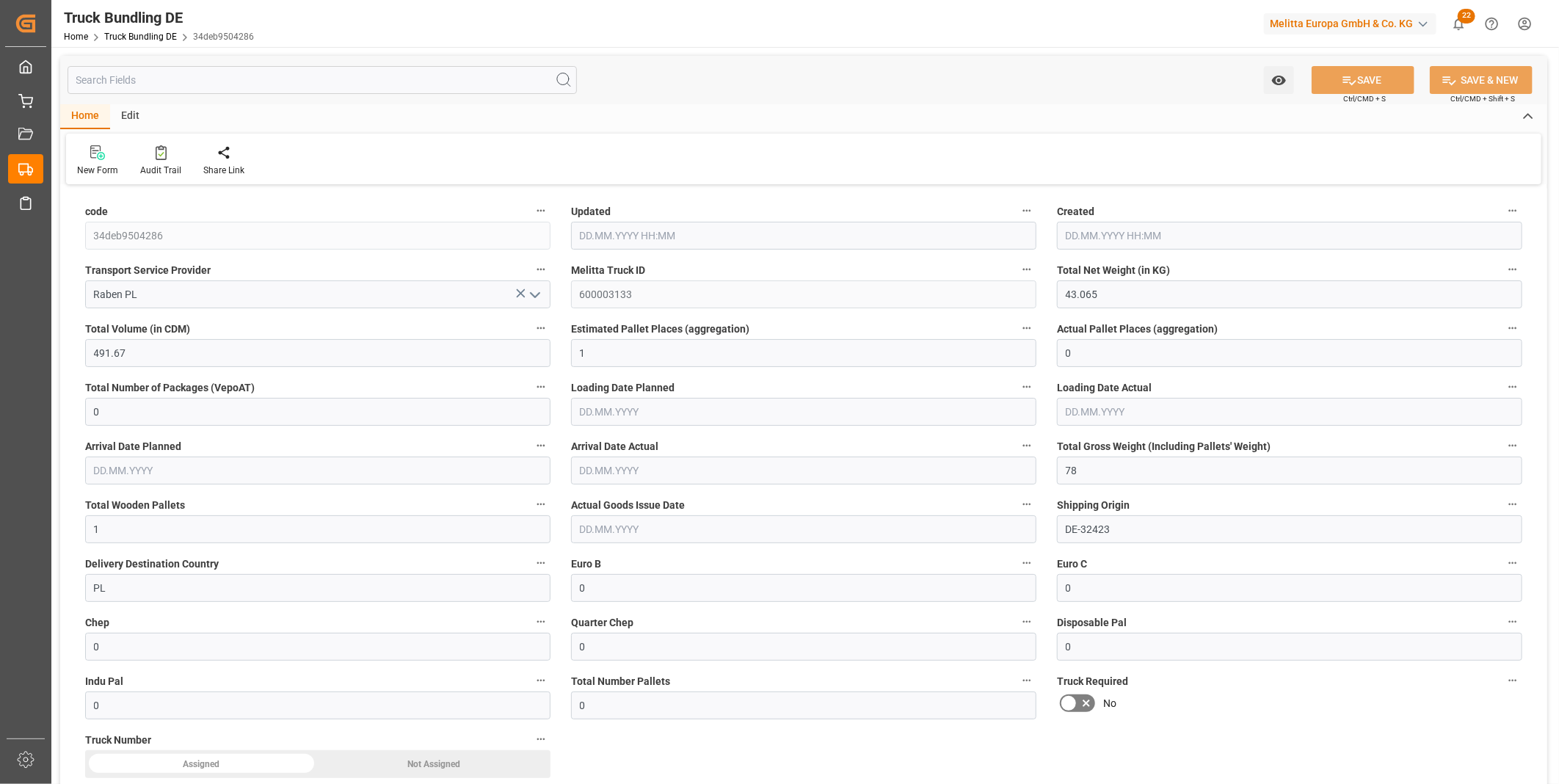
type input "43.065"
type input "491.67"
type input "1"
type input "0"
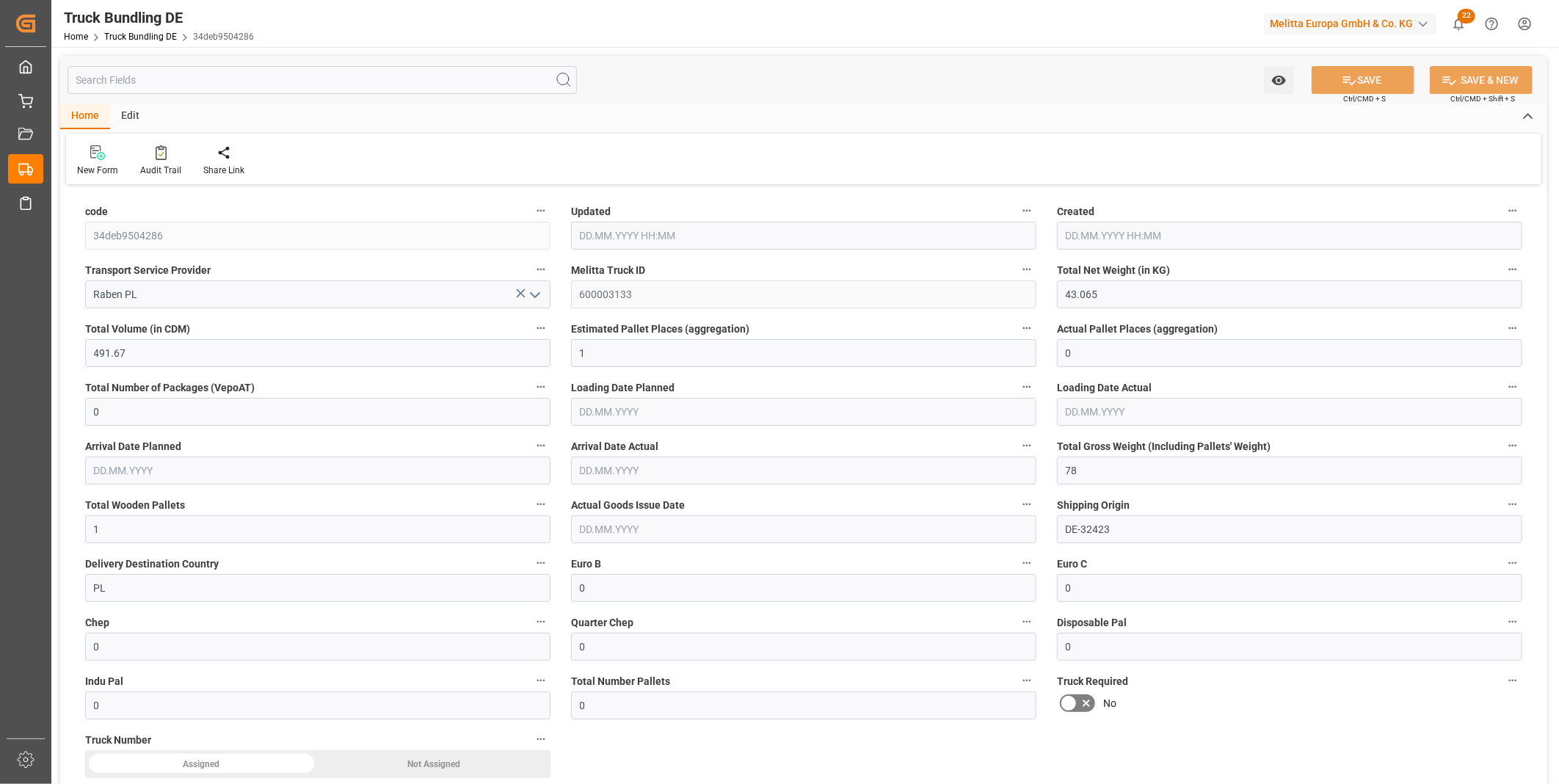
type input "78"
type input "1"
type input "0"
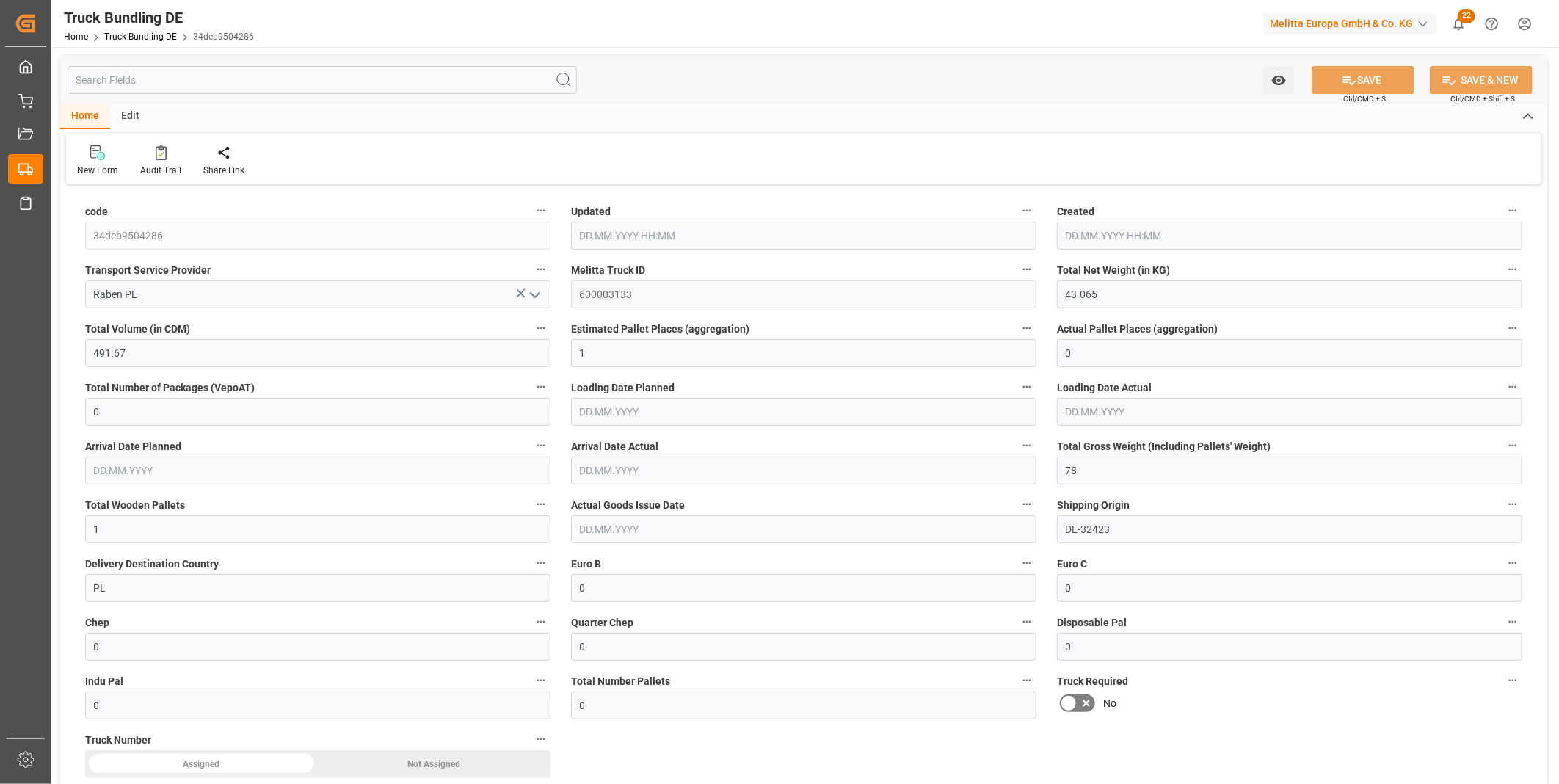
type input "0"
type input "01.10.2025 08:43"
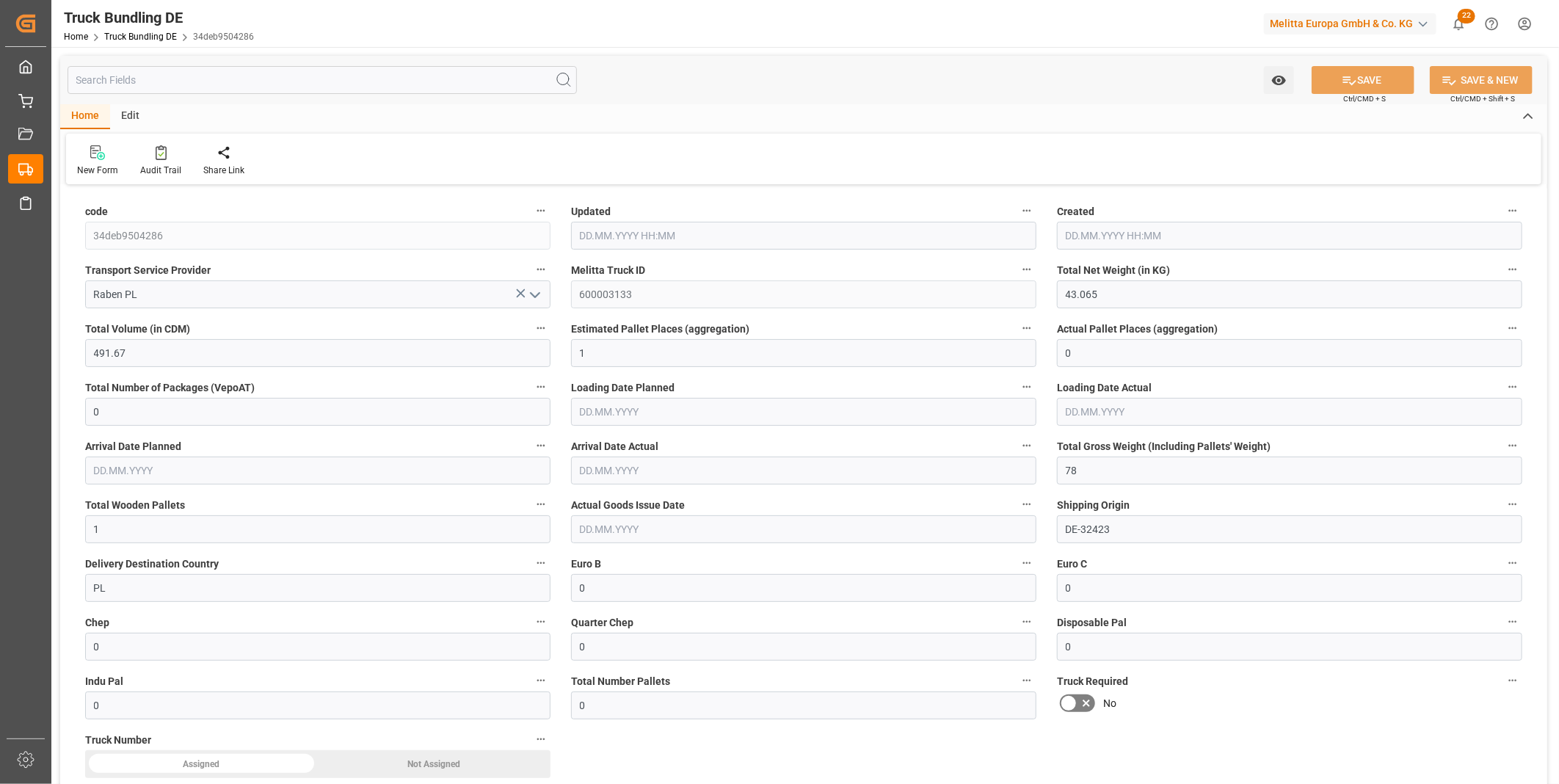
type input "01.10.2025 08:43"
type input "02.10.2025"
type input "09.10.2025"
type input "[DATE]"
type input "203.964"
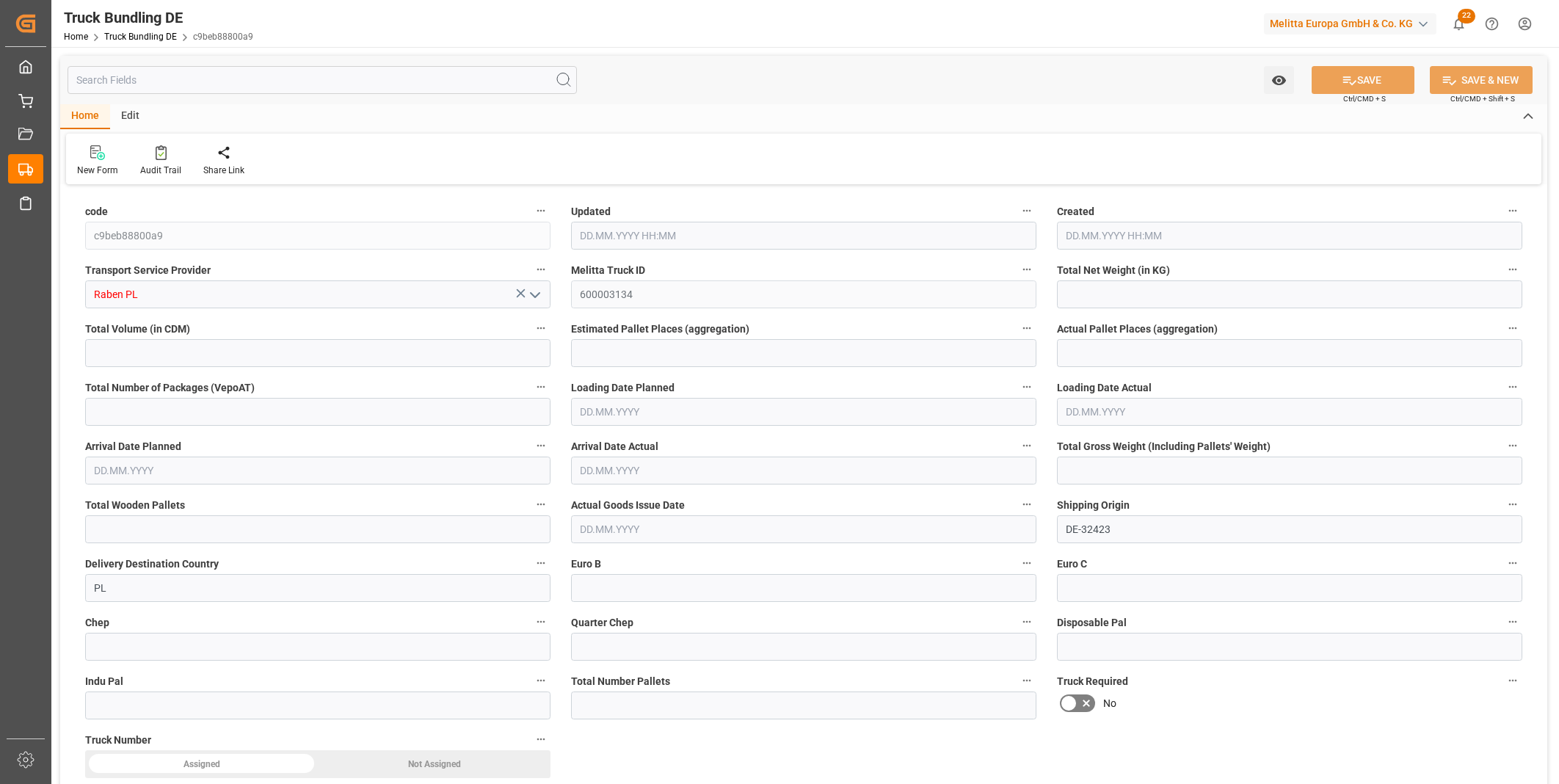
type input "978.384"
type input "1"
type input "0"
type input "274"
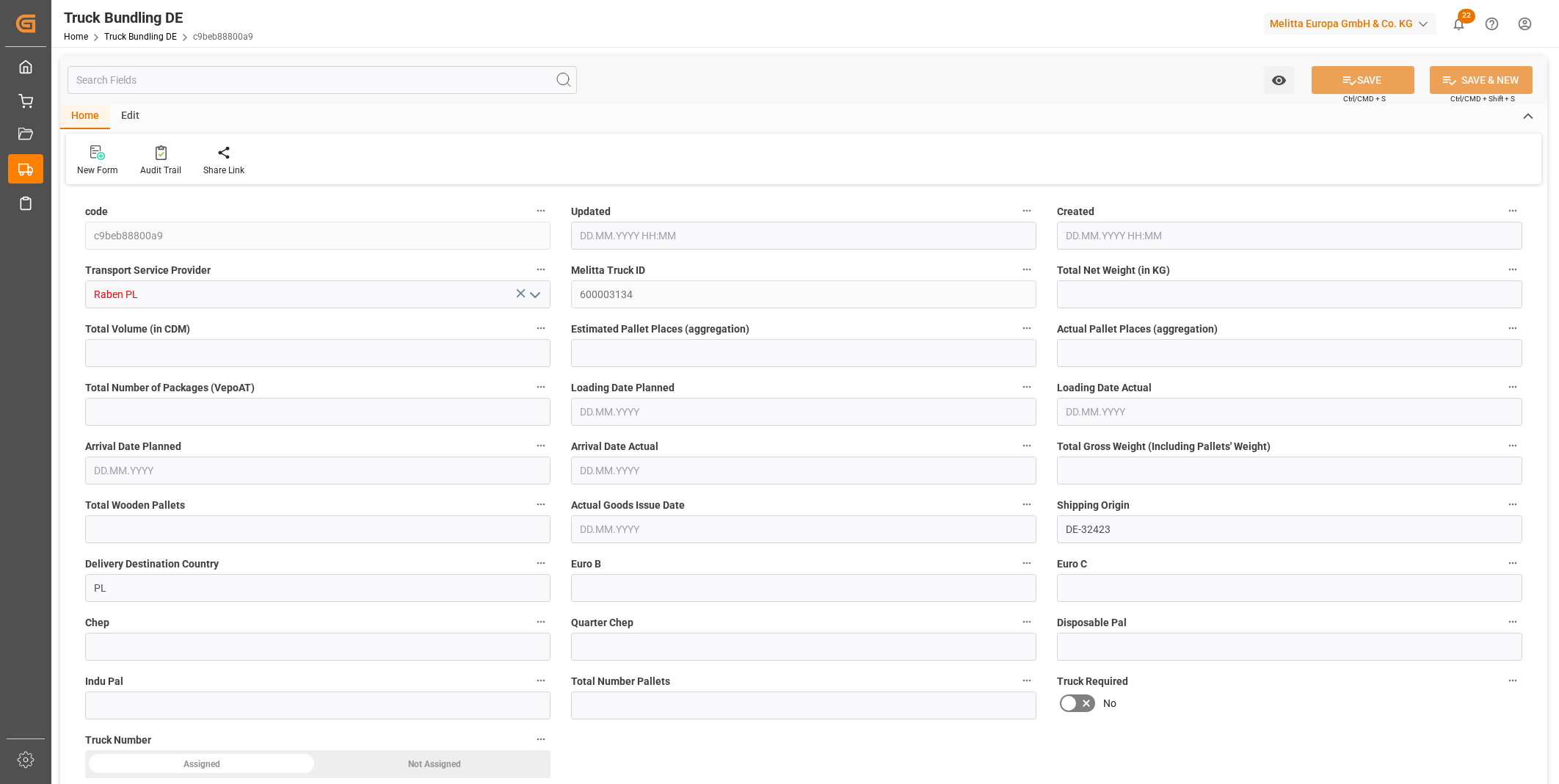
type input "1"
type input "0"
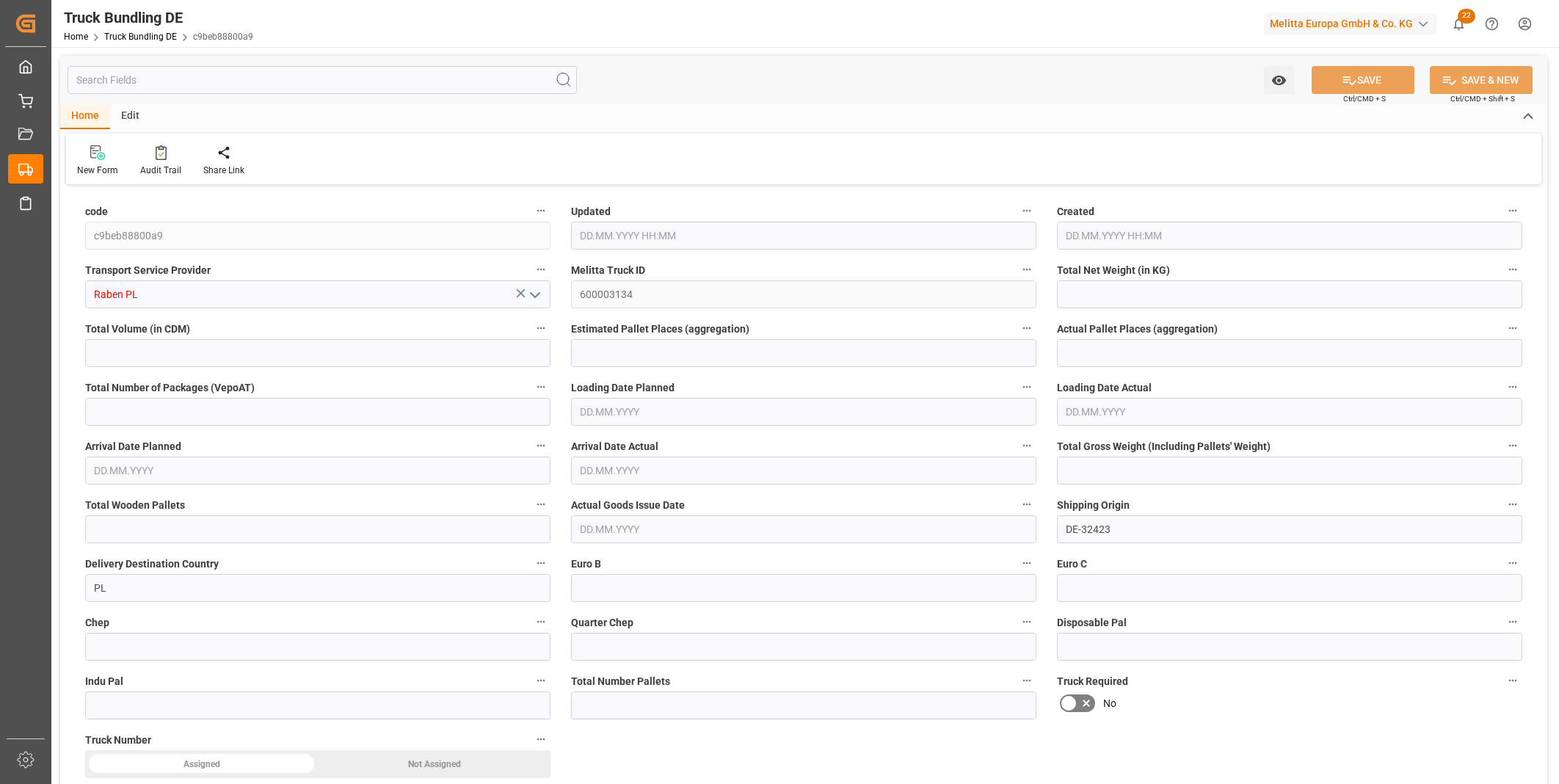
type input "0"
type input "01.10.2025 08:43"
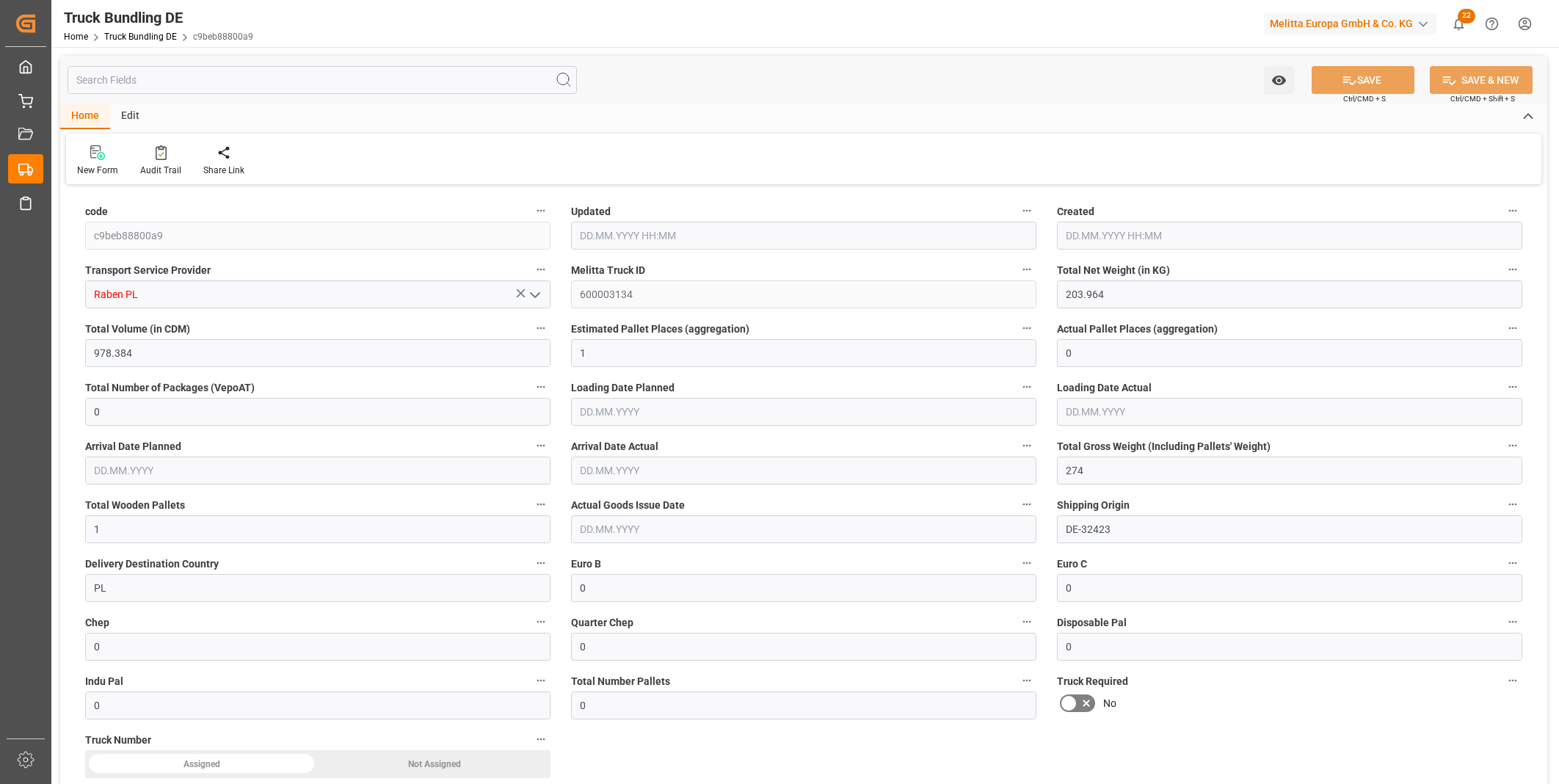
type input "02.10.2025"
type input "09.10.2025"
type input "[DATE]"
type input "65.452"
type input "978.916"
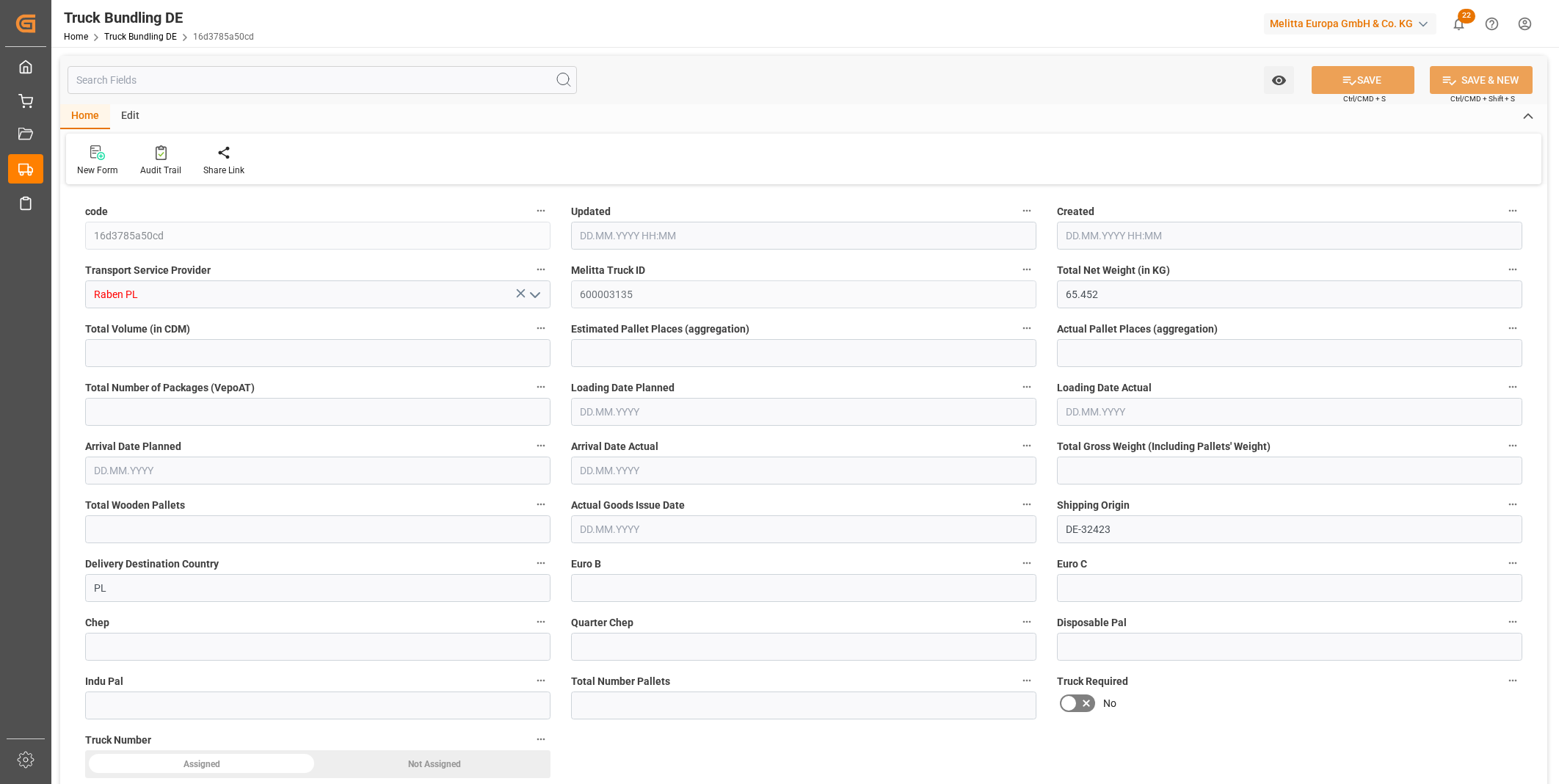
type input "3"
type input "0"
type input "148"
type input "3"
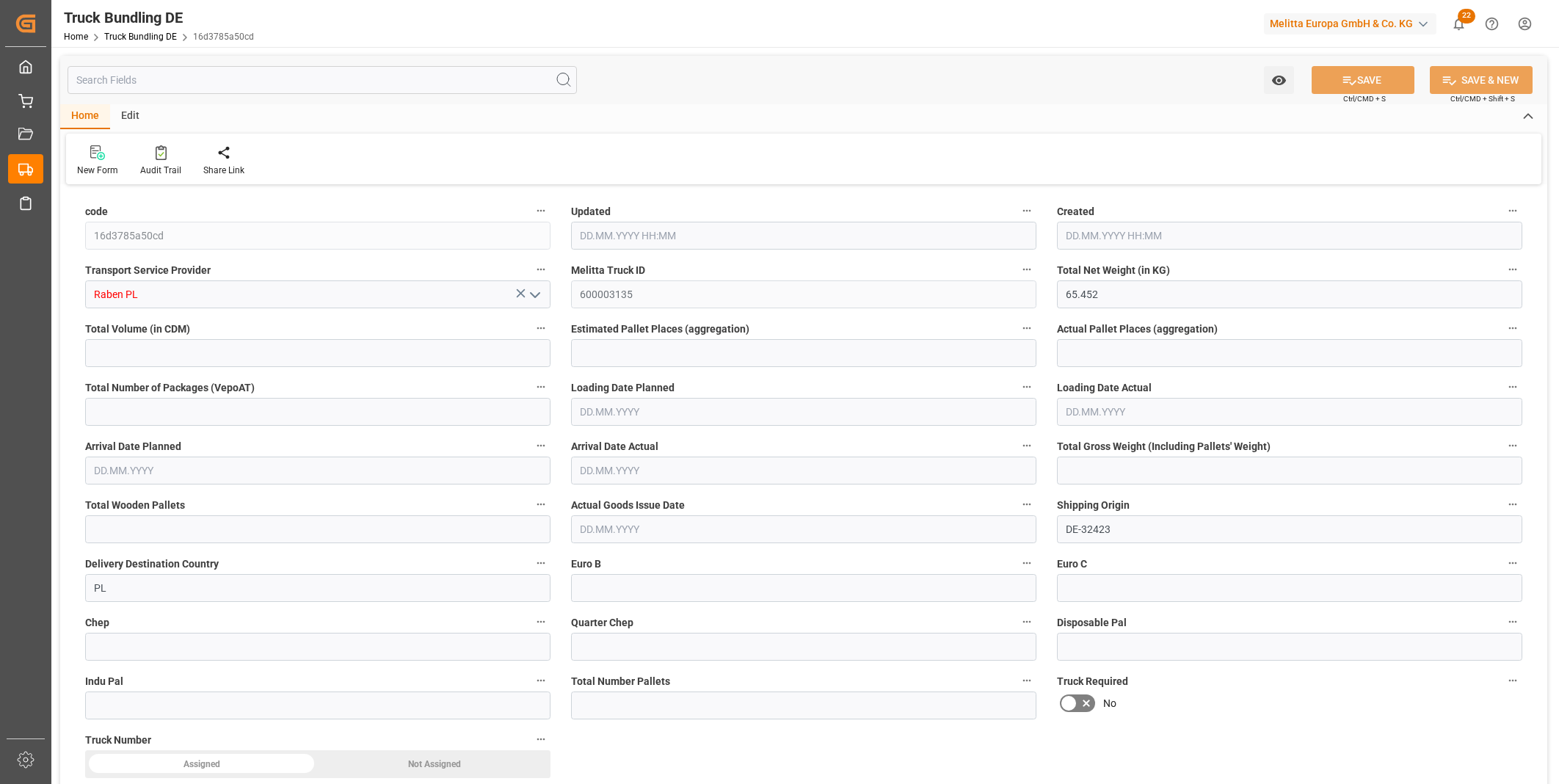
type input "0"
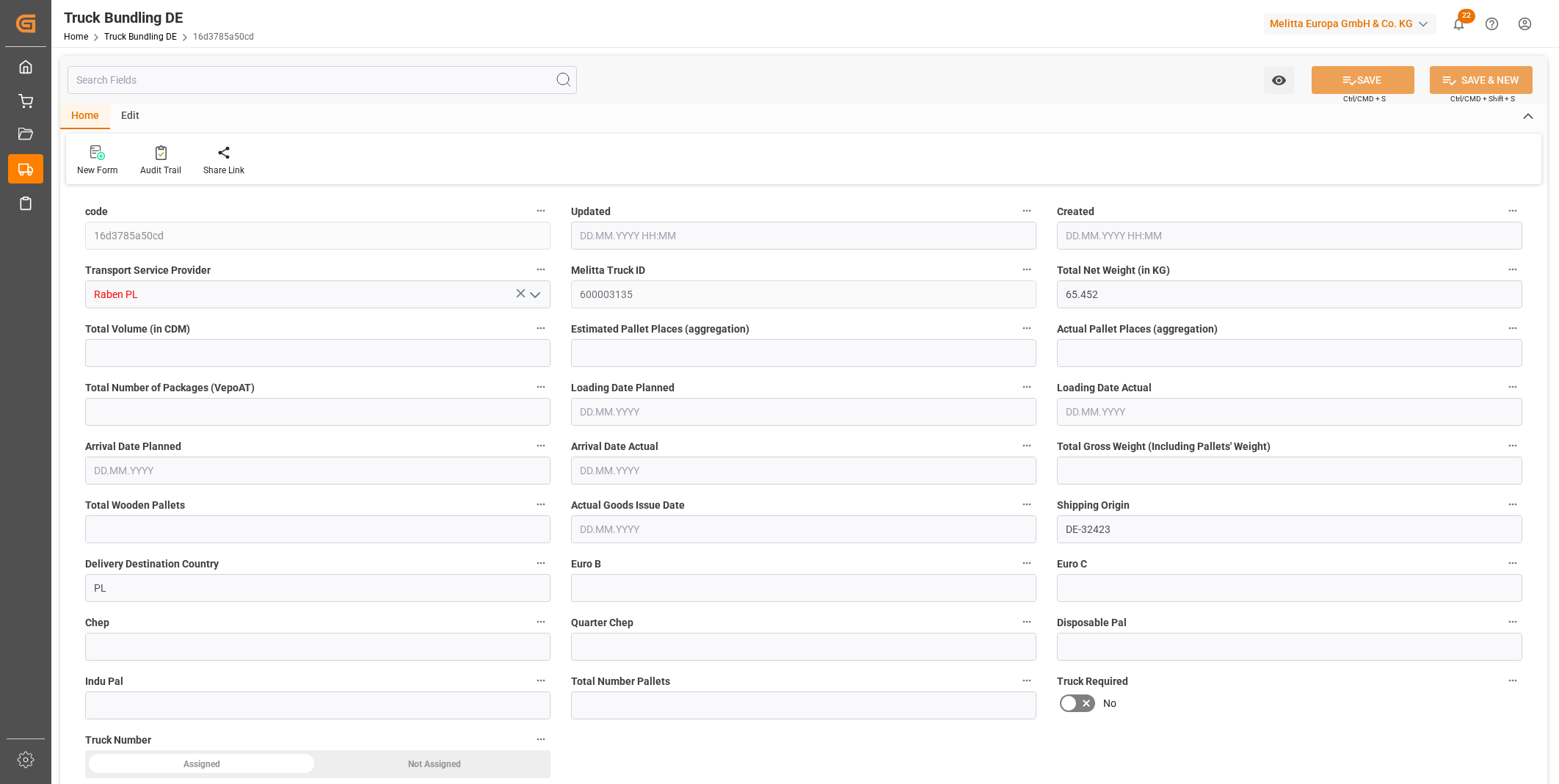
type input "0"
type input "01.10.2025 08:43"
type input "02.10.2025"
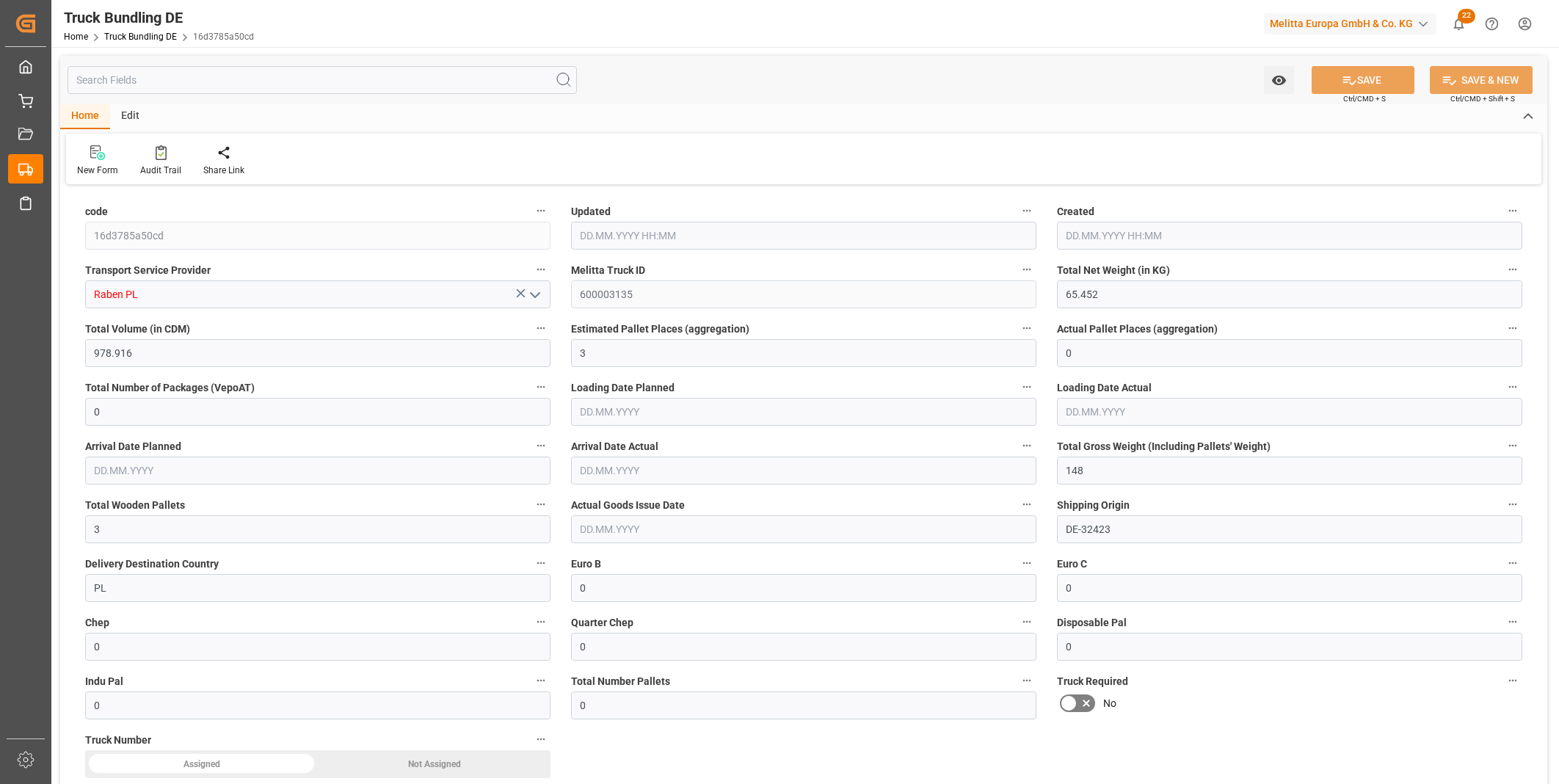
type input "09.10.2025"
type input "[DATE]"
type input "255.588"
type input "1357.944"
type input "2"
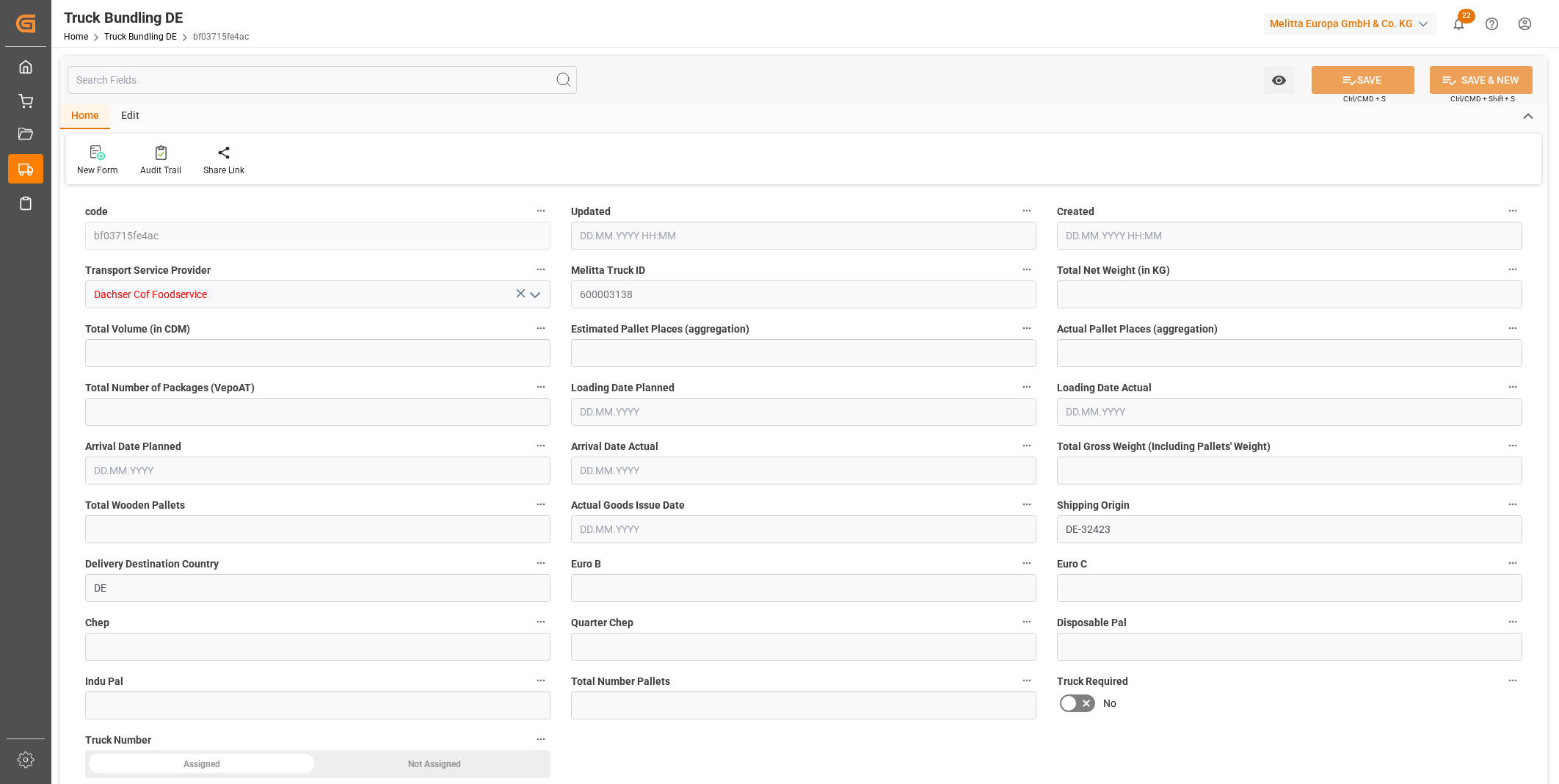
type input "0"
type input "375.75"
type input "3"
type input "0"
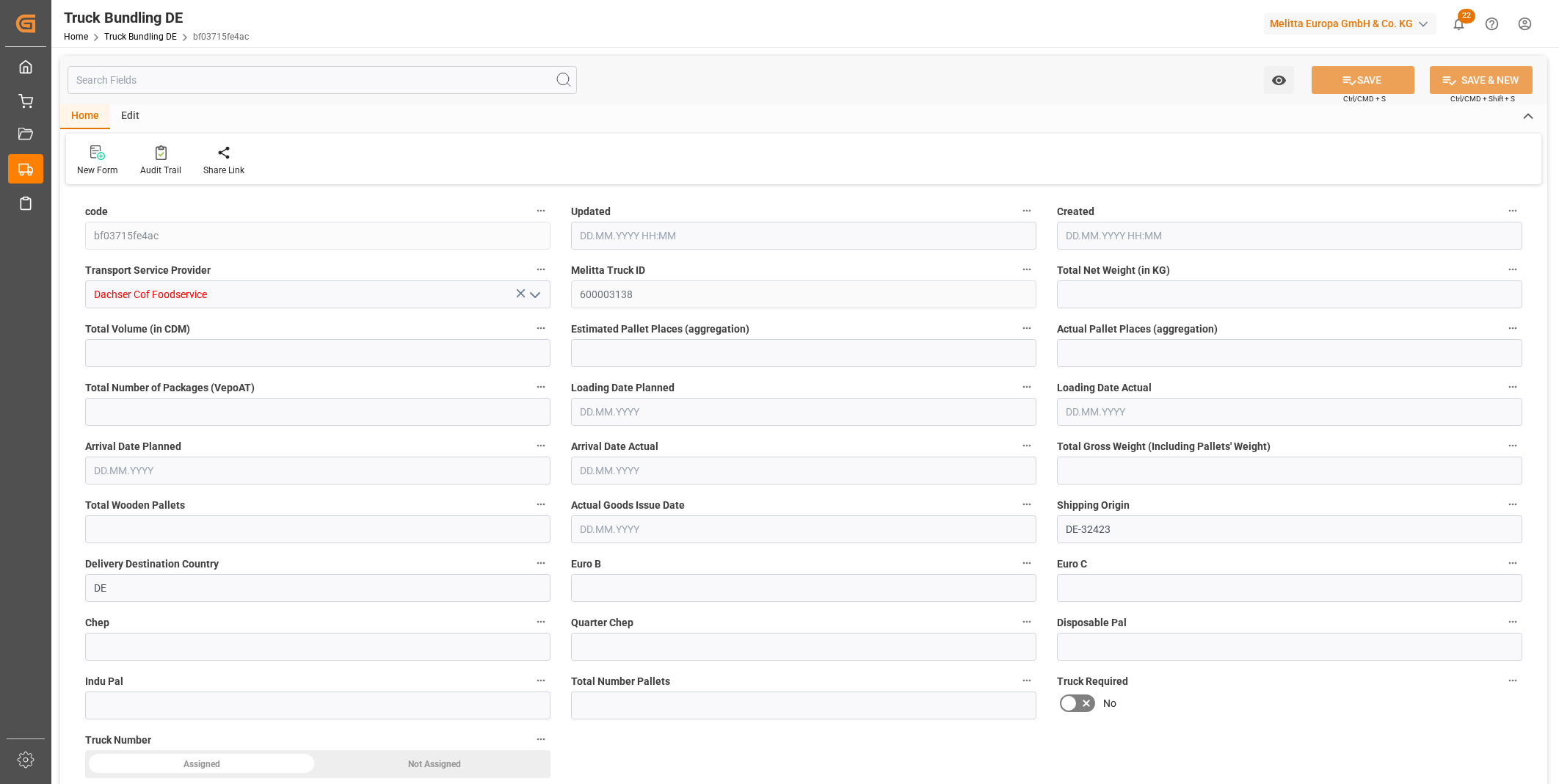
type input "0"
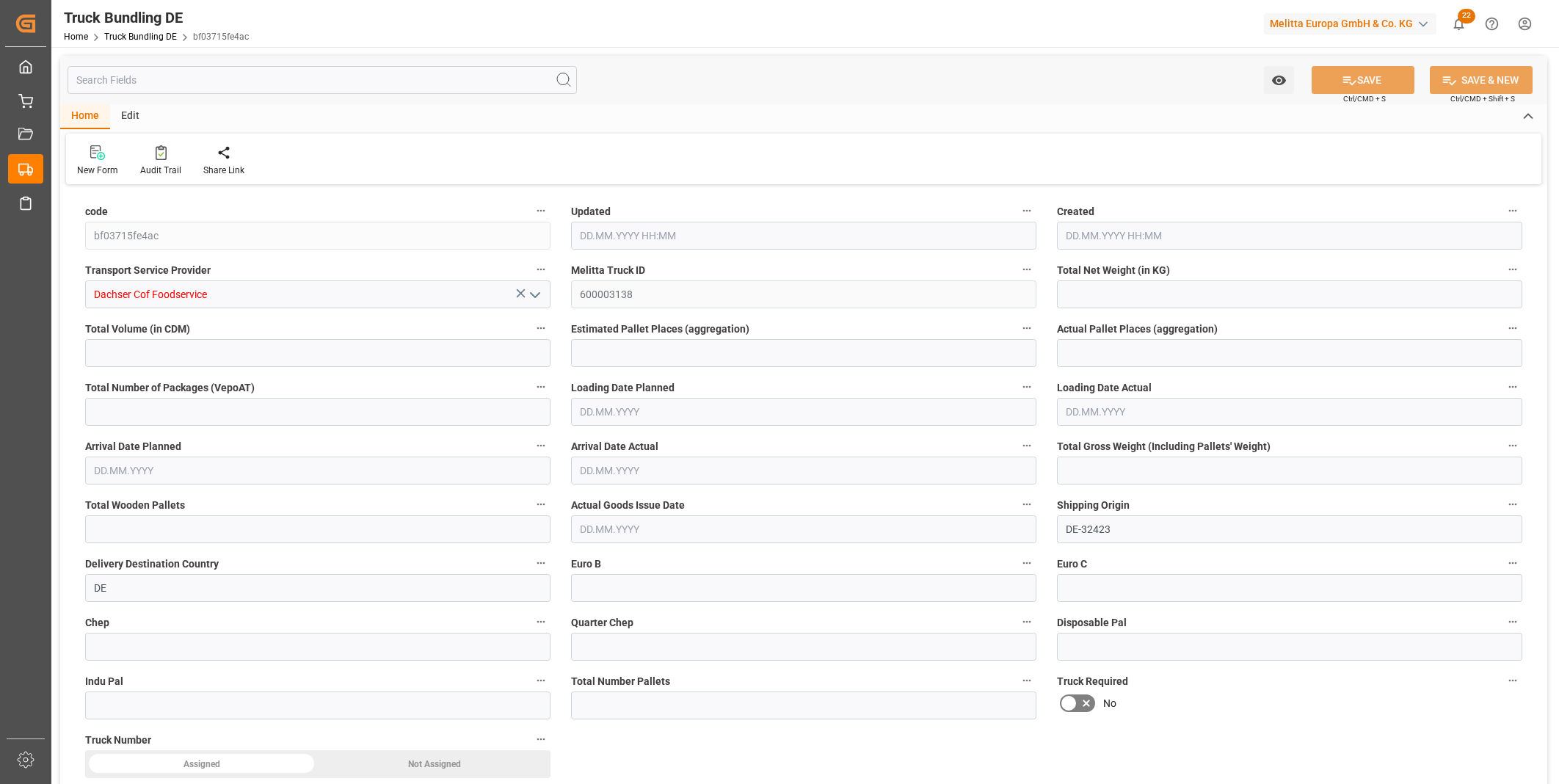
type input "0"
type input "01.10.2025 08:46"
type input "[DATE]"
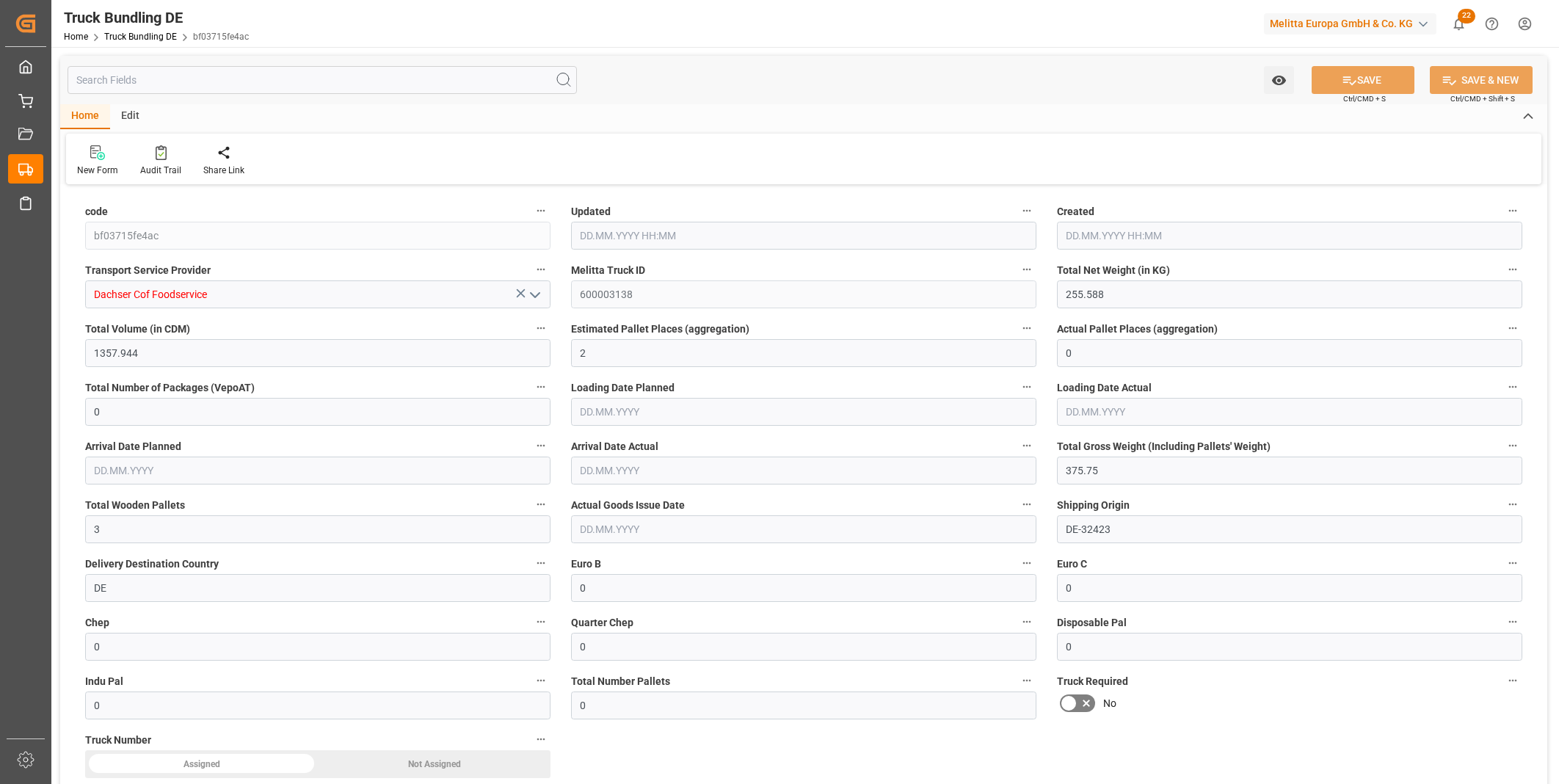
type input "[DATE]"
type input "3935.838"
type input "37446.724"
type input "24"
type input "0"
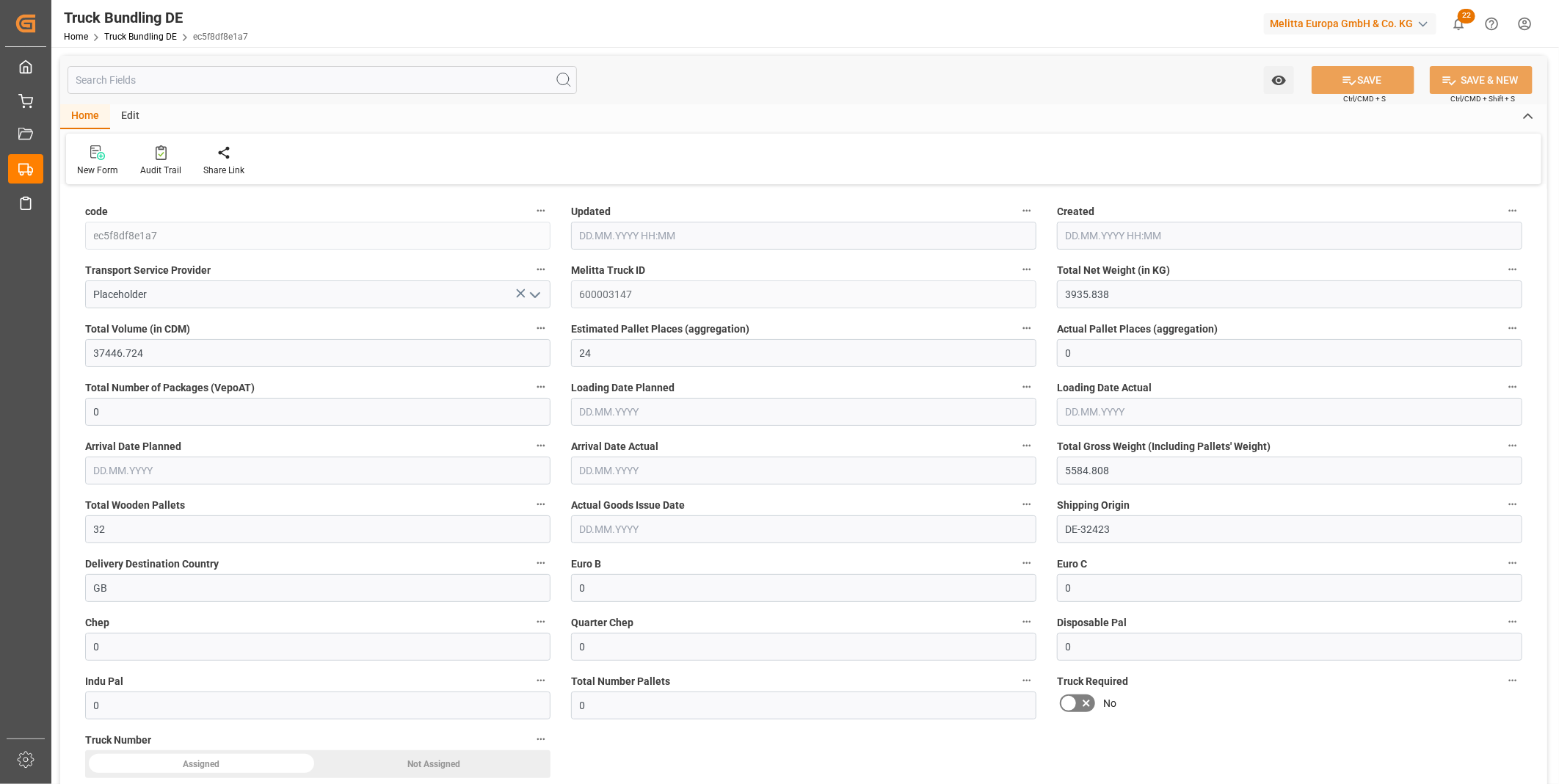
type input "0"
type input "5584.808"
type input "32"
type input "0"
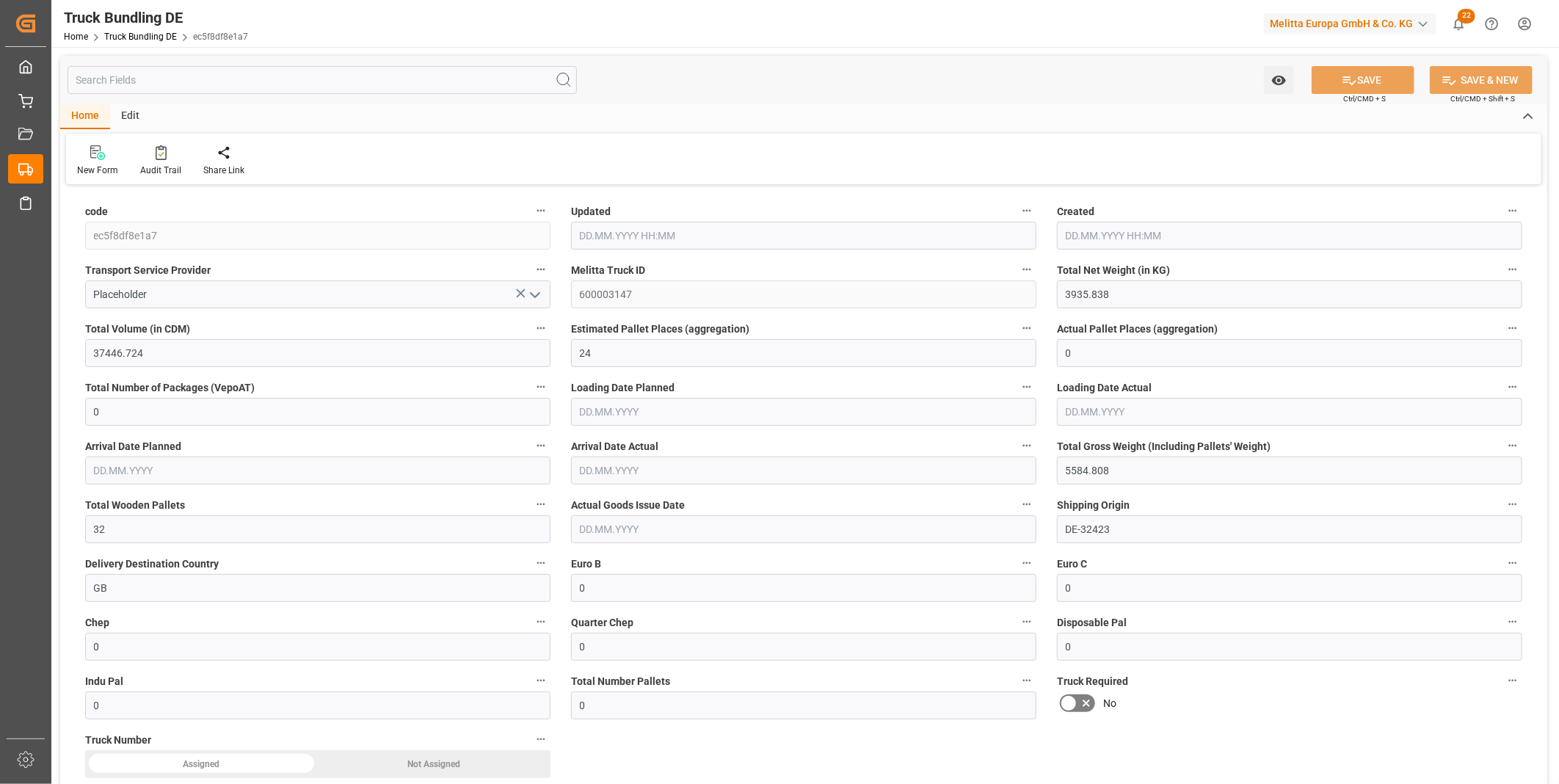
type input "0"
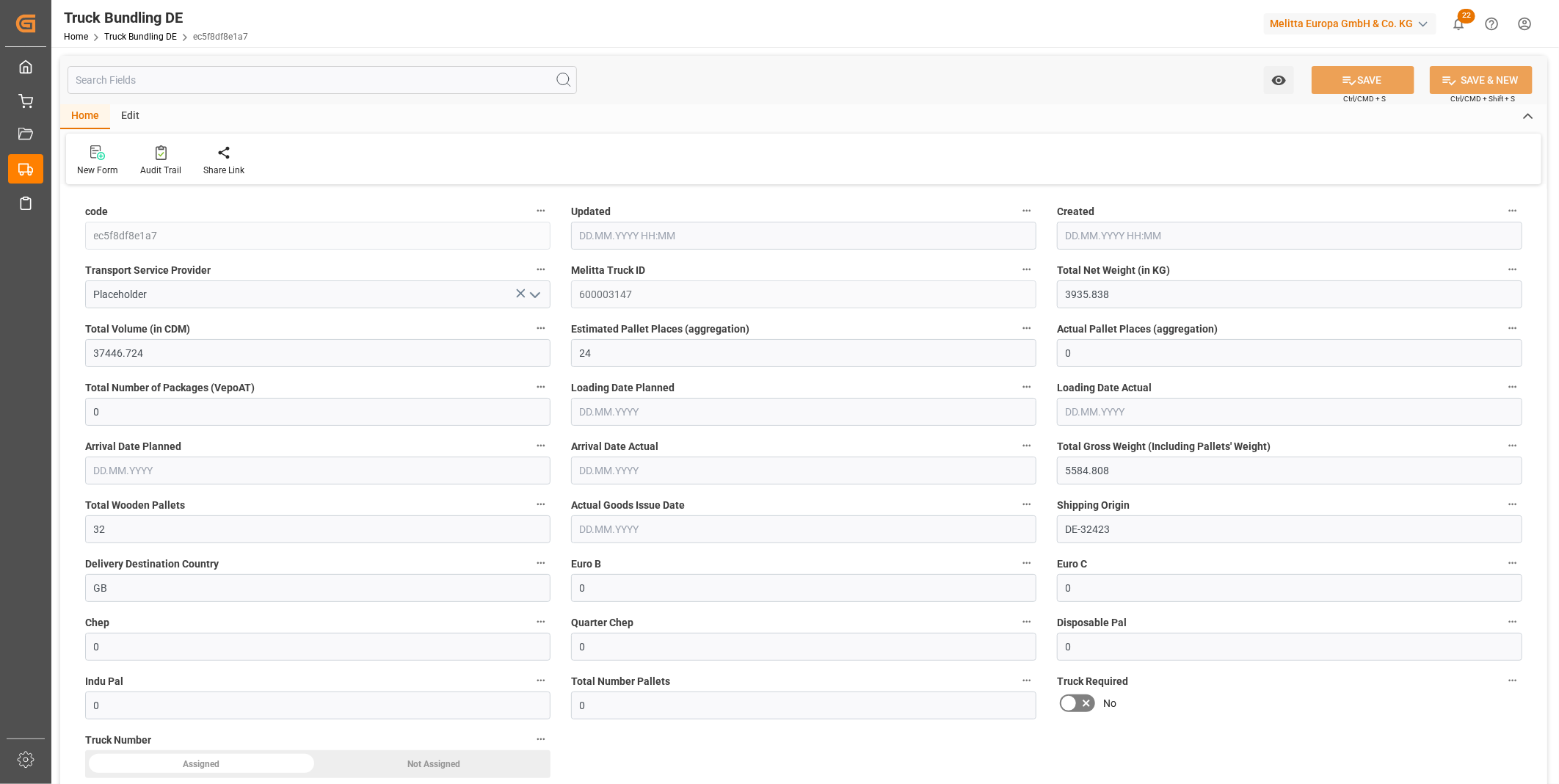
type input "01.10.2025 09:49"
type input "01.10.2025 09:48"
type input "08.10.2025"
type input "14.10.2025"
type input "01.10.2025"
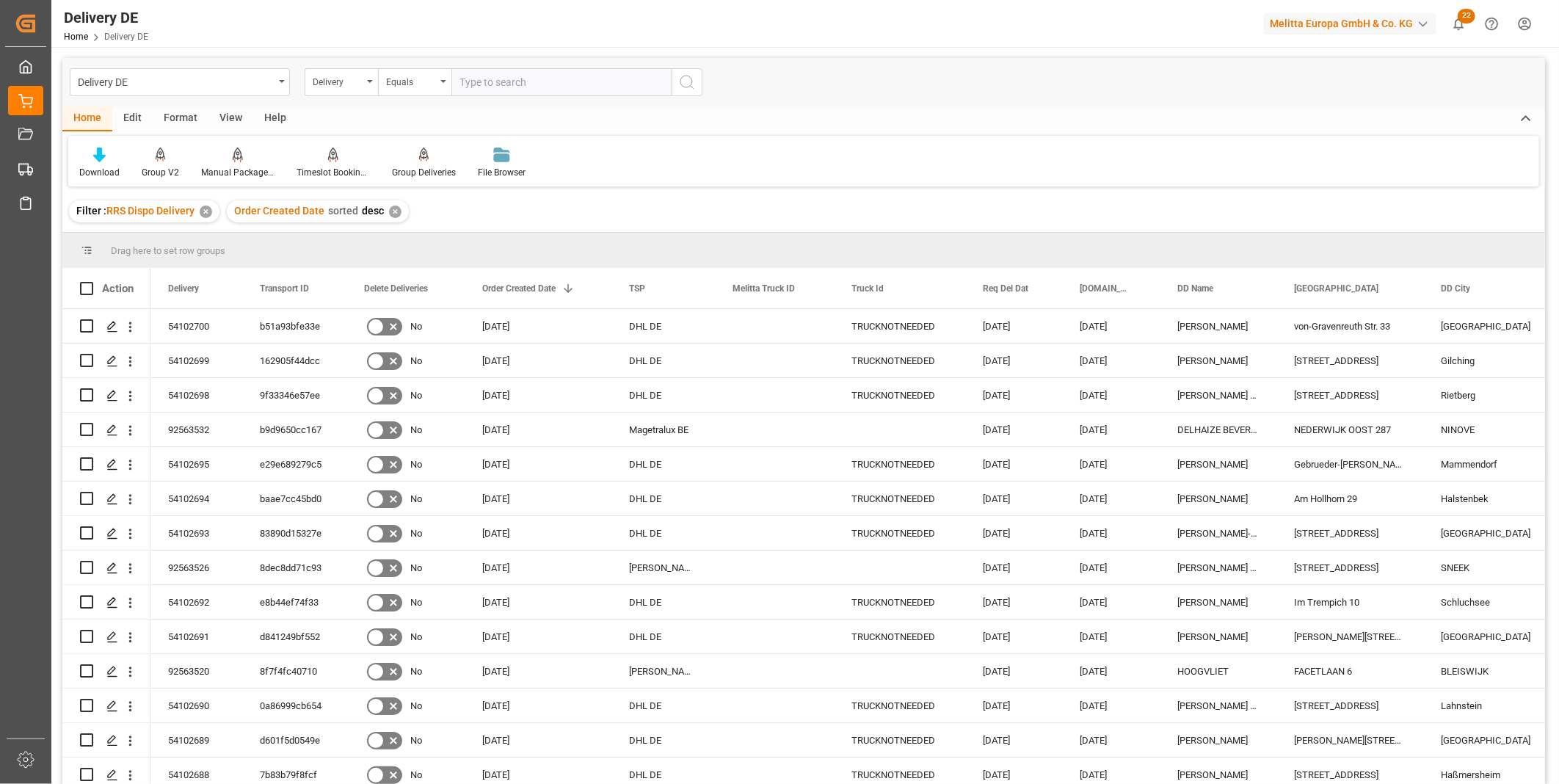
click at [502, 86] on input "text" at bounding box center [561, 82] width 220 height 28
paste input "80003777"
type input "80003777"
click at [698, 91] on button "search button" at bounding box center [687, 82] width 31 height 28
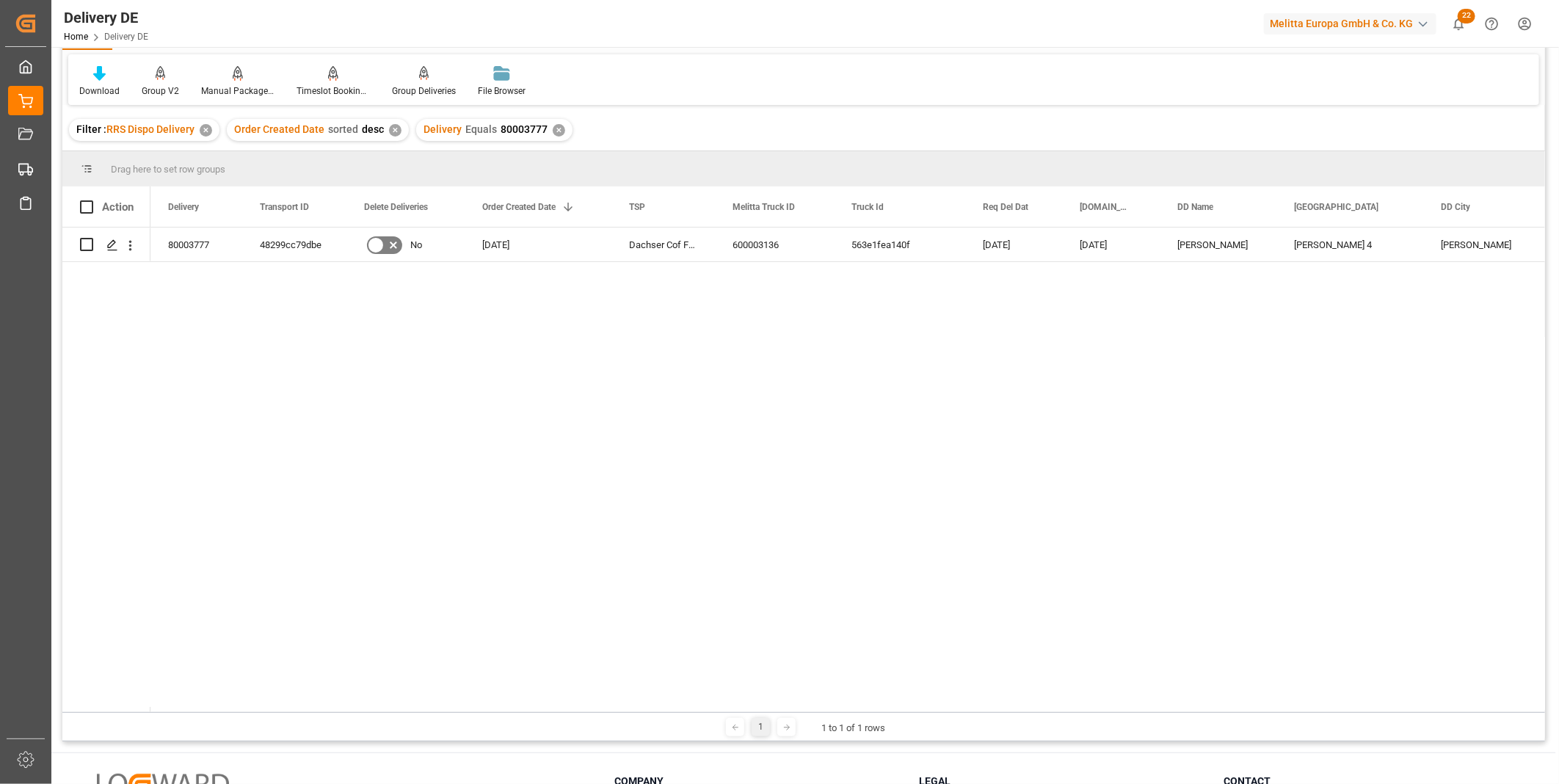
drag, startPoint x: 821, startPoint y: 707, endPoint x: 889, endPoint y: 721, distance: 69.4
click at [982, 712] on div "Drag here to set row groups Drag here to set column labels Action TSP Melitta T…" at bounding box center [804, 446] width 1483 height 590
drag, startPoint x: 859, startPoint y: 705, endPoint x: 903, endPoint y: 707, distance: 44.0
click at [1016, 706] on div "Action TSP Melitta Truck ID Truck Id" at bounding box center [804, 449] width 1483 height 526
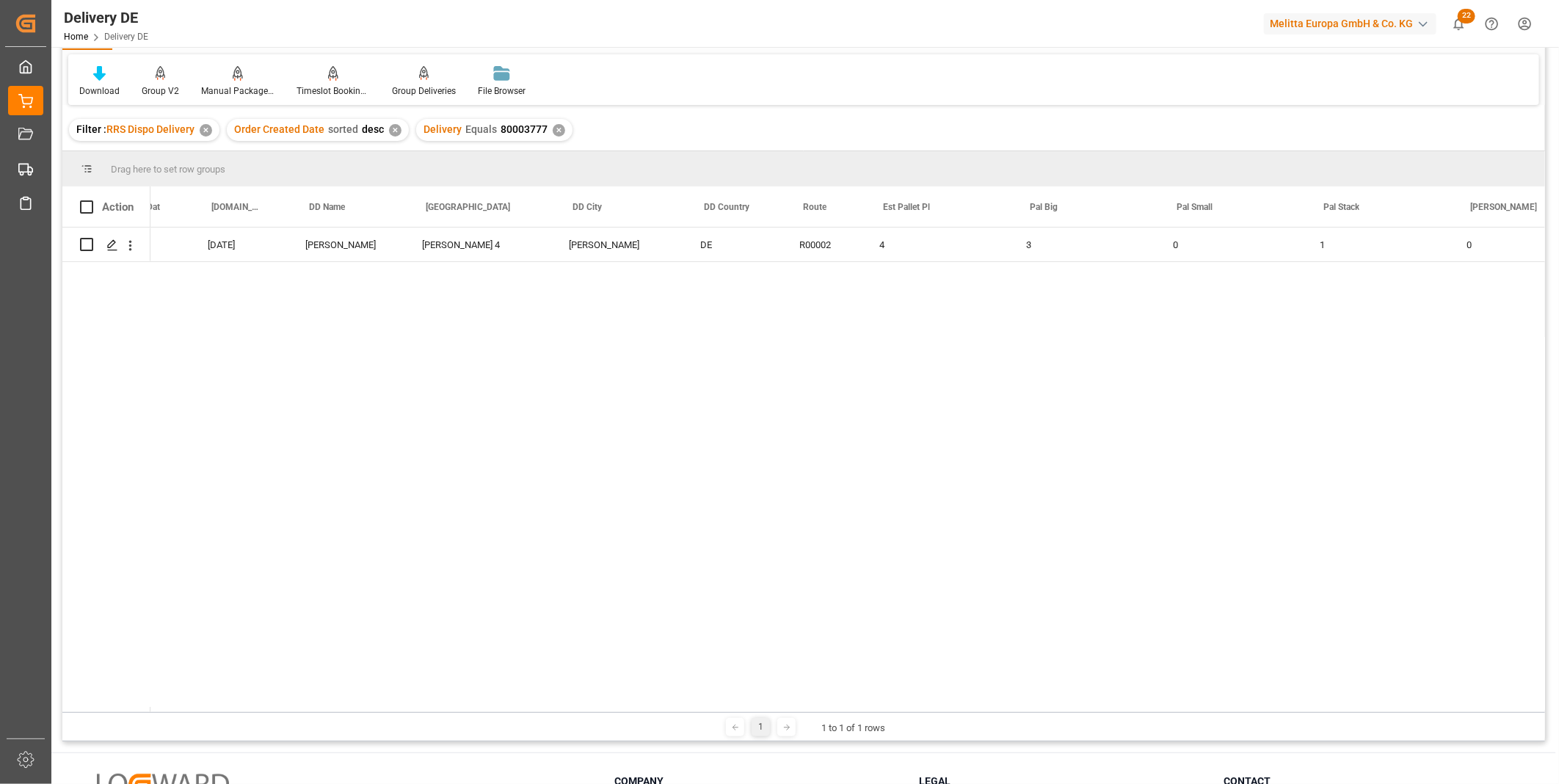
scroll to position [0, 898]
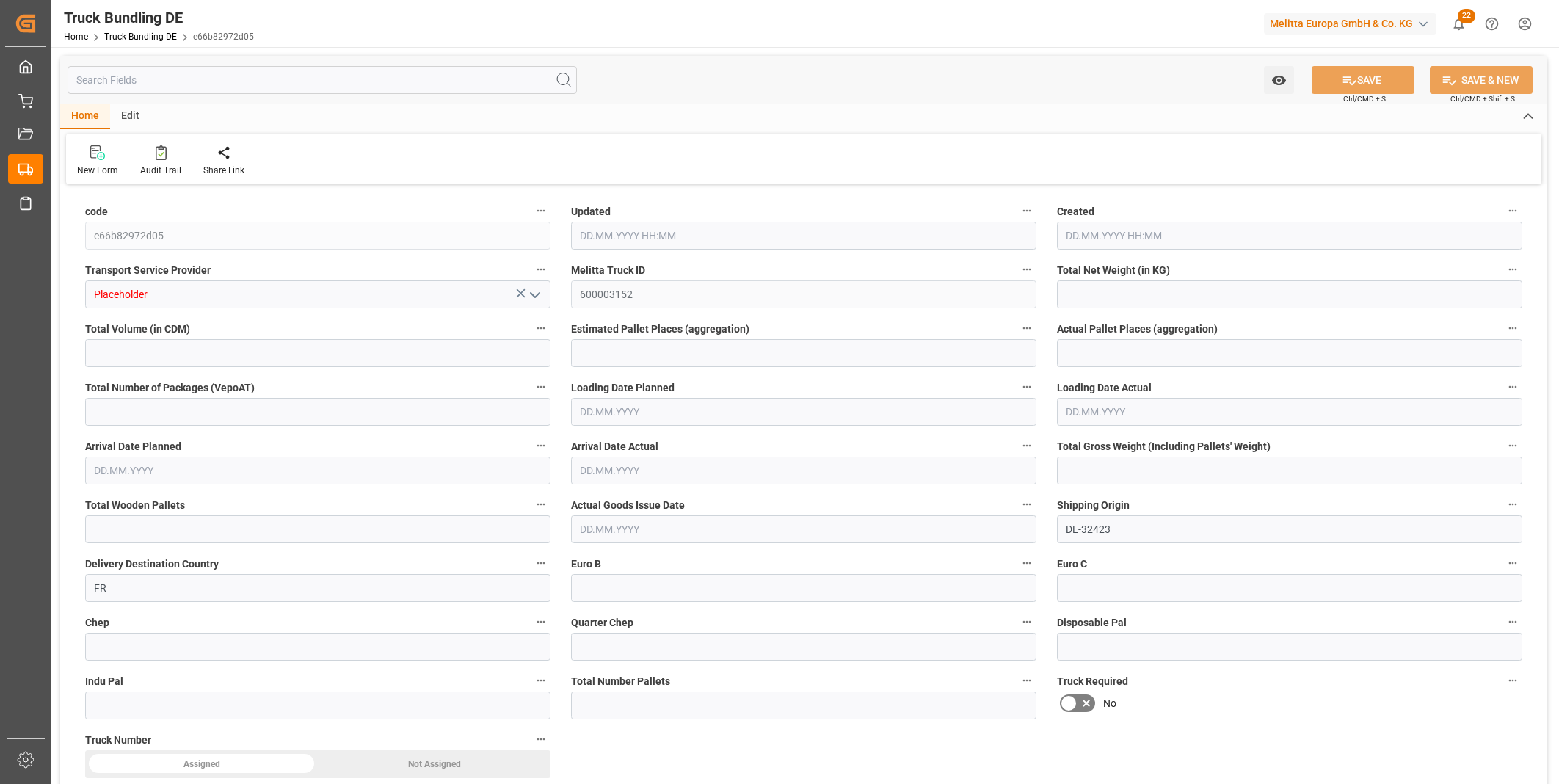
type input "5950.084"
type input "50231.152"
type input "33"
type input "0"
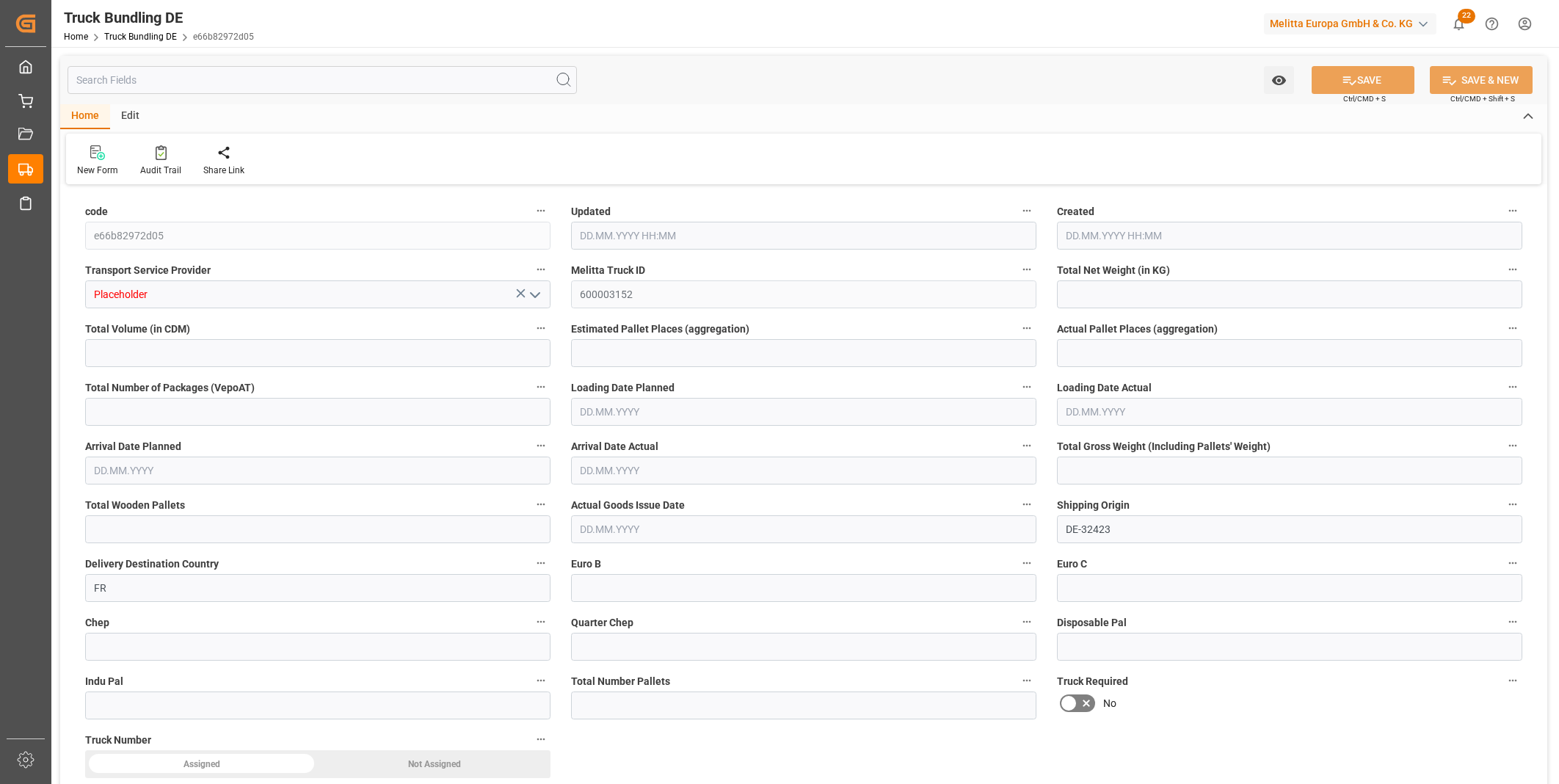
type input "8112"
type input "35"
type input "0"
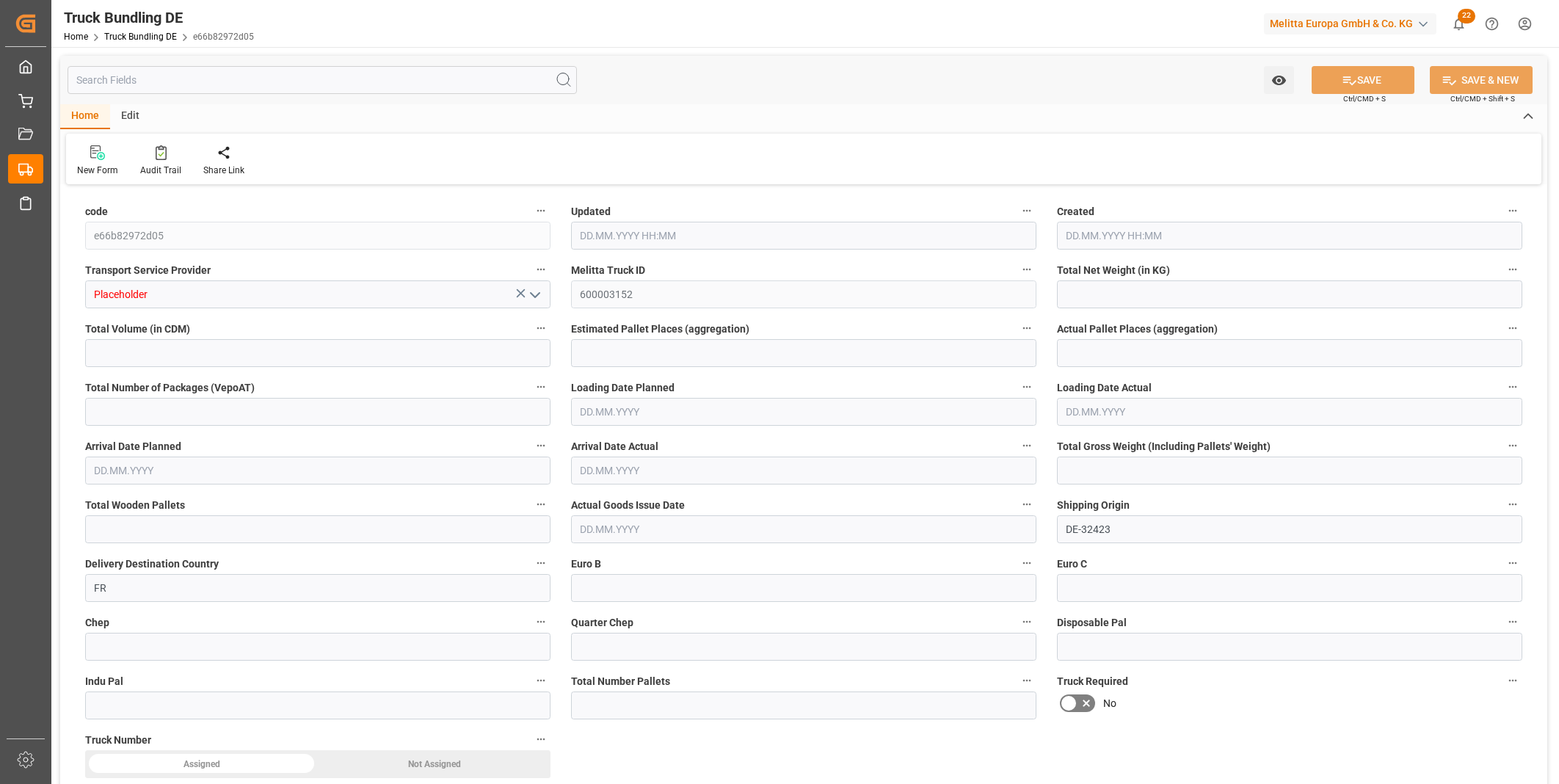
type input "0"
type input "3870.754"
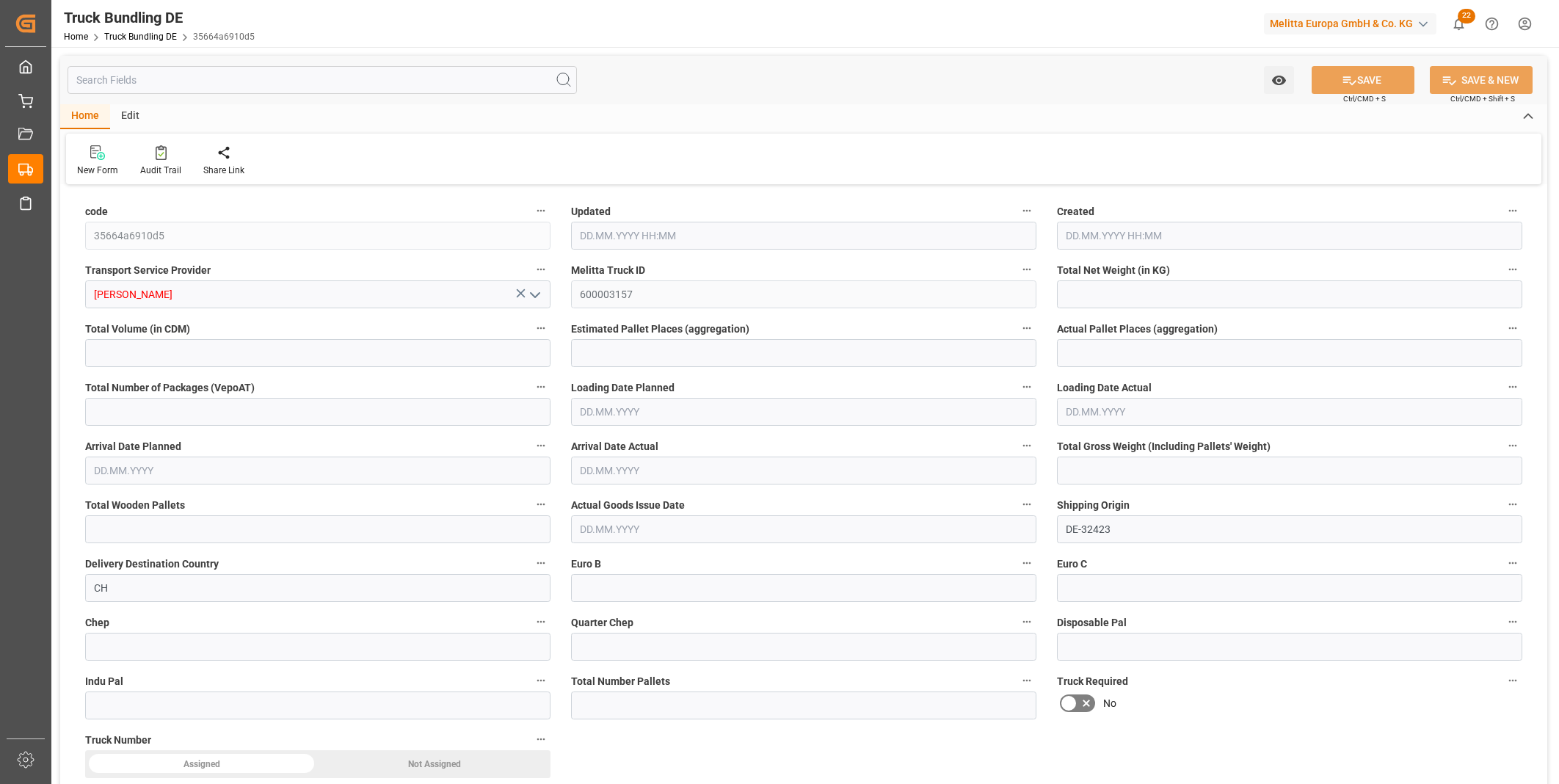
type input "48958.08"
type input "32"
type input "0"
type input "7355"
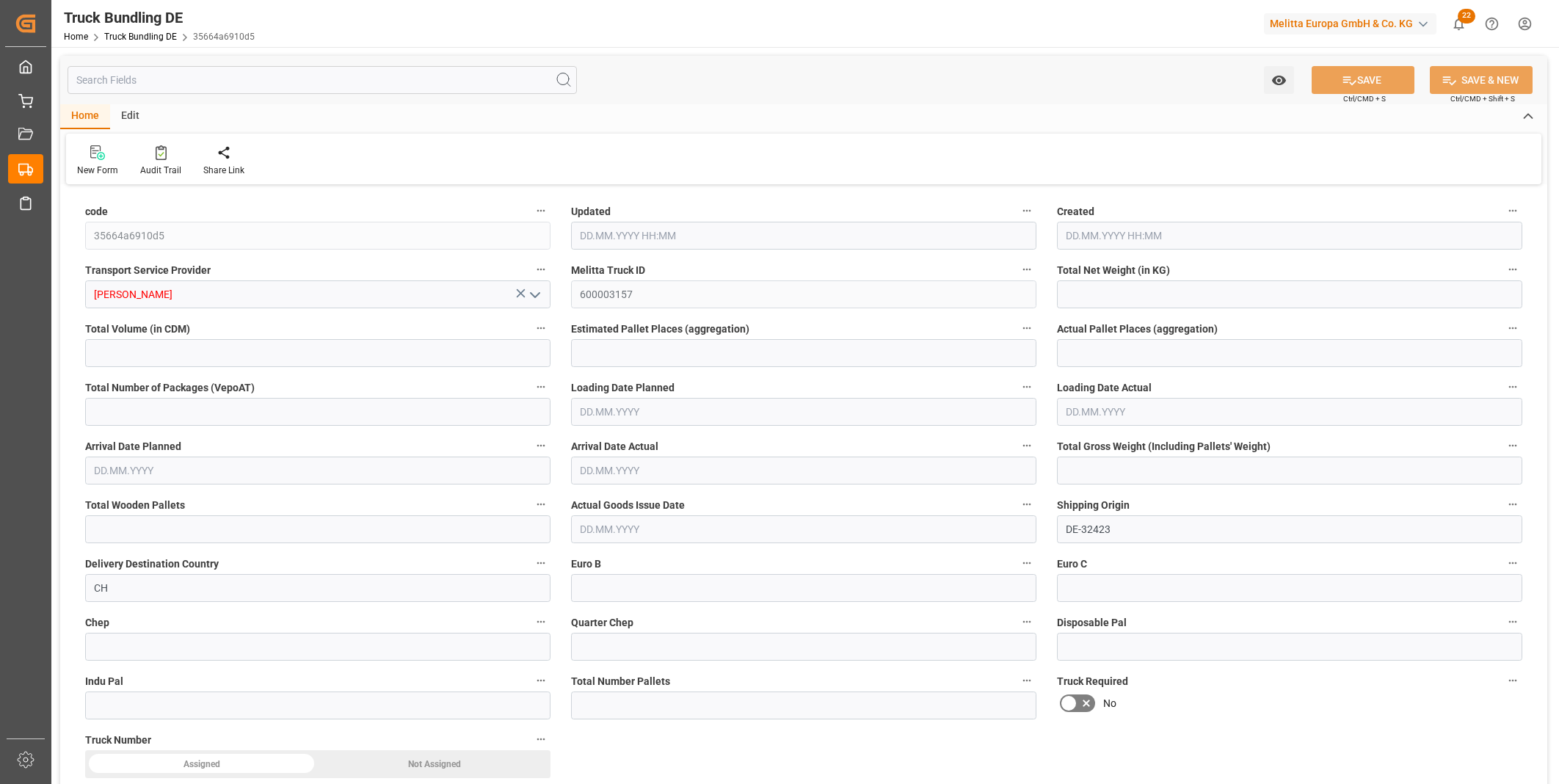
type input "54"
type input "0"
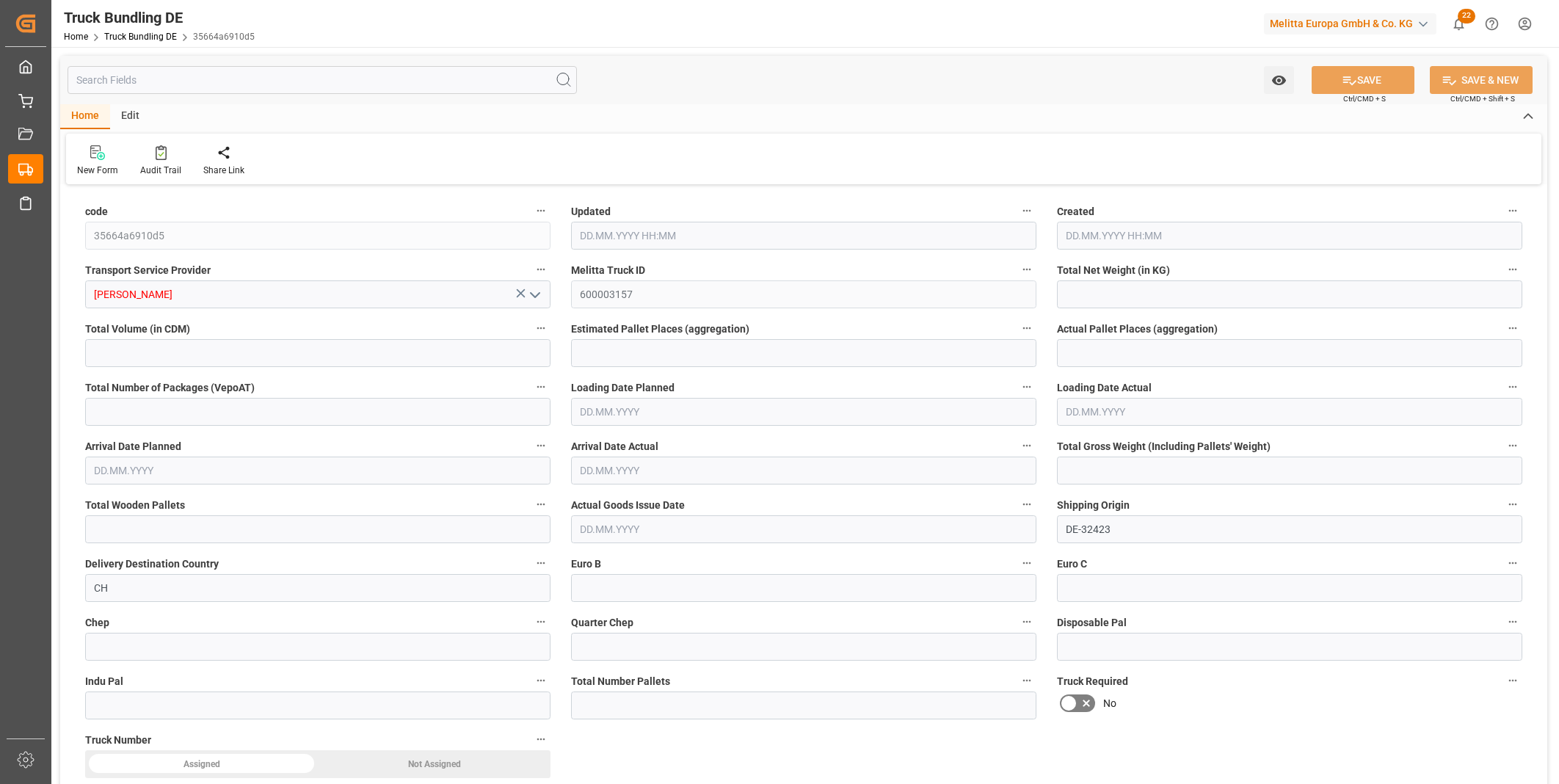
type input "0"
type input "[DATE] 11:58"
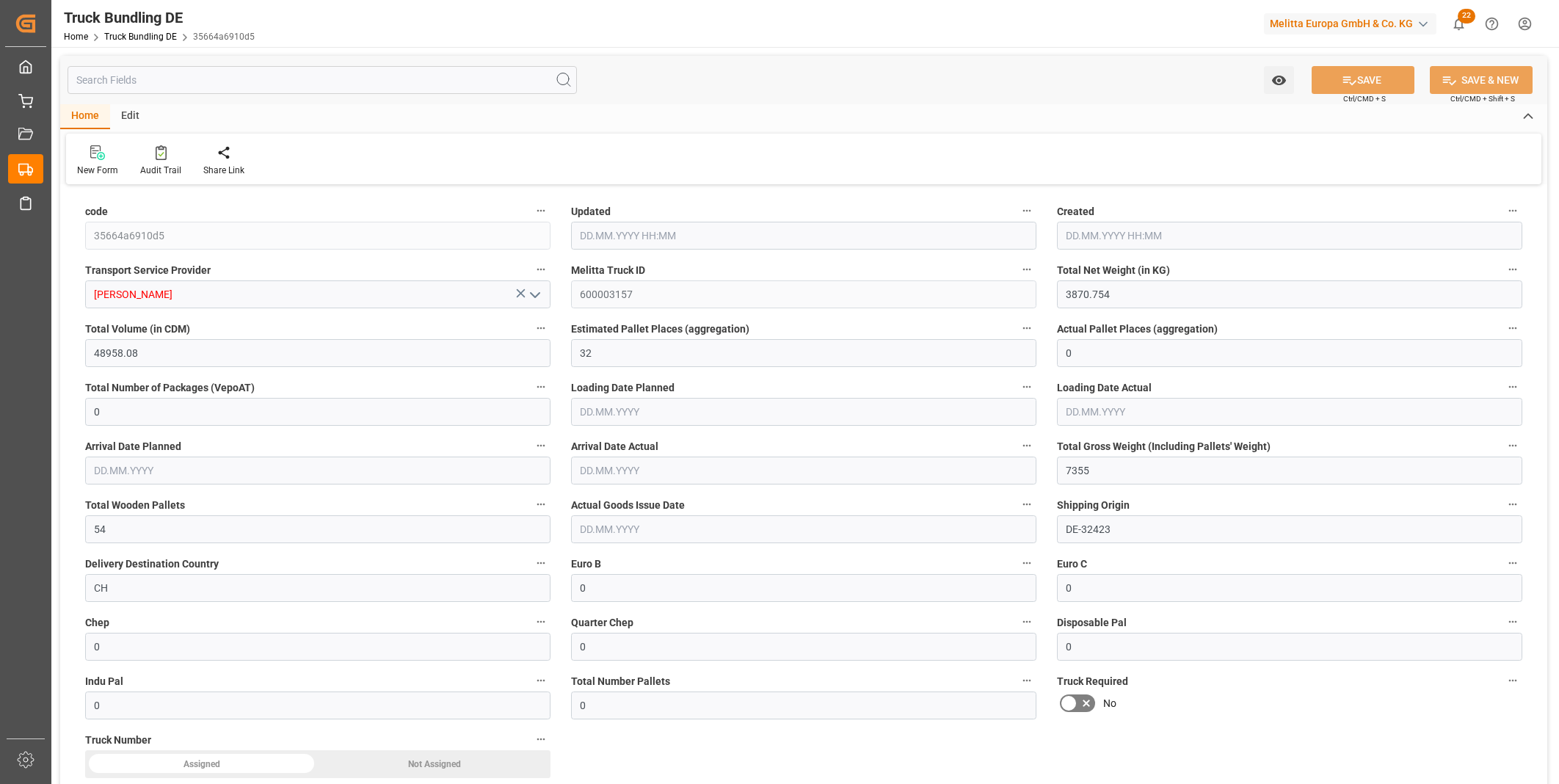
type input "[DATE]"
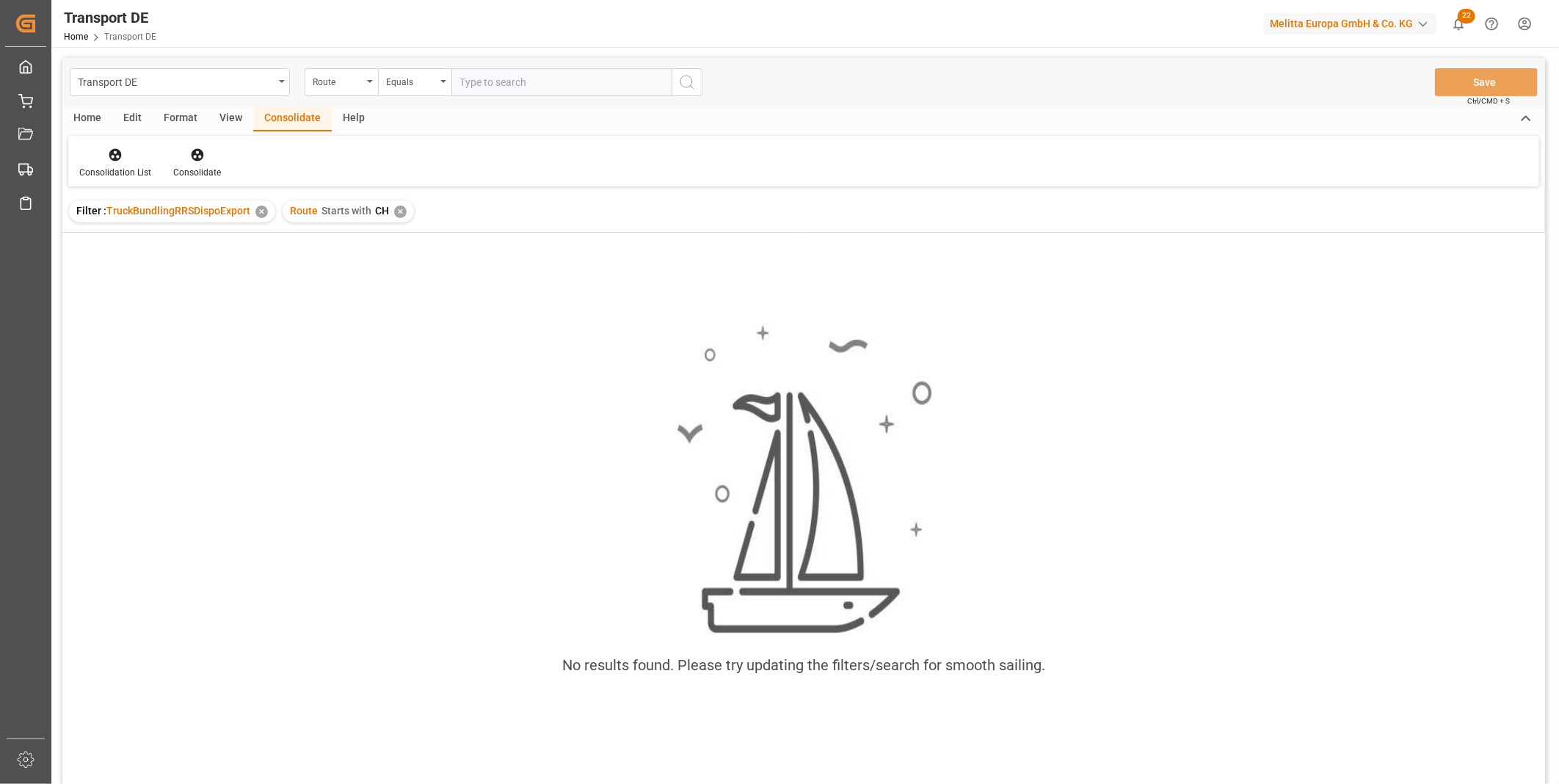
click at [404, 208] on div "Route Starts with CH ✕" at bounding box center [348, 211] width 131 height 22
drag, startPoint x: 394, startPoint y: 211, endPoint x: 400, endPoint y: 193, distance: 19.0
click at [395, 211] on div "✕" at bounding box center [400, 211] width 13 height 13
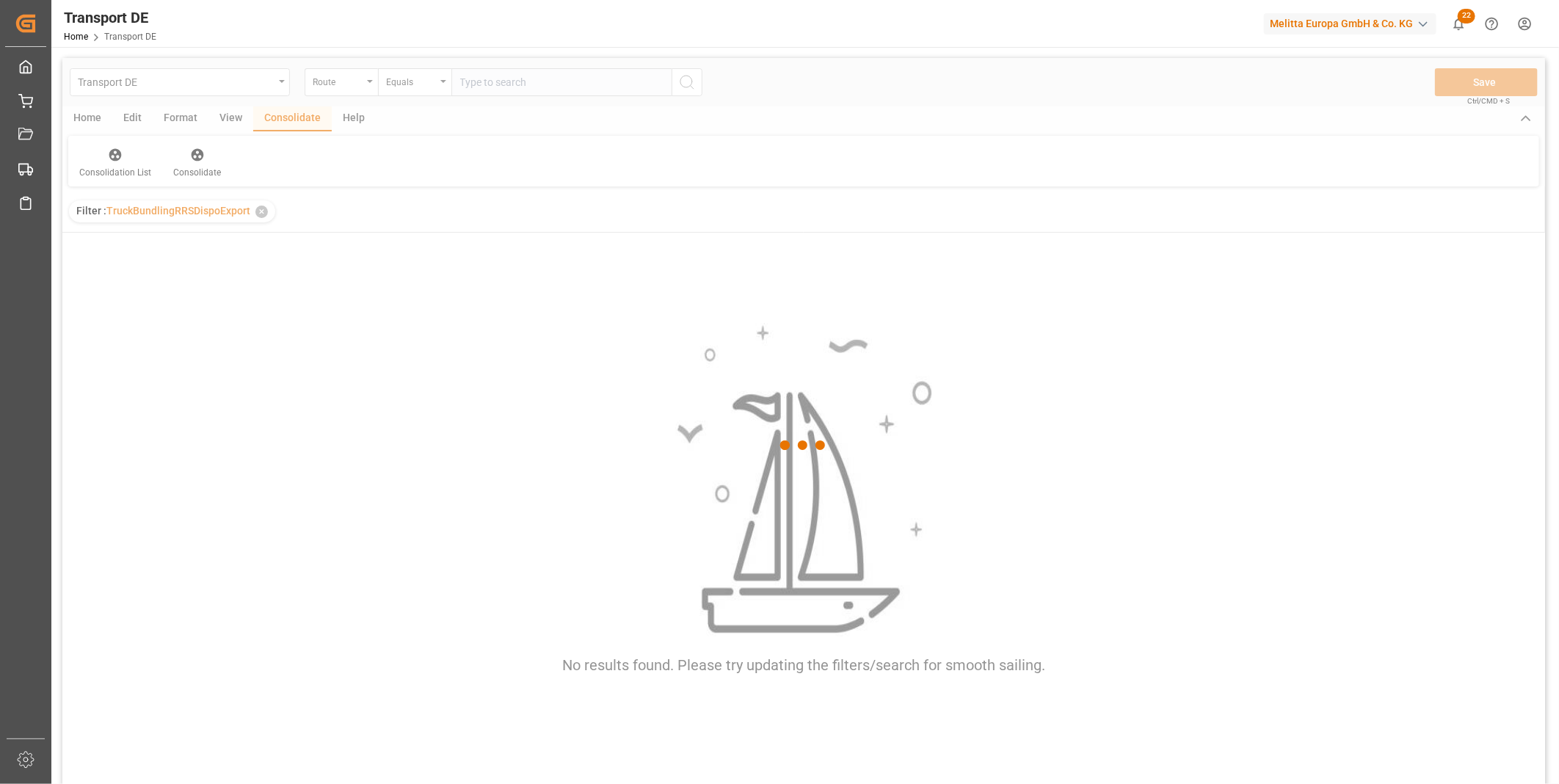
click at [420, 90] on div "Equals" at bounding box center [415, 82] width 74 height 28
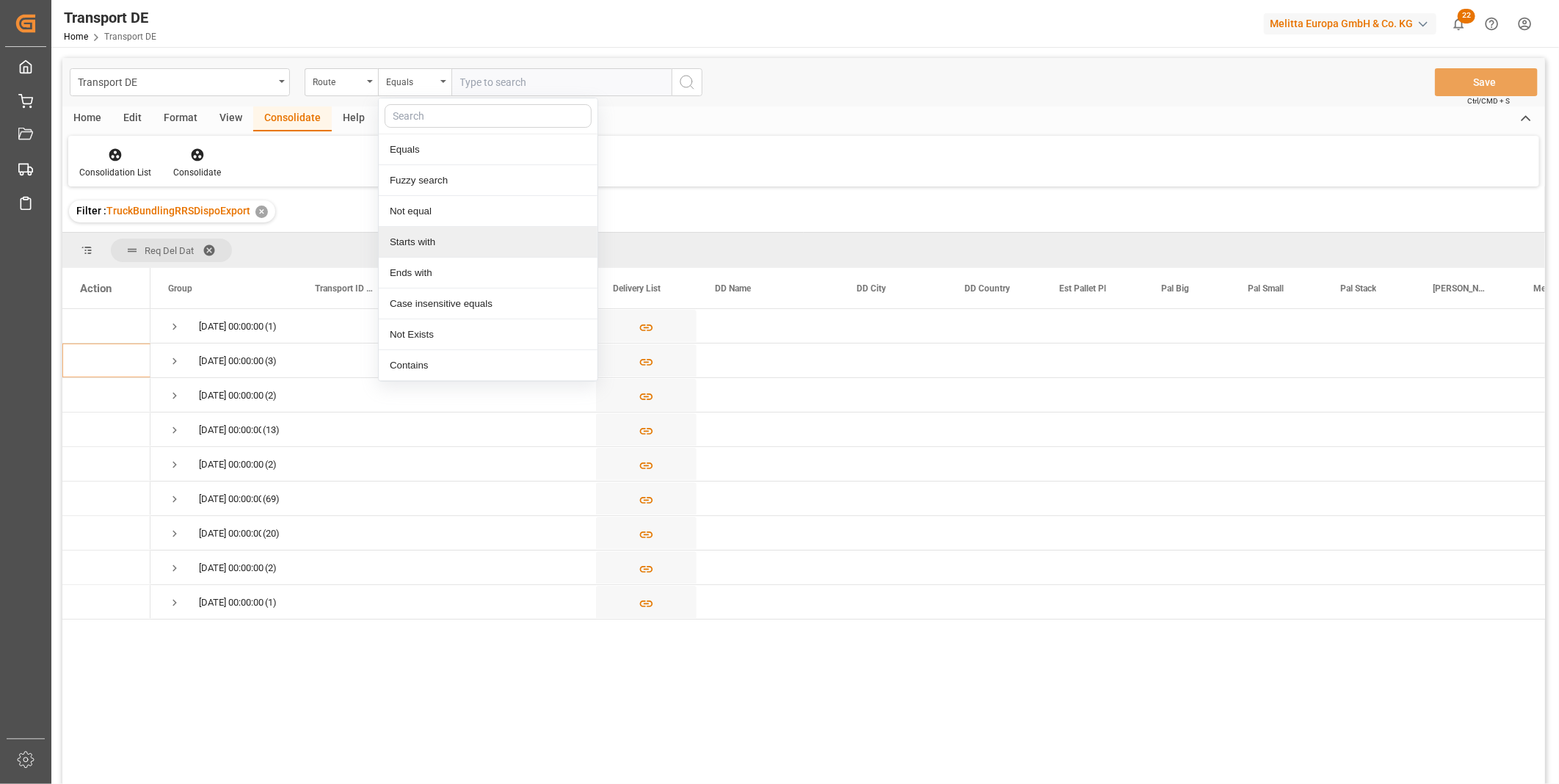
click at [408, 252] on div "Starts with" at bounding box center [487, 242] width 218 height 31
type input "GE"
click at [688, 68] on button "search button" at bounding box center [687, 82] width 31 height 28
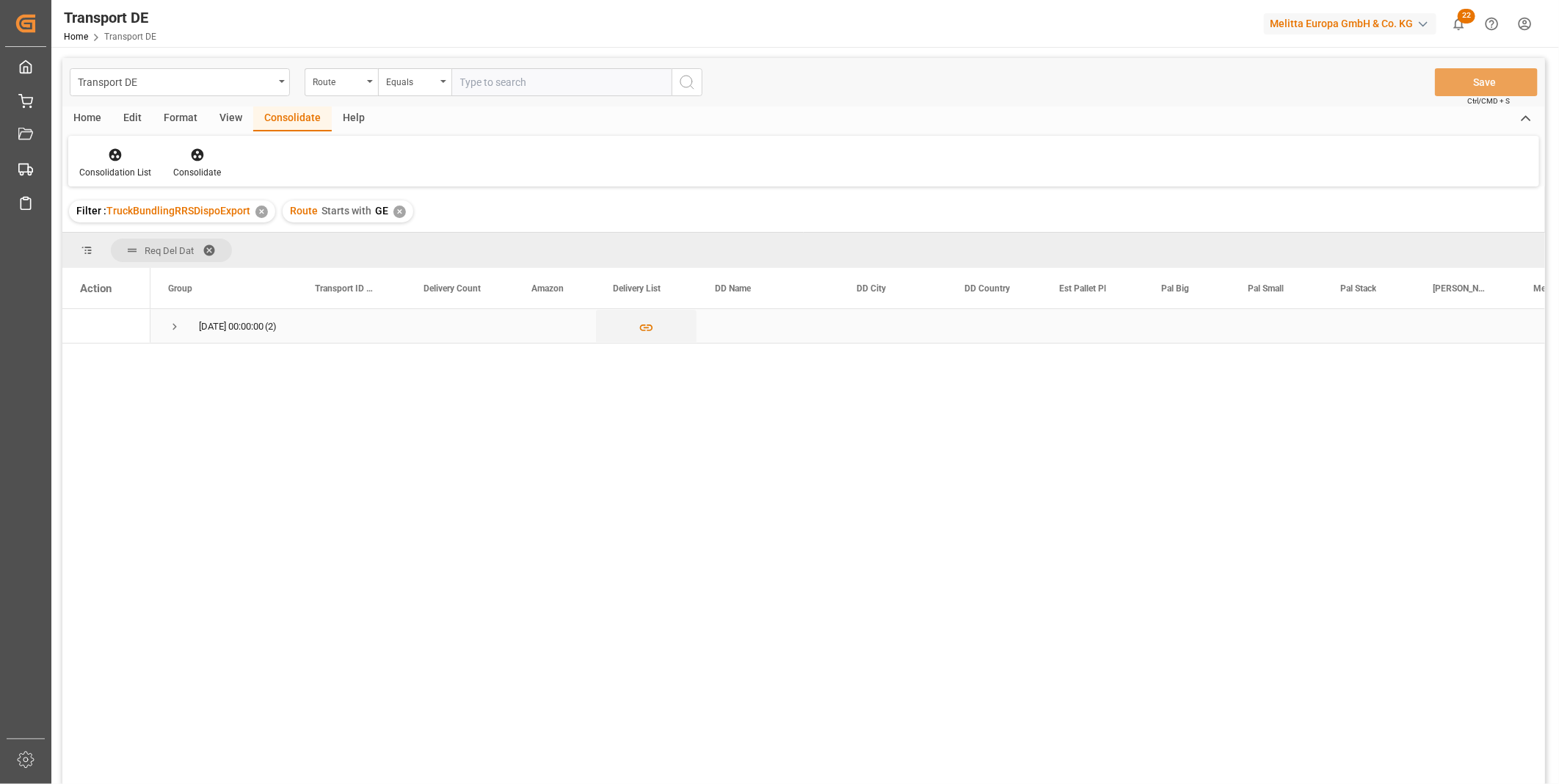
click at [172, 327] on span "Press SPACE to select this row." at bounding box center [174, 326] width 13 height 13
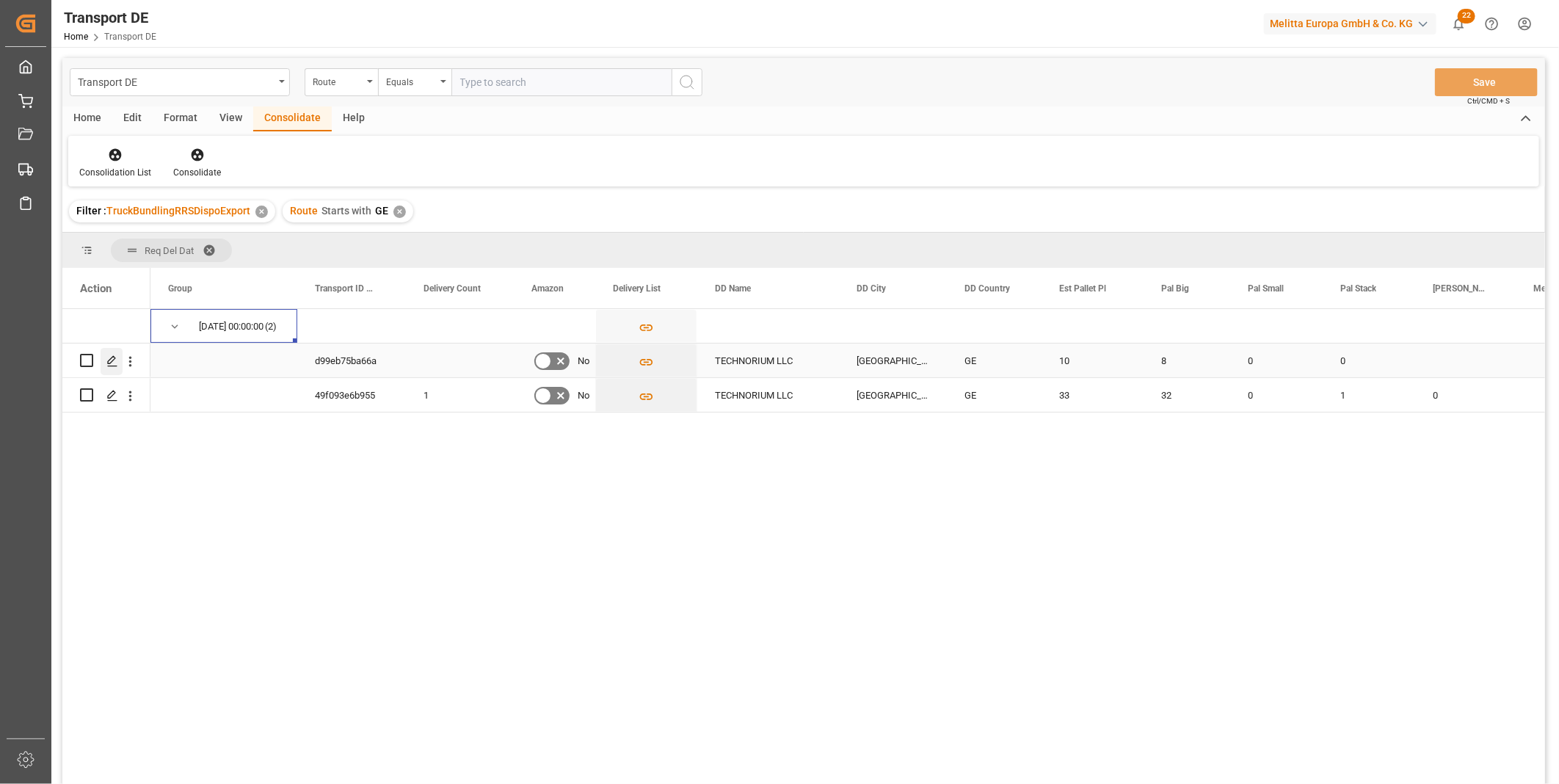
click at [120, 365] on div "Press SPACE to select this row." at bounding box center [111, 361] width 22 height 27
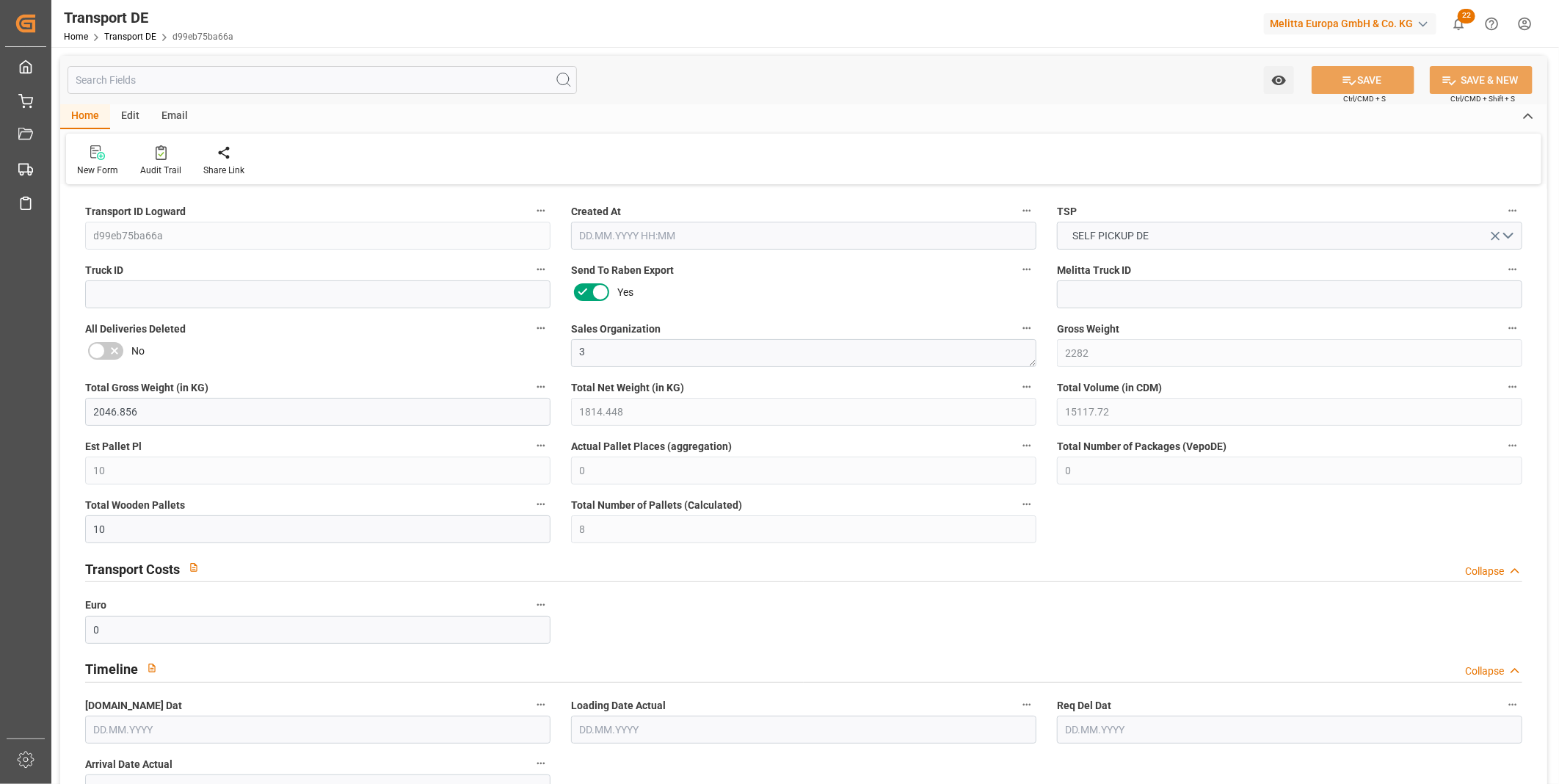
type input "2282"
type input "2046.856"
type input "1814.448"
type input "15117.72"
type input "10"
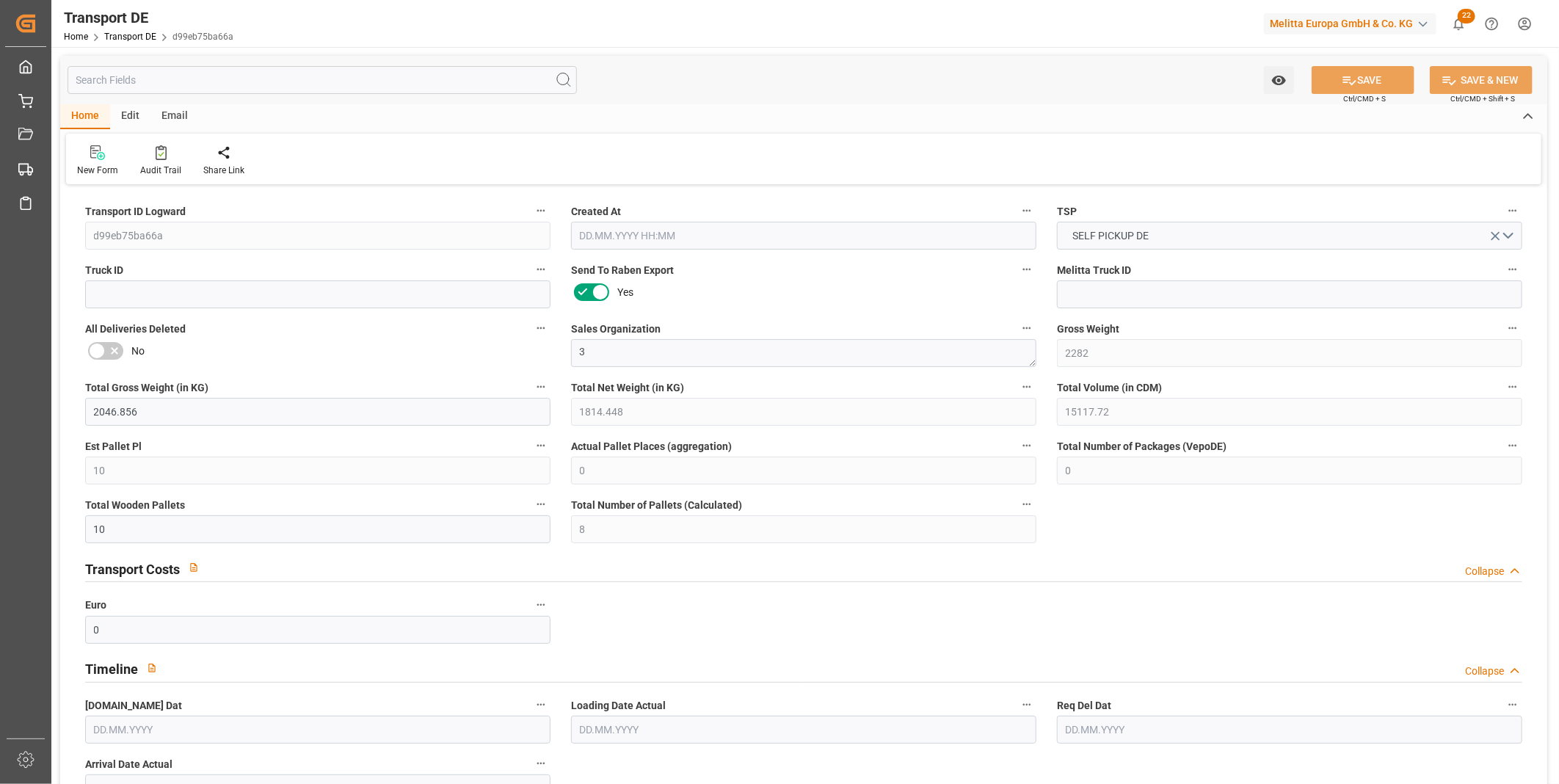
type input "0"
type input "10"
type input "8"
type input "0"
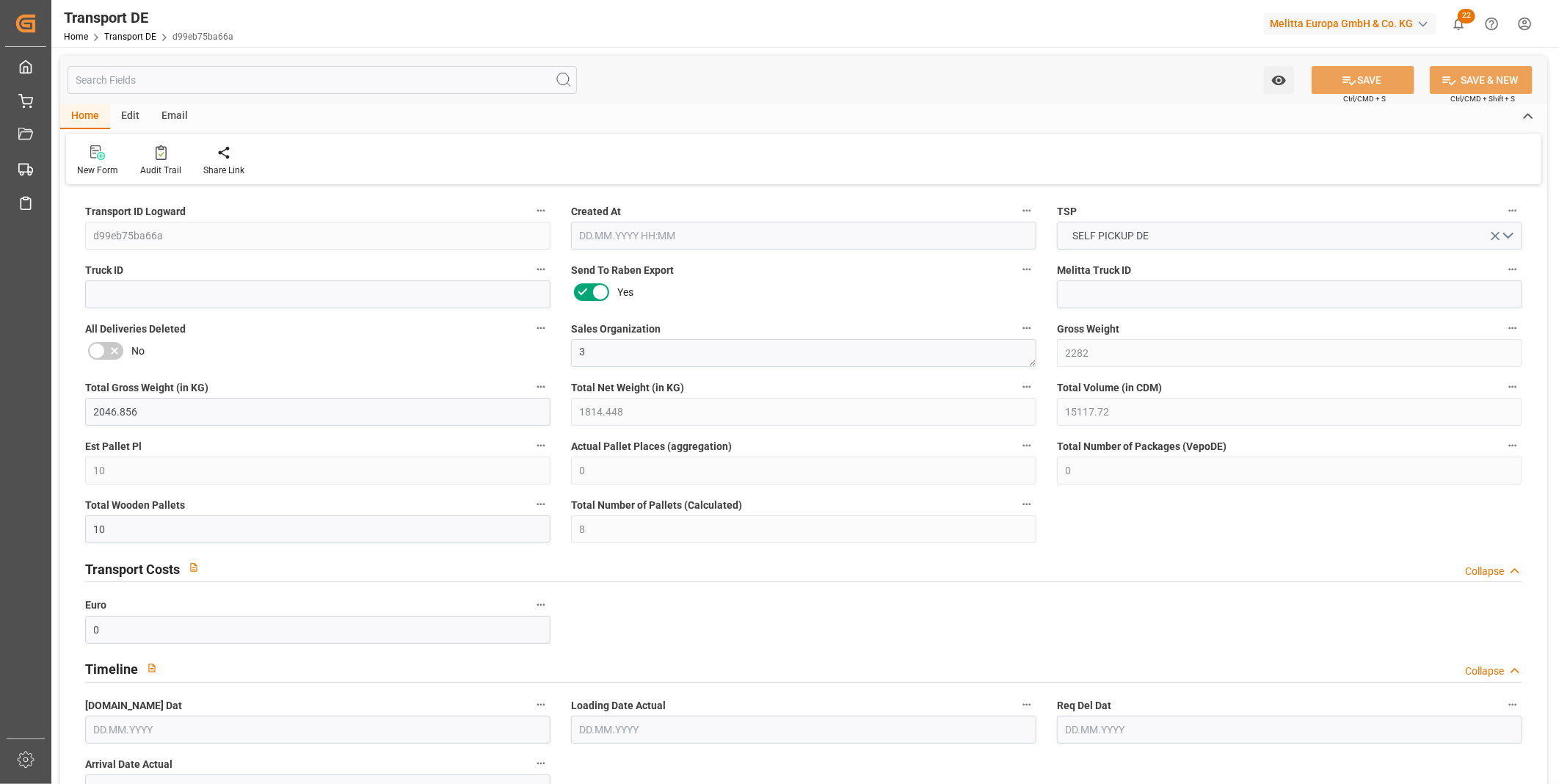
type input "1"
type input "0"
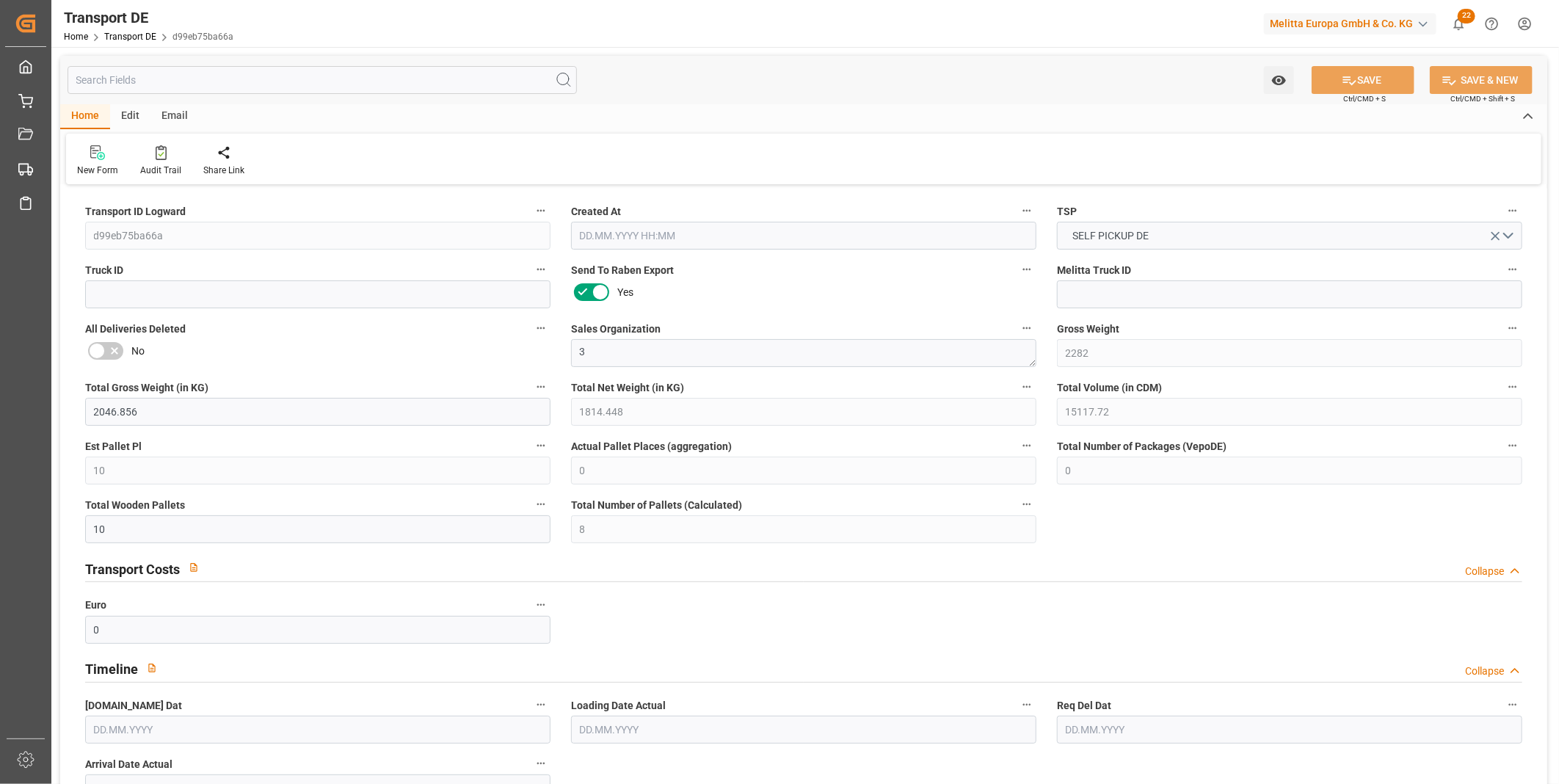
type input "0"
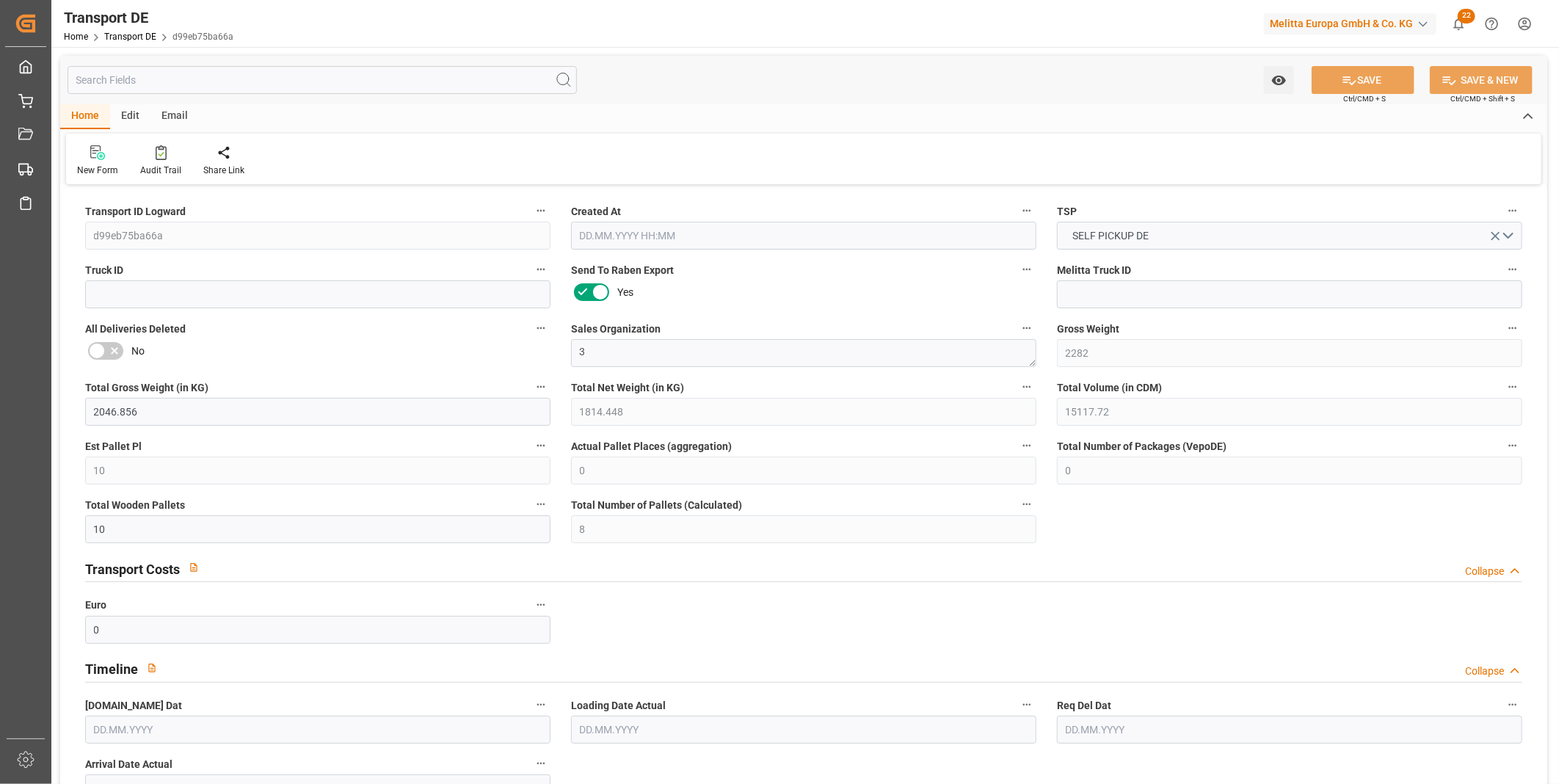
type input "0"
type input "8"
type input "0"
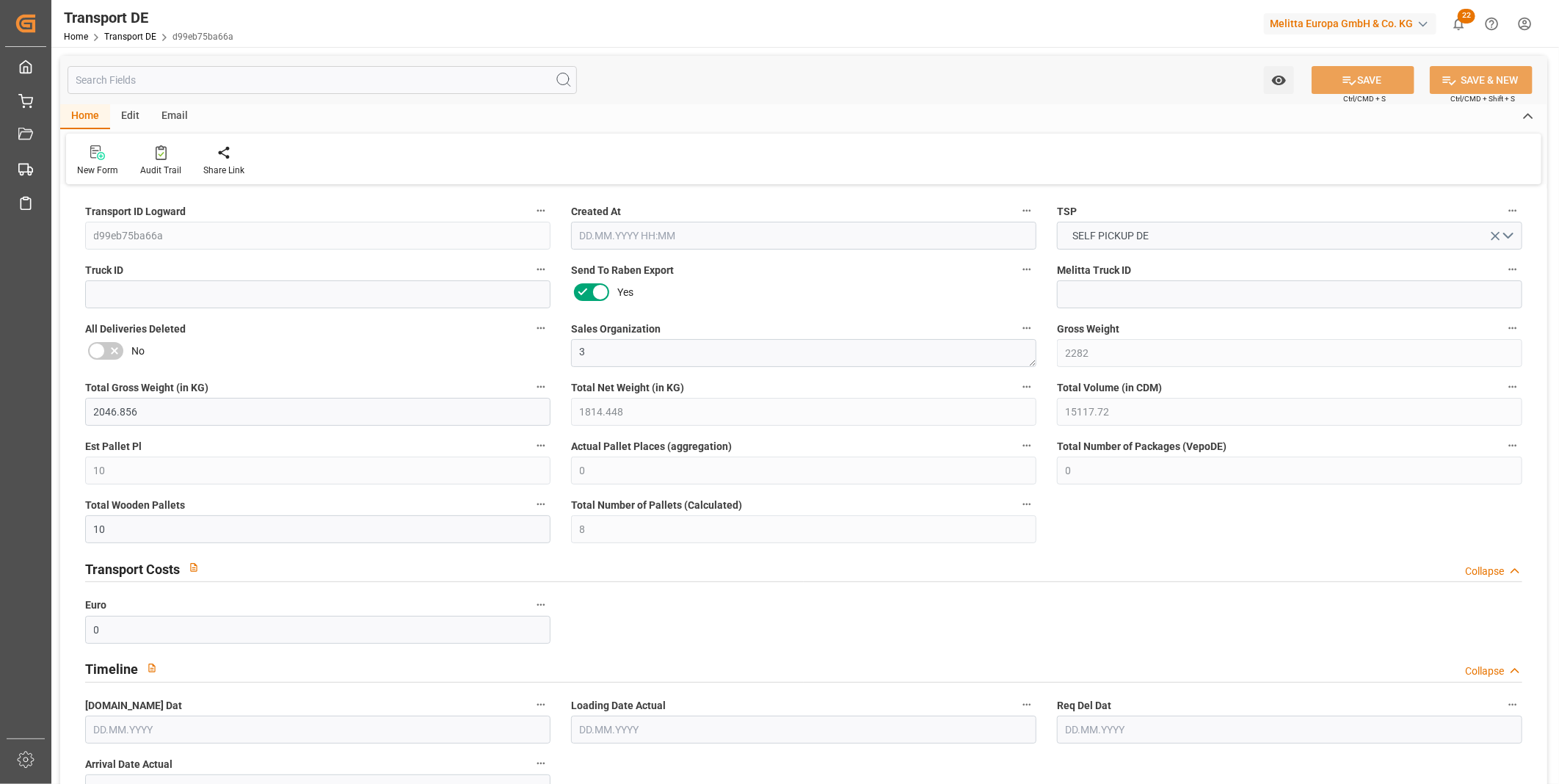
type input "0"
type input "30.09.2025 11:27"
type input "01.10.2025"
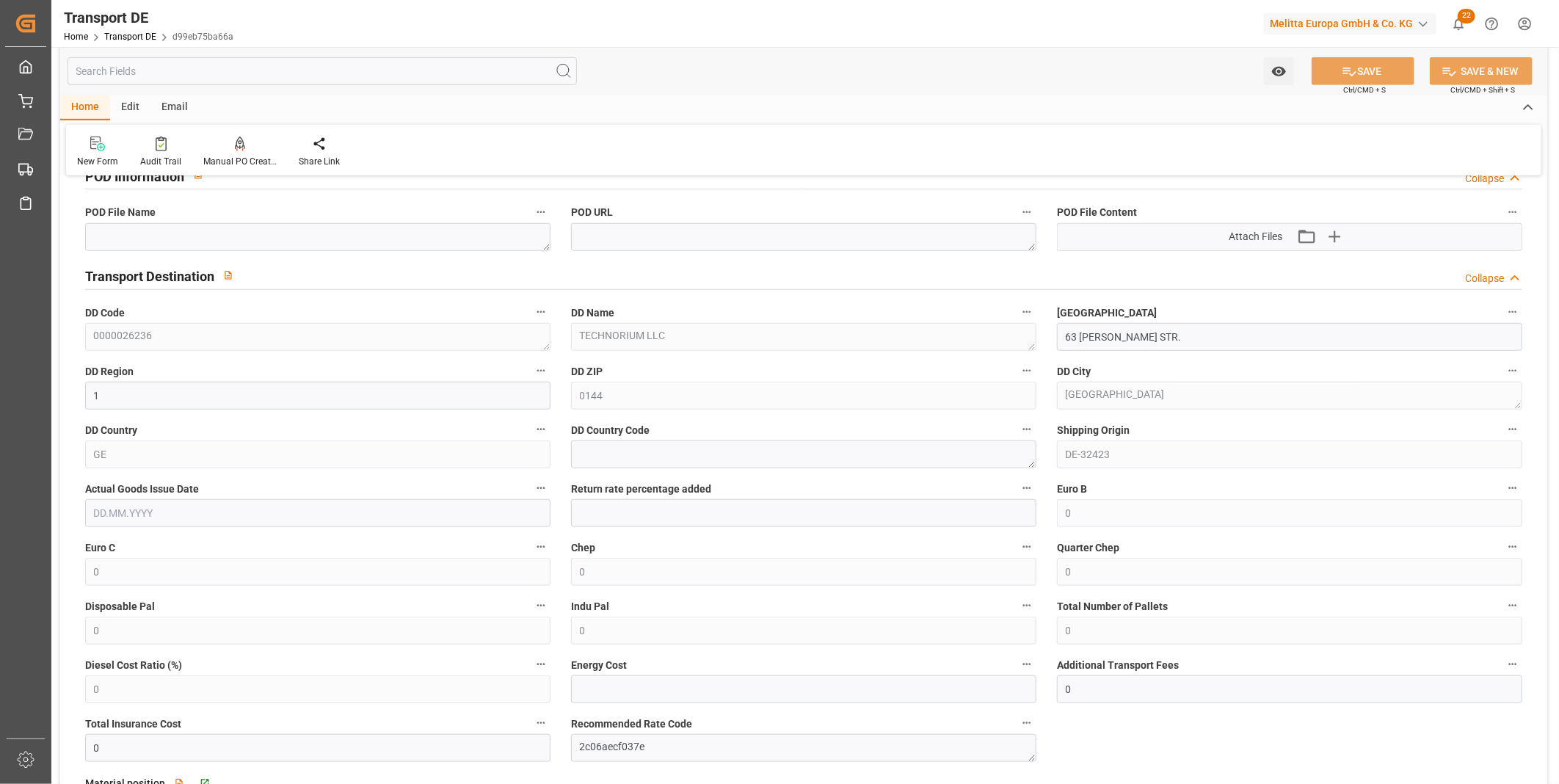
scroll to position [1060, 0]
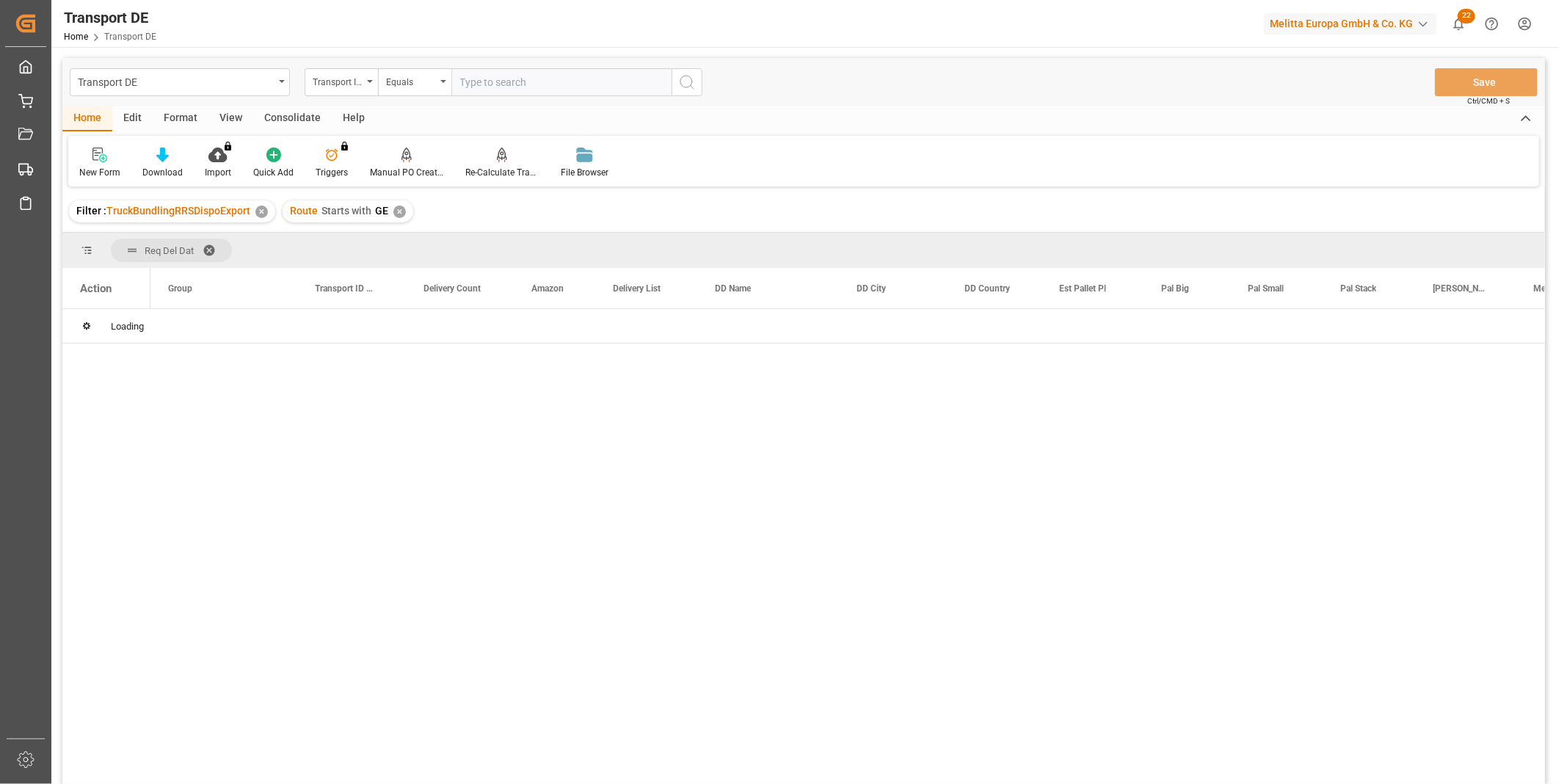
click at [298, 120] on div "Consolidate" at bounding box center [293, 118] width 79 height 25
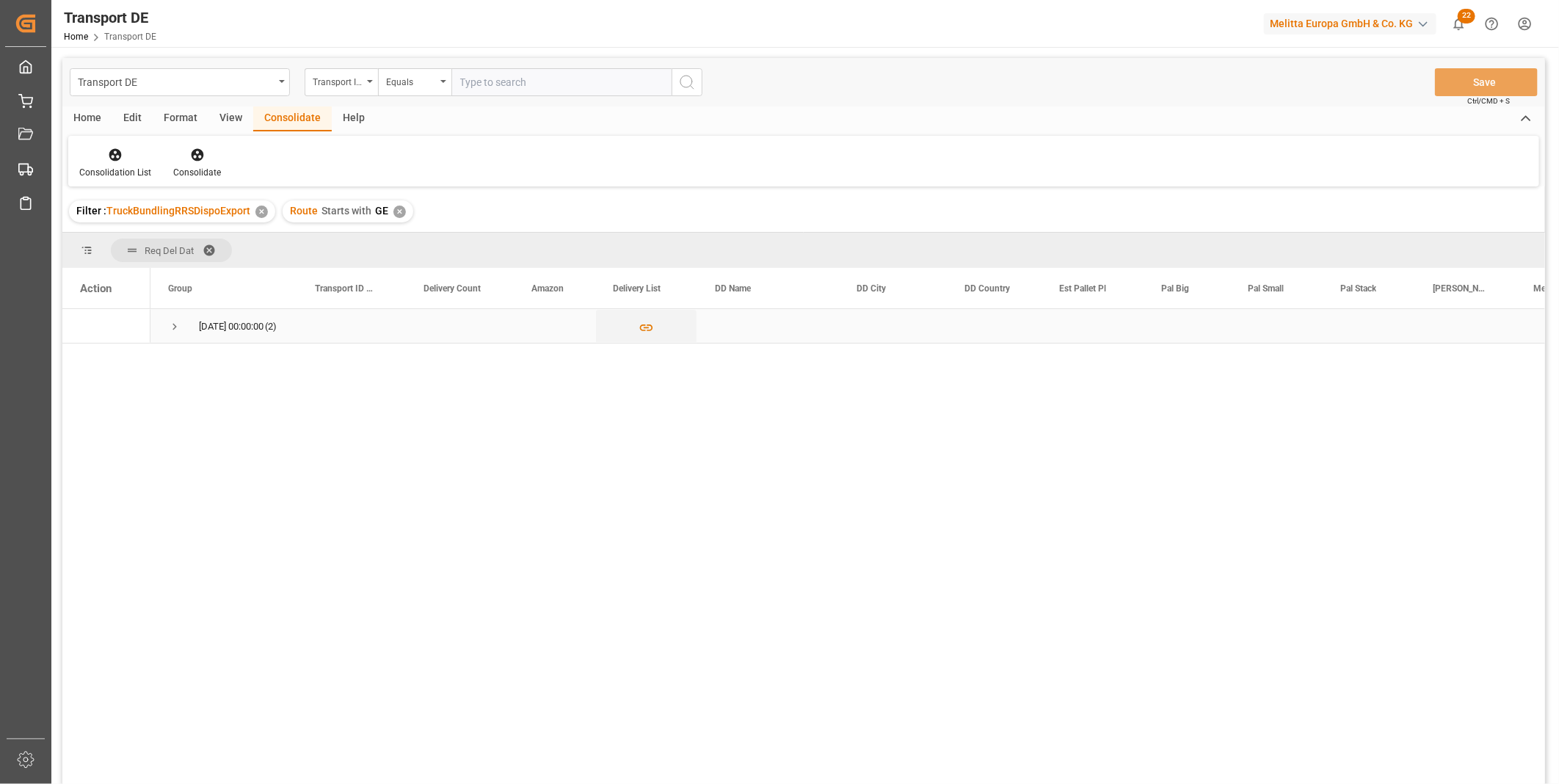
click at [175, 327] on span "Press SPACE to select this row." at bounding box center [174, 326] width 13 height 13
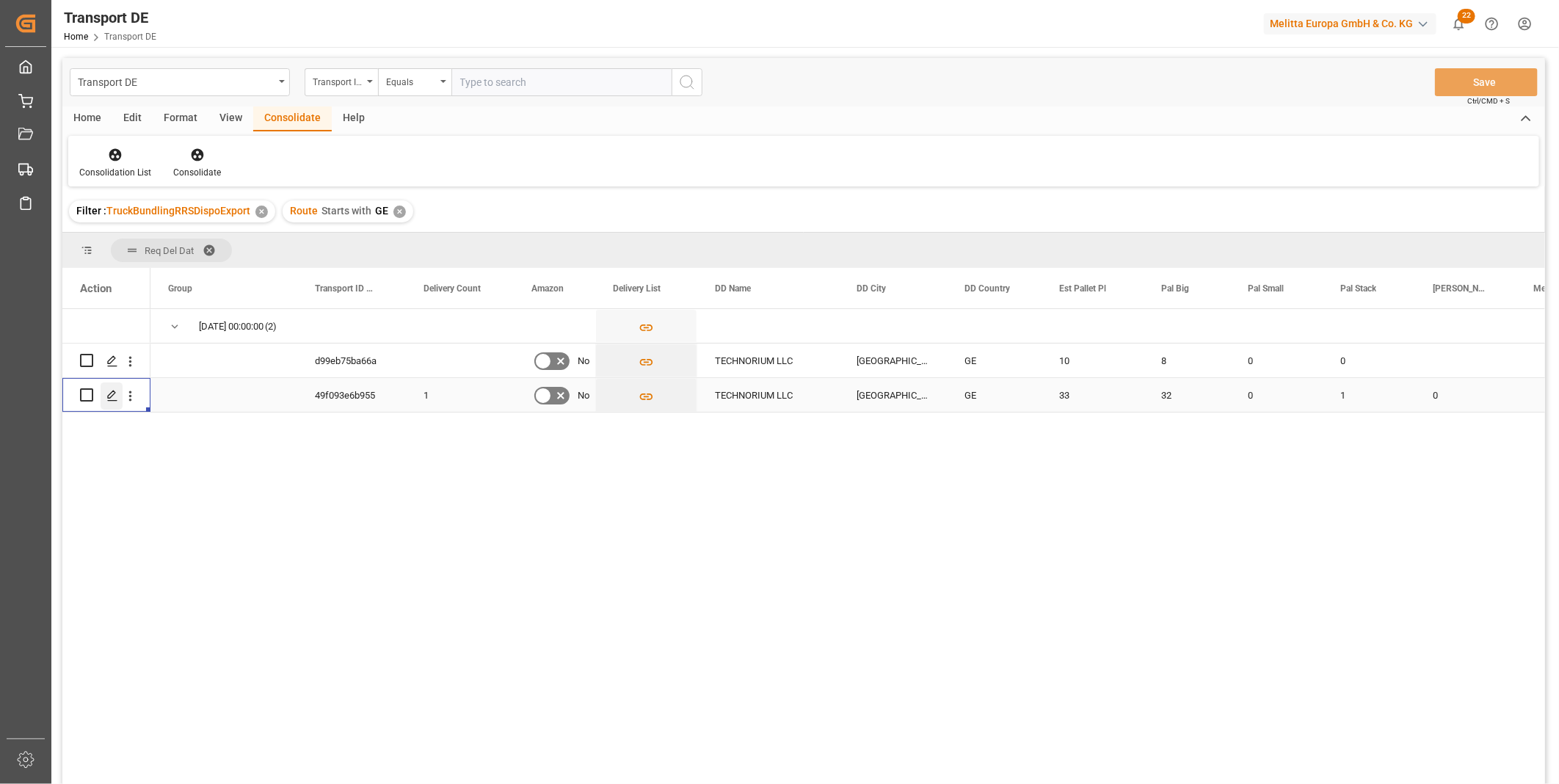
click at [110, 400] on line "Press SPACE to select this row." at bounding box center [112, 400] width 9 height 0
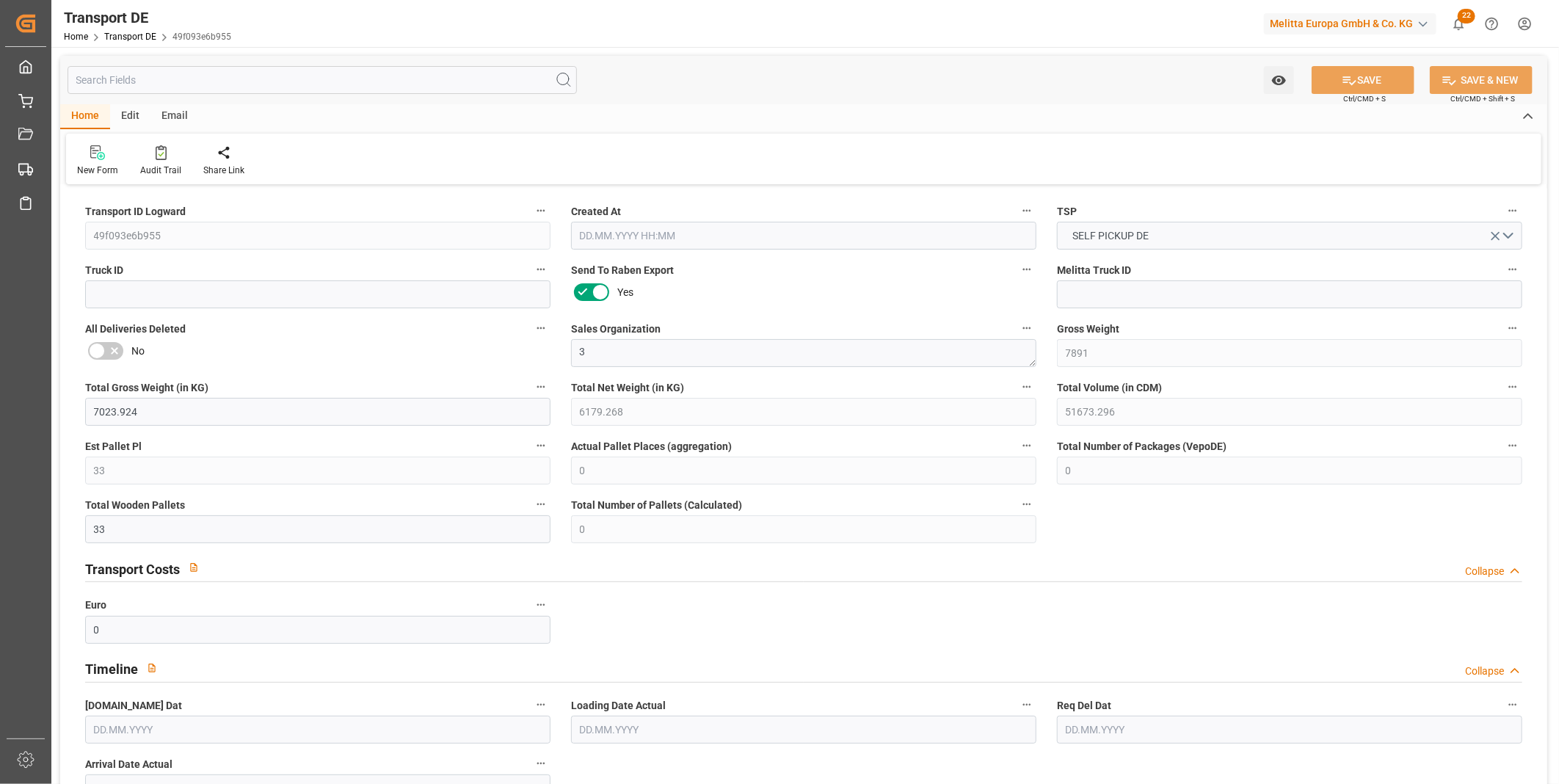
type input "7891"
type input "7023.924"
type input "6179.268"
type input "51673.296"
type input "33"
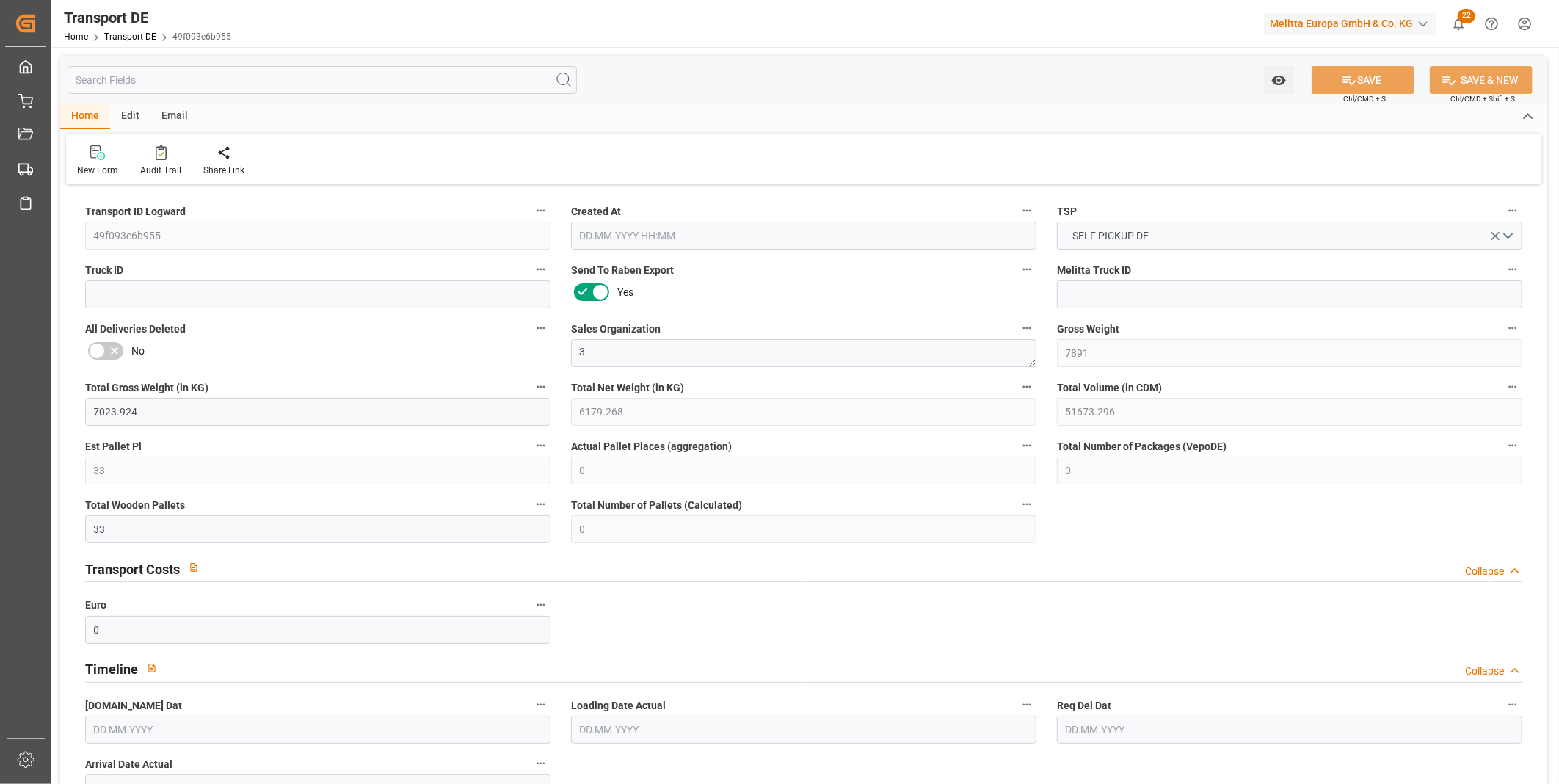
type input "0"
type input "33"
type input "0"
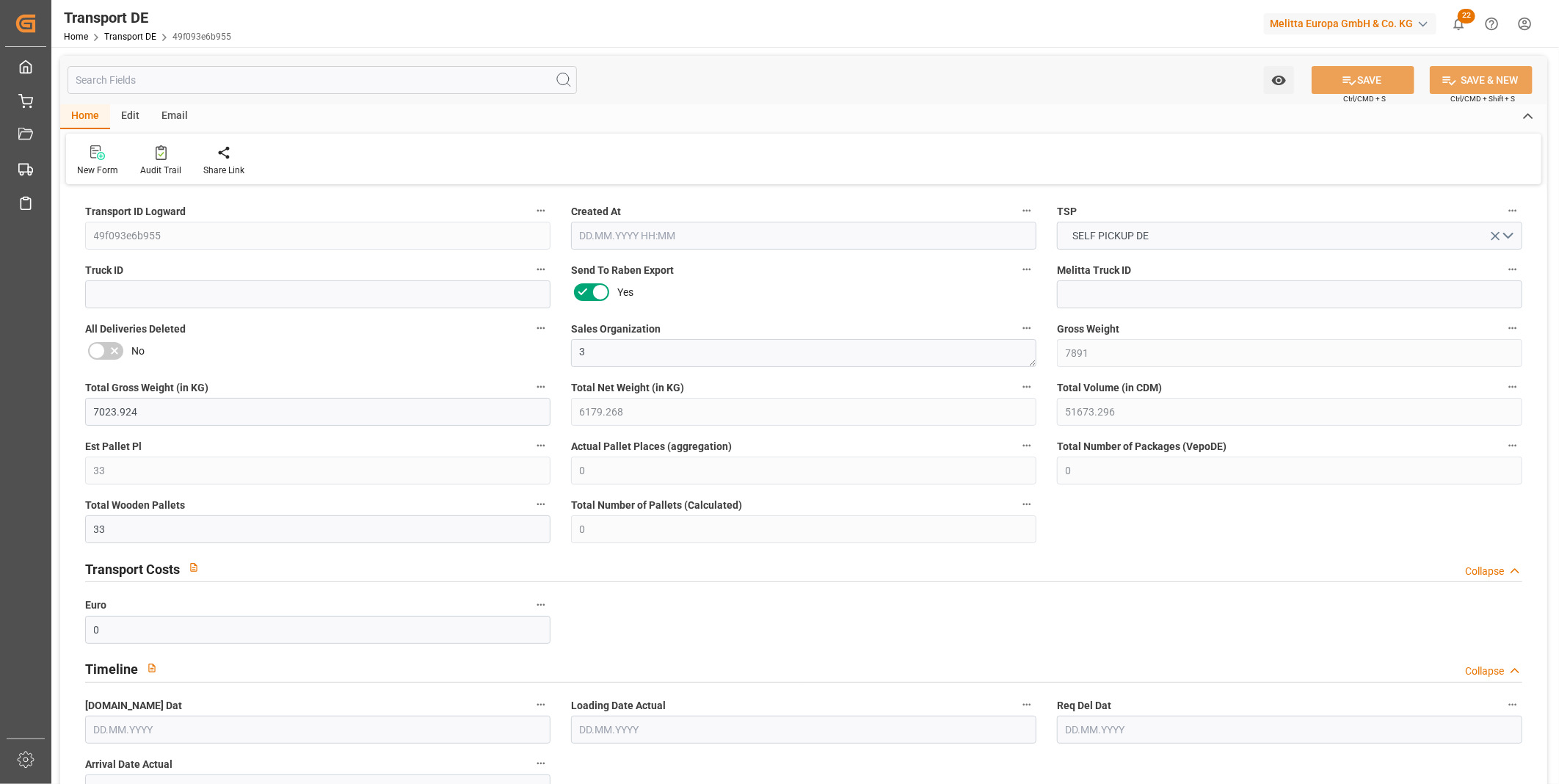
type input "1"
type input "0"
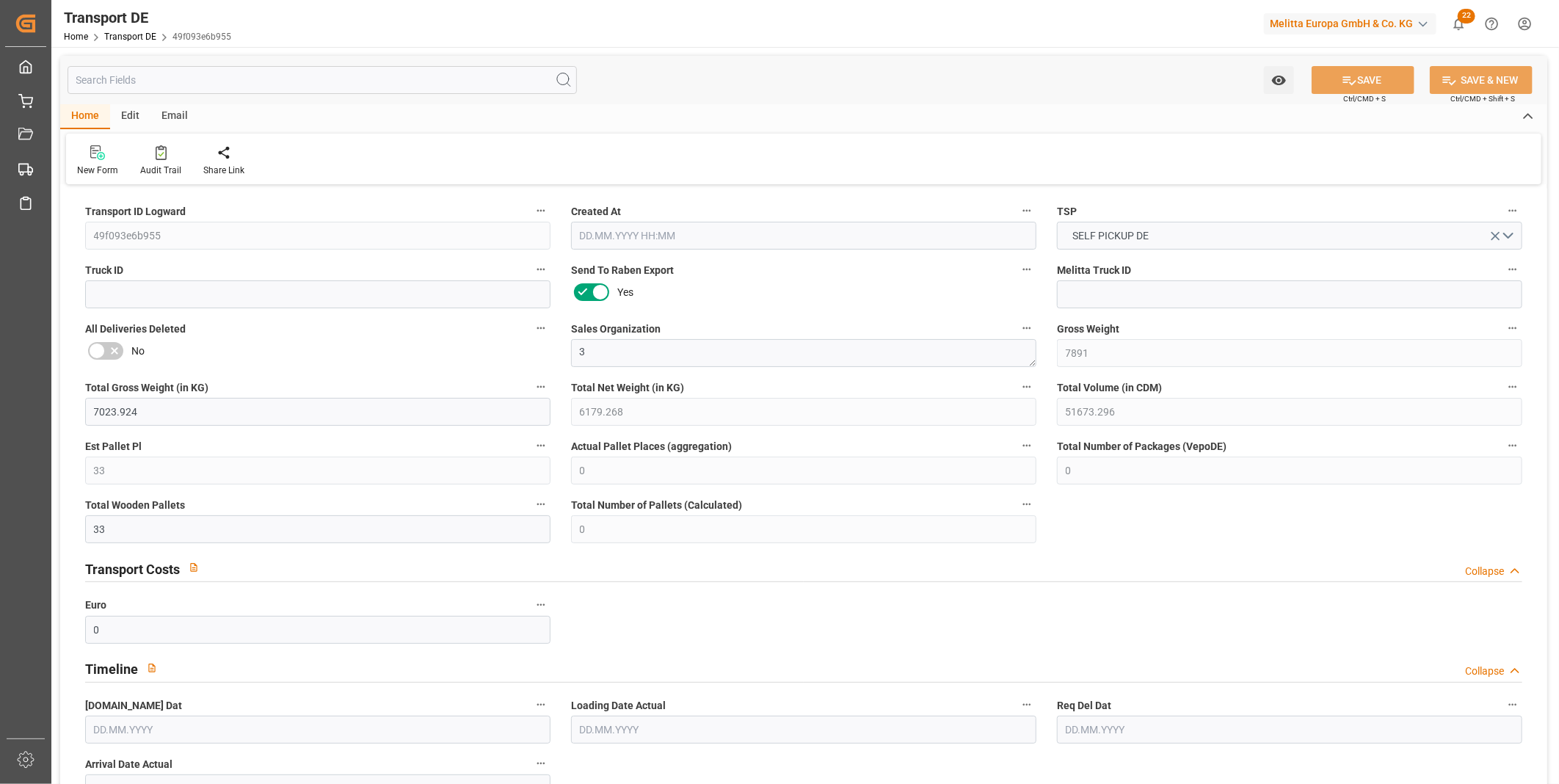
type input "0"
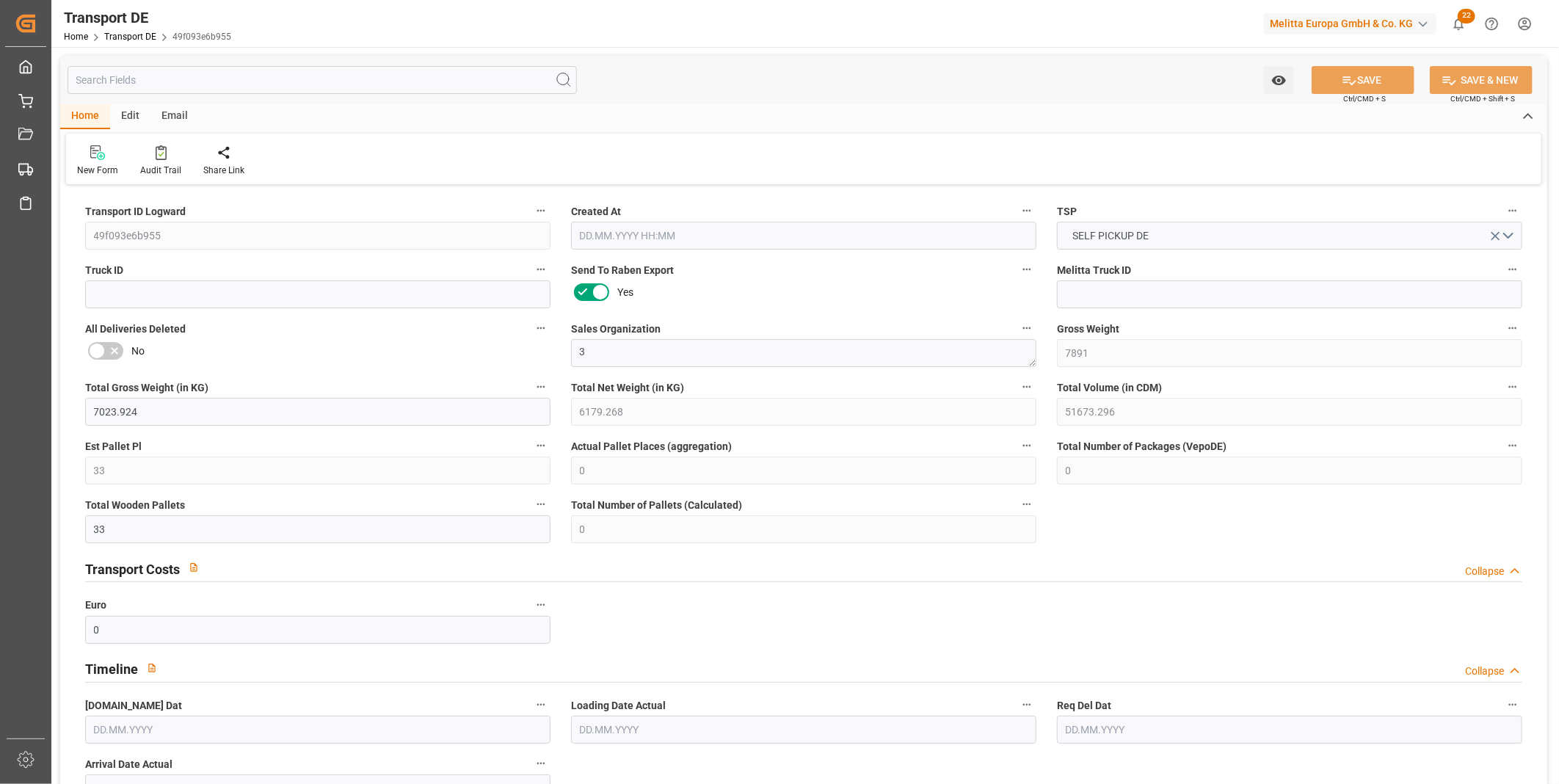
type input "0"
type input "32"
type input "0"
type input "1"
type input "0"
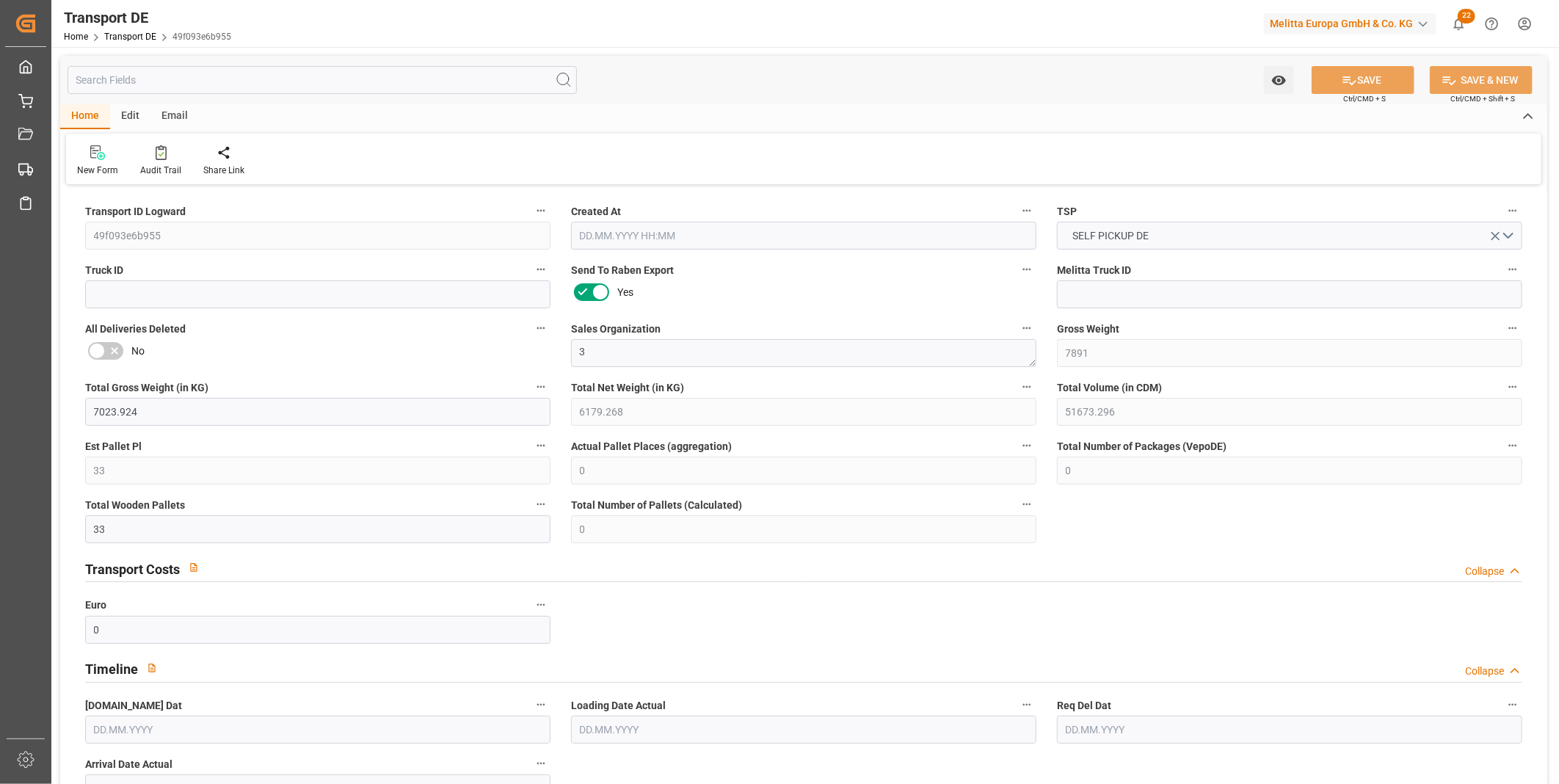
type input "0"
type input "1"
type input "0"
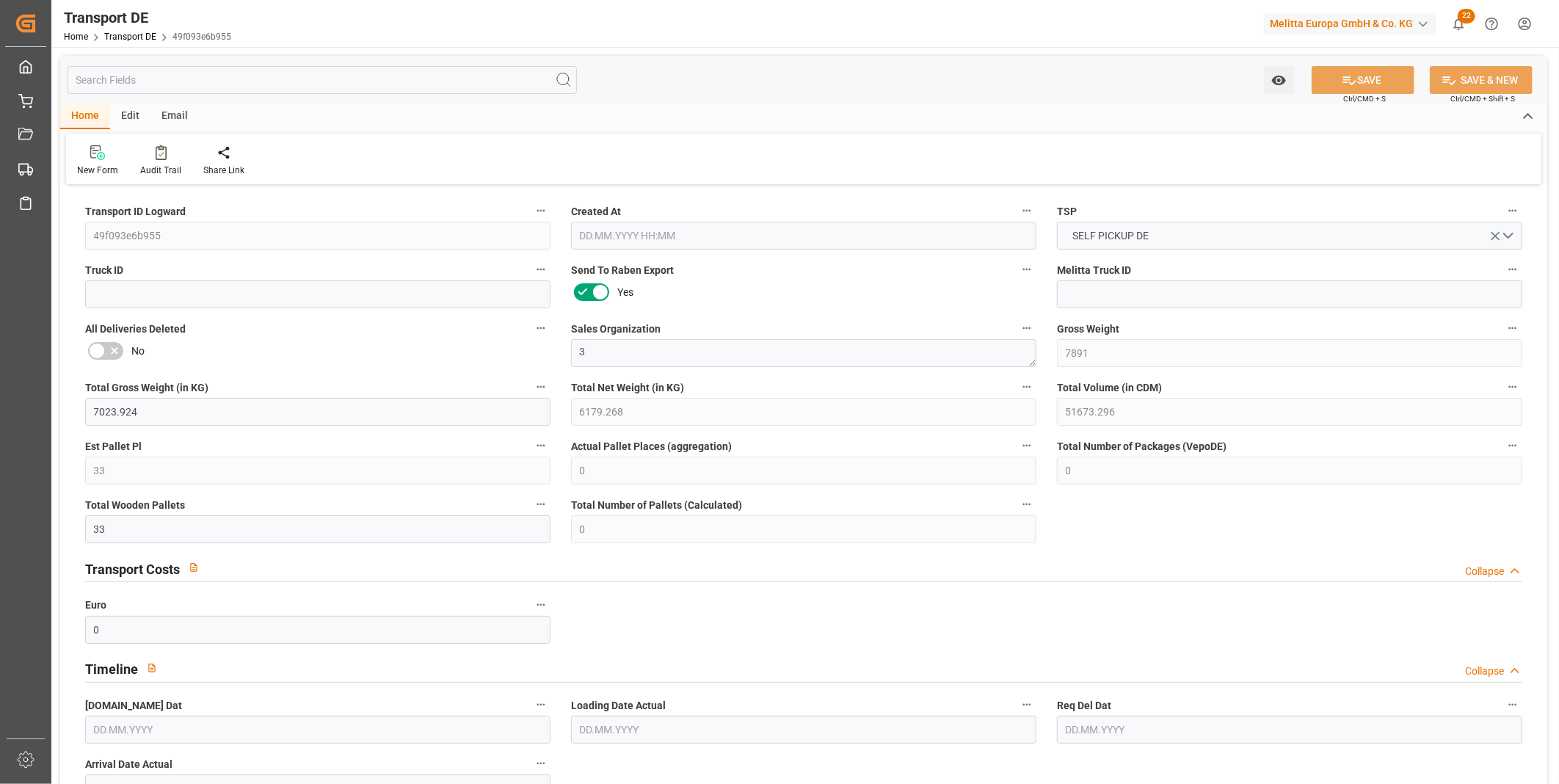
type input "0"
type input "39.586"
type input "0"
type input "30.09.2025 11:27"
type input "[DATE]"
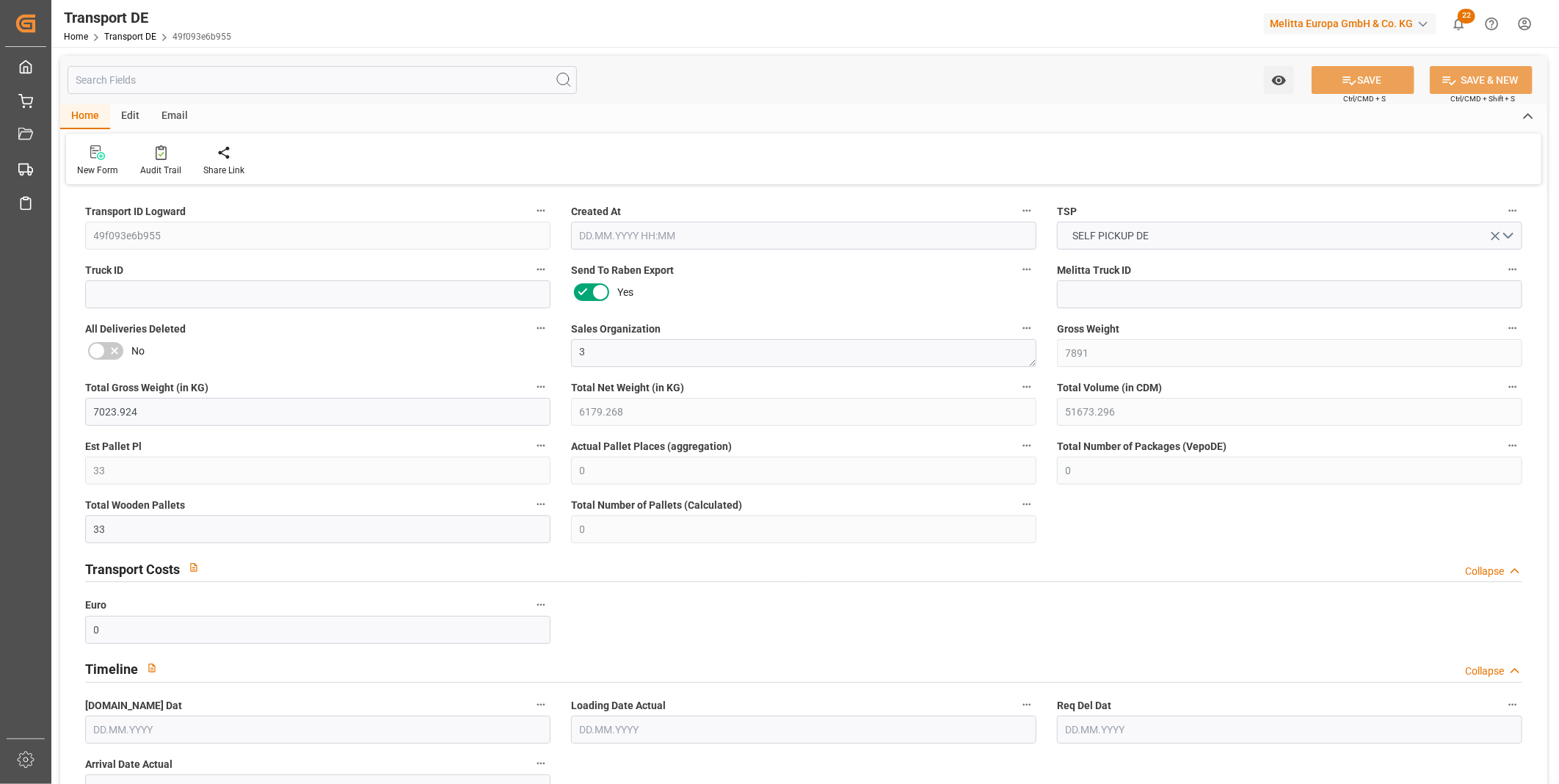
type input "[DATE]"
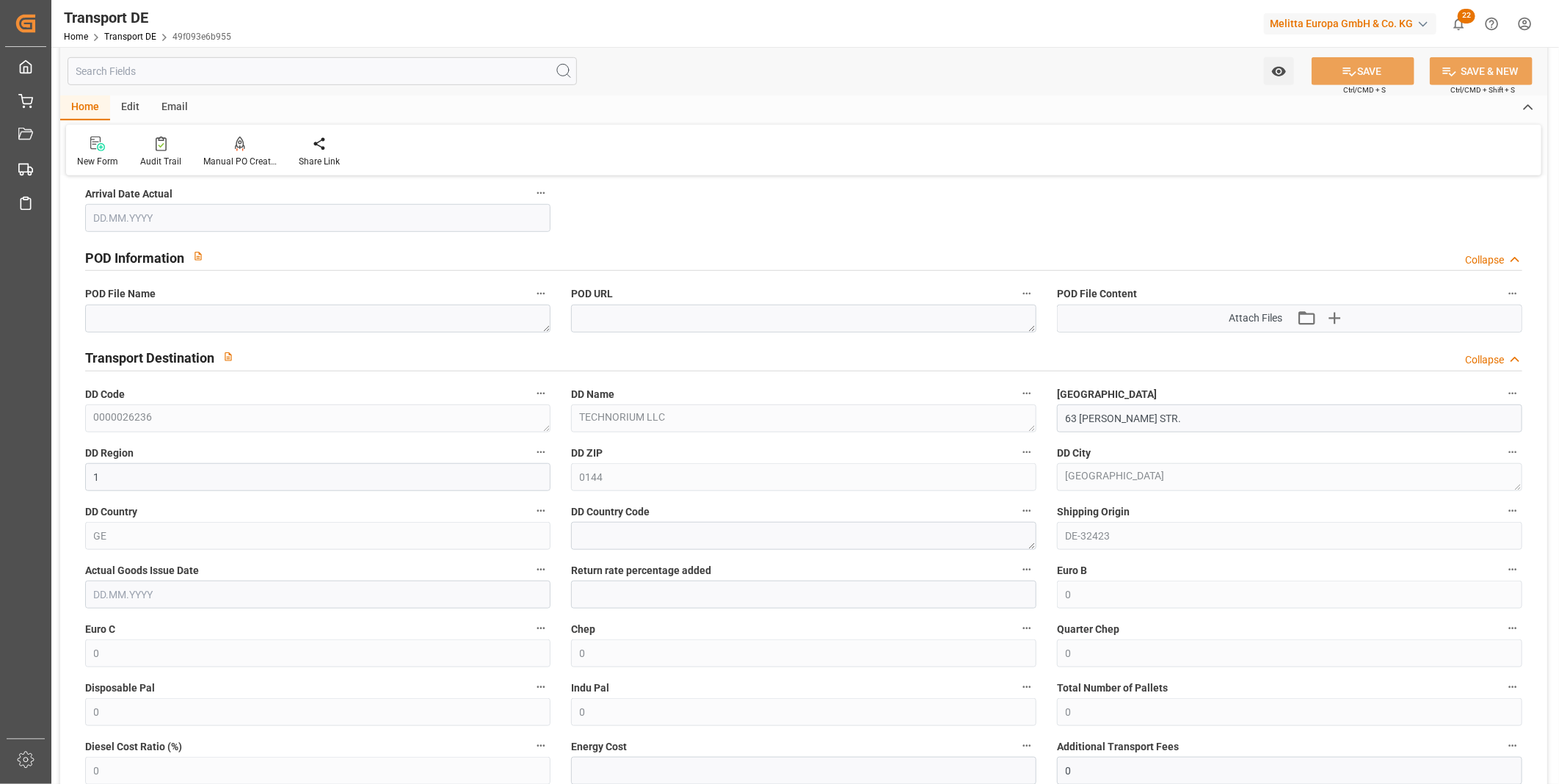
scroll to position [1060, 0]
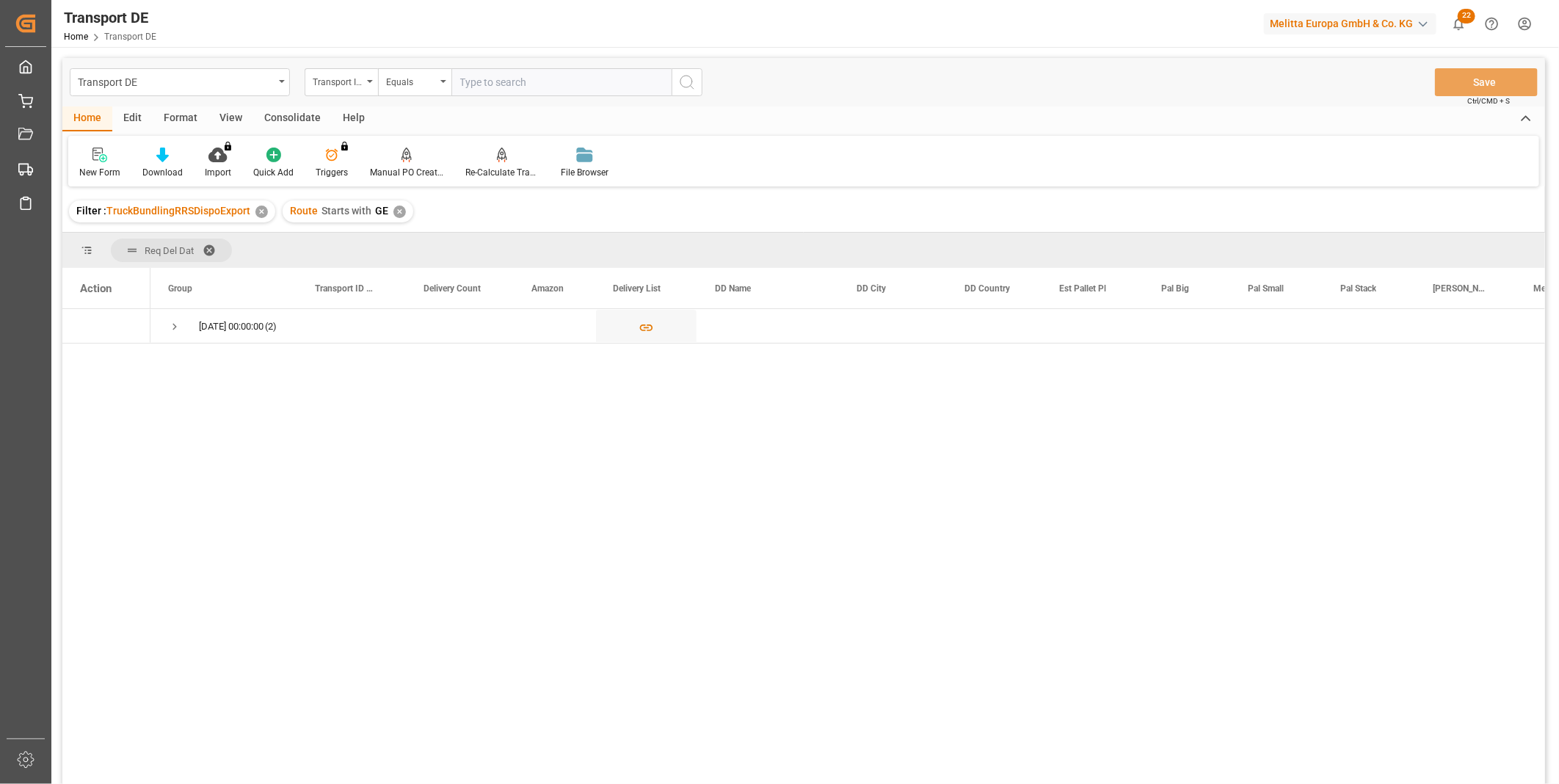
click at [306, 99] on div "Transport DE Transport ID Logward Equals Save Ctrl/CMD + S" at bounding box center [804, 82] width 1483 height 49
click at [295, 117] on div "Consolidate" at bounding box center [293, 118] width 79 height 25
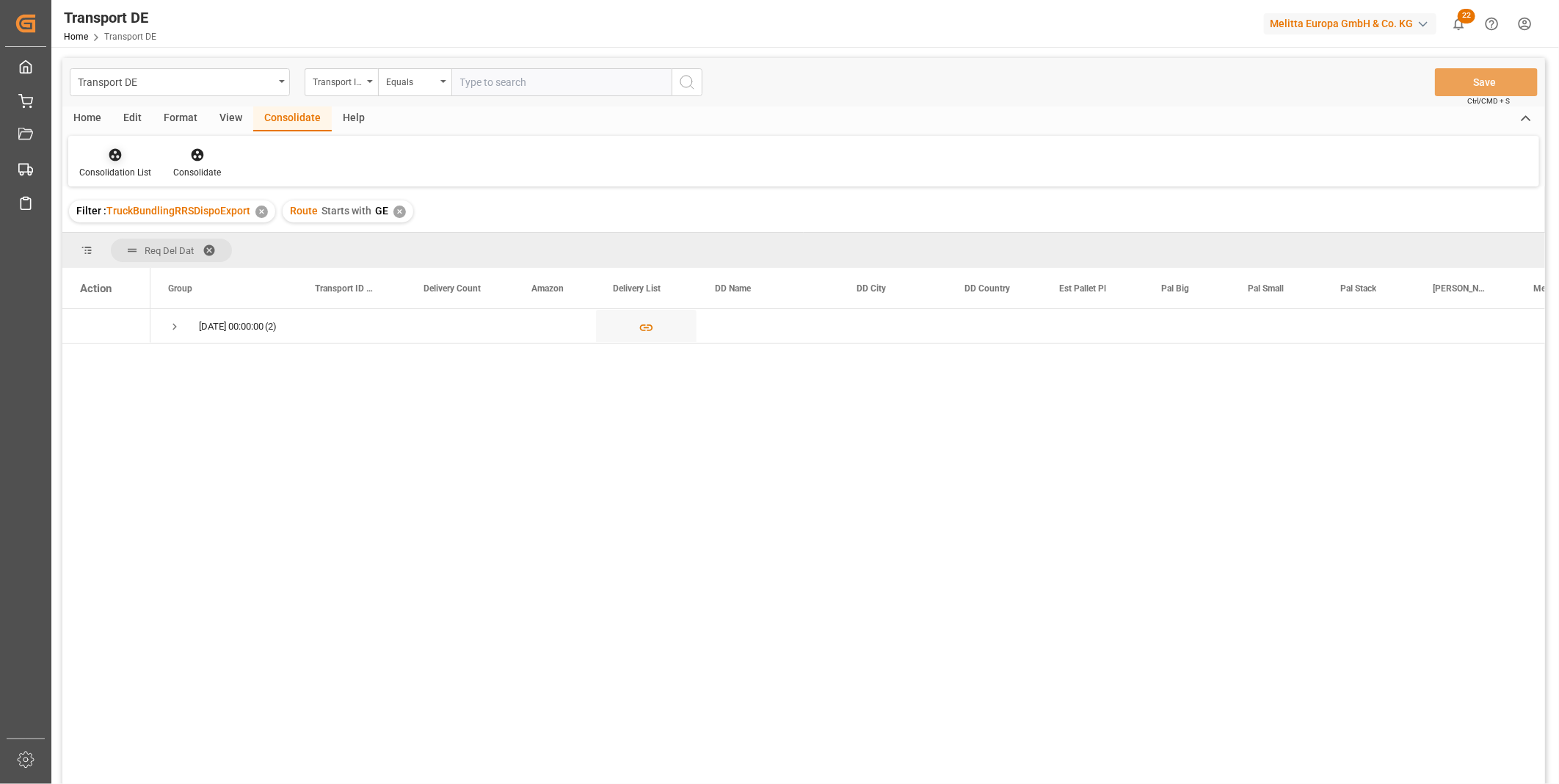
click at [122, 157] on div at bounding box center [116, 154] width 72 height 15
click at [162, 265] on div "Transport DE Transport ID Logward Equals Save Ctrl/CMD + S Home Edit Format Vie…" at bounding box center [804, 440] width 1483 height 764
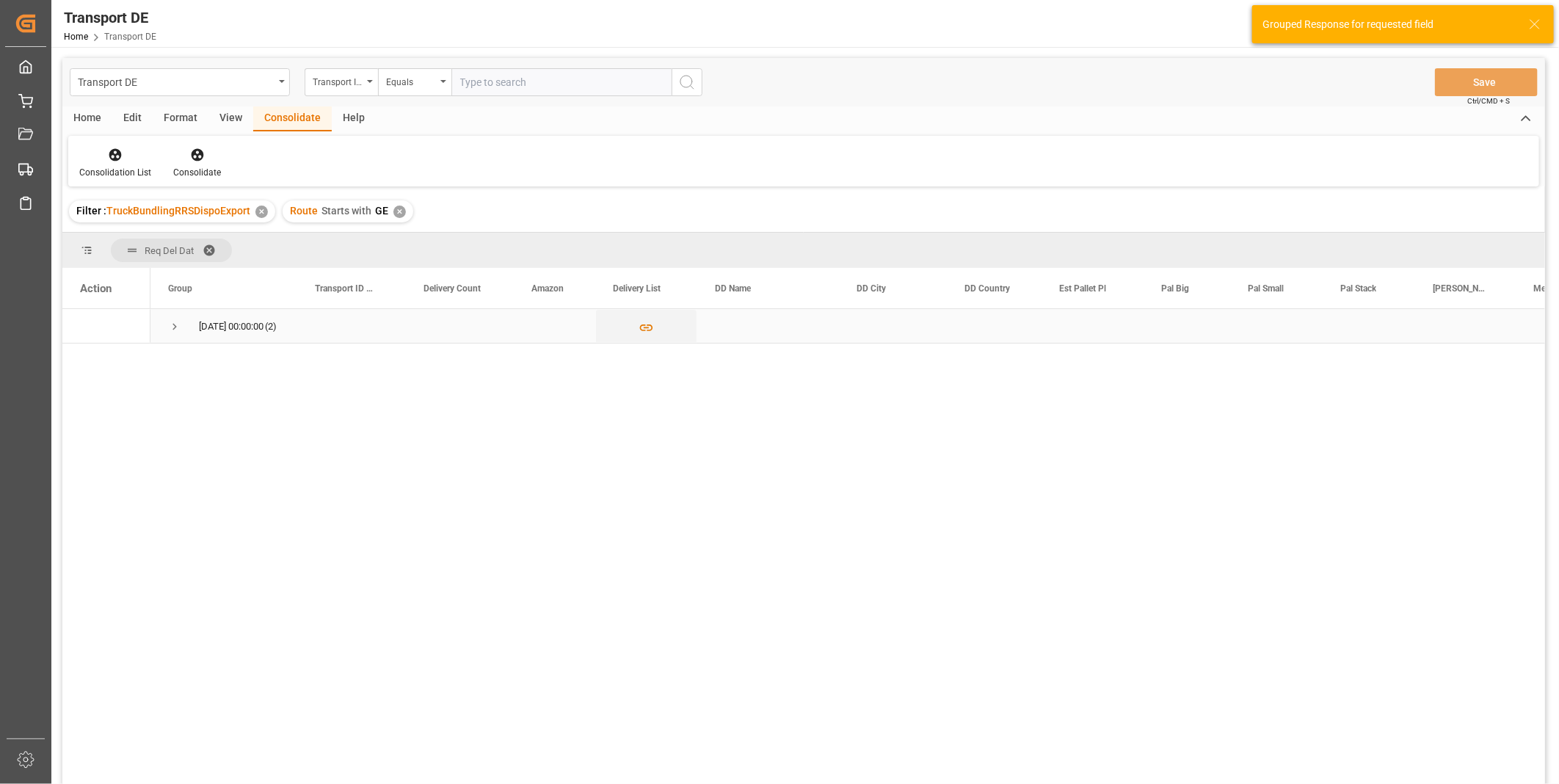
click at [166, 325] on div "01.10.2025 00:00:00 (2)" at bounding box center [223, 325] width 146 height 33
click at [171, 327] on span "Press SPACE to select this row." at bounding box center [174, 326] width 13 height 13
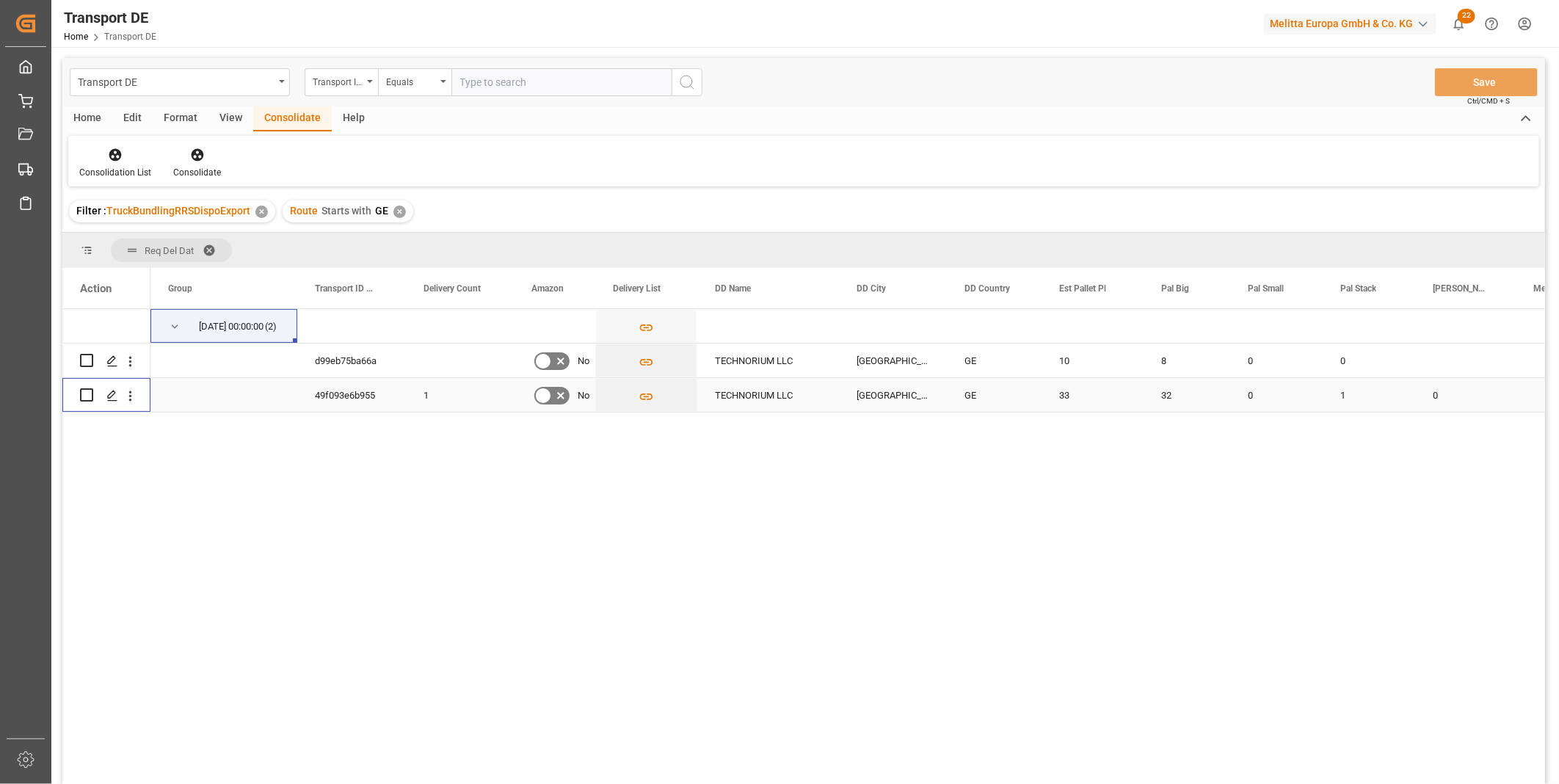
click at [84, 396] on input "Press Space to toggle row selection (unchecked)" at bounding box center [86, 395] width 13 height 13
checkbox input "true"
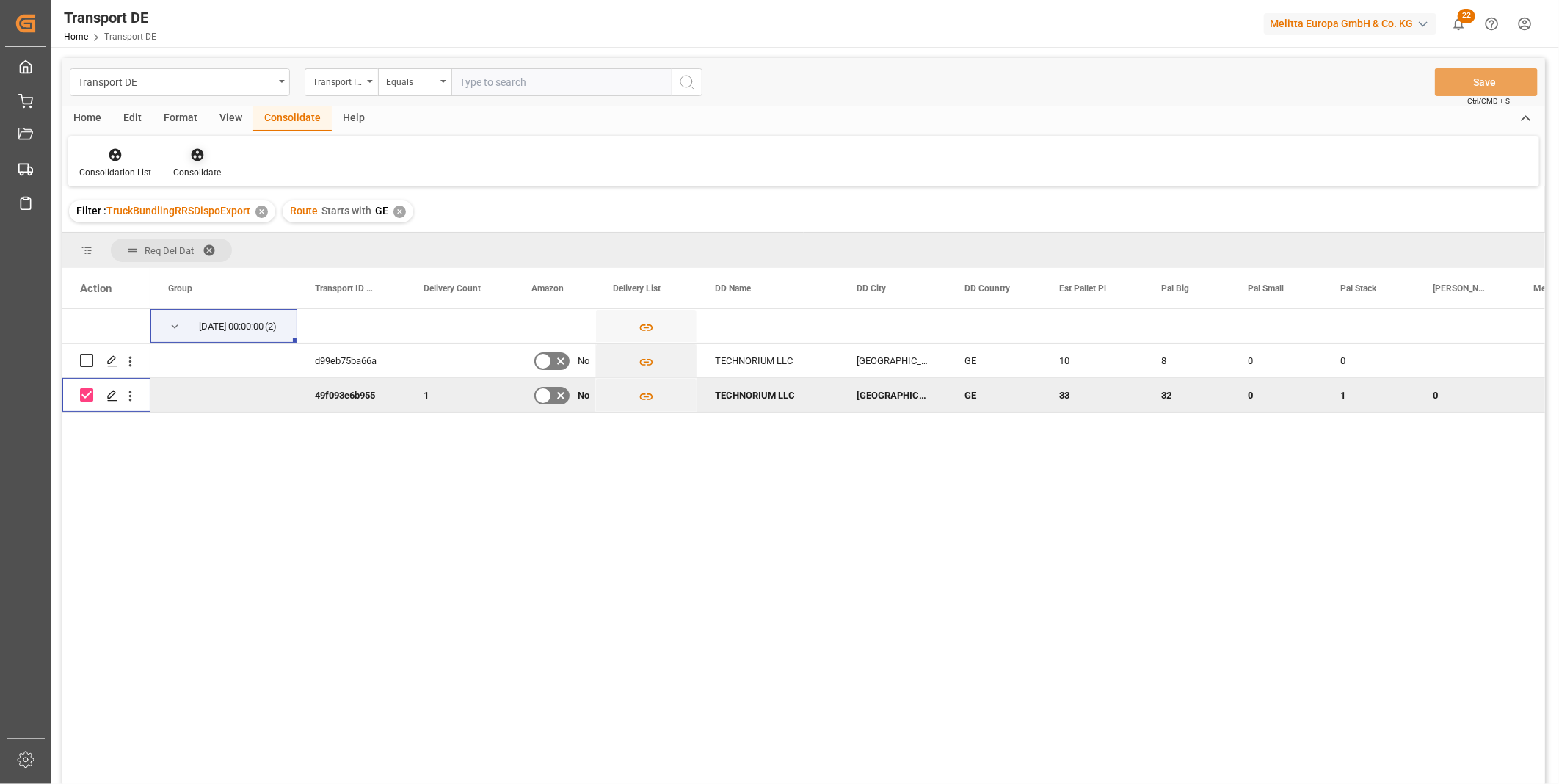
click at [202, 164] on div "Consolidate" at bounding box center [196, 163] width 69 height 33
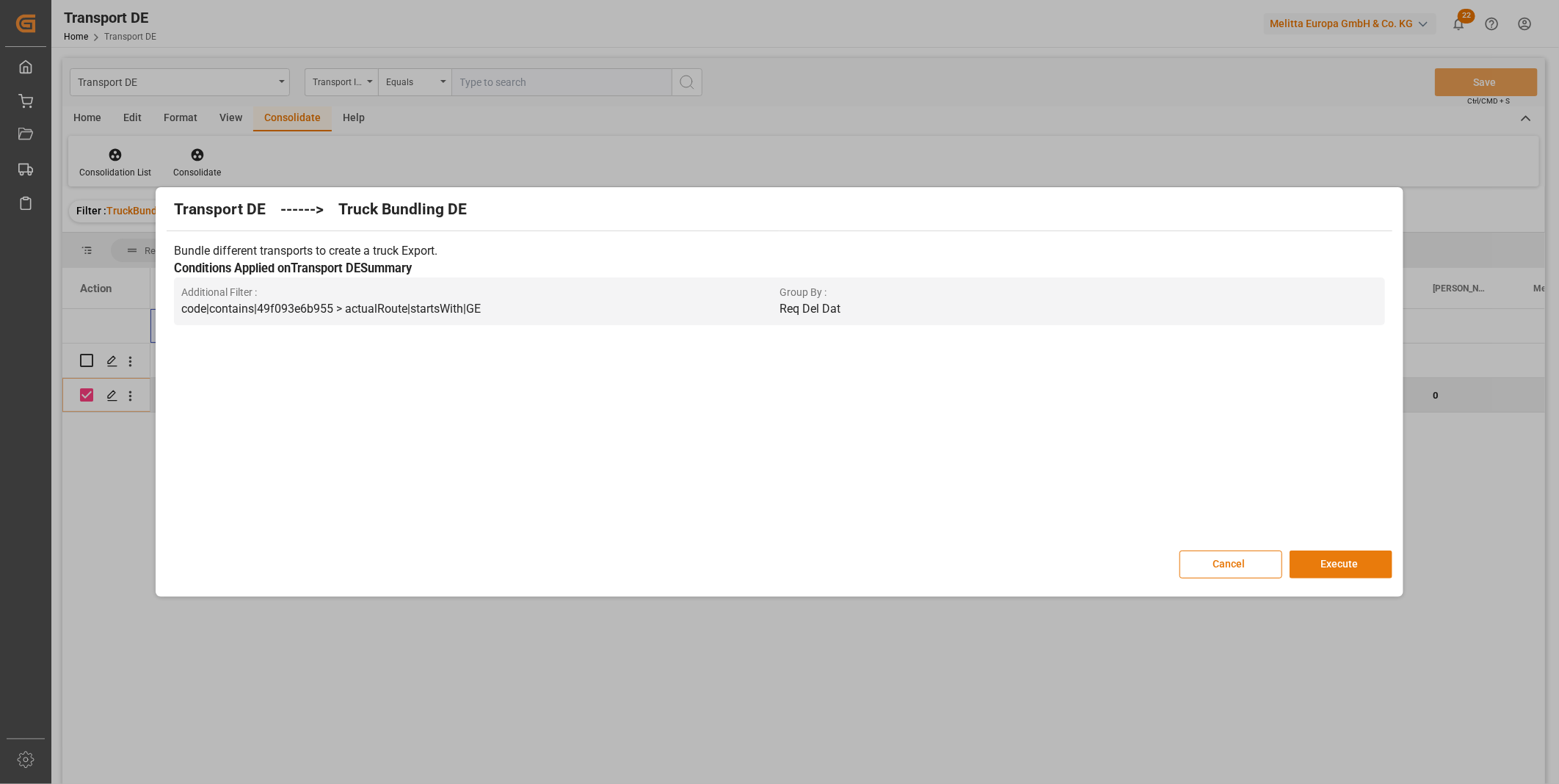
click at [1353, 568] on button "Execute" at bounding box center [1341, 564] width 103 height 28
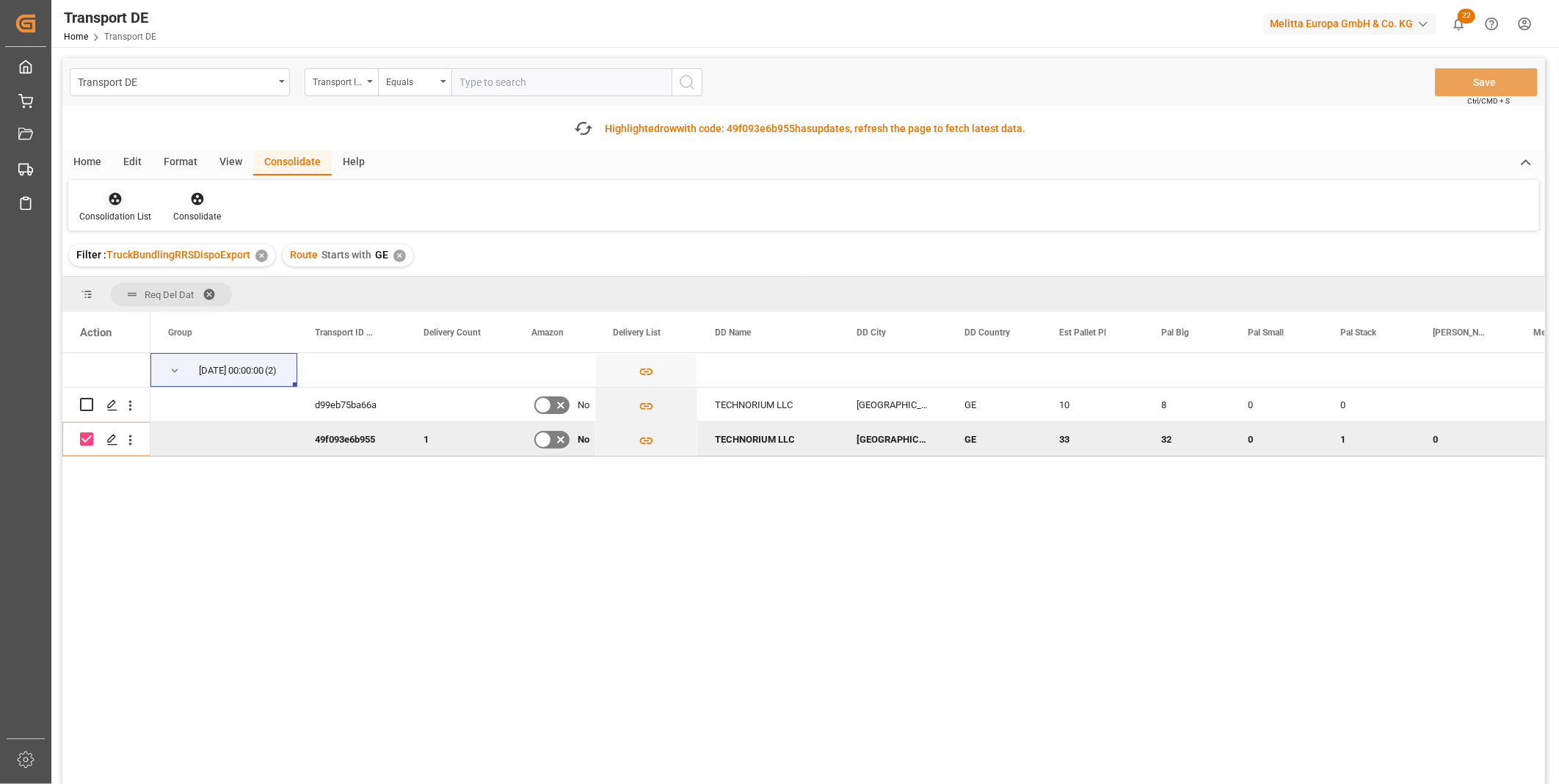
click at [116, 199] on icon at bounding box center [115, 199] width 15 height 15
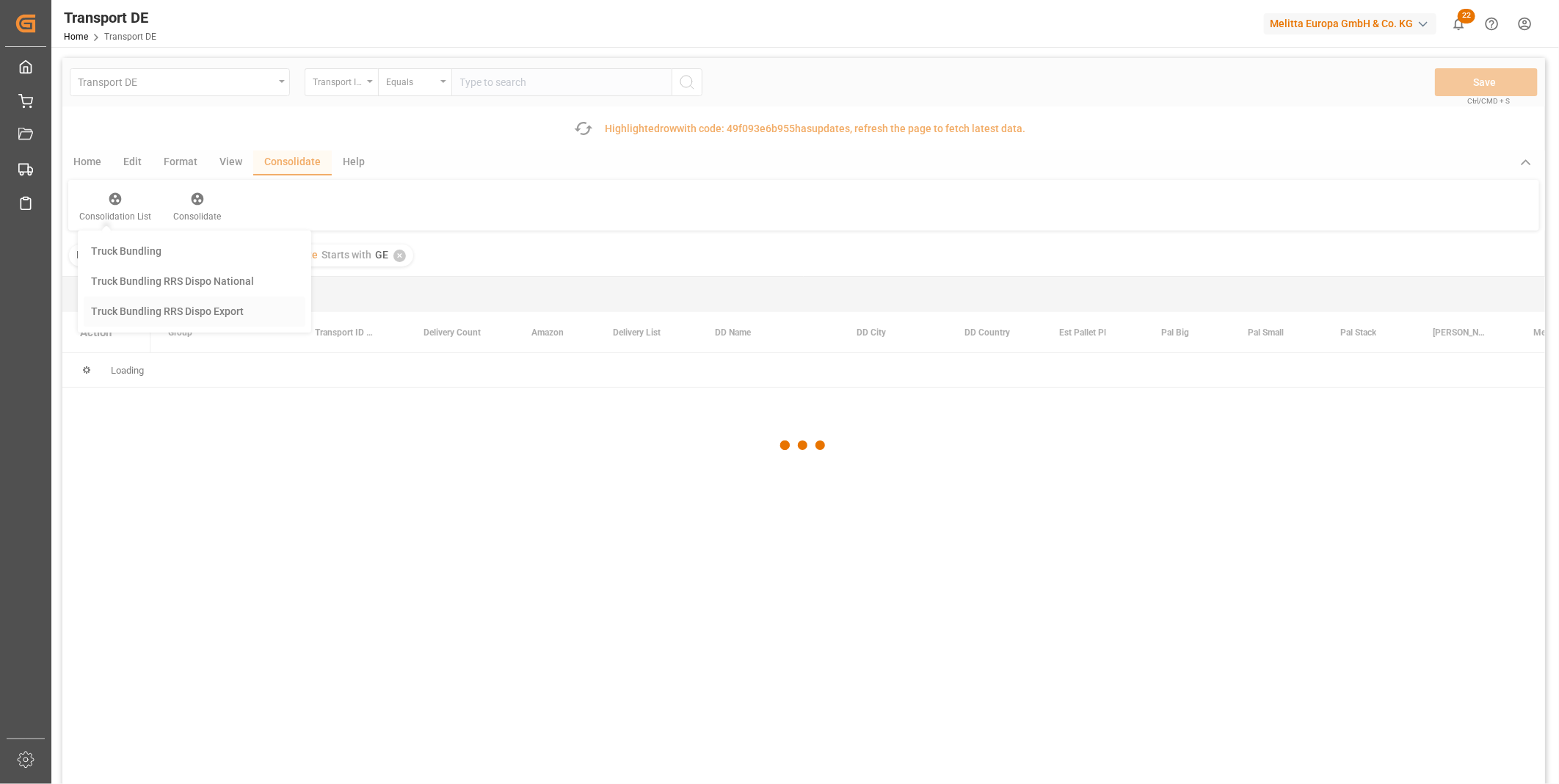
click at [193, 318] on div "Transport DE Transport ID Logward Equals Save Ctrl/CMD + S Fetch latest updates…" at bounding box center [804, 462] width 1483 height 809
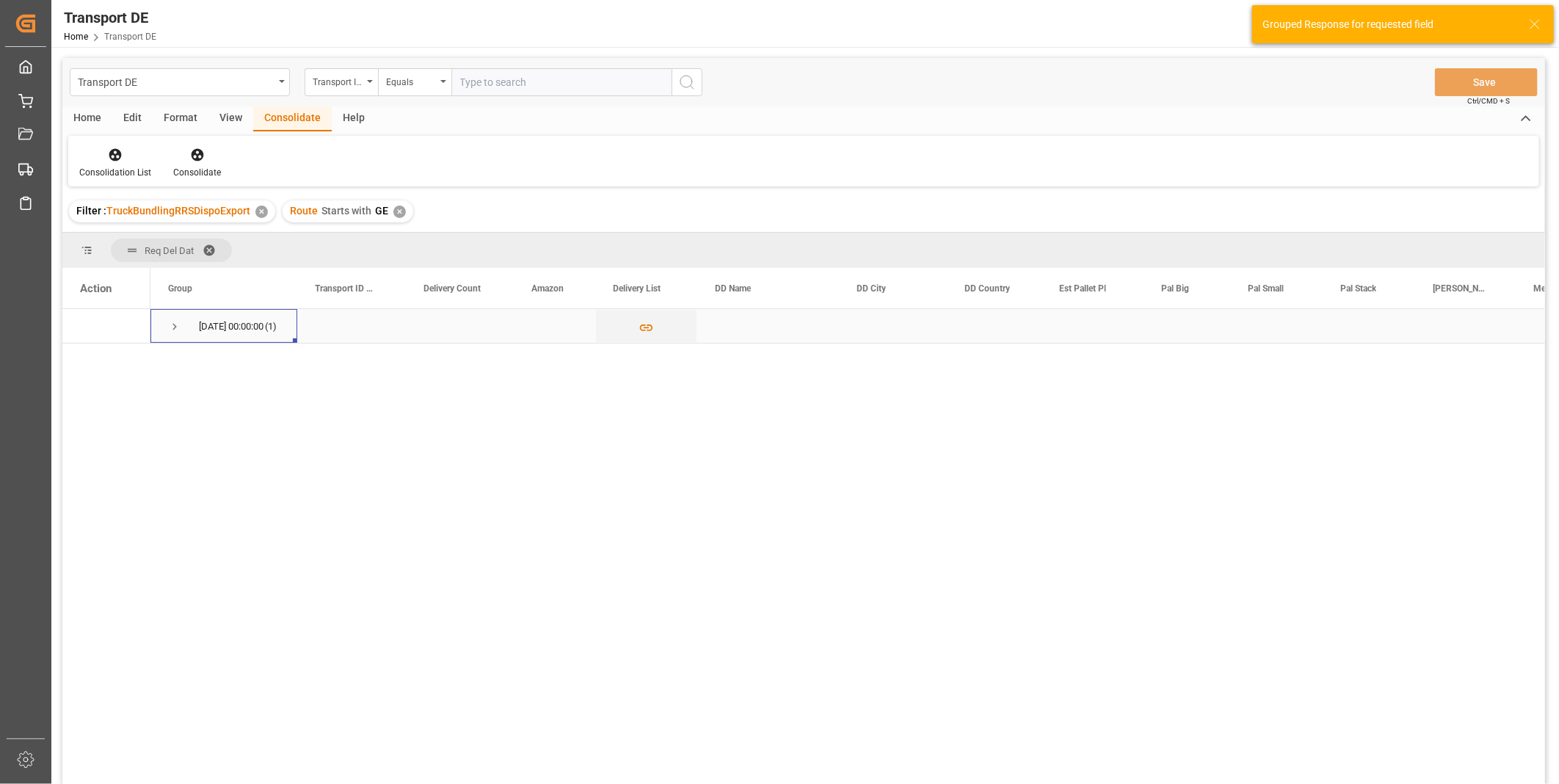
click at [181, 332] on span "01.10.2025 00:00:00 (1)" at bounding box center [223, 326] width 111 height 33
click at [174, 324] on span "Press SPACE to select this row." at bounding box center [174, 326] width 13 height 13
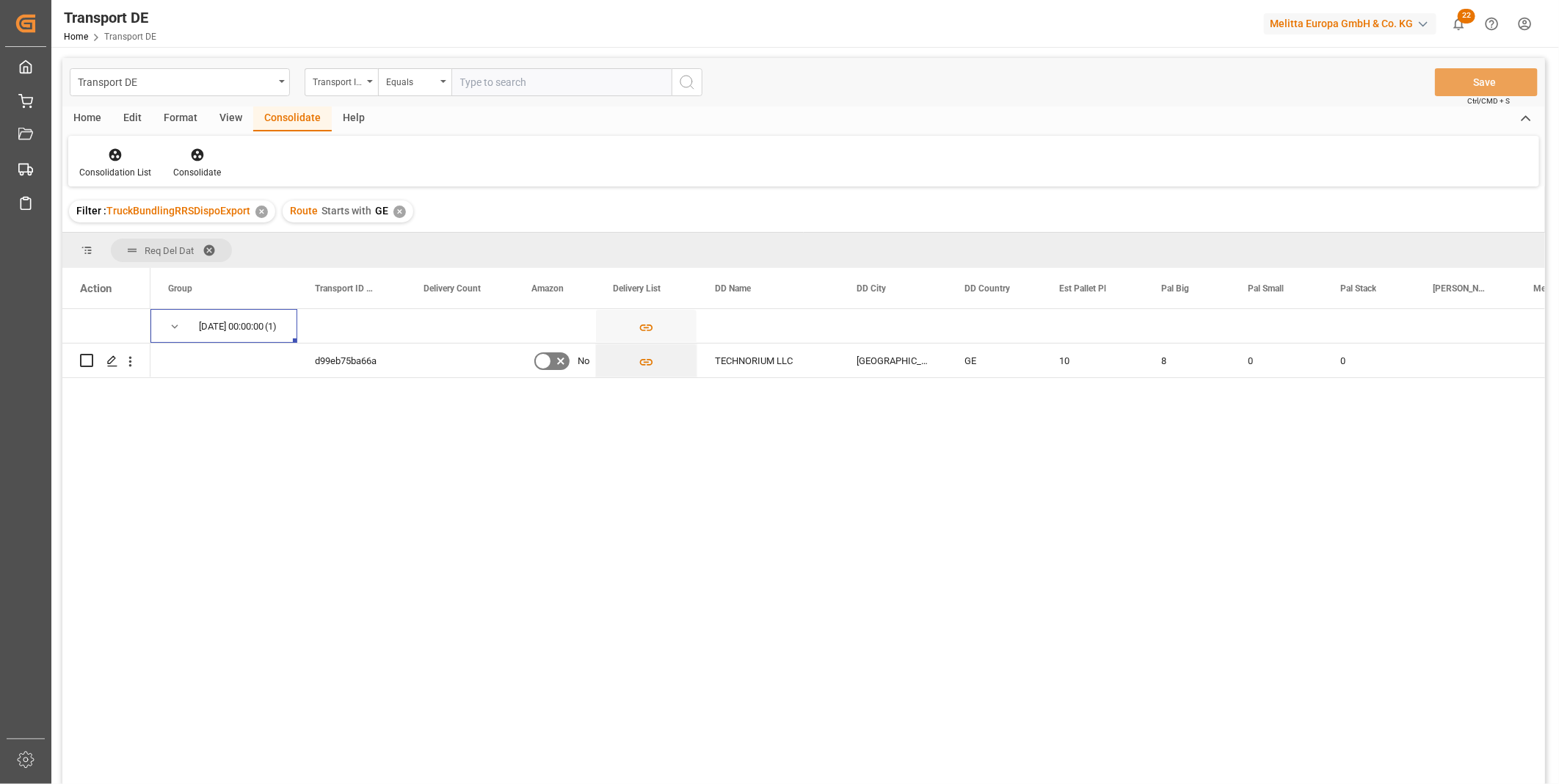
click at [394, 208] on div "✕" at bounding box center [400, 211] width 13 height 13
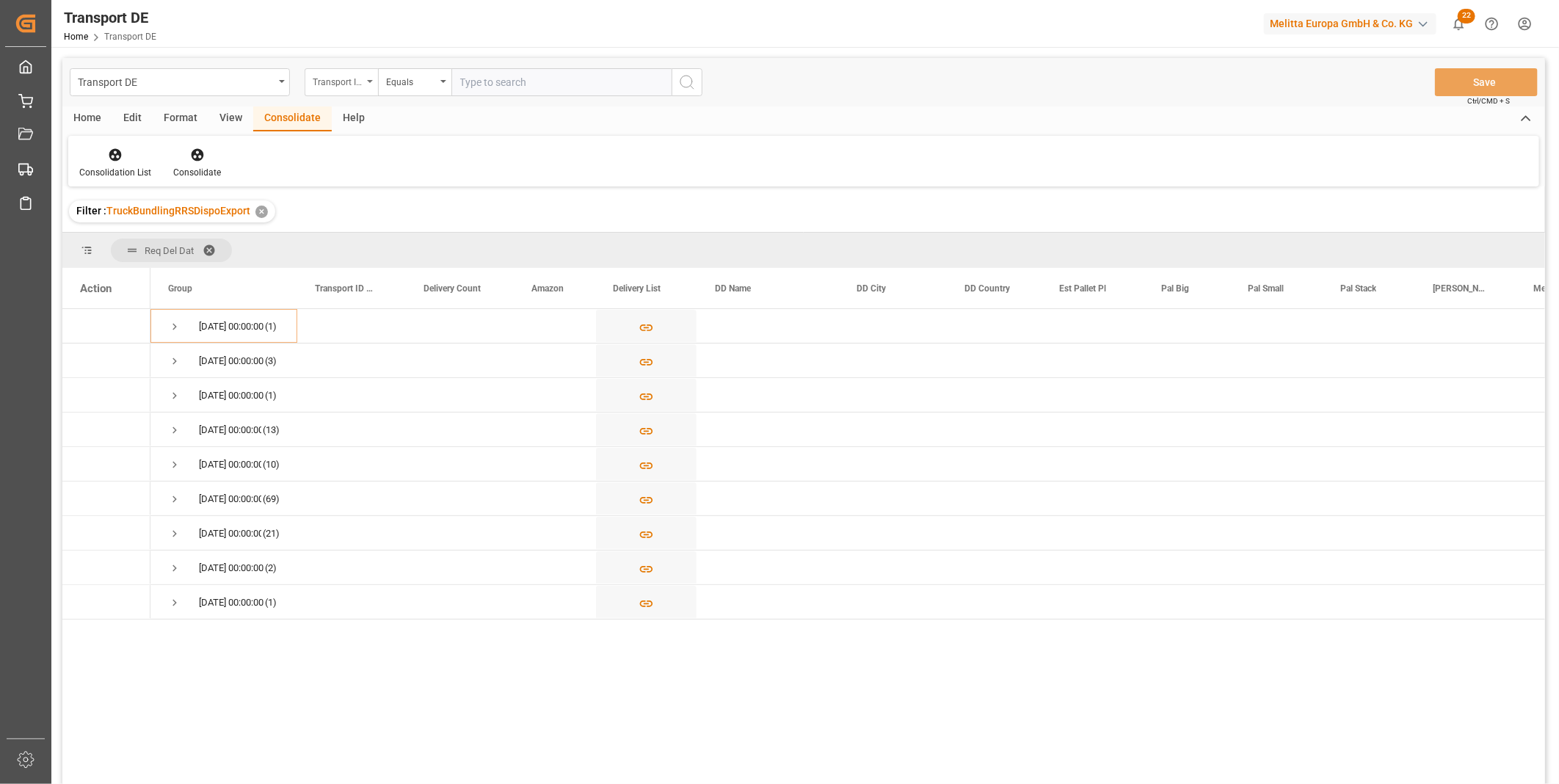
click at [357, 82] on div "Transport ID Logward" at bounding box center [337, 80] width 50 height 17
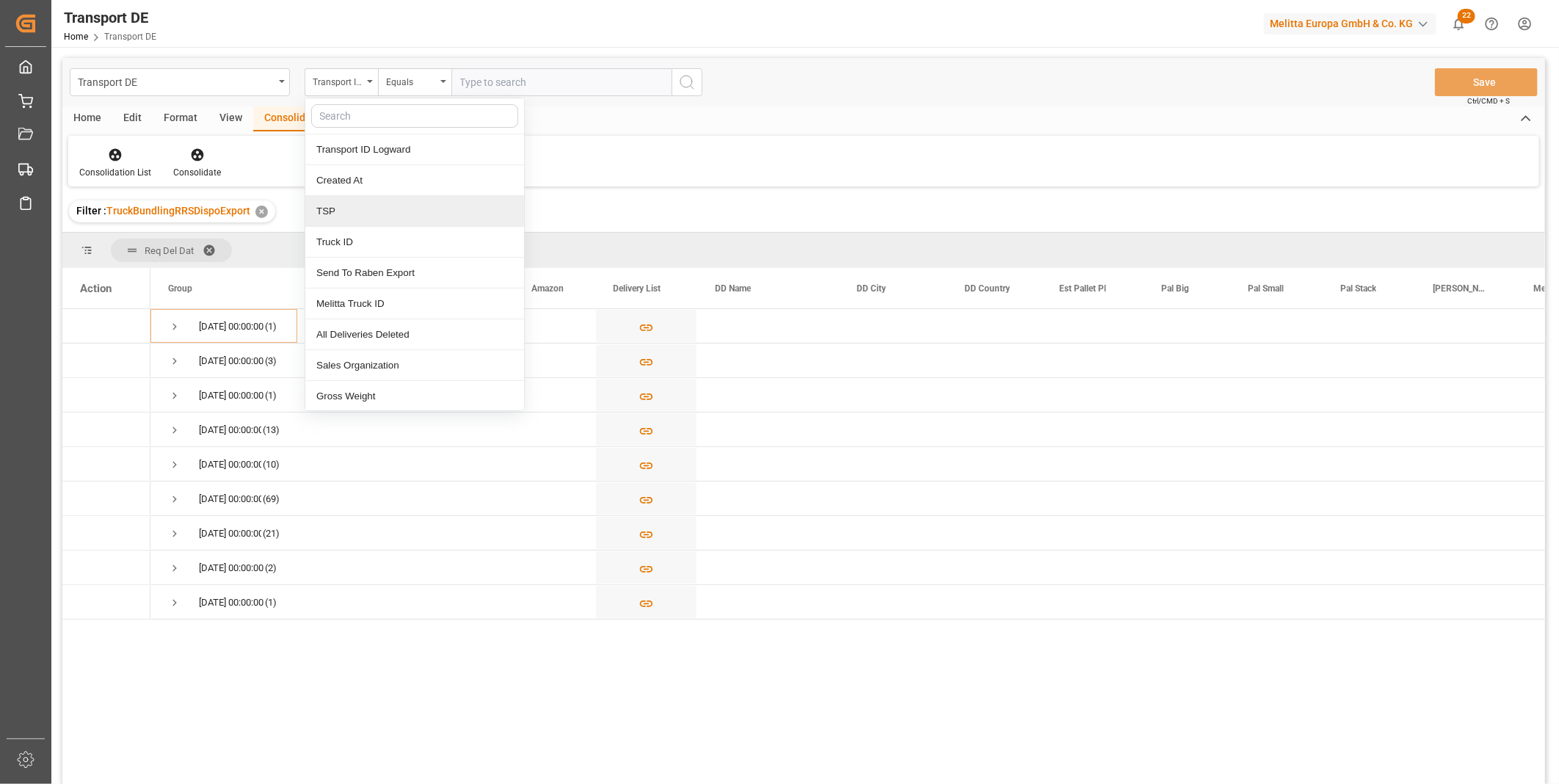
click at [363, 204] on div "TSP" at bounding box center [414, 211] width 218 height 31
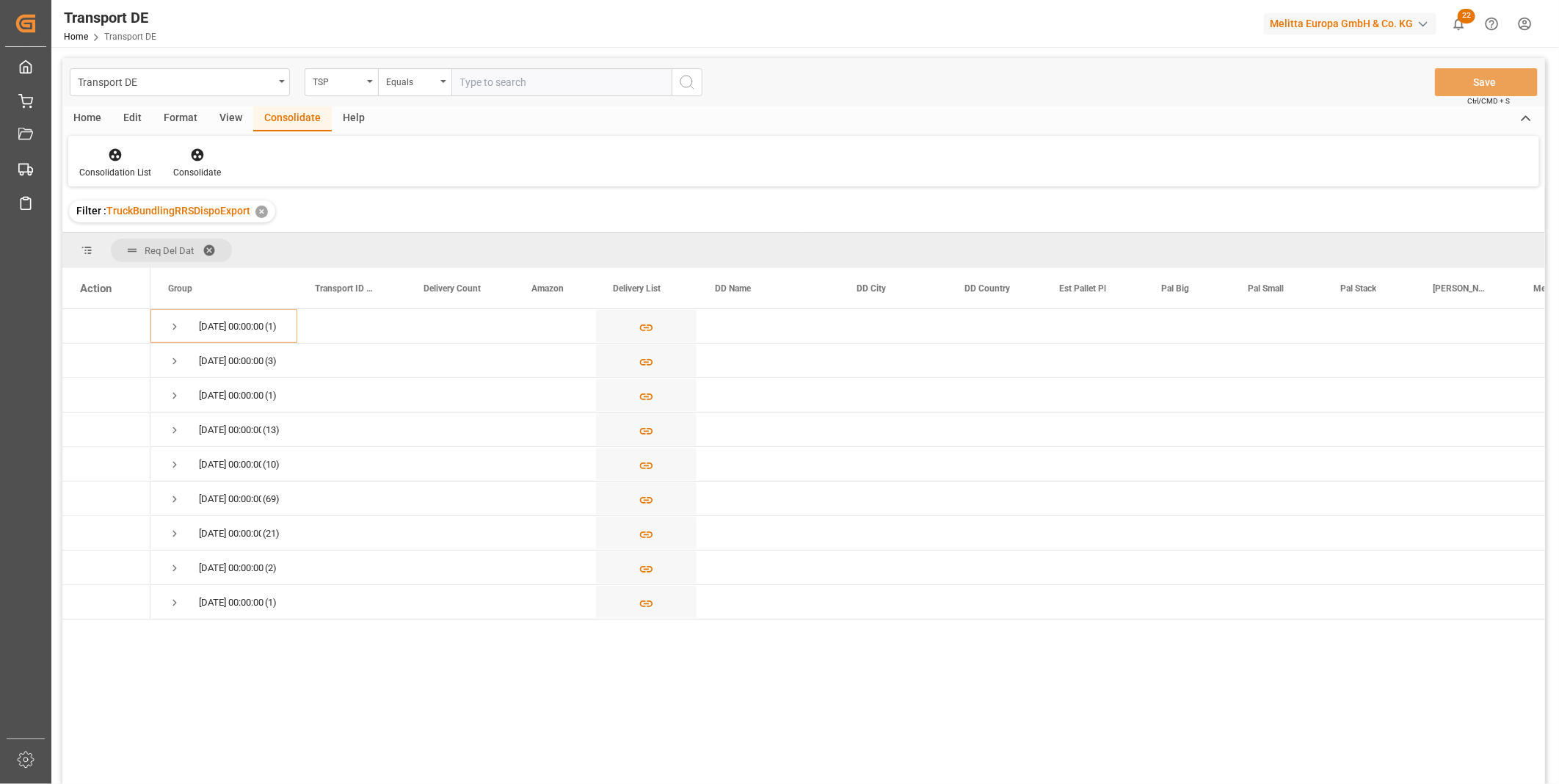
click at [402, 64] on div "Transport DE TSP Equals Save Ctrl/CMD + S" at bounding box center [804, 82] width 1483 height 49
click at [405, 74] on div "Equals" at bounding box center [411, 80] width 50 height 17
click at [434, 241] on div "Starts with" at bounding box center [487, 242] width 218 height 31
type input "Van R"
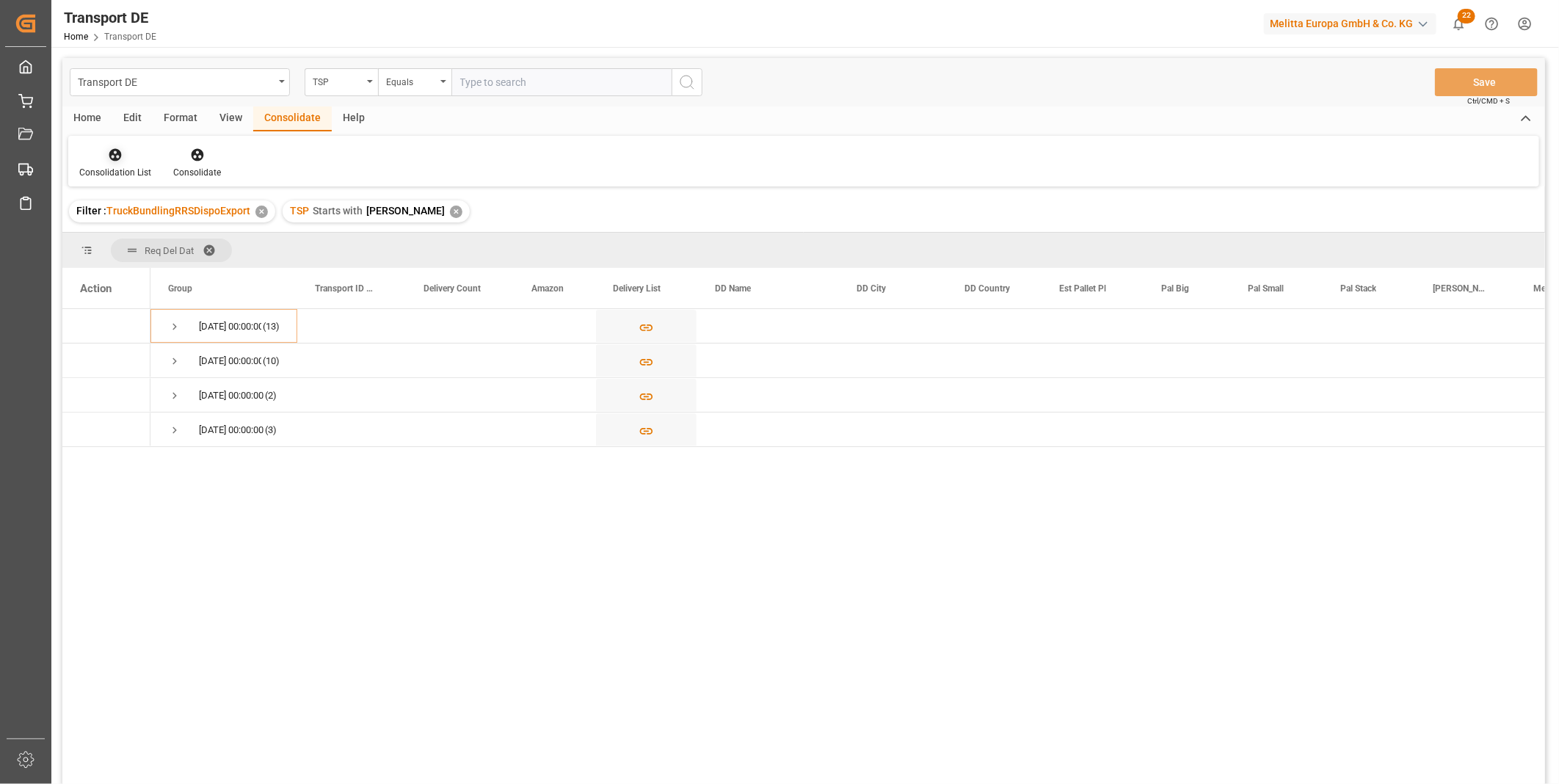
click at [110, 148] on icon at bounding box center [115, 154] width 15 height 15
click at [149, 276] on div "Transport DE TSP Equals Save Ctrl/CMD + S Home Edit Format View Consolidate Hel…" at bounding box center [804, 440] width 1483 height 764
click at [179, 320] on span "Press SPACE to select this row." at bounding box center [174, 326] width 13 height 13
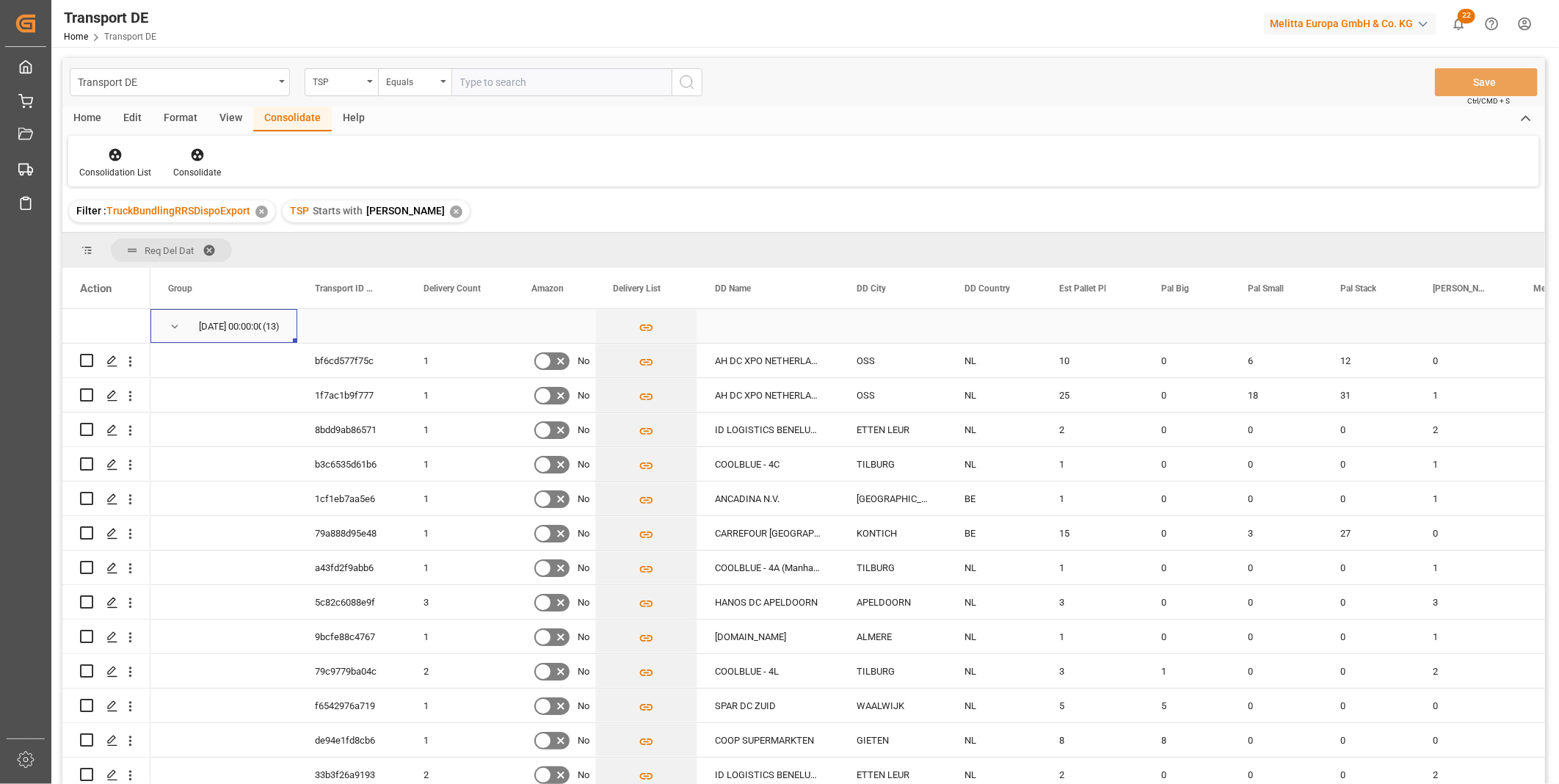
click at [173, 317] on span "Press SPACE to select this row." at bounding box center [174, 326] width 13 height 33
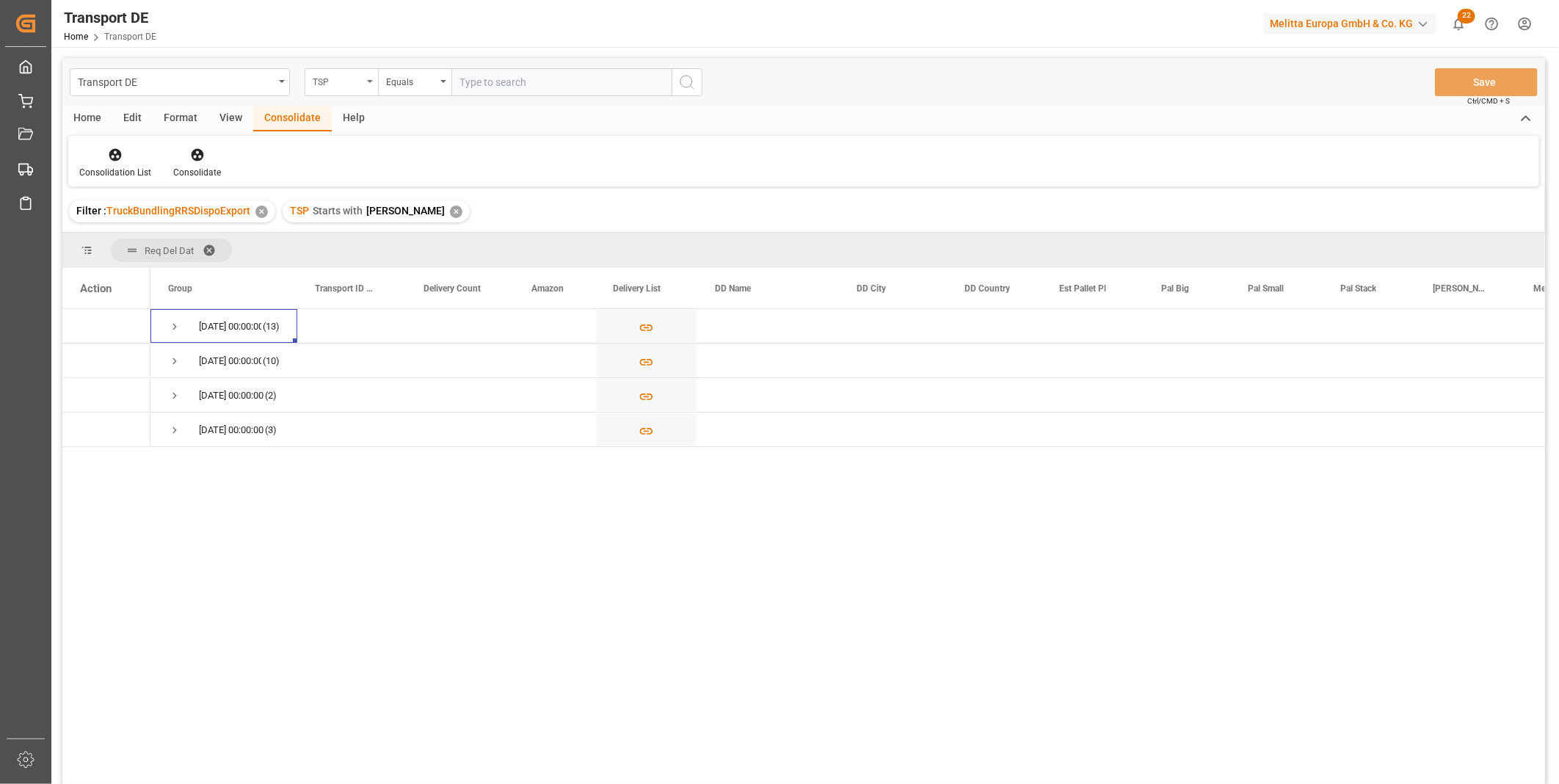
click at [342, 88] on div "TSP" at bounding box center [337, 80] width 50 height 17
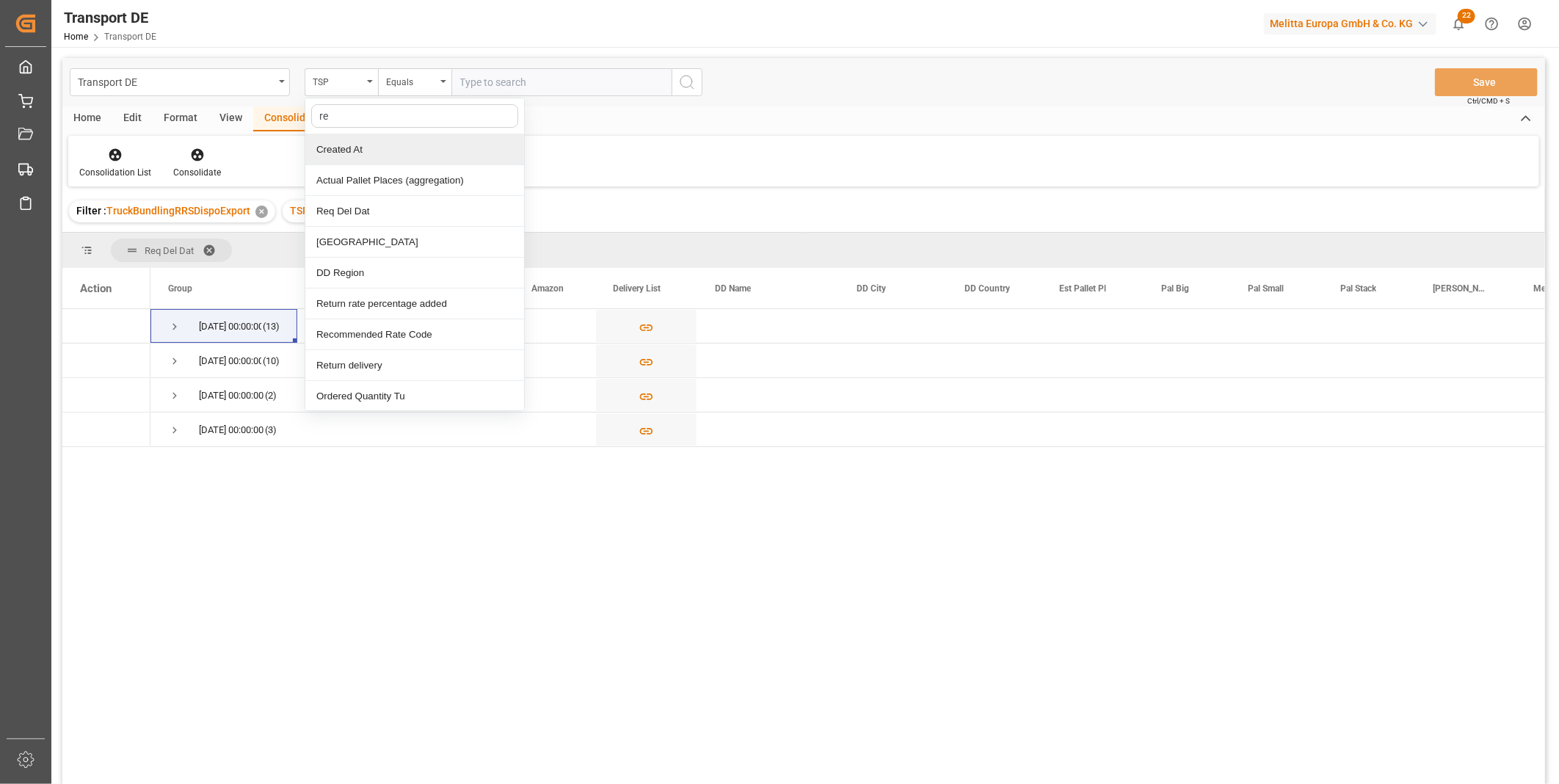
type input "req"
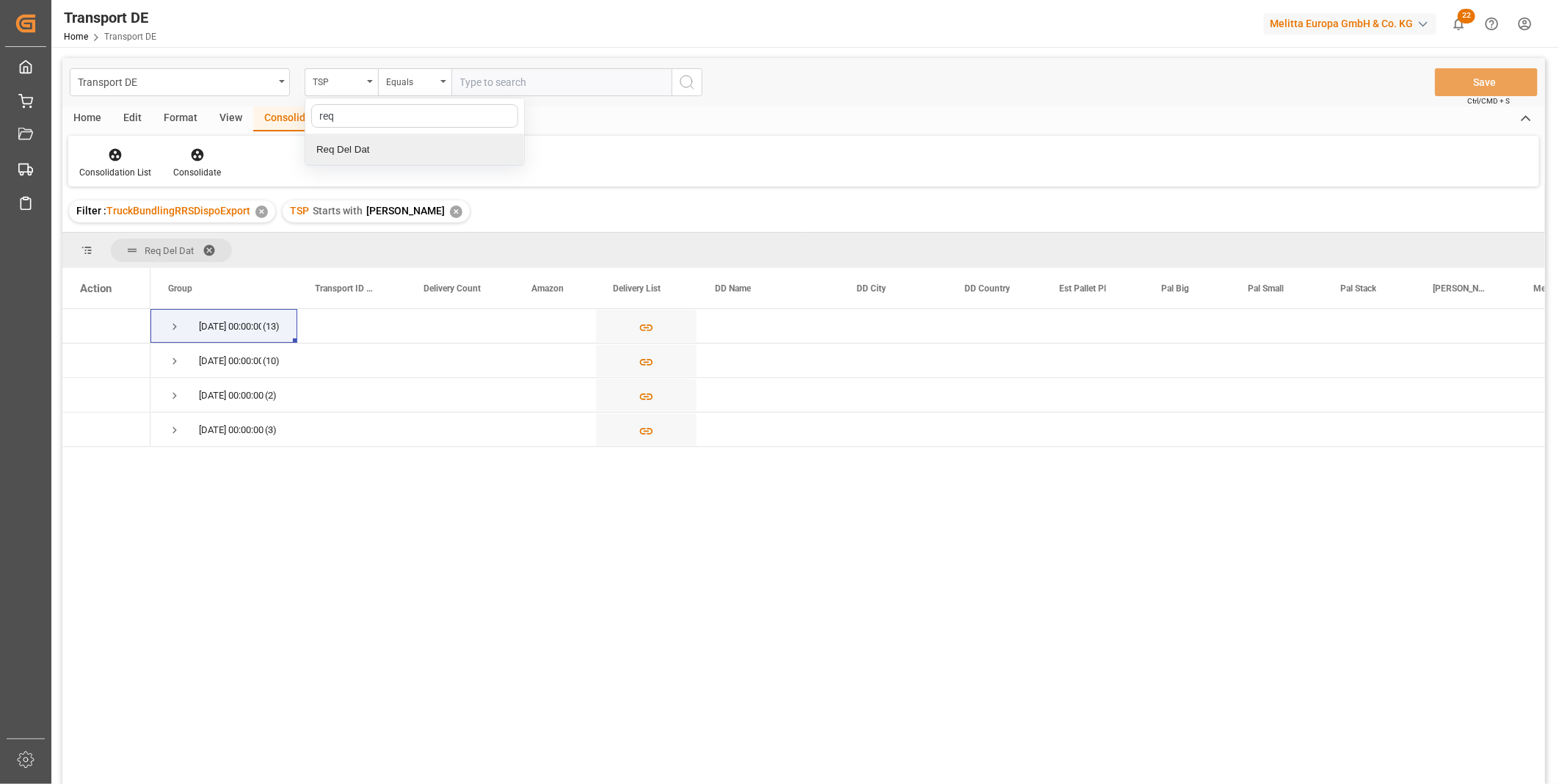
click at [372, 150] on div "Req Del Dat" at bounding box center [414, 150] width 218 height 31
click at [471, 79] on input "text" at bounding box center [561, 82] width 220 height 28
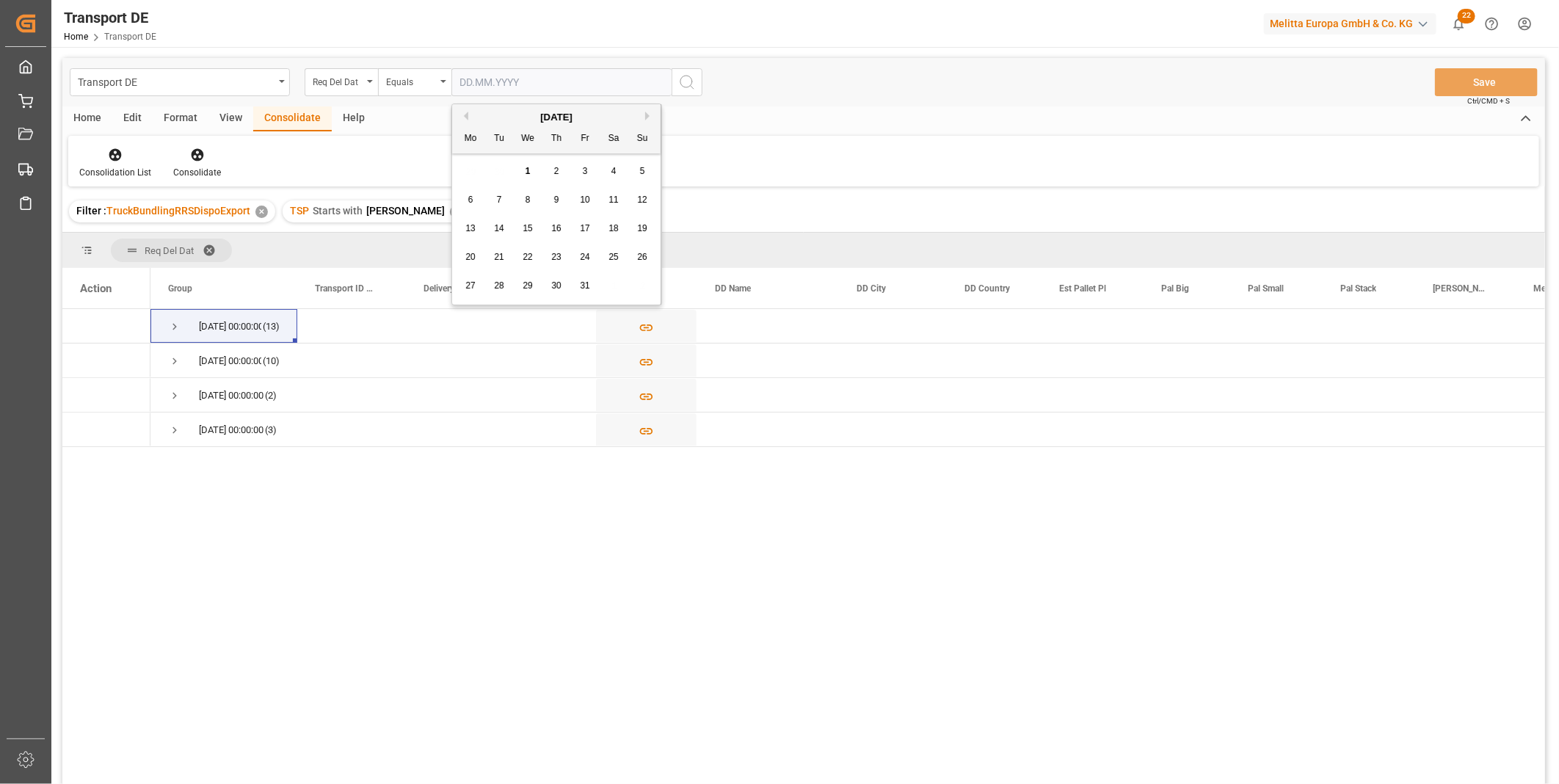
click at [589, 167] on div "3" at bounding box center [585, 171] width 18 height 18
type input "03.10.2025"
click at [674, 81] on button "search button" at bounding box center [687, 82] width 31 height 28
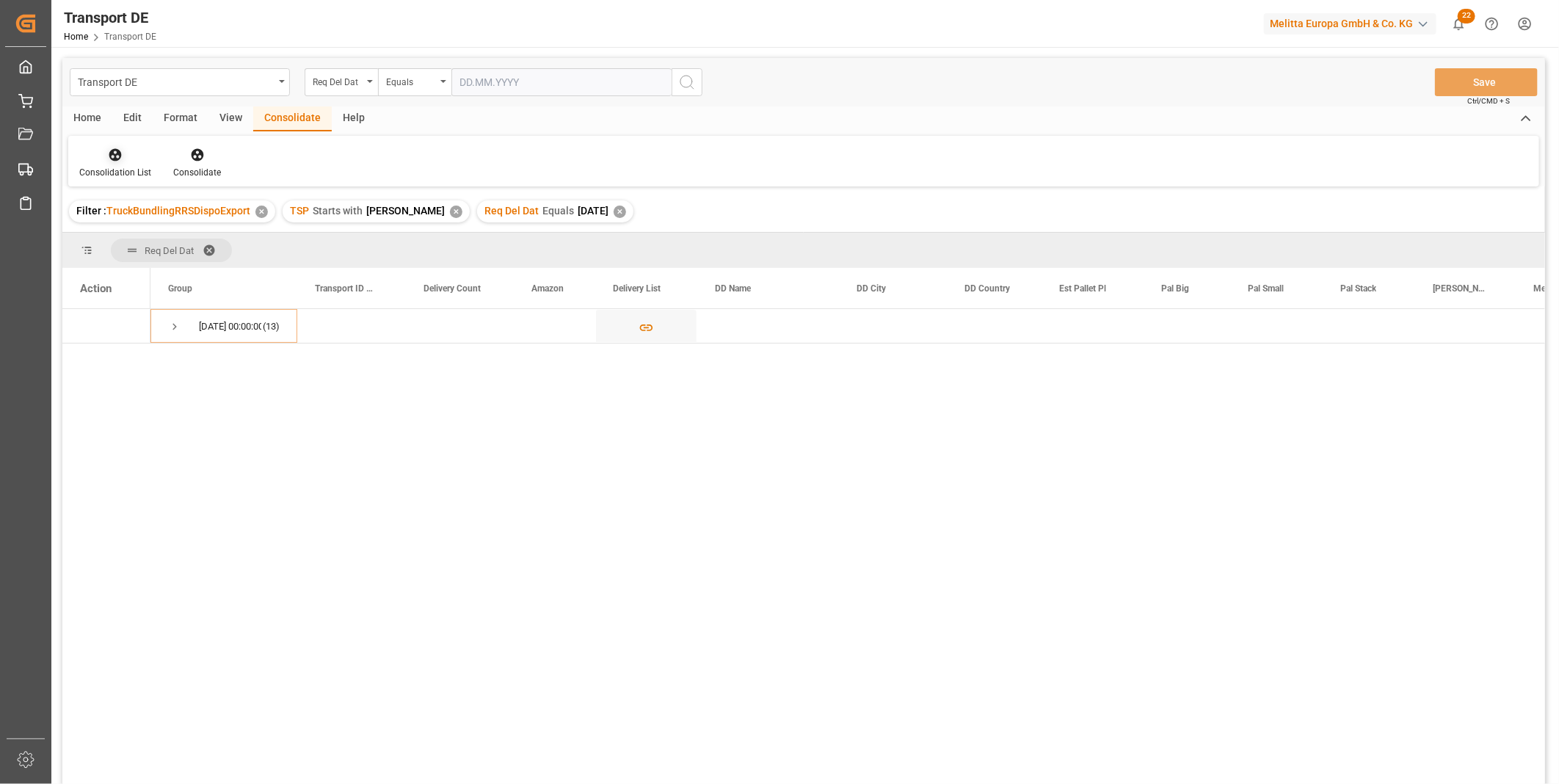
click at [108, 151] on icon at bounding box center [115, 154] width 15 height 15
drag, startPoint x: 100, startPoint y: 136, endPoint x: 92, endPoint y: 110, distance: 27.2
click at [98, 132] on div "Home Edit Format View Consolidate Help Consolidation List Truck Bundling Truck …" at bounding box center [804, 146] width 1483 height 80
click at [92, 110] on div "Home" at bounding box center [87, 118] width 50 height 25
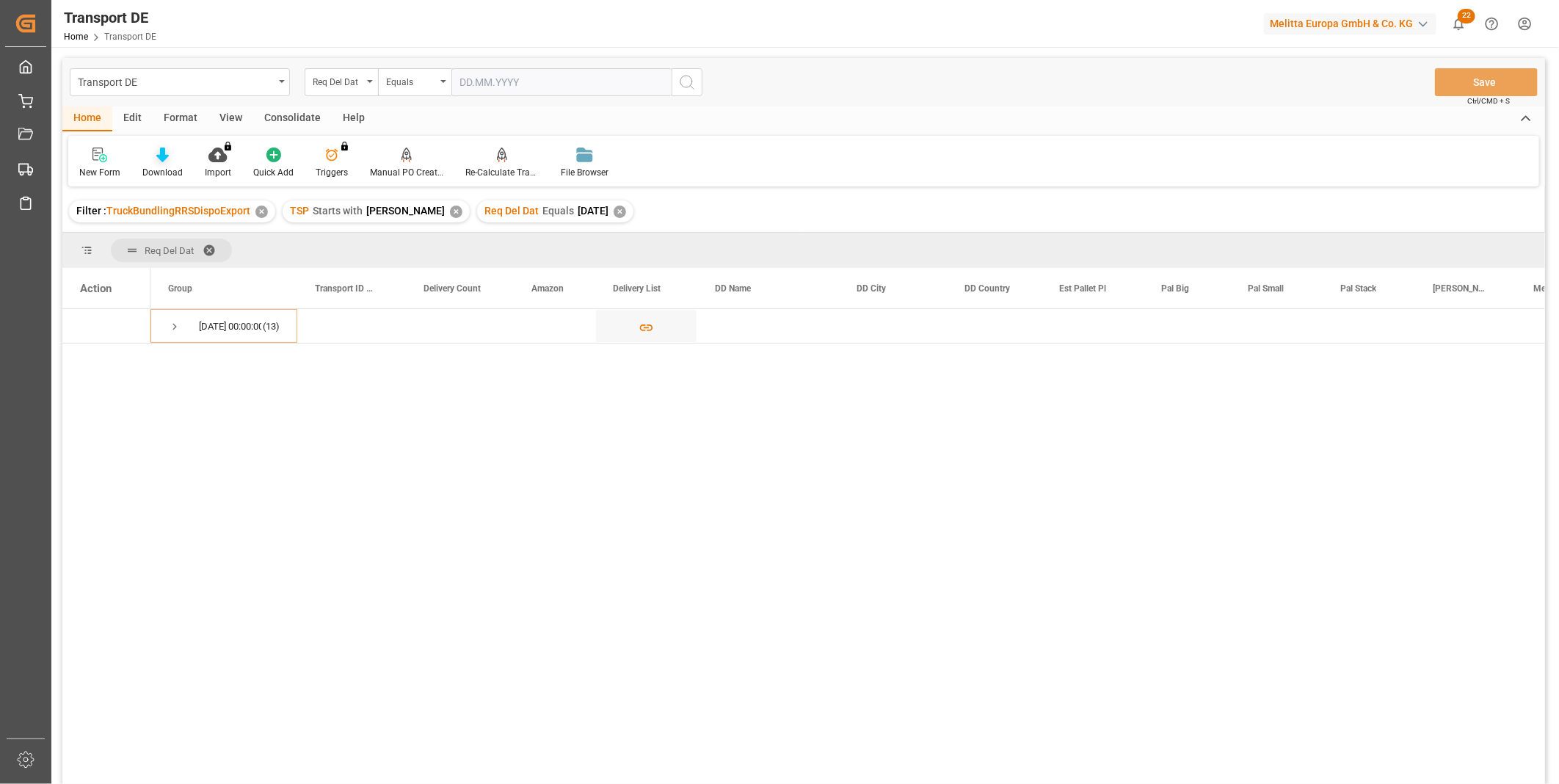
click at [166, 157] on icon at bounding box center [163, 154] width 13 height 15
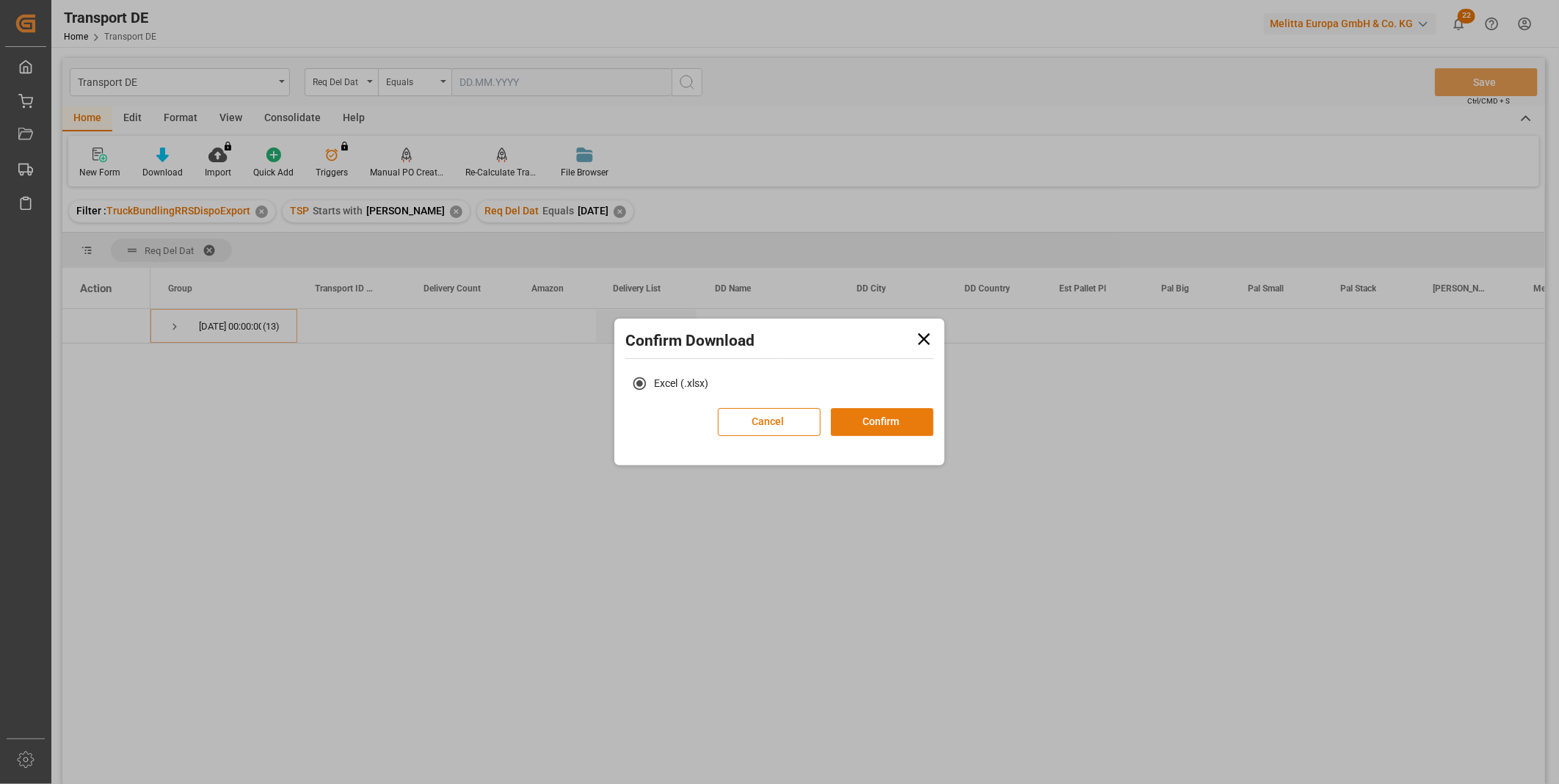
click at [879, 423] on button "Confirm" at bounding box center [883, 422] width 103 height 28
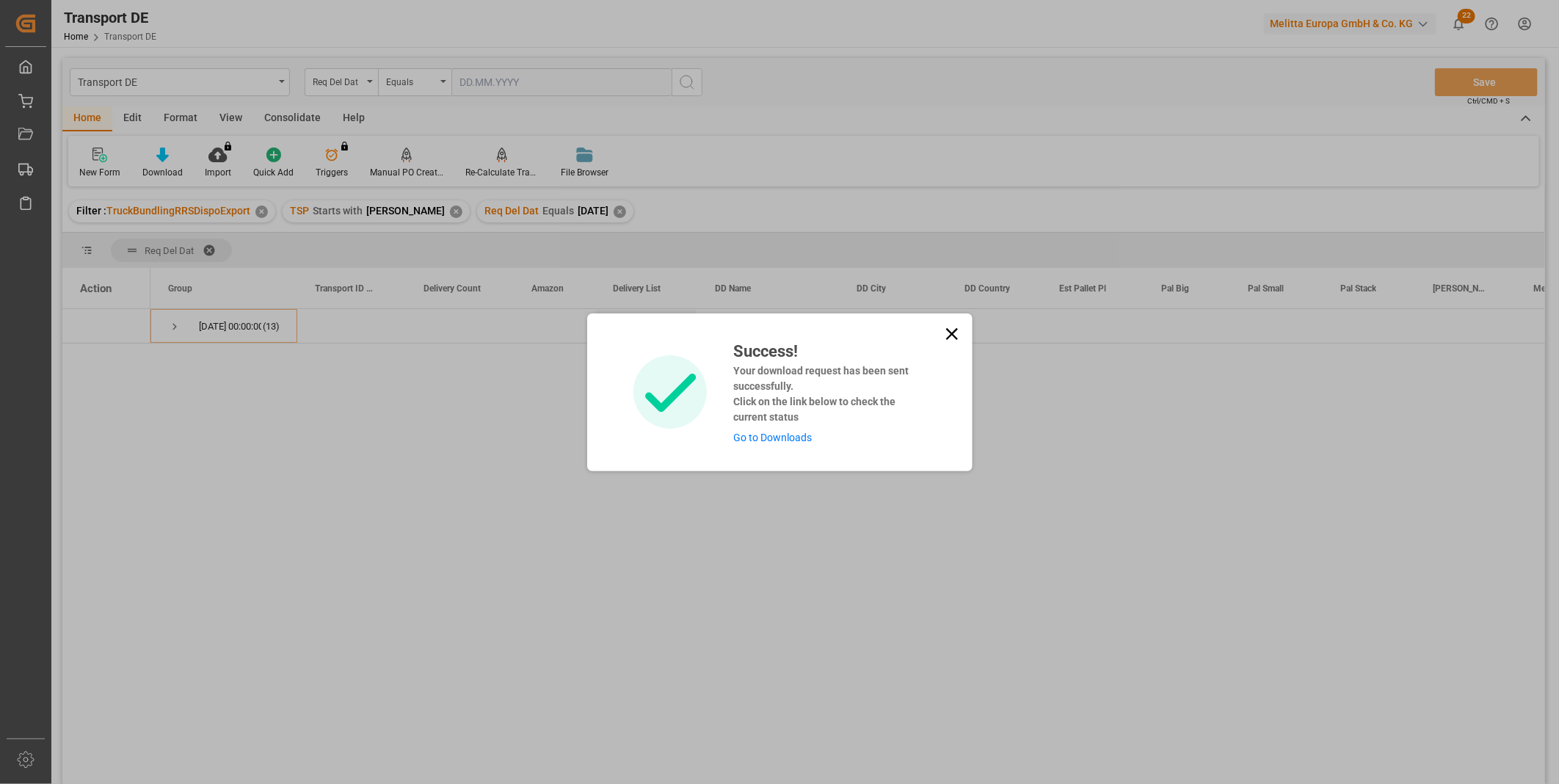
click at [949, 333] on icon at bounding box center [951, 333] width 12 height 12
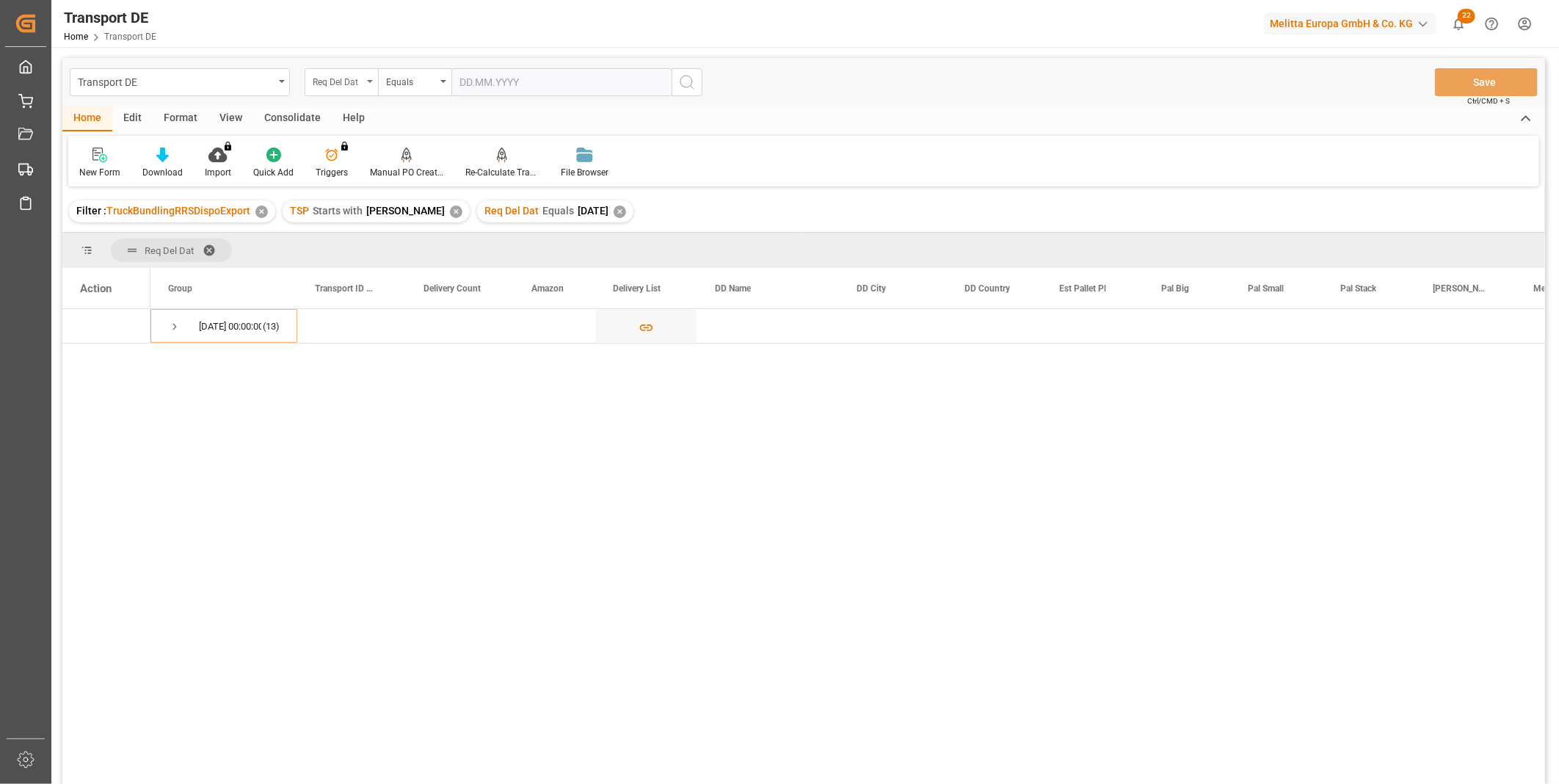
click at [353, 82] on div "Req Del Dat" at bounding box center [337, 80] width 50 height 17
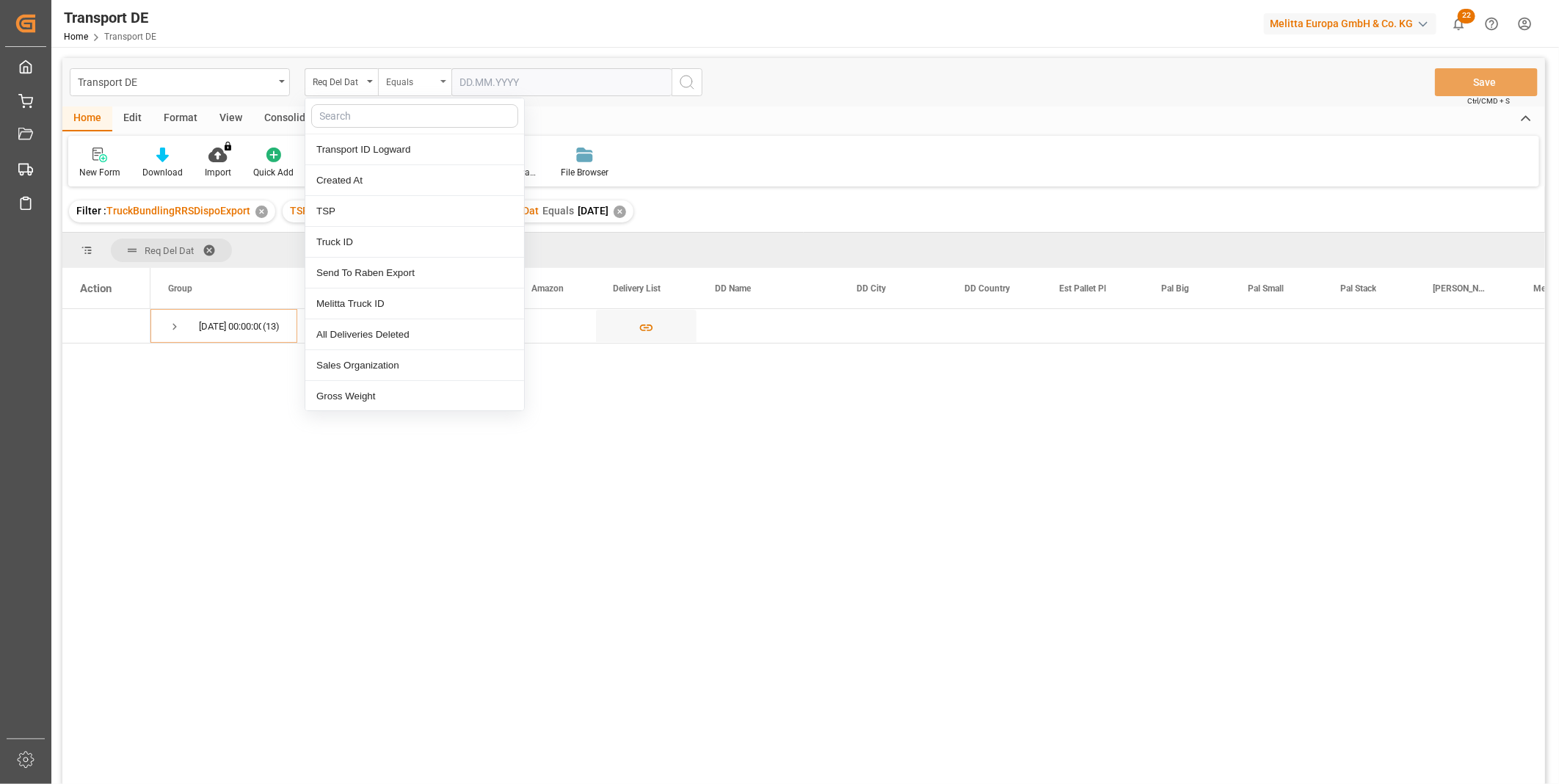
click at [427, 88] on div "Equals" at bounding box center [411, 80] width 50 height 17
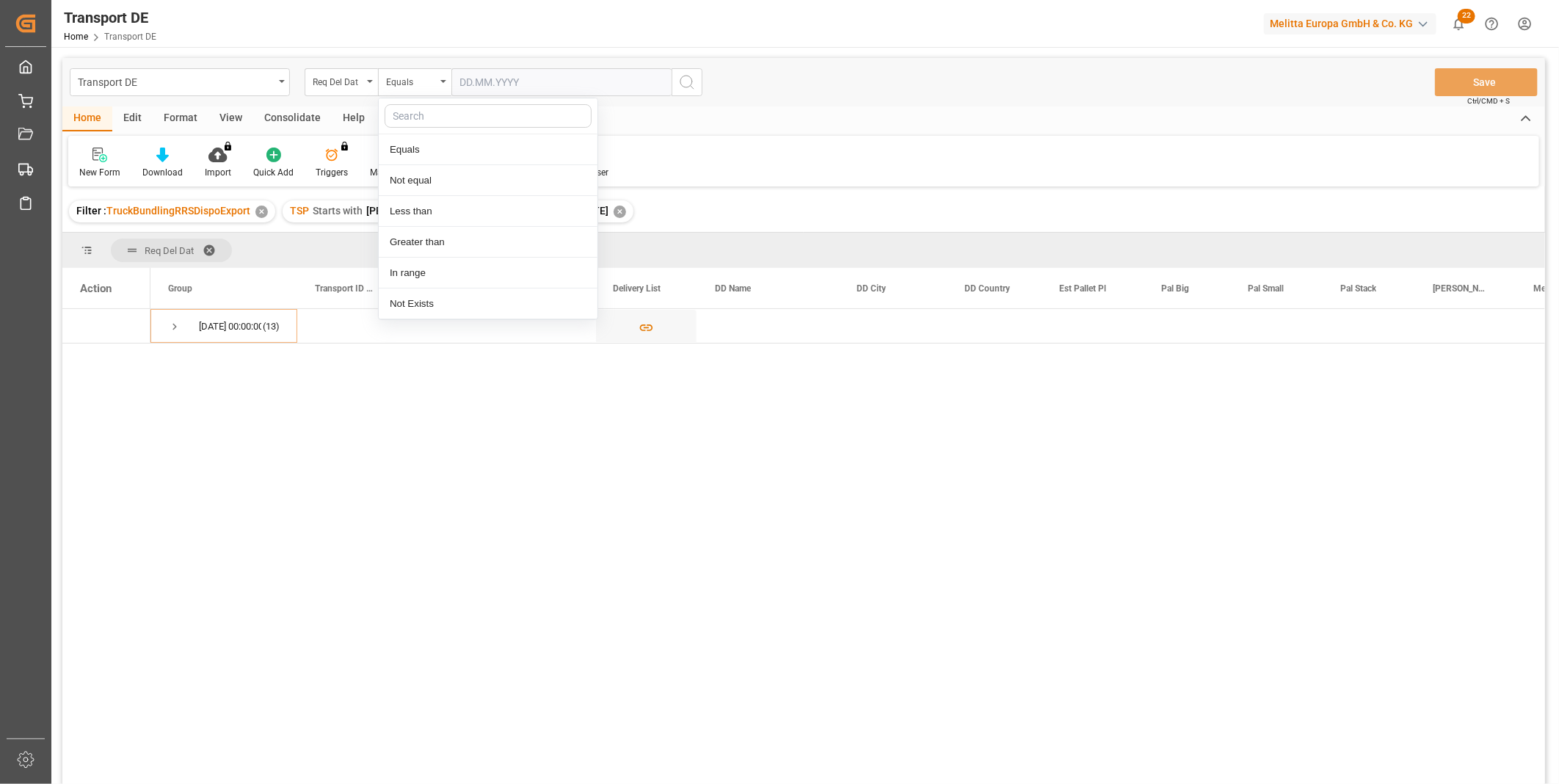
click at [544, 74] on input "text" at bounding box center [561, 82] width 220 height 28
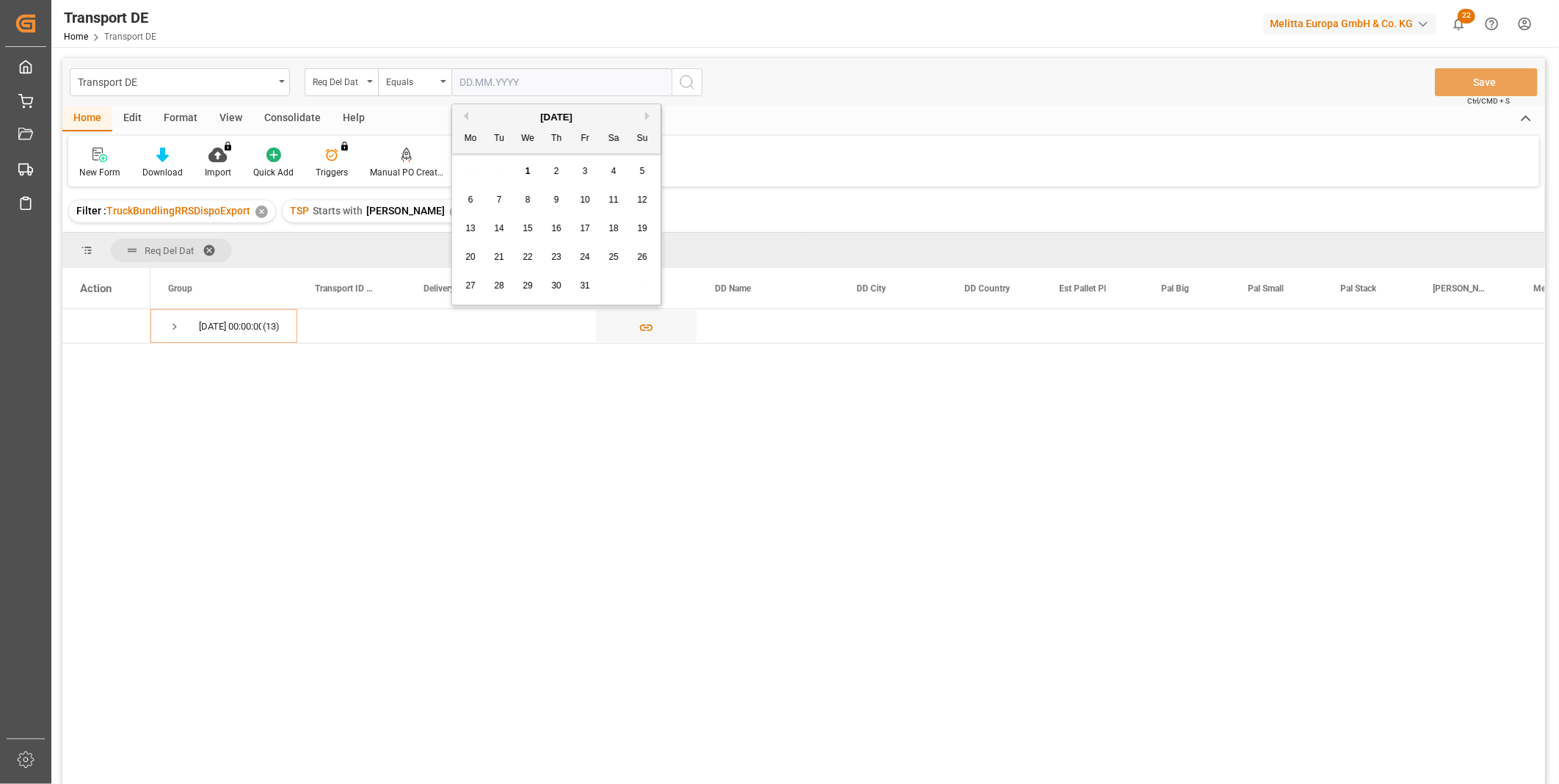
click at [407, 232] on div at bounding box center [804, 232] width 1483 height 1
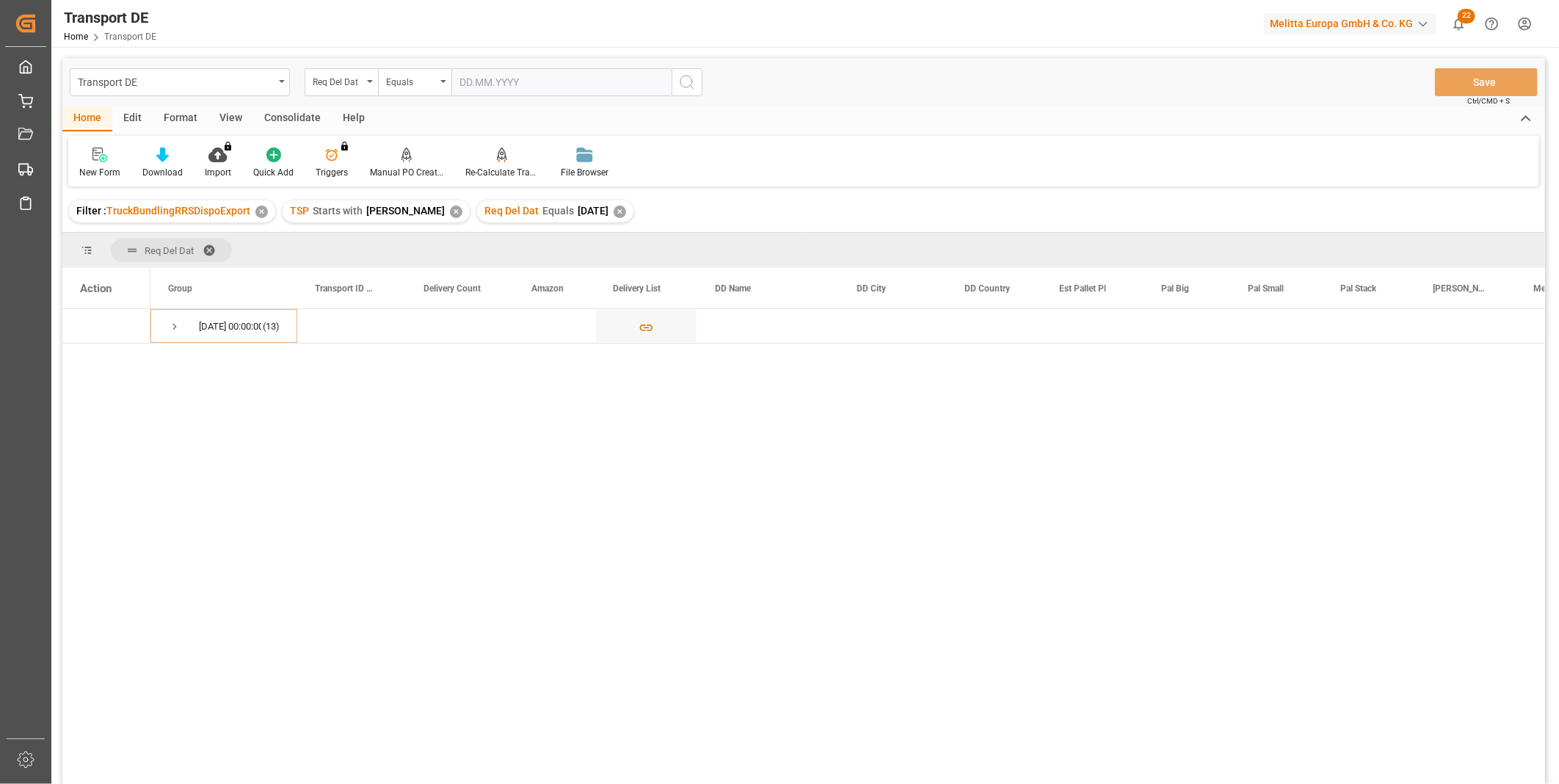
click at [614, 214] on div "✕" at bounding box center [620, 211] width 13 height 13
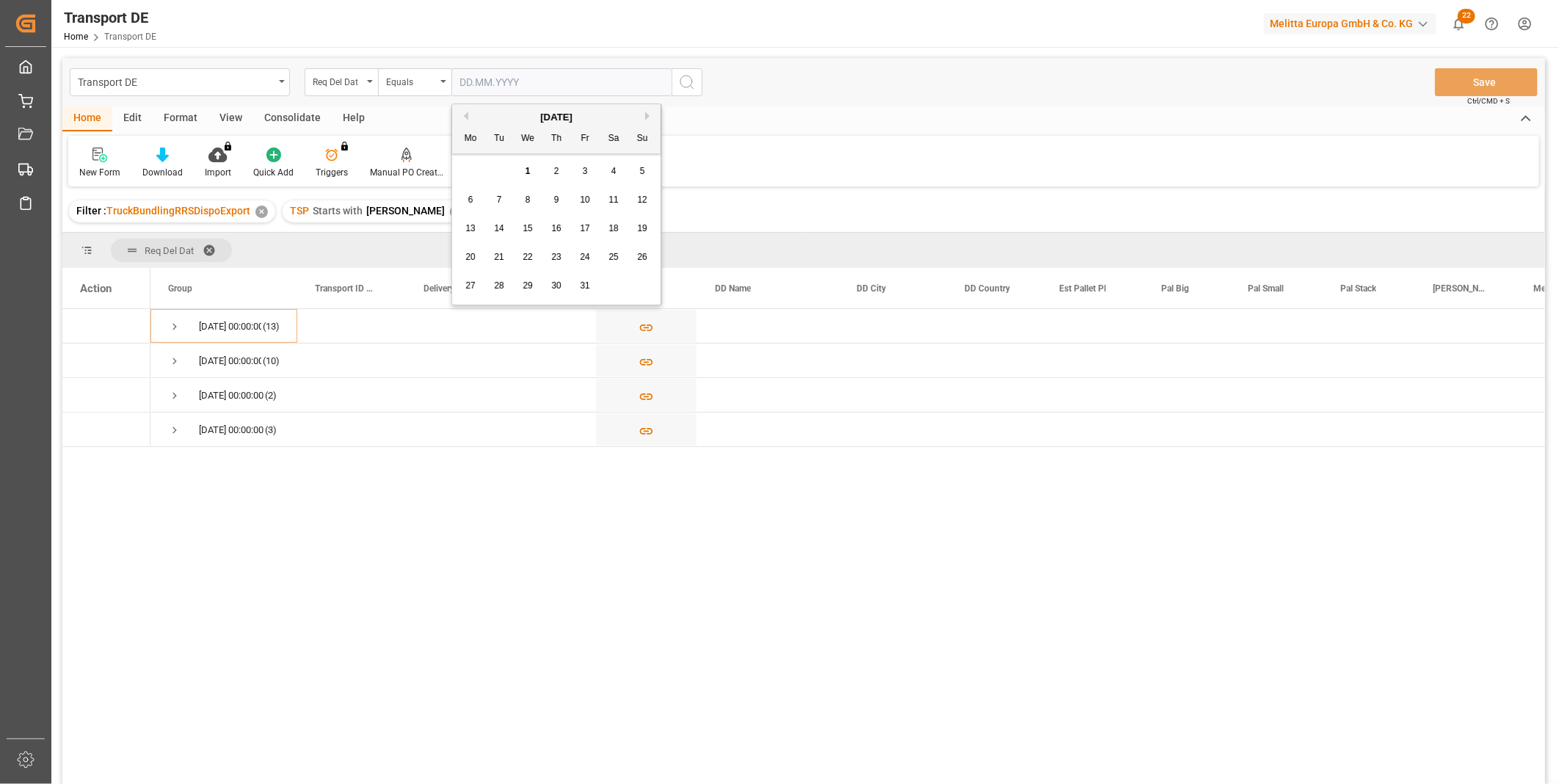
click at [509, 79] on input "text" at bounding box center [561, 82] width 220 height 28
click at [476, 205] on div "6" at bounding box center [470, 200] width 18 height 18
type input "[DATE]"
click at [700, 90] on button "search button" at bounding box center [687, 82] width 31 height 28
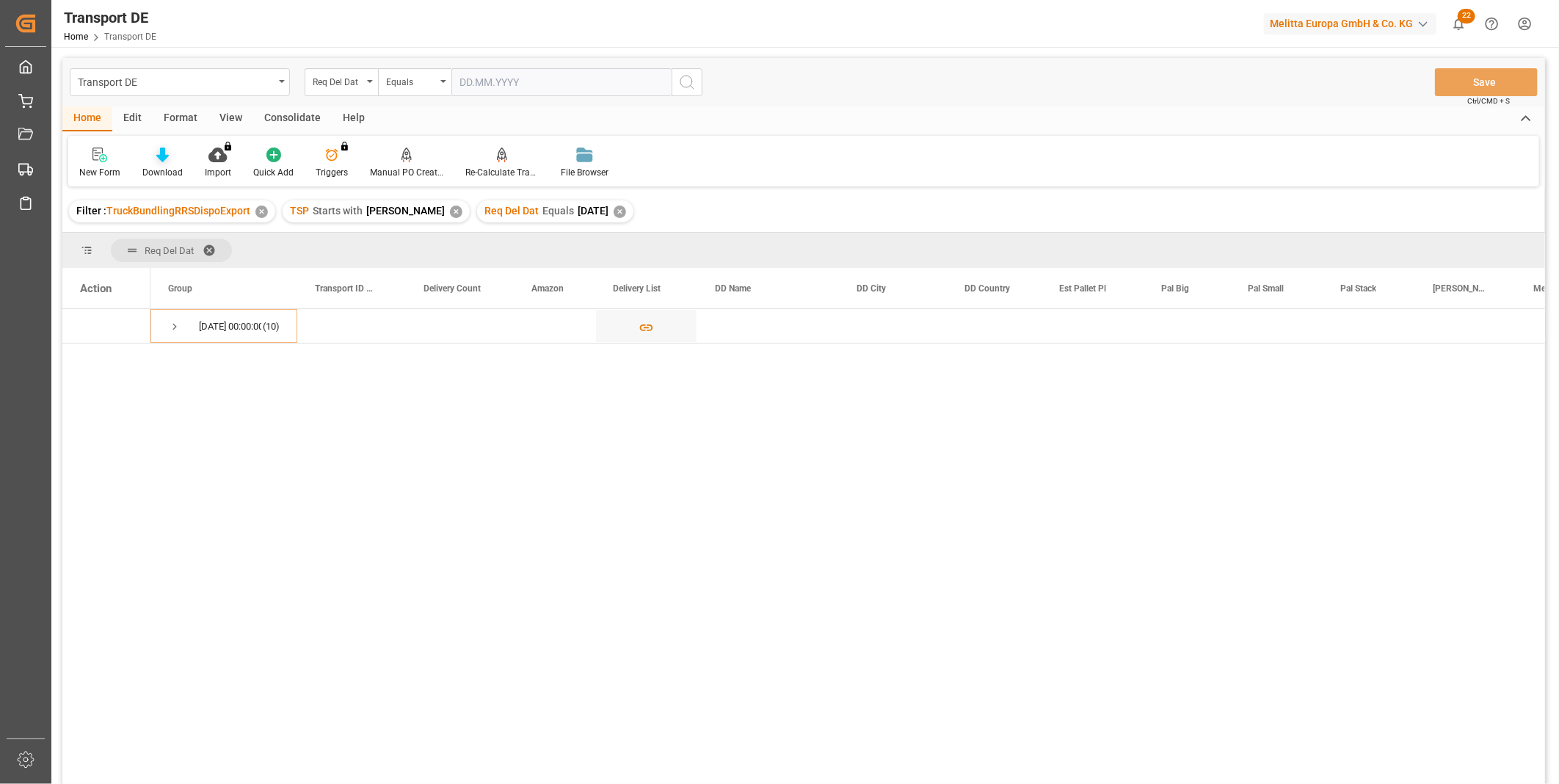
click at [165, 159] on icon at bounding box center [163, 154] width 13 height 15
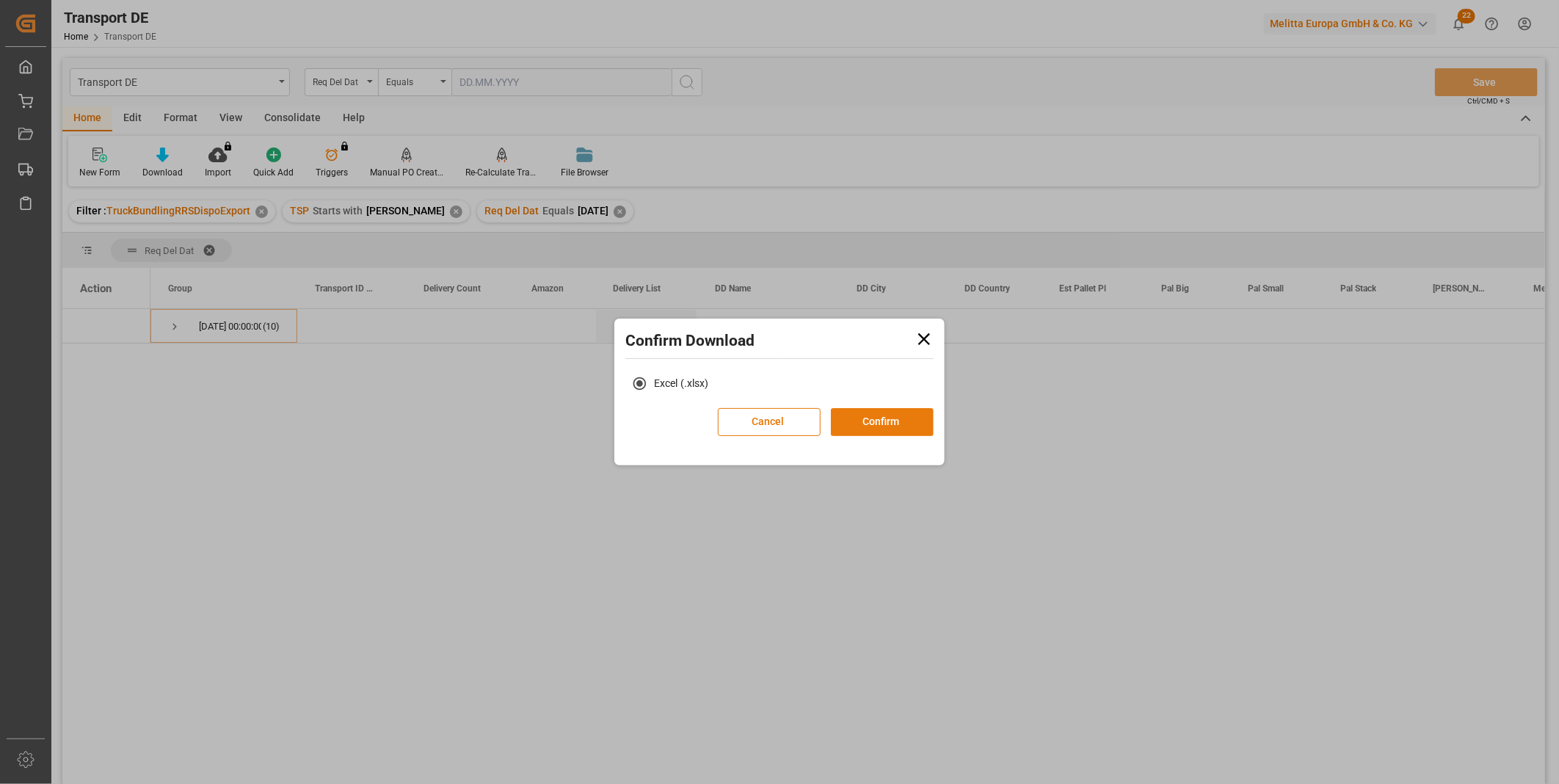
click at [874, 424] on button "Confirm" at bounding box center [883, 422] width 103 height 28
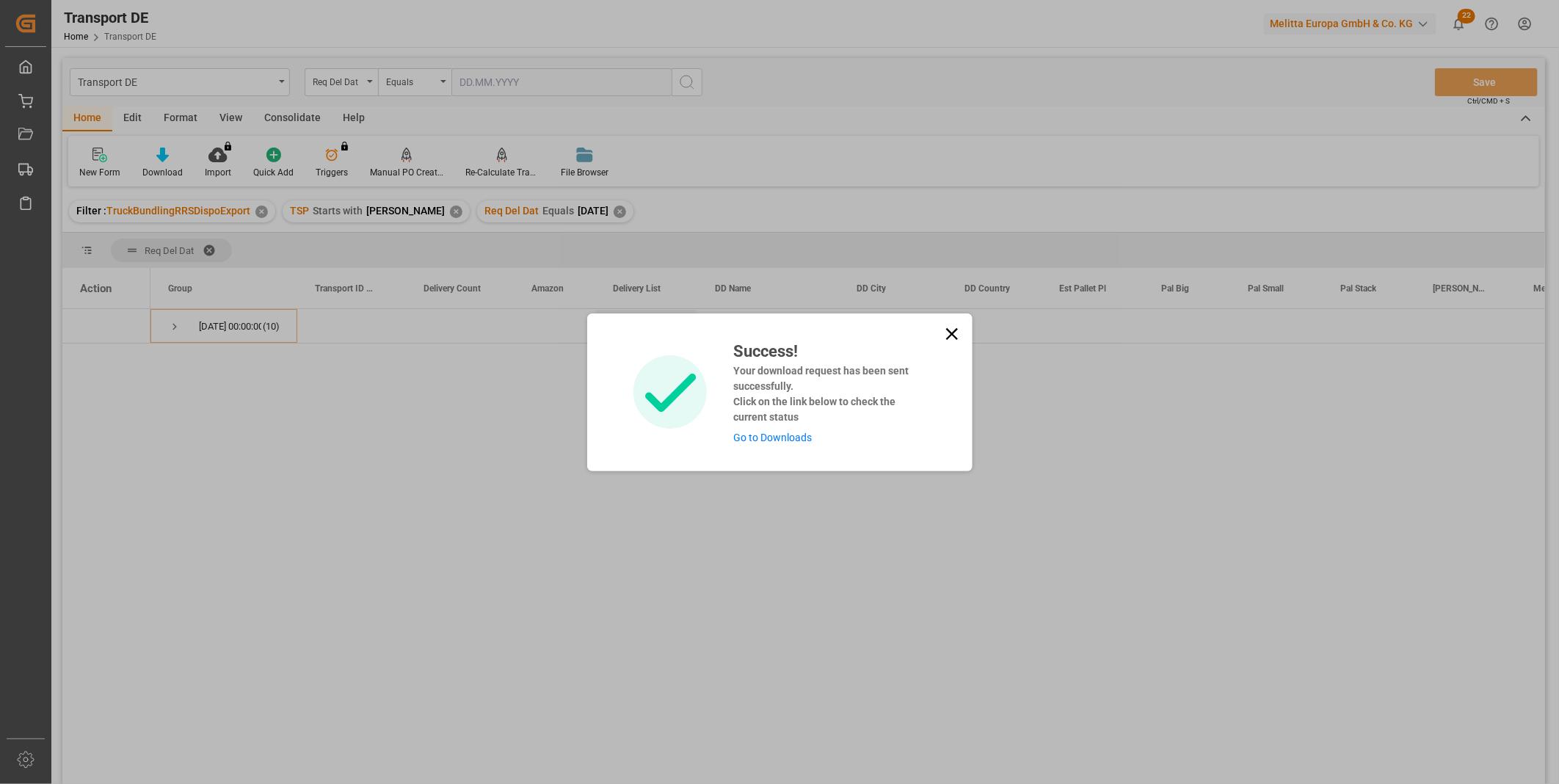
click at [949, 327] on icon at bounding box center [952, 334] width 21 height 21
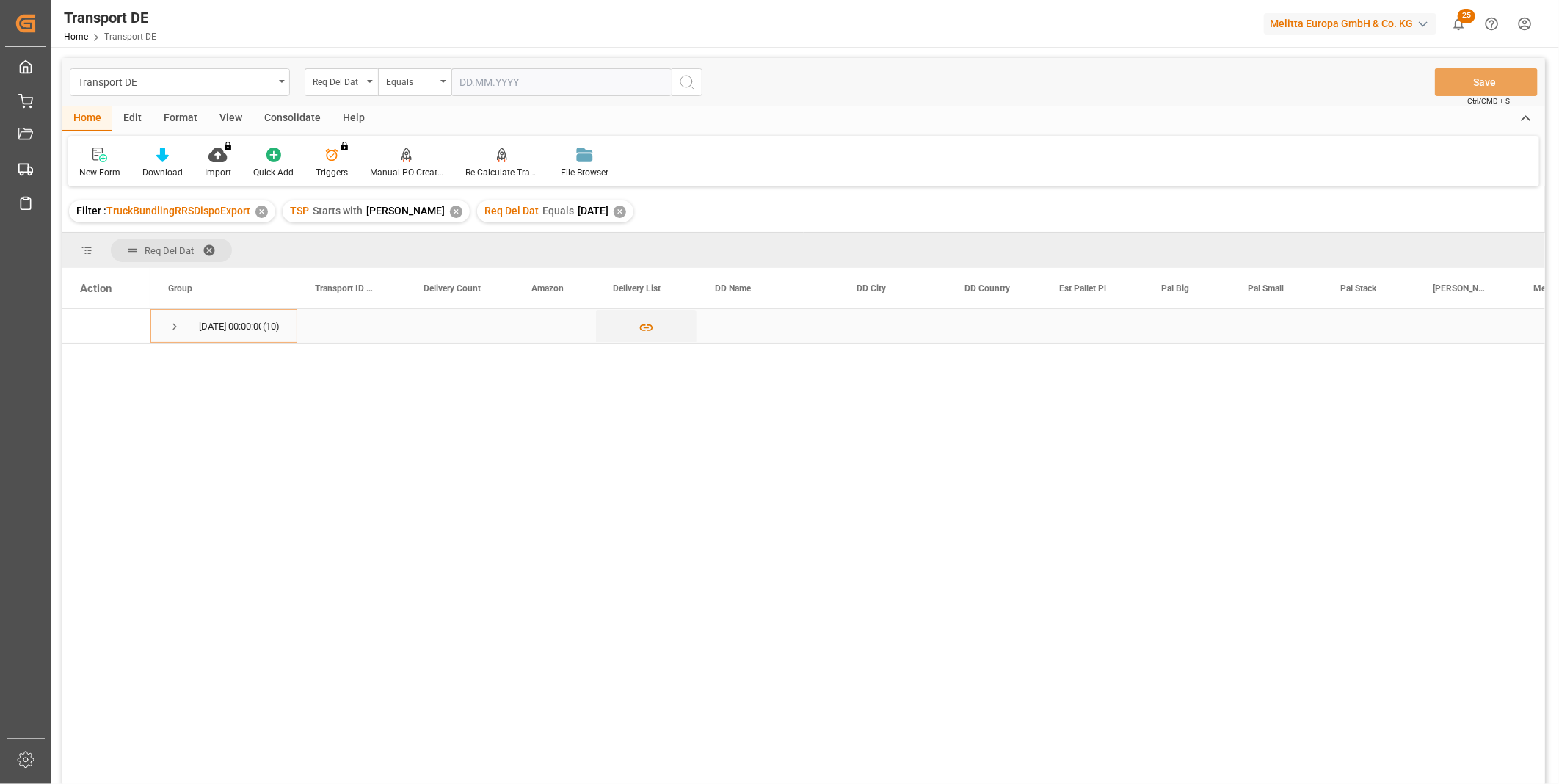
click at [175, 330] on span "Press SPACE to select this row." at bounding box center [174, 326] width 13 height 13
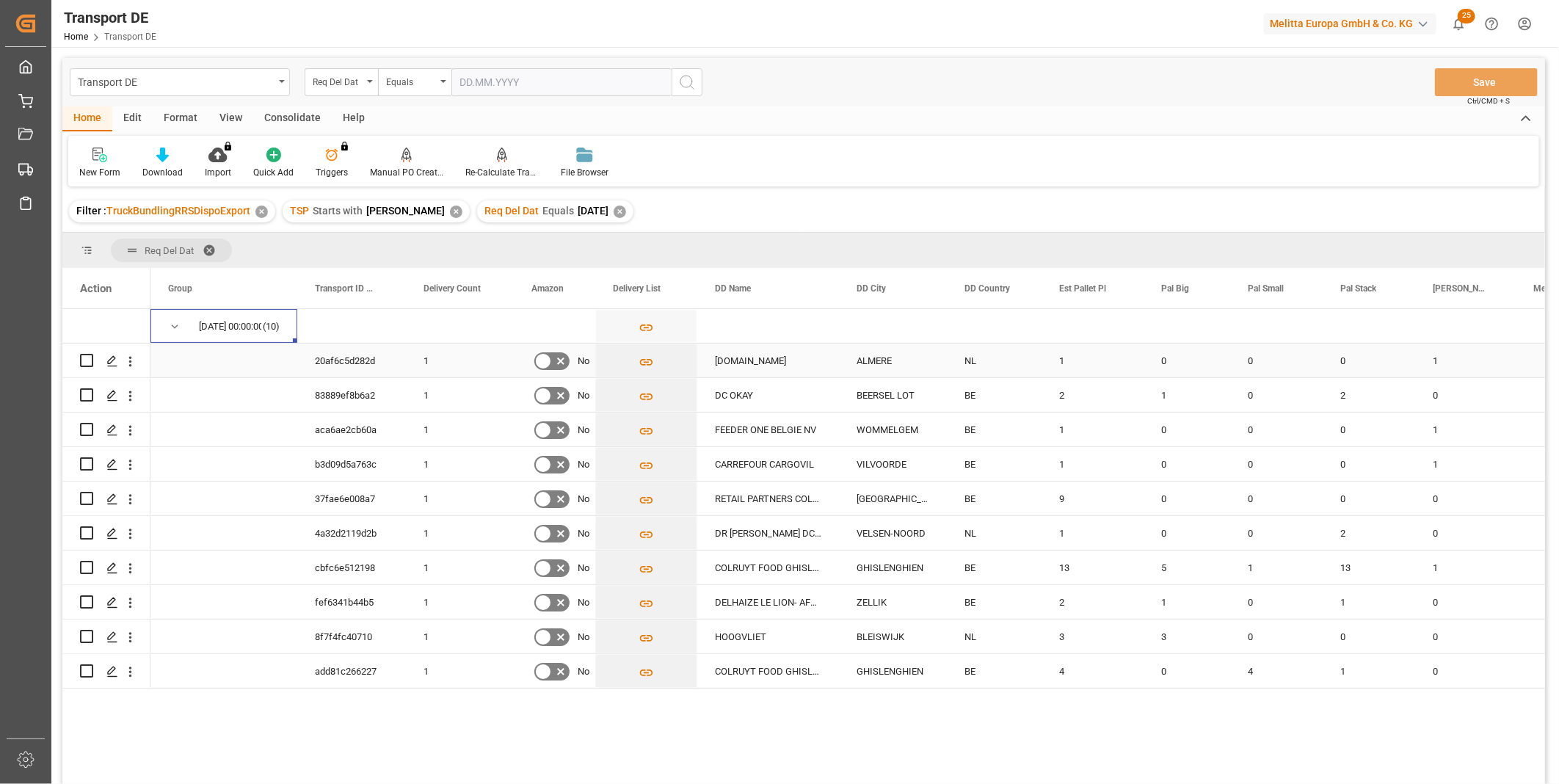
click at [378, 360] on div "20af6c5d282d" at bounding box center [351, 359] width 109 height 33
click at [305, 121] on p "You do not have permission for Triggers. Contact admin." at bounding box center [408, 125] width 205 height 40
click at [283, 118] on div "Consolidate" at bounding box center [293, 118] width 79 height 25
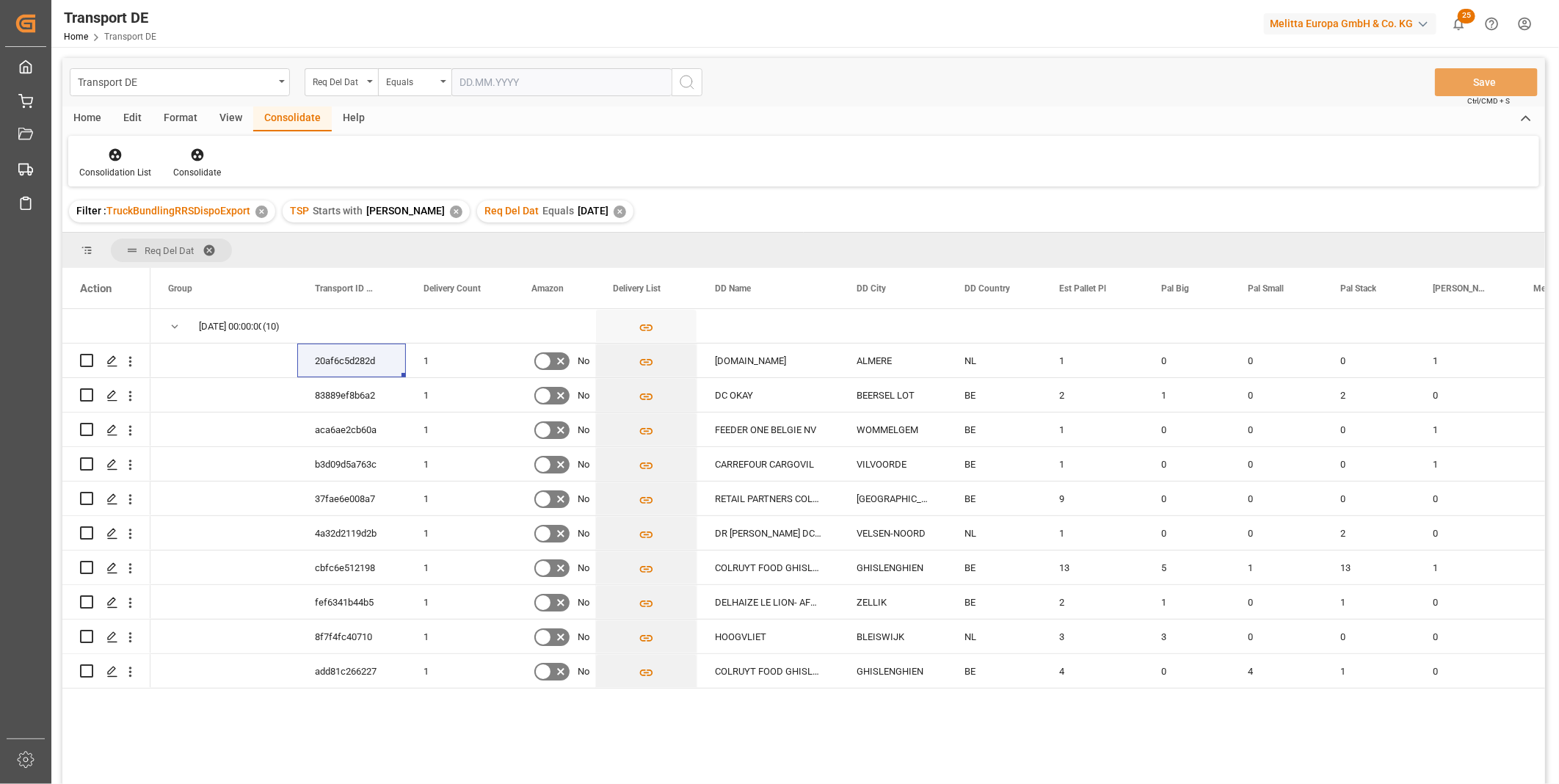
click at [614, 215] on div "✕" at bounding box center [620, 211] width 13 height 13
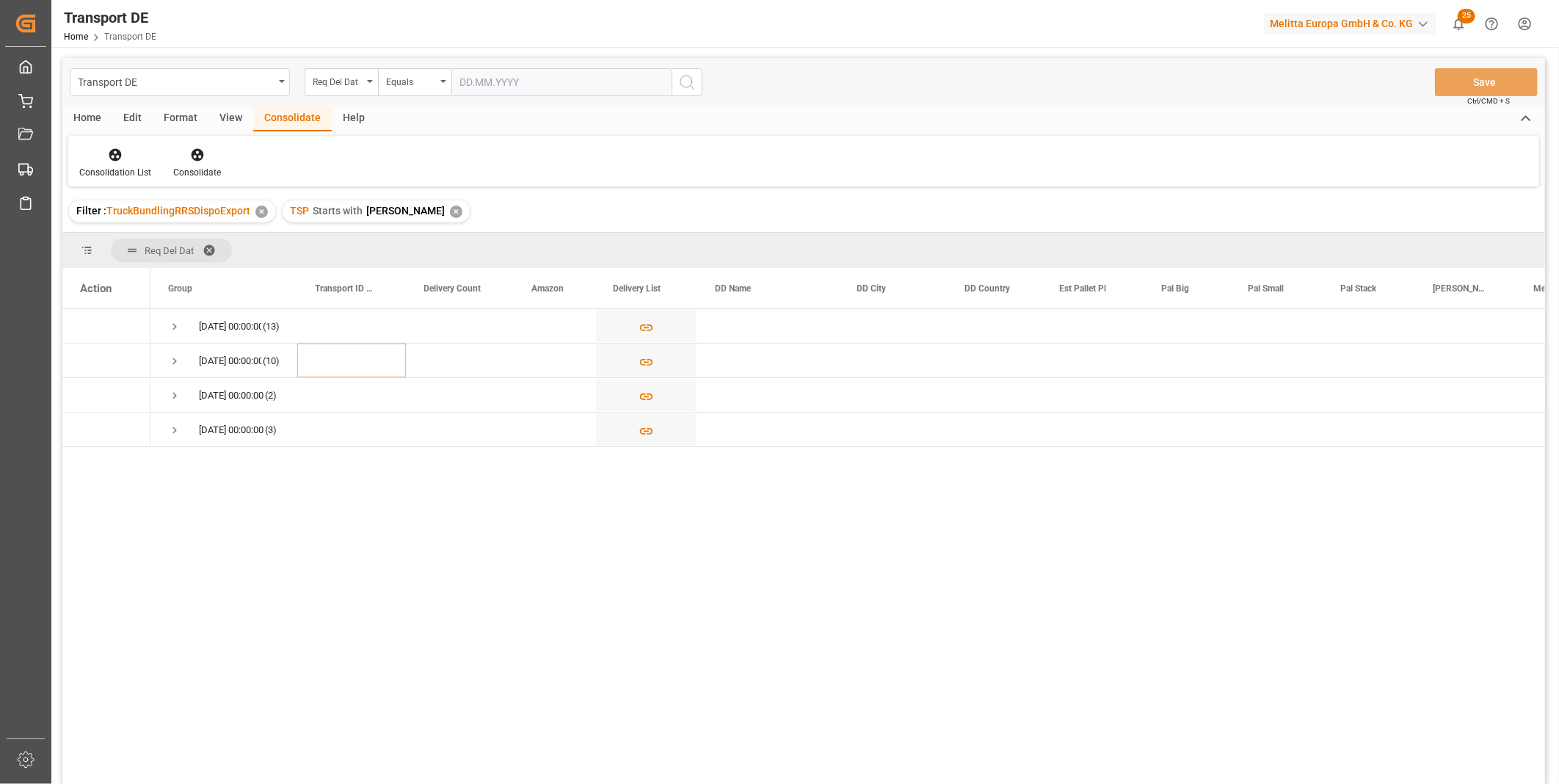
click at [512, 77] on input "text" at bounding box center [561, 82] width 220 height 28
click at [613, 169] on span "4" at bounding box center [614, 171] width 5 height 10
click at [597, 85] on input "04.10.2025" at bounding box center [561, 82] width 220 height 28
click at [590, 163] on div "3" at bounding box center [585, 171] width 18 height 18
type input "03.10.2025"
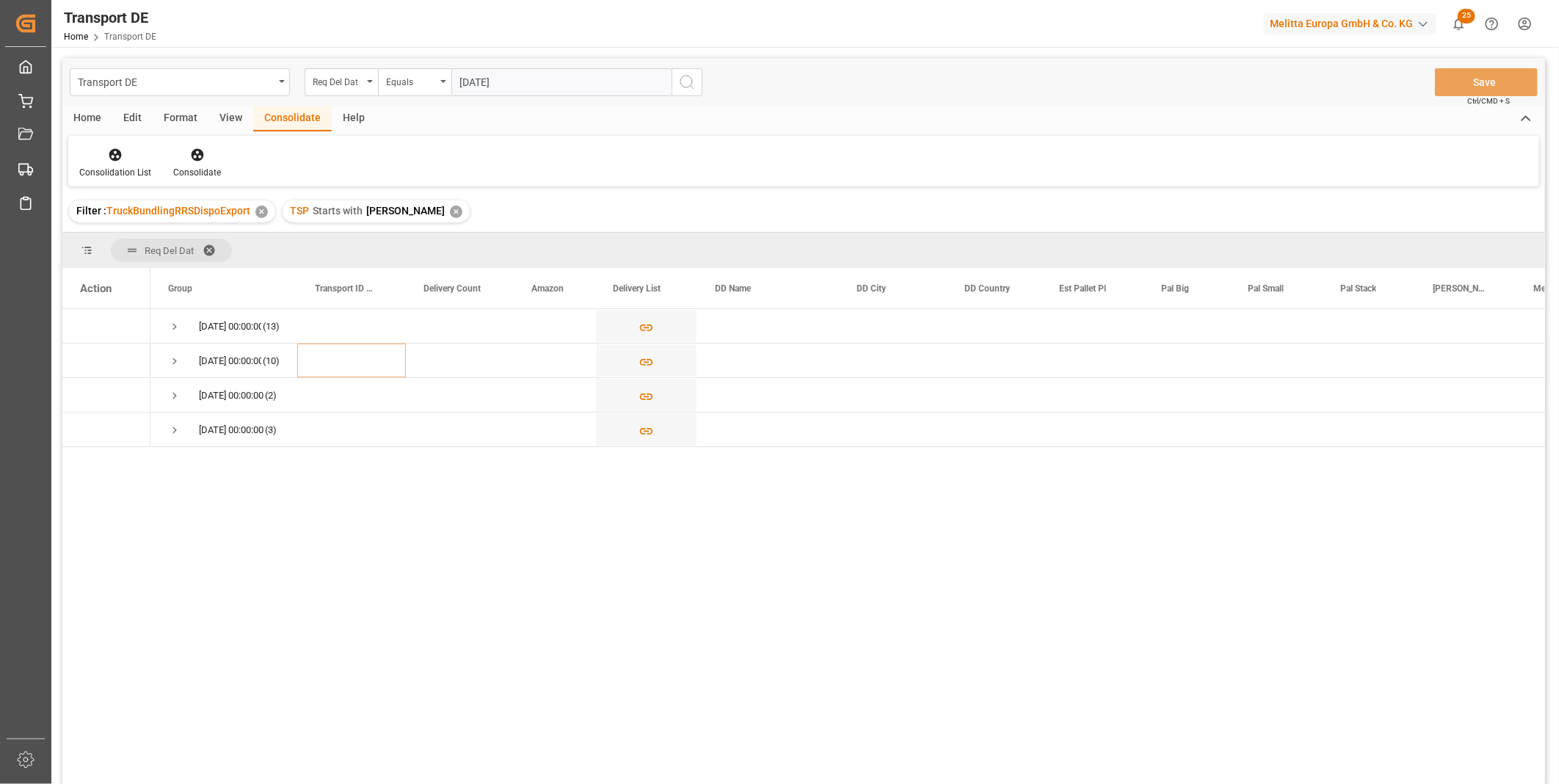
click at [699, 79] on button "search button" at bounding box center [687, 82] width 31 height 28
click at [174, 325] on span "Press SPACE to select this row." at bounding box center [174, 326] width 13 height 13
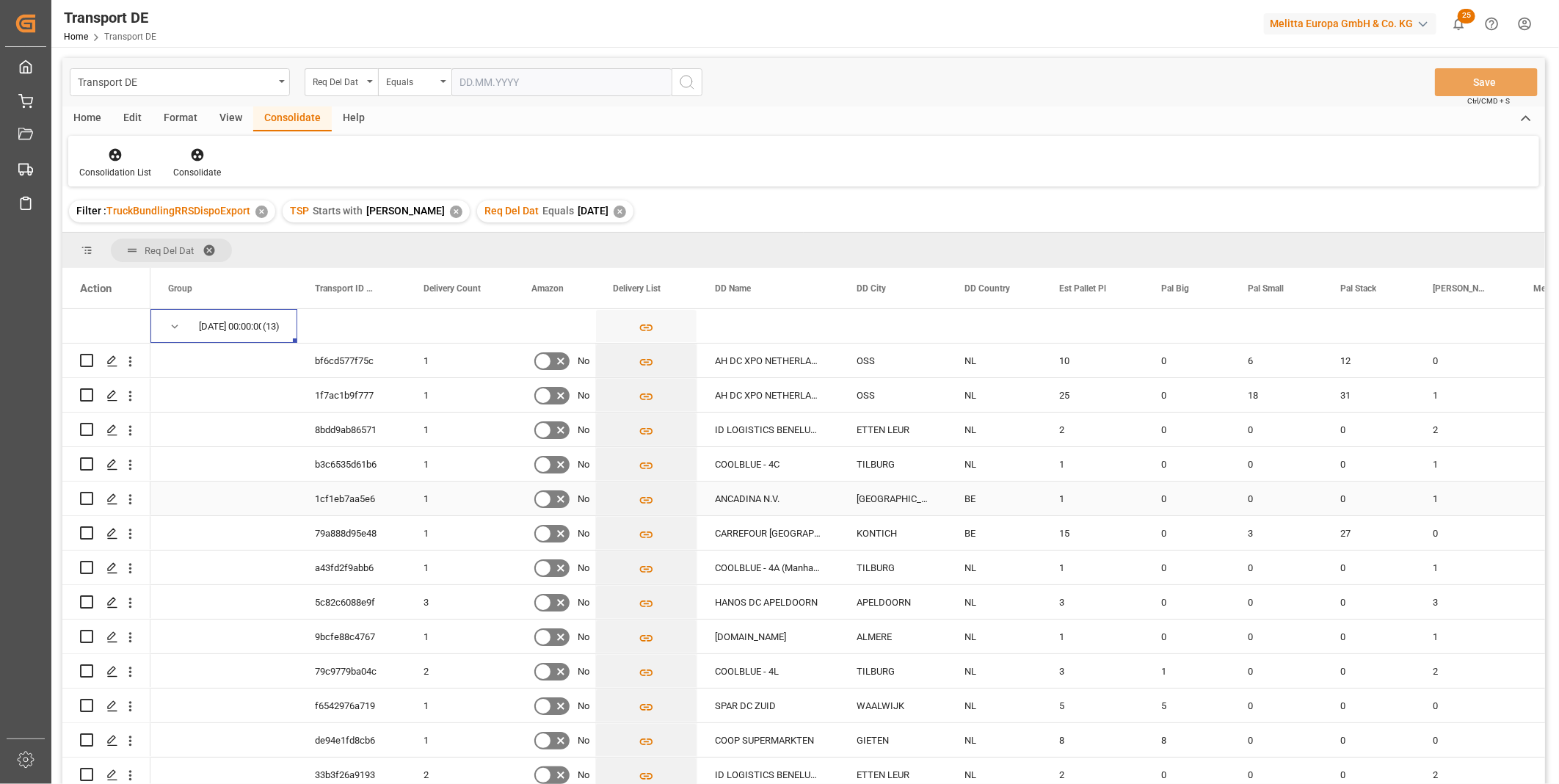
click at [81, 496] on input "Press Space to toggle row selection (unchecked)" at bounding box center [86, 497] width 13 height 13
checkbox input "true"
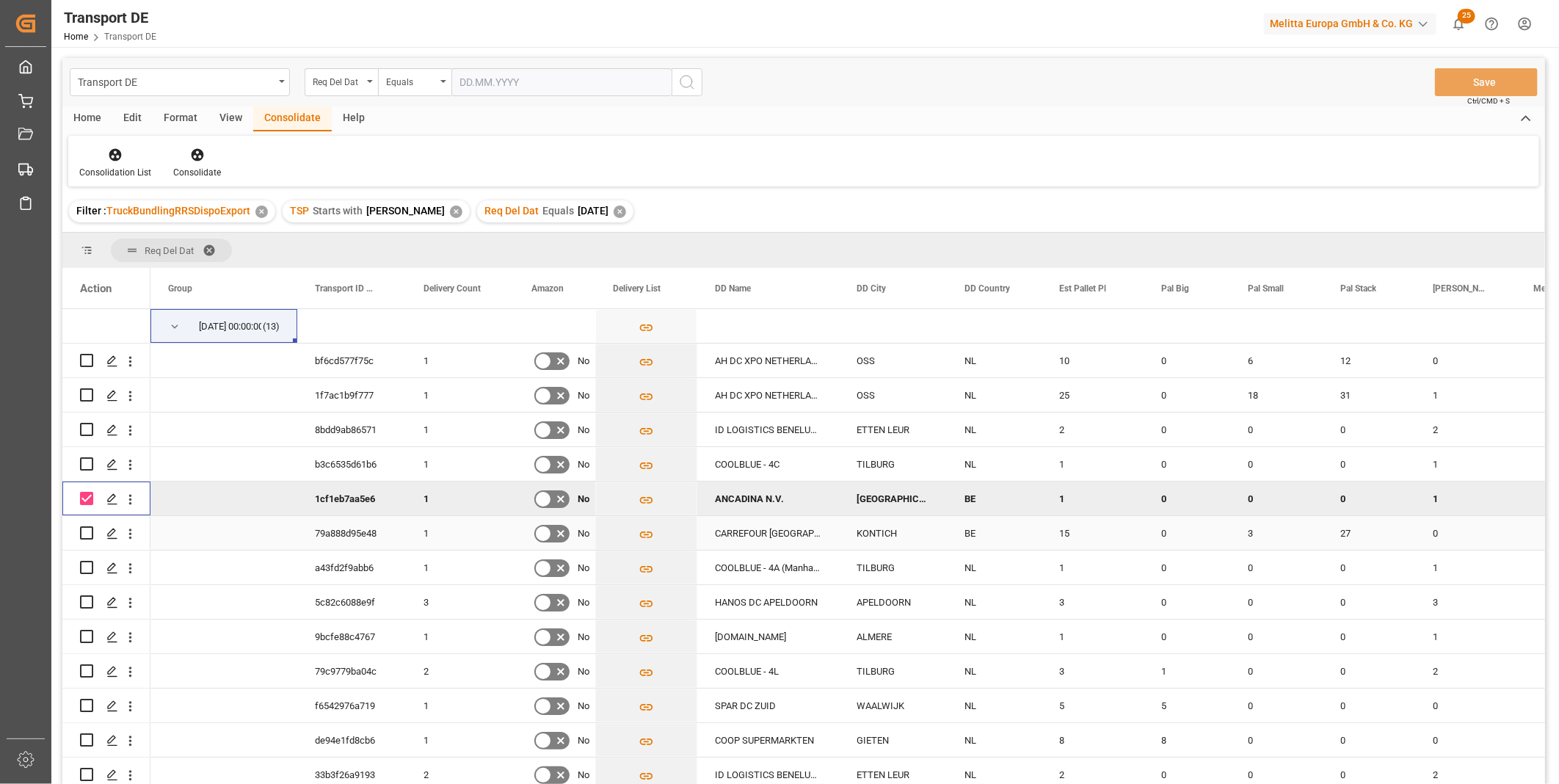
click at [89, 531] on input "Press Space to toggle row selection (unchecked)" at bounding box center [86, 532] width 13 height 13
checkbox input "true"
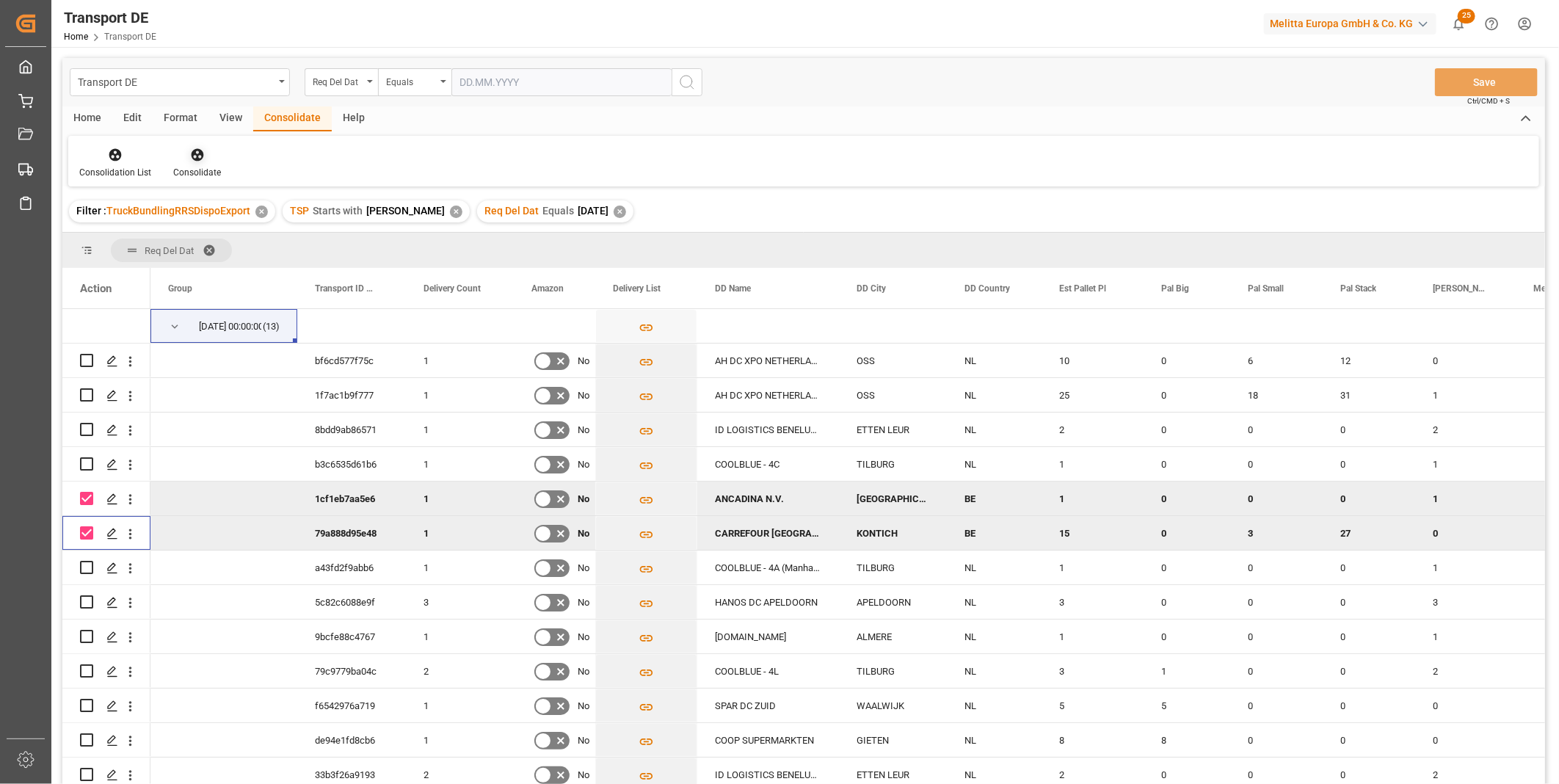
click at [202, 152] on icon at bounding box center [197, 154] width 15 height 15
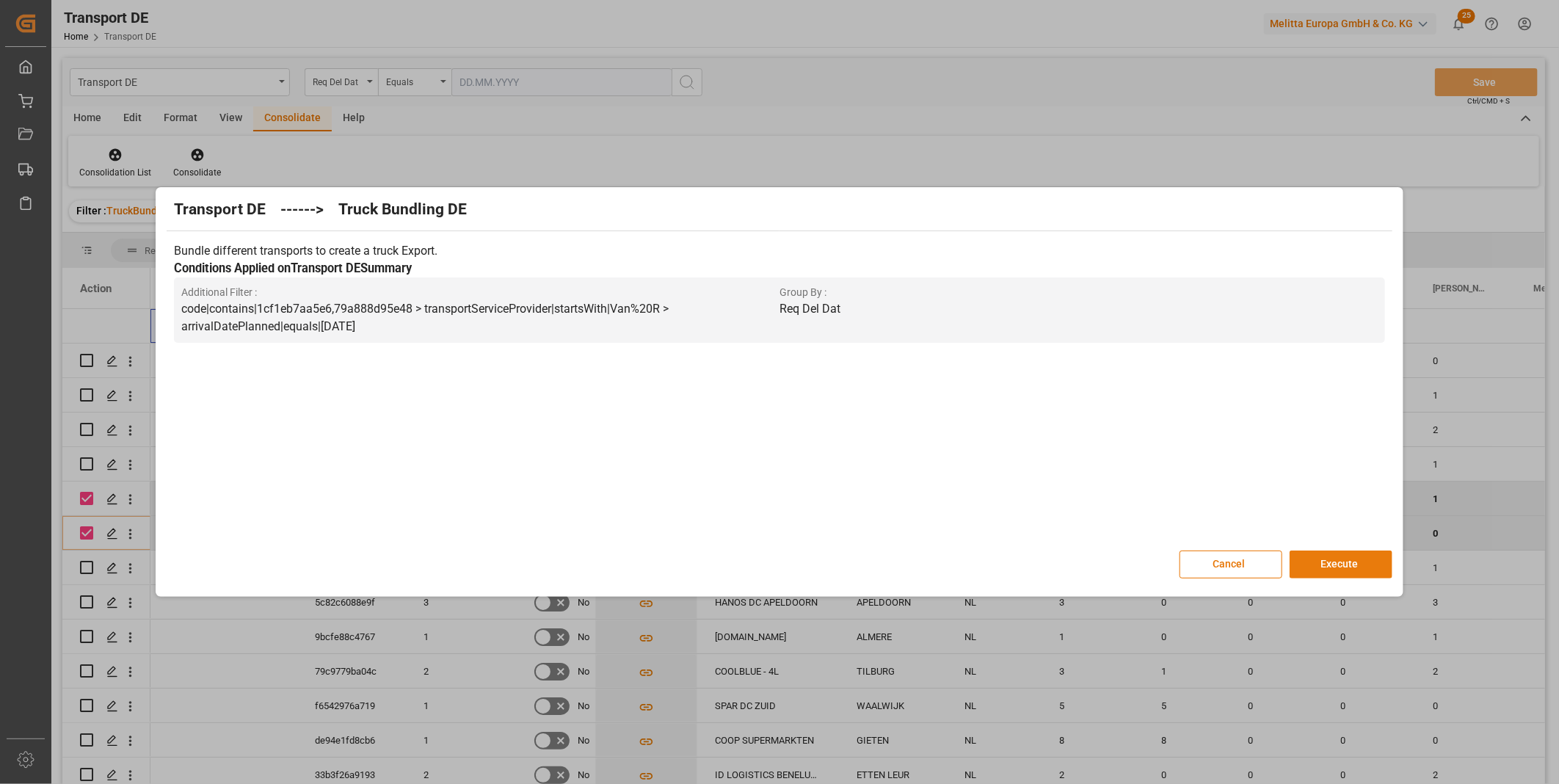
drag, startPoint x: 1325, startPoint y: 553, endPoint x: 1069, endPoint y: 595, distance: 259.4
click at [1325, 555] on button "Execute" at bounding box center [1341, 564] width 103 height 28
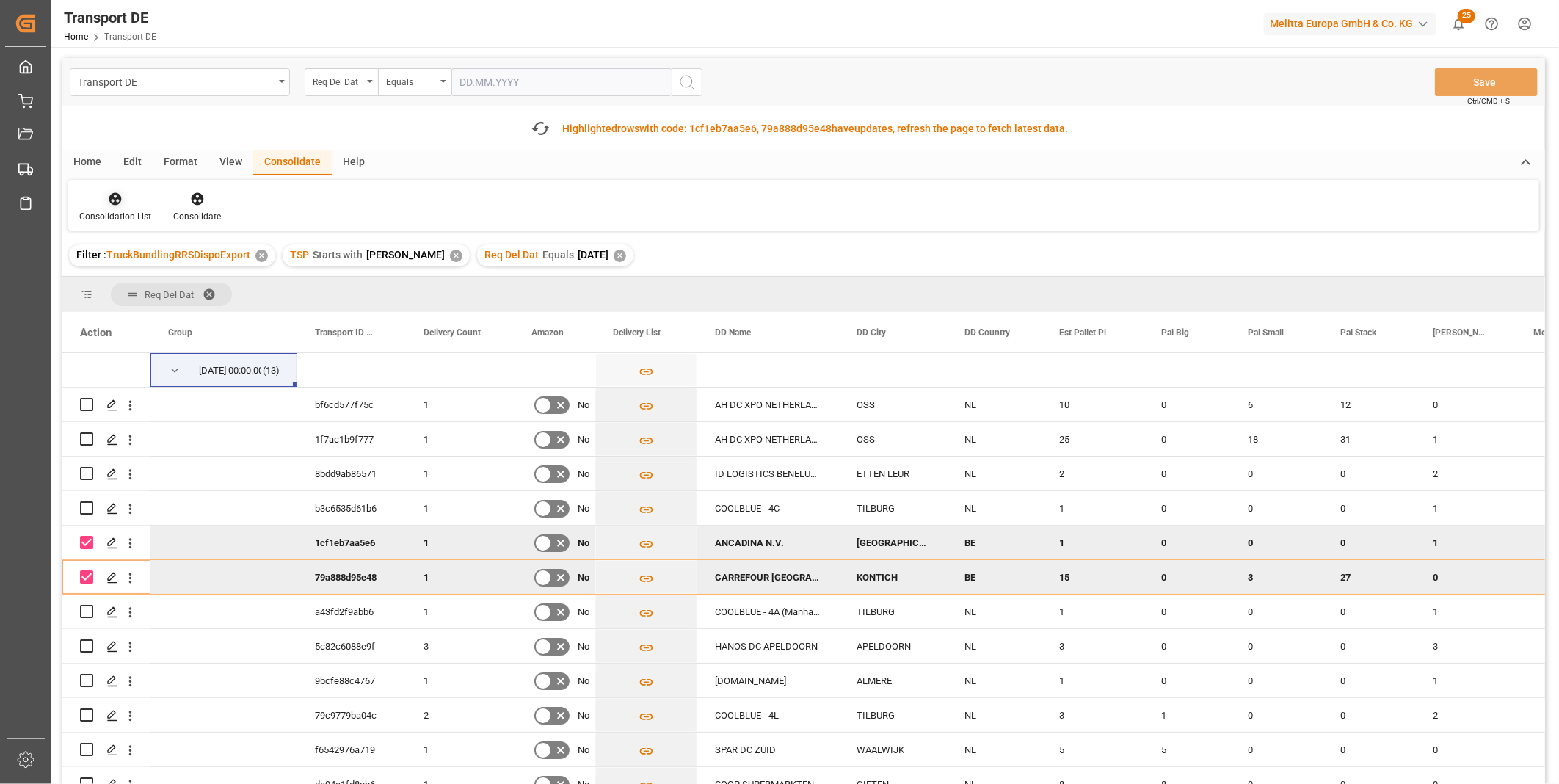
click at [120, 202] on icon at bounding box center [115, 199] width 15 height 15
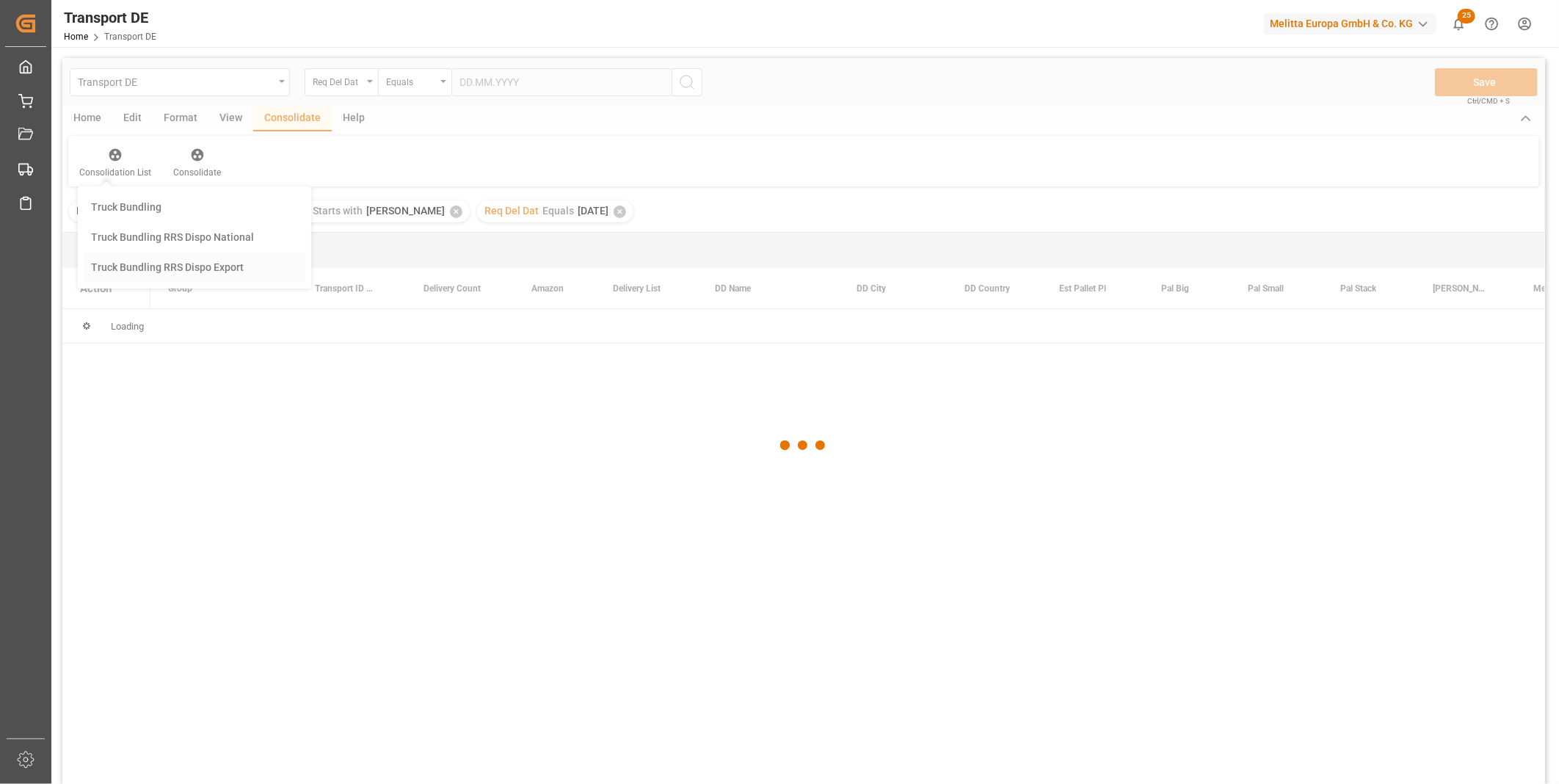
click at [215, 306] on div "Transport DE Req Del Dat Equals Save Ctrl/CMD + S Home Edit Format View Consoli…" at bounding box center [804, 440] width 1483 height 764
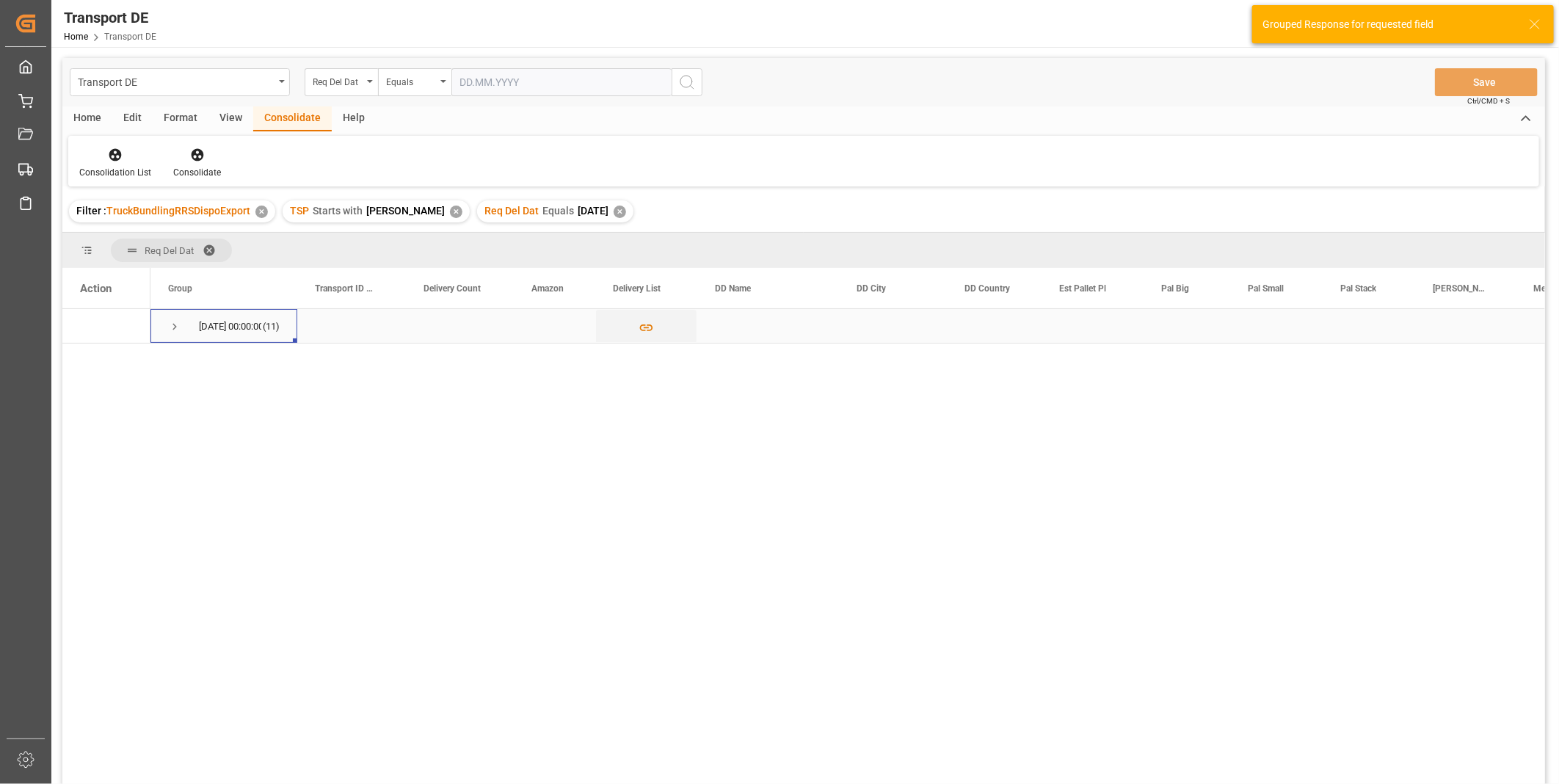
click at [179, 327] on span "Press SPACE to select this row." at bounding box center [174, 326] width 13 height 13
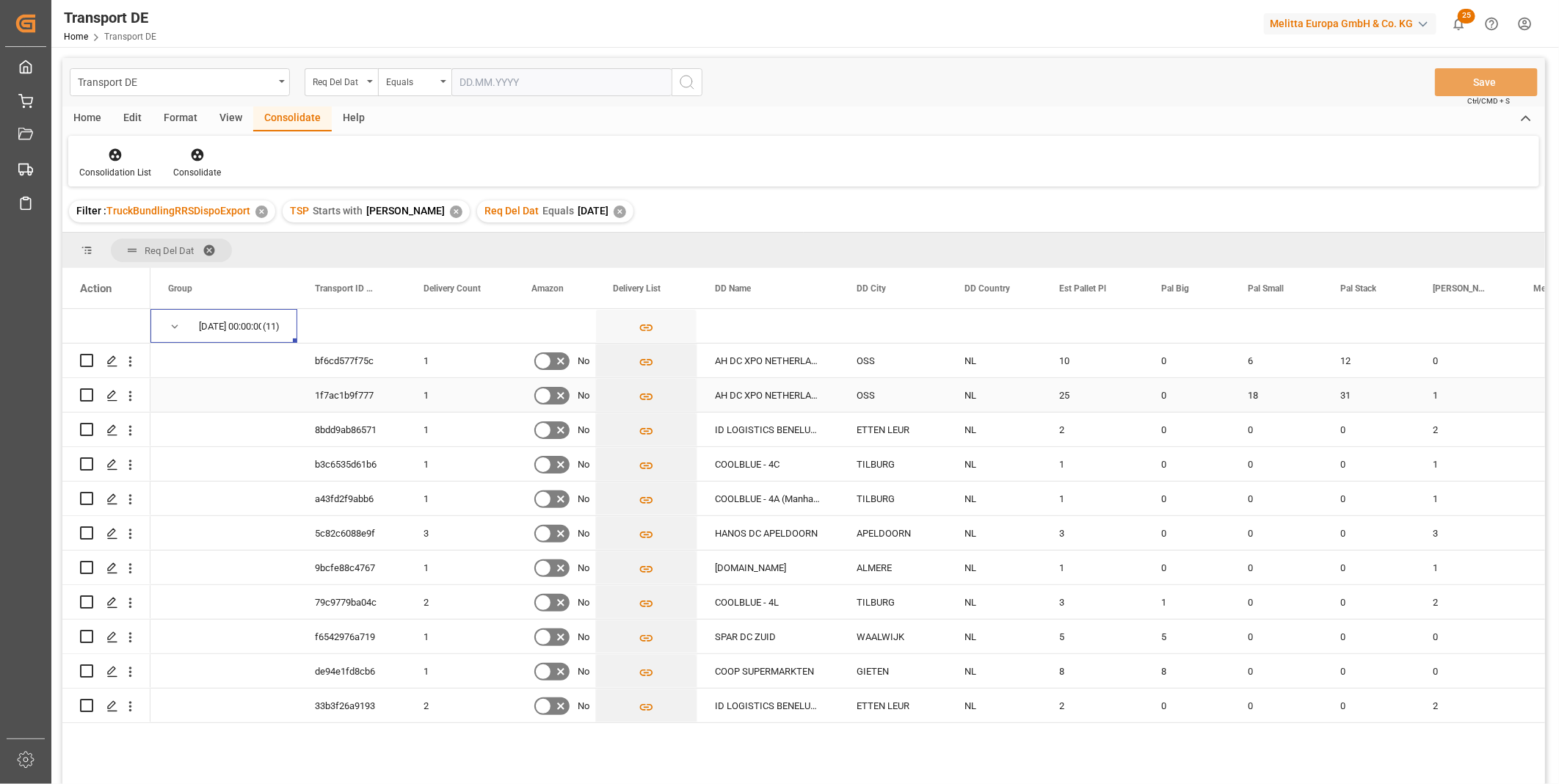
click at [86, 392] on input "Press Space to toggle row selection (unchecked)" at bounding box center [86, 395] width 13 height 13
checkbox input "true"
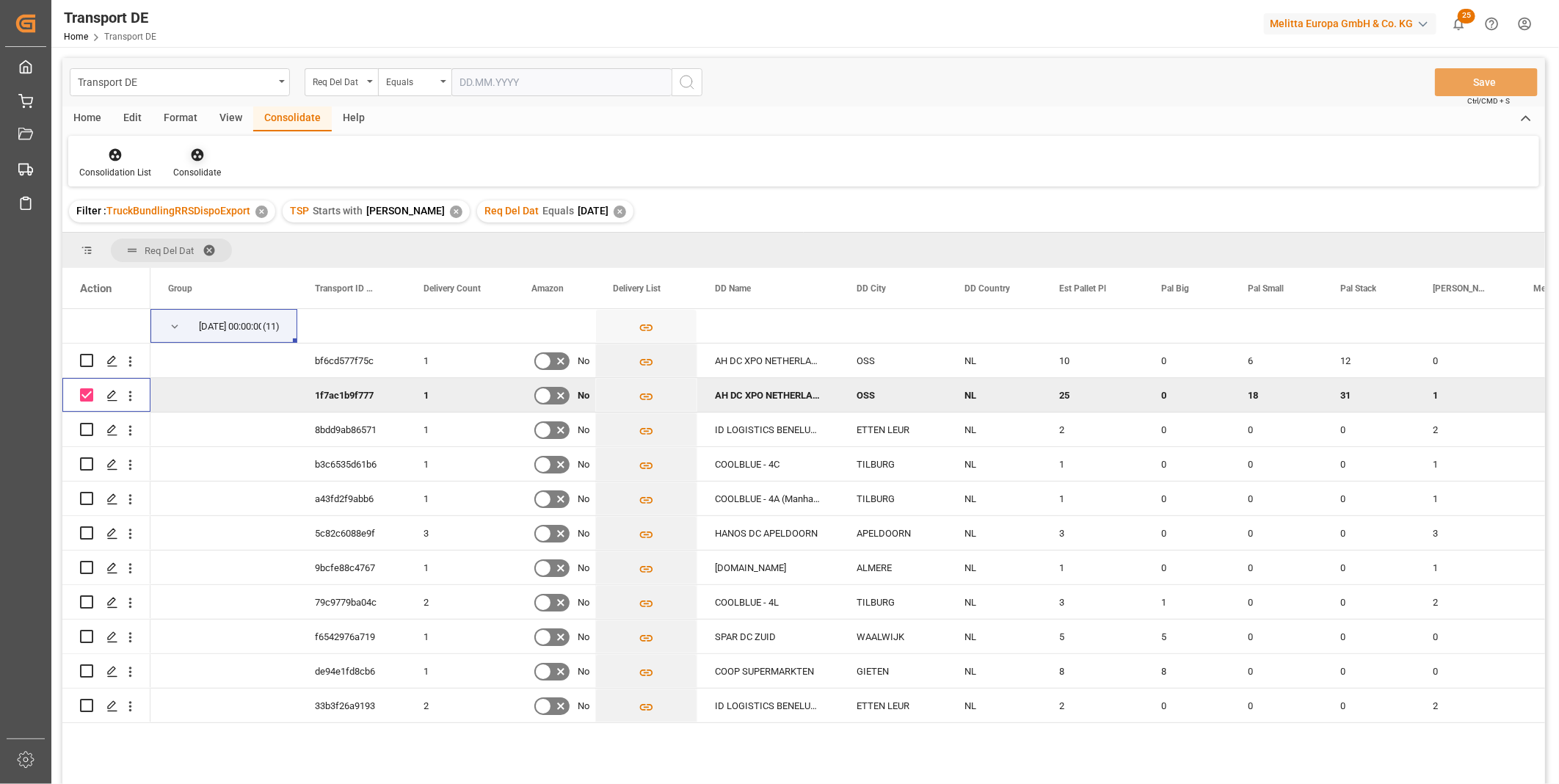
click at [194, 157] on icon at bounding box center [197, 155] width 13 height 13
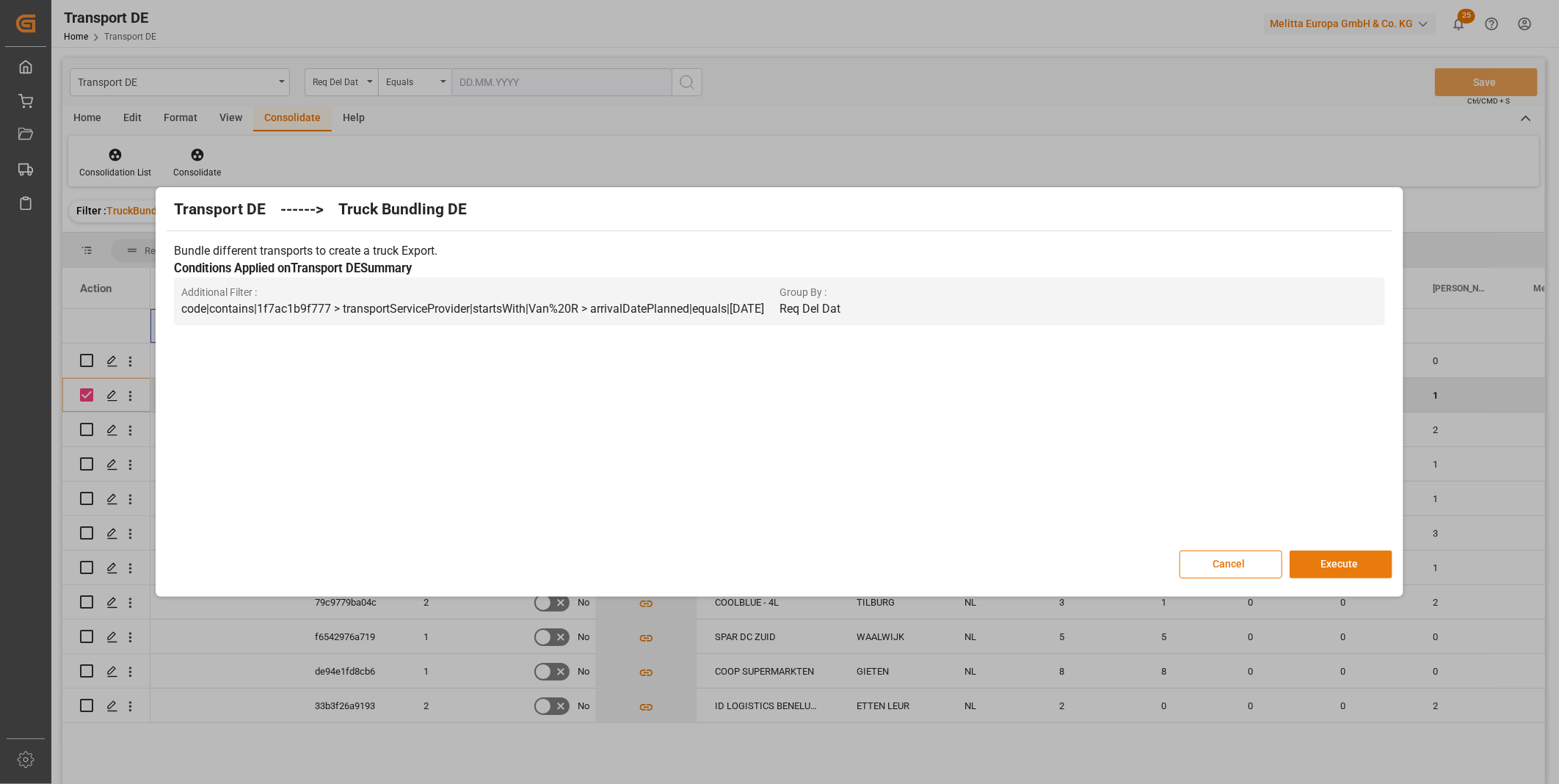
click at [1312, 567] on button "Execute" at bounding box center [1341, 564] width 103 height 28
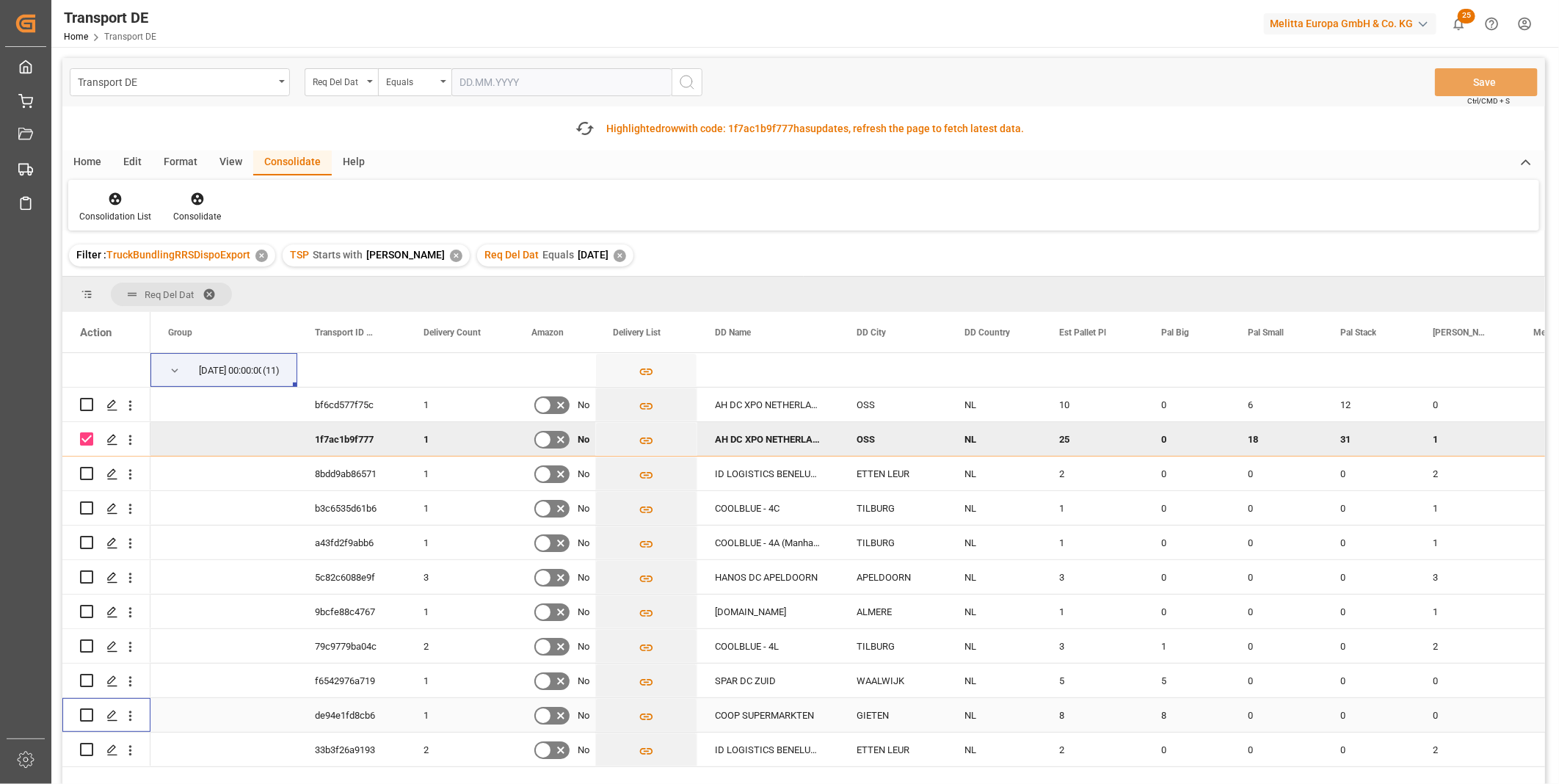
click at [90, 716] on input "Press Space to toggle row selection (unchecked)" at bounding box center [86, 714] width 13 height 13
checkbox input "true"
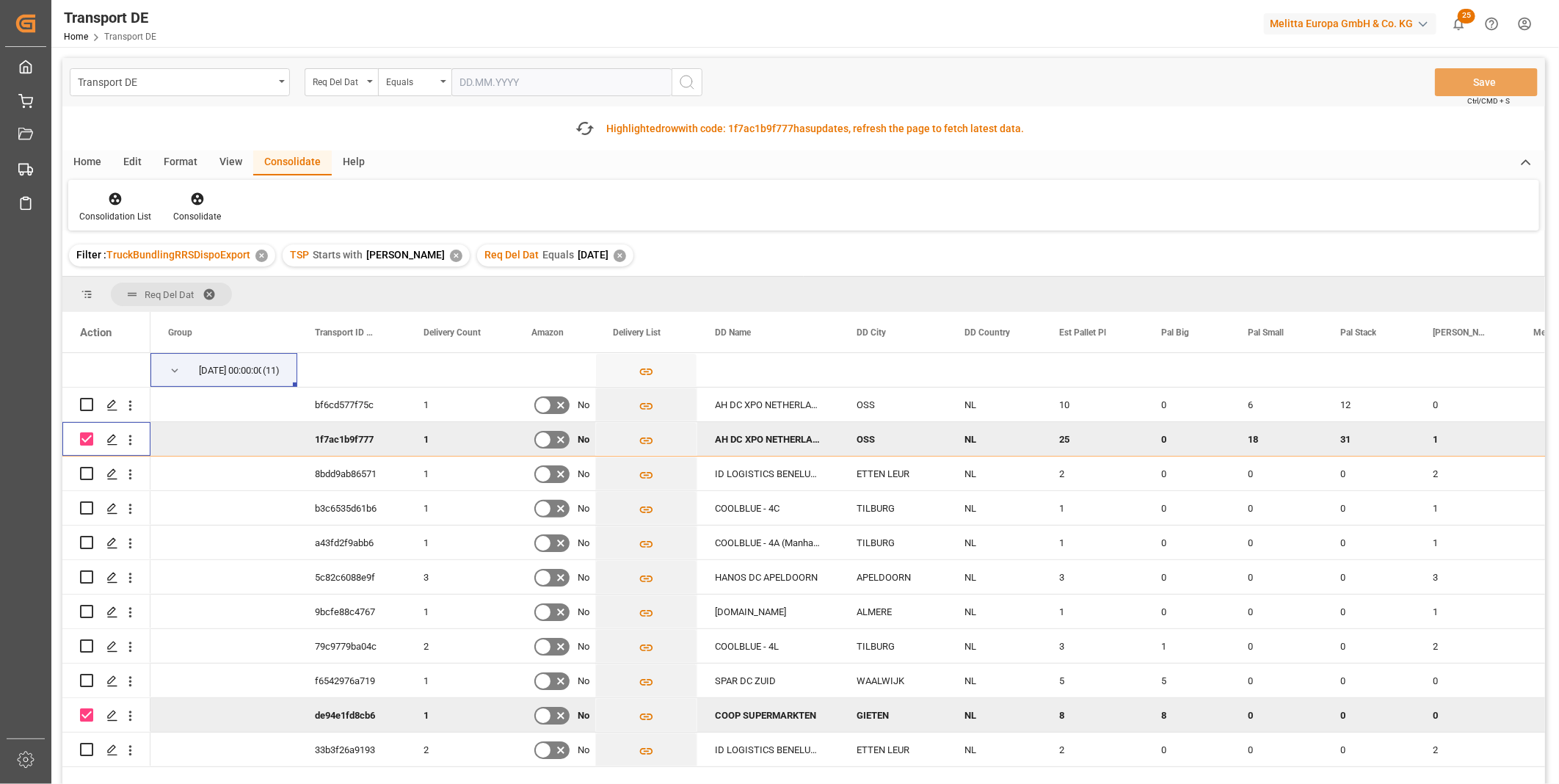
click at [85, 441] on input "Press Space to toggle row selection (checked)" at bounding box center [86, 438] width 13 height 13
checkbox input "false"
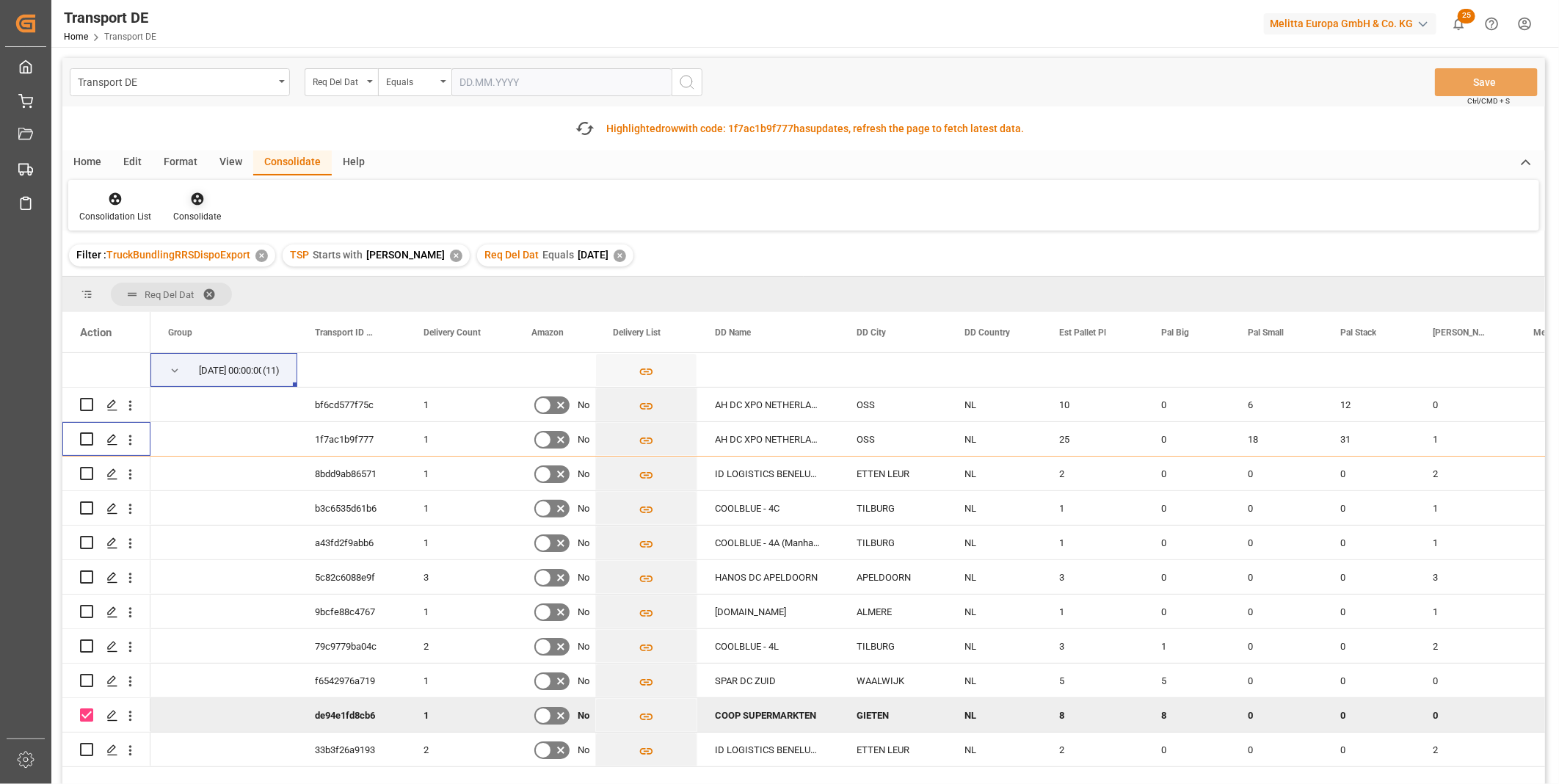
click at [198, 213] on div "Consolidate" at bounding box center [197, 216] width 48 height 13
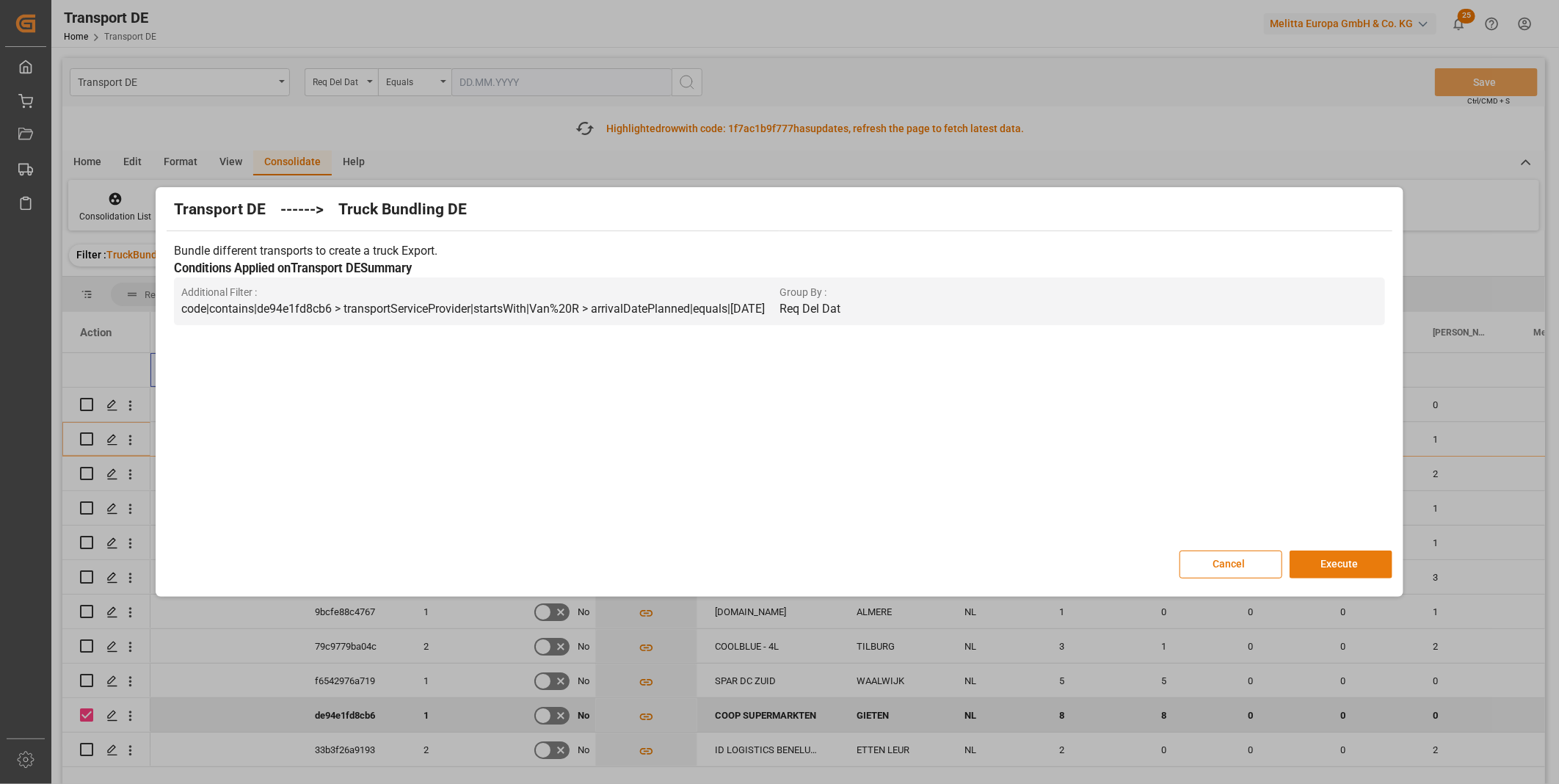
click at [1330, 562] on button "Execute" at bounding box center [1341, 564] width 103 height 28
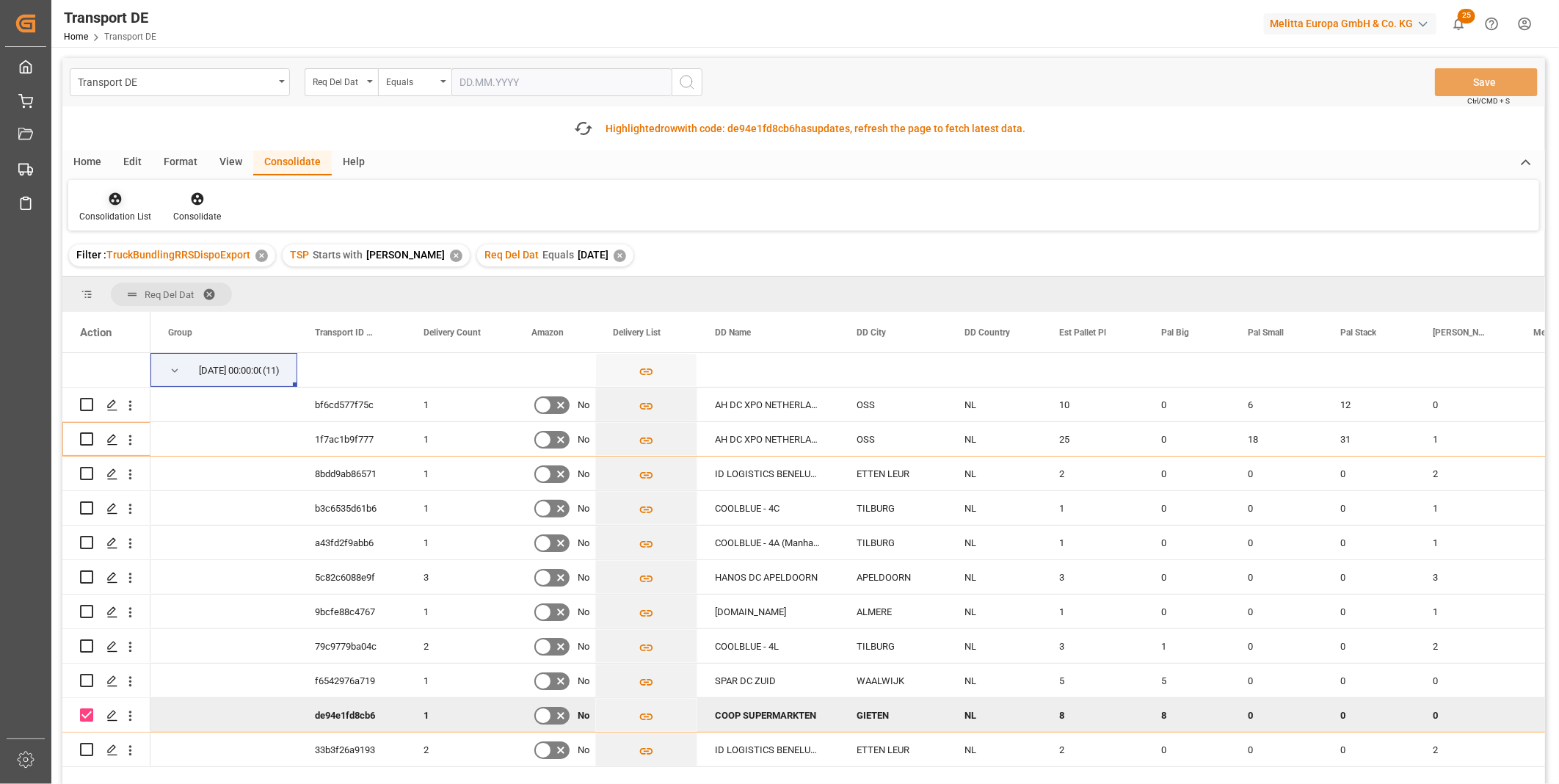
click at [113, 208] on div "Consolidation List" at bounding box center [116, 207] width 94 height 33
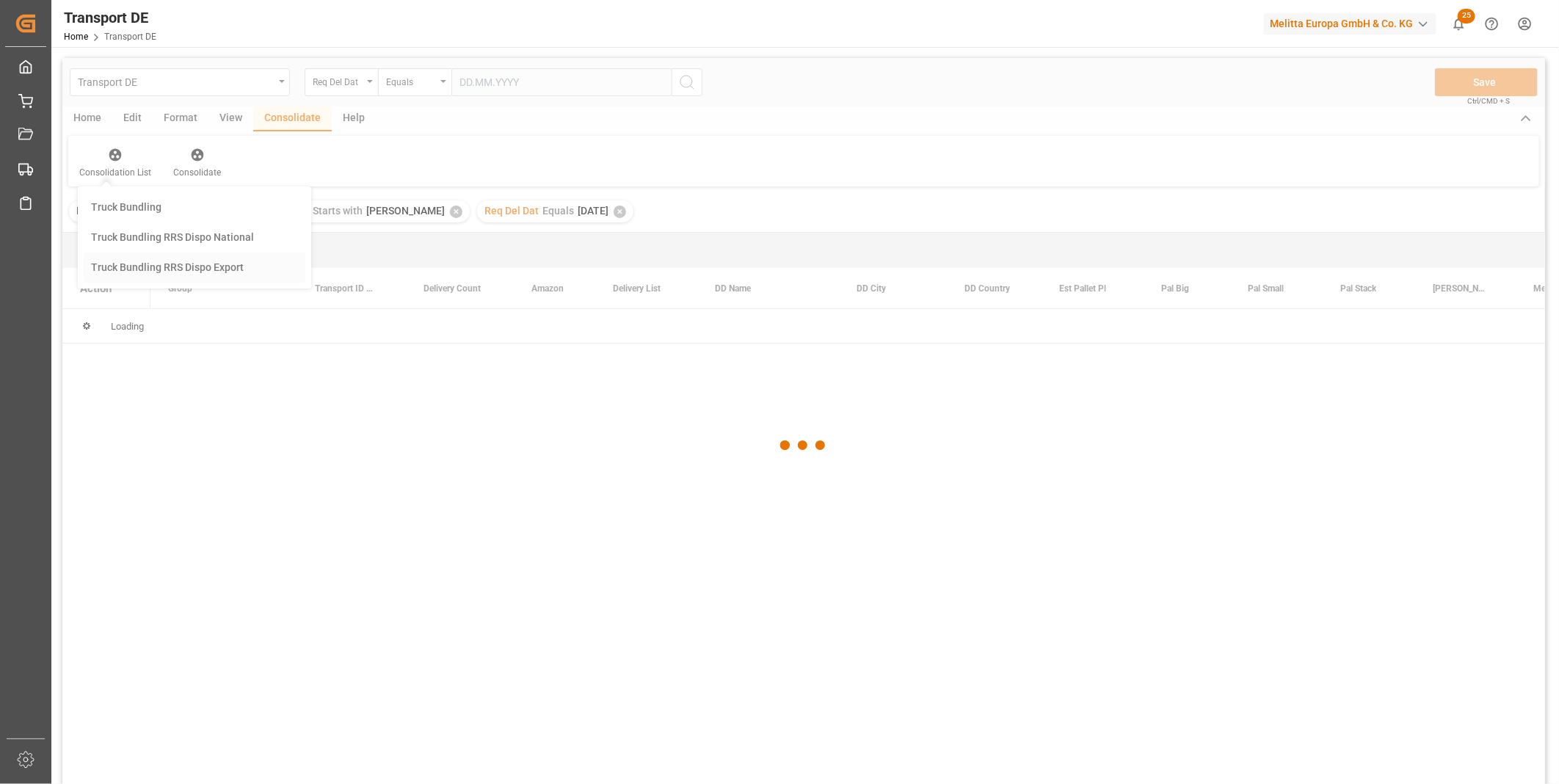
click at [141, 306] on div "Transport DE Req Del Dat Equals Save Ctrl/CMD + S Home Edit Format View Consoli…" at bounding box center [804, 440] width 1483 height 764
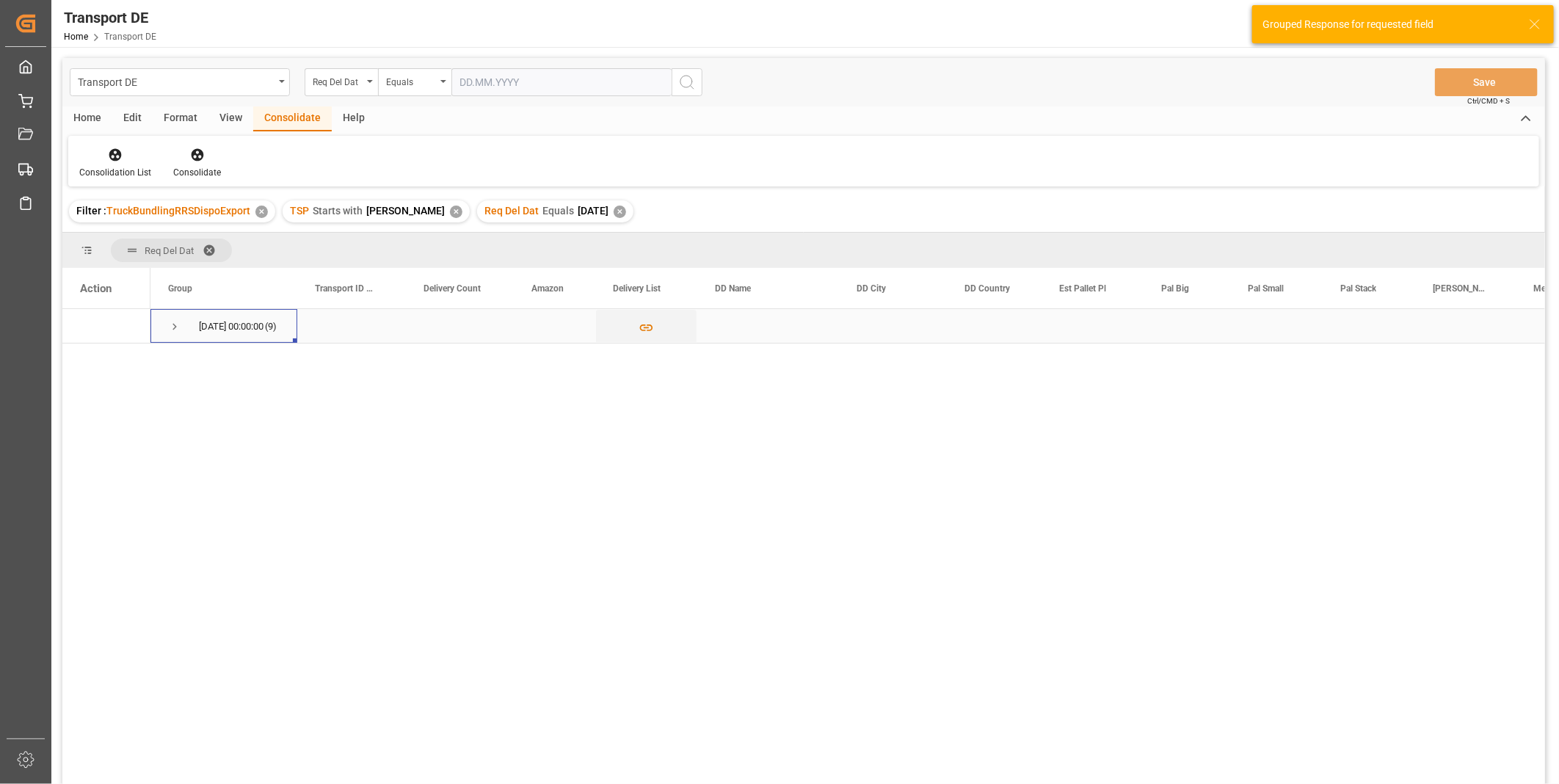
click at [174, 313] on span "Press SPACE to select this row." at bounding box center [174, 326] width 13 height 33
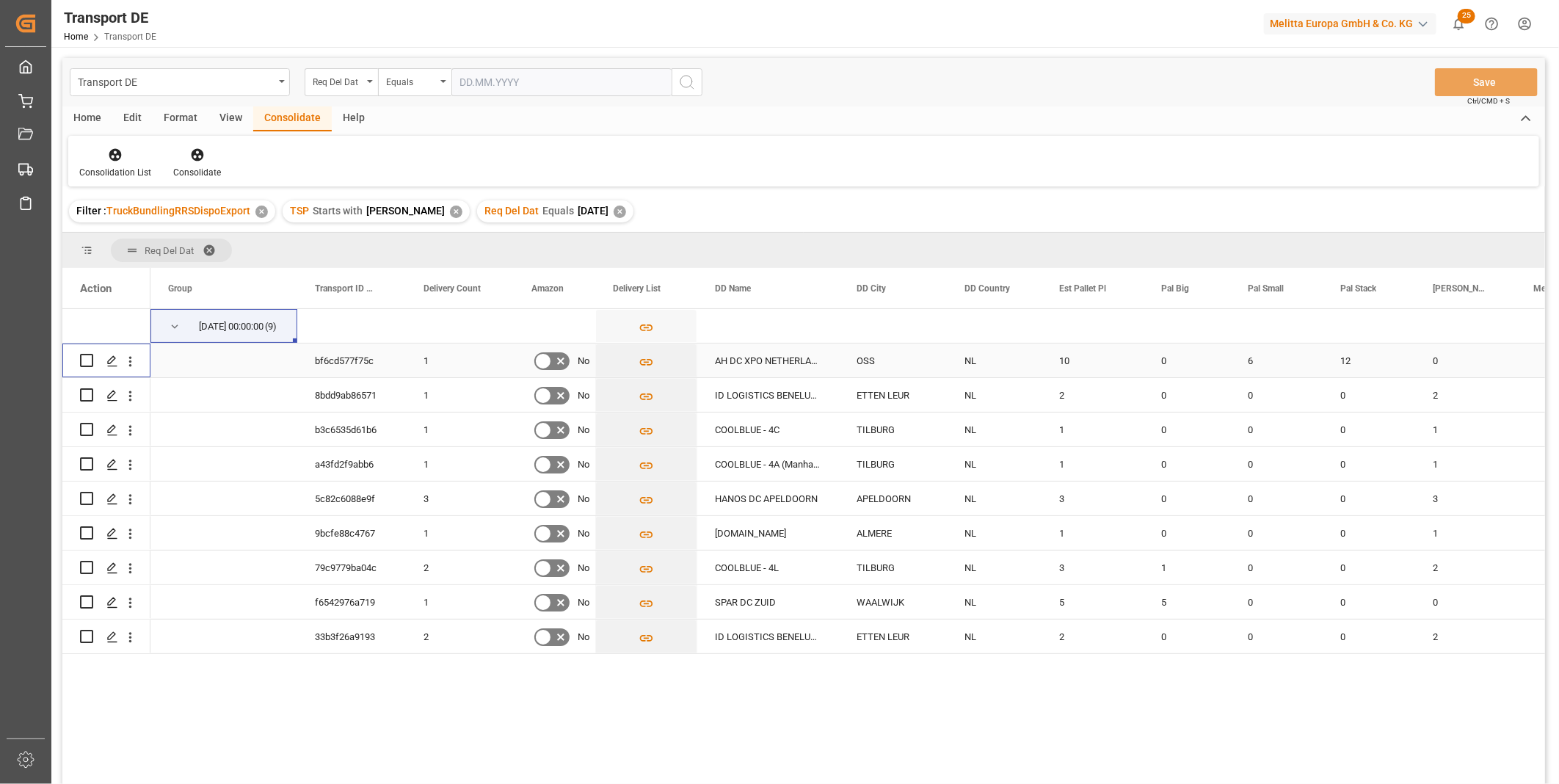
click at [86, 360] on input "Press Space to toggle row selection (unchecked)" at bounding box center [86, 359] width 13 height 13
checkbox input "true"
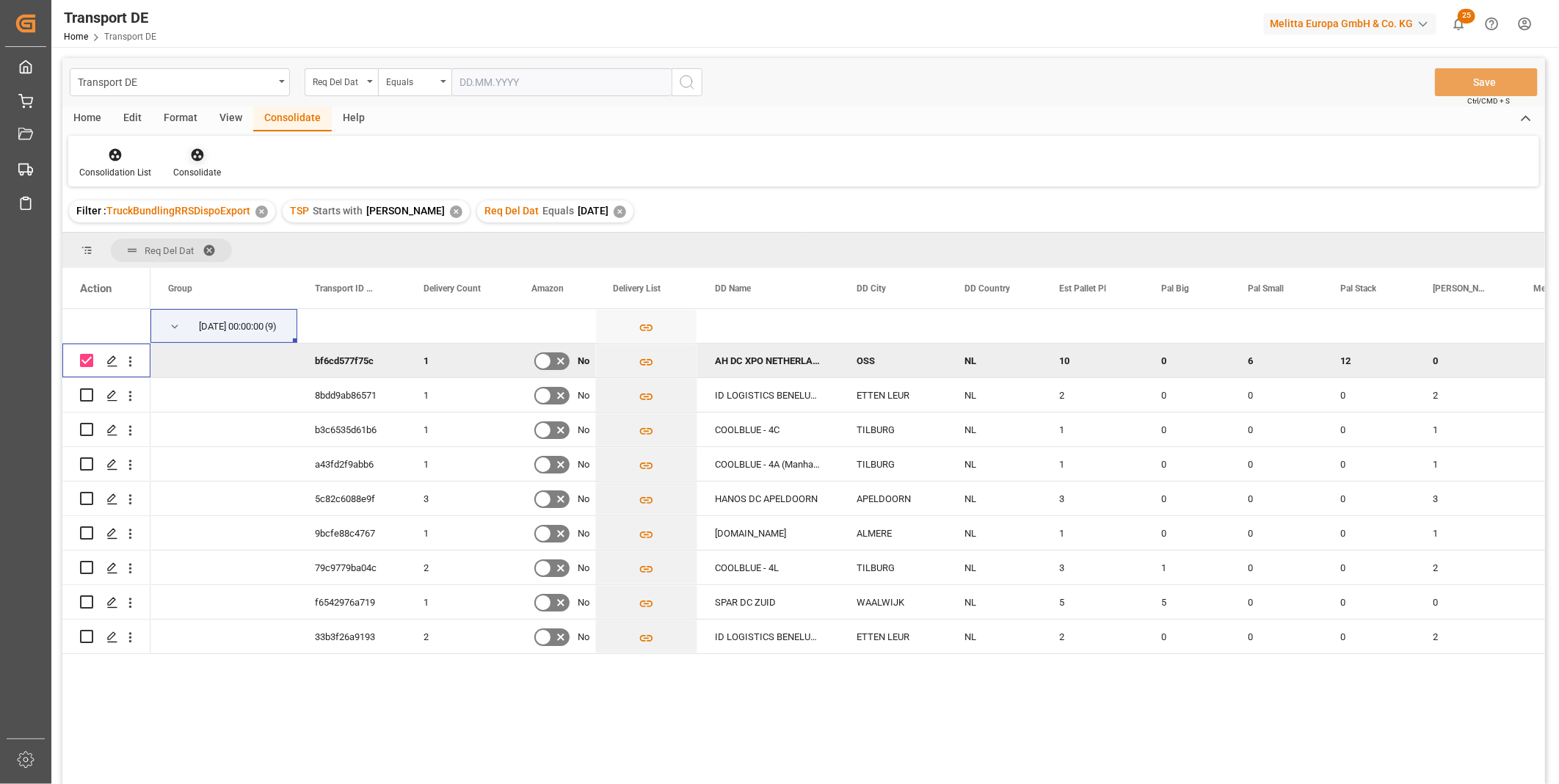
click at [210, 172] on div "Consolidate" at bounding box center [197, 172] width 48 height 13
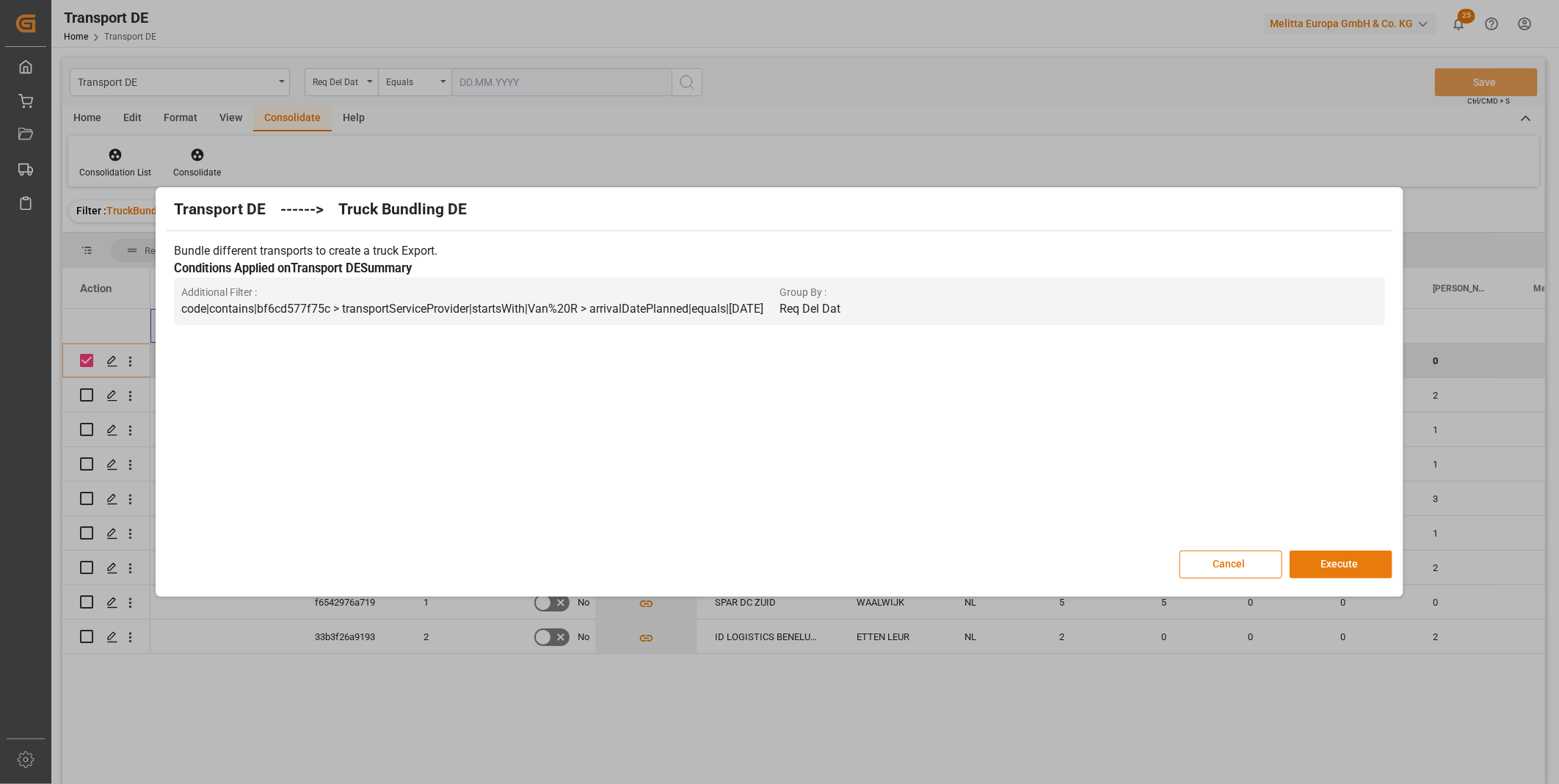
click at [1312, 571] on button "Execute" at bounding box center [1341, 564] width 103 height 28
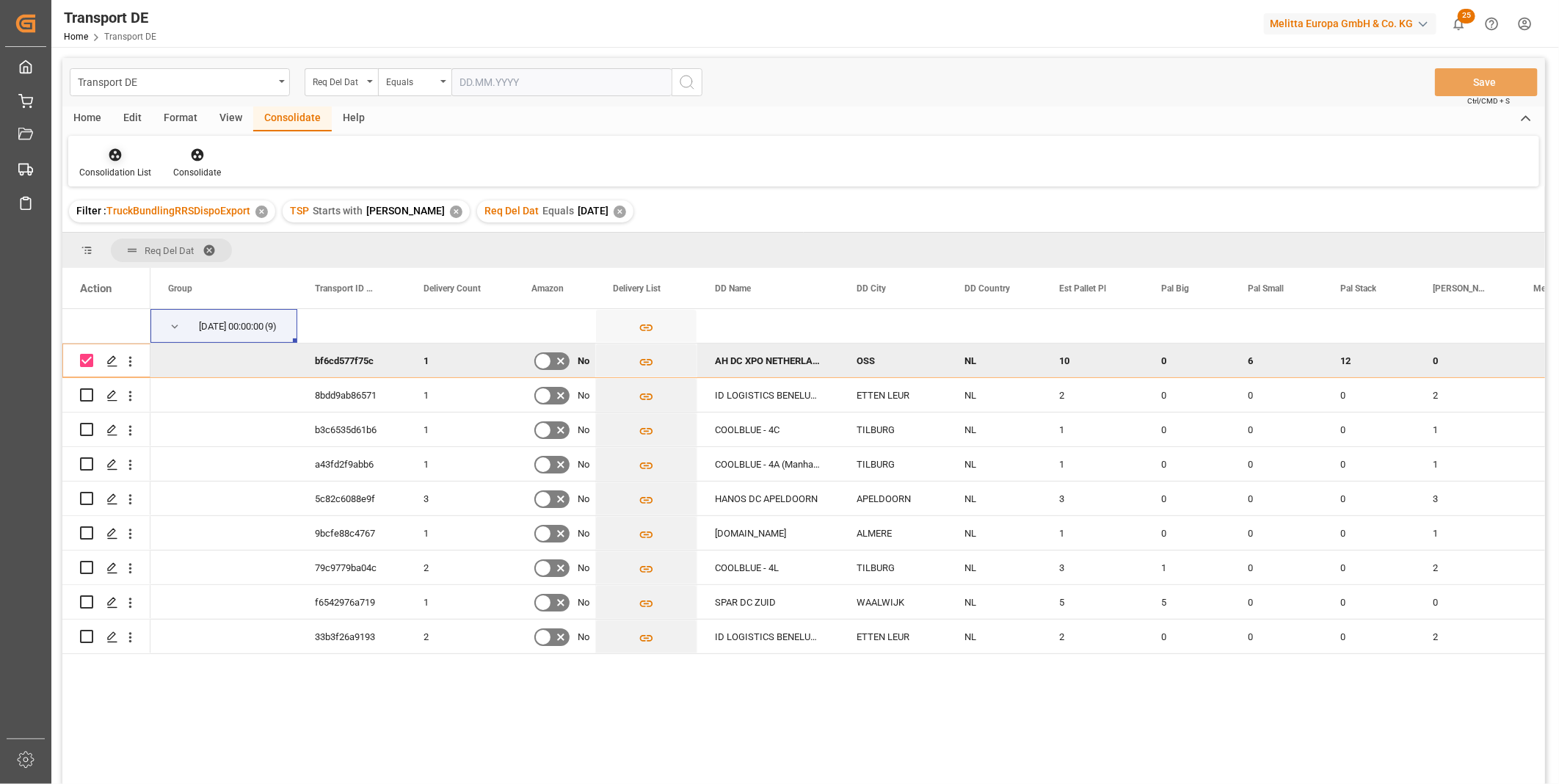
click at [116, 169] on div "Consolidation List" at bounding box center [116, 172] width 72 height 13
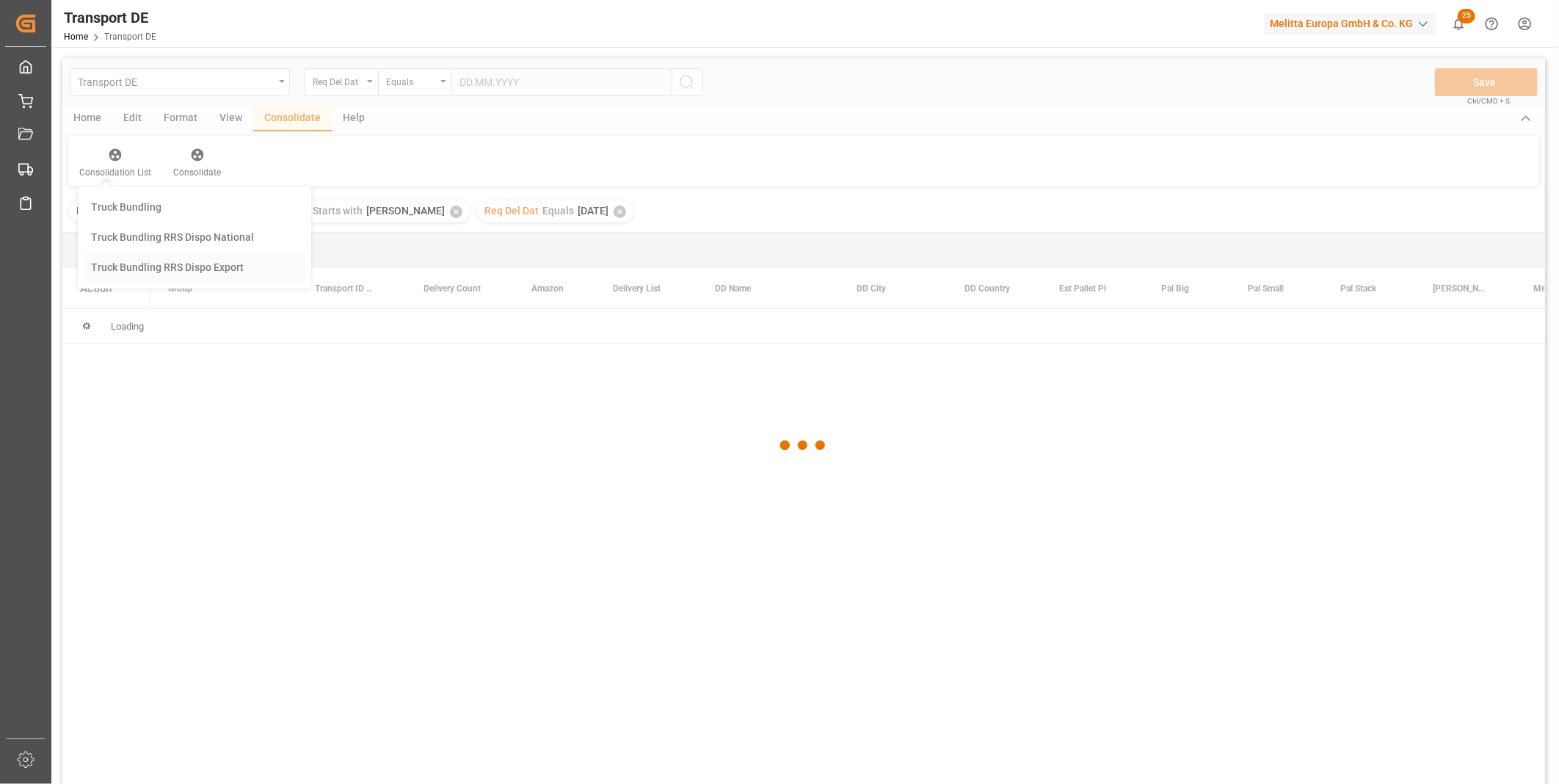
click at [180, 266] on div "Transport DE Req Del Dat Equals Save Ctrl/CMD + S Home Edit Format View Consoli…" at bounding box center [804, 440] width 1483 height 764
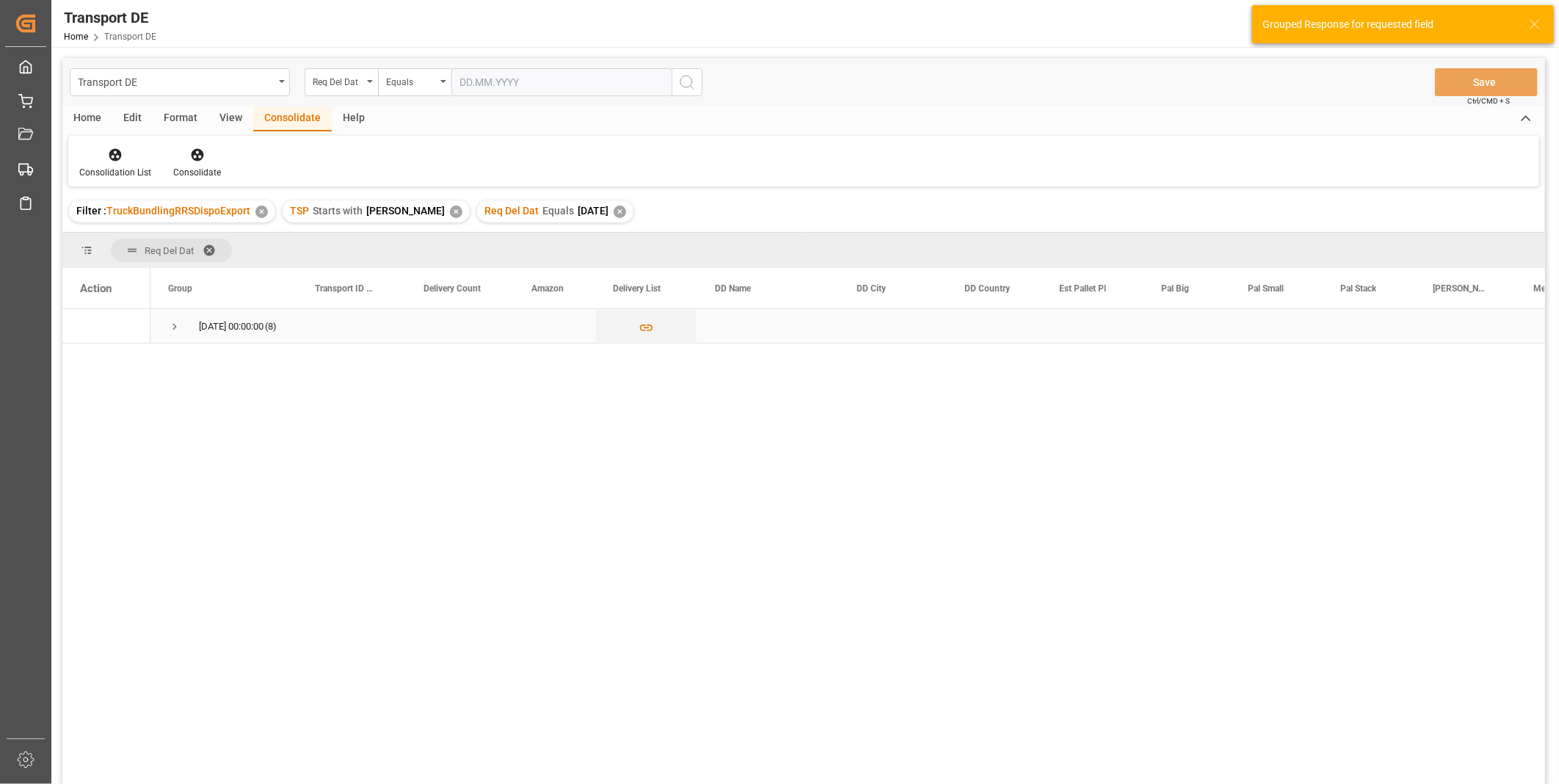
click at [178, 327] on span "Press SPACE to select this row." at bounding box center [174, 326] width 13 height 13
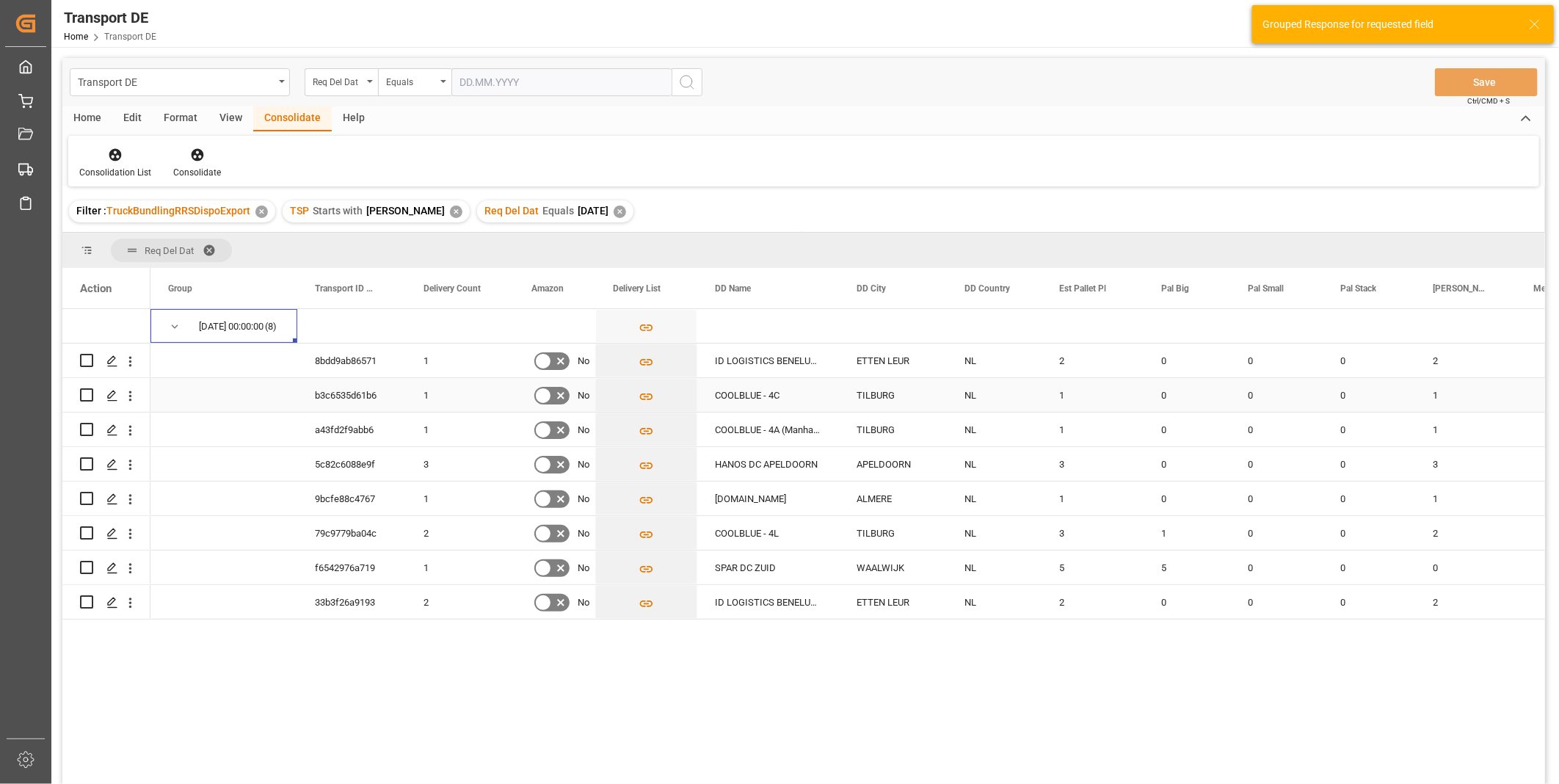
click at [88, 392] on input "Press Space to toggle row selection (unchecked)" at bounding box center [86, 395] width 13 height 13
checkbox input "true"
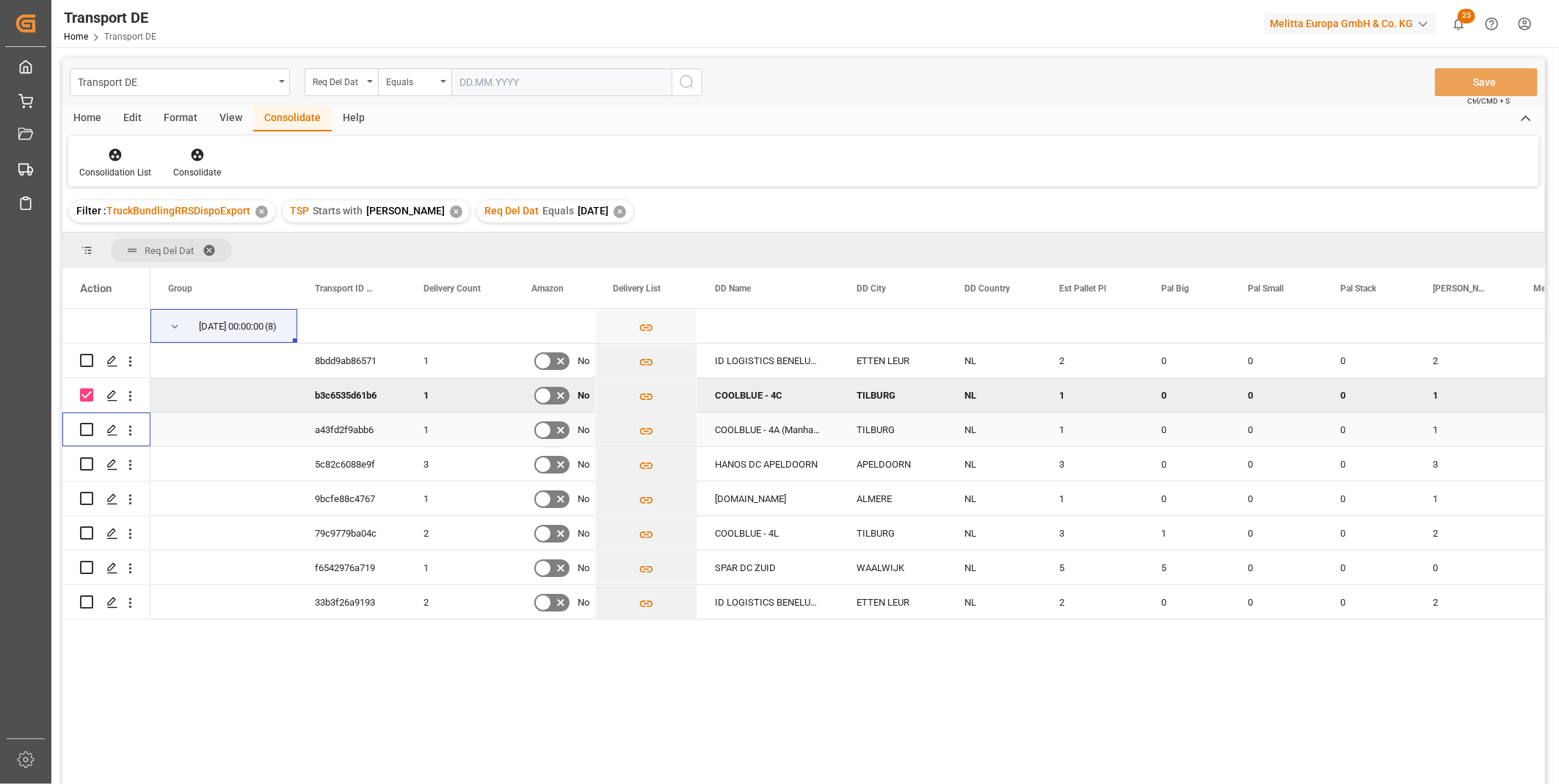
click at [85, 425] on input "Press Space to toggle row selection (unchecked)" at bounding box center [86, 429] width 13 height 13
checkbox input "true"
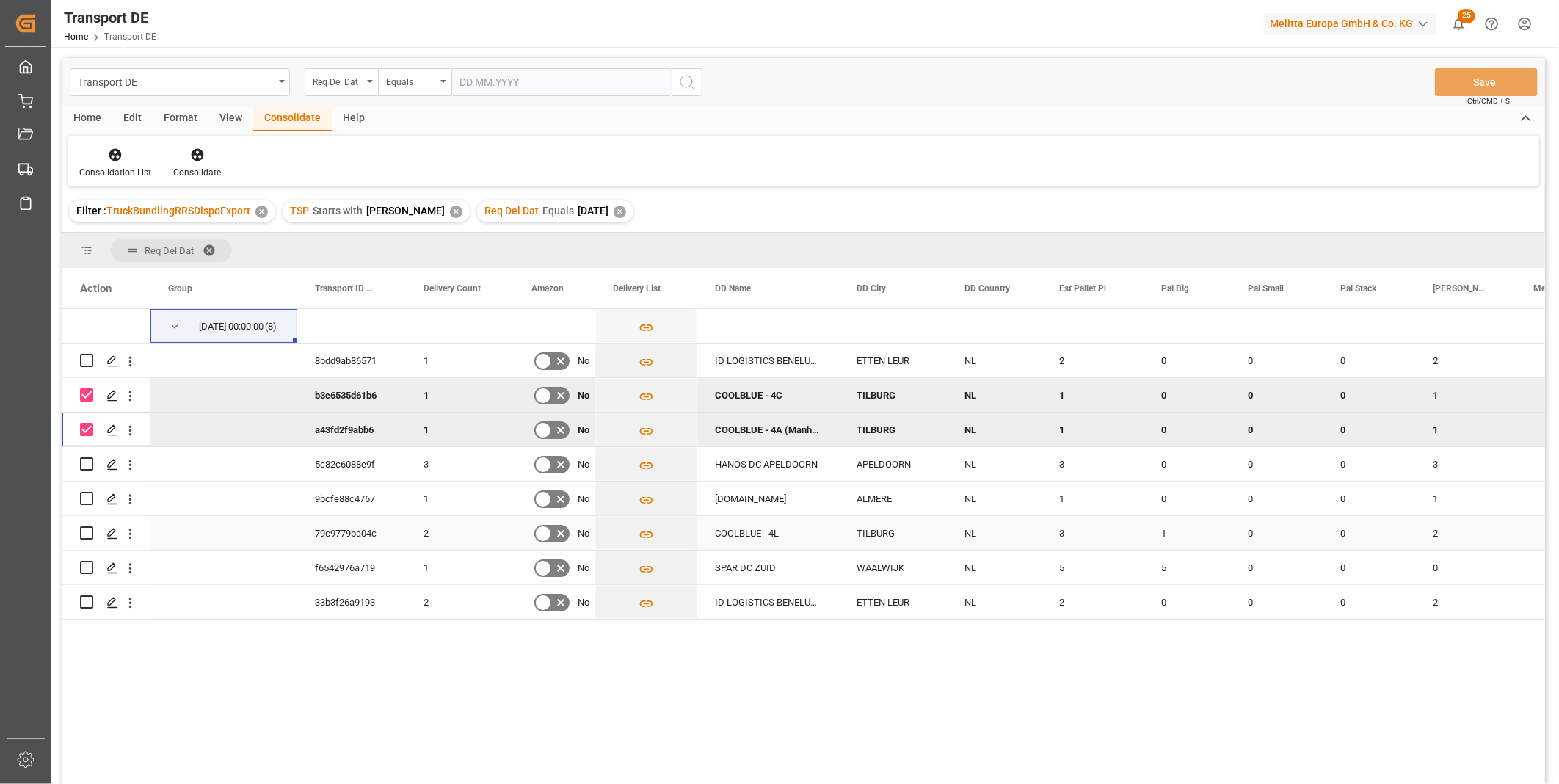
click at [86, 532] on input "Press Space to toggle row selection (unchecked)" at bounding box center [86, 532] width 13 height 13
checkbox input "true"
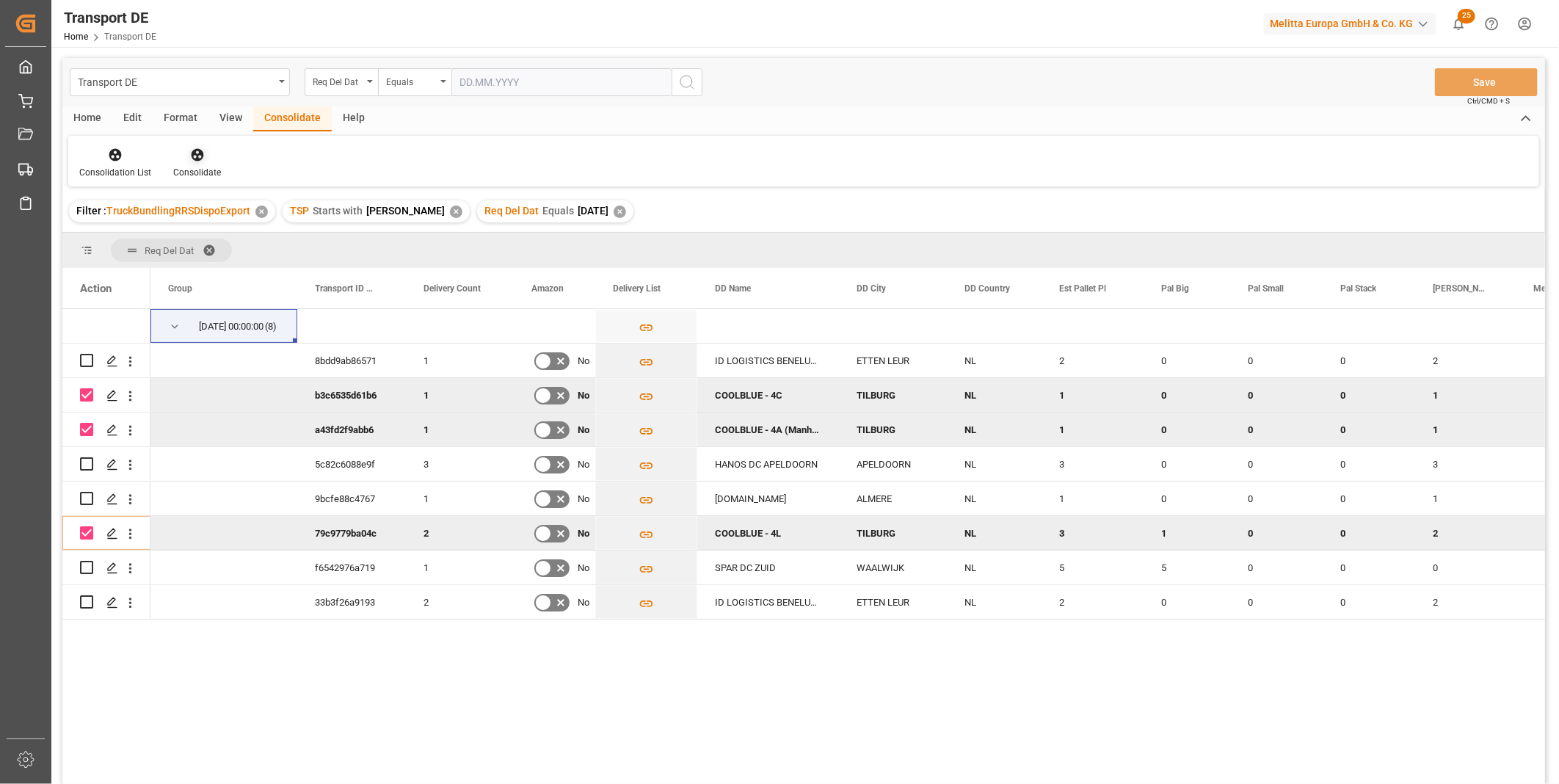
click at [195, 162] on div "Consolidate" at bounding box center [196, 163] width 69 height 33
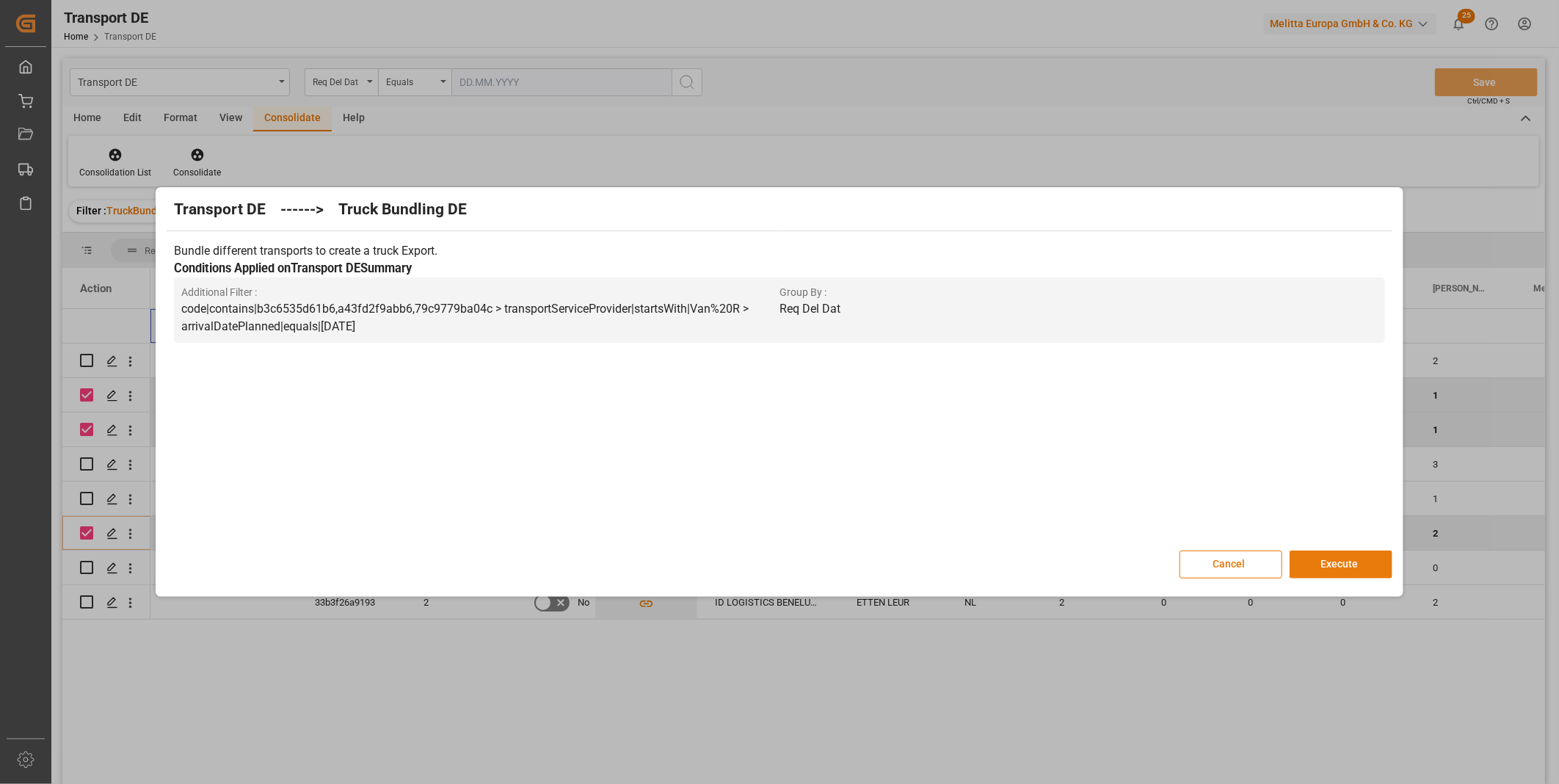
click at [1319, 550] on button "Execute" at bounding box center [1341, 564] width 103 height 28
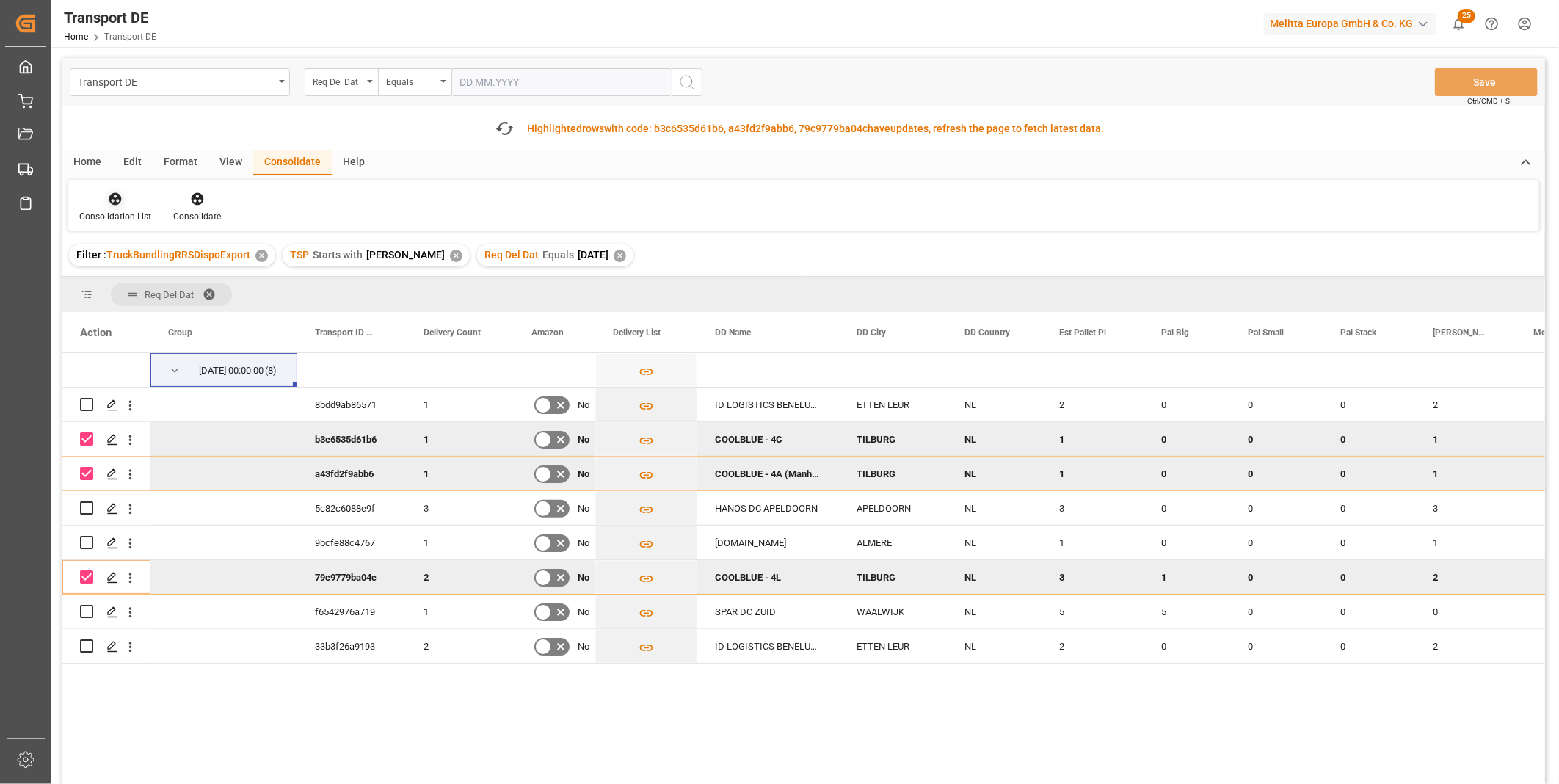
click at [115, 211] on div "Consolidation List" at bounding box center [116, 216] width 72 height 13
click at [187, 312] on div "Transport DE Req Del Dat Equals Save Ctrl/CMD + S Fetch latest updates Highligh…" at bounding box center [804, 462] width 1483 height 809
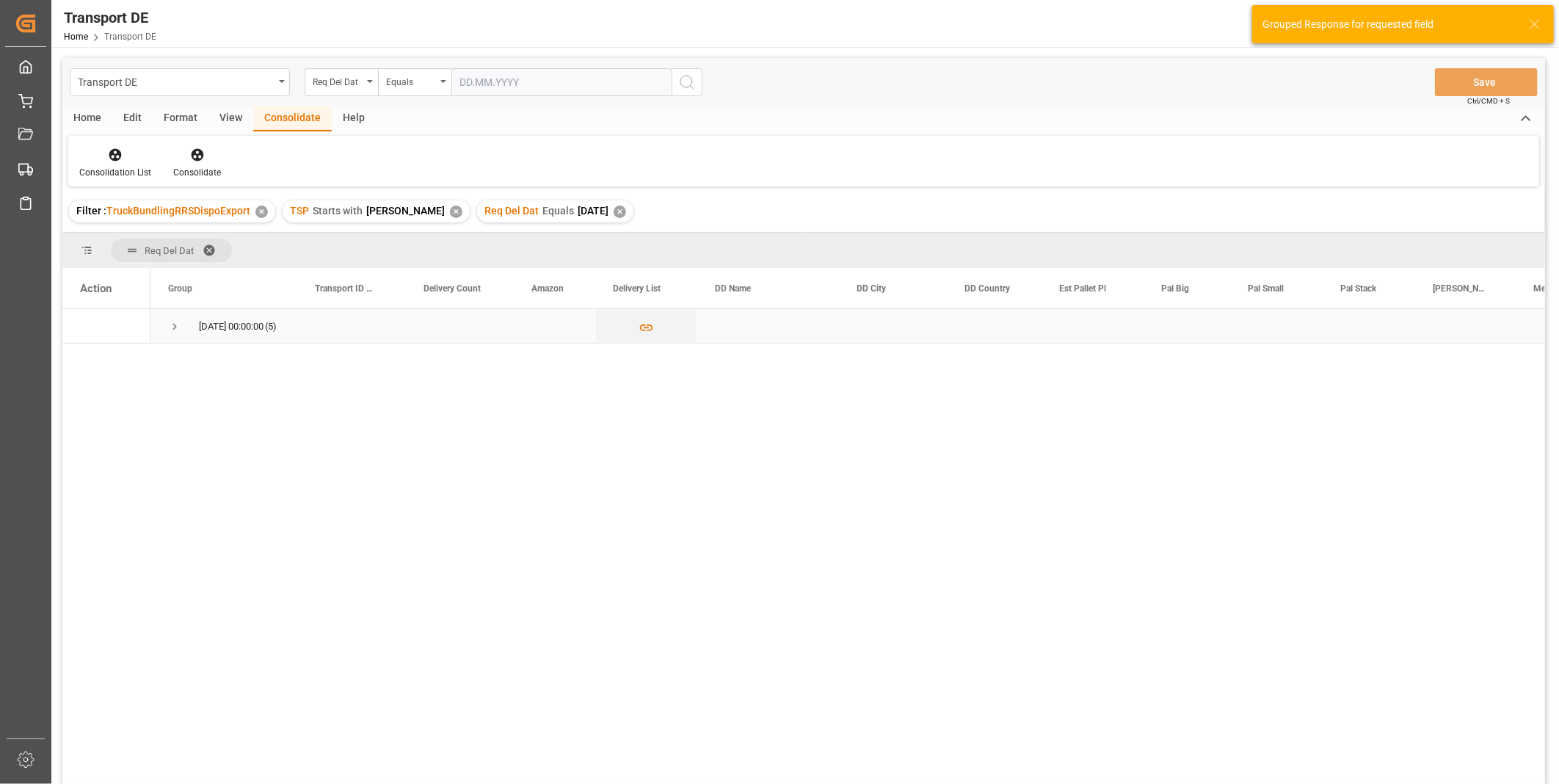
click at [183, 322] on span "03.10.2025 00:00:00 (5)" at bounding box center [223, 326] width 111 height 33
click at [162, 323] on div "03.10.2025 00:00:00 (5)" at bounding box center [223, 325] width 146 height 33
click at [170, 326] on span "Press SPACE to select this row." at bounding box center [174, 326] width 13 height 13
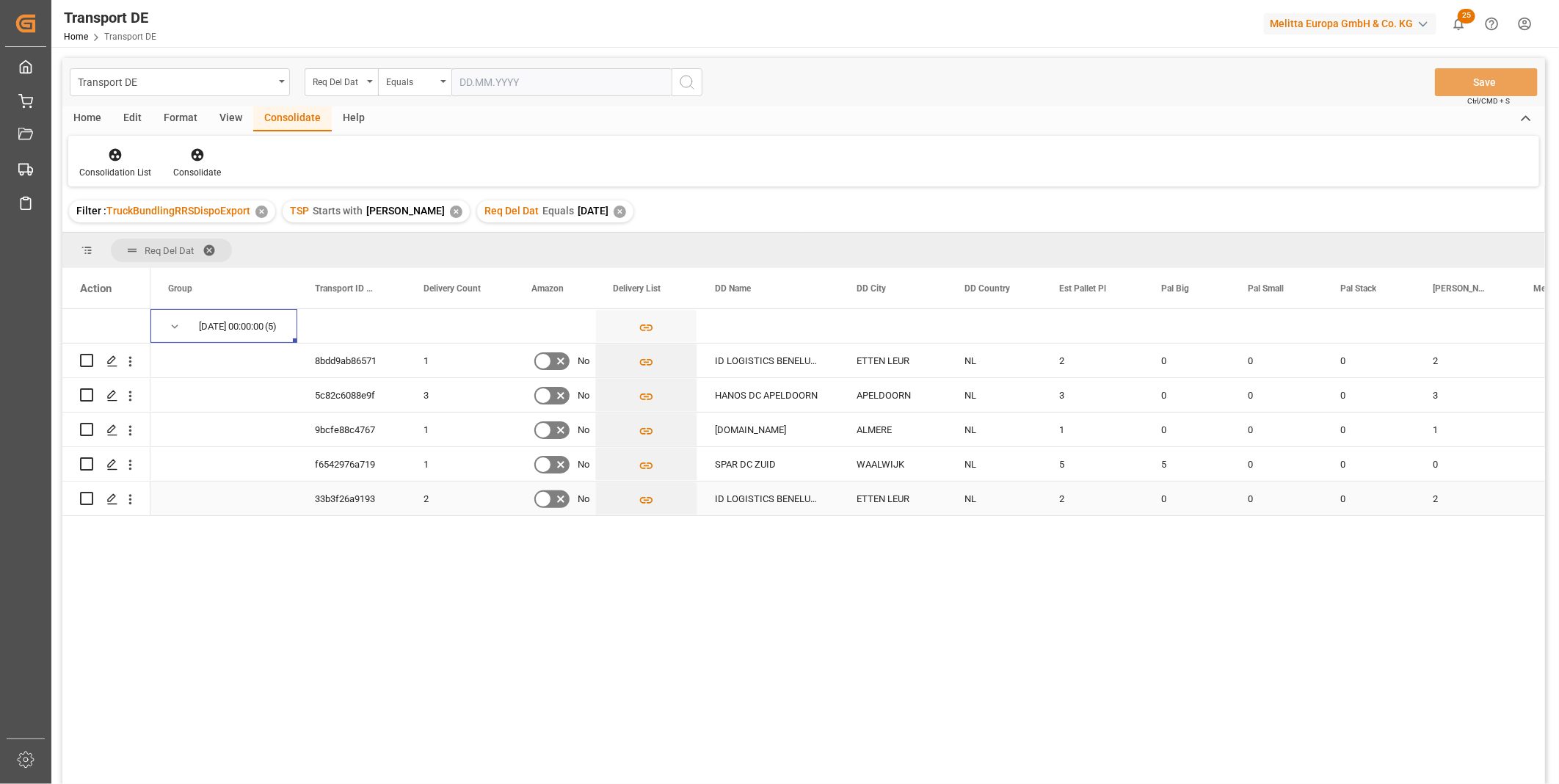
click at [90, 500] on input "Press Space to toggle row selection (unchecked)" at bounding box center [86, 497] width 13 height 13
checkbox input "true"
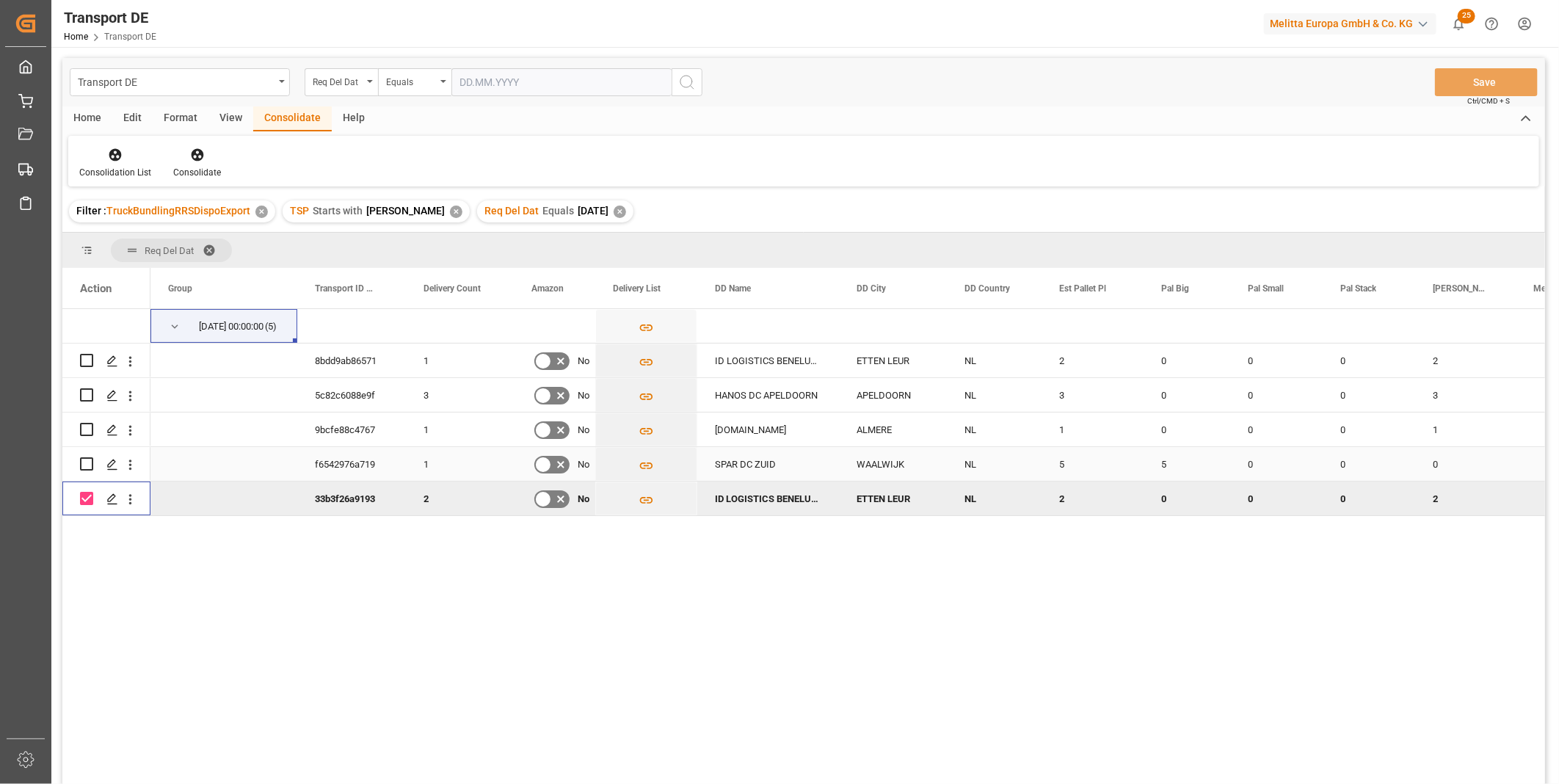
click at [88, 460] on input "Press Space to toggle row selection (unchecked)" at bounding box center [86, 463] width 13 height 13
checkbox input "true"
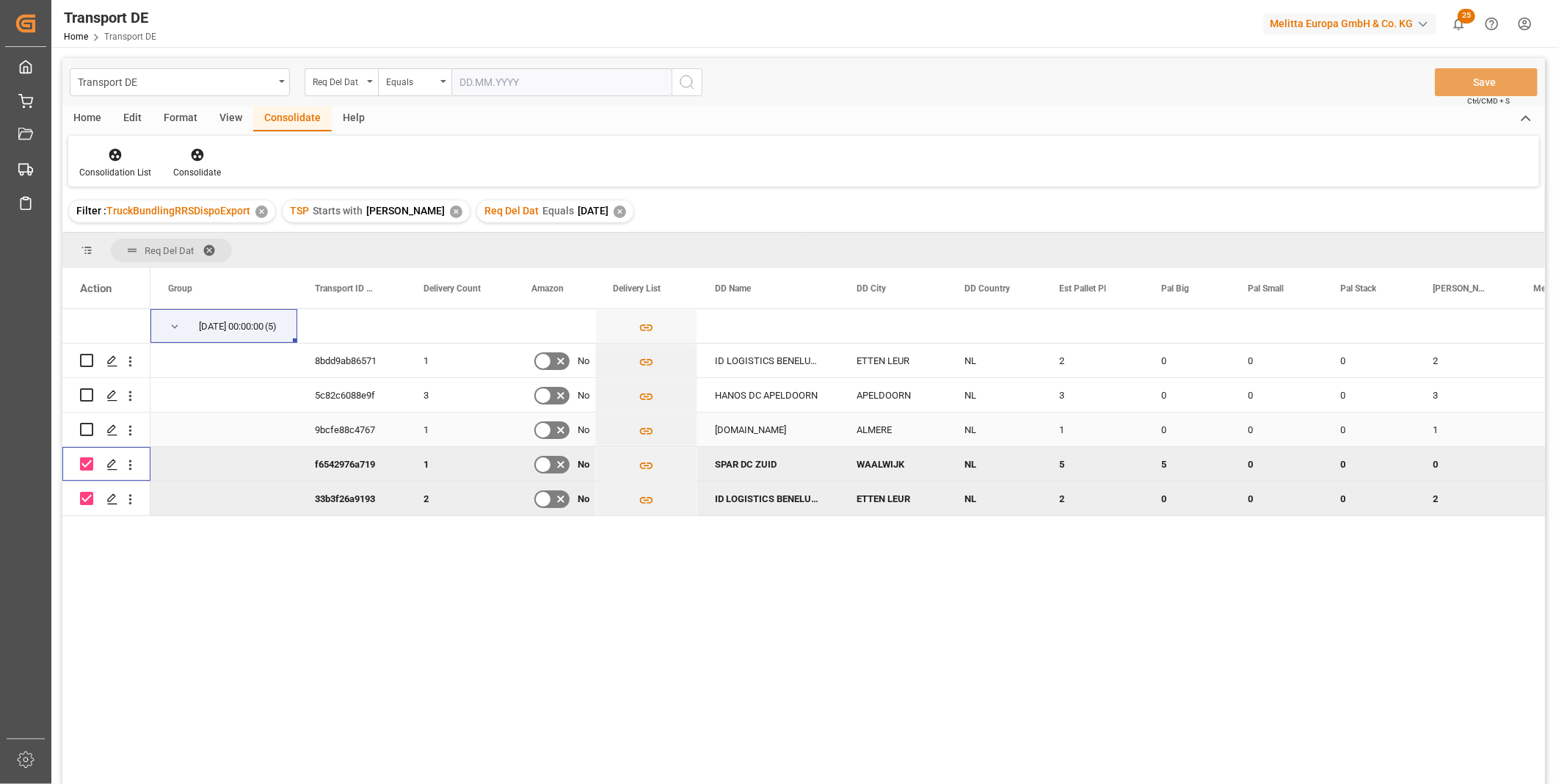
click at [86, 430] on input "Press Space to toggle row selection (unchecked)" at bounding box center [86, 429] width 13 height 13
checkbox input "true"
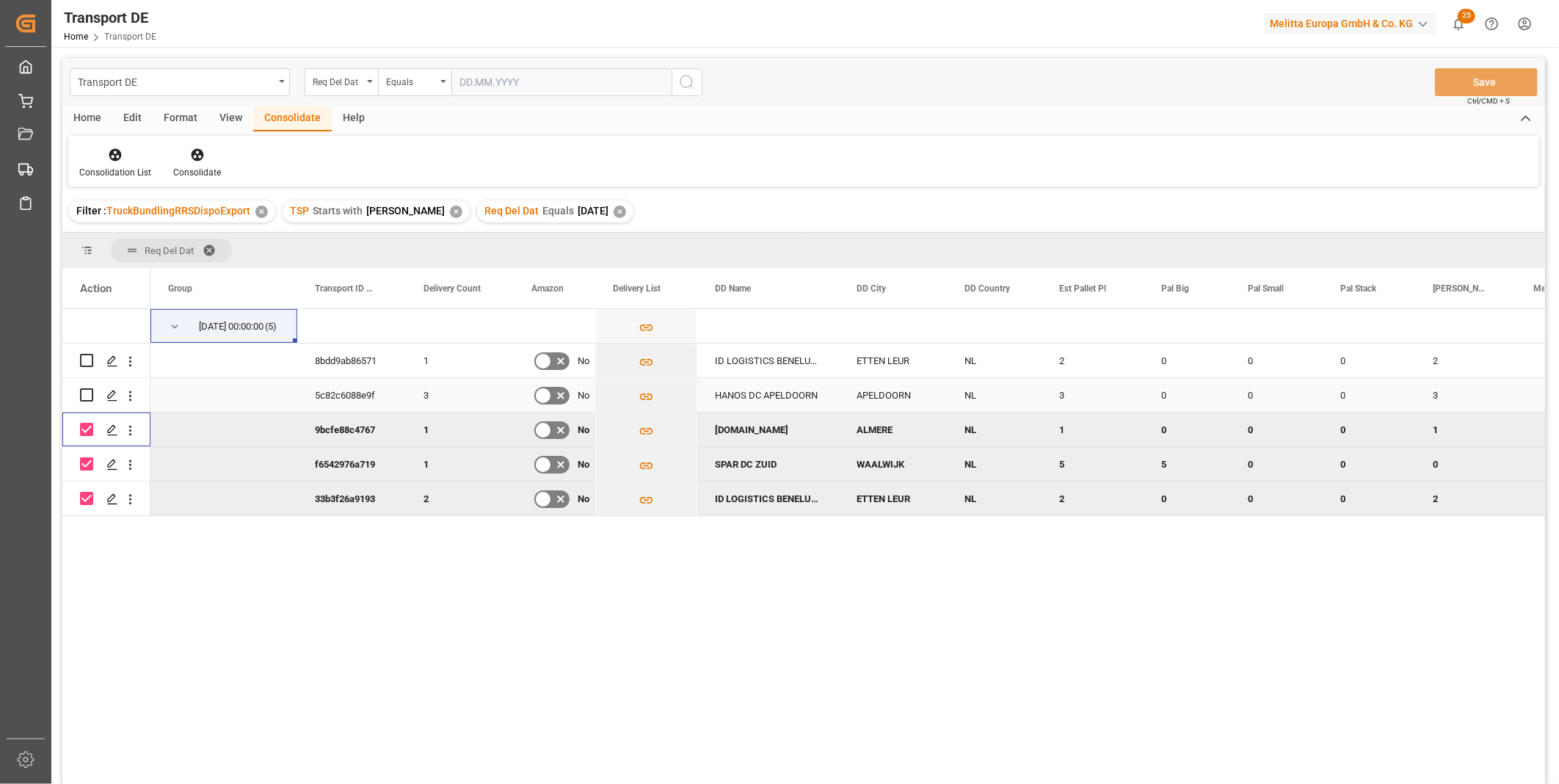
click at [90, 395] on input "Press Space to toggle row selection (unchecked)" at bounding box center [86, 395] width 13 height 13
checkbox input "true"
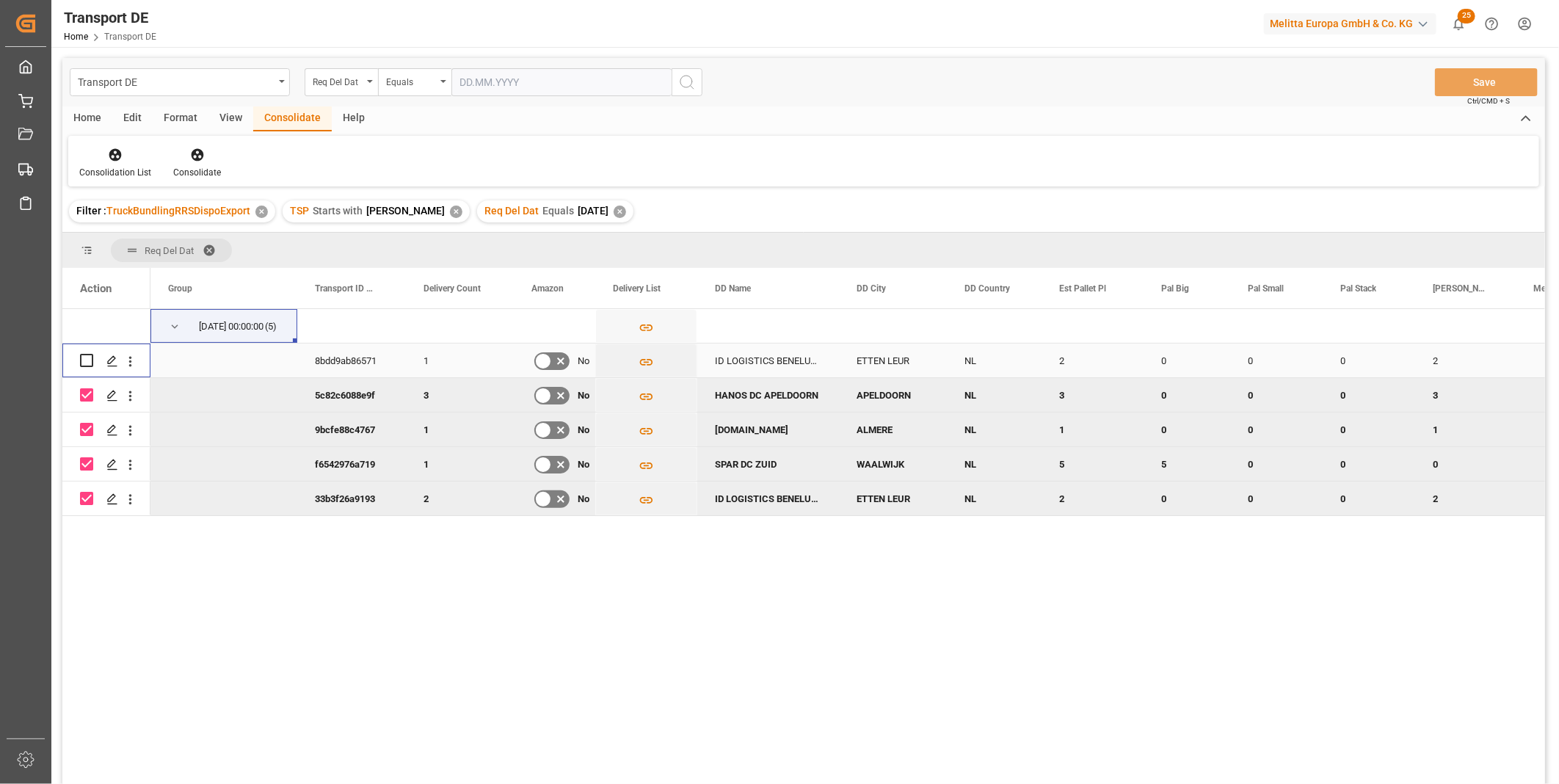
click at [85, 359] on input "Press Space to toggle row selection (unchecked)" at bounding box center [86, 359] width 13 height 13
checkbox input "true"
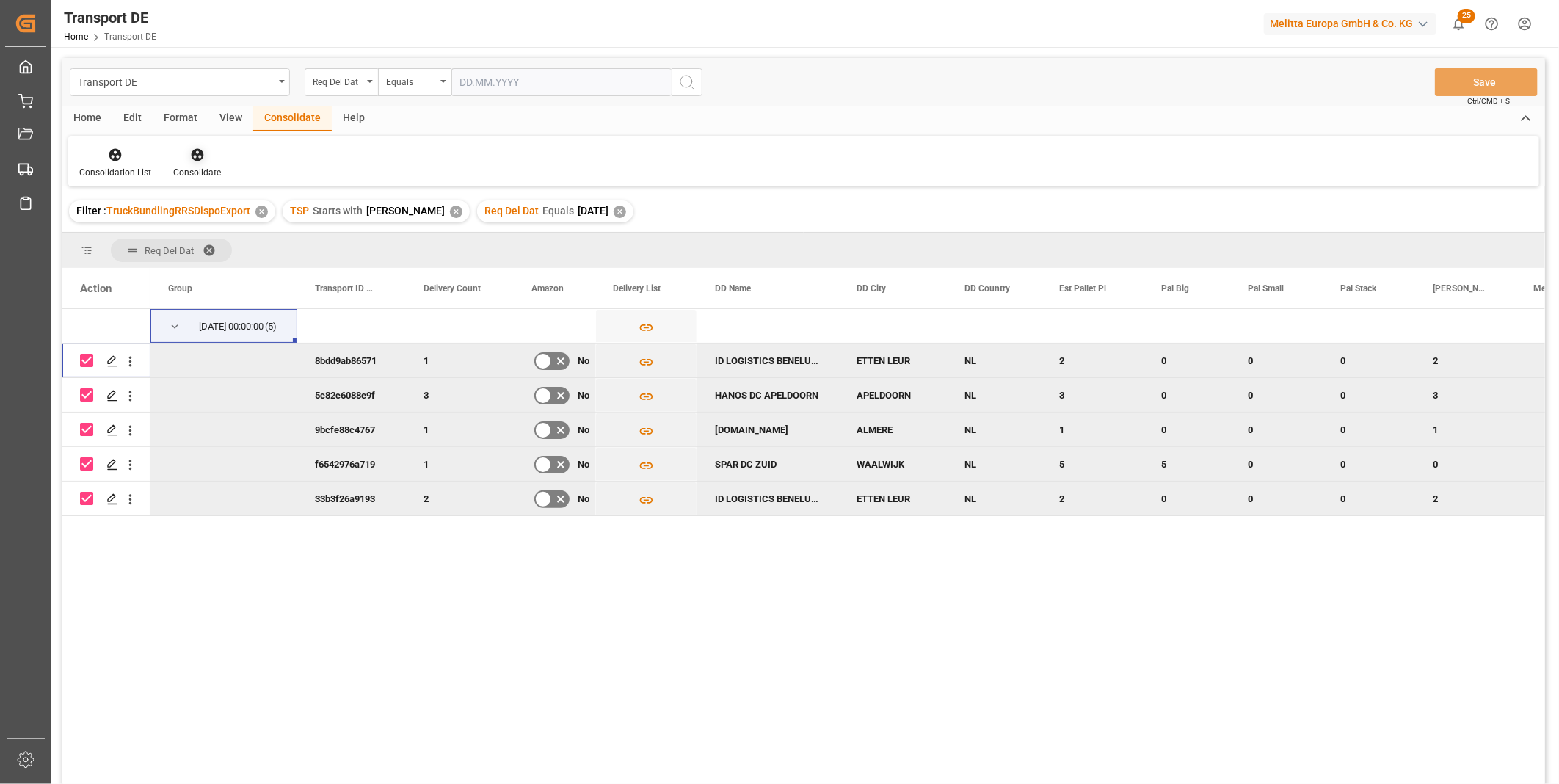
click at [229, 167] on div "Consolidate" at bounding box center [196, 163] width 69 height 33
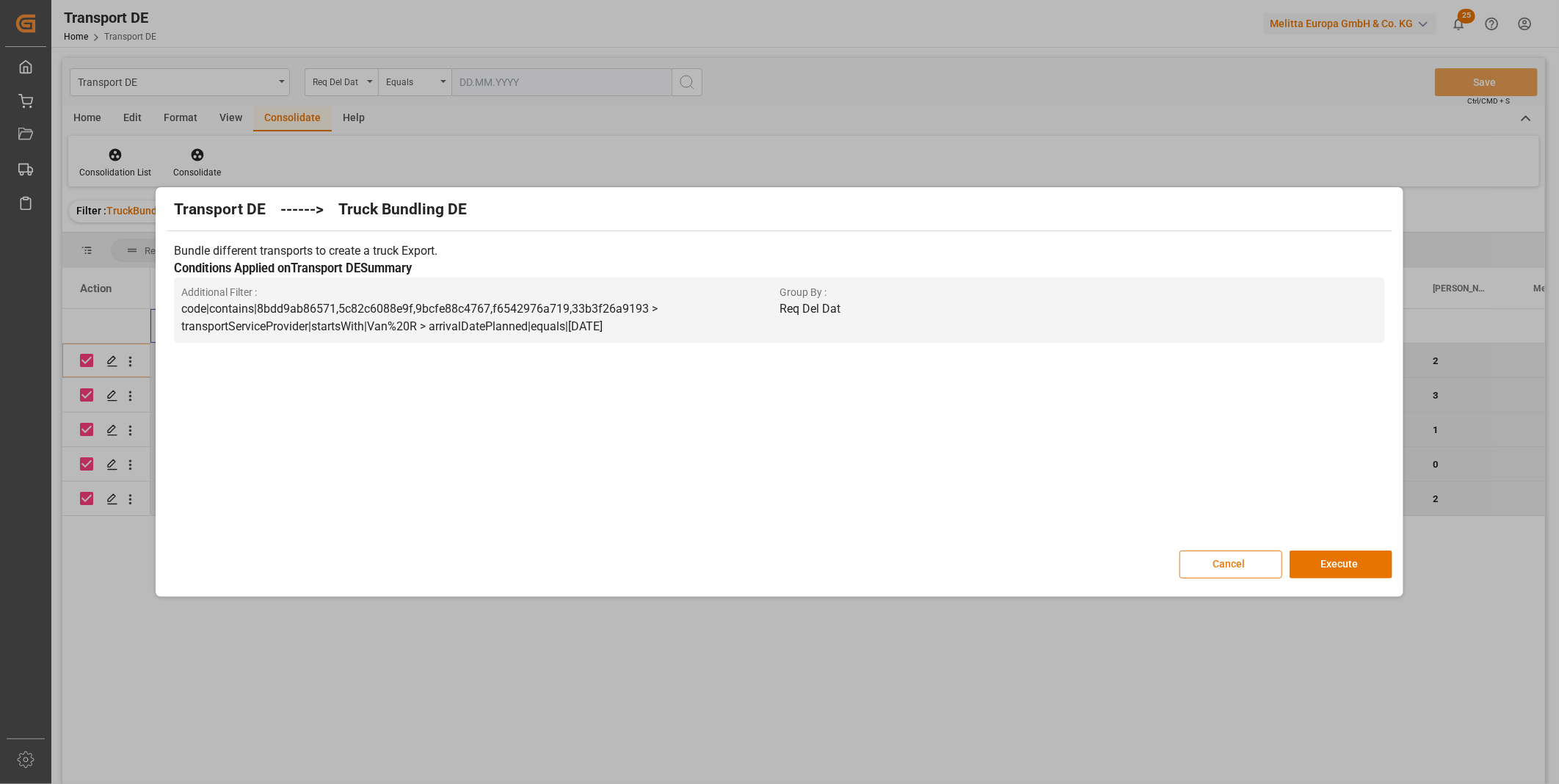
drag, startPoint x: 1272, startPoint y: 539, endPoint x: 1279, endPoint y: 553, distance: 15.7
click at [1275, 550] on div "Transport DE ------> Truck Bundling DE Bundle different transports to create a …" at bounding box center [779, 392] width 1240 height 402
click at [1306, 567] on button "Execute" at bounding box center [1341, 564] width 103 height 28
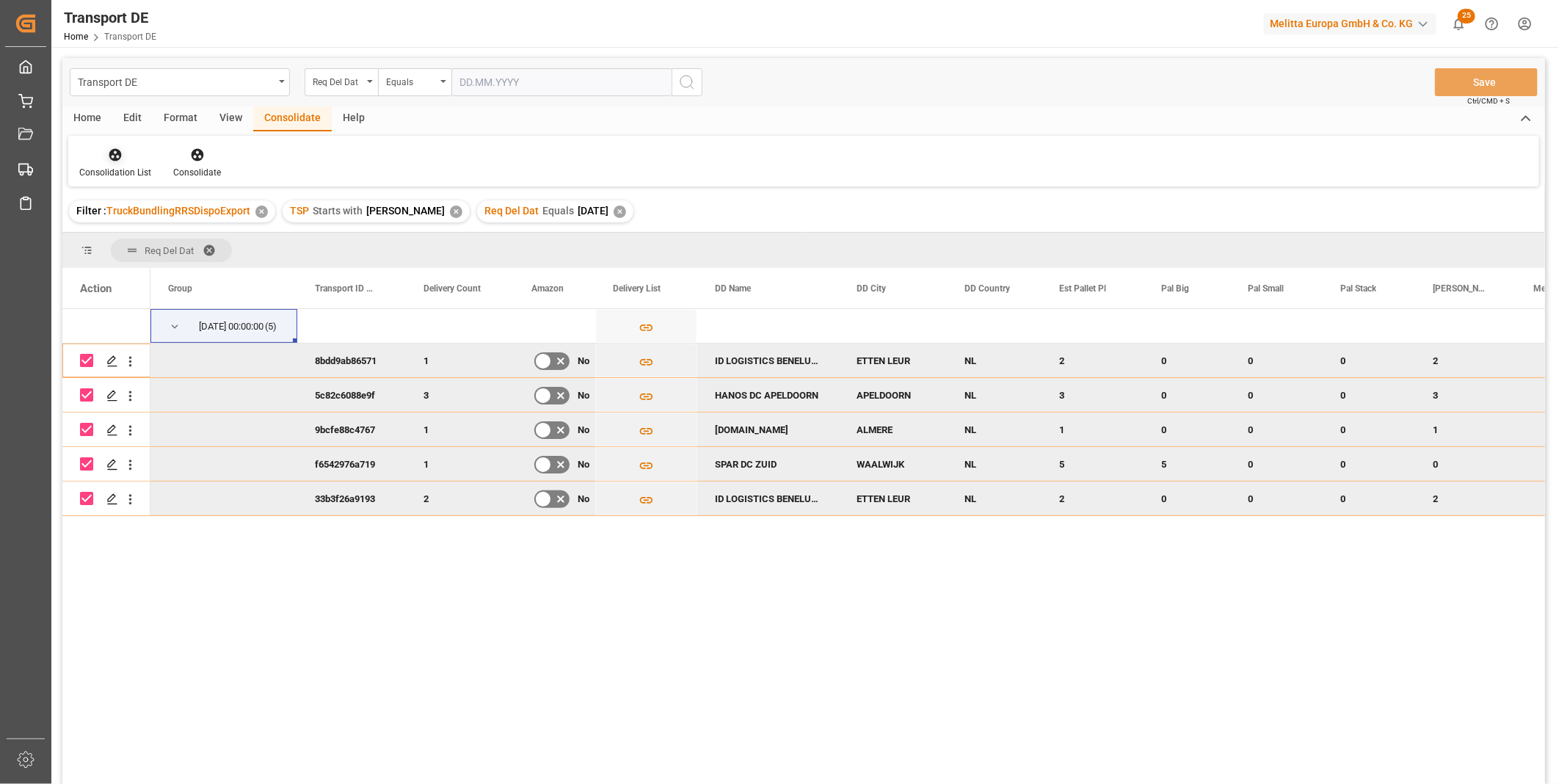
click at [103, 151] on div at bounding box center [116, 154] width 72 height 15
click at [199, 273] on div "Truck Bundling RRS Dispo Export" at bounding box center [167, 268] width 152 height 15
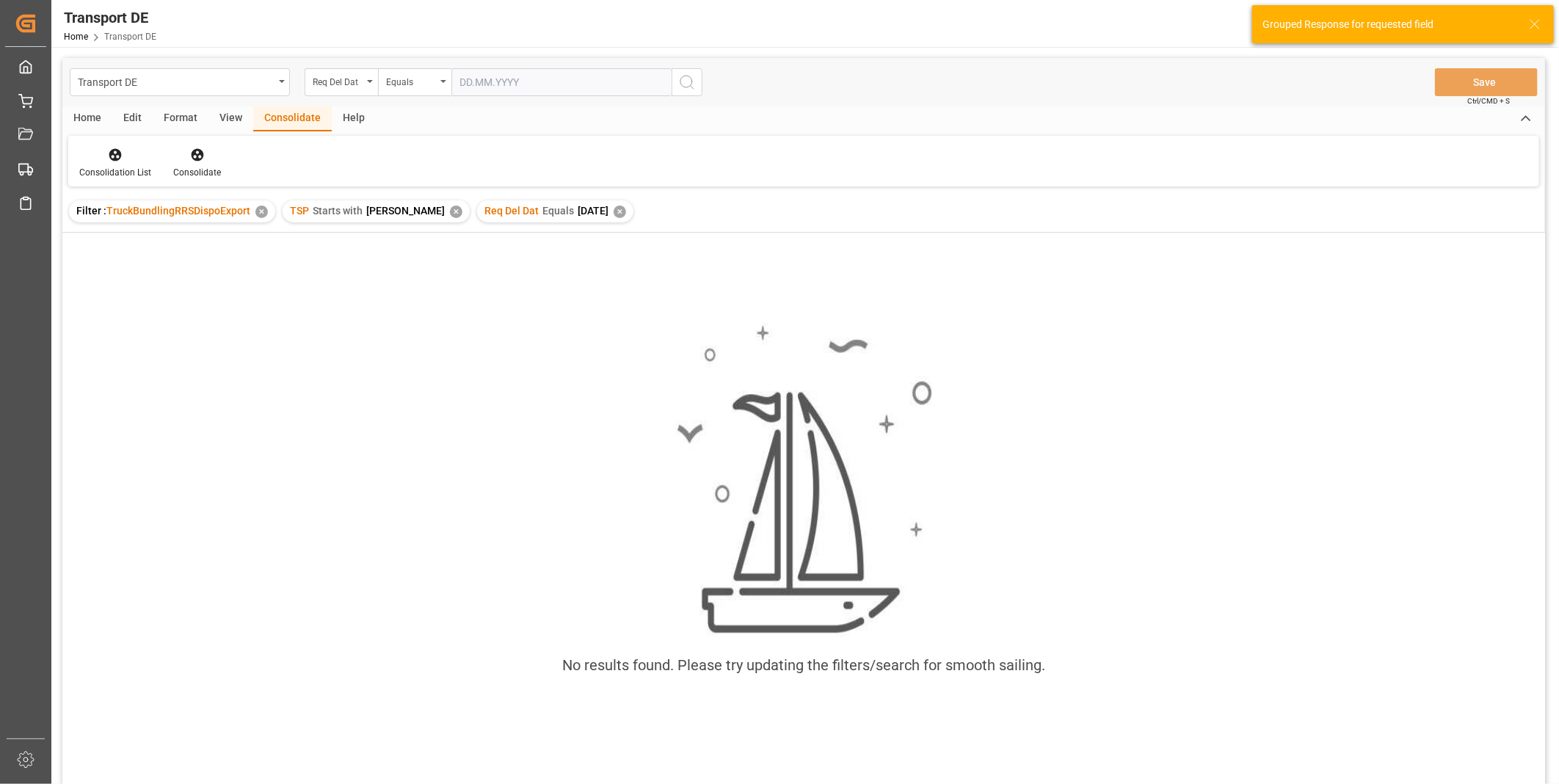
click at [614, 210] on div "✕" at bounding box center [620, 211] width 13 height 13
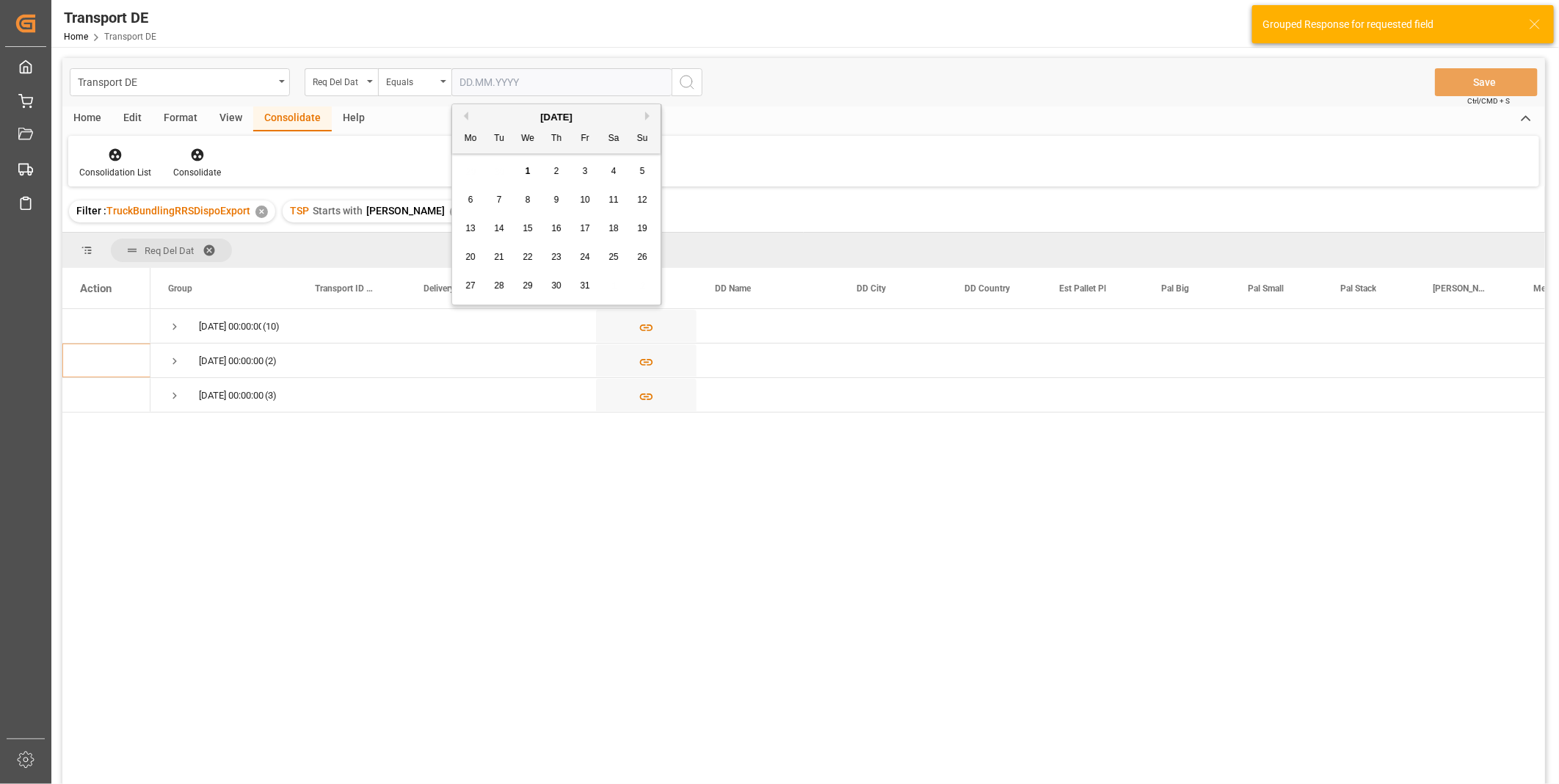
click at [503, 84] on input "text" at bounding box center [561, 82] width 220 height 28
click at [470, 194] on span "6" at bounding box center [471, 199] width 5 height 10
type input "[DATE]"
click at [691, 81] on icon "search button" at bounding box center [687, 82] width 18 height 18
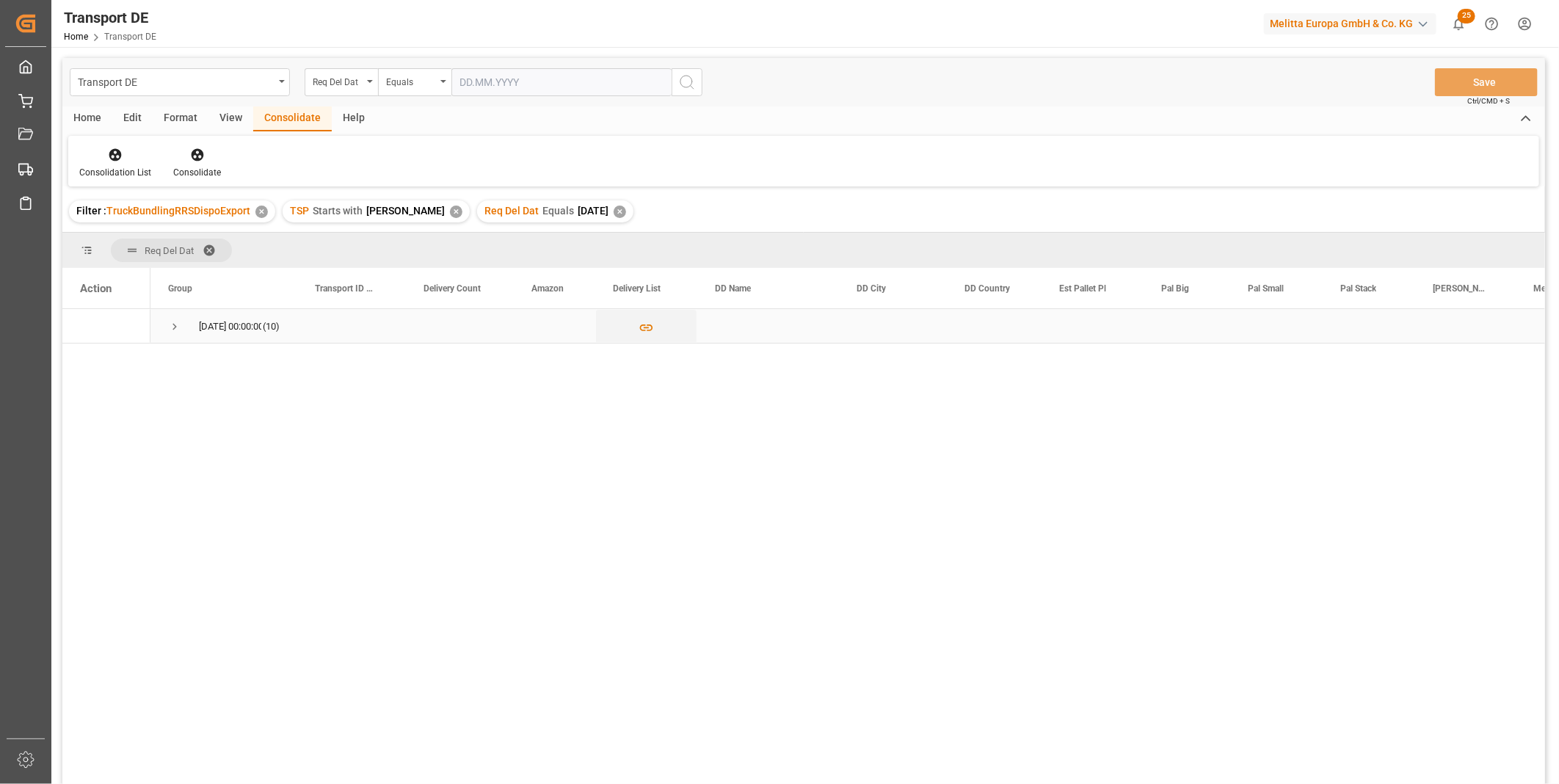
click at [172, 324] on span "Press SPACE to select this row." at bounding box center [174, 326] width 13 height 13
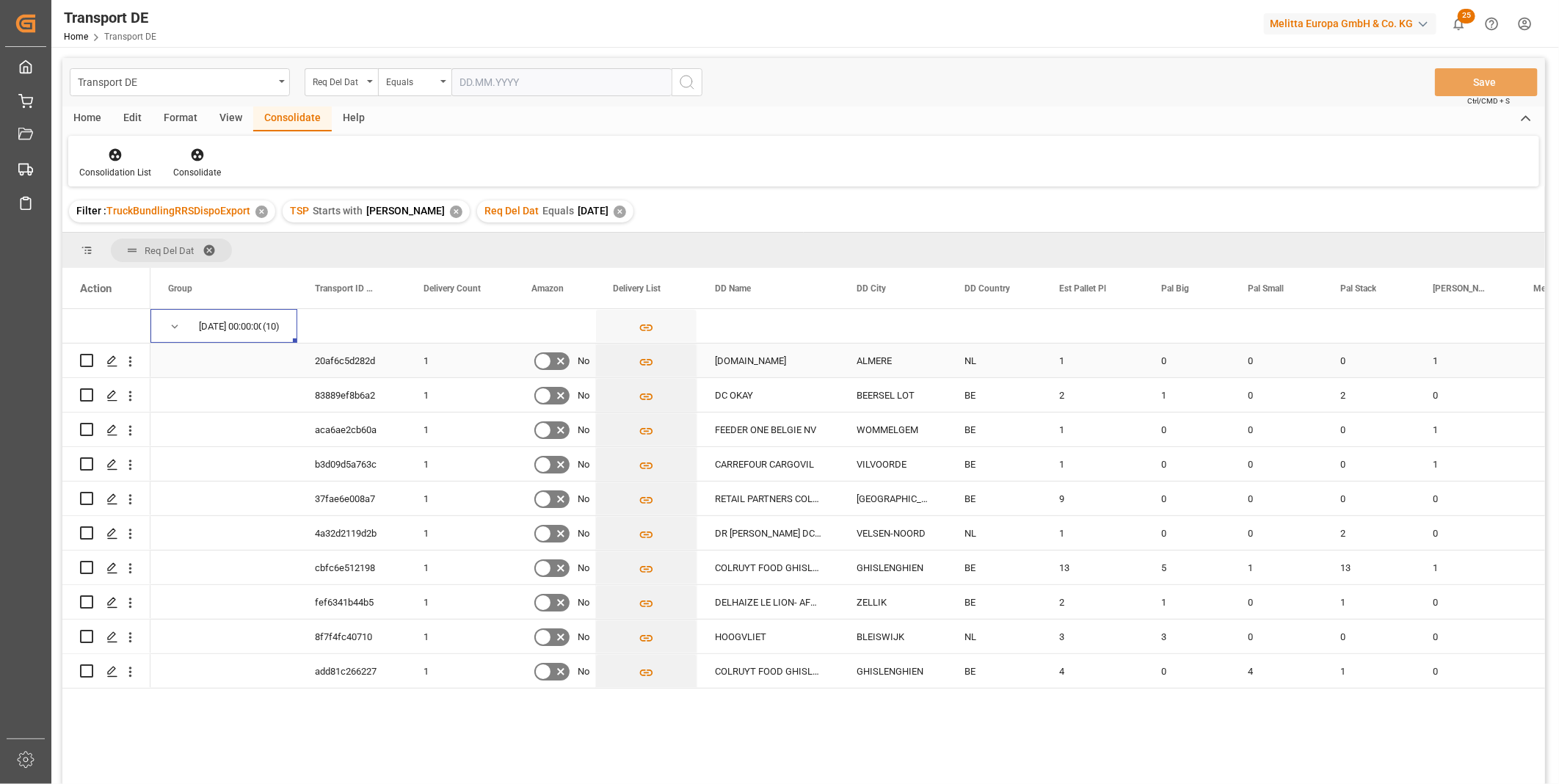
click at [89, 360] on input "Press Space to toggle row selection (unchecked)" at bounding box center [86, 359] width 13 height 13
checkbox input "true"
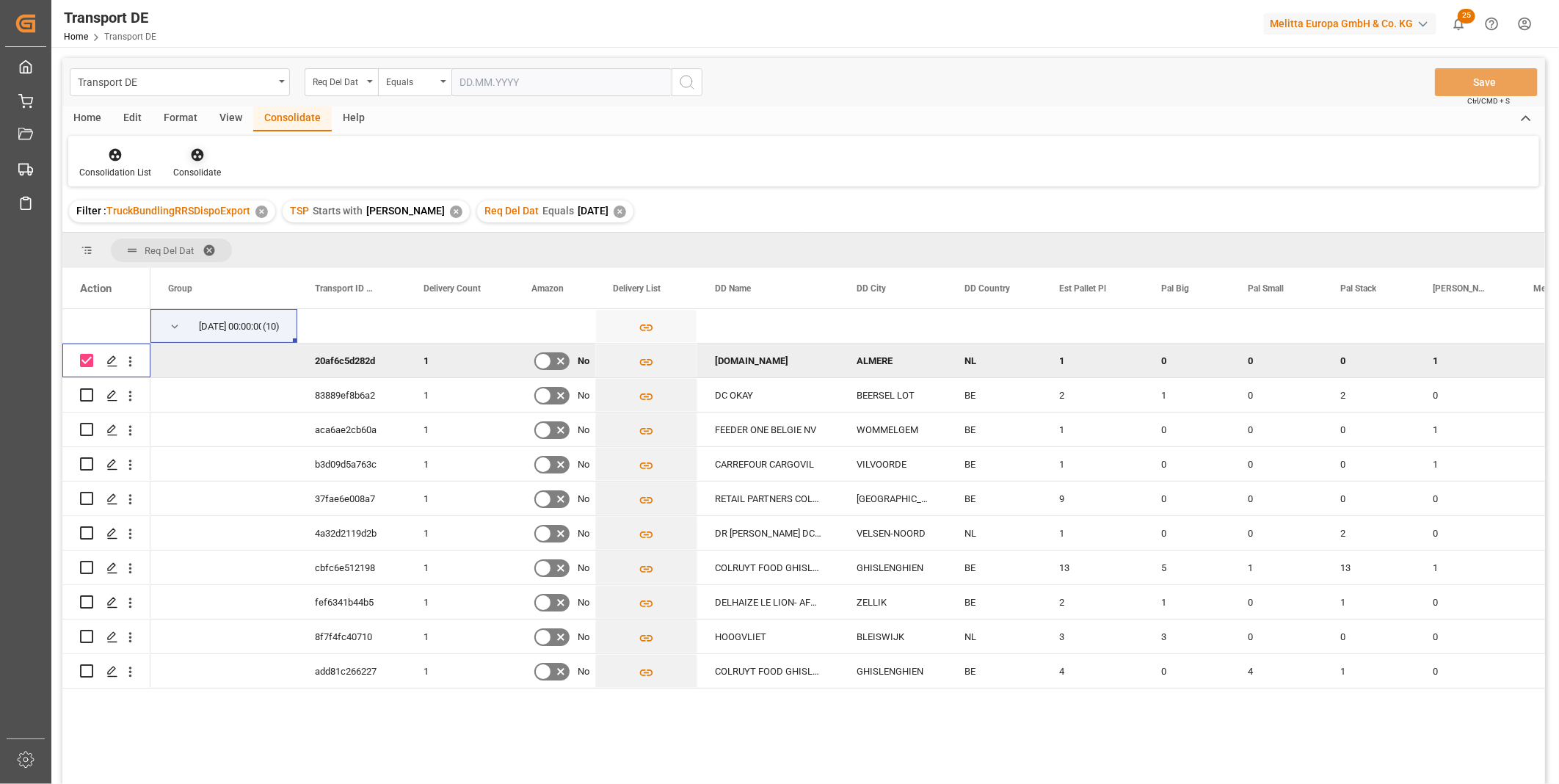
click at [195, 166] on div "Consolidate" at bounding box center [197, 172] width 48 height 13
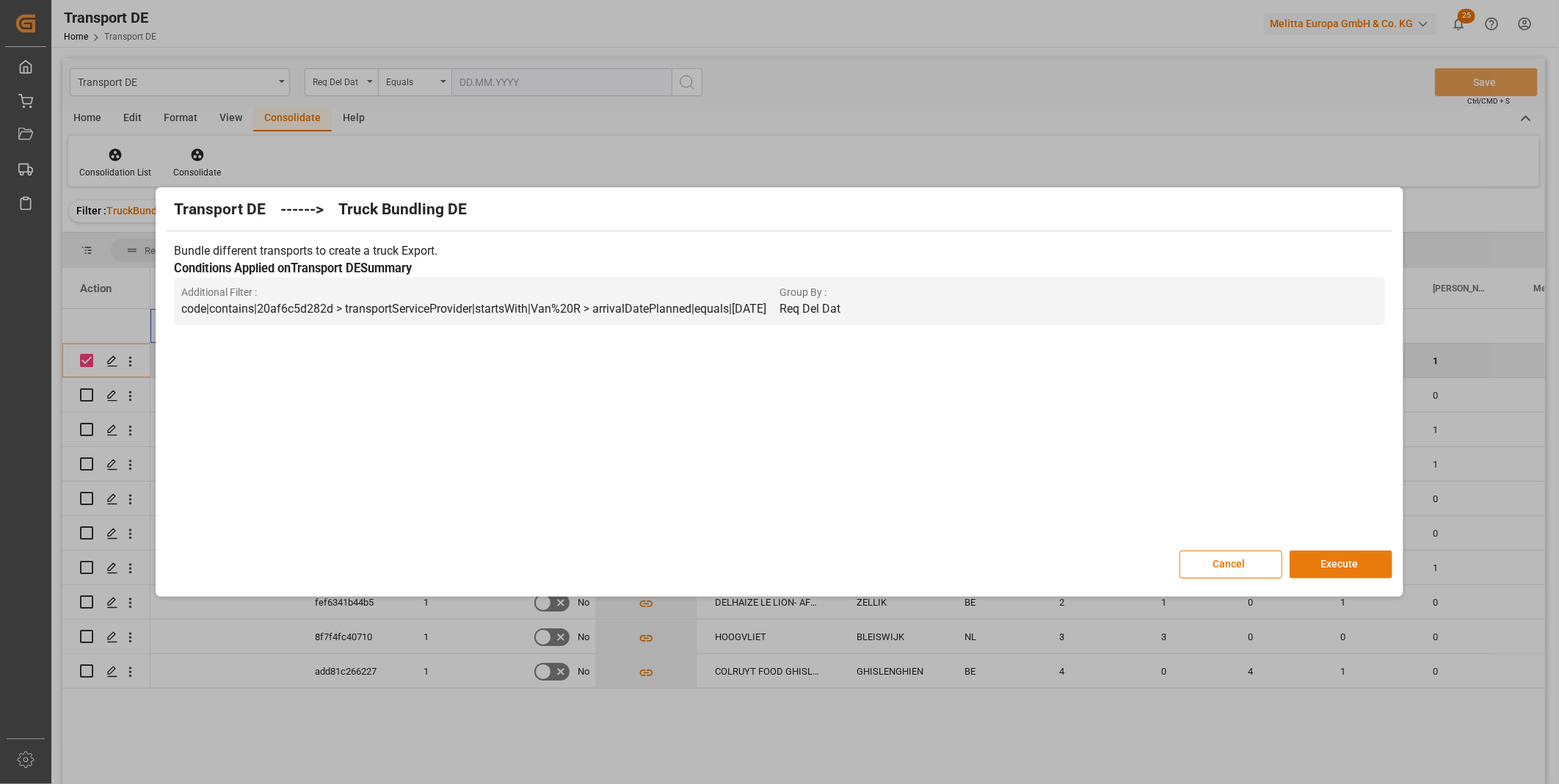
click at [1336, 562] on button "Execute" at bounding box center [1341, 564] width 103 height 28
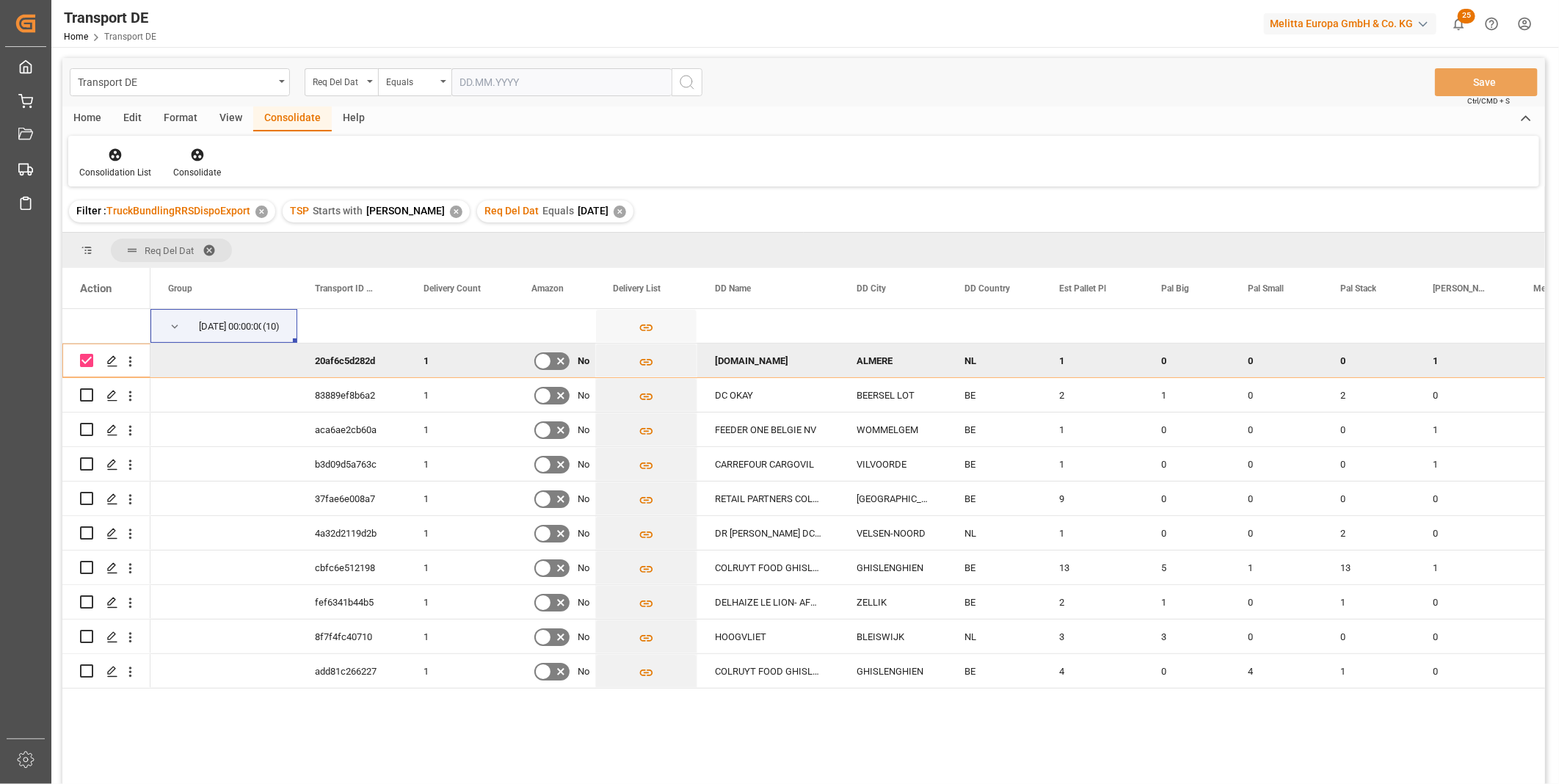
click at [112, 137] on div "Consolidation List Consolidate" at bounding box center [804, 161] width 1471 height 50
click at [116, 147] on icon at bounding box center [115, 154] width 15 height 15
click at [187, 260] on div "Transport DE Req Del Dat Equals Save Ctrl/CMD + S Home Edit Format View Consoli…" at bounding box center [804, 440] width 1483 height 764
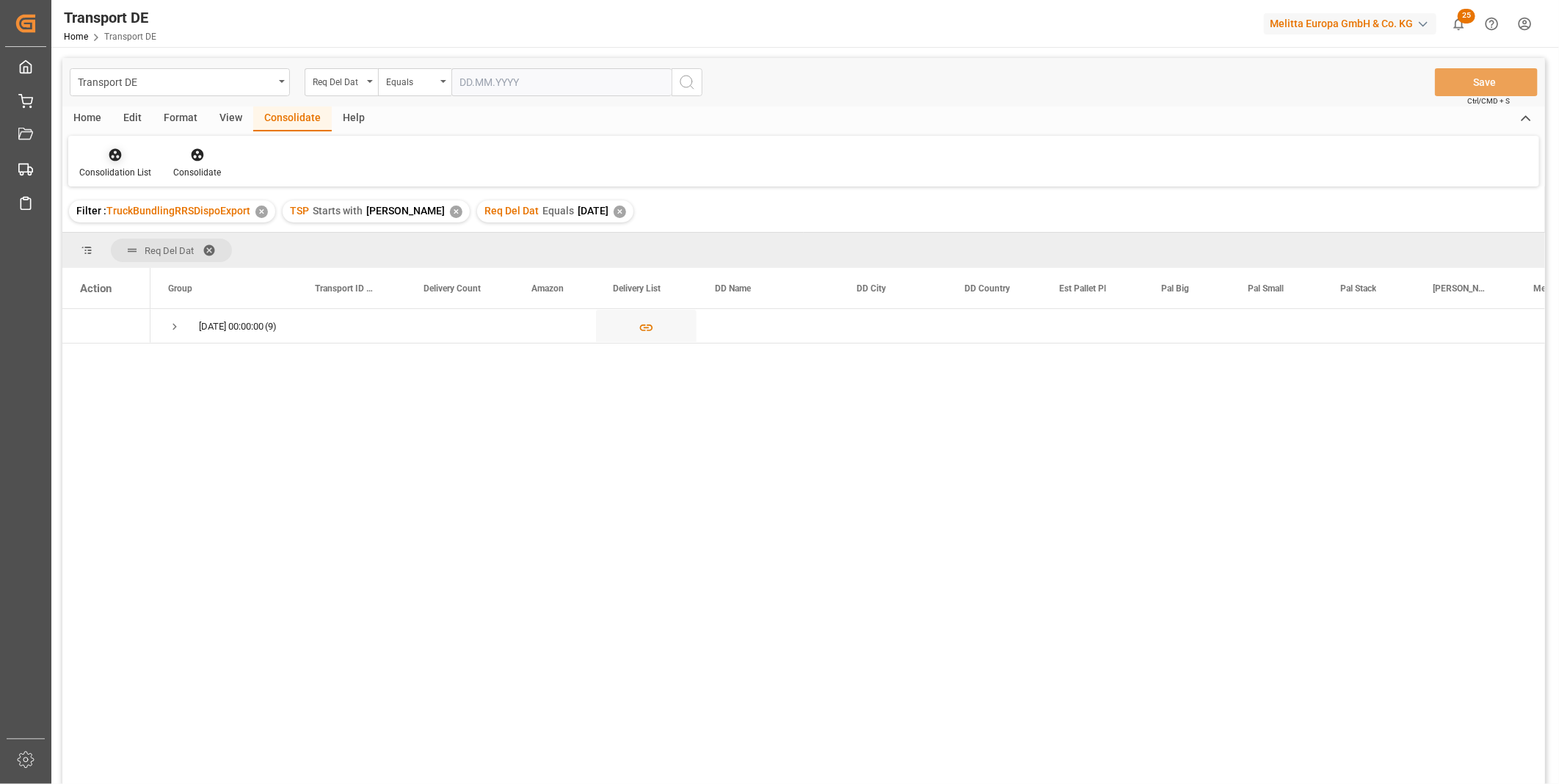
click at [104, 162] on div at bounding box center [116, 154] width 72 height 15
click at [152, 281] on div "Truck Bundling RRS Dispo Export" at bounding box center [195, 267] width 223 height 30
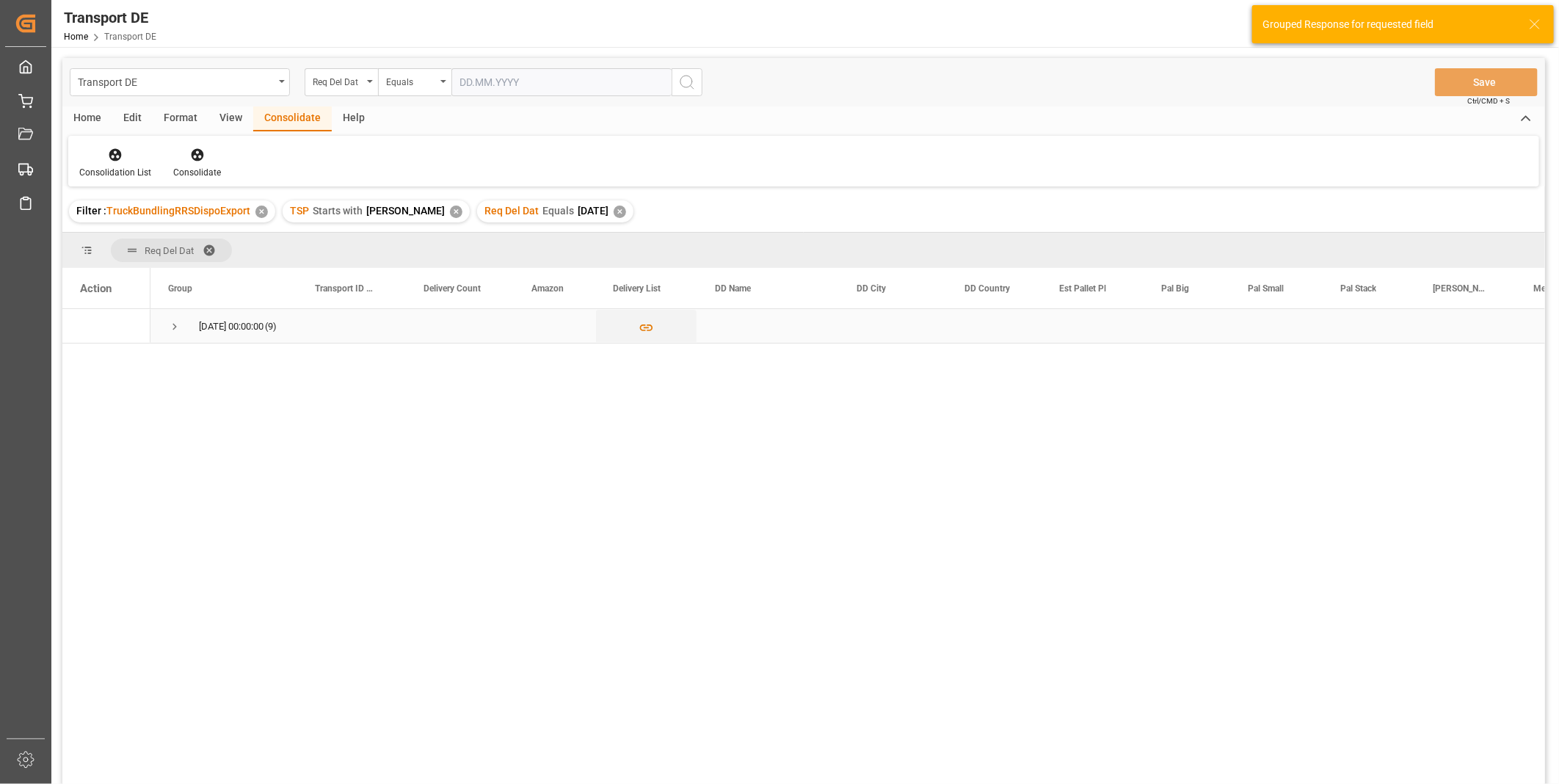
click at [172, 333] on span "Press SPACE to select this row." at bounding box center [174, 326] width 13 height 33
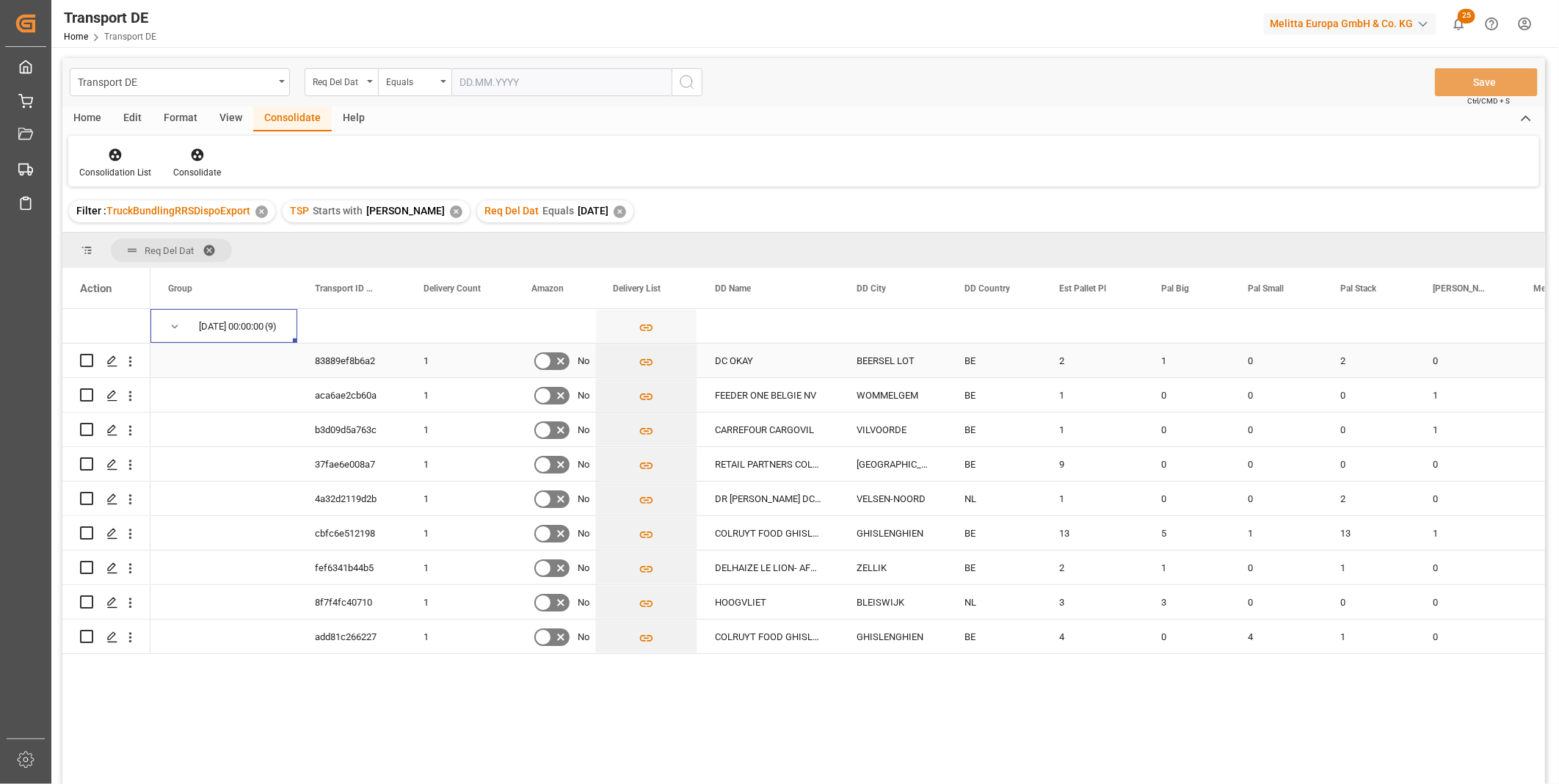
click at [85, 358] on input "Press Space to toggle row selection (unchecked)" at bounding box center [86, 359] width 13 height 13
checkbox input "true"
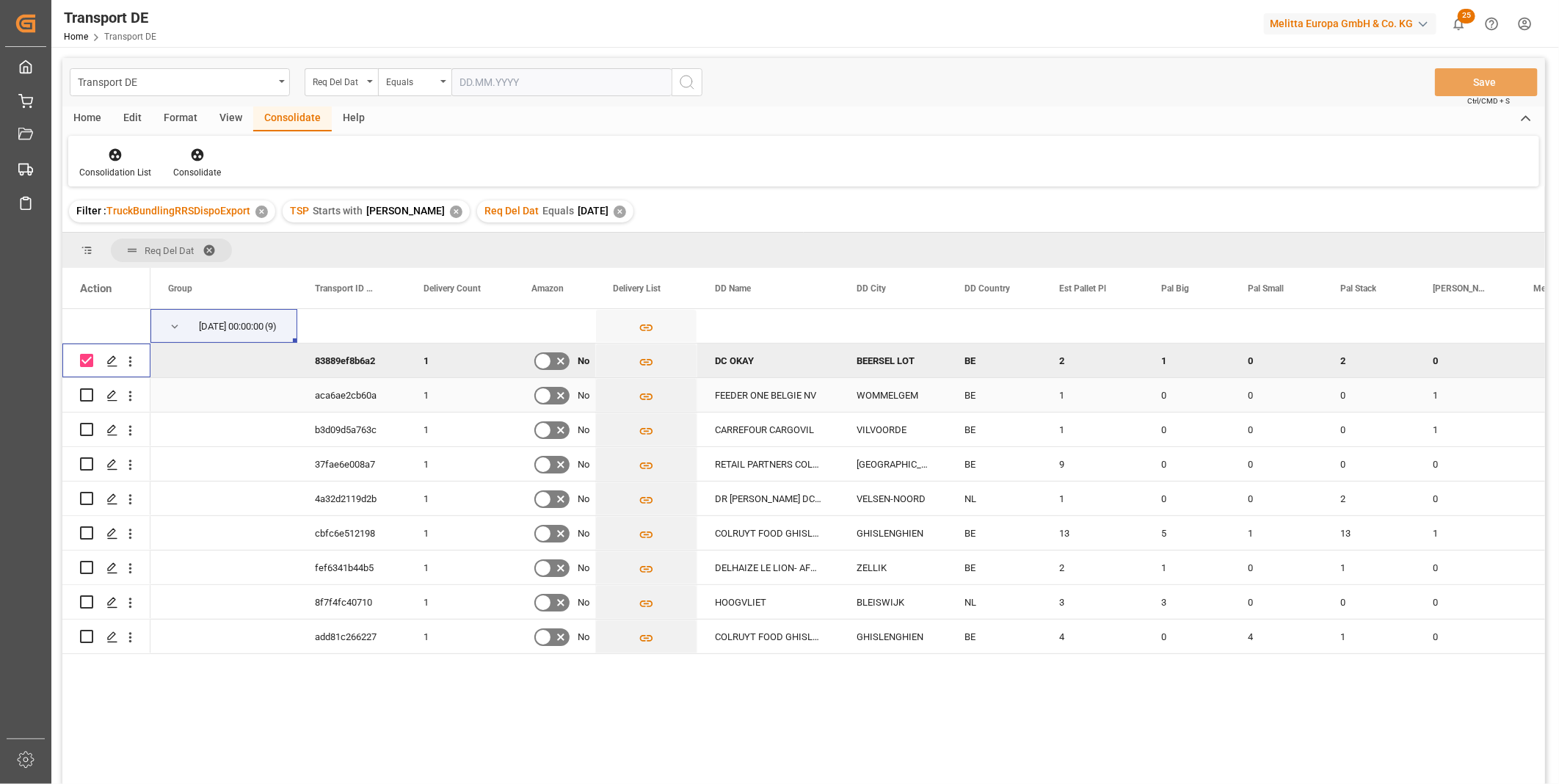
click at [84, 395] on input "Press Space to toggle row selection (unchecked)" at bounding box center [86, 395] width 13 height 13
checkbox input "true"
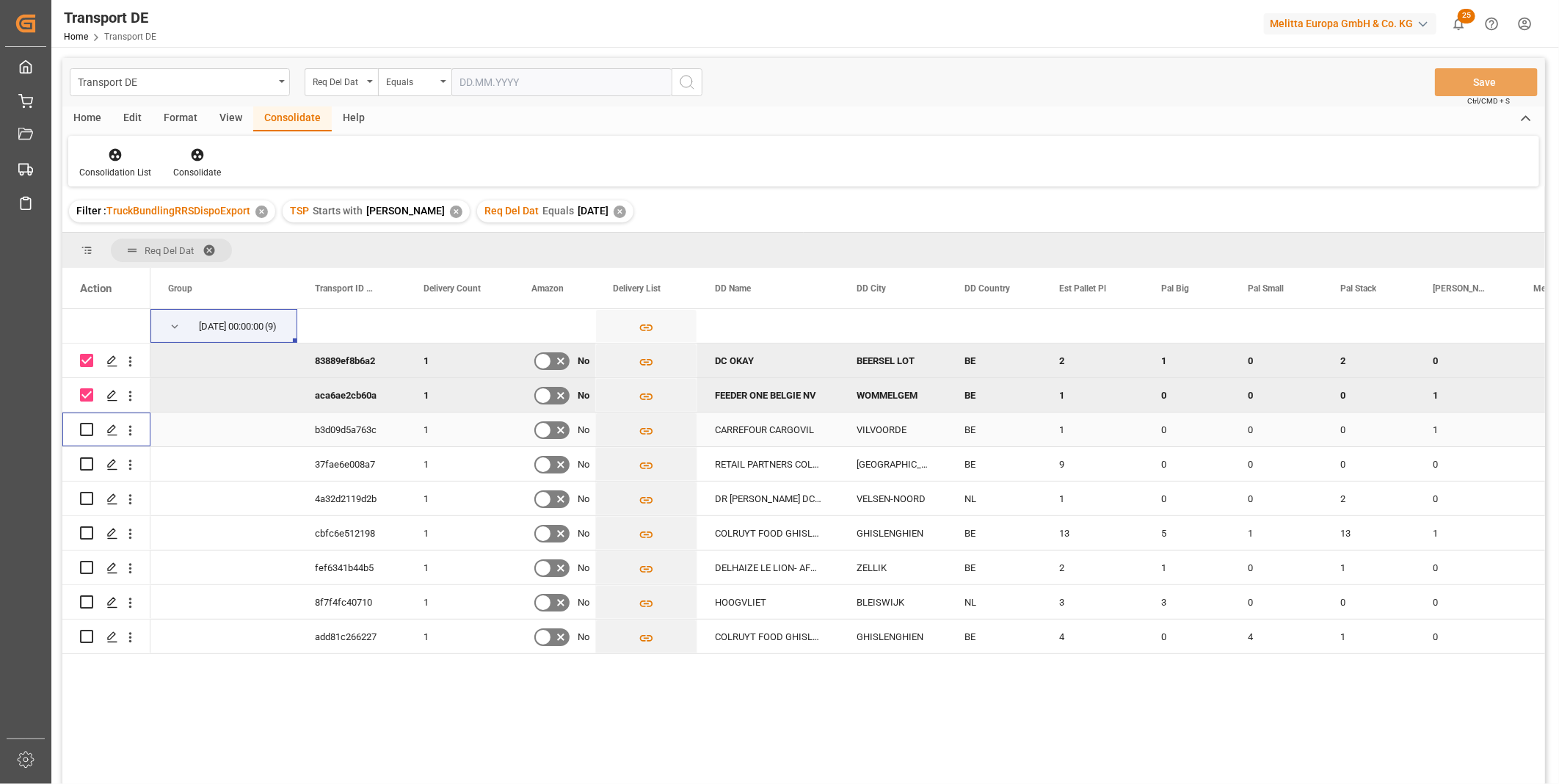
click at [84, 427] on input "Press Space to toggle row selection (unchecked)" at bounding box center [86, 429] width 13 height 13
checkbox input "true"
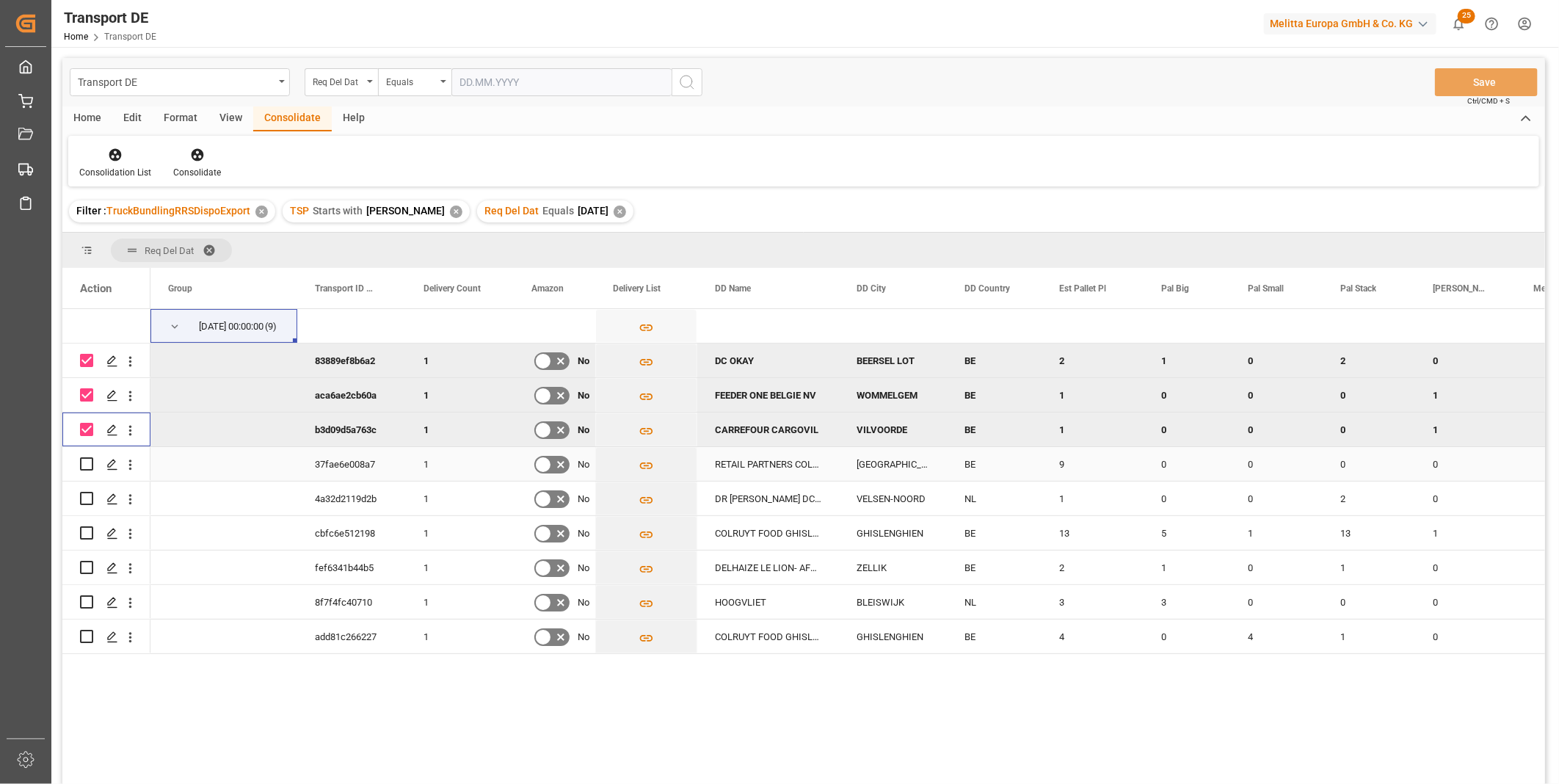
click at [83, 460] on input "Press Space to toggle row selection (unchecked)" at bounding box center [86, 463] width 13 height 13
checkbox input "true"
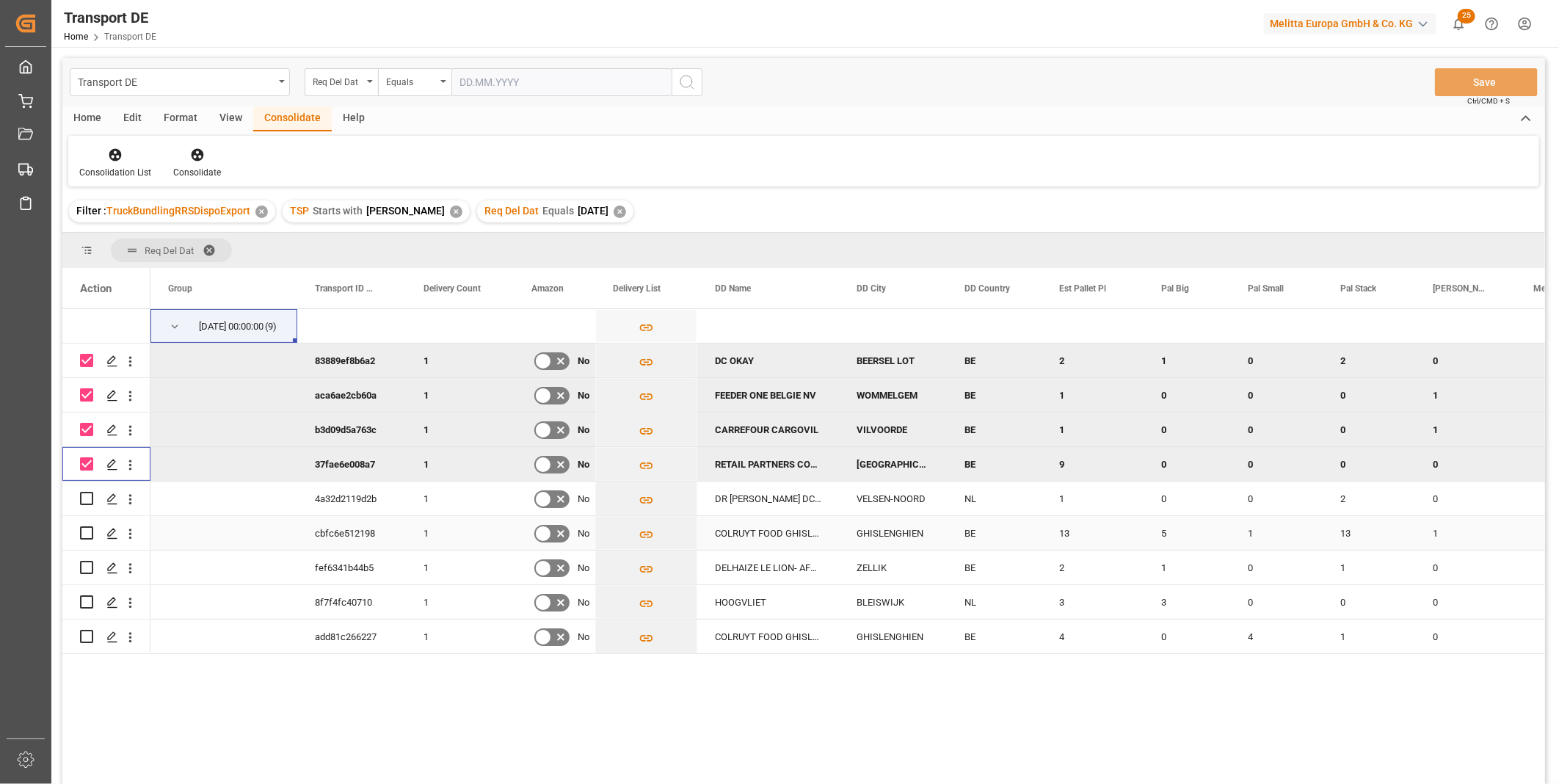
click at [90, 530] on input "Press Space to toggle row selection (unchecked)" at bounding box center [86, 532] width 13 height 13
checkbox input "true"
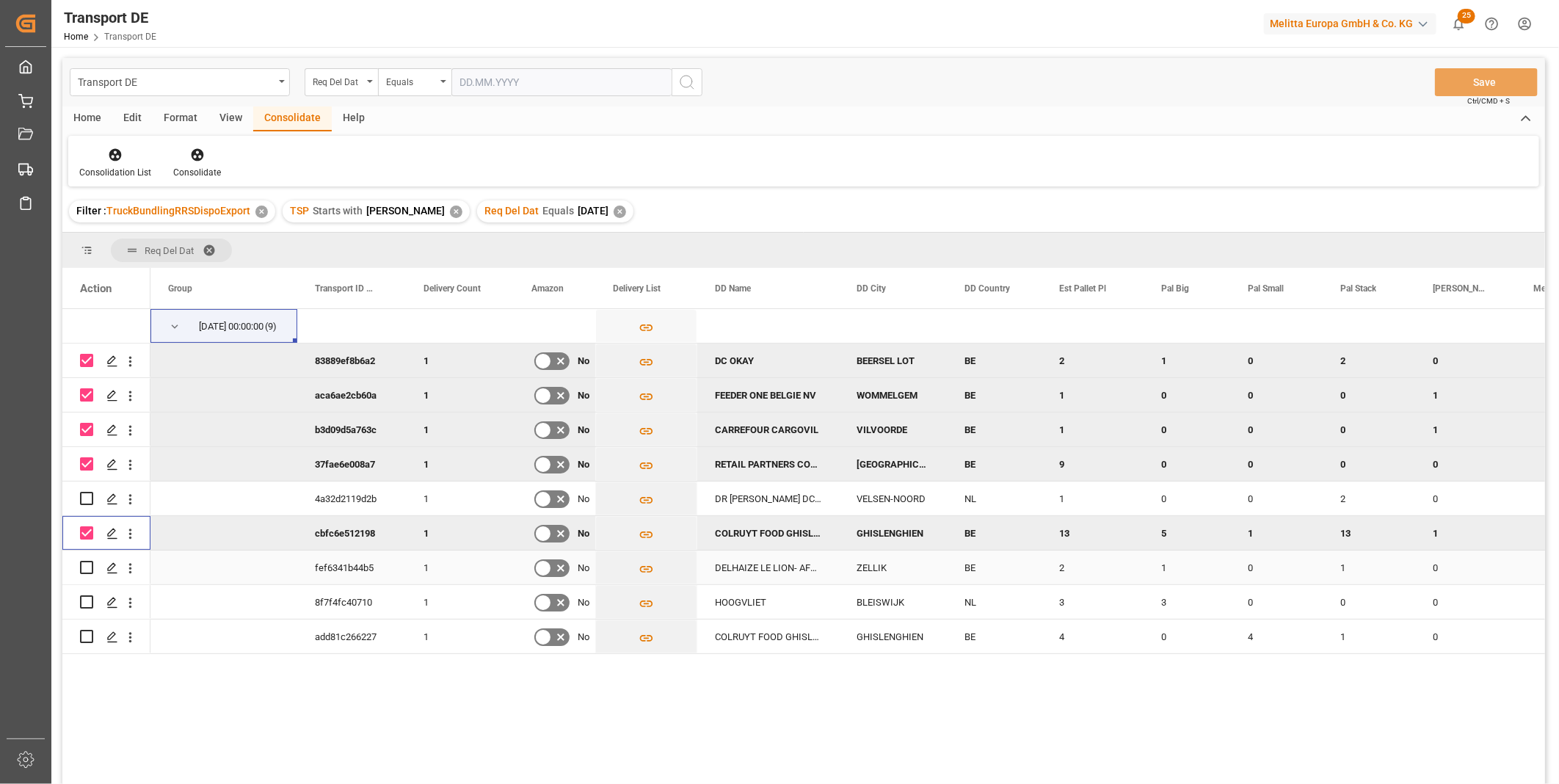
drag, startPoint x: 84, startPoint y: 562, endPoint x: 91, endPoint y: 567, distance: 8.6
click at [85, 562] on input "Press Space to toggle row selection (unchecked)" at bounding box center [86, 567] width 13 height 13
checkbox input "true"
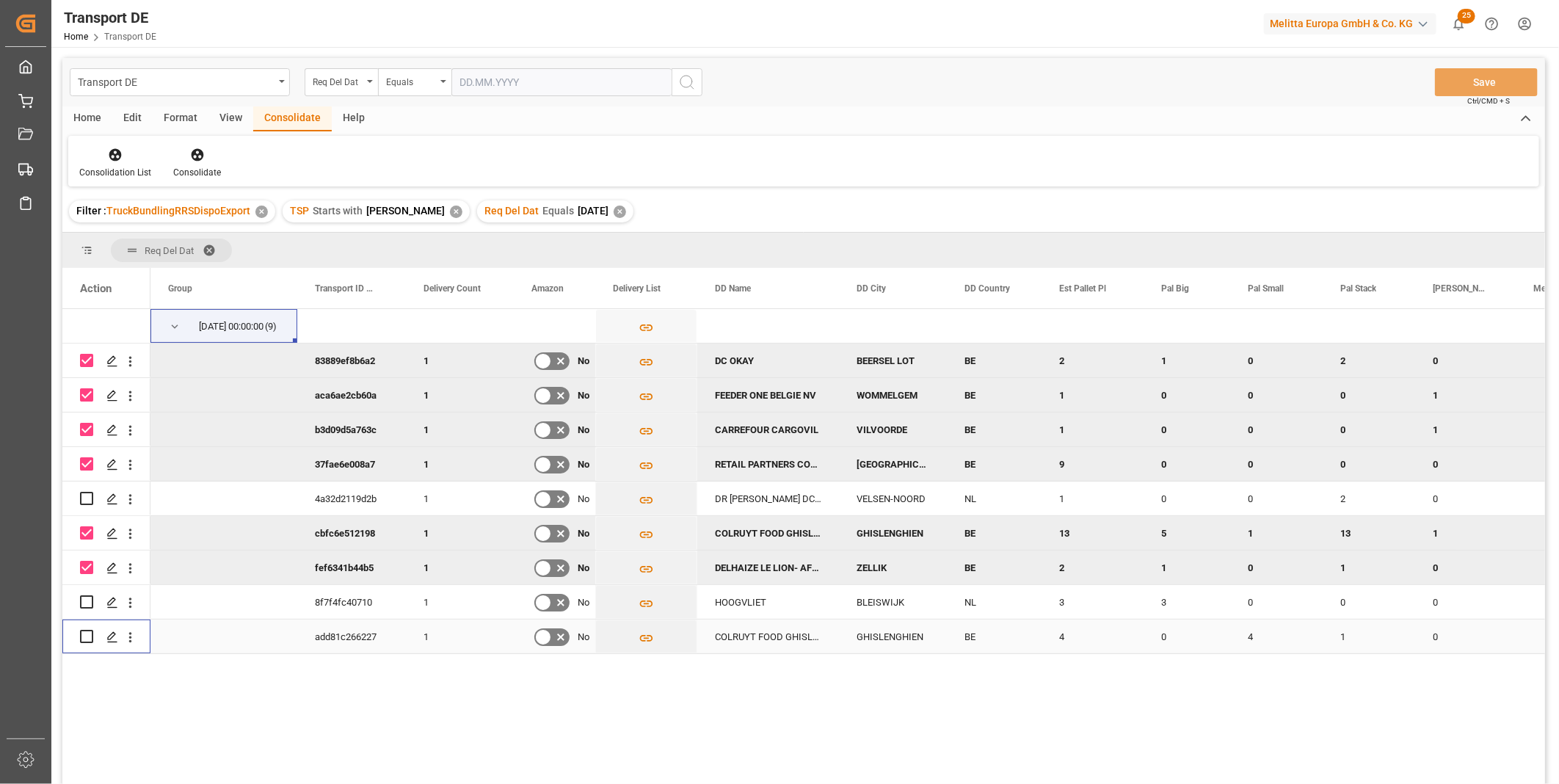
click at [88, 635] on input "Press Space to toggle row selection (unchecked)" at bounding box center [86, 636] width 13 height 13
checkbox input "true"
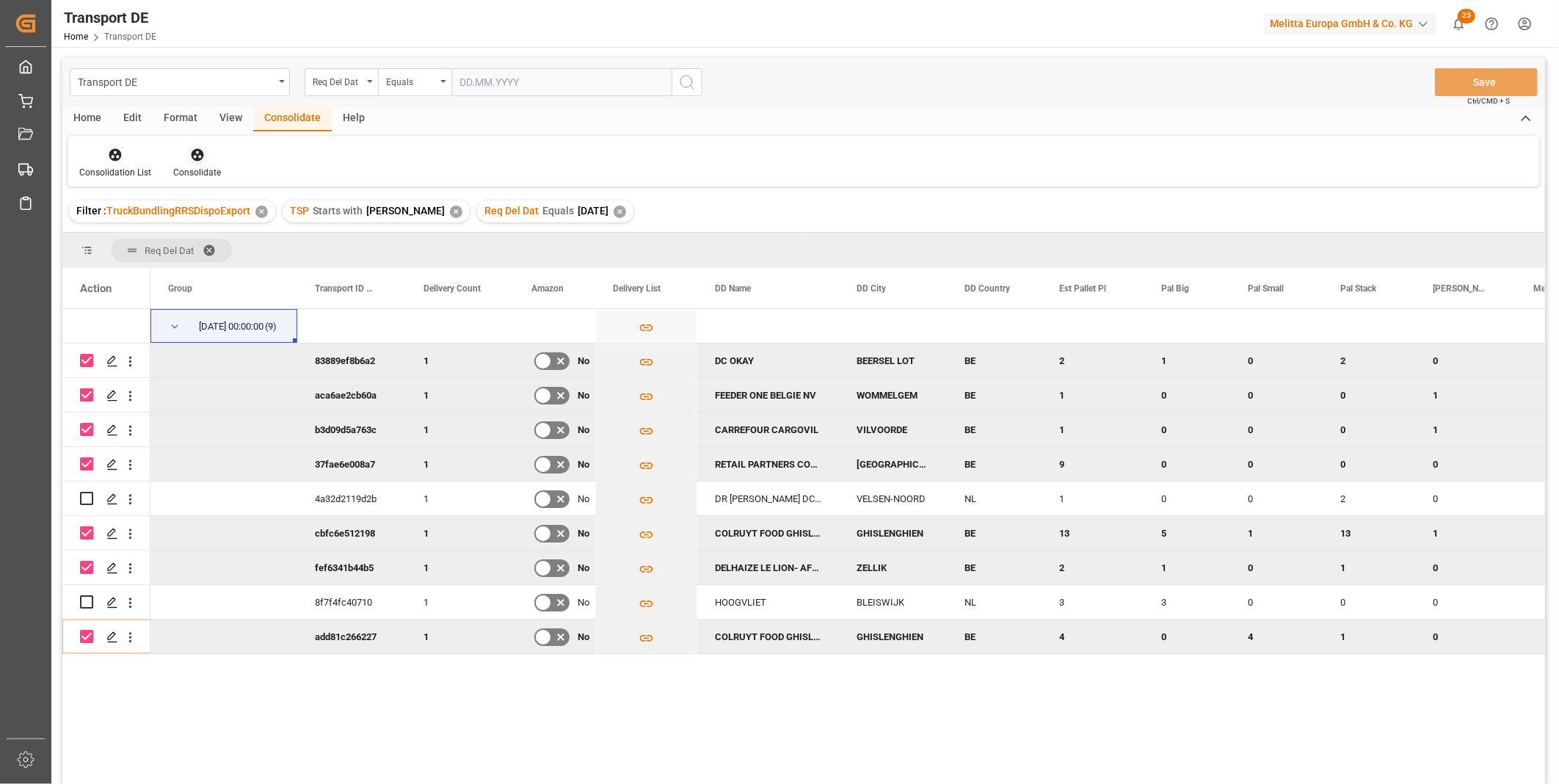
click at [199, 151] on icon at bounding box center [197, 155] width 13 height 13
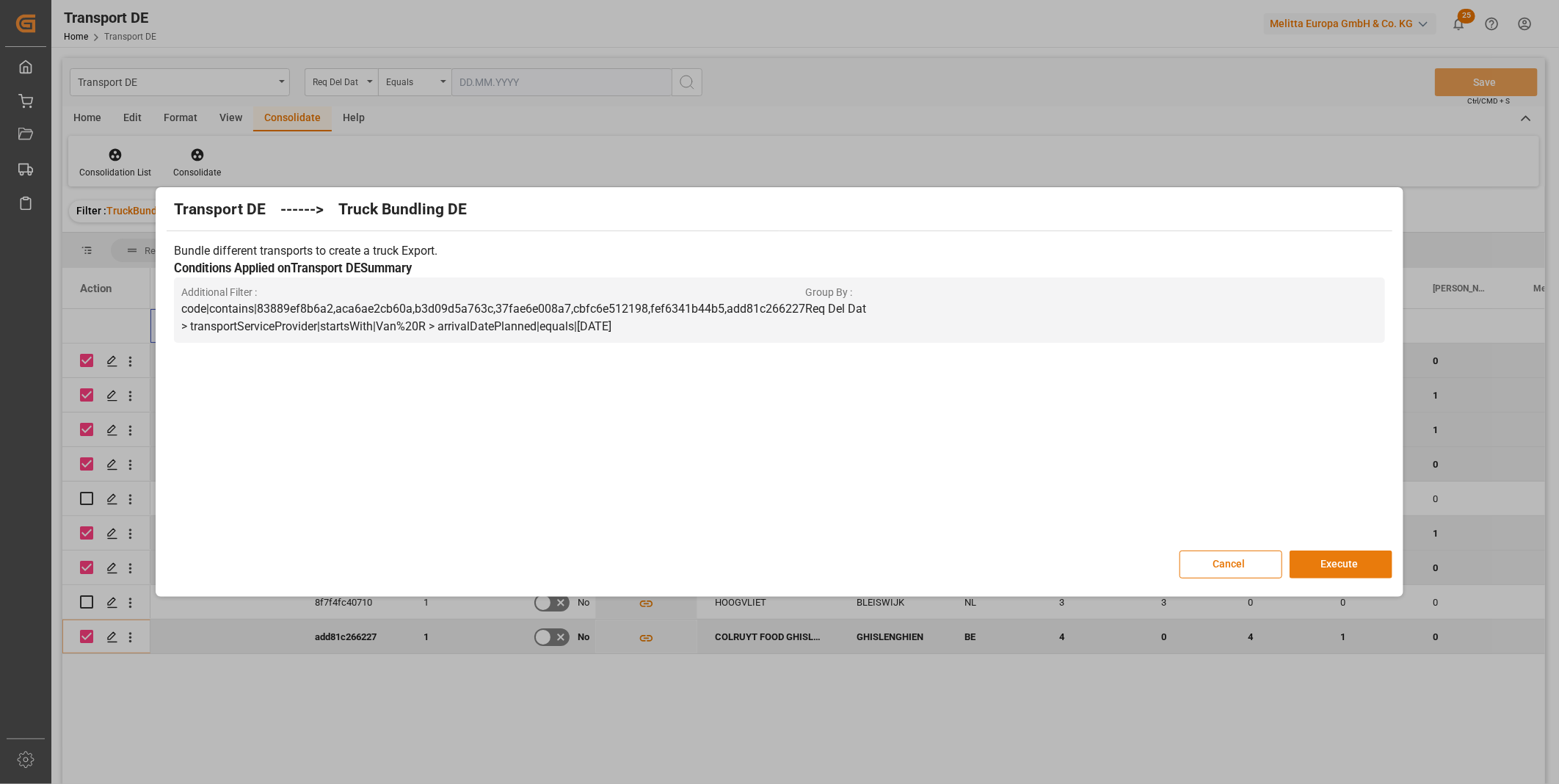
click at [1359, 555] on button "Execute" at bounding box center [1341, 564] width 103 height 28
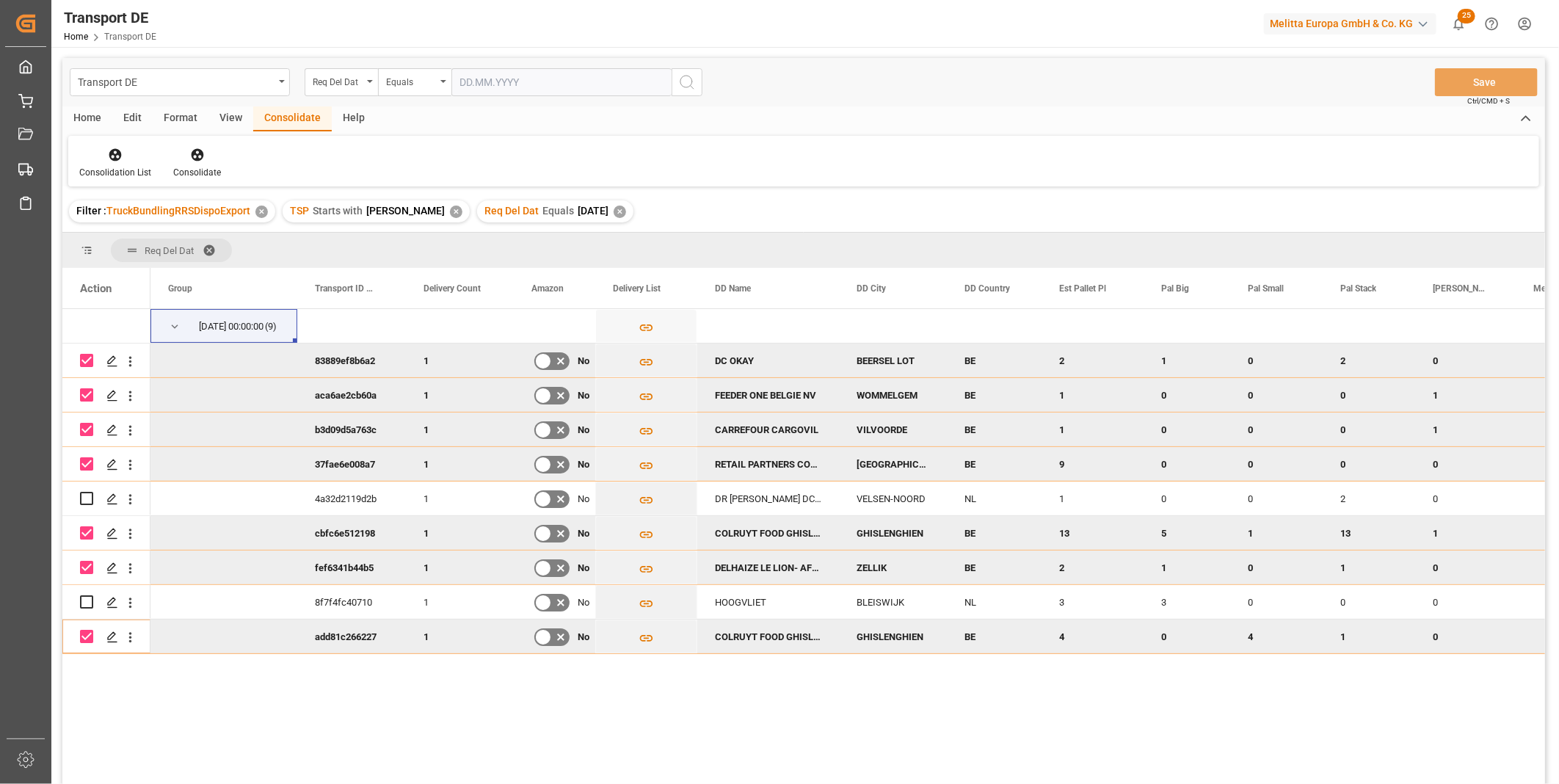
drag, startPoint x: 146, startPoint y: 203, endPoint x: 117, endPoint y: 188, distance: 32.6
click at [145, 203] on div "Filter : TruckBundlingRRSDispoExport" at bounding box center [163, 211] width 174 height 15
click at [108, 166] on div "Consolidation List" at bounding box center [116, 172] width 72 height 13
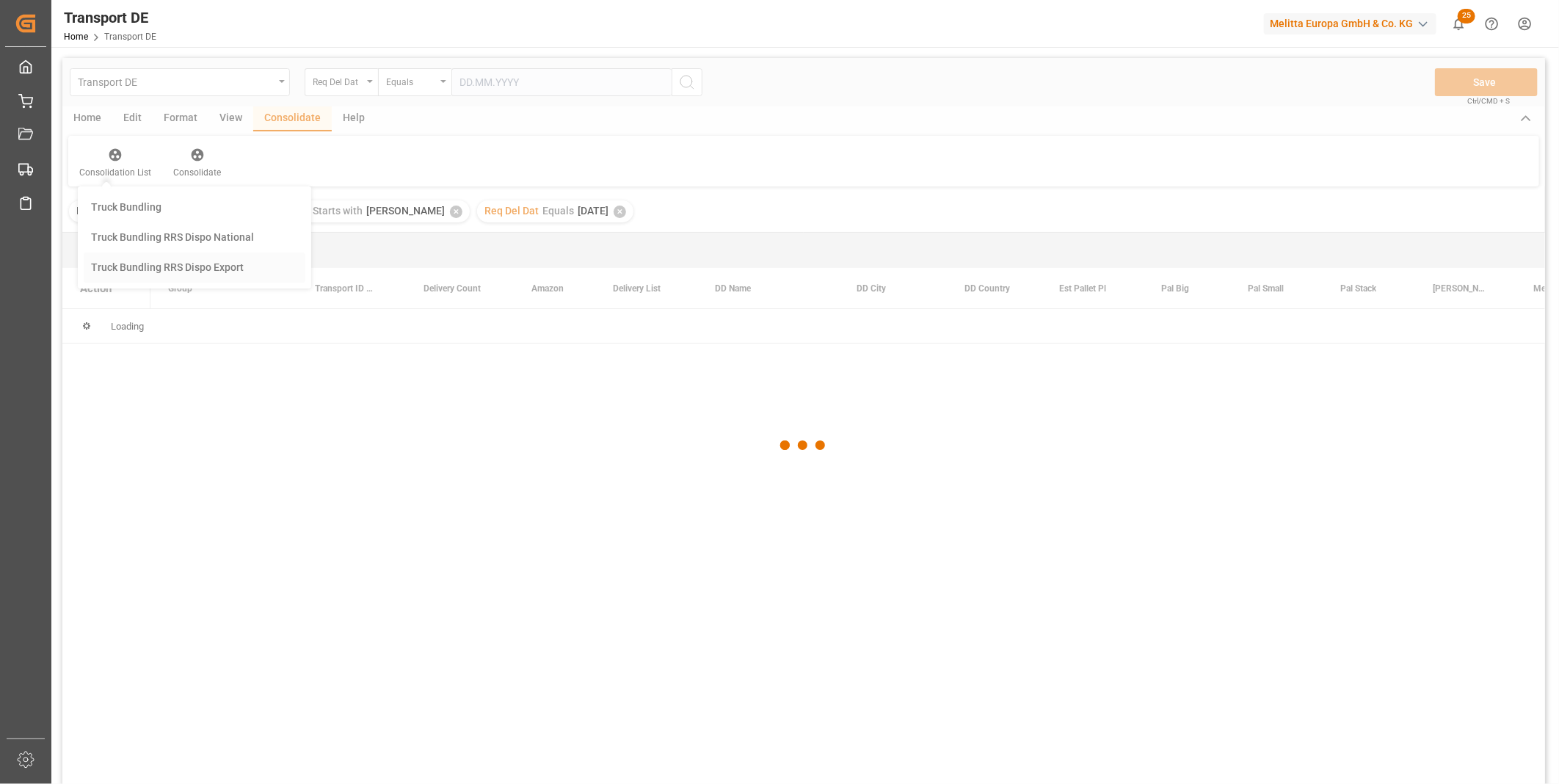
click at [174, 270] on div "Transport DE Req Del Dat Equals Save Ctrl/CMD + S Home Edit Format View Consoli…" at bounding box center [804, 440] width 1483 height 764
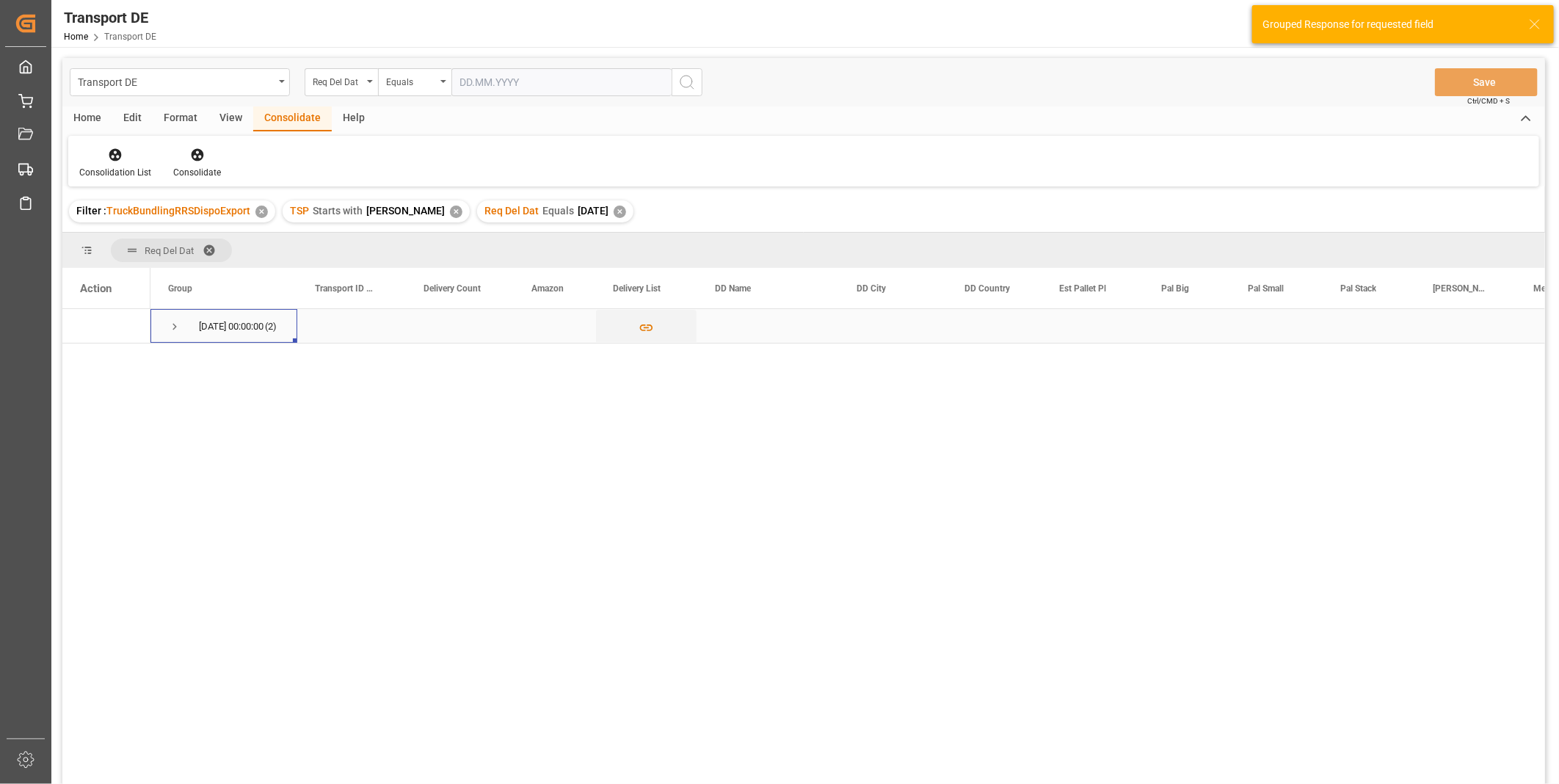
click at [173, 324] on span "Press SPACE to select this row." at bounding box center [174, 326] width 13 height 13
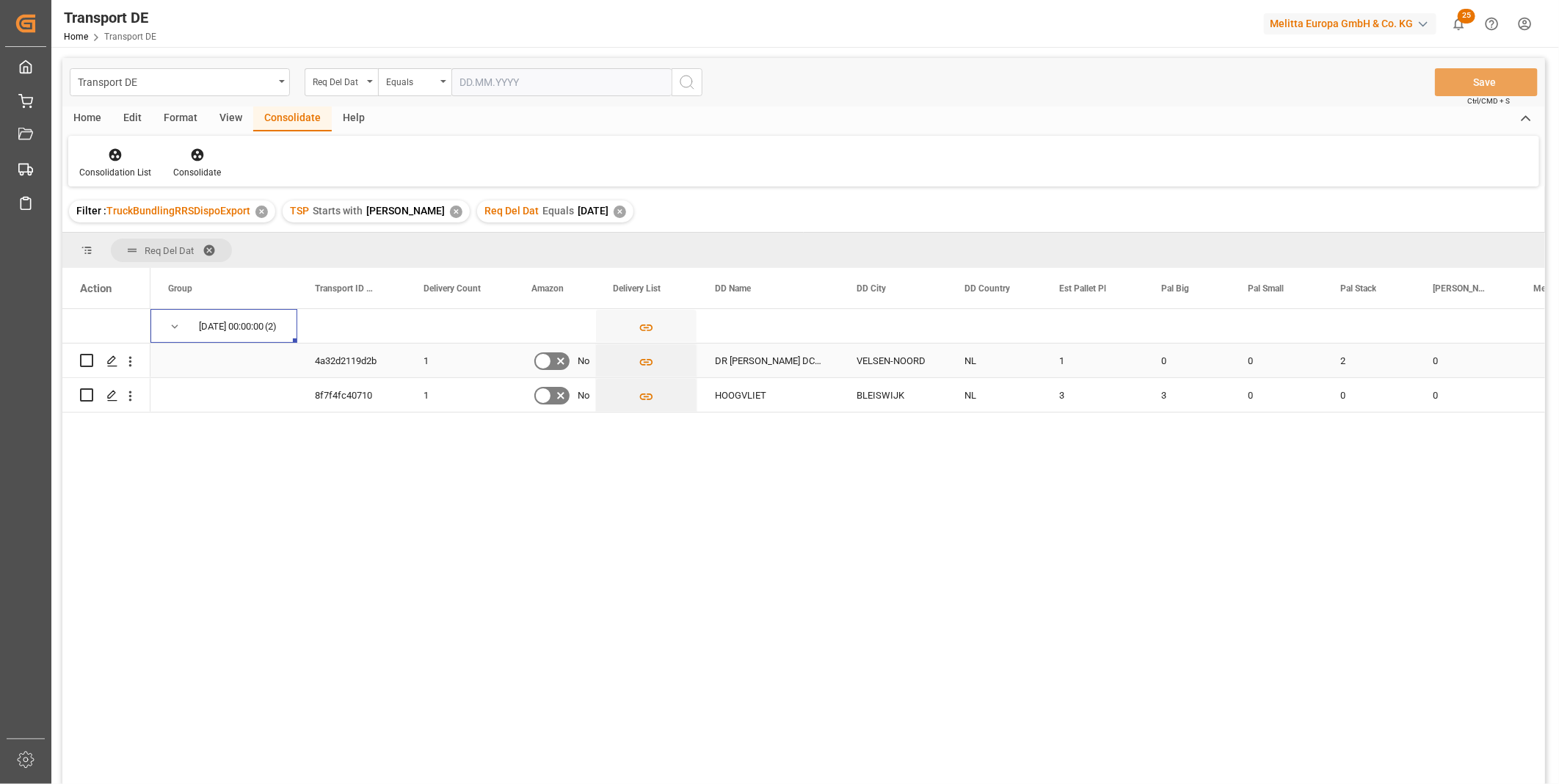
click at [86, 360] on input "Press Space to toggle row selection (unchecked)" at bounding box center [86, 359] width 13 height 13
checkbox input "true"
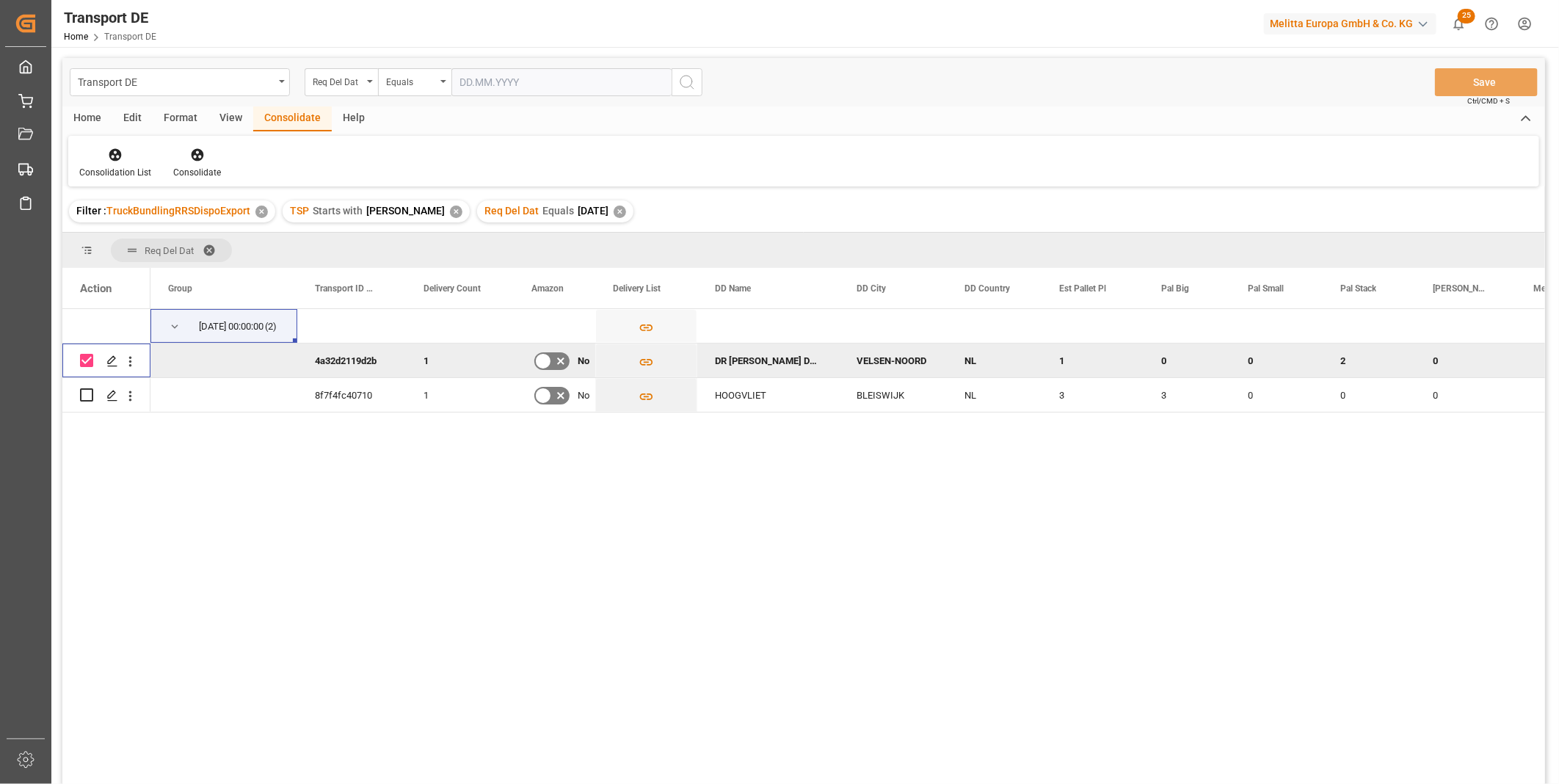
click at [193, 129] on div "Format" at bounding box center [180, 118] width 56 height 25
click at [261, 126] on div "Consolidate" at bounding box center [293, 118] width 79 height 25
click at [187, 171] on div "Consolidate" at bounding box center [197, 172] width 48 height 13
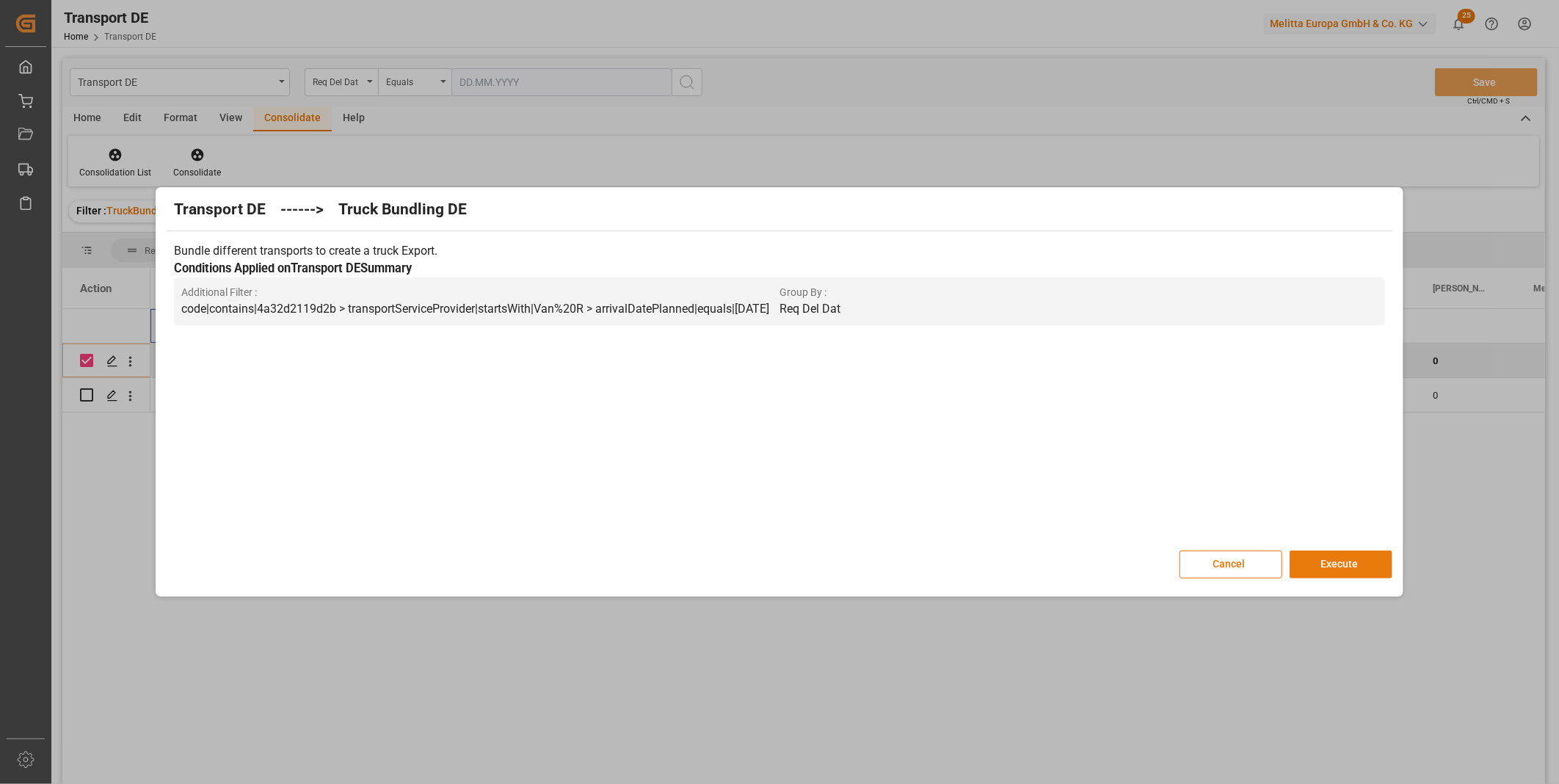
click at [1305, 554] on button "Execute" at bounding box center [1341, 564] width 103 height 28
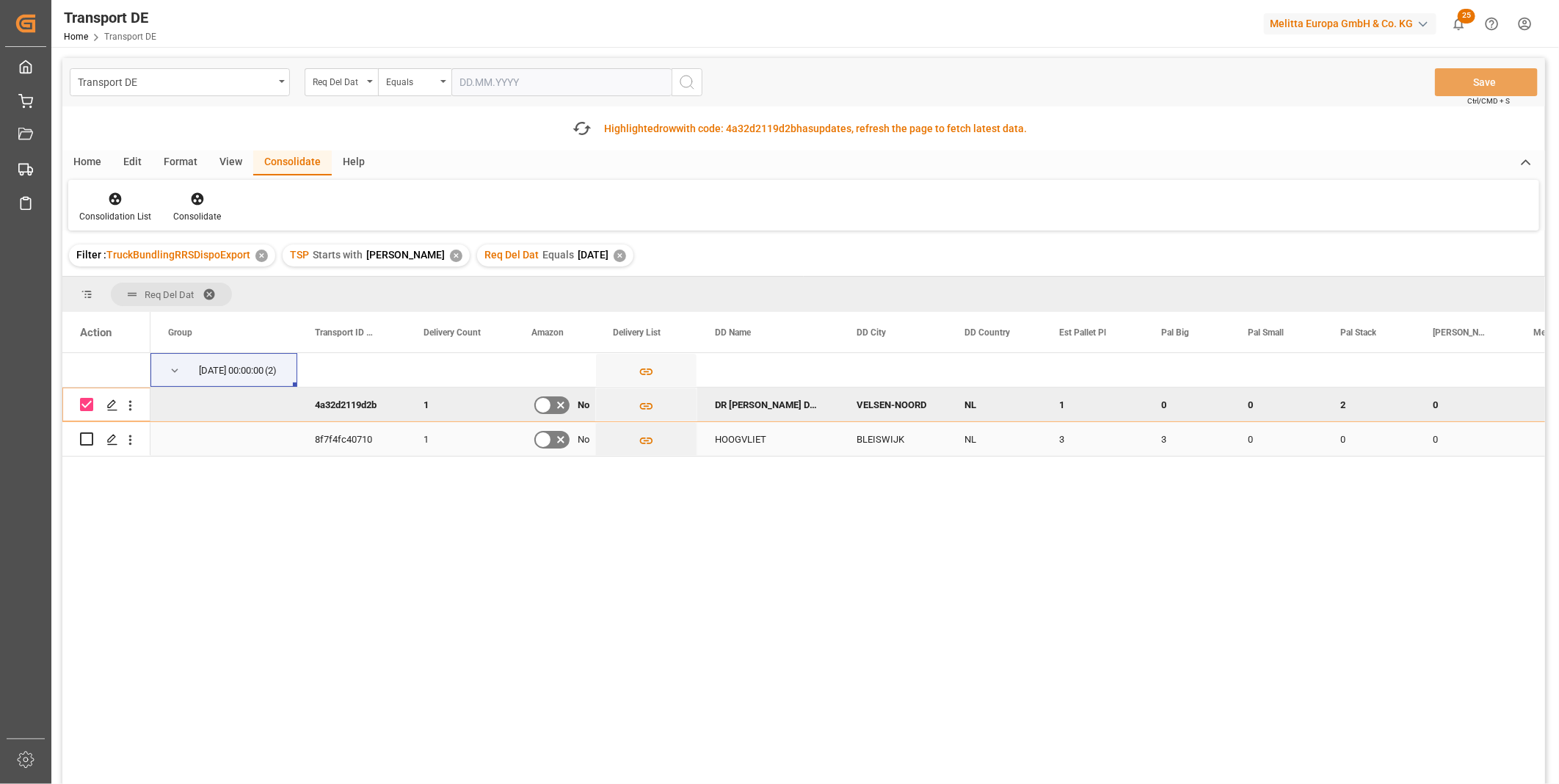
click at [80, 437] on div "Press SPACE to select this row." at bounding box center [106, 438] width 88 height 33
click at [89, 433] on input "Press Space to toggle row selection (unchecked)" at bounding box center [86, 438] width 13 height 13
checkbox input "true"
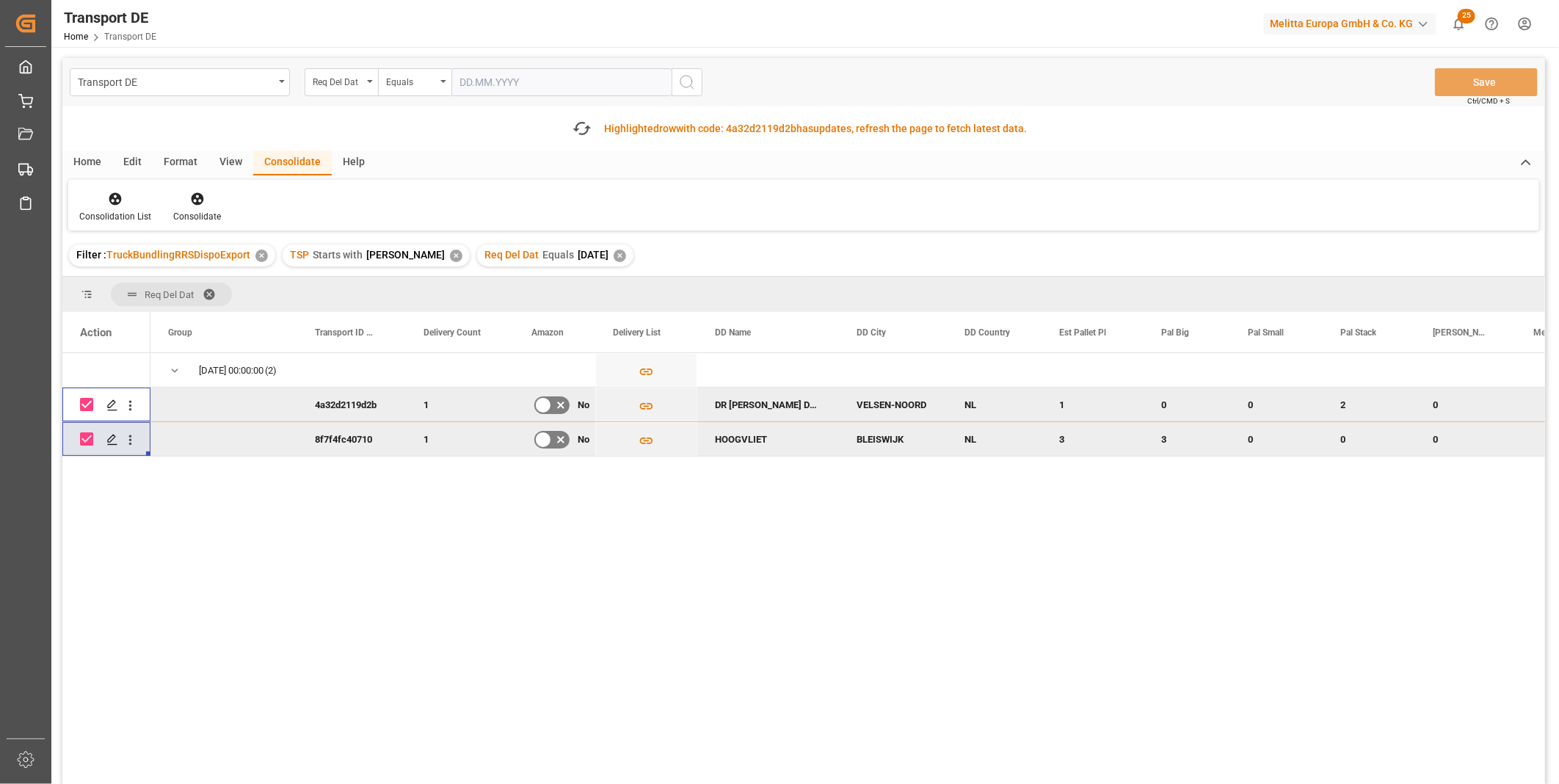
click at [89, 401] on input "Press Space to toggle row selection (checked)" at bounding box center [86, 404] width 13 height 13
checkbox input "false"
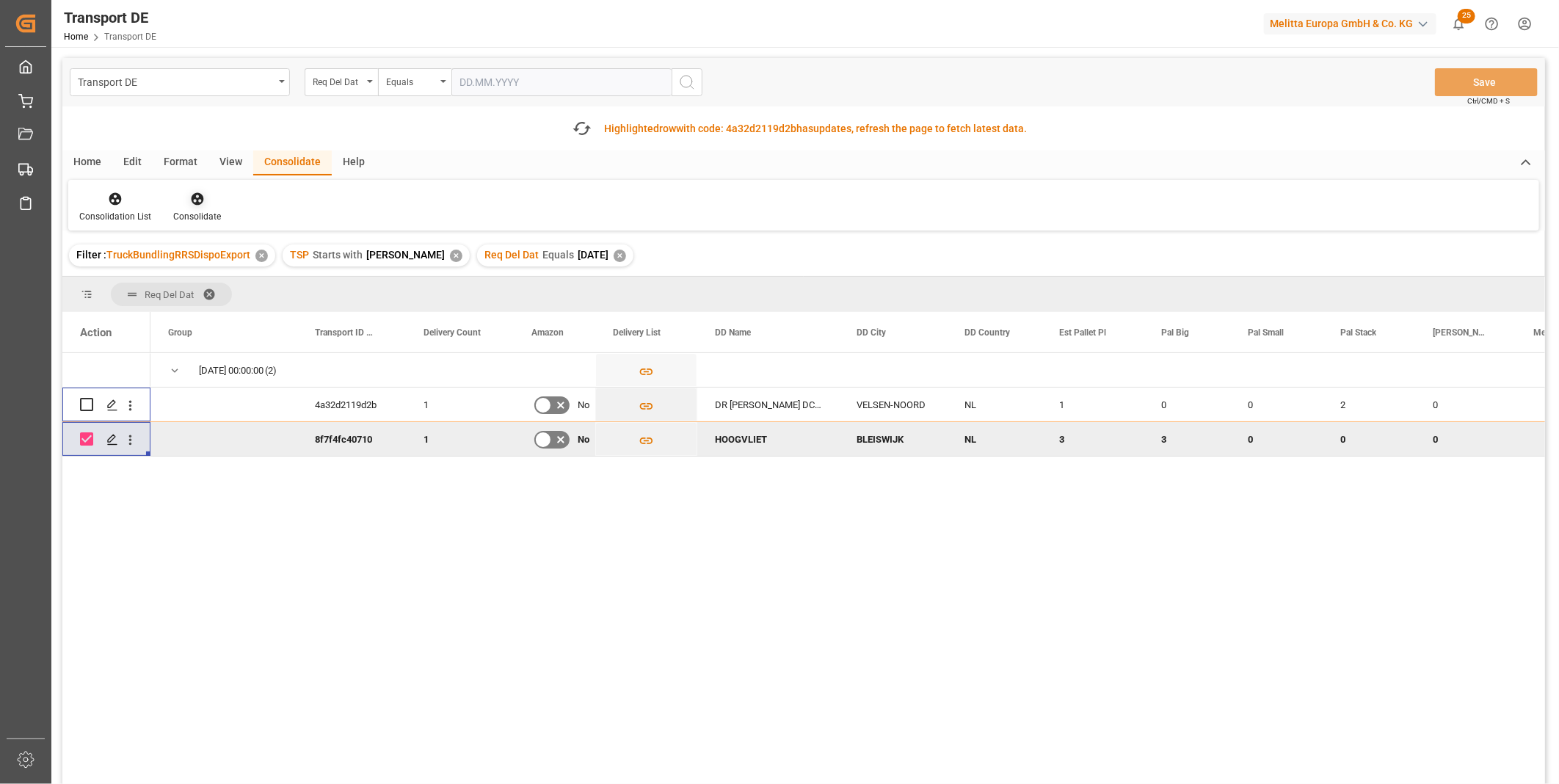
click at [180, 213] on div "Consolidate" at bounding box center [197, 216] width 48 height 13
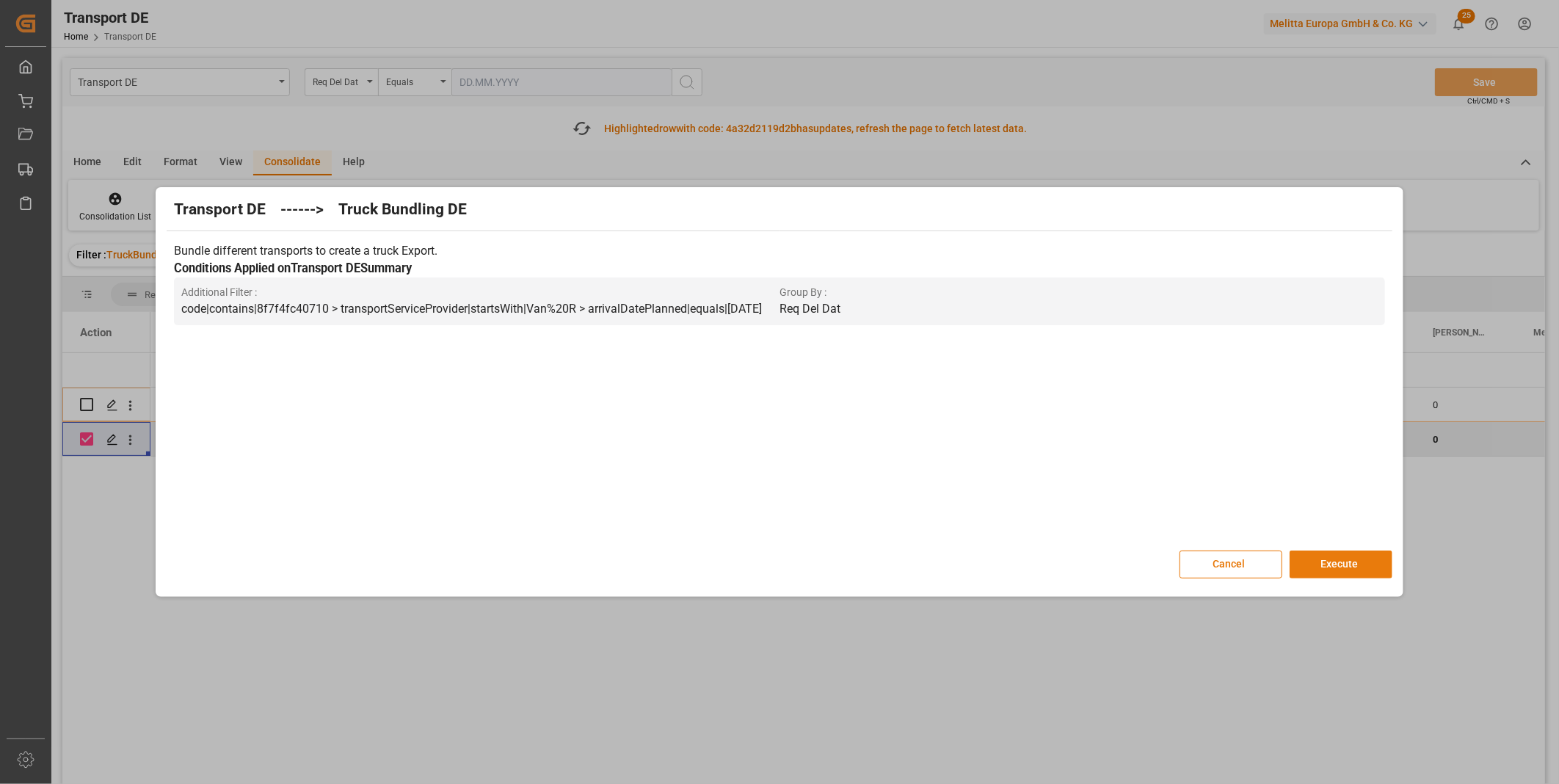
click at [1319, 567] on button "Execute" at bounding box center [1341, 564] width 103 height 28
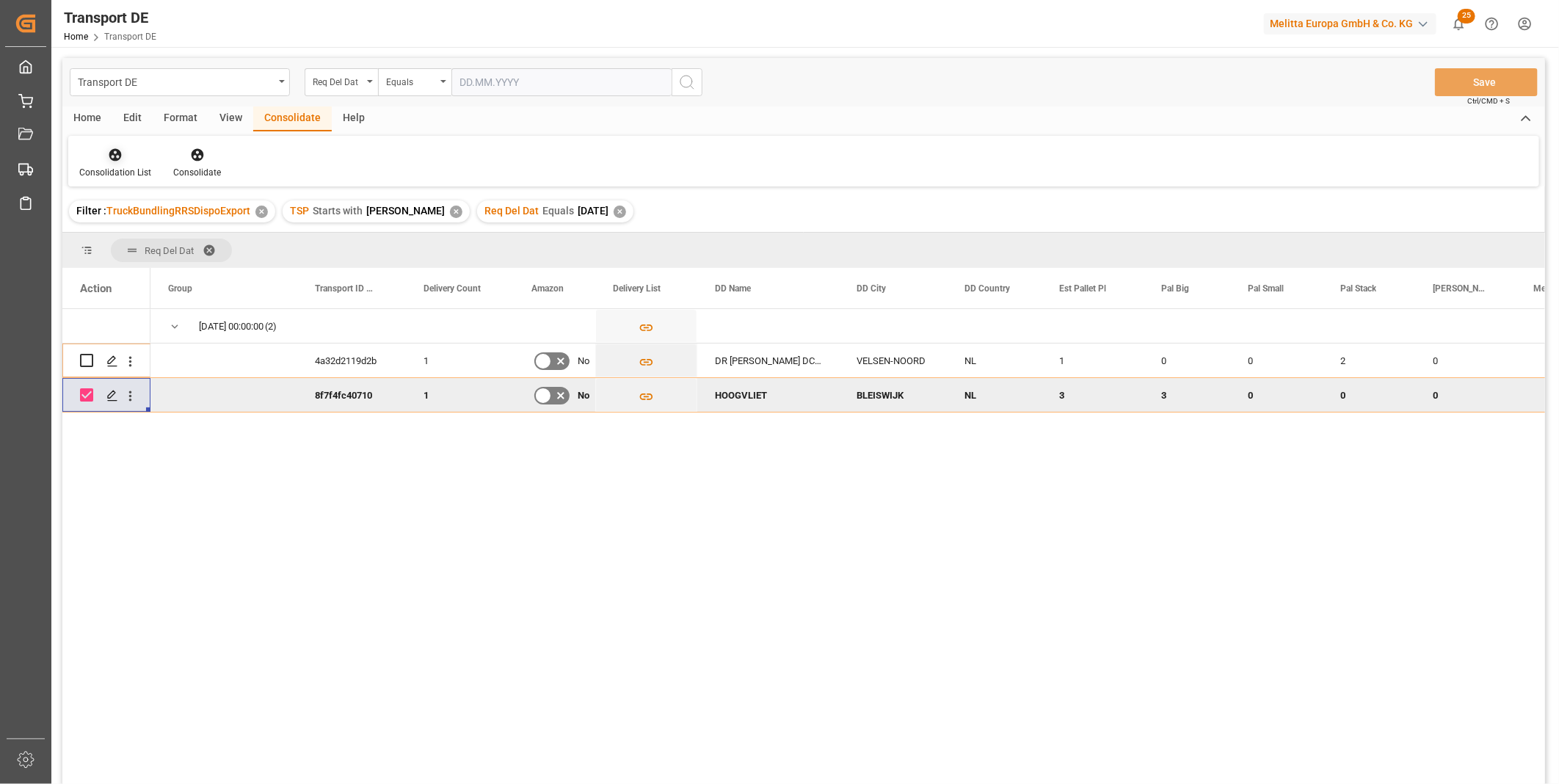
click at [93, 162] on div "Consolidation List" at bounding box center [116, 163] width 94 height 33
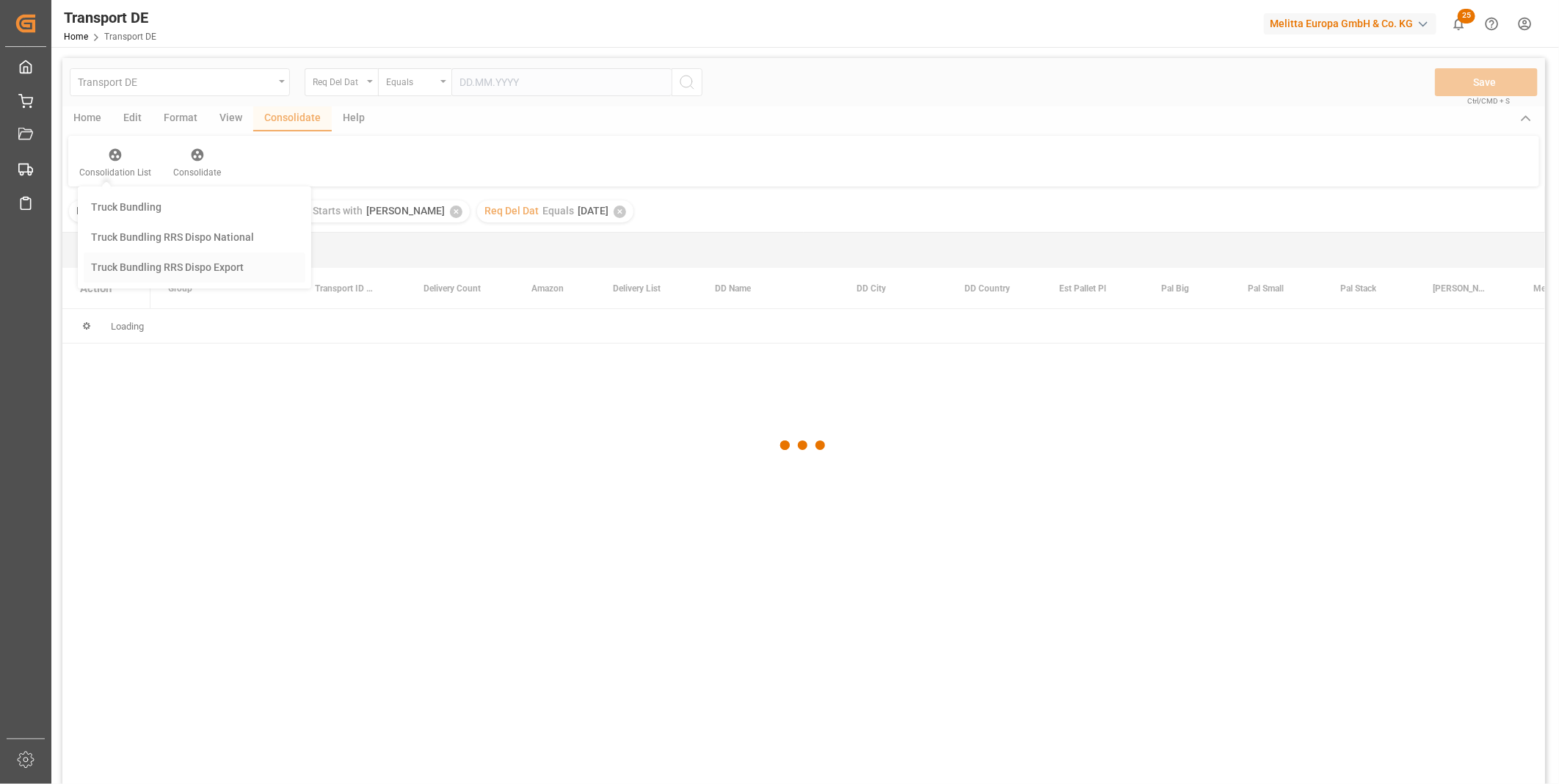
click at [208, 273] on div "Transport DE Req Del Dat Equals Save Ctrl/CMD + S Home Edit Format View Consoli…" at bounding box center [804, 440] width 1483 height 764
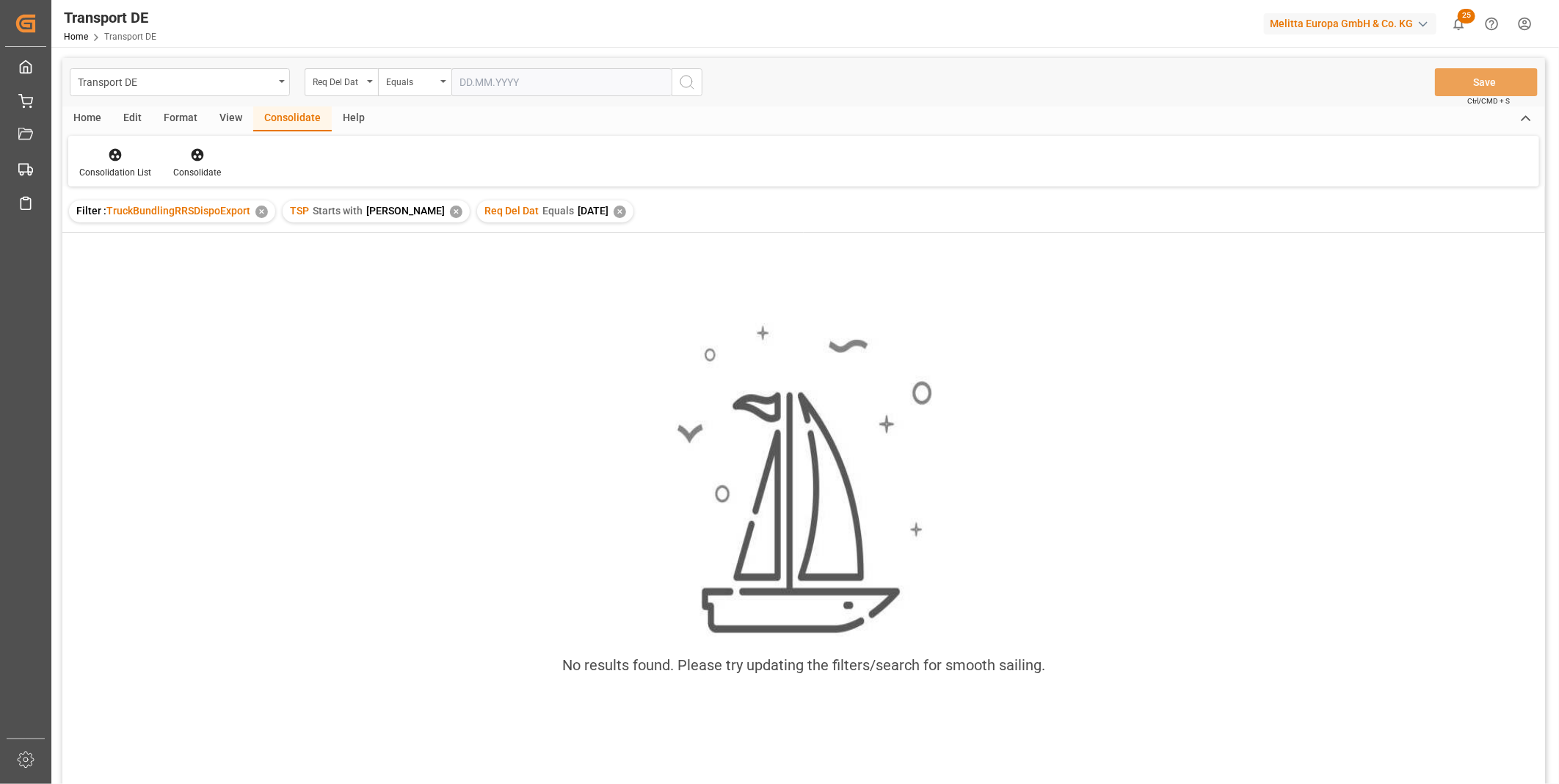
click at [614, 211] on div "✕" at bounding box center [620, 211] width 13 height 13
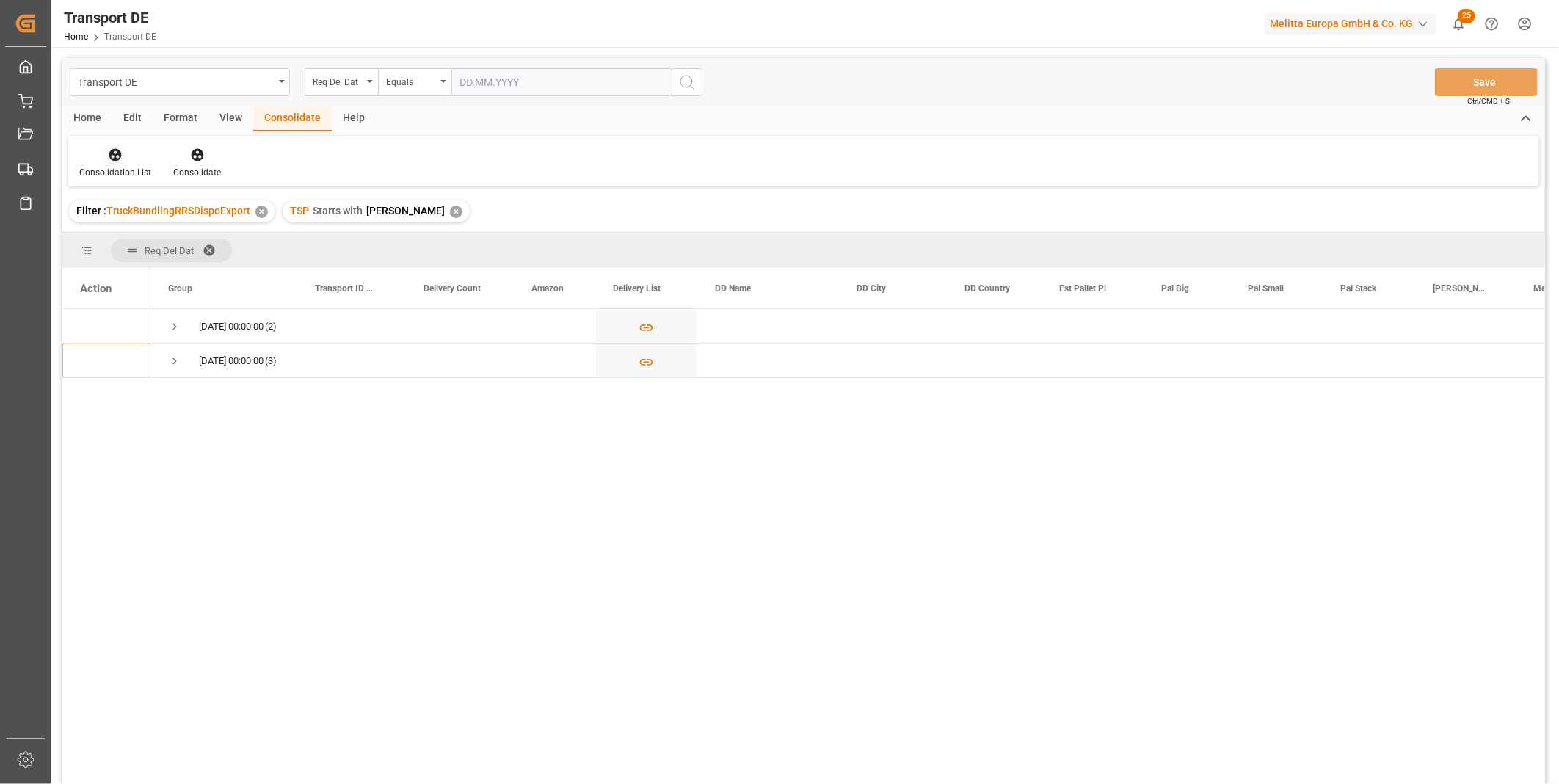
click at [119, 158] on icon at bounding box center [115, 154] width 15 height 15
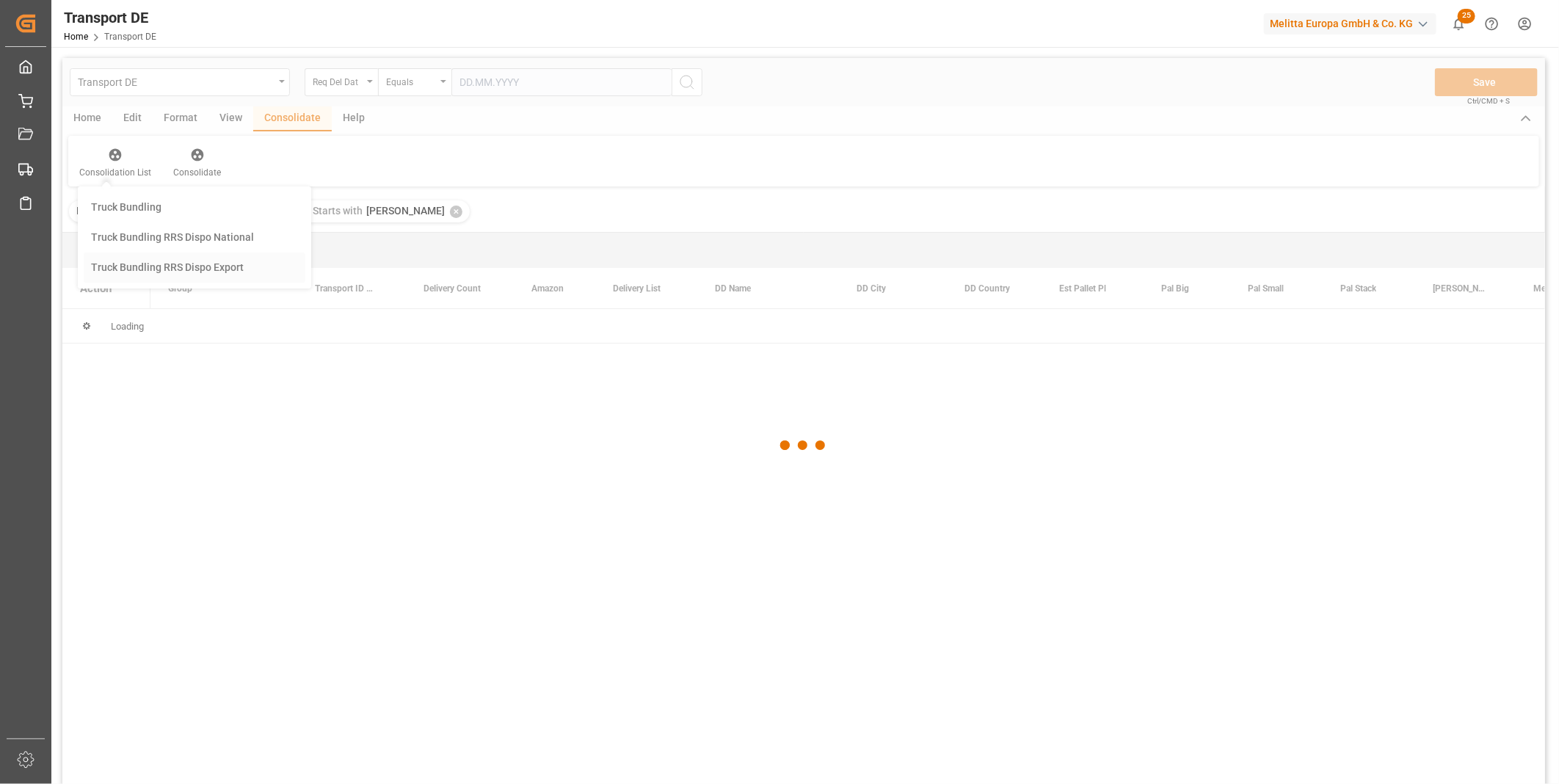
click at [145, 265] on div "Transport DE Req Del Dat Equals Save Ctrl/CMD + S Home Edit Format View Consoli…" at bounding box center [804, 440] width 1483 height 764
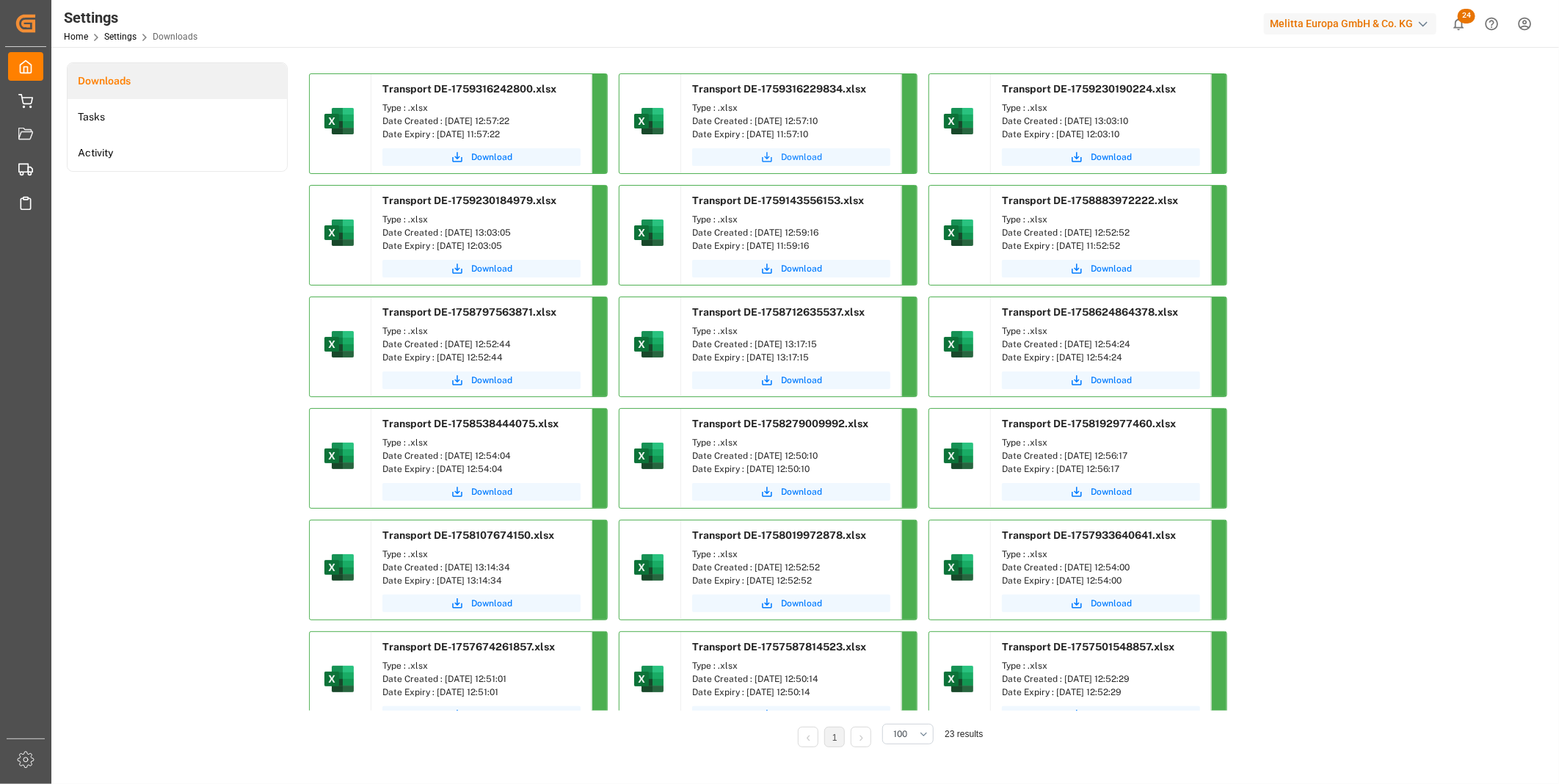
click at [795, 163] on span "Download" at bounding box center [801, 157] width 41 height 13
click at [471, 154] on span "Download" at bounding box center [491, 157] width 41 height 13
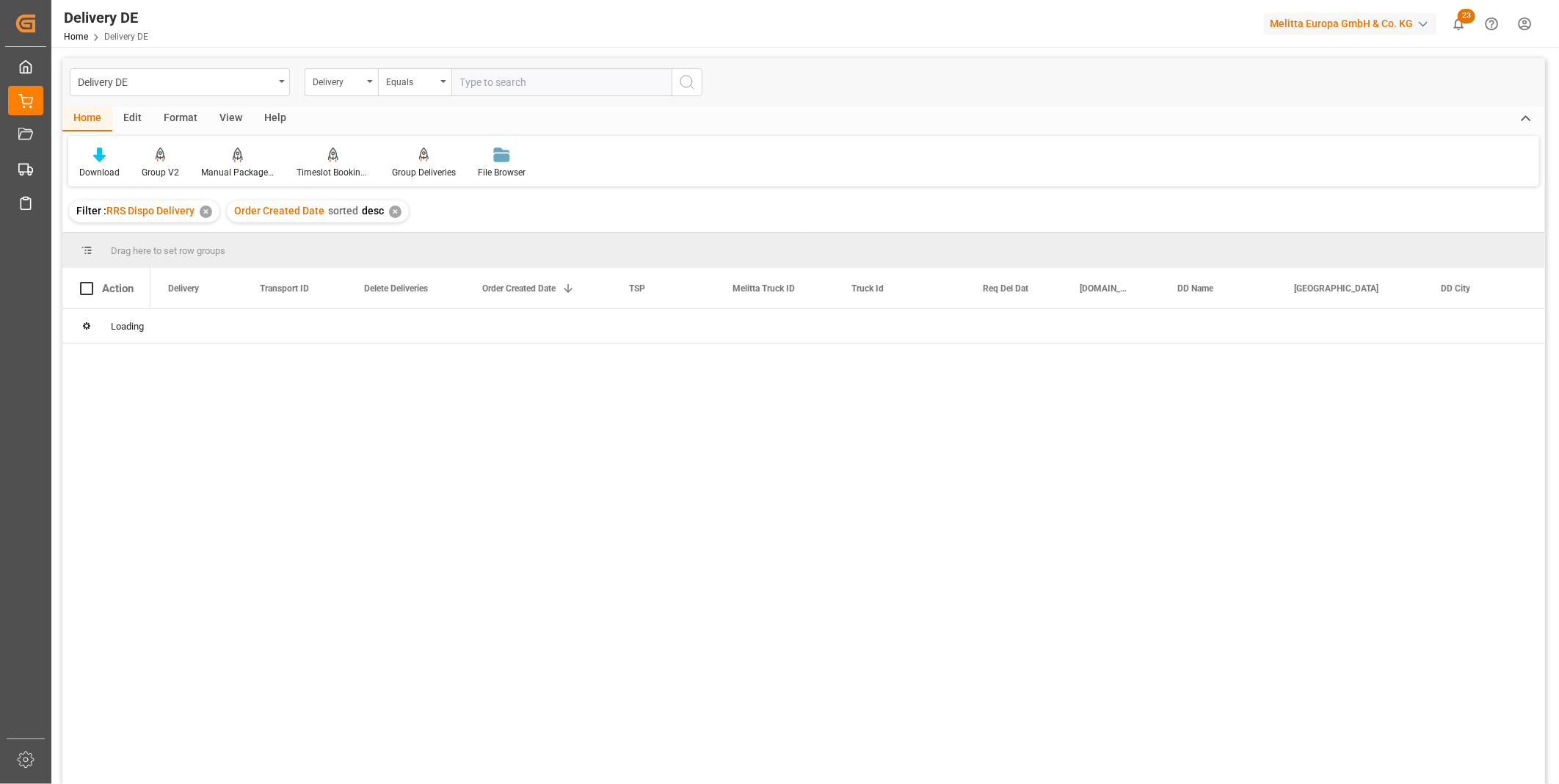
click at [507, 78] on input "text" at bounding box center [561, 82] width 220 height 28
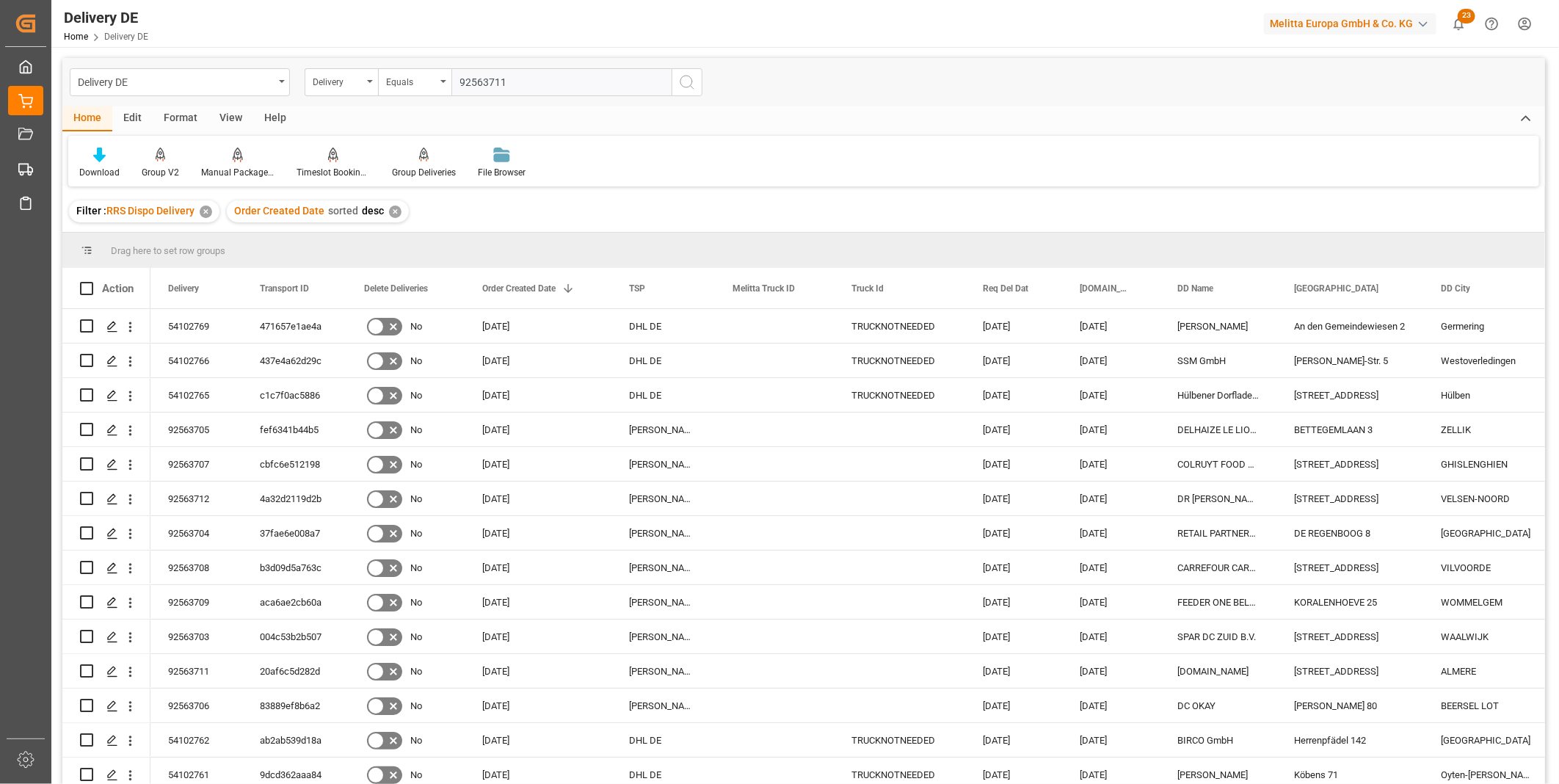
type input "92563711"
click at [676, 90] on button "search button" at bounding box center [687, 82] width 31 height 28
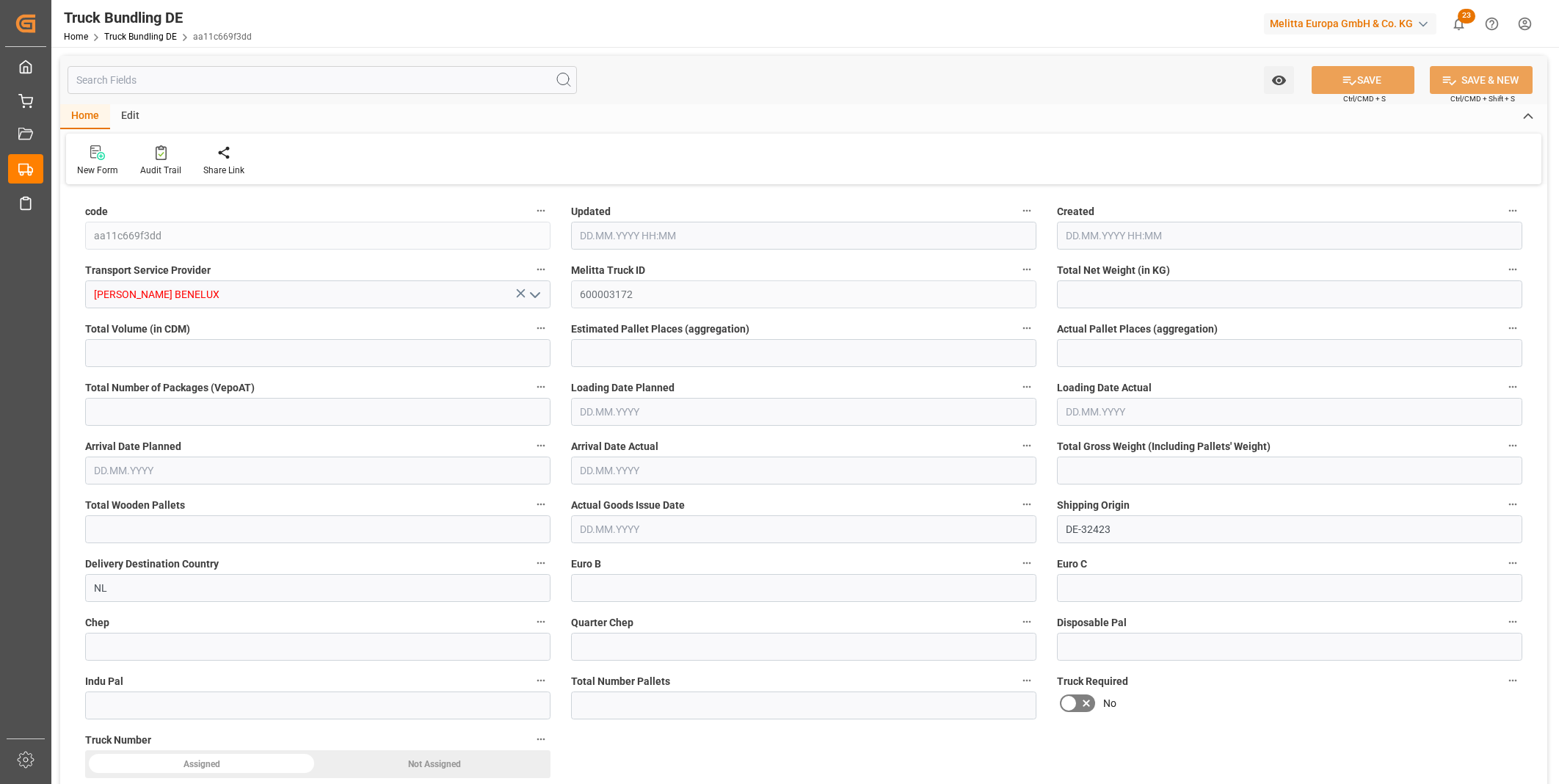
type input "1907.712"
type input "13144.32"
type input "8"
type input "0"
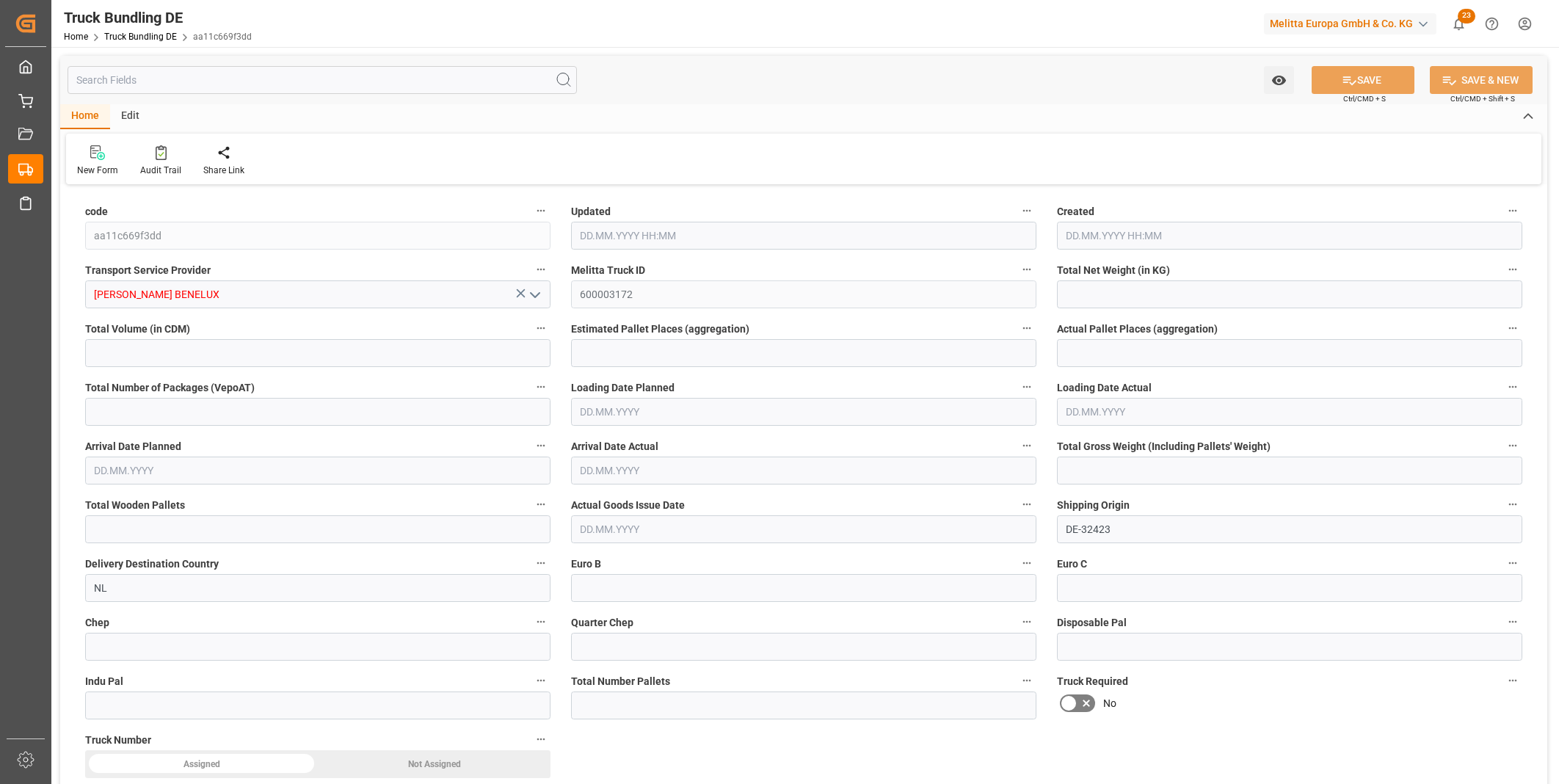
type input "2504"
type input "8"
type input "0"
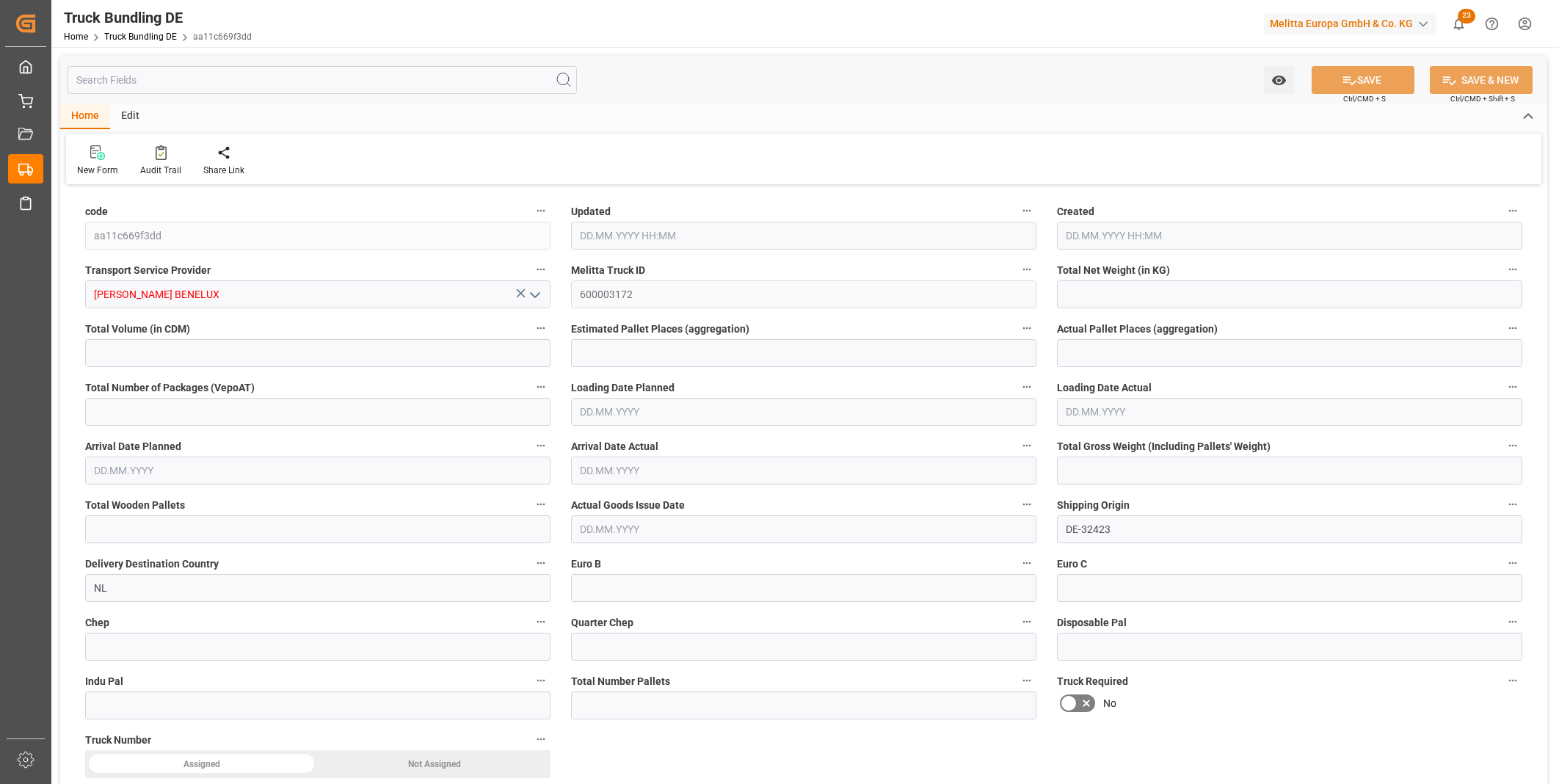
type input "0"
type input "[DATE] 13:09"
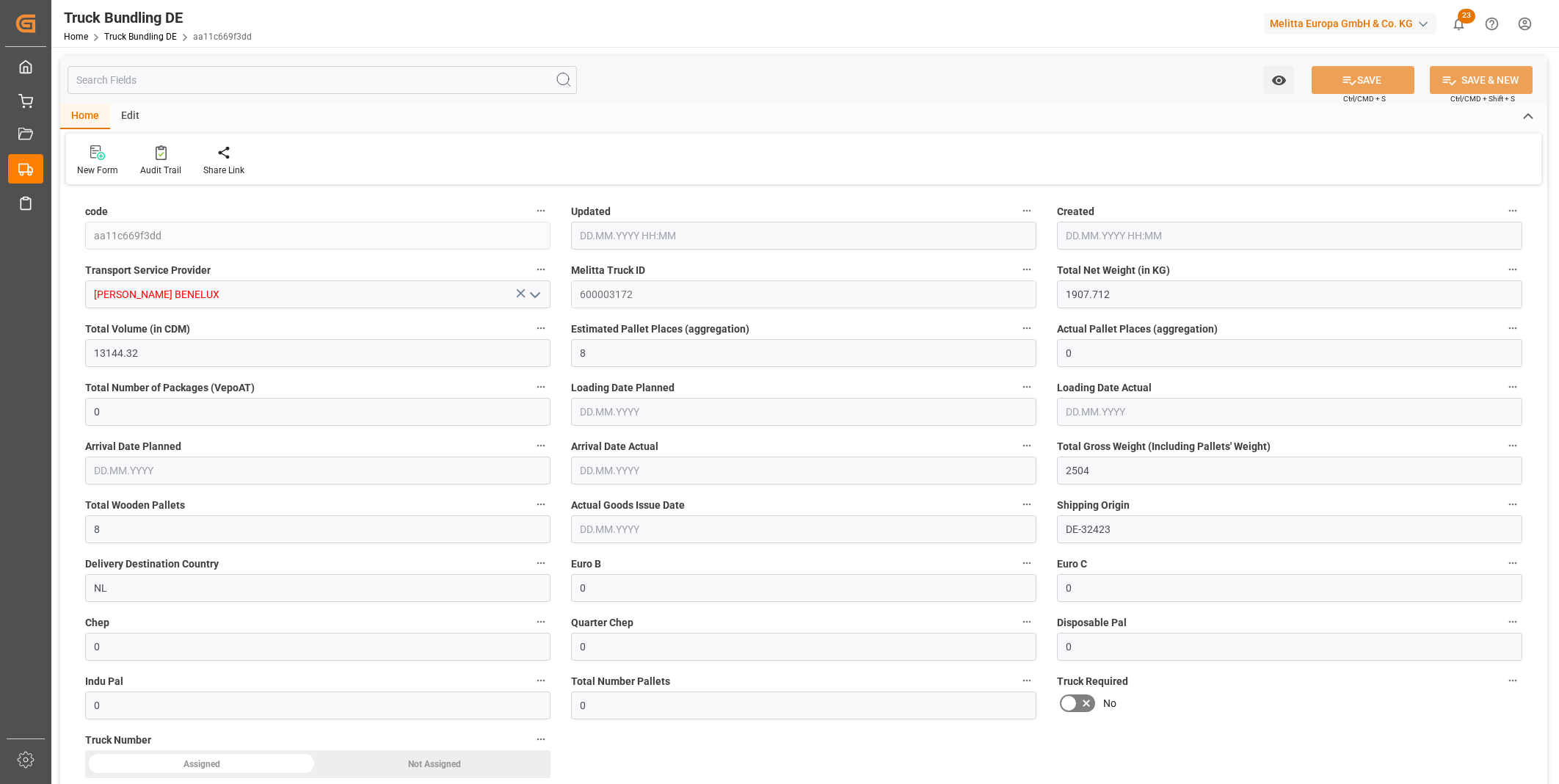
type input "[DATE] 13:09"
type input "[DATE]"
type input "2834.448"
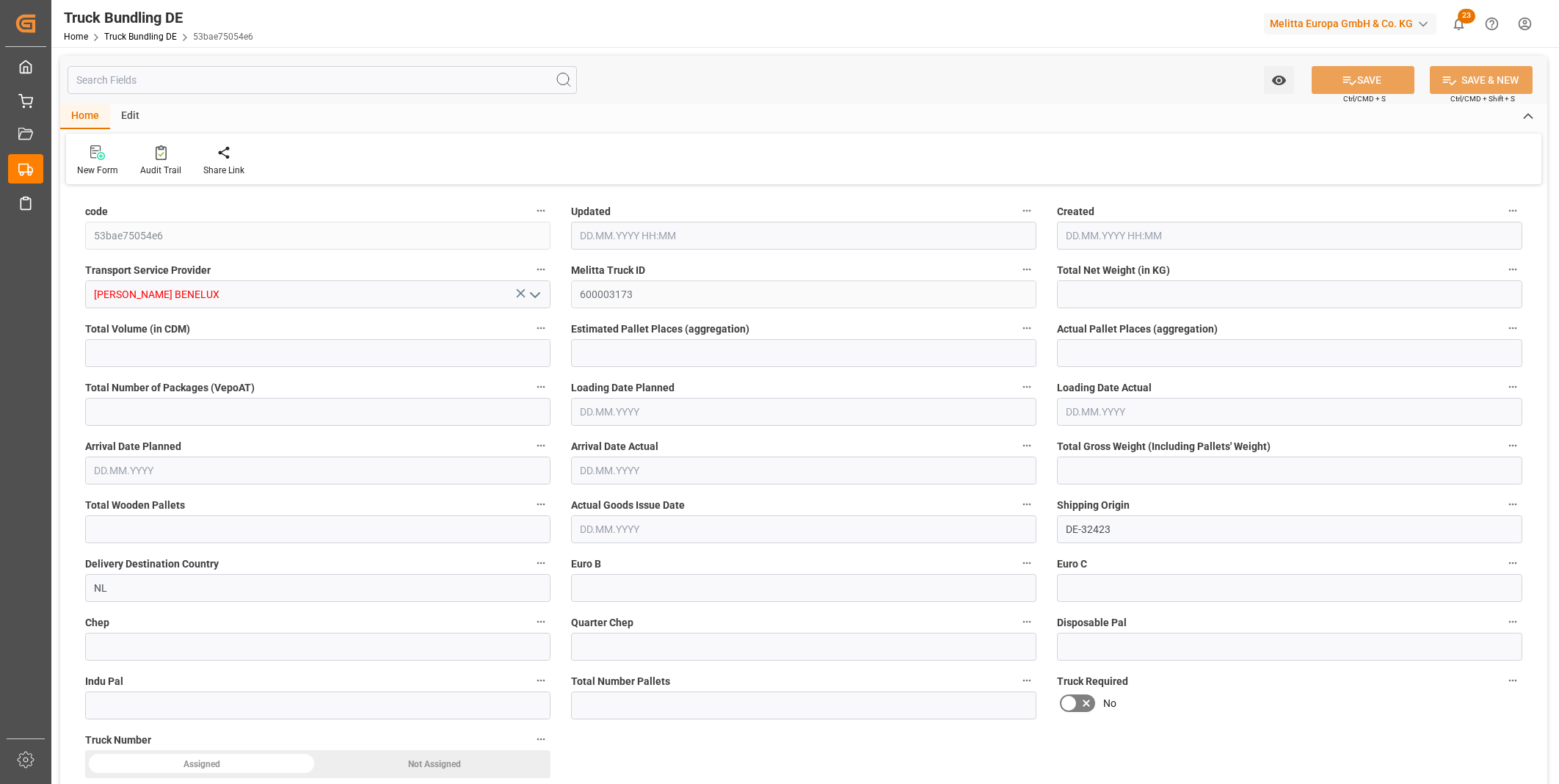
type input "16078.48"
type input "10"
type input "0"
type input "3943.12"
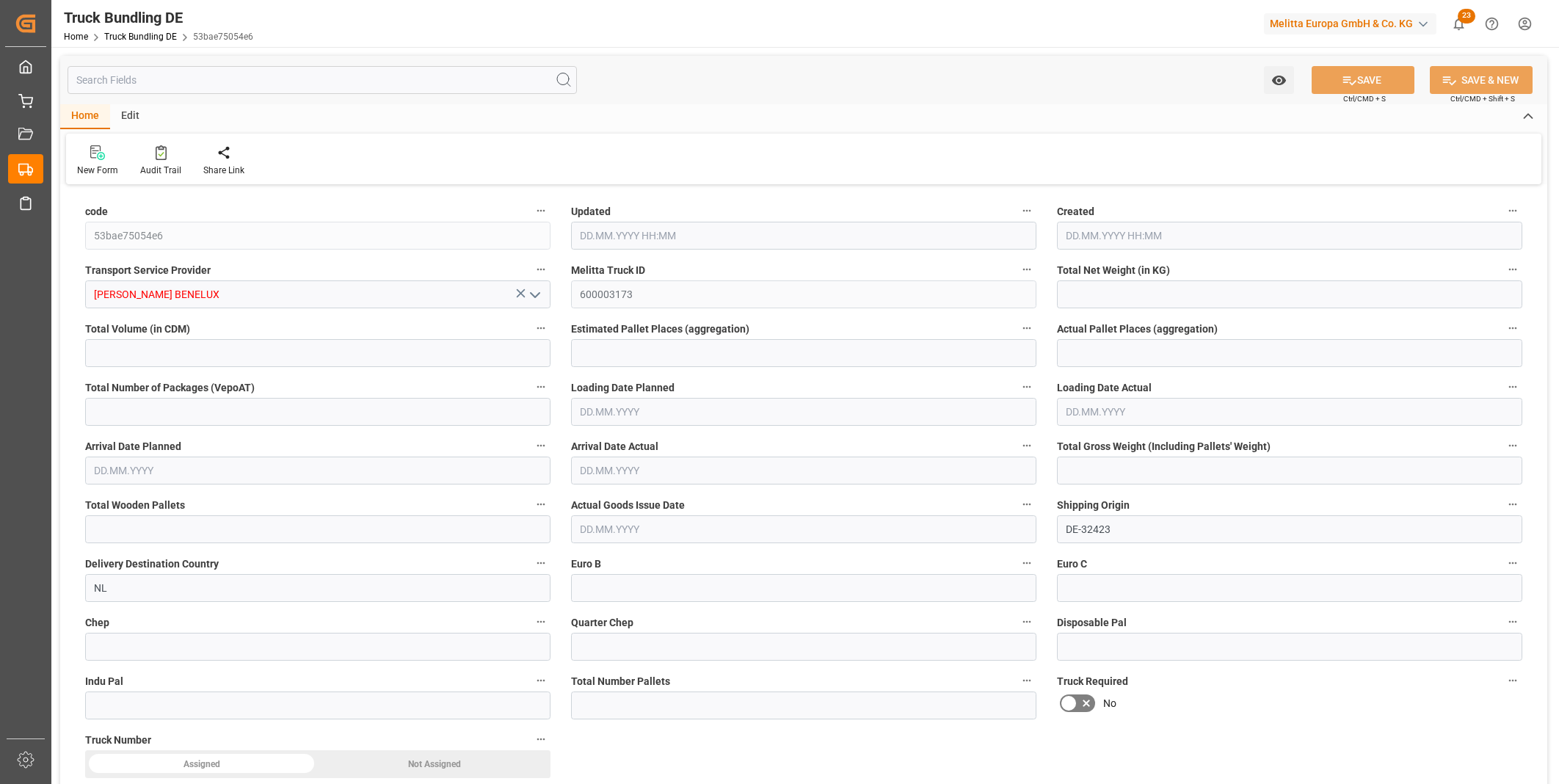
type input "19"
type input "0"
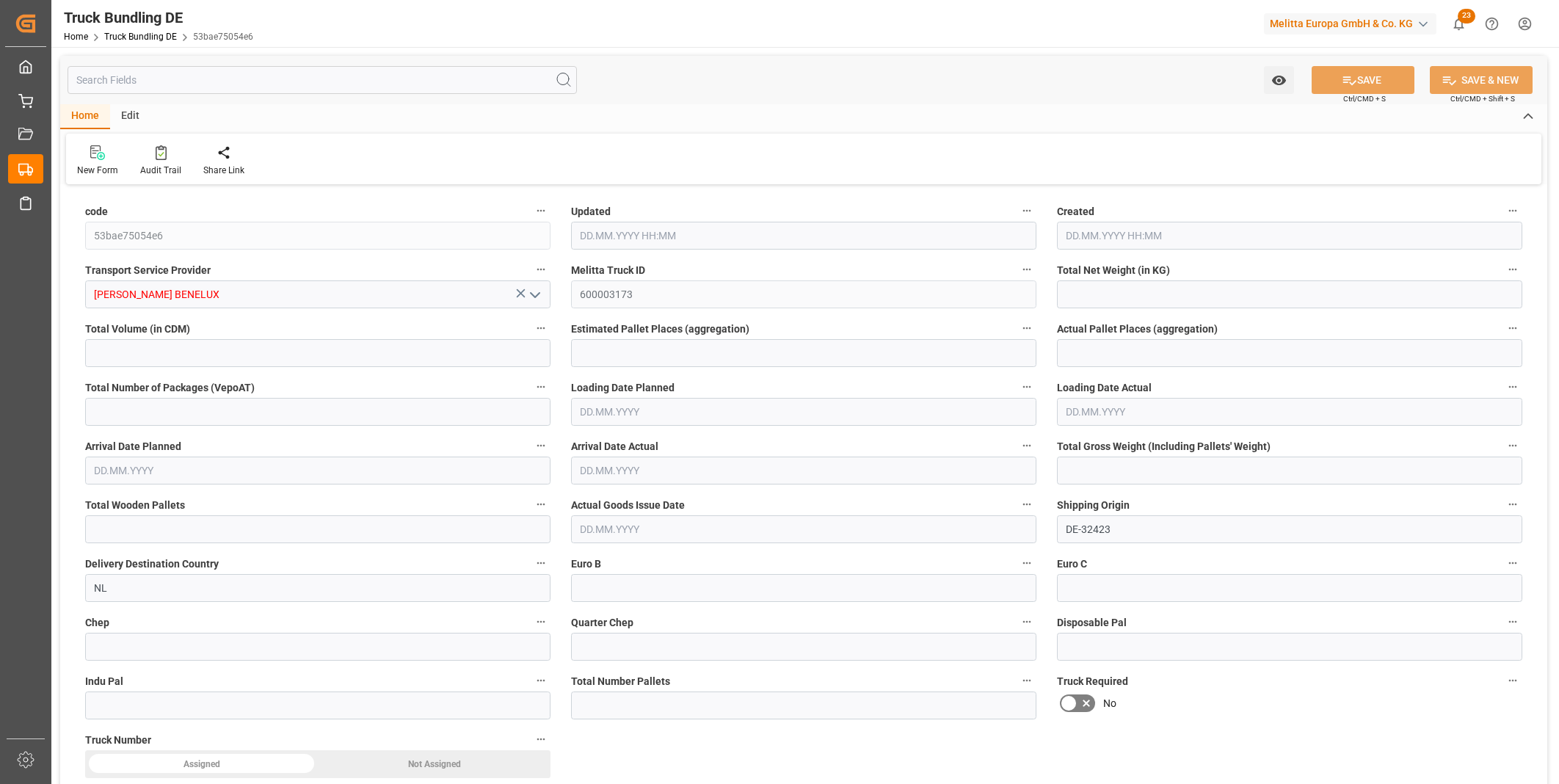
type input "0"
type input "[DATE] 13:09"
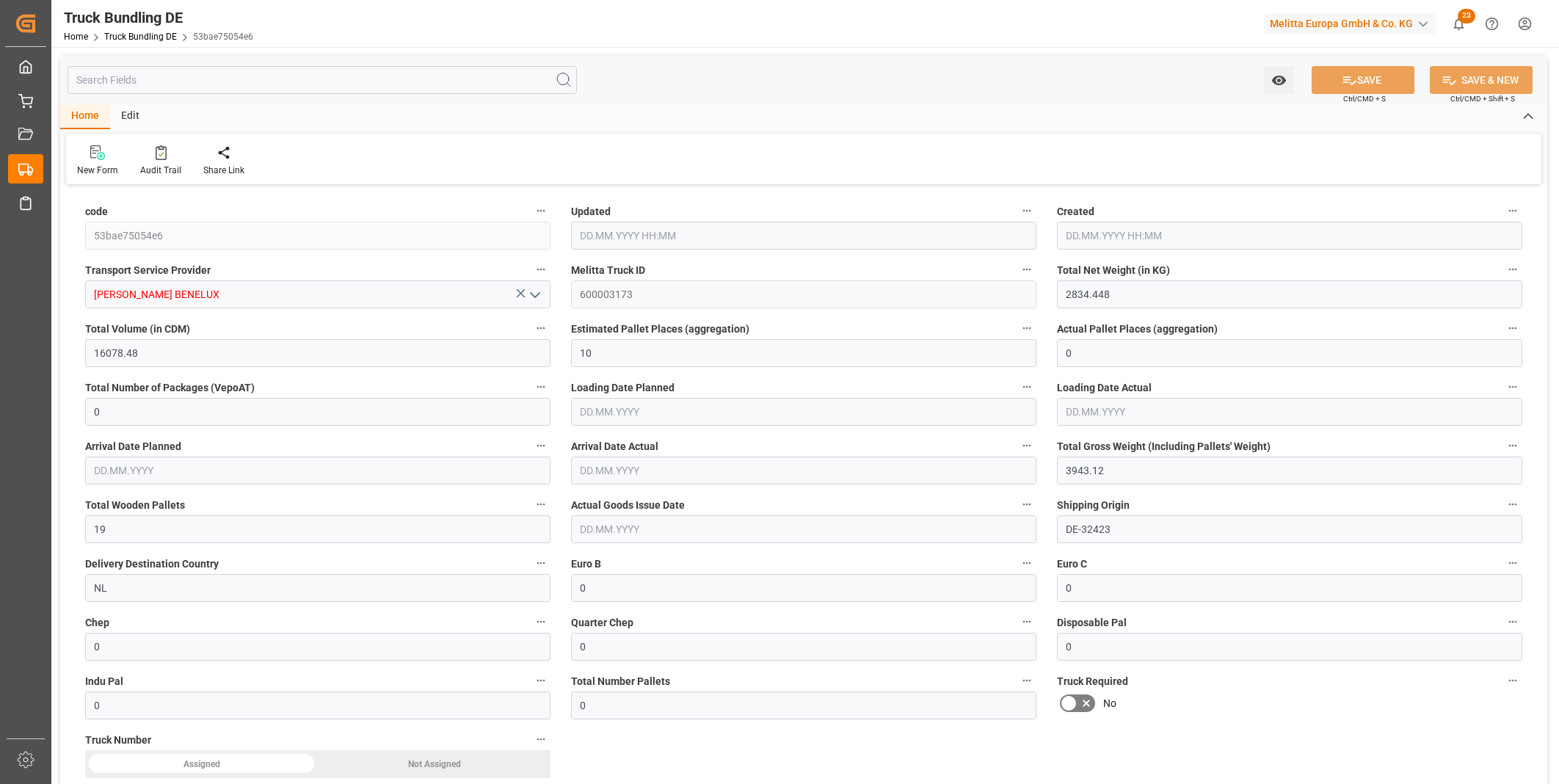
type input "[DATE]"
type input "1612.537"
type input "12681.984"
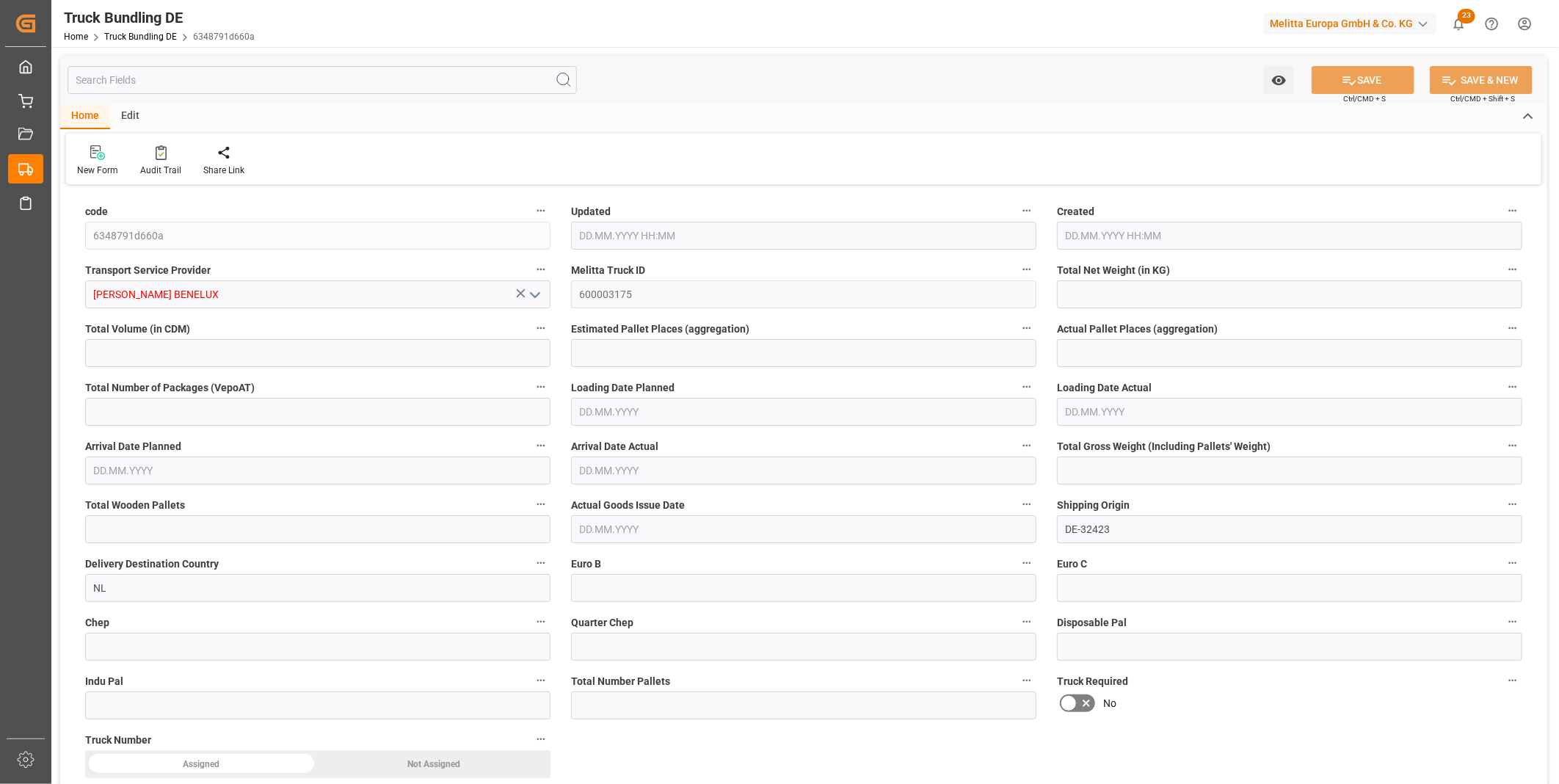
type input "13"
type input "0"
type input "2260"
type input "13"
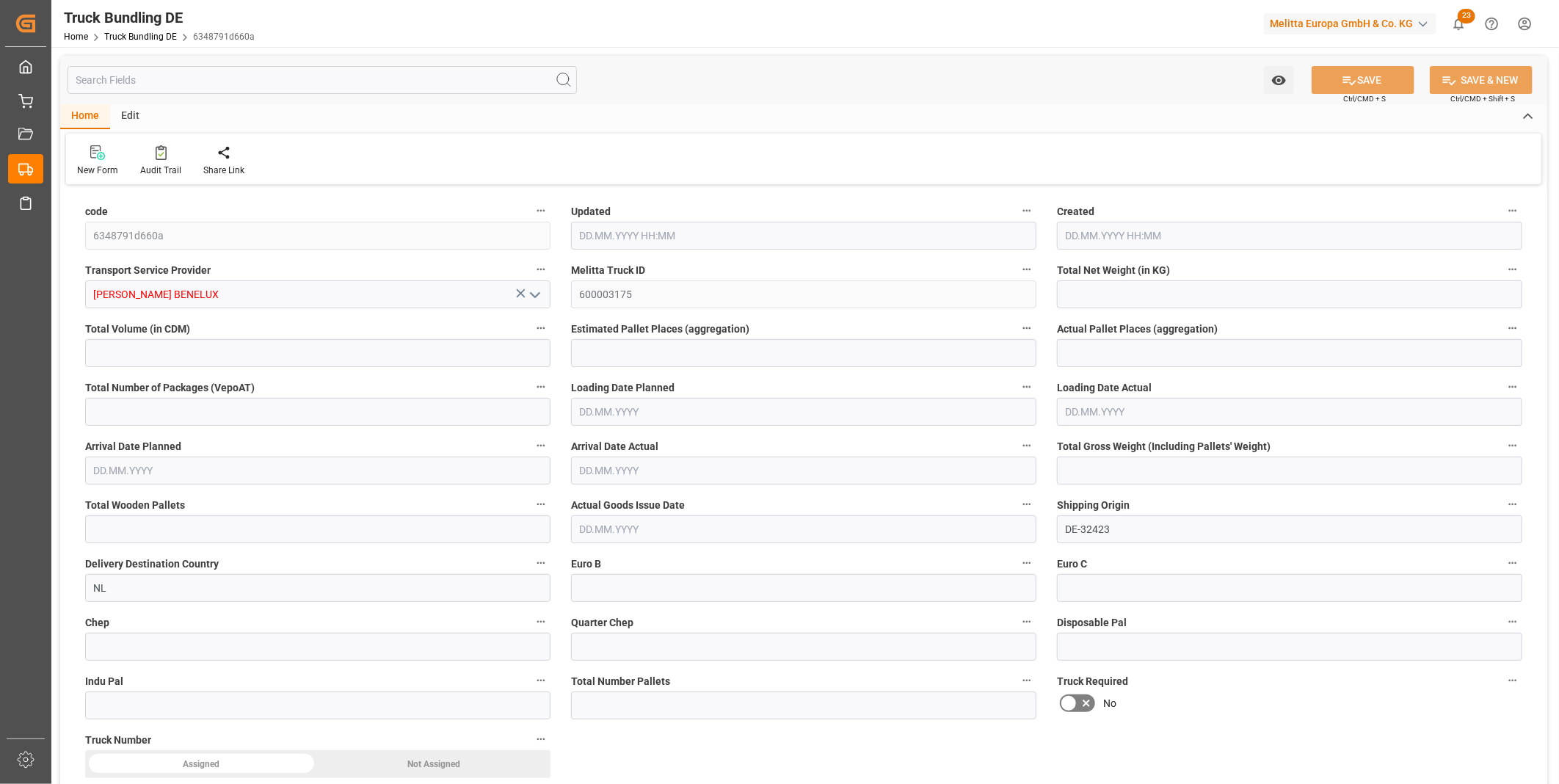
type input "0"
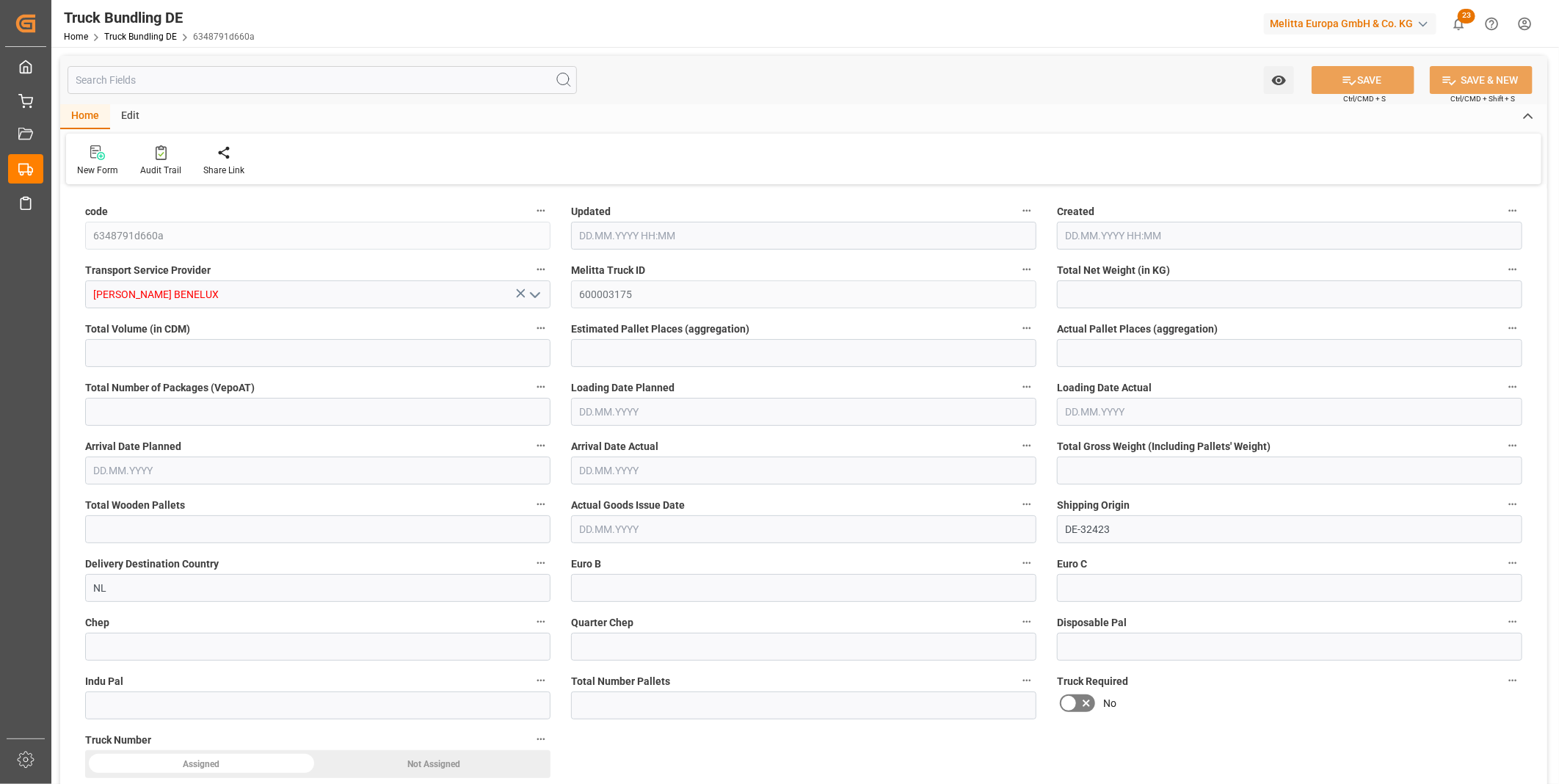
type input "0"
type input "[DATE] 13:10"
type input "[DATE]"
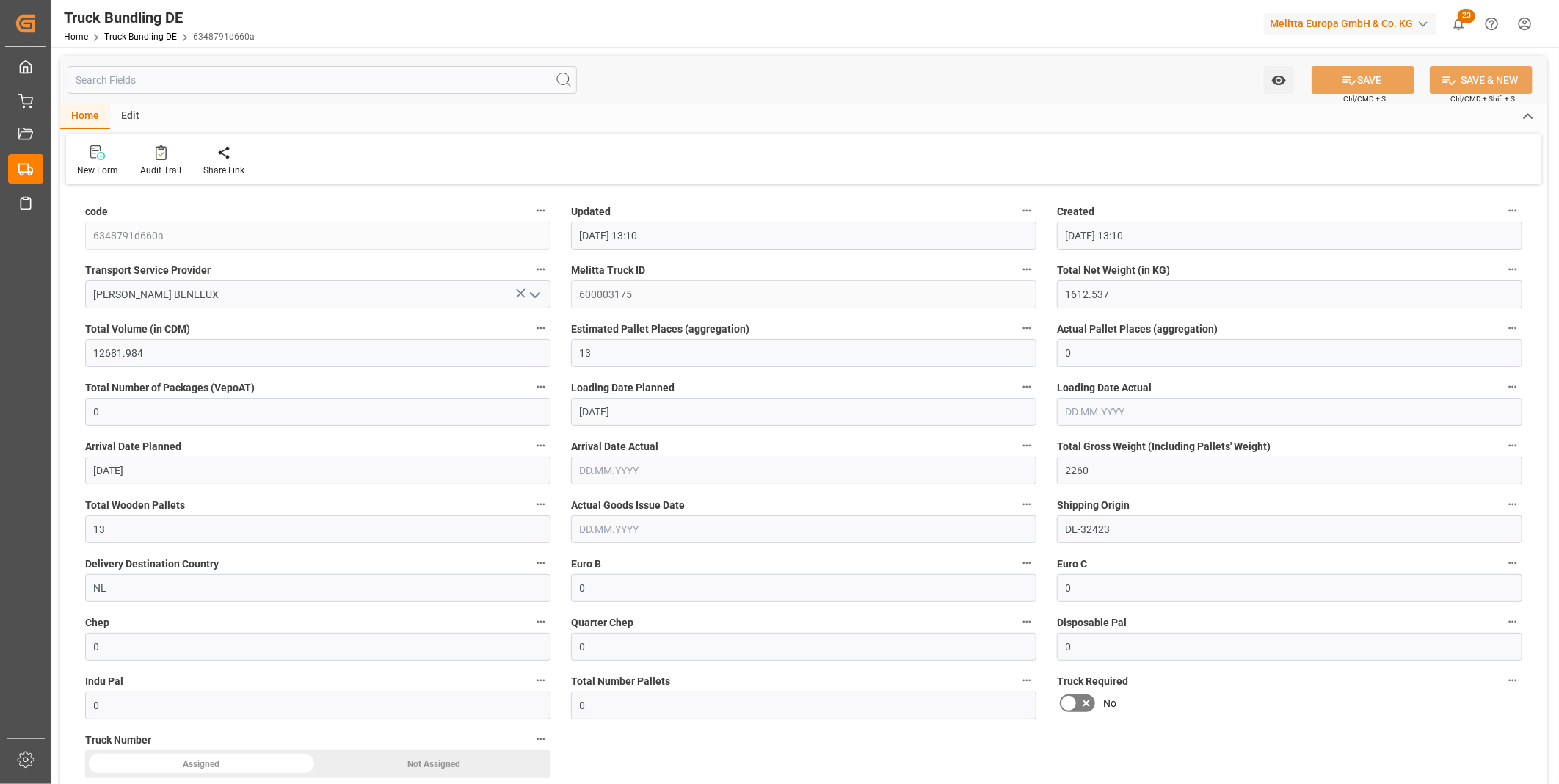
type input "03.10.2025"
type input "[DATE]"
type input "43.254"
type input "272.469"
type input "1"
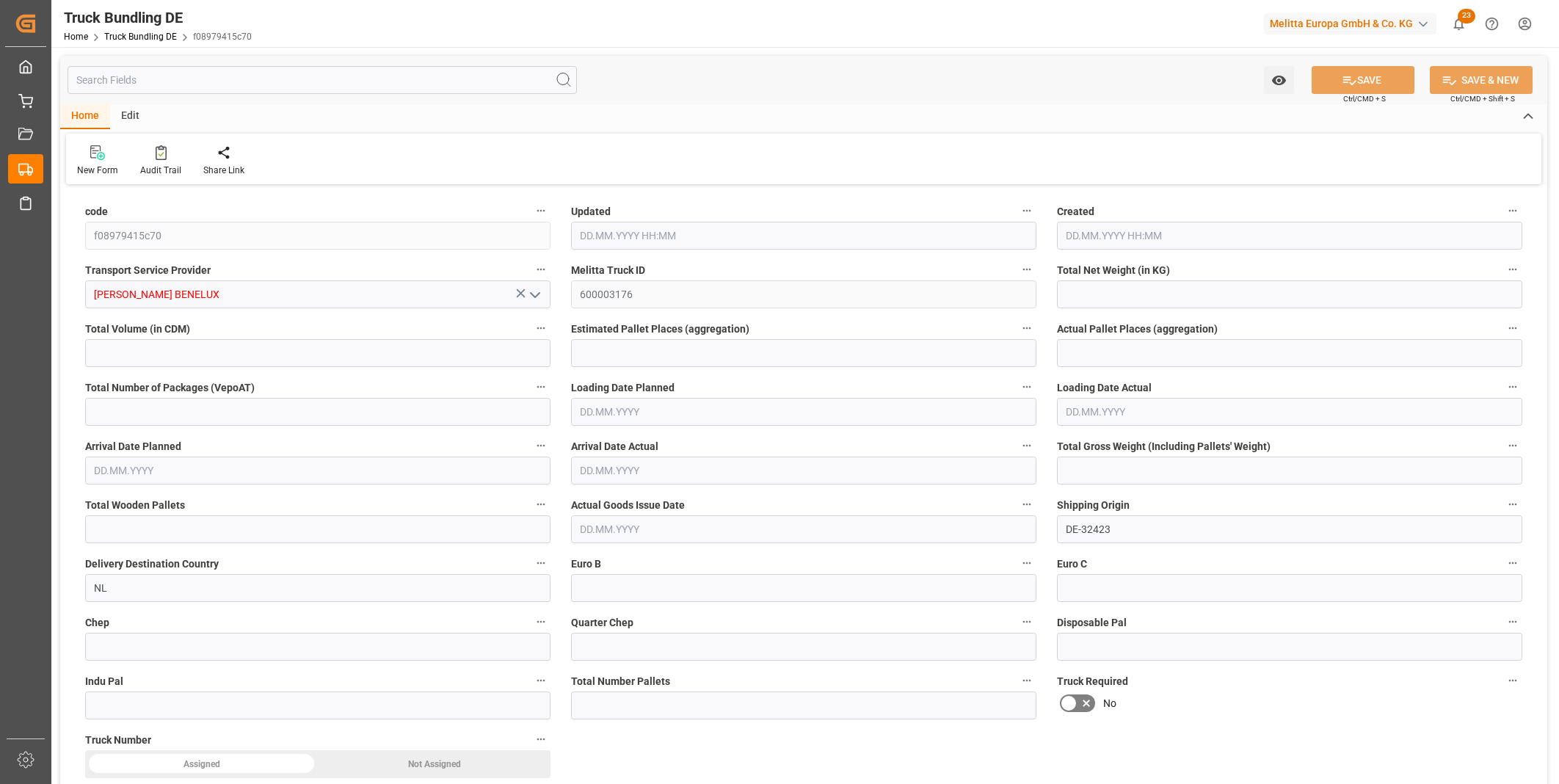
type input "0"
type input "71"
type input "1"
type input "0"
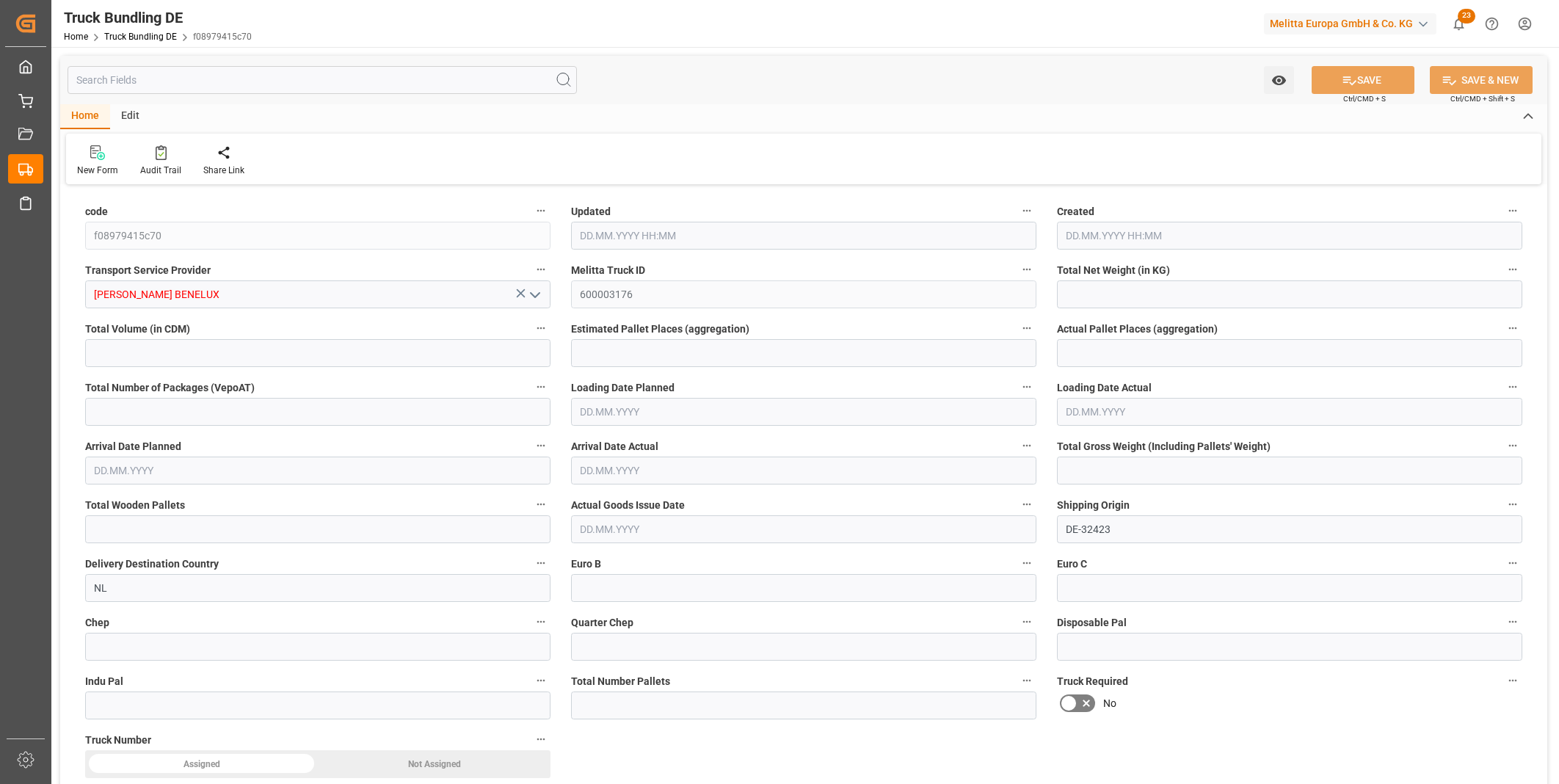
type input "0"
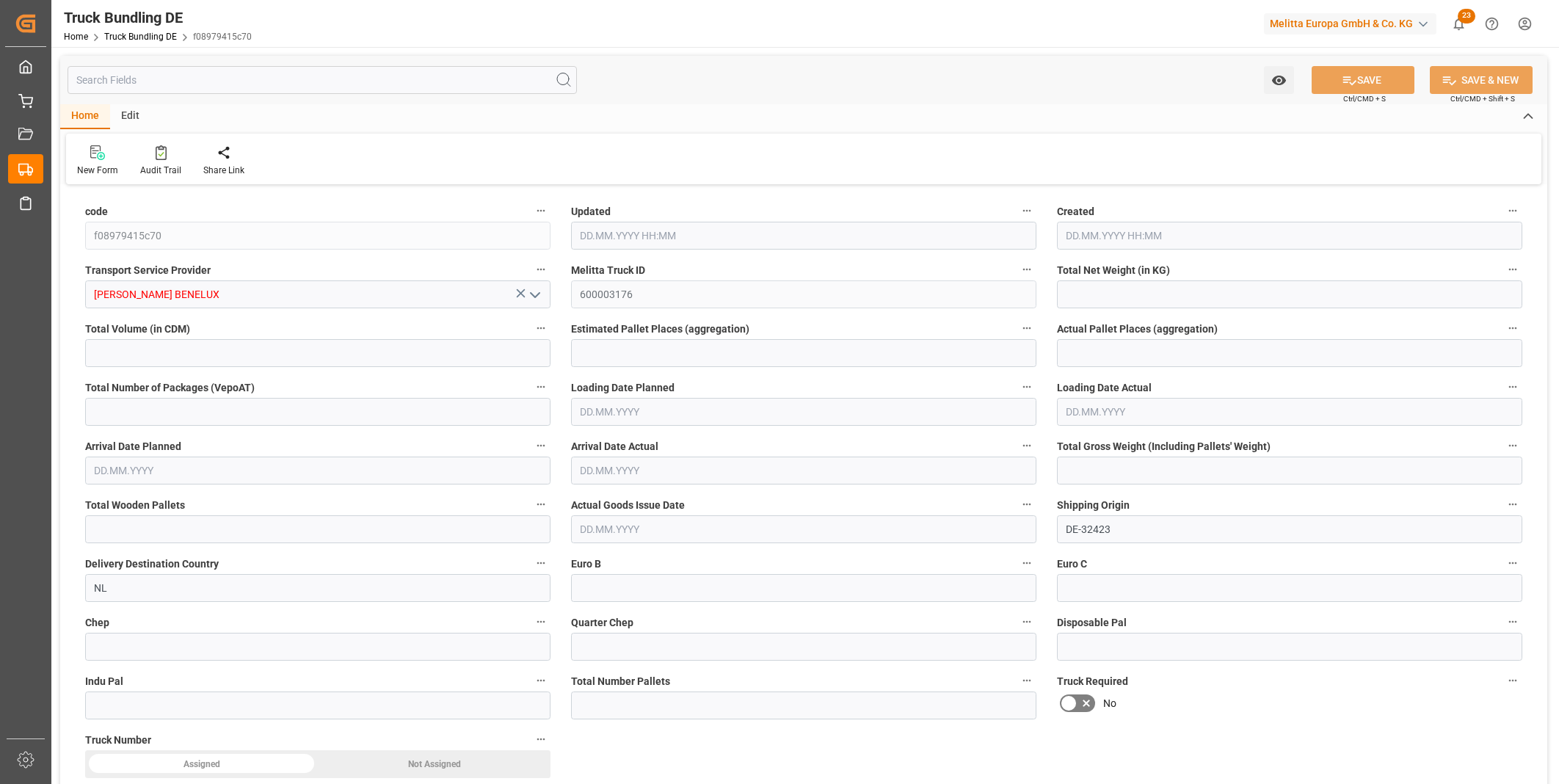
type input "0"
type input "01.10.2025 13:10"
type input "[DATE]"
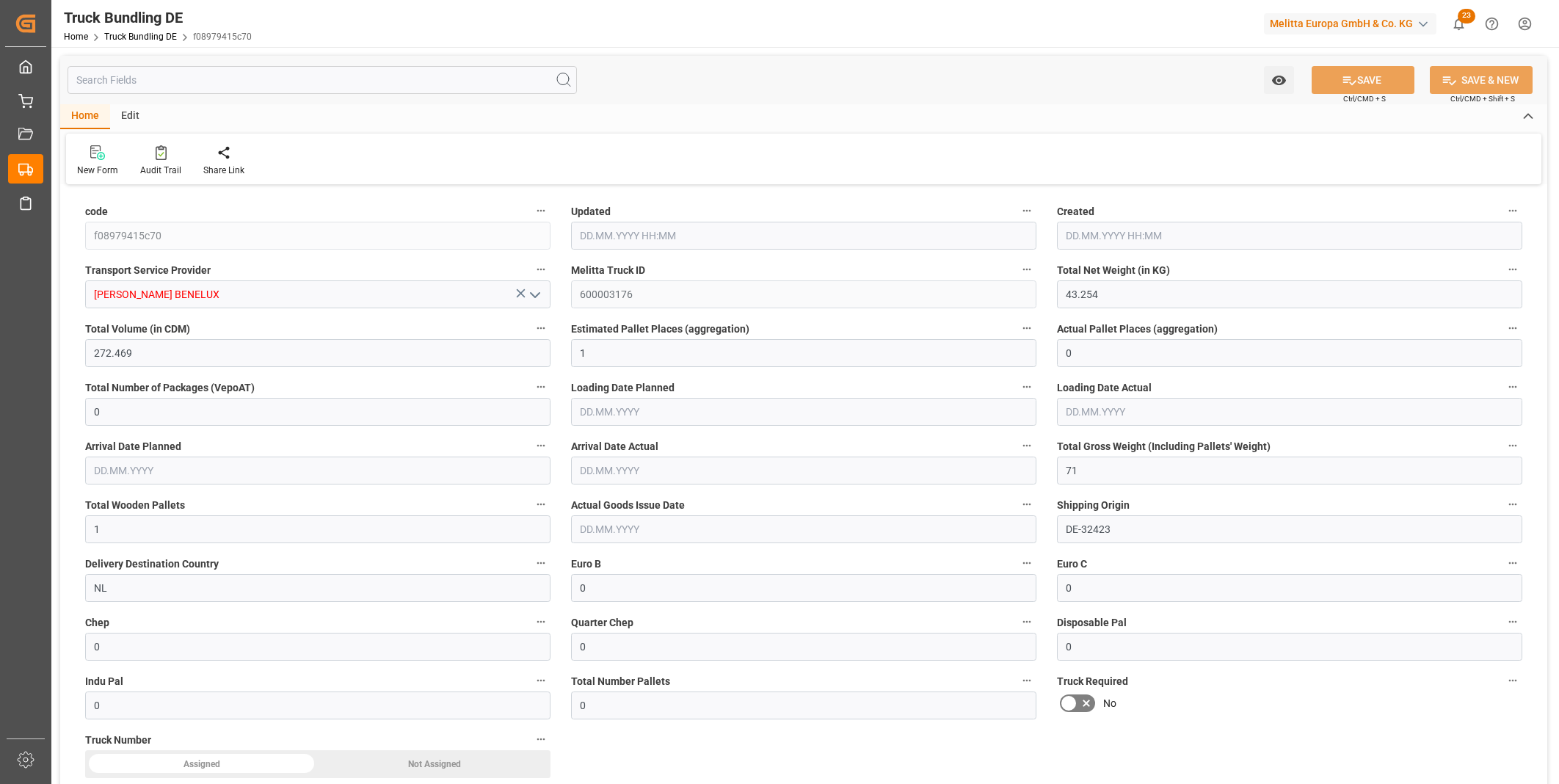
type input "[DATE]"
type input "[DATE] 13:29"
type input "[DATE]"
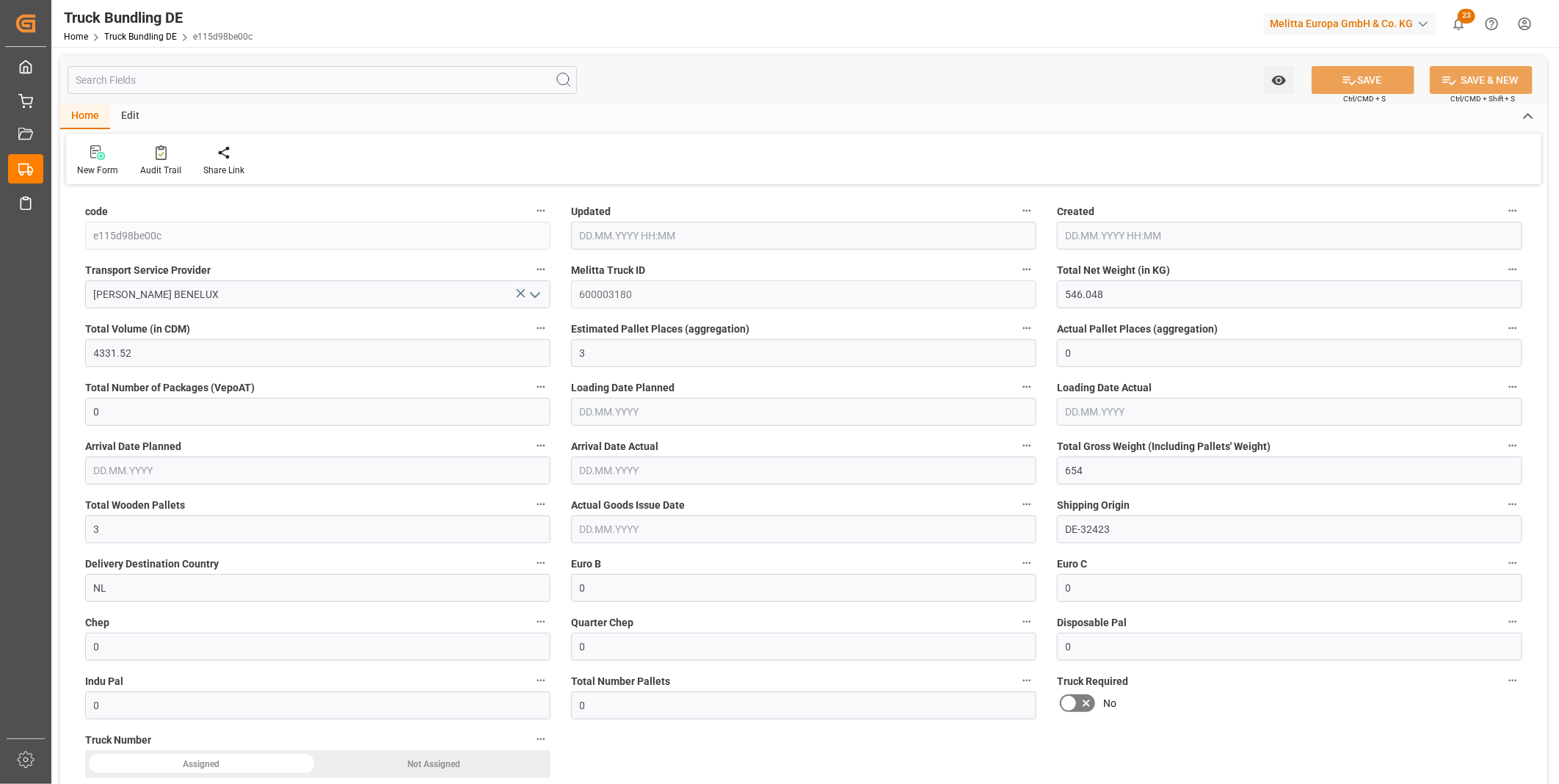
type input "[DATE]"
